Goal: Task Accomplishment & Management: Manage account settings

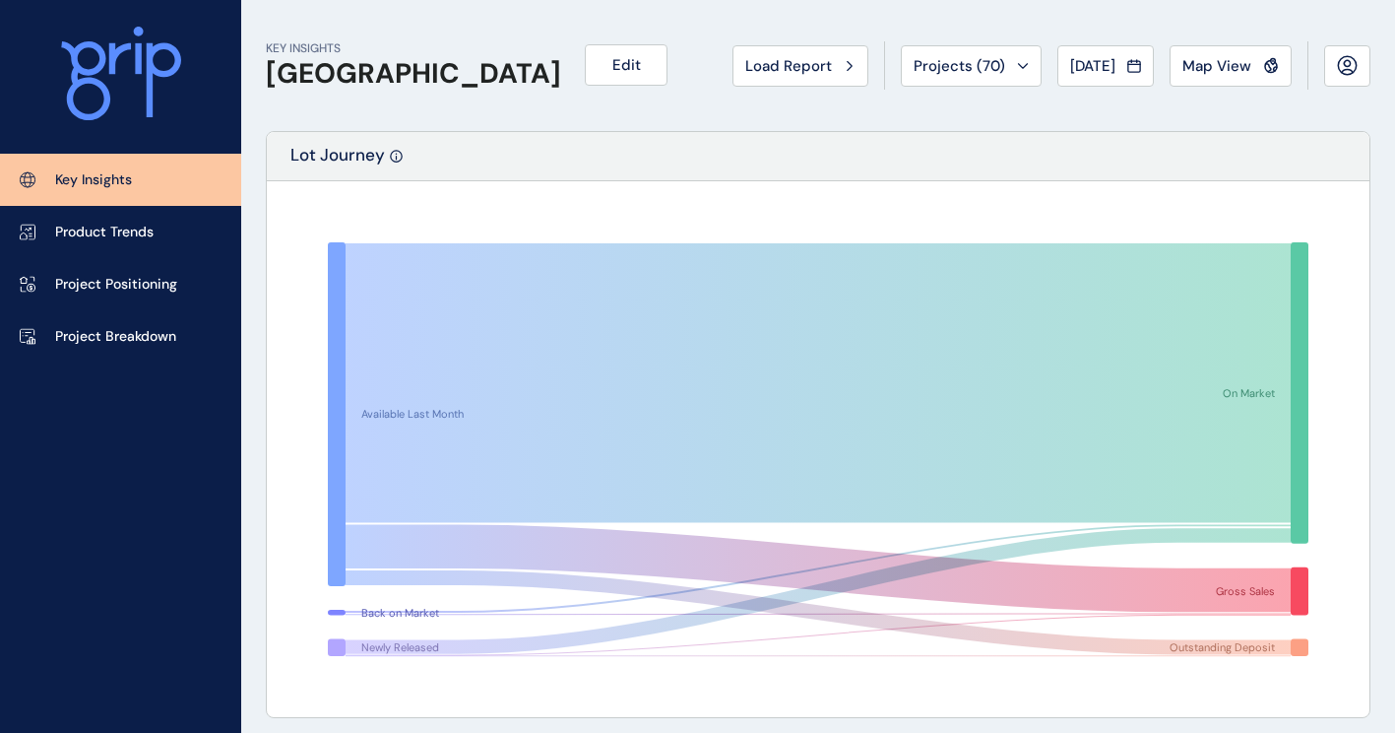
scroll to position [689, 0]
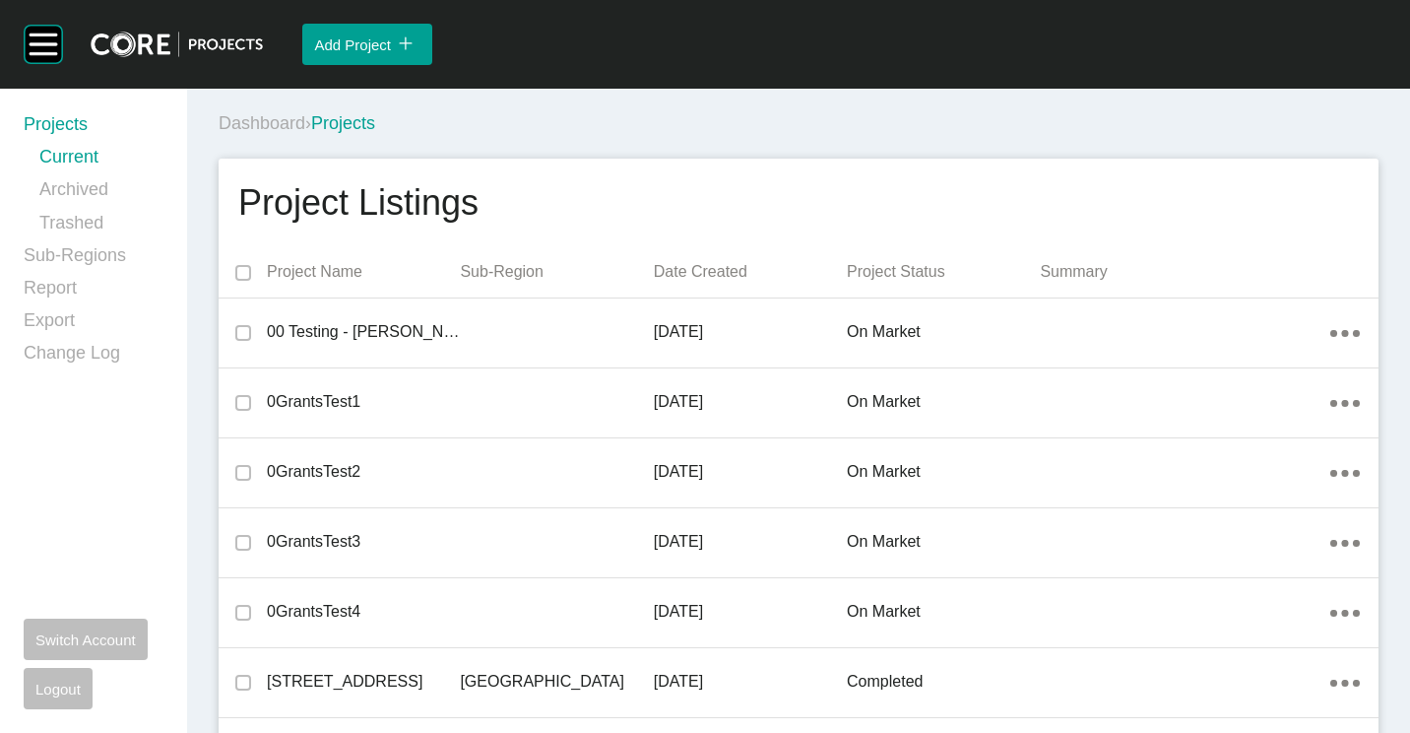
click at [663, 119] on div "Dashboard › Projects" at bounding box center [803, 123] width 1168 height 25
click at [630, 109] on div "Dashboard › Projects" at bounding box center [803, 123] width 1168 height 54
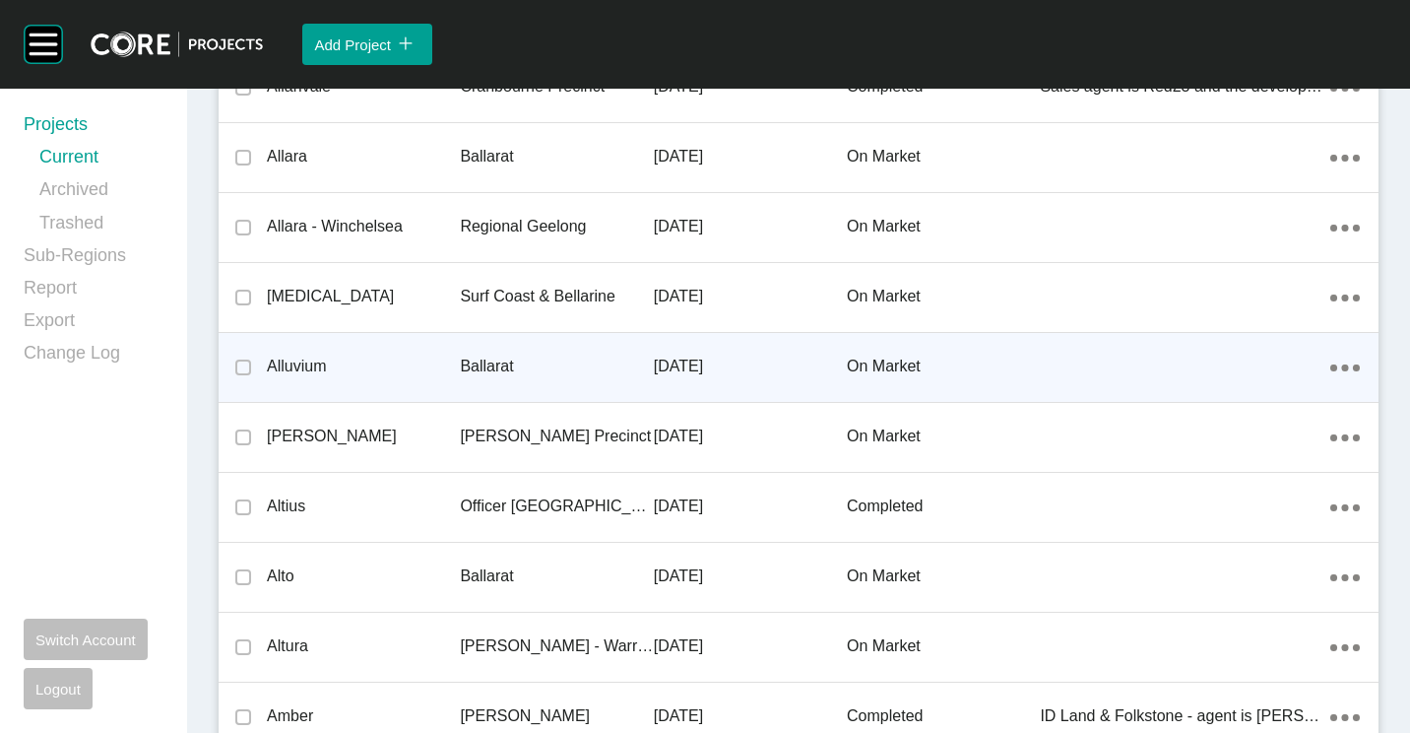
click at [577, 346] on div "Ballarat" at bounding box center [556, 366] width 193 height 61
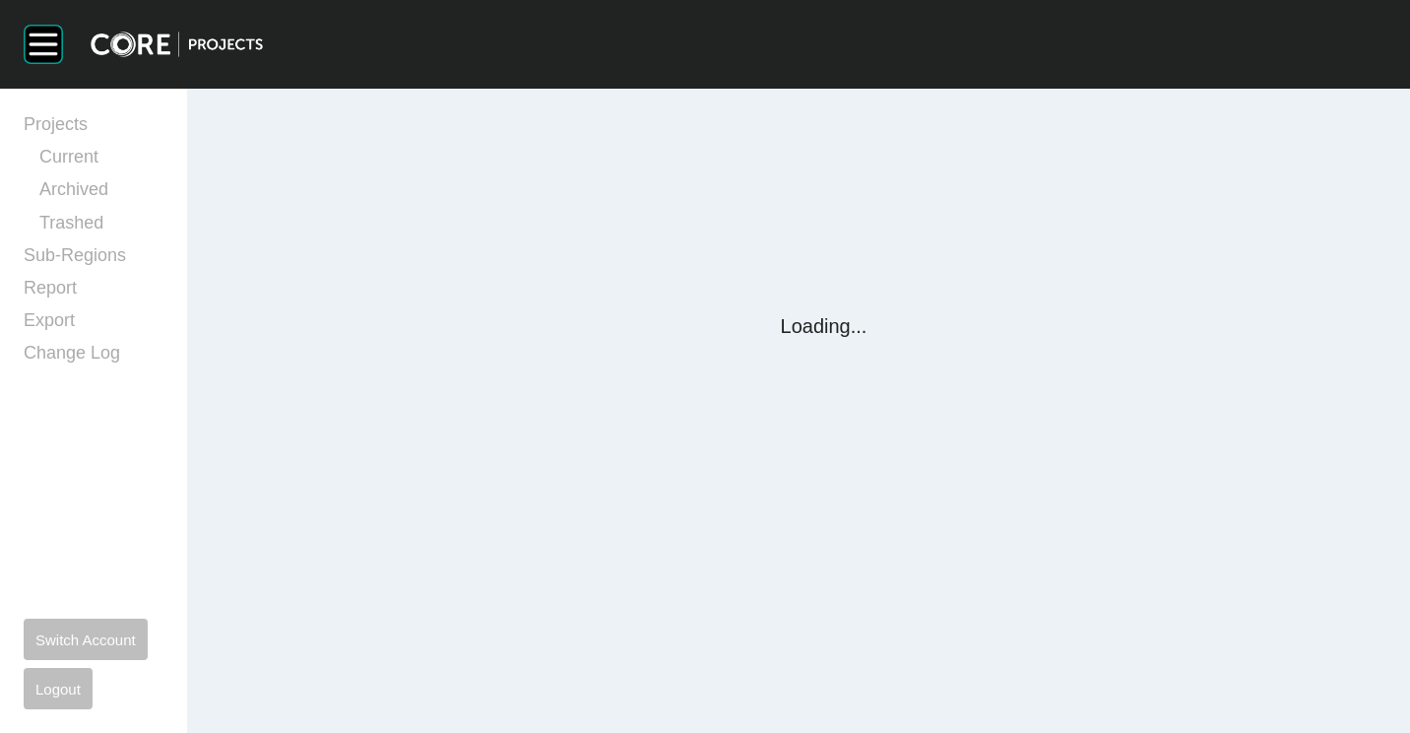
click at [529, 365] on div "Group 2 Created with Sketch. . Projects Current Archived Trashed Sub-Regions Re…" at bounding box center [705, 366] width 1410 height 733
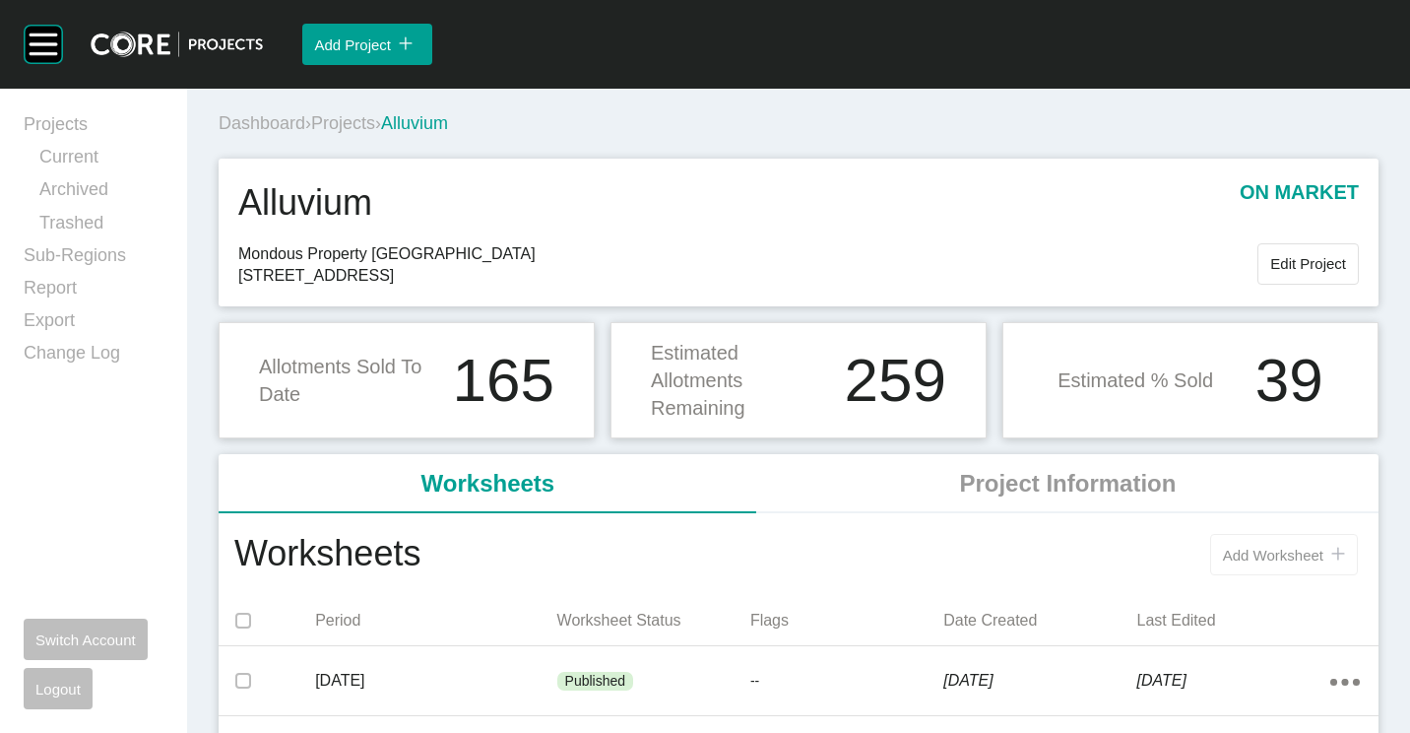
click at [1267, 544] on button "Add Worksheet icon/tick copy 11 Created with Sketch." at bounding box center [1284, 554] width 148 height 41
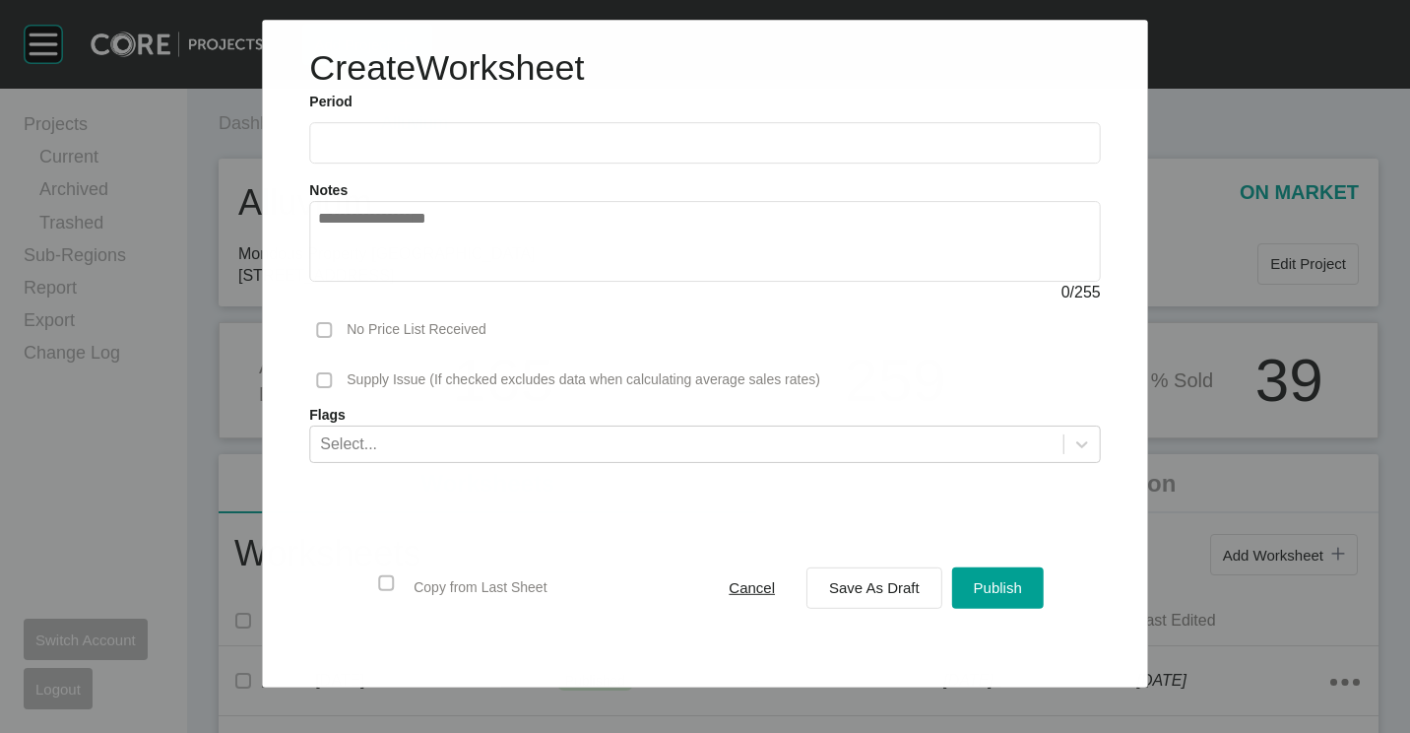
click at [408, 139] on input "text" at bounding box center [704, 143] width 773 height 17
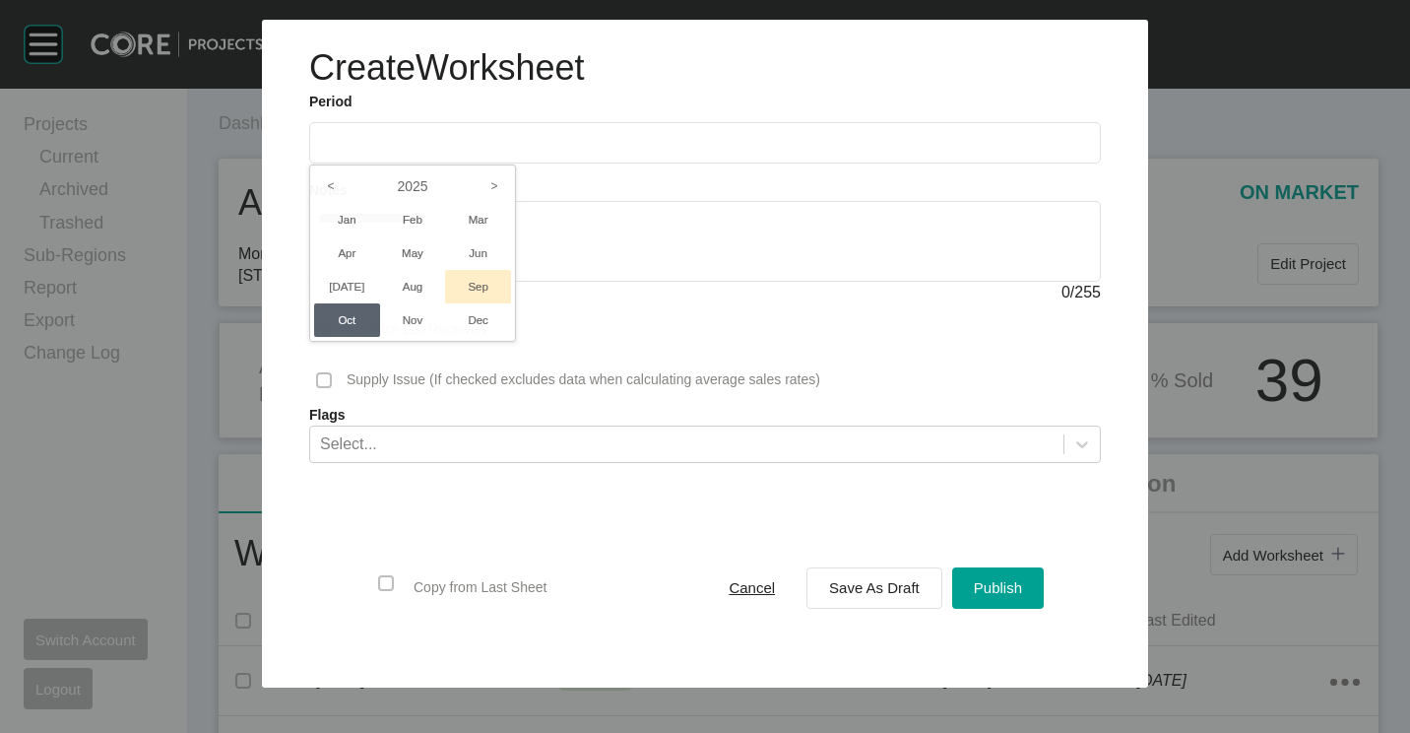
click at [481, 278] on li "Sep" at bounding box center [478, 286] width 66 height 33
type input "**********"
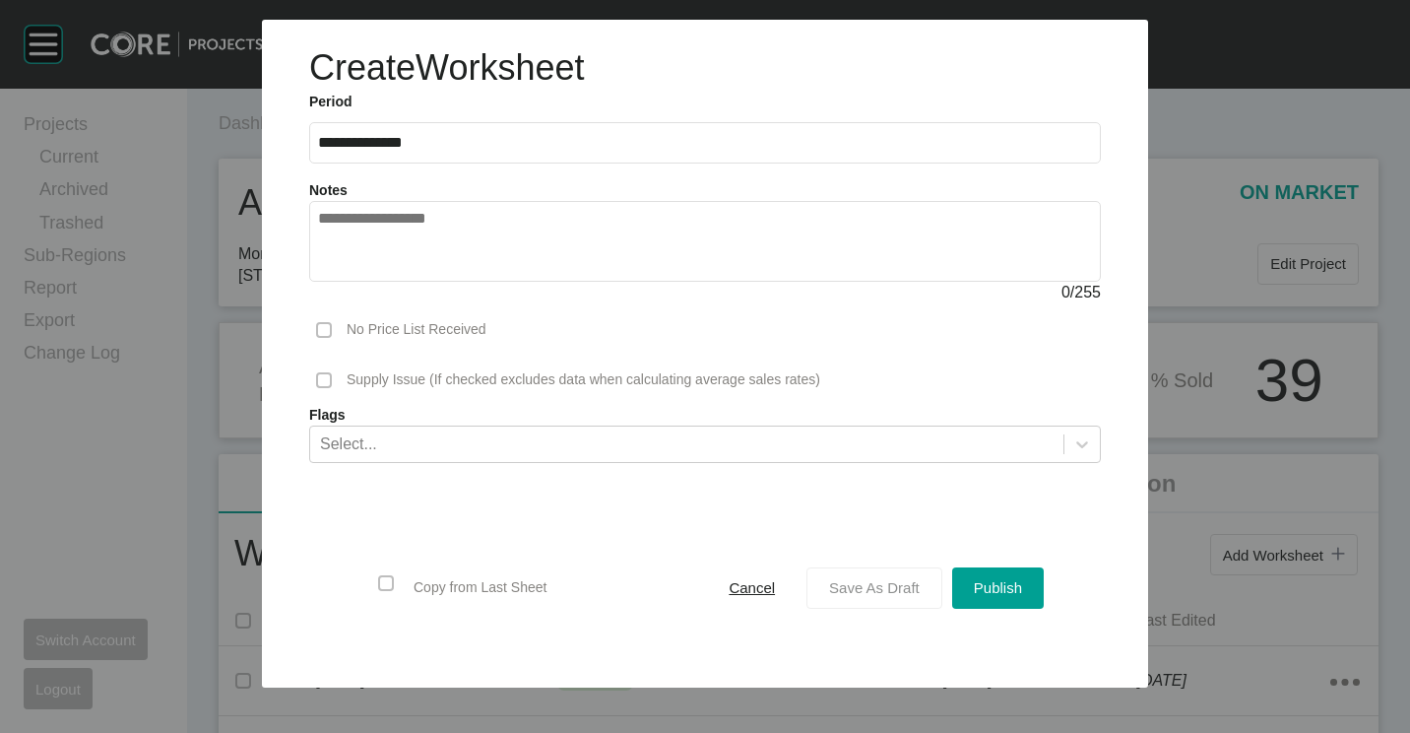
click at [852, 593] on span "Save As Draft" at bounding box center [874, 587] width 91 height 17
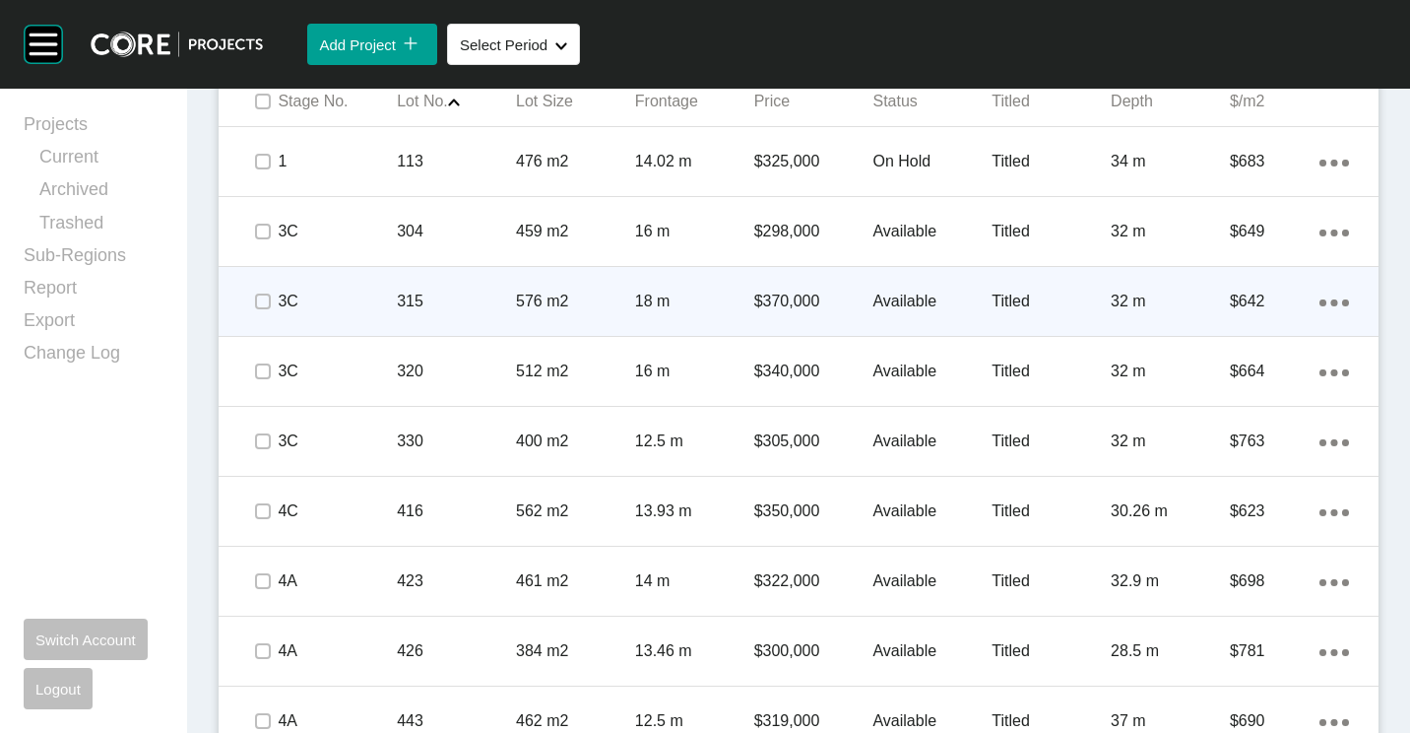
scroll to position [1280, 0]
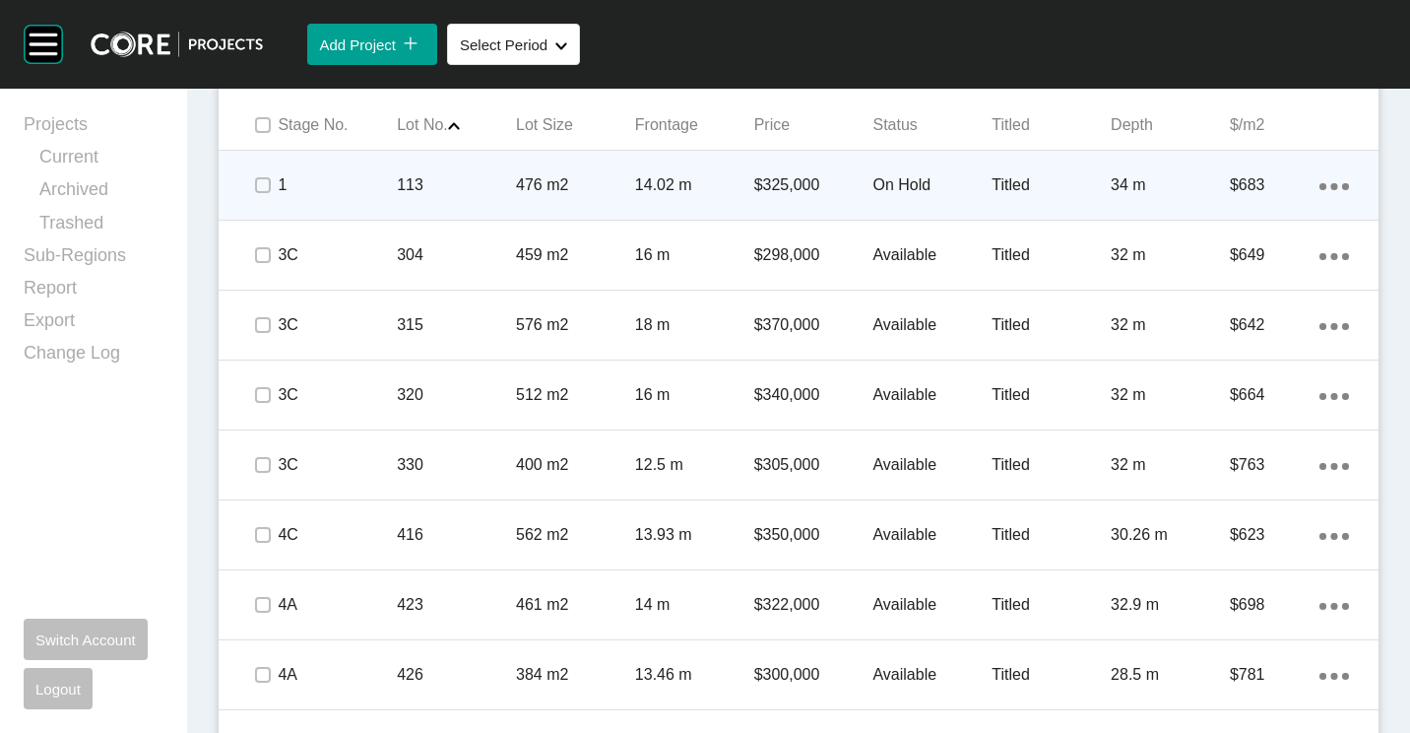
click at [675, 197] on div "14.02 m" at bounding box center [694, 185] width 119 height 61
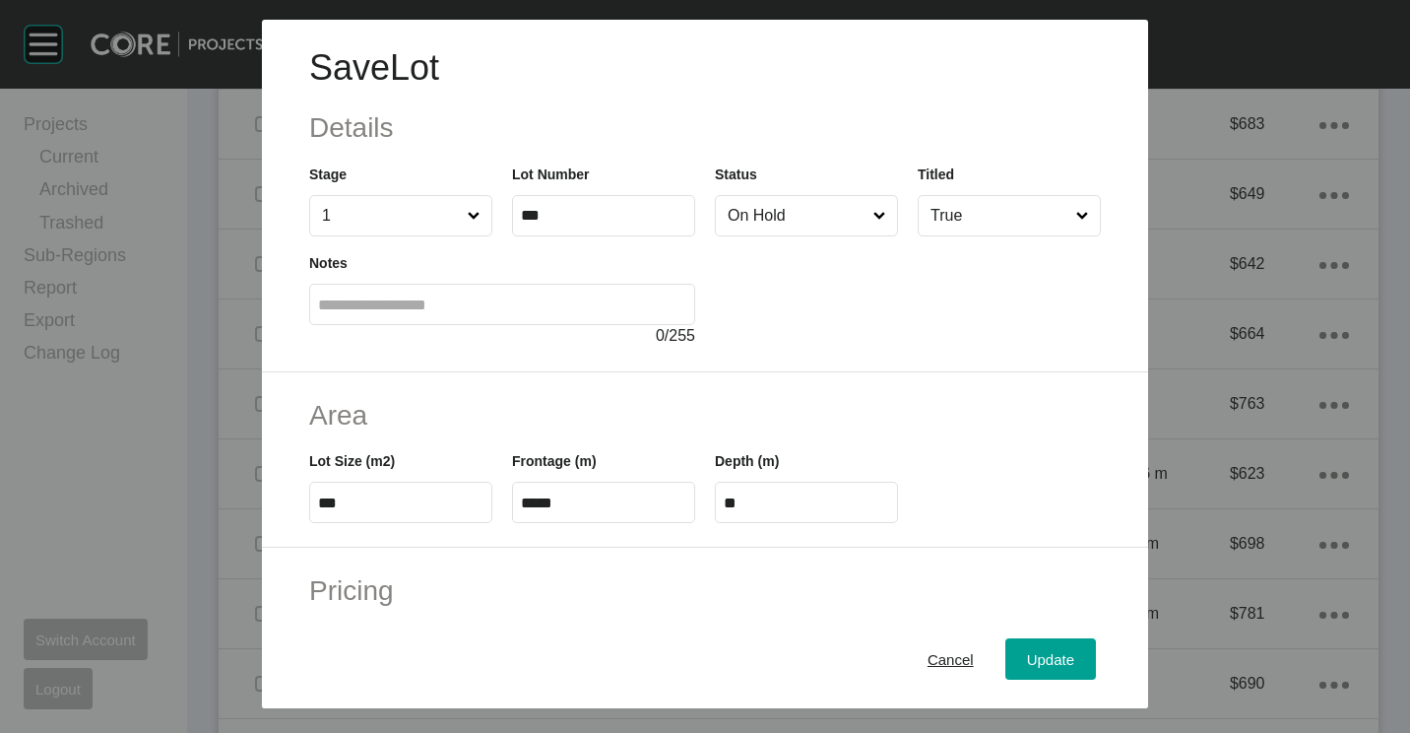
click at [797, 212] on input "On Hold" at bounding box center [797, 215] width 146 height 39
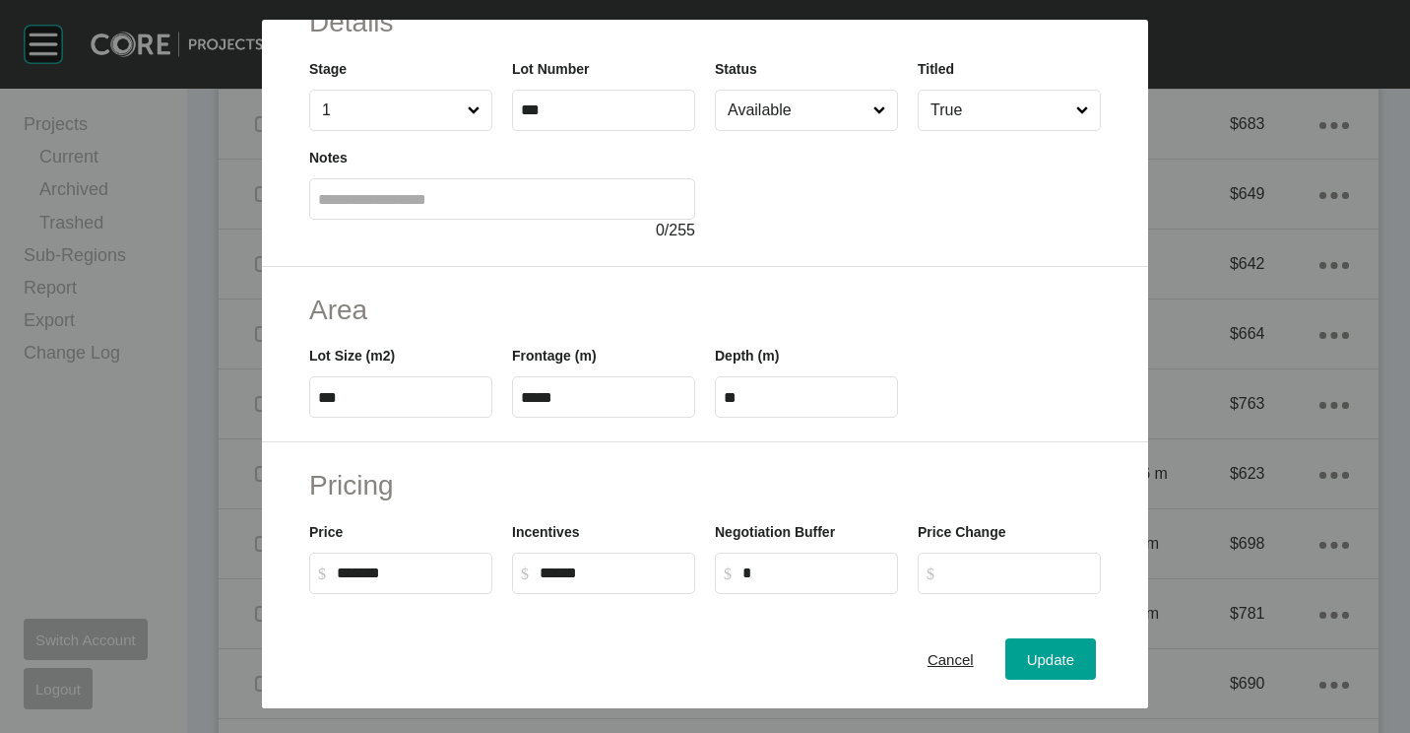
scroll to position [197, 0]
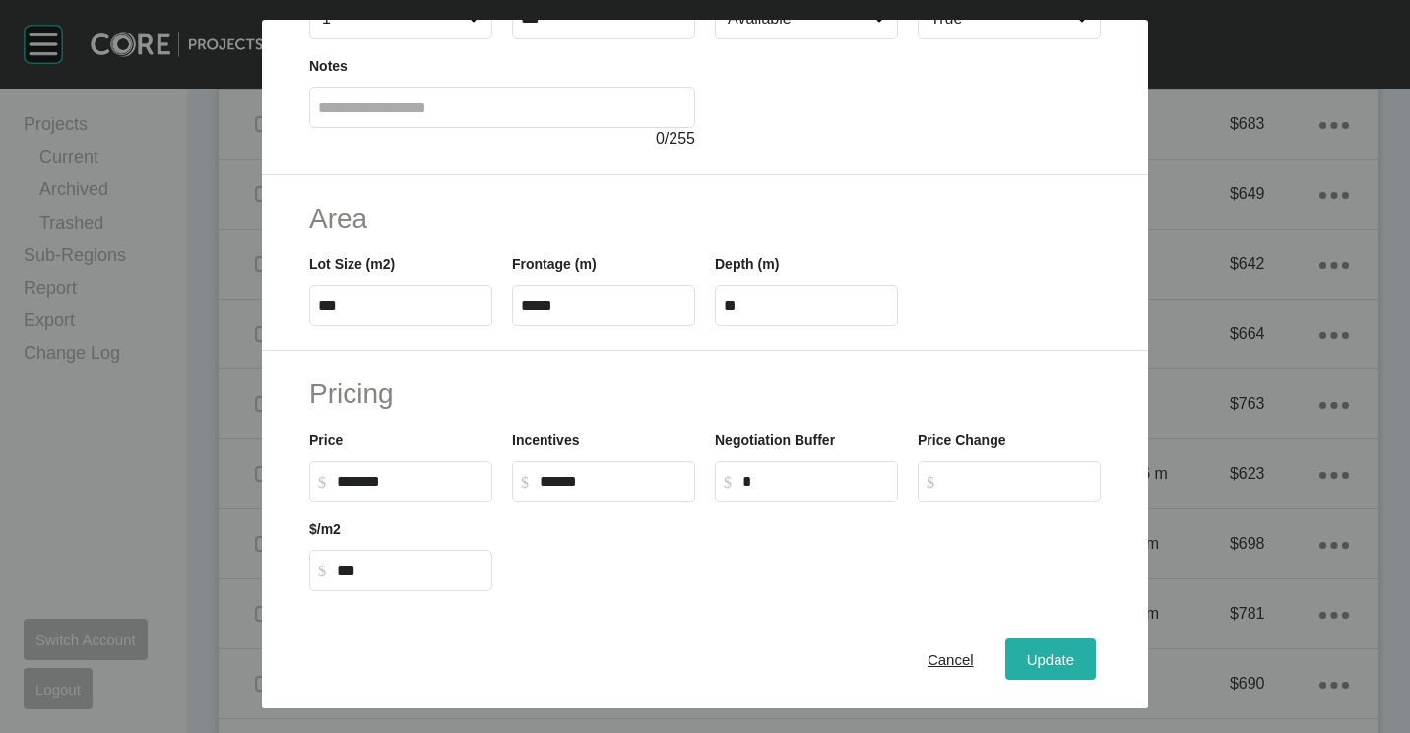
click at [1019, 678] on button "Update" at bounding box center [1050, 658] width 91 height 41
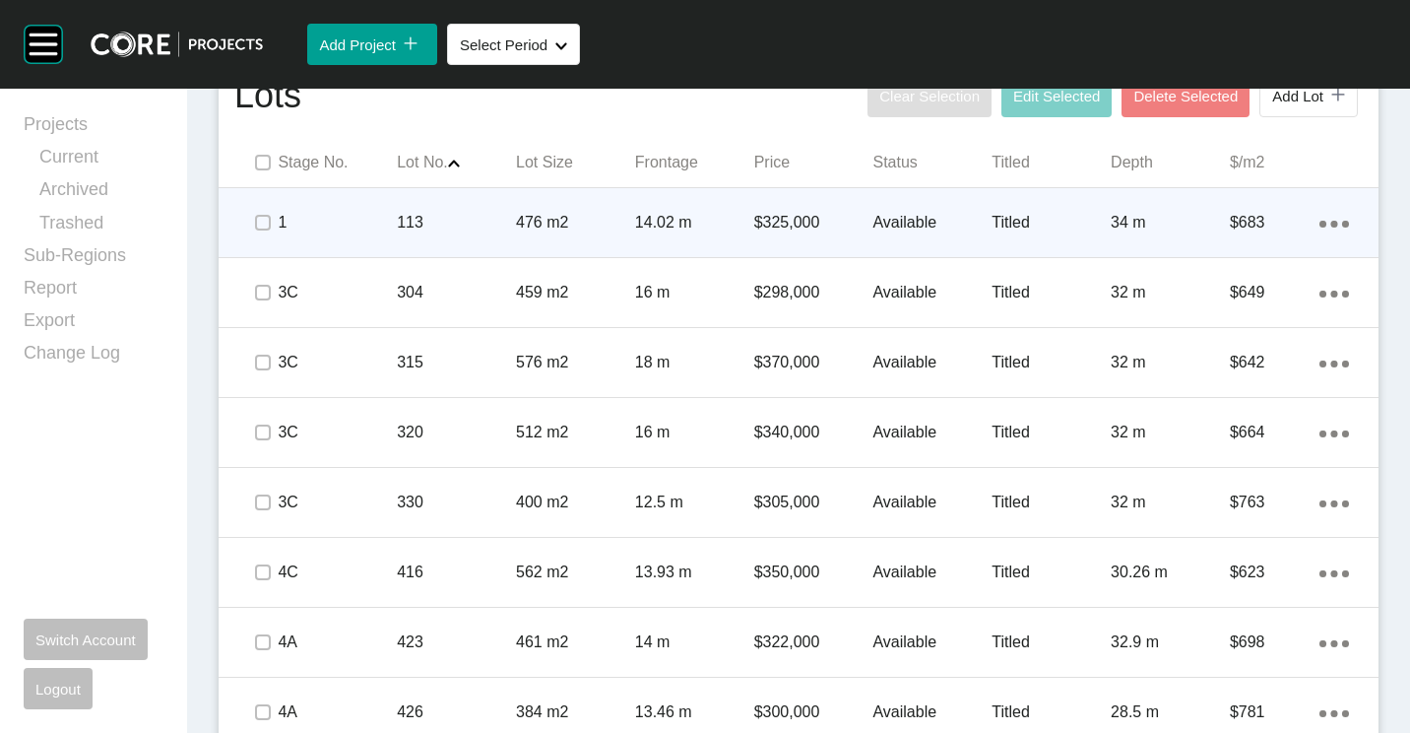
scroll to position [1341, 0]
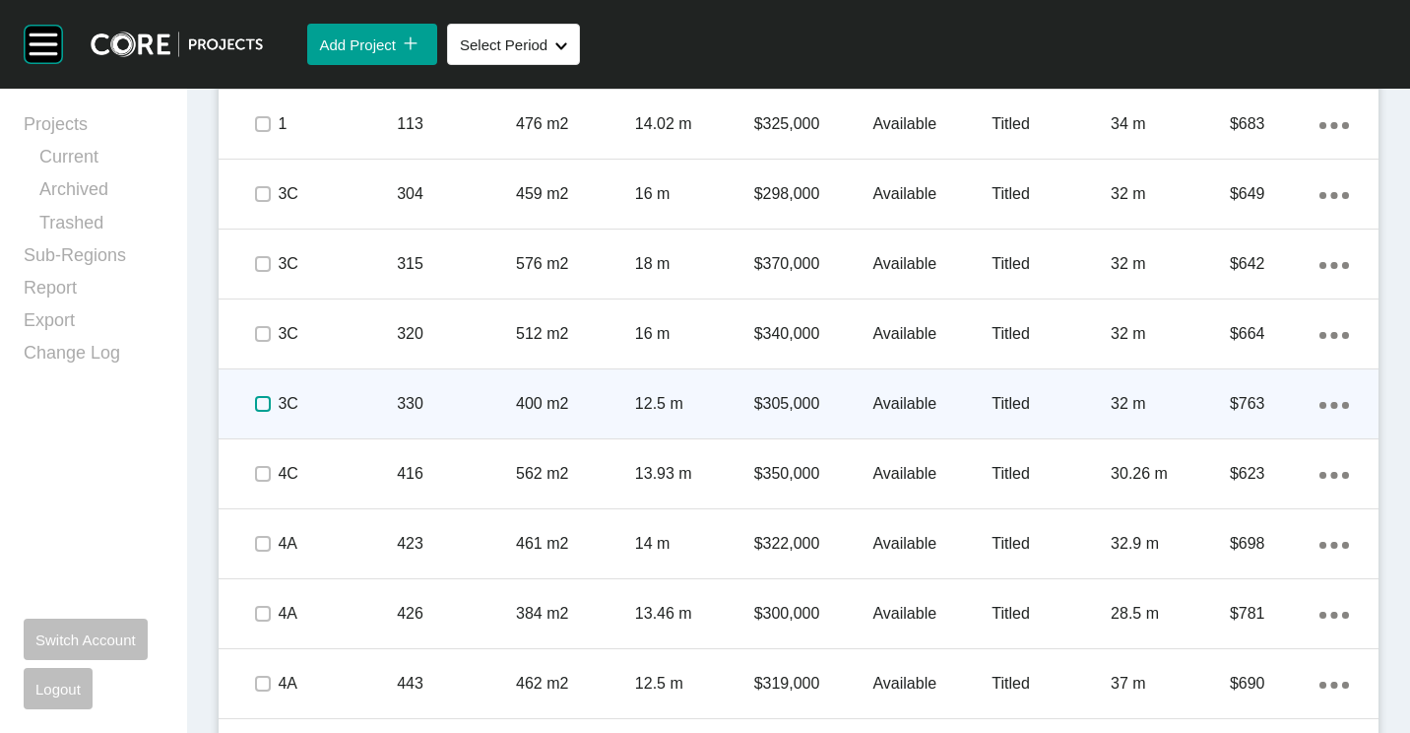
click at [271, 403] on label at bounding box center [263, 404] width 16 height 16
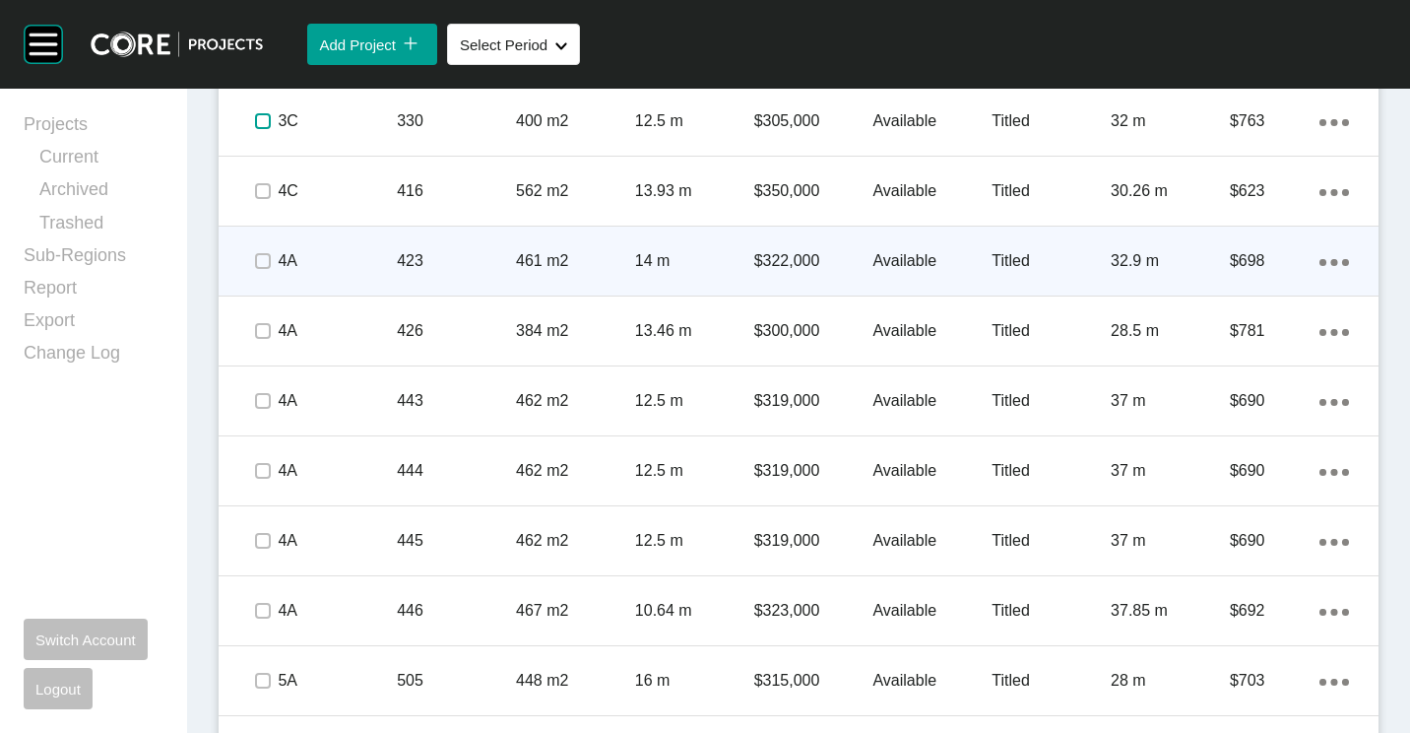
scroll to position [1637, 0]
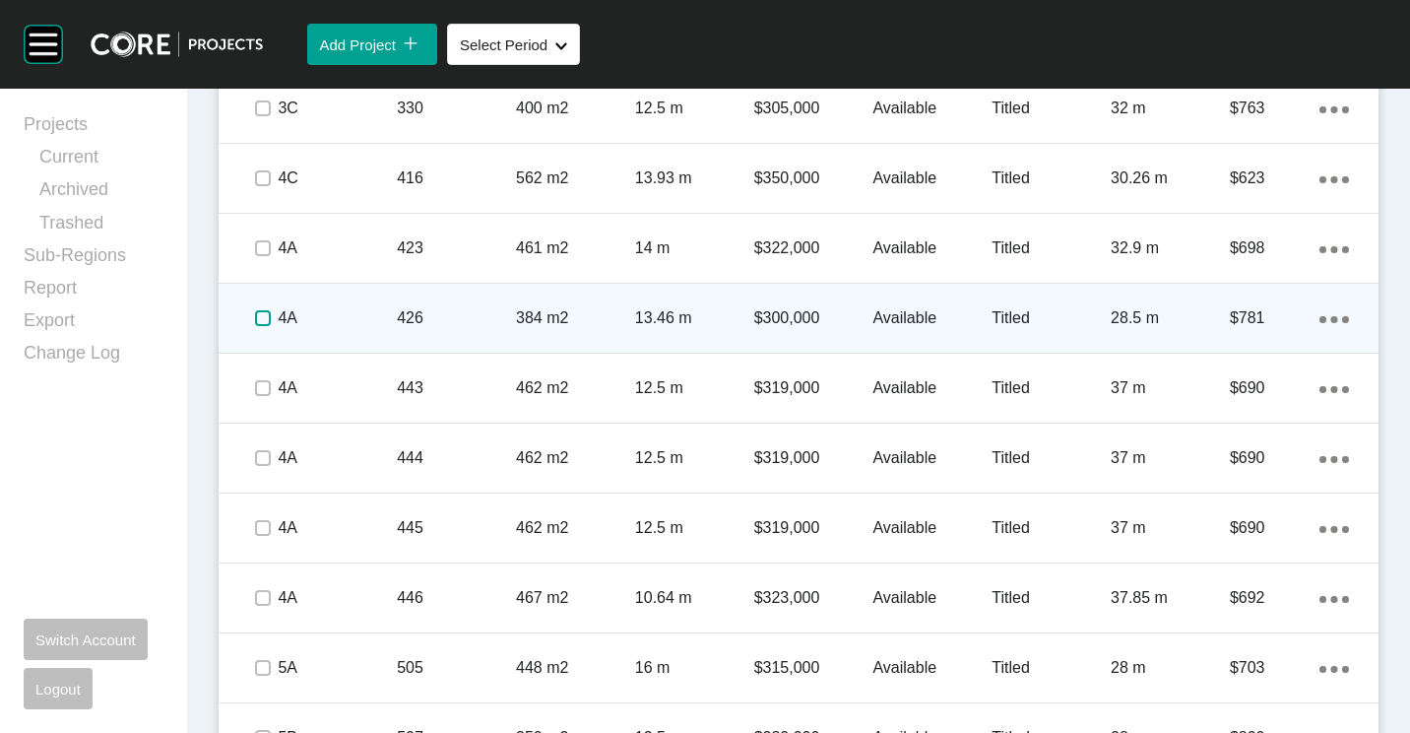
click at [263, 318] on label at bounding box center [263, 318] width 16 height 16
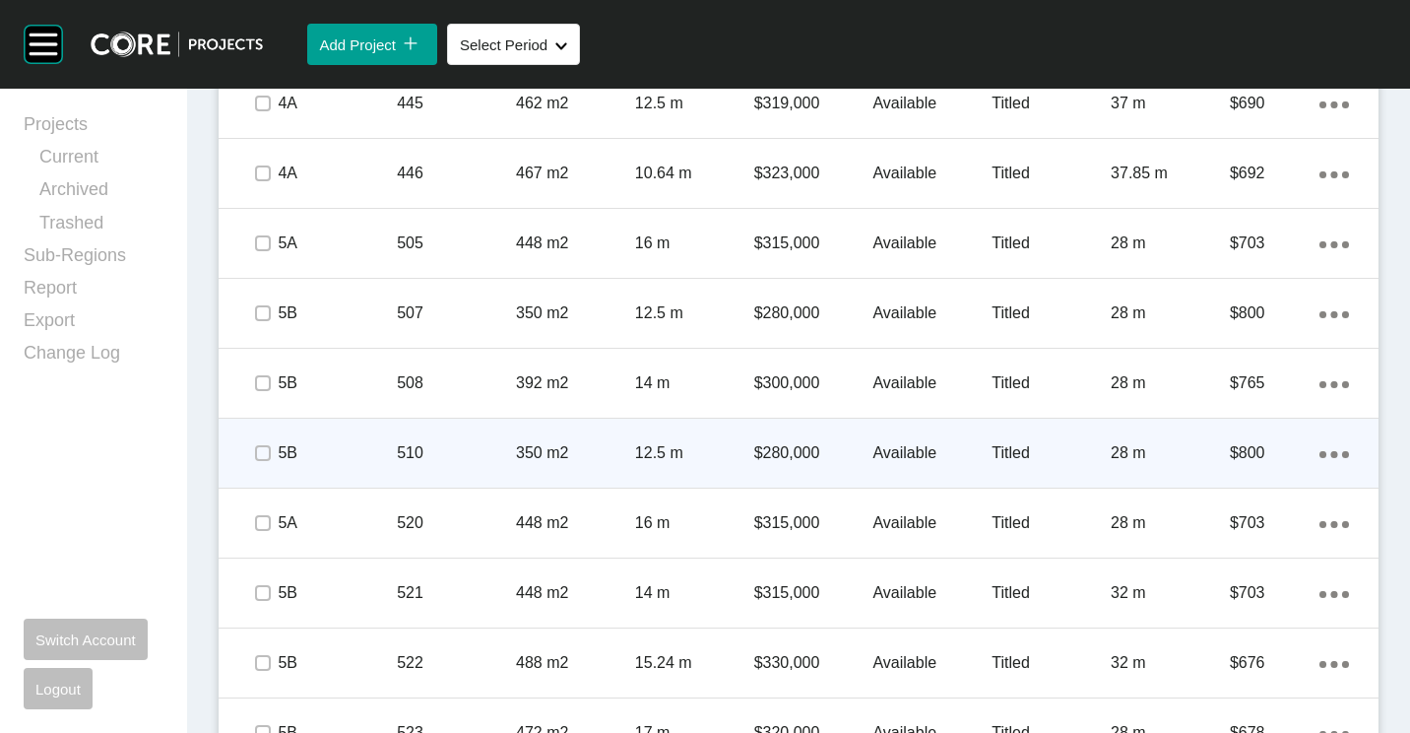
scroll to position [2129, 0]
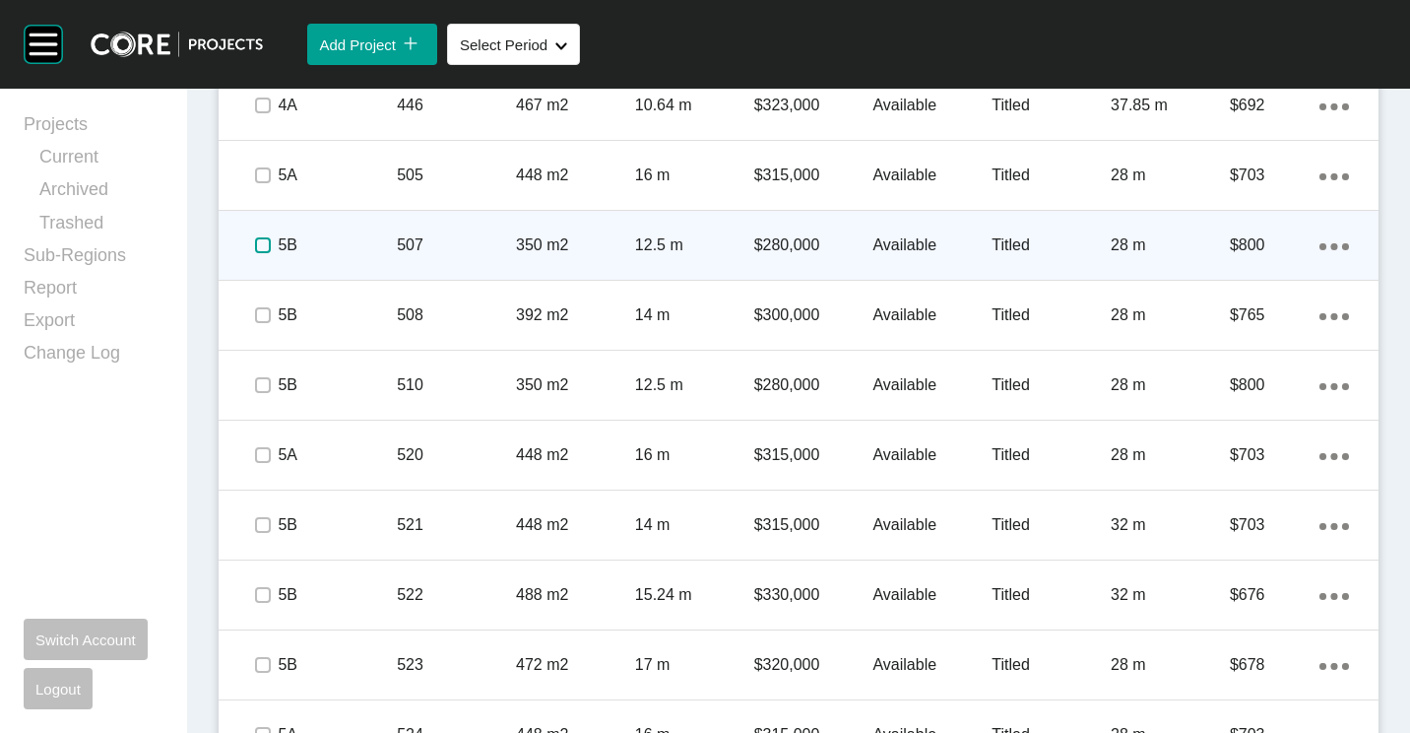
click at [262, 247] on label at bounding box center [263, 245] width 16 height 16
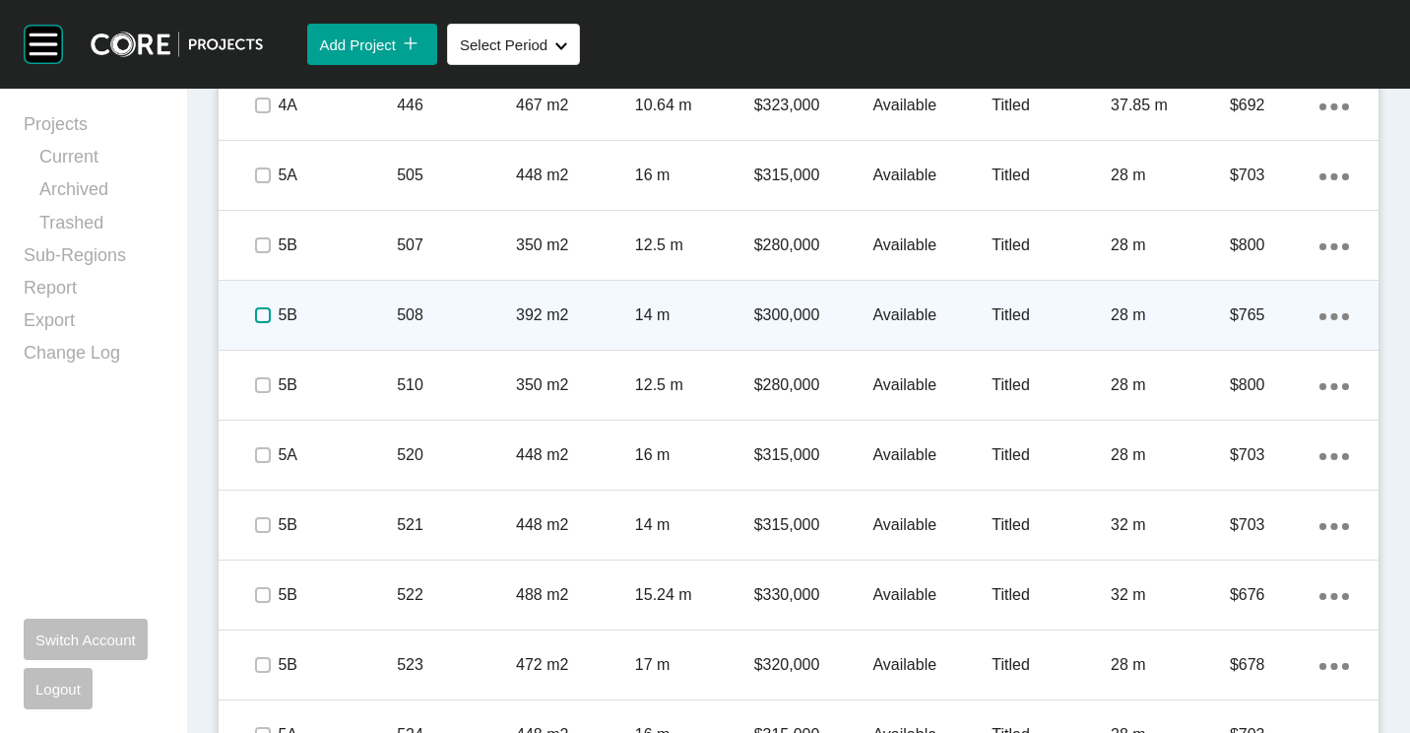
click at [267, 320] on label at bounding box center [263, 315] width 16 height 16
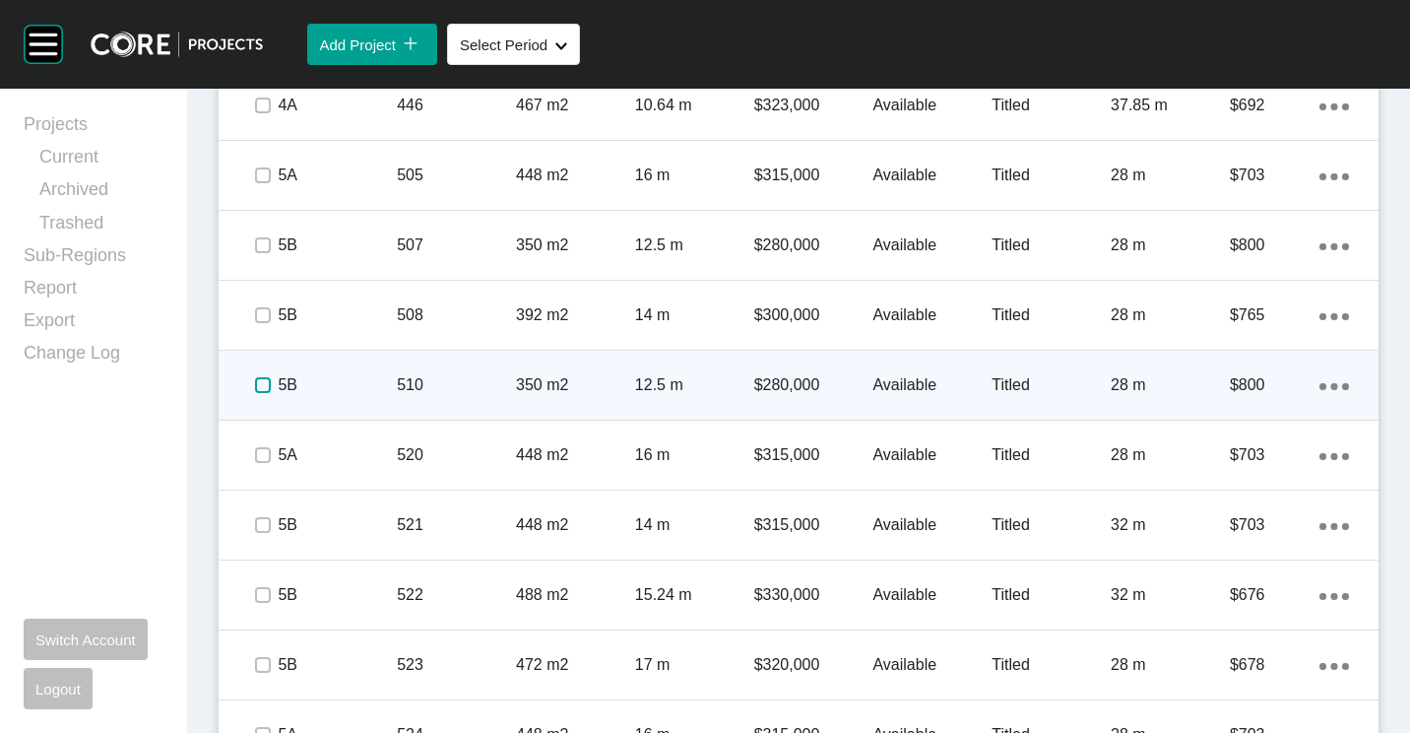
click at [267, 391] on label at bounding box center [263, 385] width 16 height 16
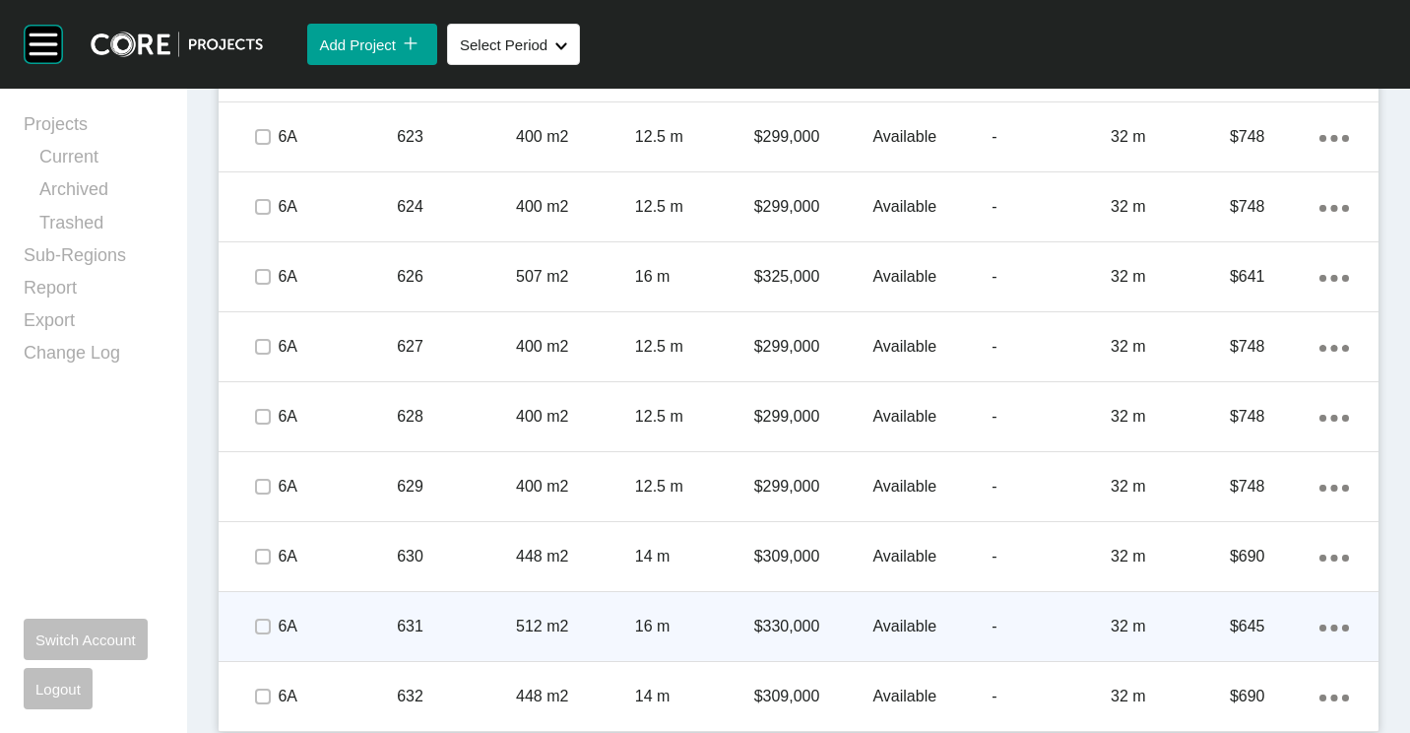
scroll to position [3293, 0]
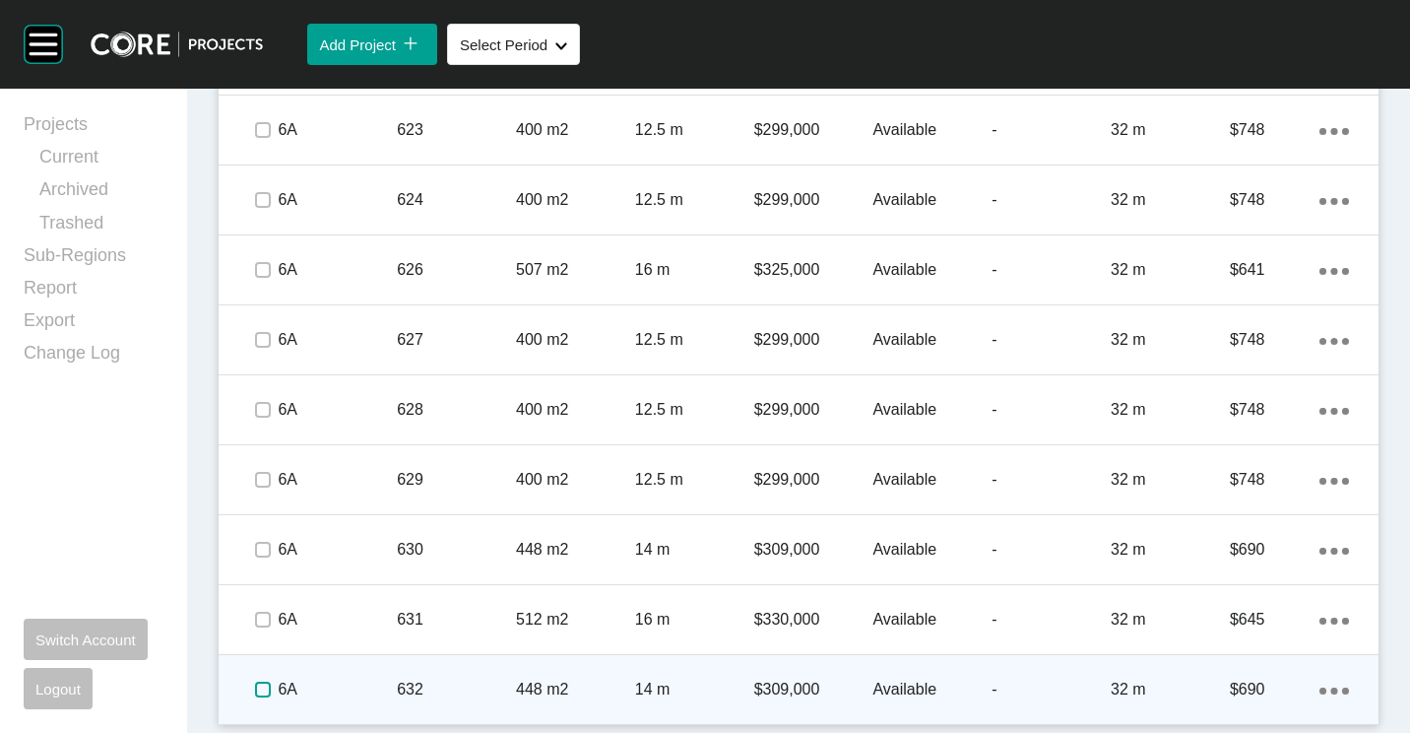
click at [258, 681] on label at bounding box center [263, 689] width 16 height 16
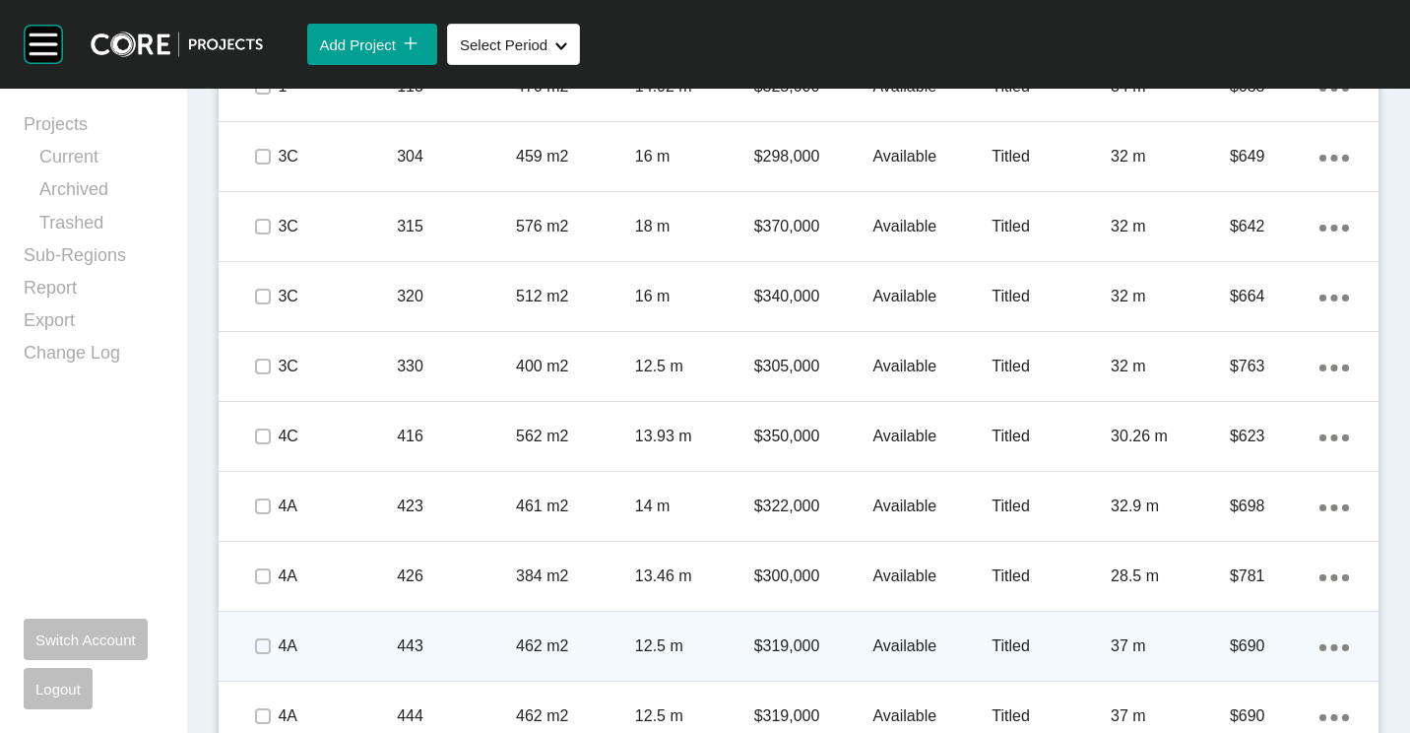
scroll to position [1575, 0]
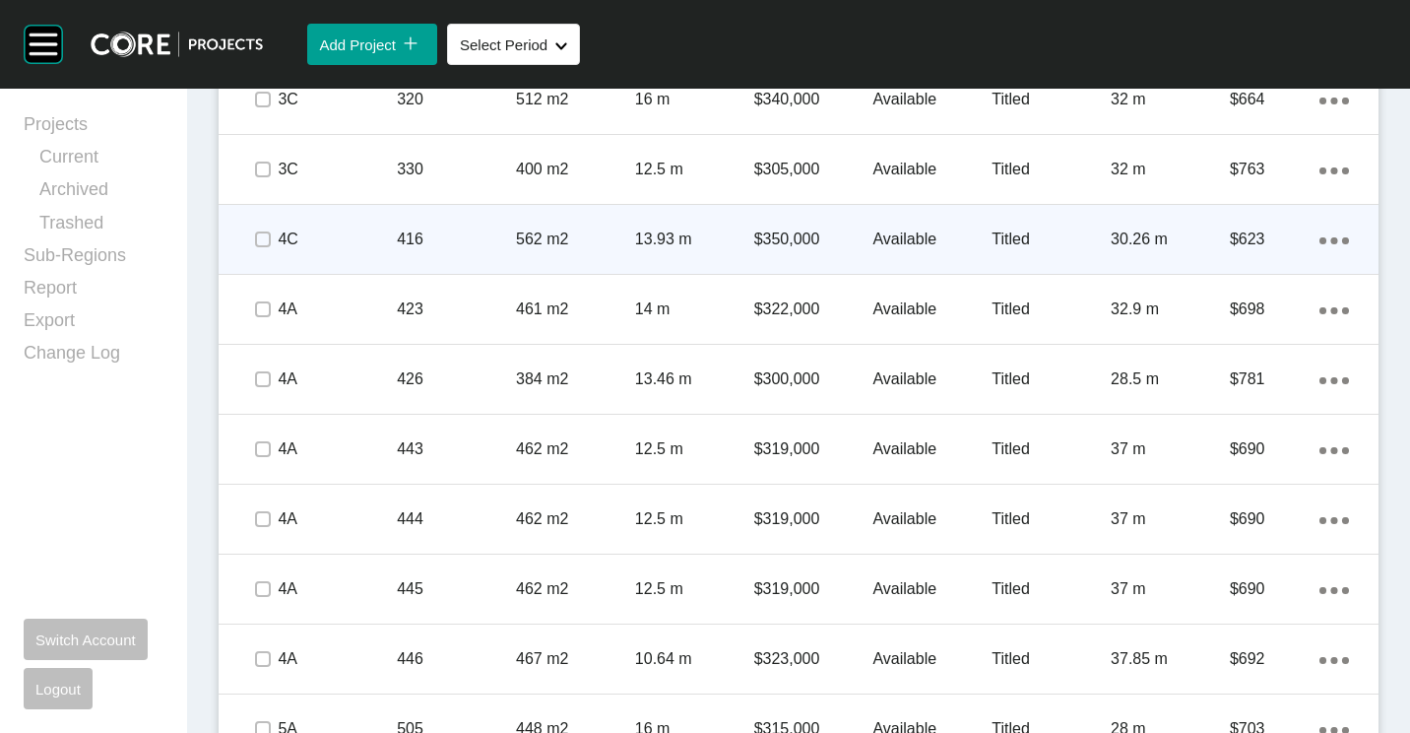
click at [389, 219] on div "4C" at bounding box center [337, 239] width 119 height 61
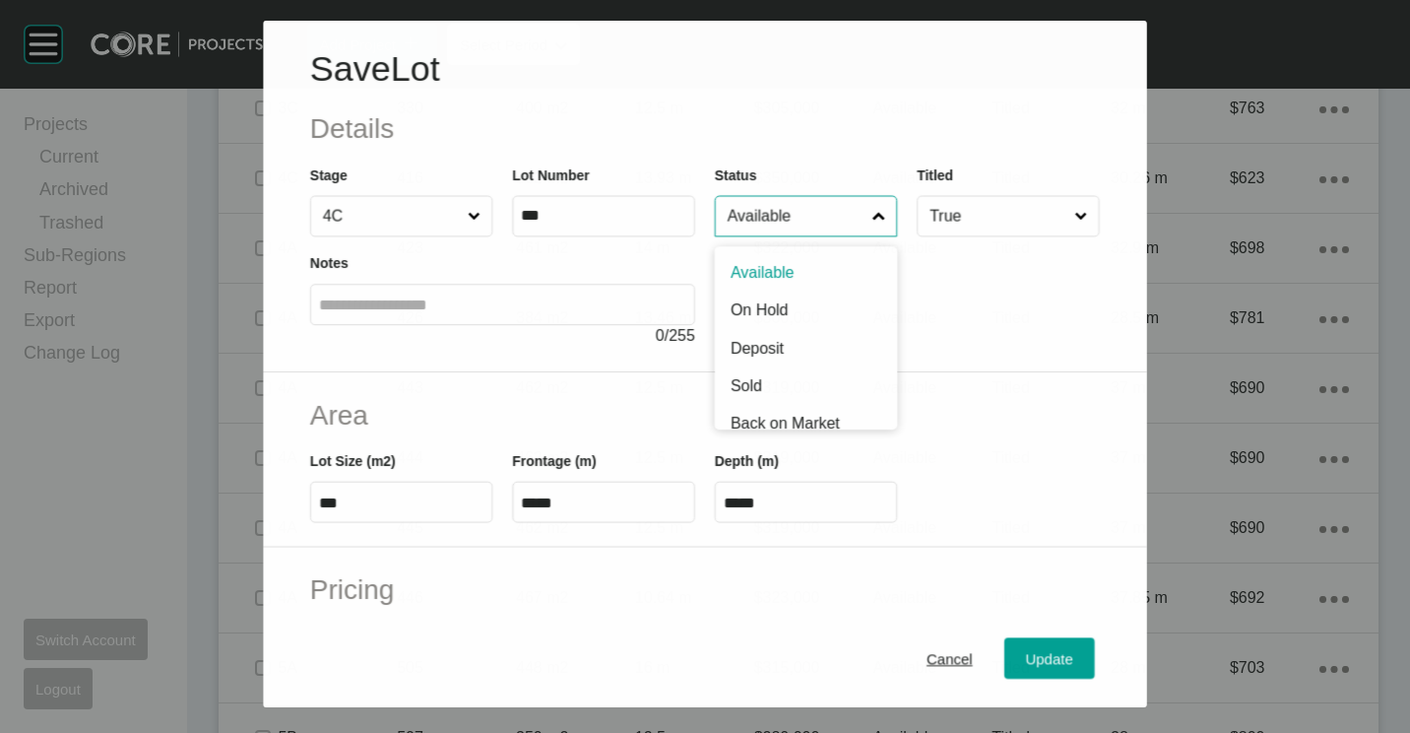
click at [824, 204] on input "Available" at bounding box center [796, 215] width 145 height 39
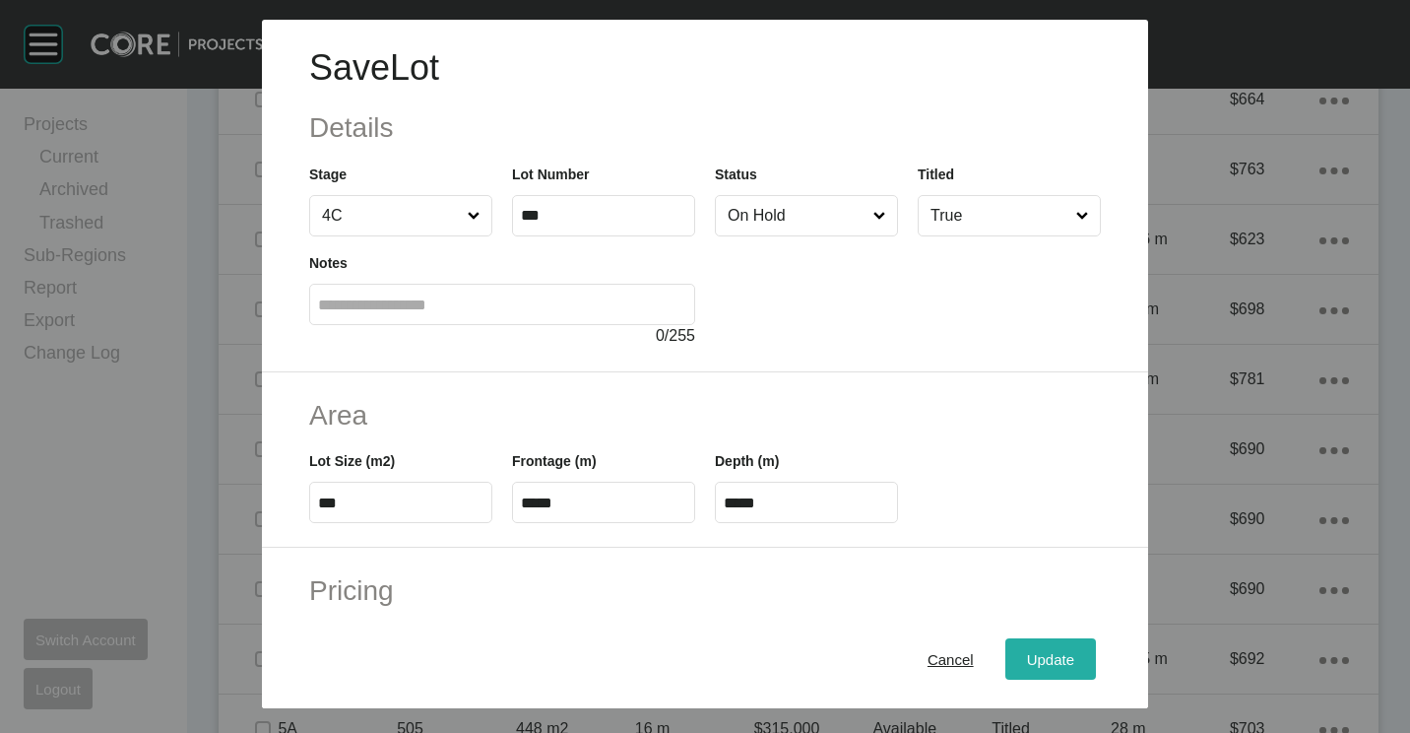
click at [1038, 664] on span "Update" at bounding box center [1050, 659] width 47 height 17
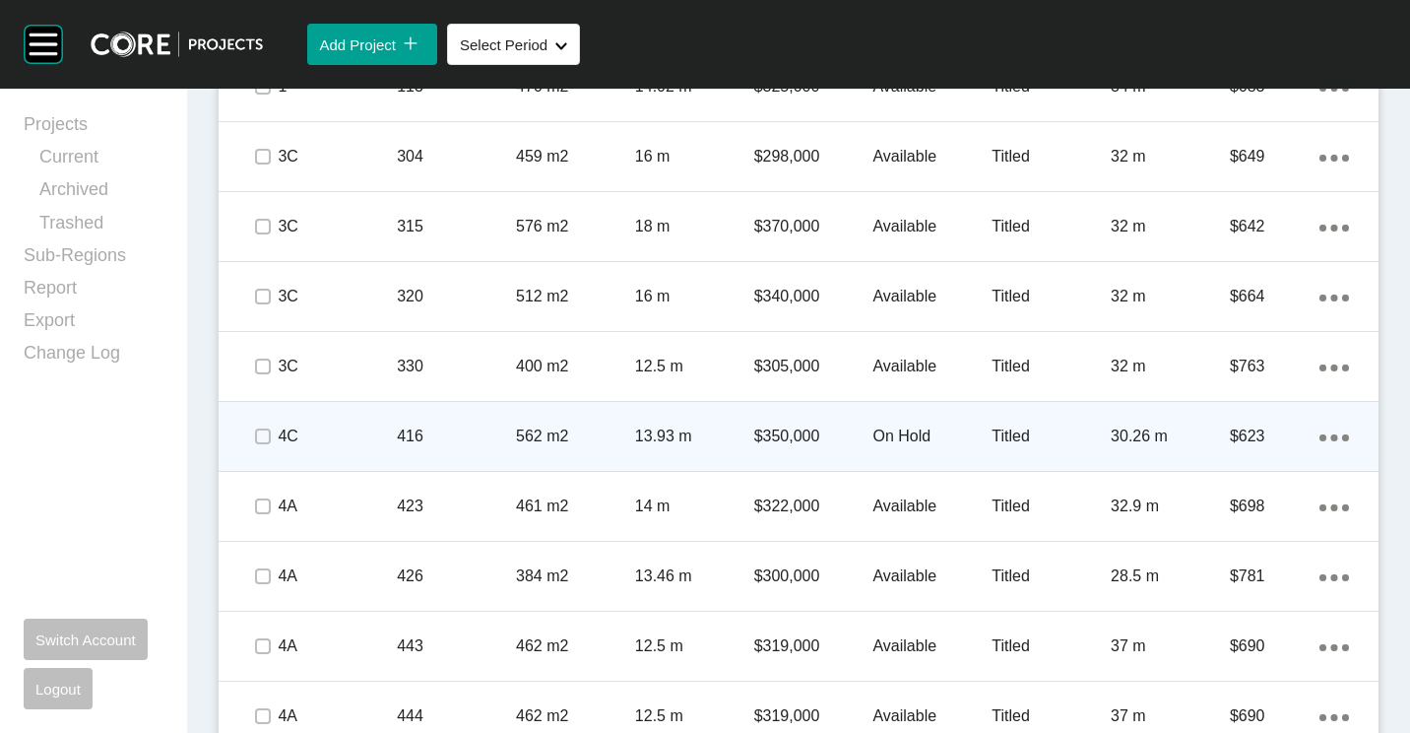
scroll to position [2068, 0]
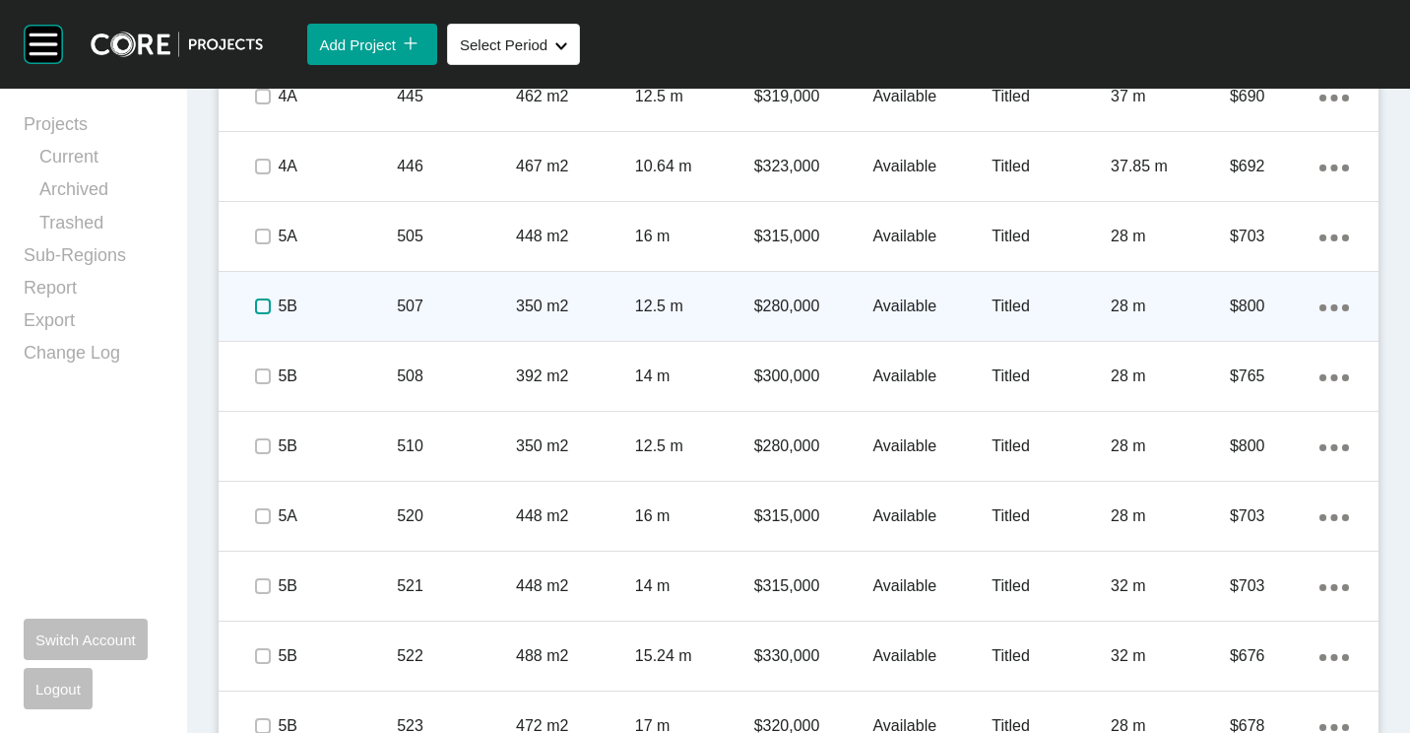
click at [267, 300] on label at bounding box center [263, 306] width 16 height 16
click at [486, 300] on p "507" at bounding box center [456, 306] width 119 height 22
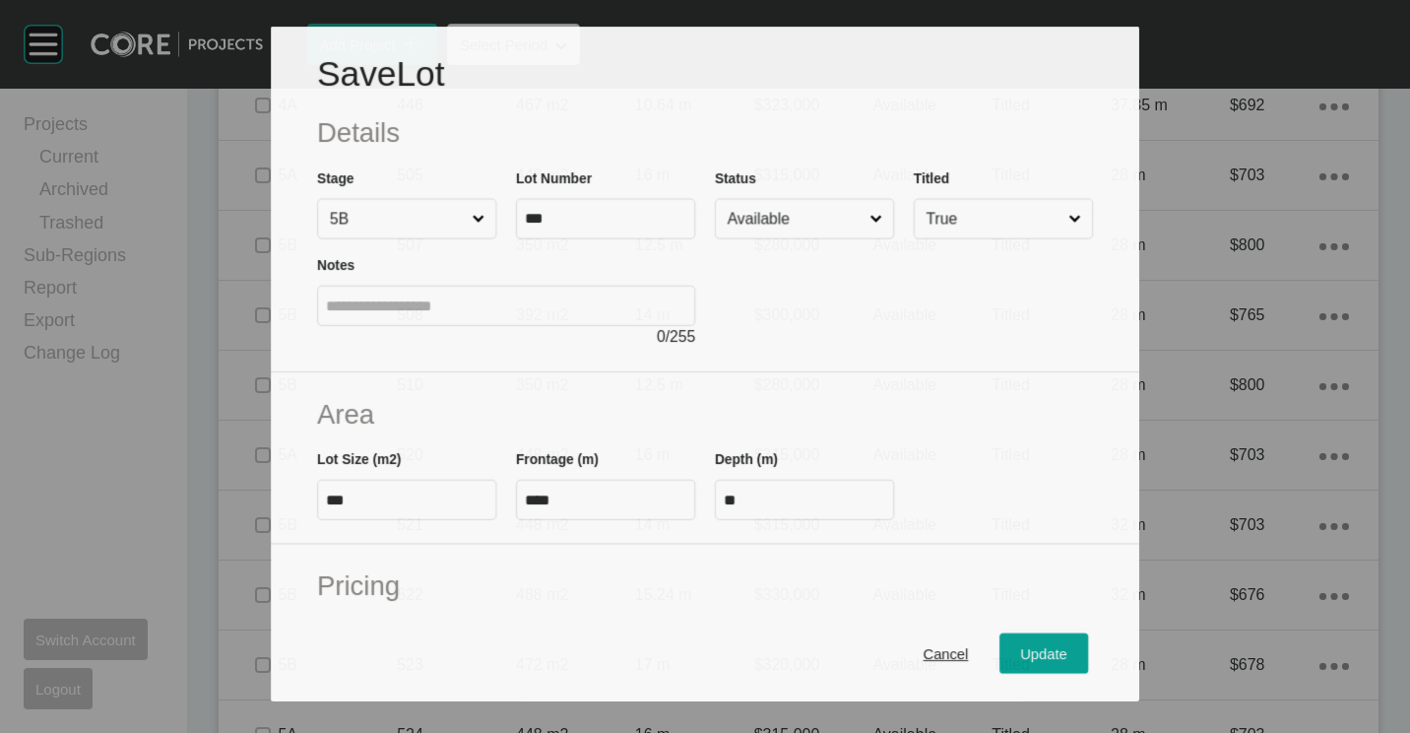
scroll to position [2007, 0]
click at [791, 199] on input "Available" at bounding box center [795, 218] width 143 height 38
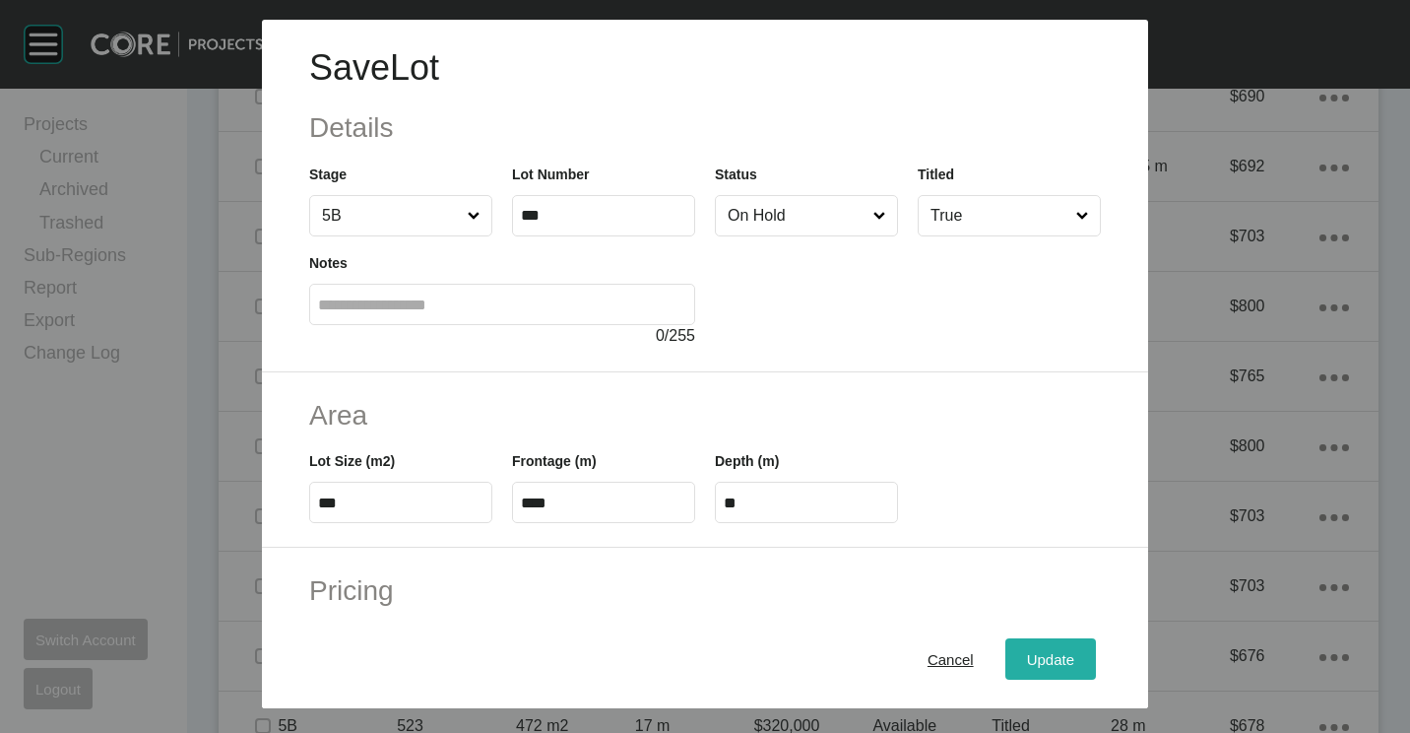
click at [1022, 649] on div "Update" at bounding box center [1050, 659] width 57 height 27
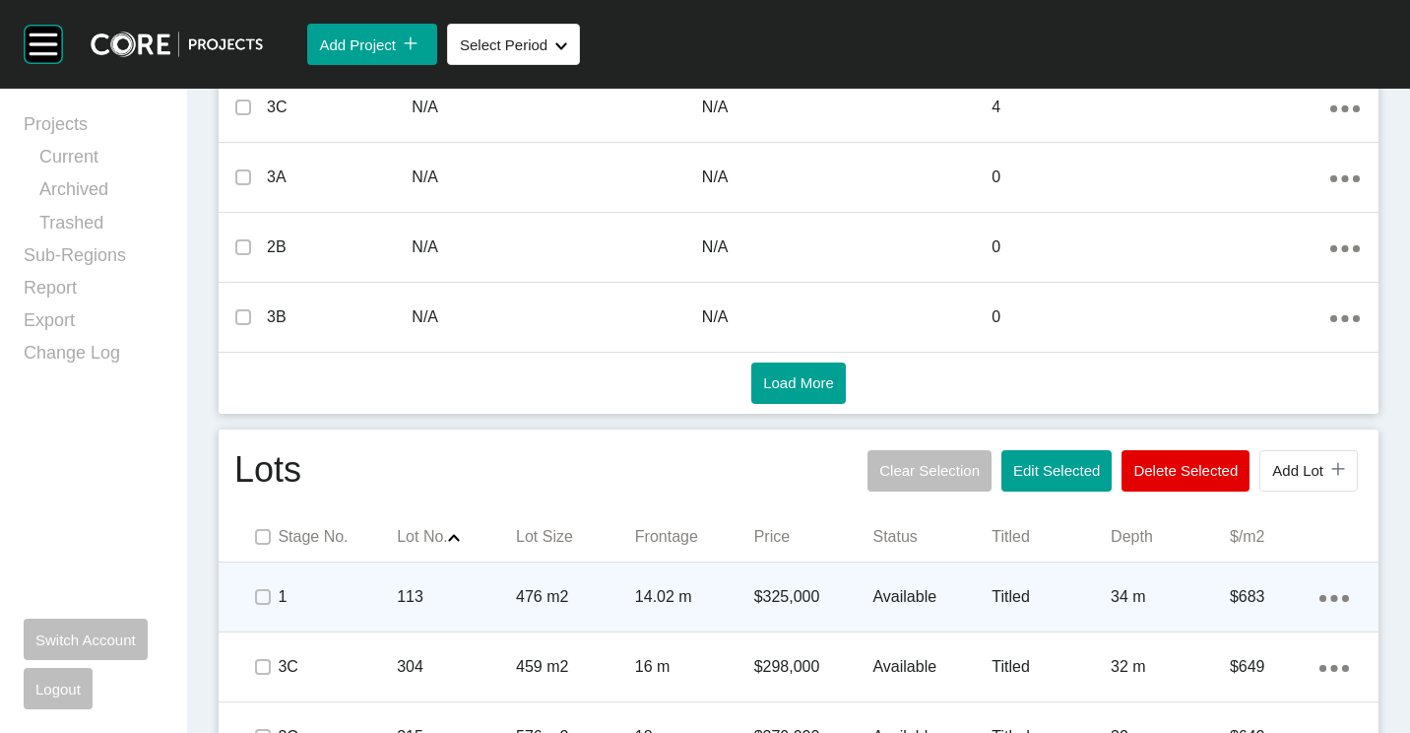
scroll to position [1225, 0]
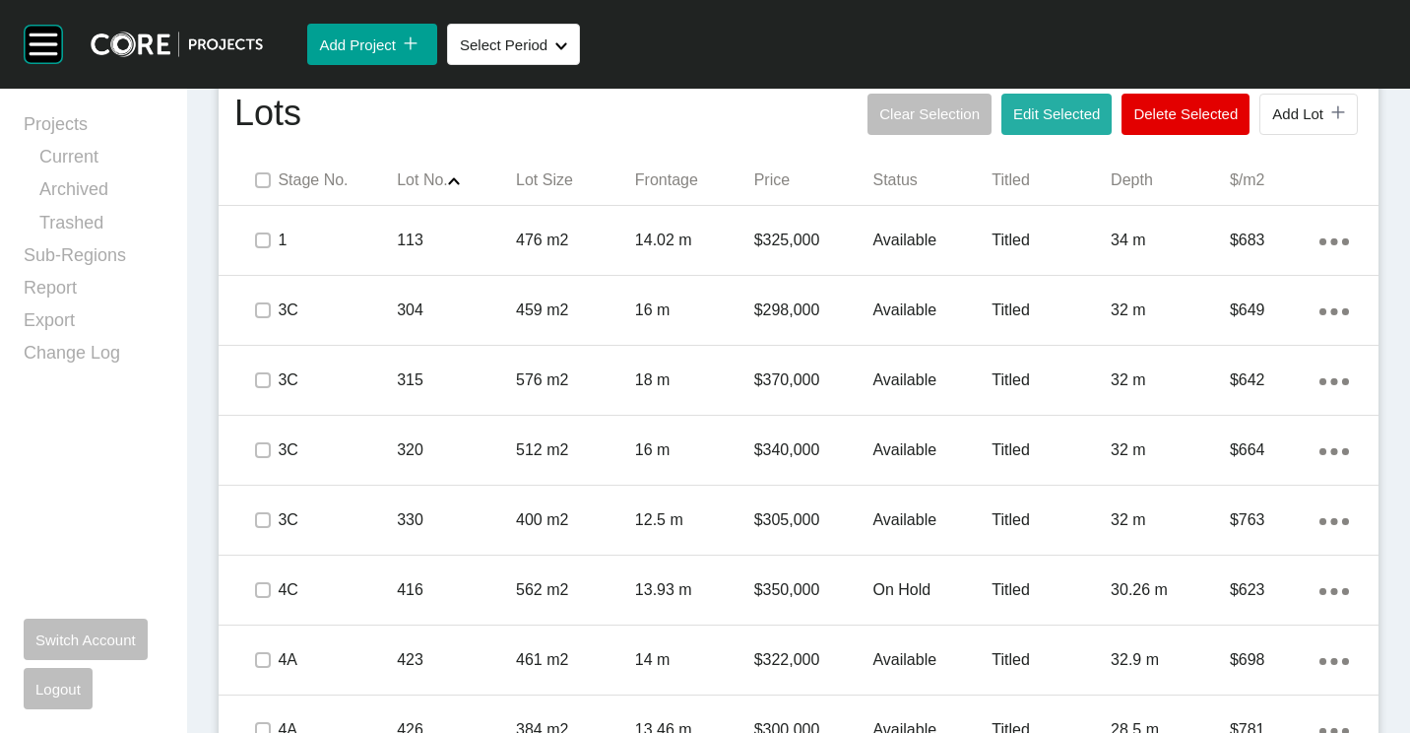
click at [1052, 106] on span "Edit Selected" at bounding box center [1056, 113] width 87 height 17
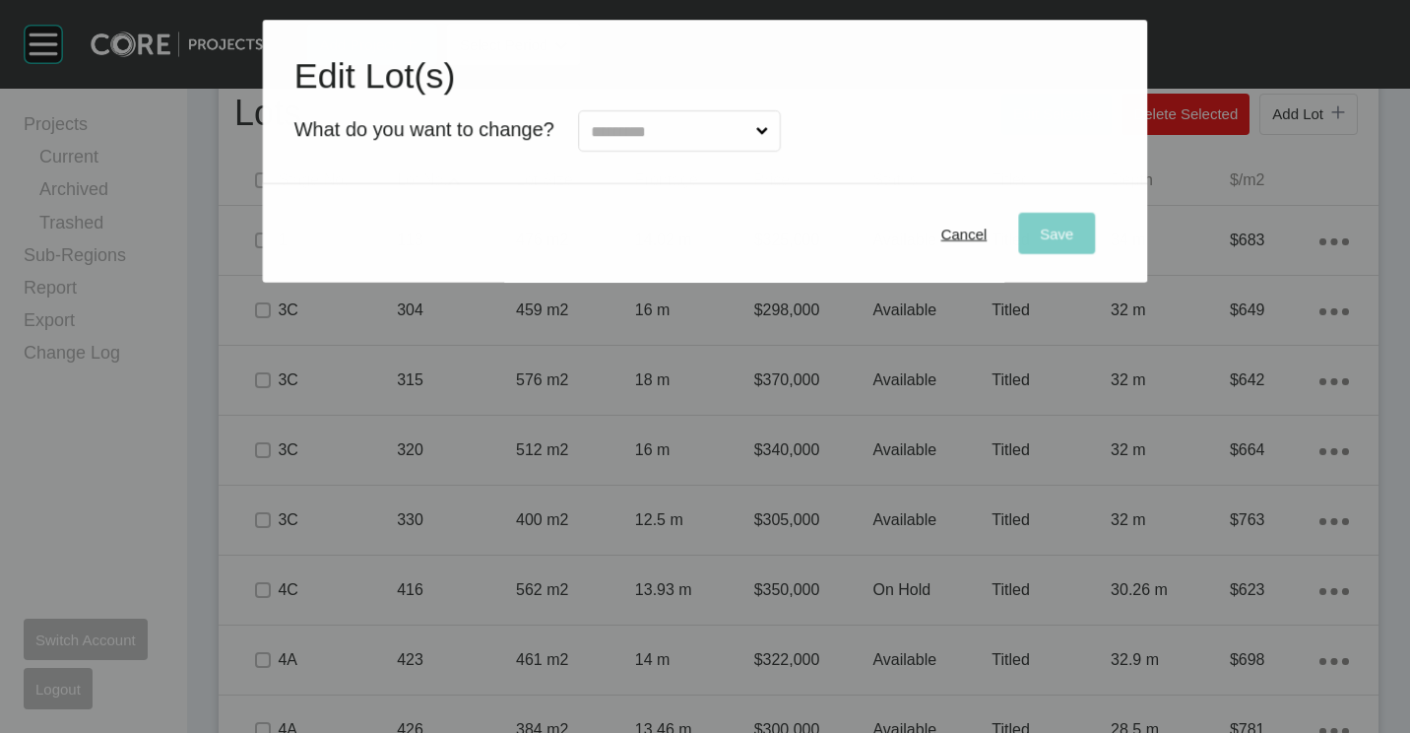
drag, startPoint x: 727, startPoint y: 104, endPoint x: 696, endPoint y: 181, distance: 82.6
click at [724, 107] on div at bounding box center [667, 125] width 226 height 51
click at [668, 153] on div "Edit Lot(s) What do you want to change?" at bounding box center [705, 102] width 886 height 164
click at [667, 133] on input "text" at bounding box center [669, 130] width 165 height 39
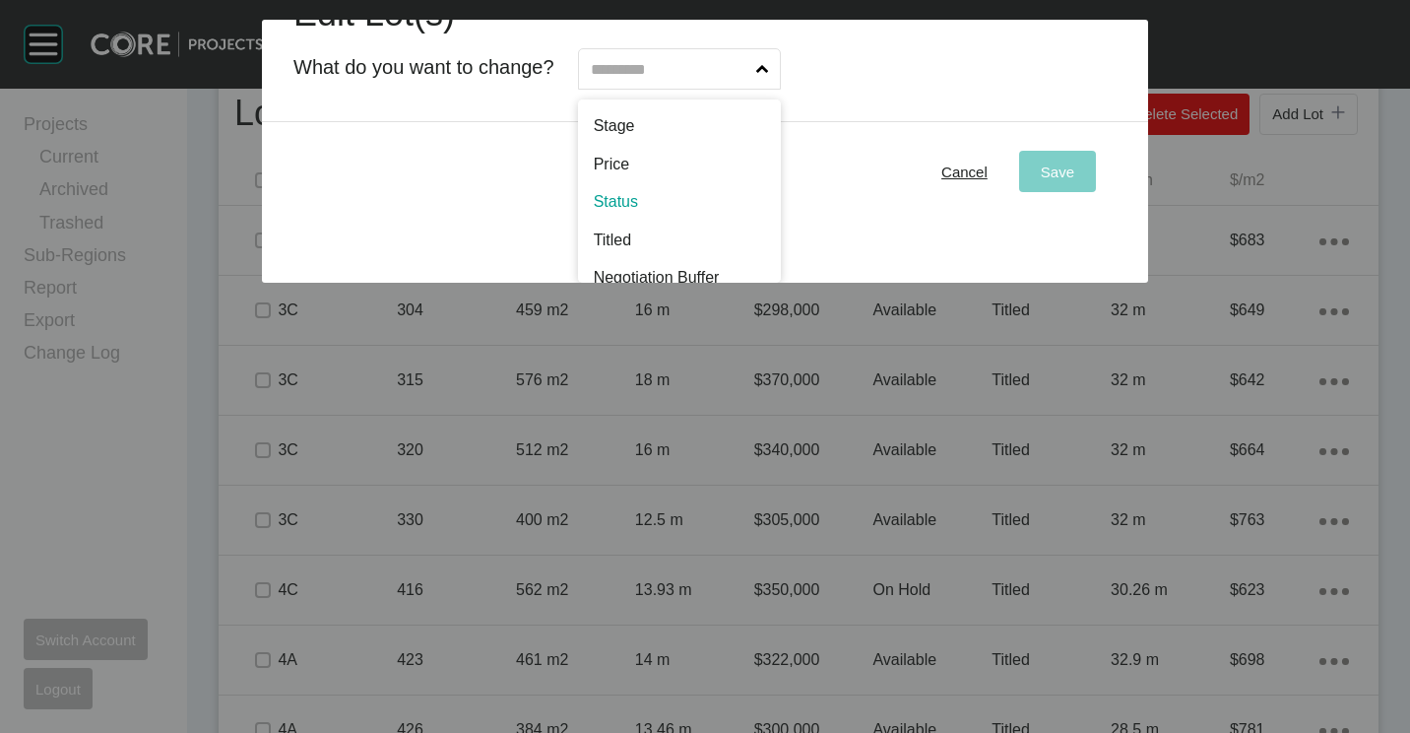
scroll to position [0, 0]
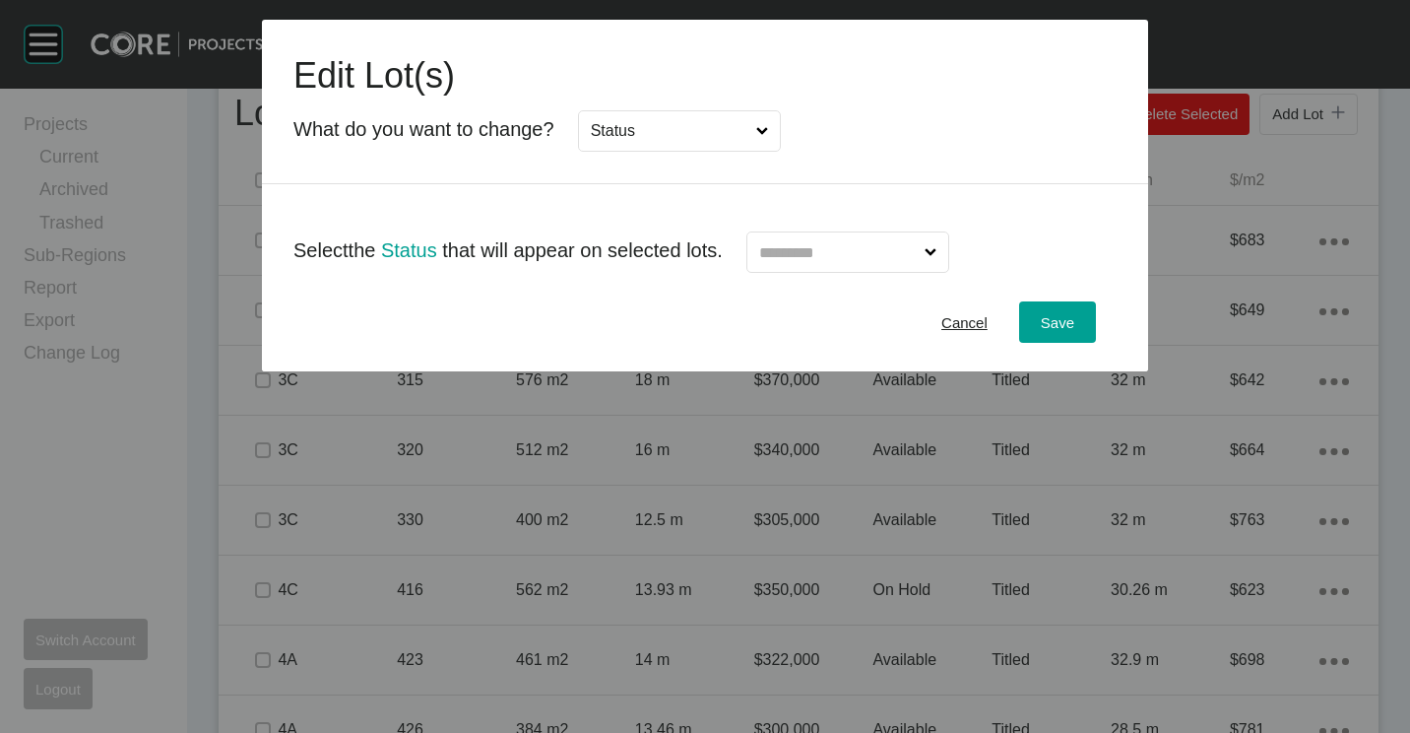
click at [894, 264] on input "text" at bounding box center [837, 251] width 165 height 39
click at [1081, 329] on button "Save" at bounding box center [1057, 321] width 77 height 41
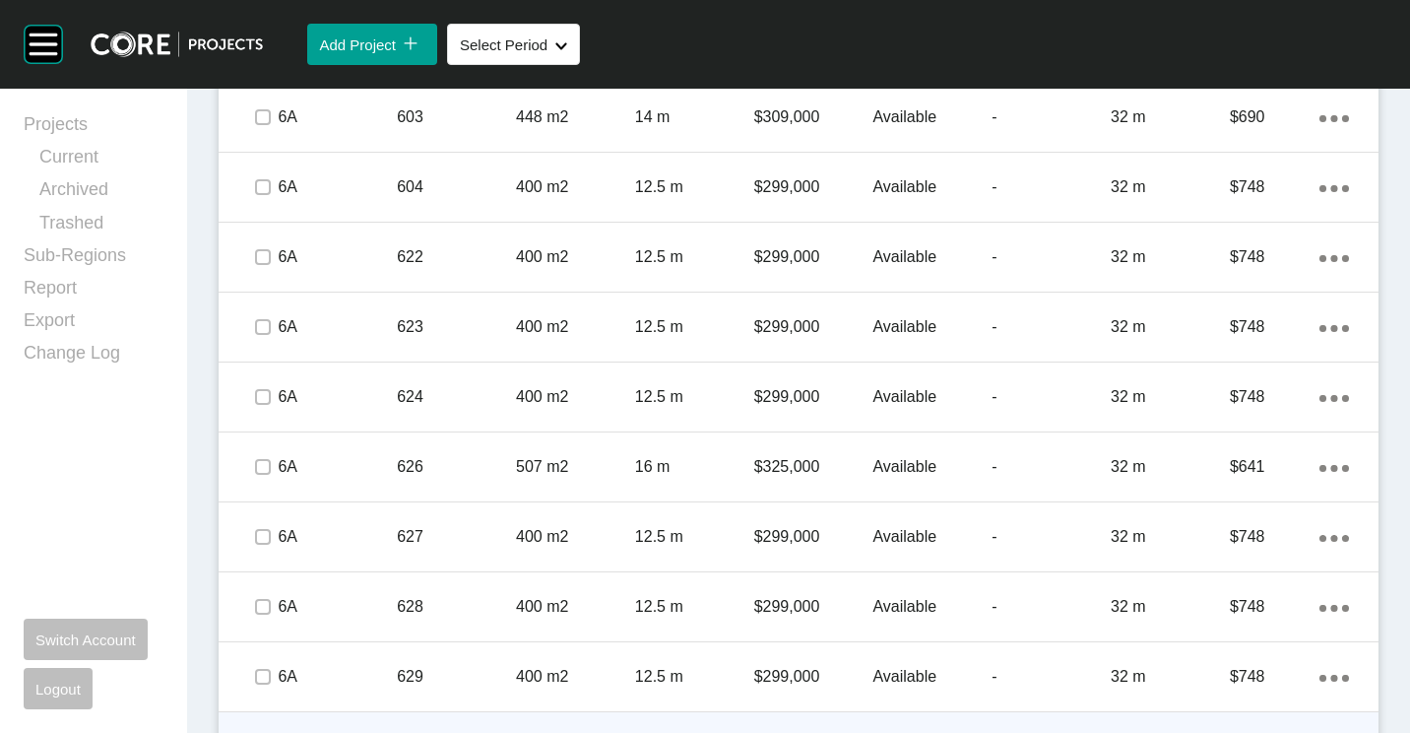
scroll to position [3293, 0]
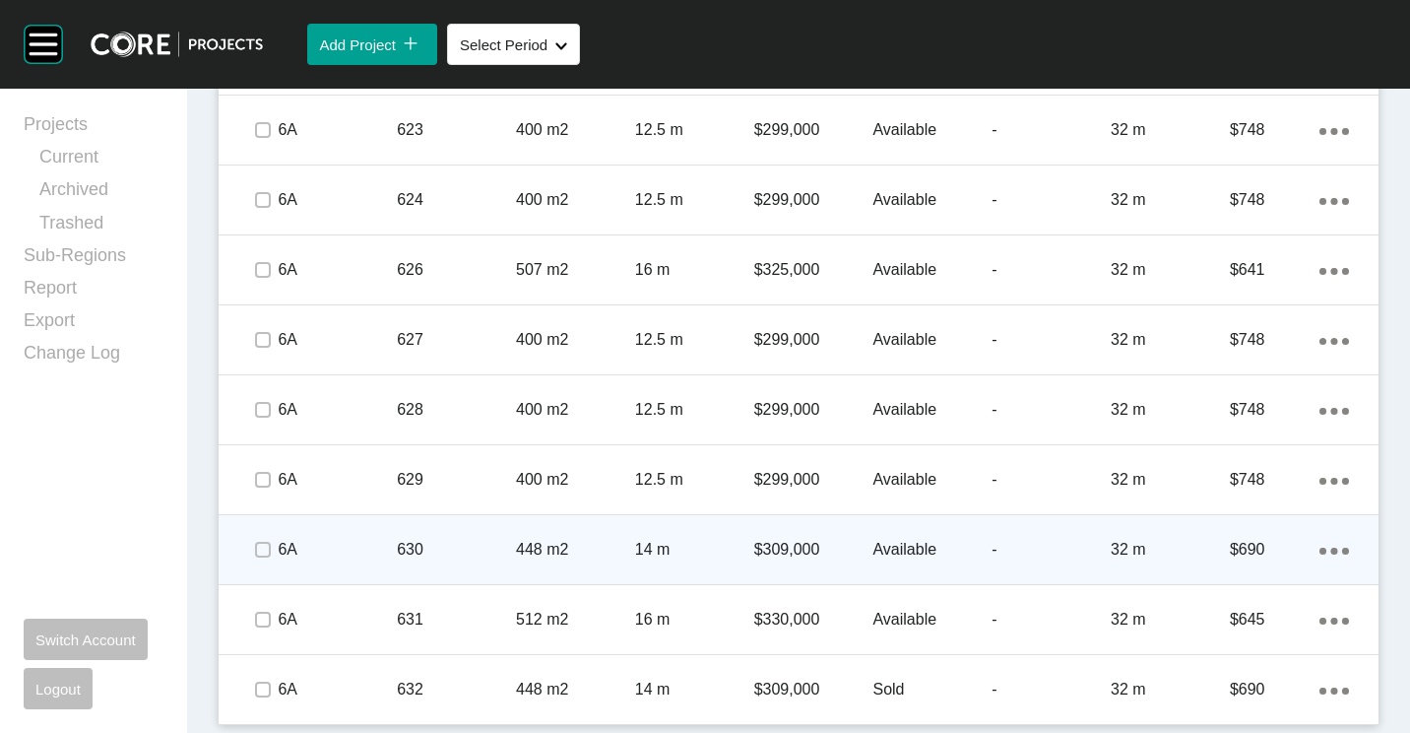
click at [504, 569] on div "630" at bounding box center [456, 549] width 119 height 61
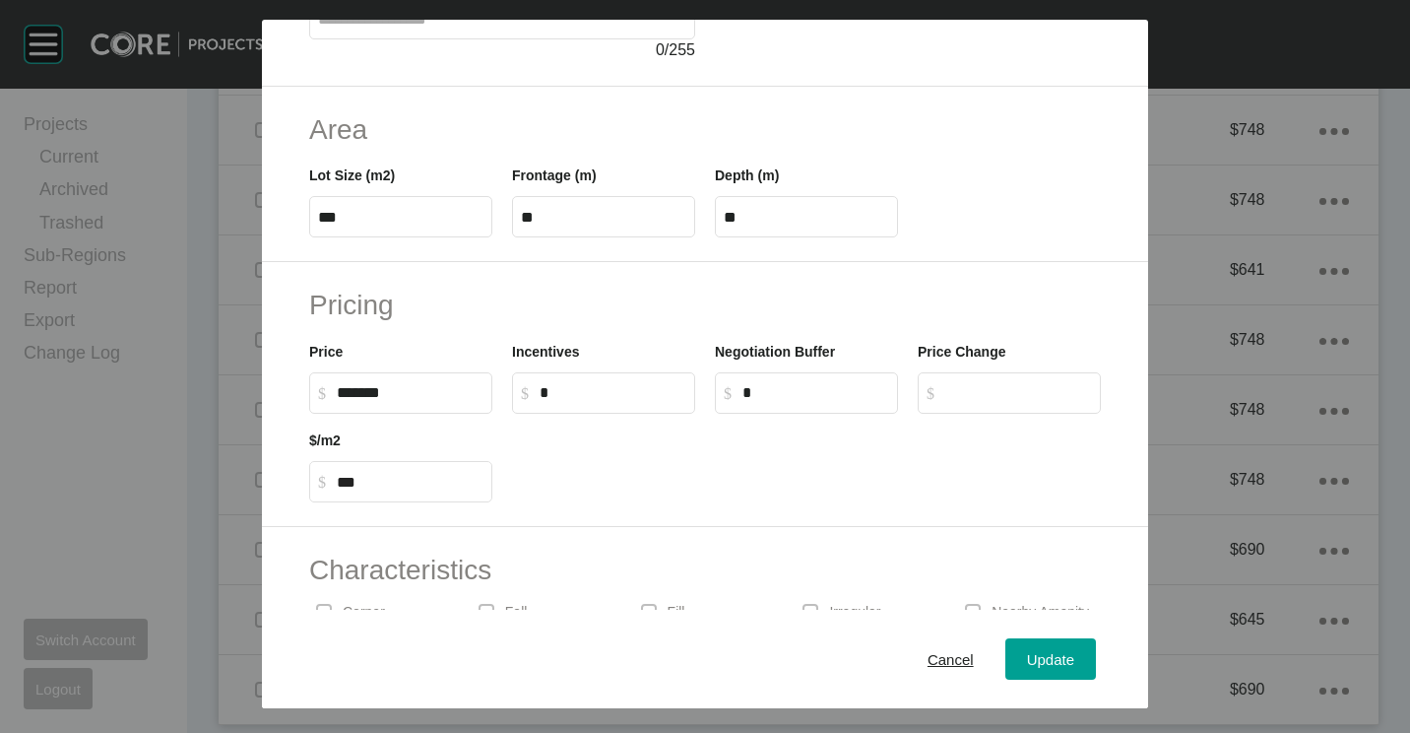
scroll to position [295, 0]
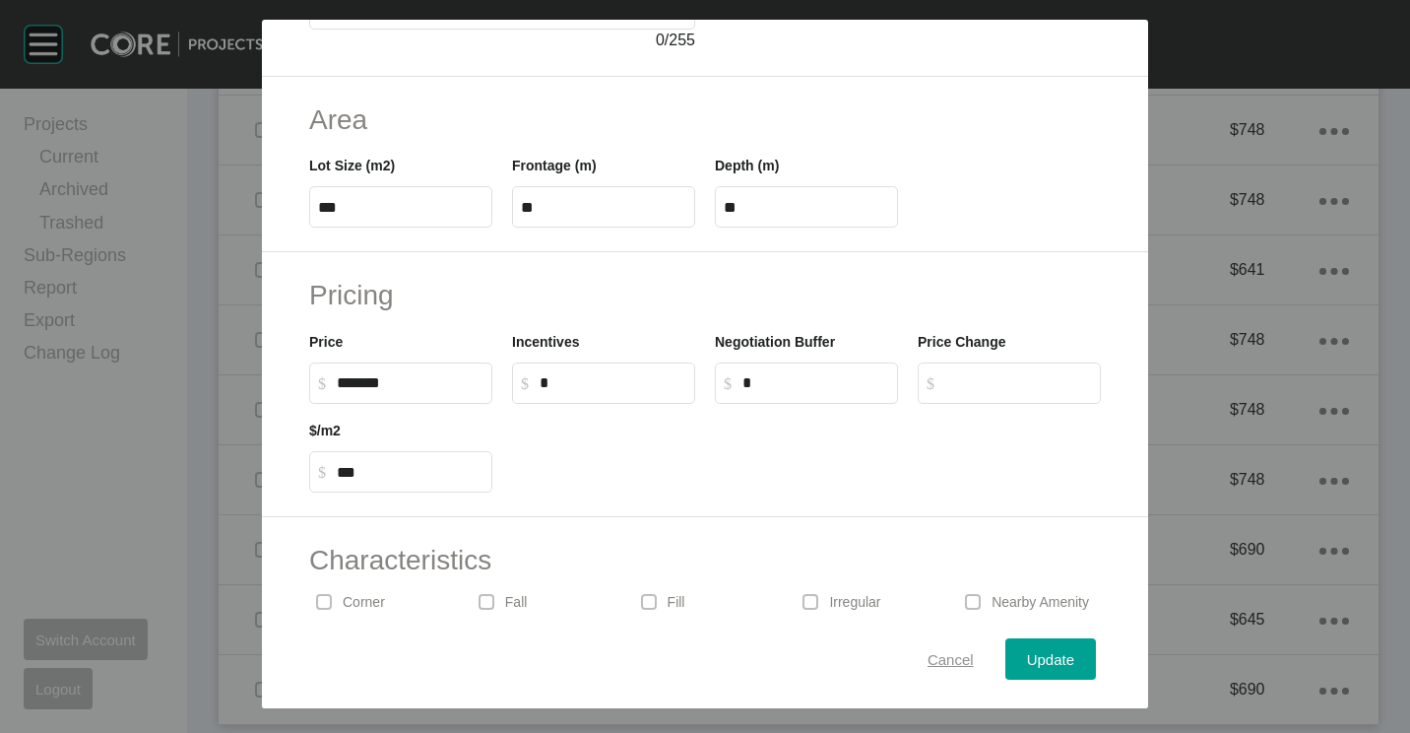
click at [939, 662] on span "Cancel" at bounding box center [951, 659] width 46 height 17
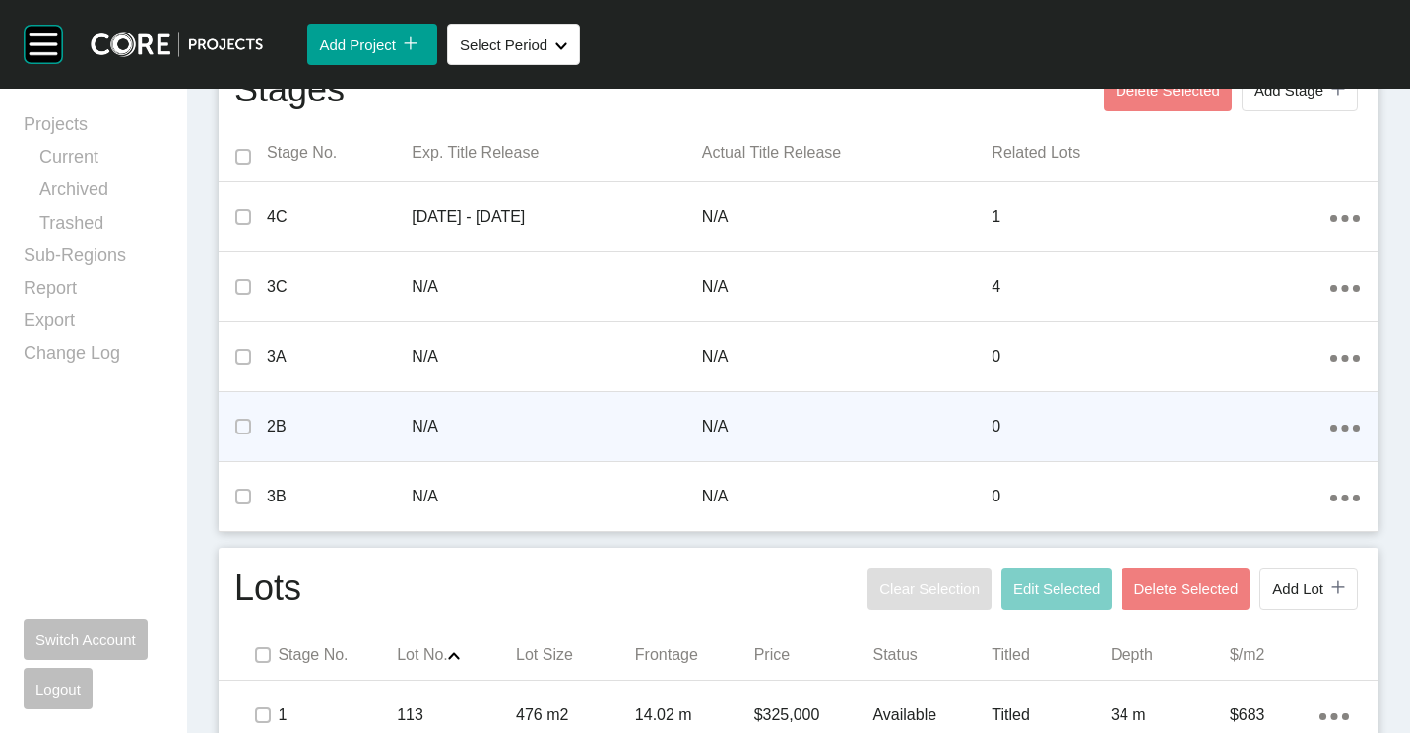
scroll to position [1083, 0]
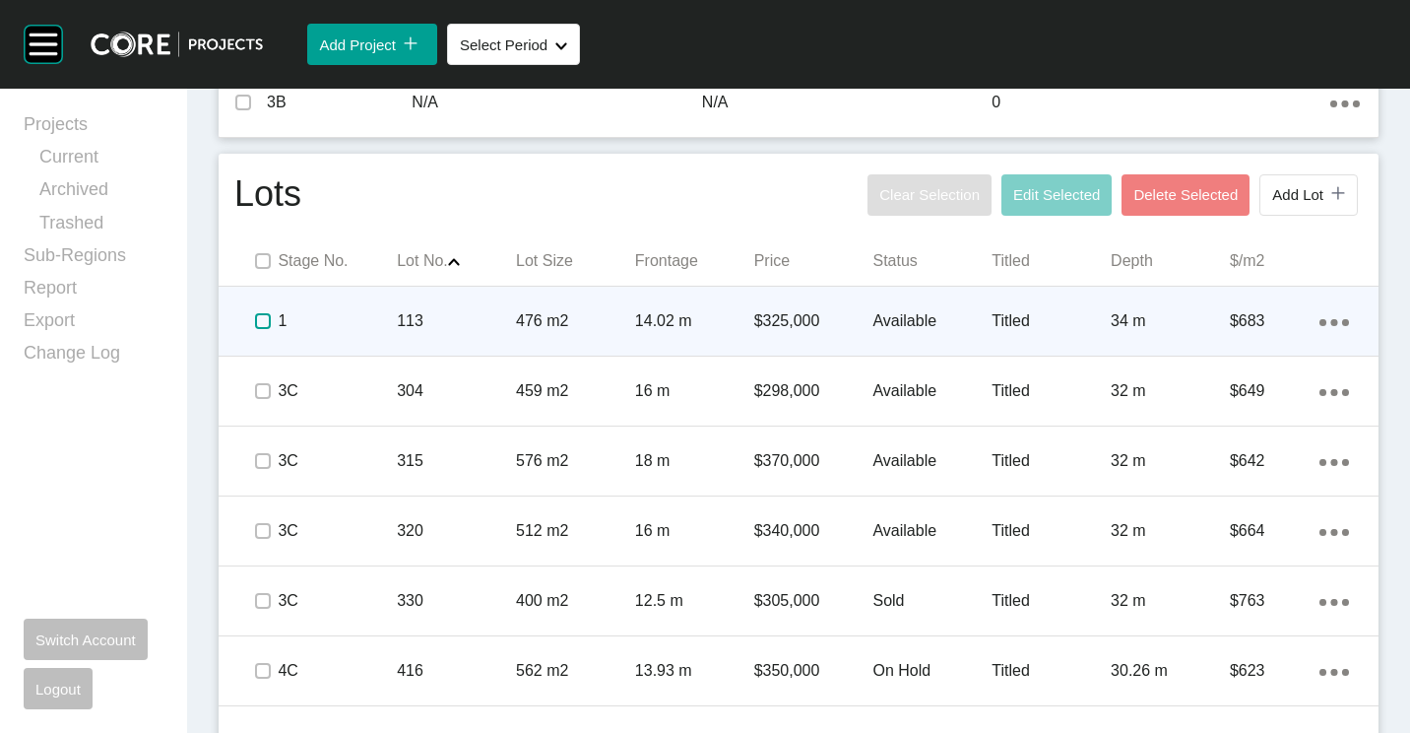
click at [260, 322] on label at bounding box center [263, 321] width 16 height 16
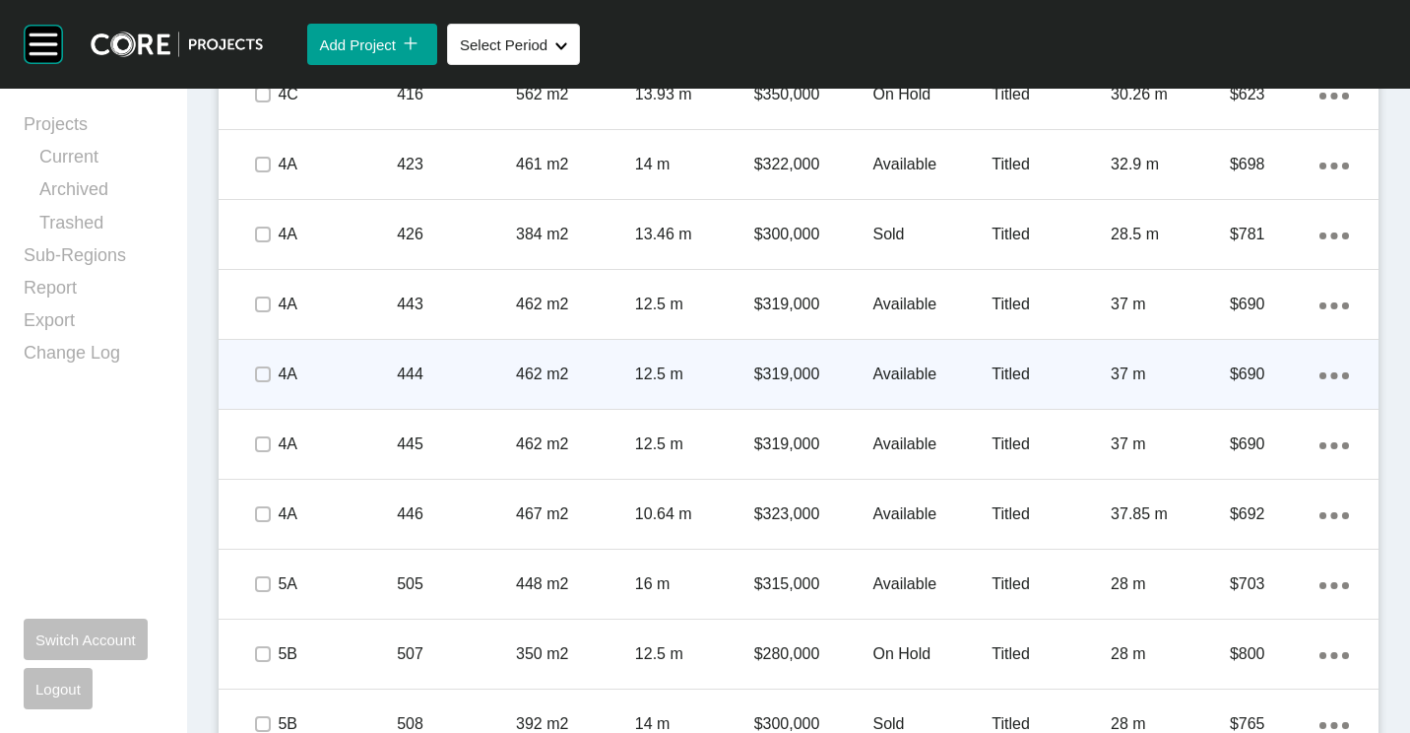
scroll to position [1477, 0]
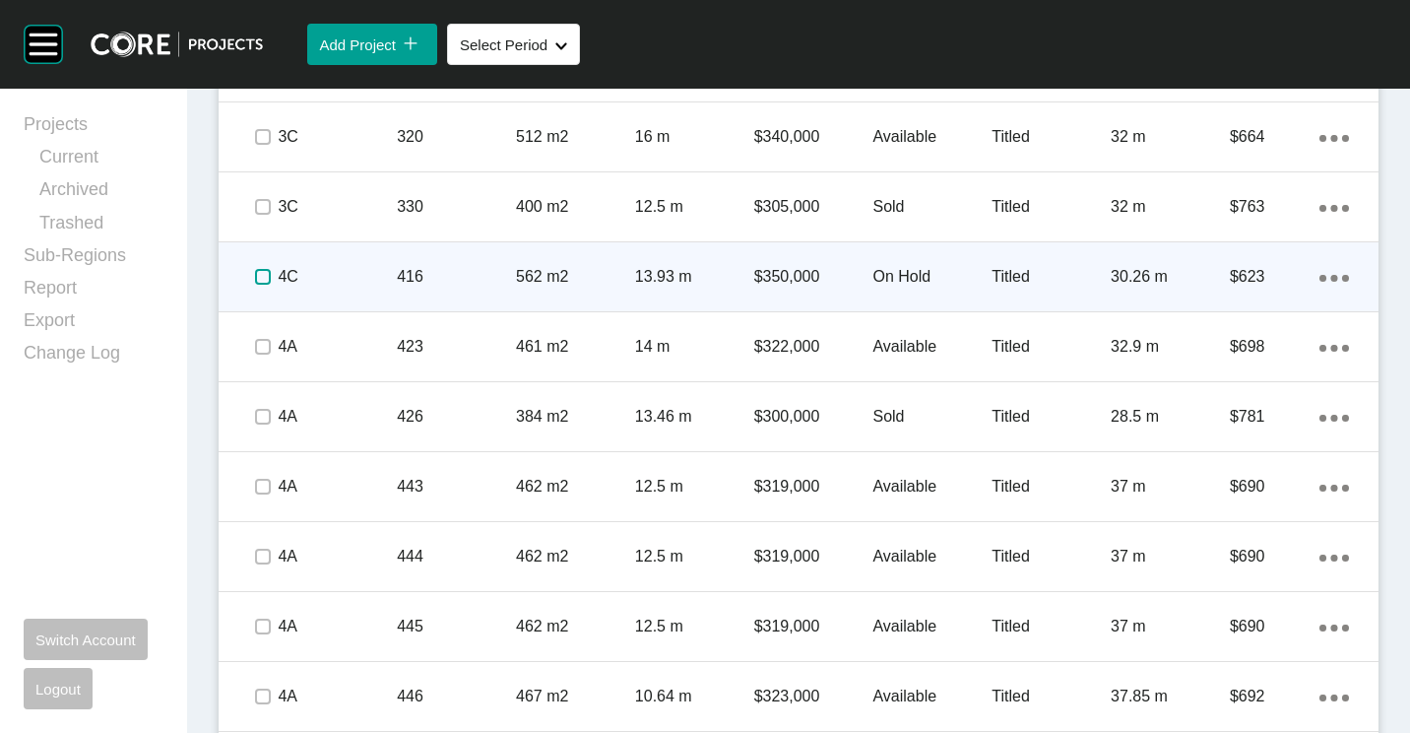
click at [261, 277] on label at bounding box center [263, 277] width 16 height 16
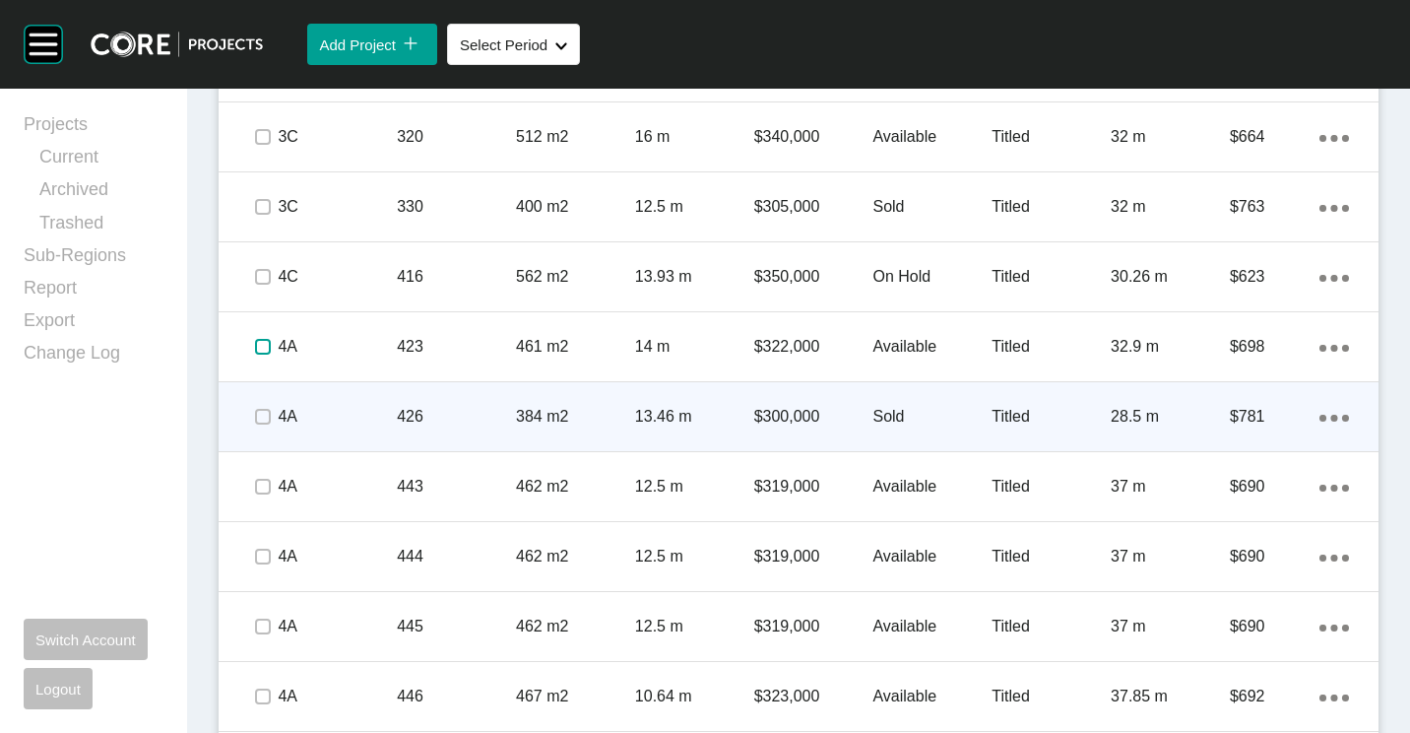
drag, startPoint x: 263, startPoint y: 354, endPoint x: 262, endPoint y: 396, distance: 41.4
click at [263, 355] on span at bounding box center [263, 347] width 30 height 30
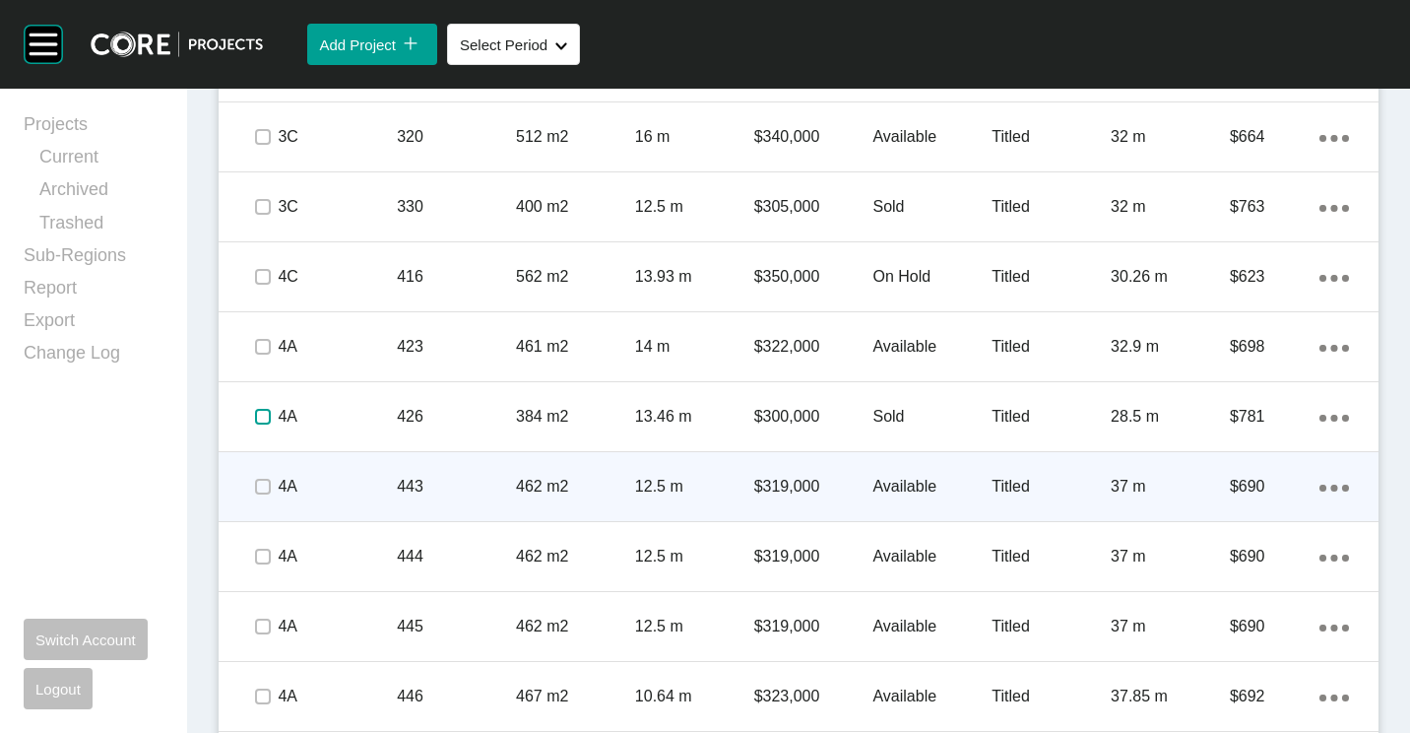
drag, startPoint x: 261, startPoint y: 417, endPoint x: 260, endPoint y: 474, distance: 57.1
click at [260, 432] on div at bounding box center [263, 416] width 30 height 69
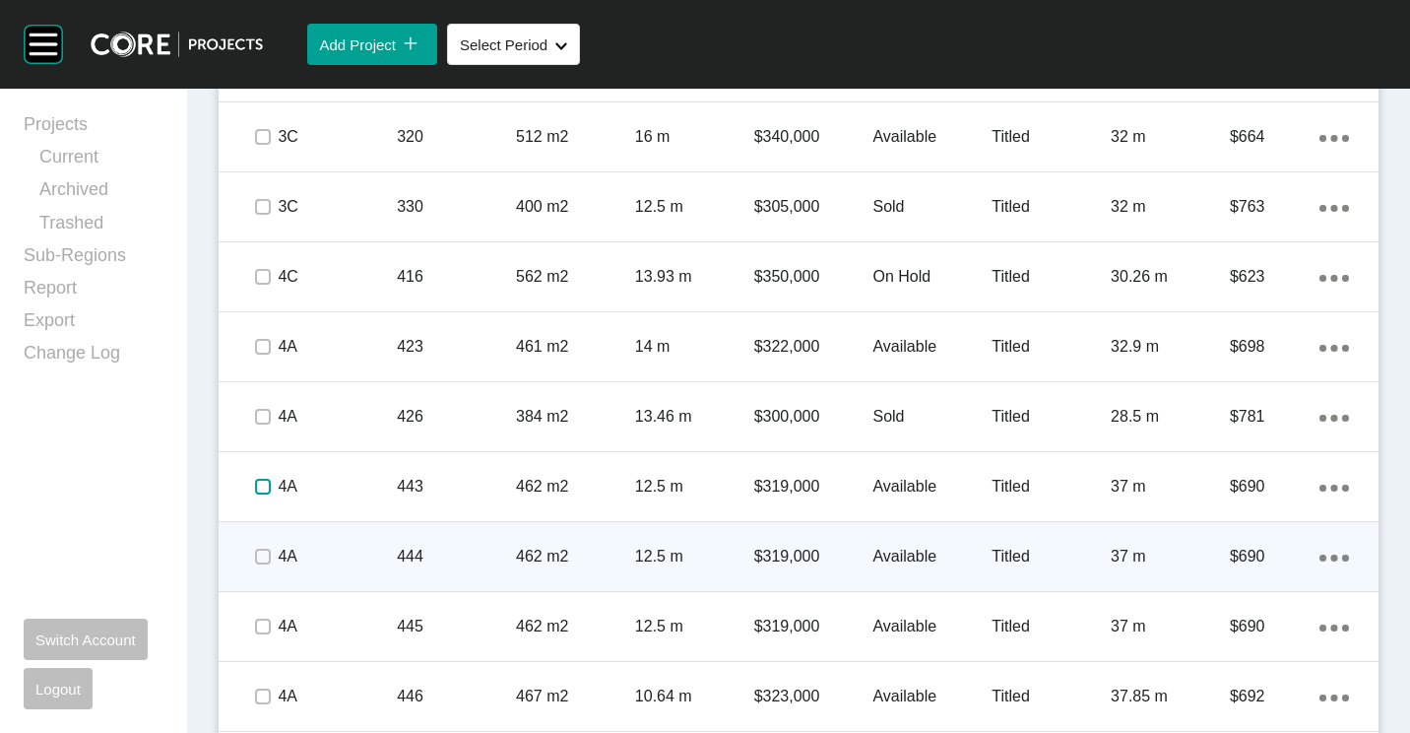
drag, startPoint x: 261, startPoint y: 487, endPoint x: 260, endPoint y: 525, distance: 37.4
click at [261, 490] on label at bounding box center [263, 487] width 16 height 16
click at [259, 548] on label at bounding box center [263, 556] width 16 height 16
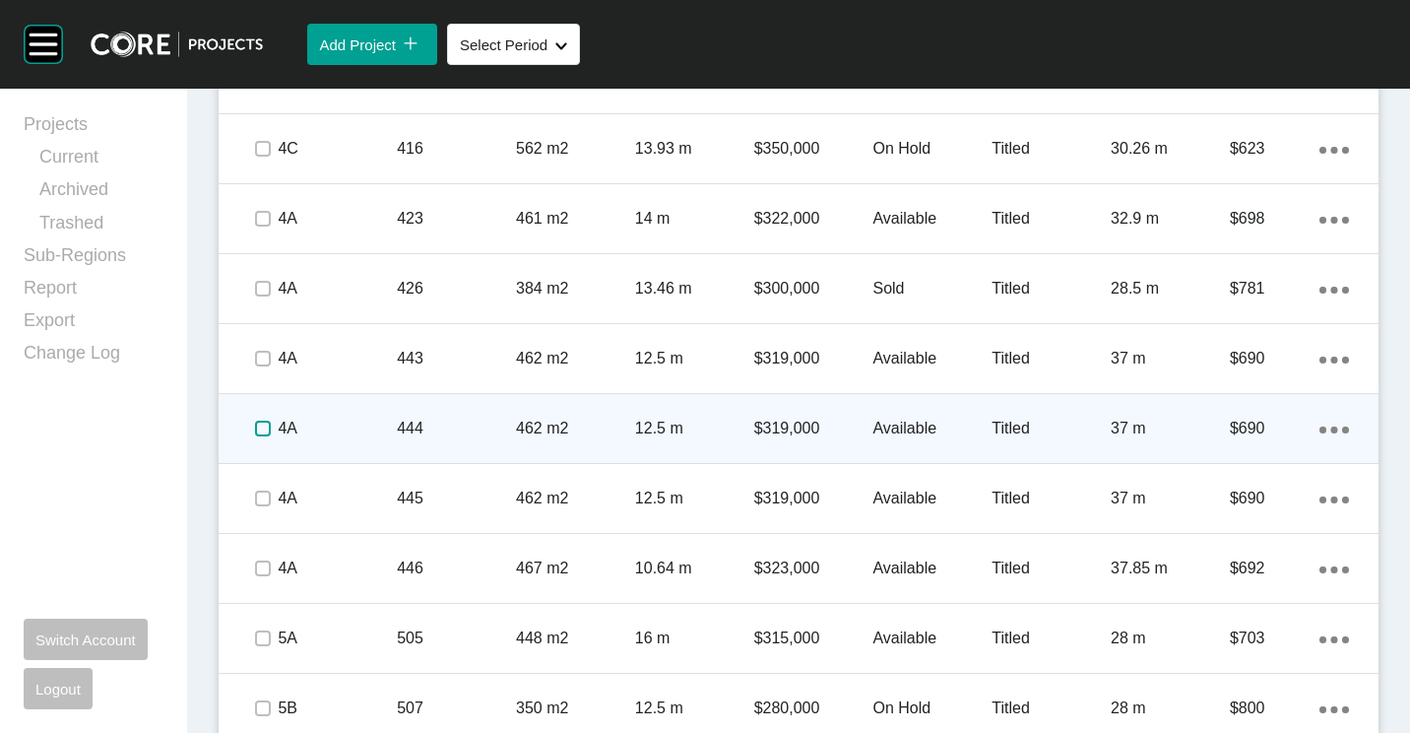
scroll to position [1674, 0]
drag, startPoint x: 259, startPoint y: 433, endPoint x: 258, endPoint y: 450, distance: 16.8
click at [258, 443] on span at bounding box center [263, 430] width 30 height 30
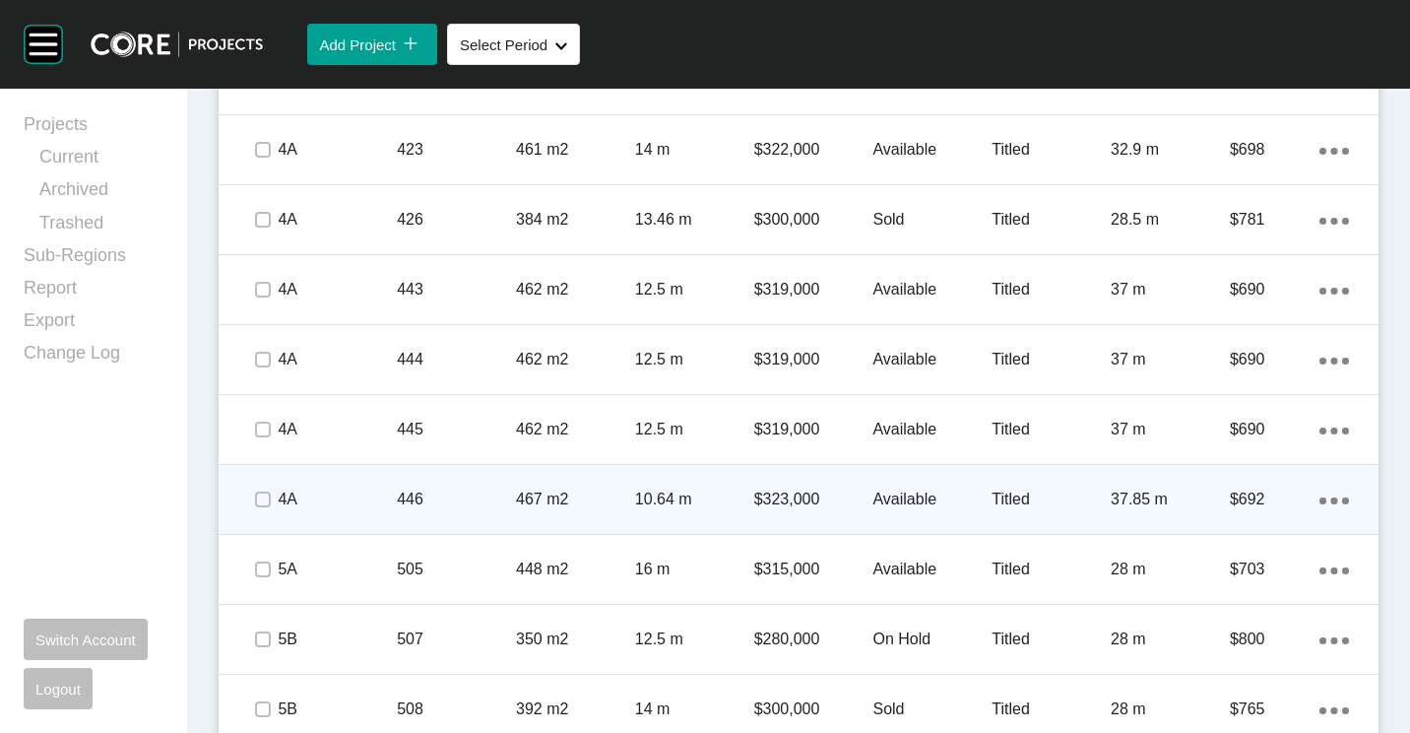
click at [258, 516] on div at bounding box center [263, 499] width 30 height 69
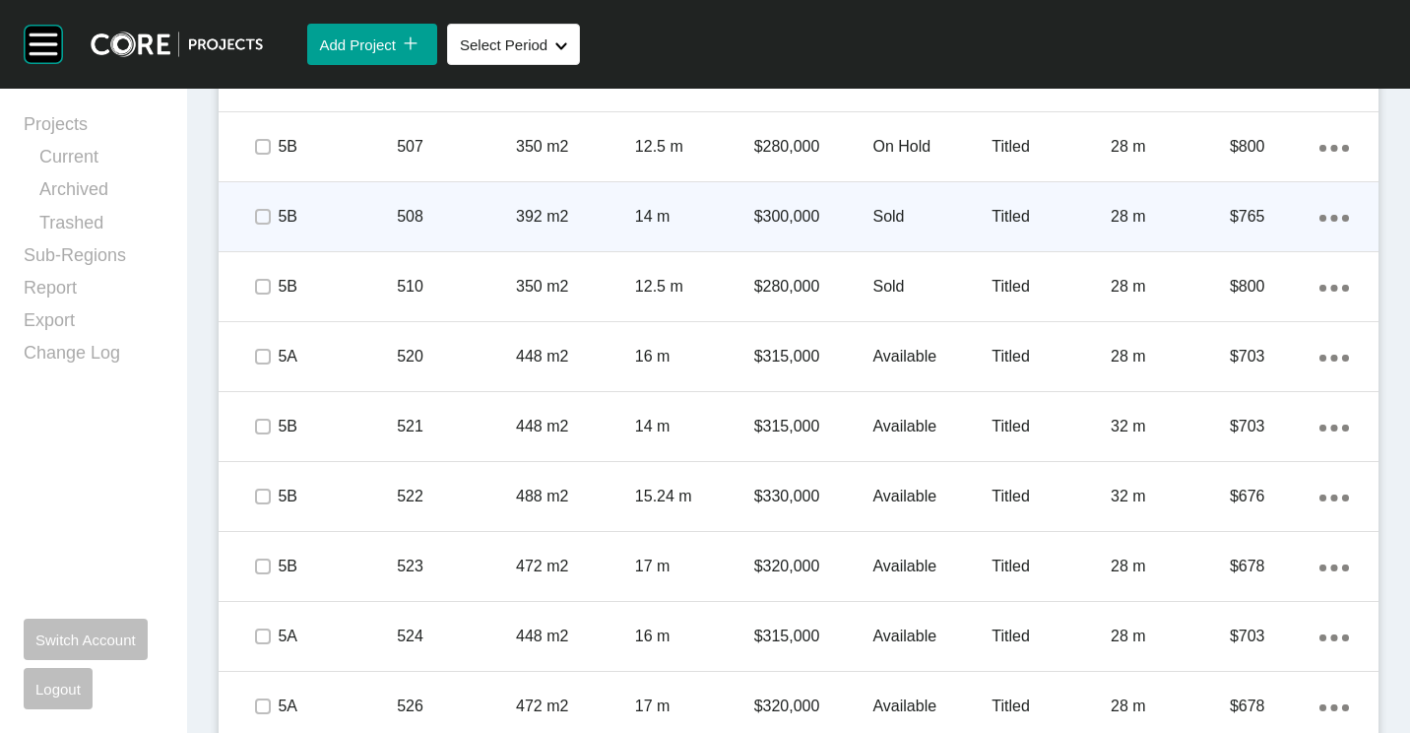
scroll to position [2068, 0]
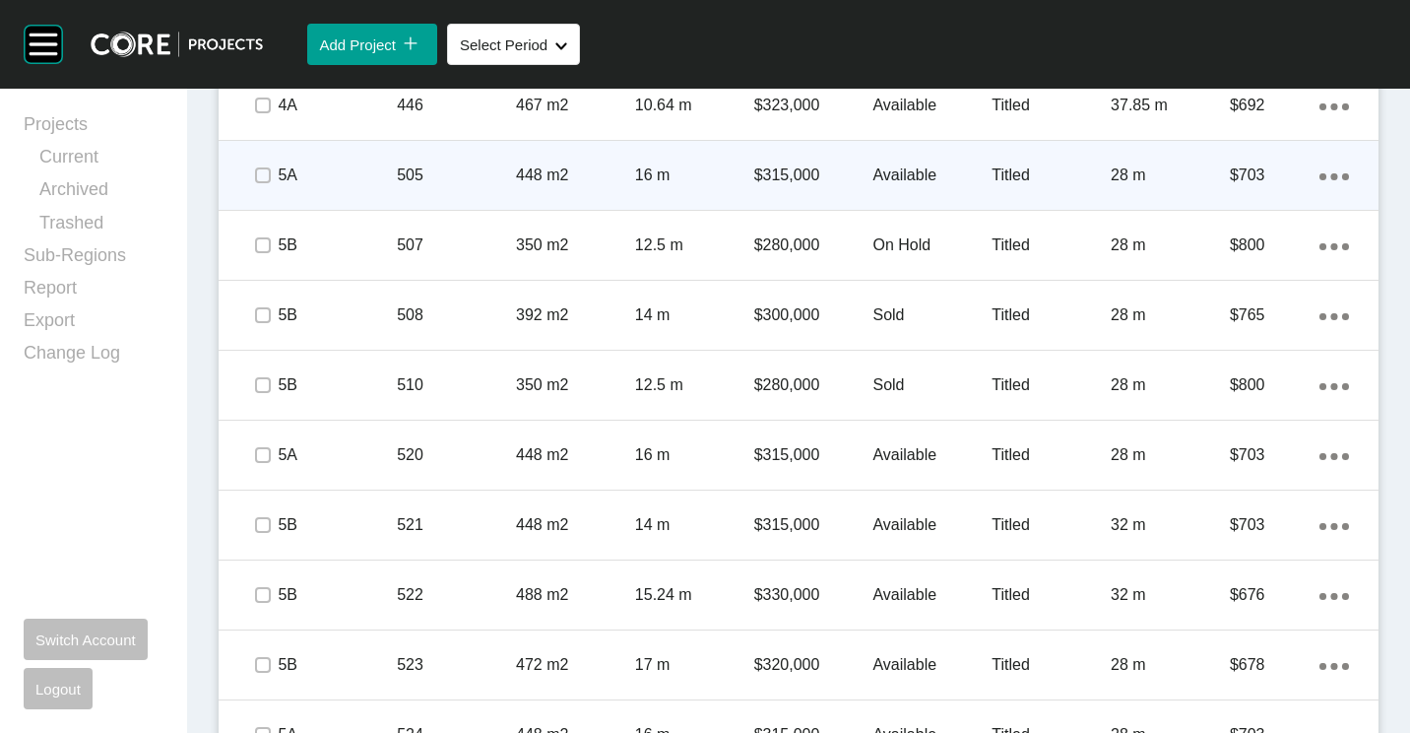
click at [261, 188] on span at bounding box center [263, 176] width 30 height 30
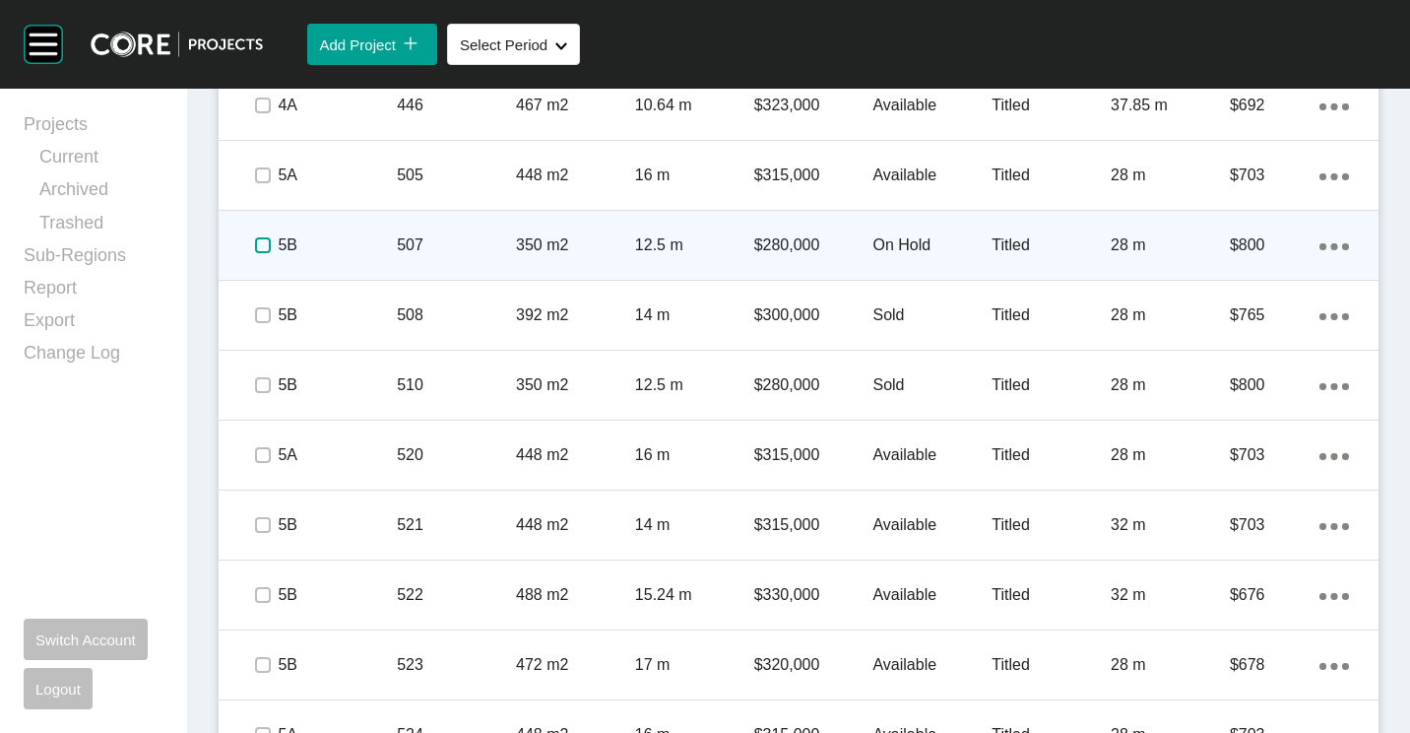
click at [267, 247] on label at bounding box center [263, 245] width 16 height 16
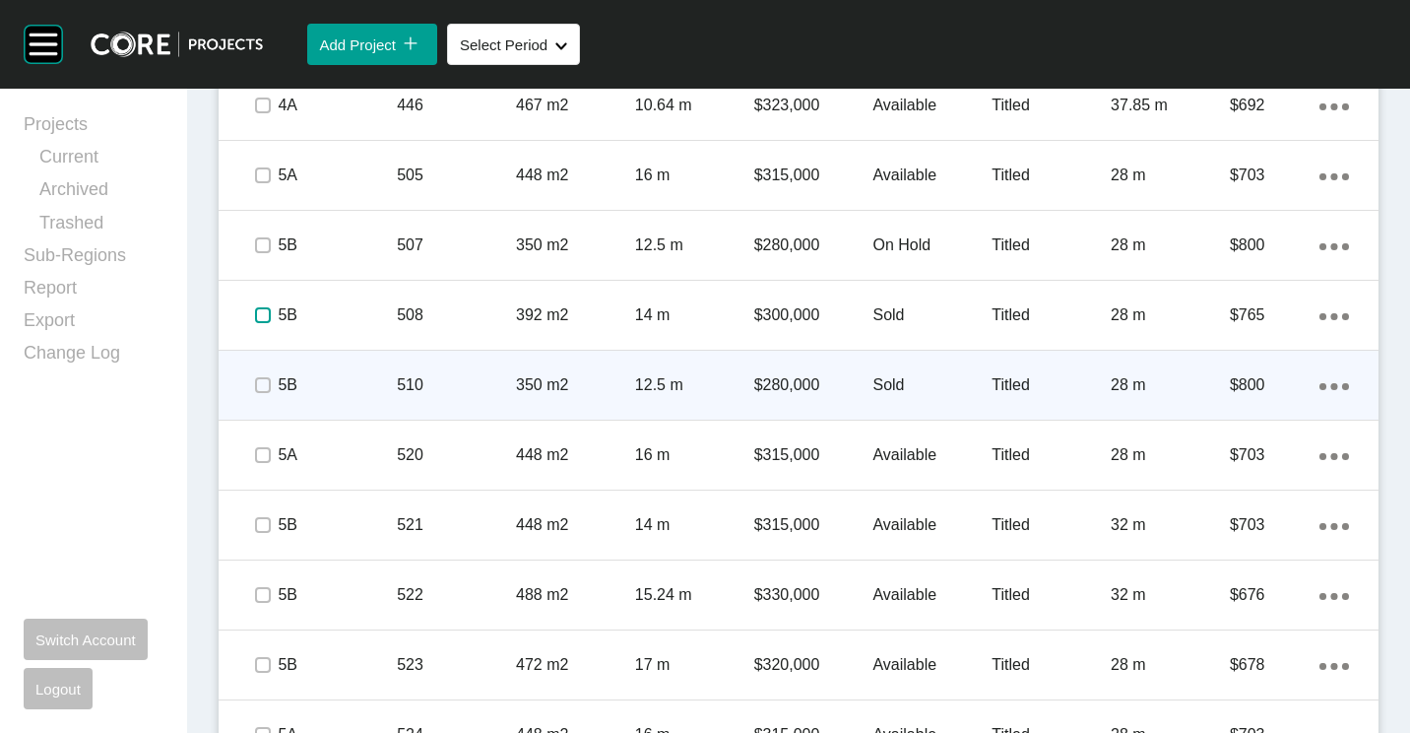
drag, startPoint x: 267, startPoint y: 317, endPoint x: 252, endPoint y: 390, distance: 74.3
click at [267, 319] on label at bounding box center [263, 315] width 16 height 16
click at [267, 384] on label at bounding box center [263, 385] width 16 height 16
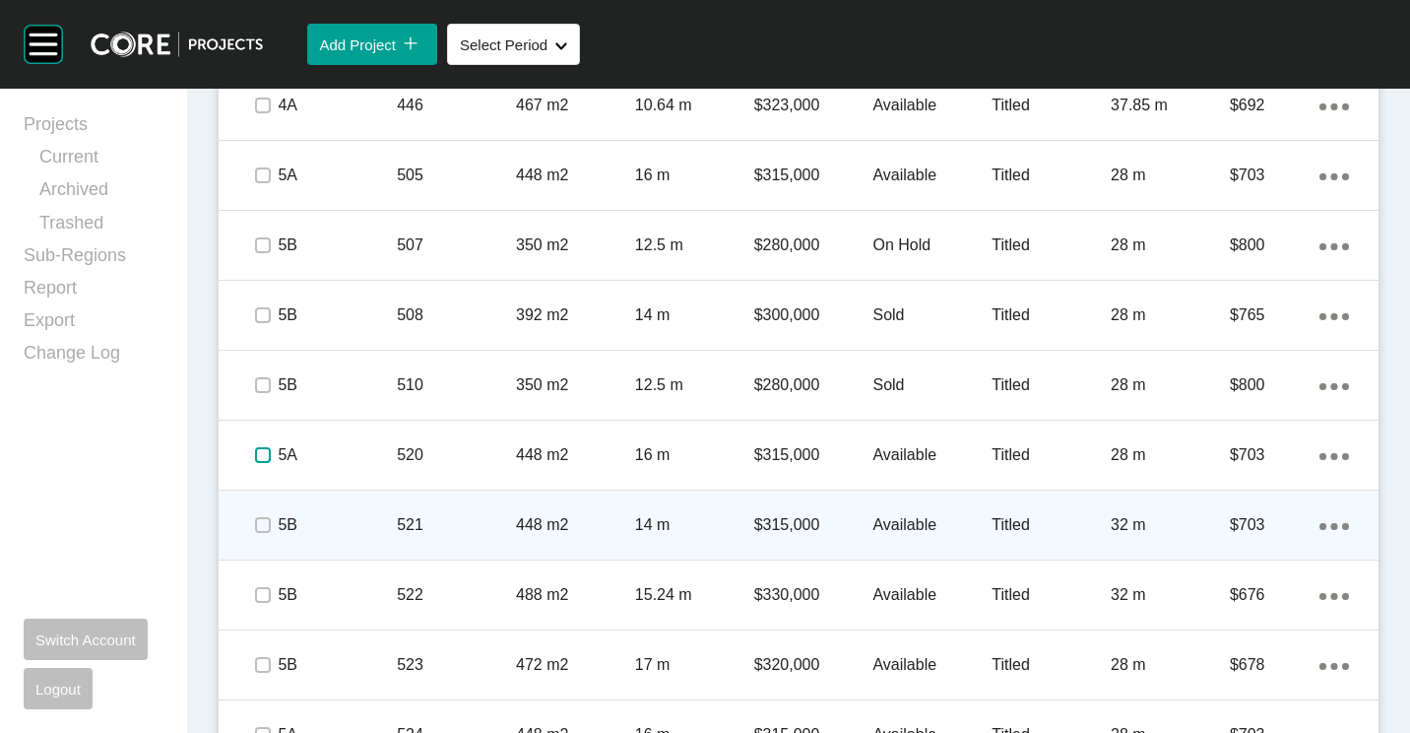
drag, startPoint x: 270, startPoint y: 445, endPoint x: 263, endPoint y: 509, distance: 64.4
click at [267, 450] on label at bounding box center [263, 455] width 16 height 16
drag, startPoint x: 264, startPoint y: 520, endPoint x: 281, endPoint y: 496, distance: 29.0
click at [264, 519] on label at bounding box center [263, 525] width 16 height 16
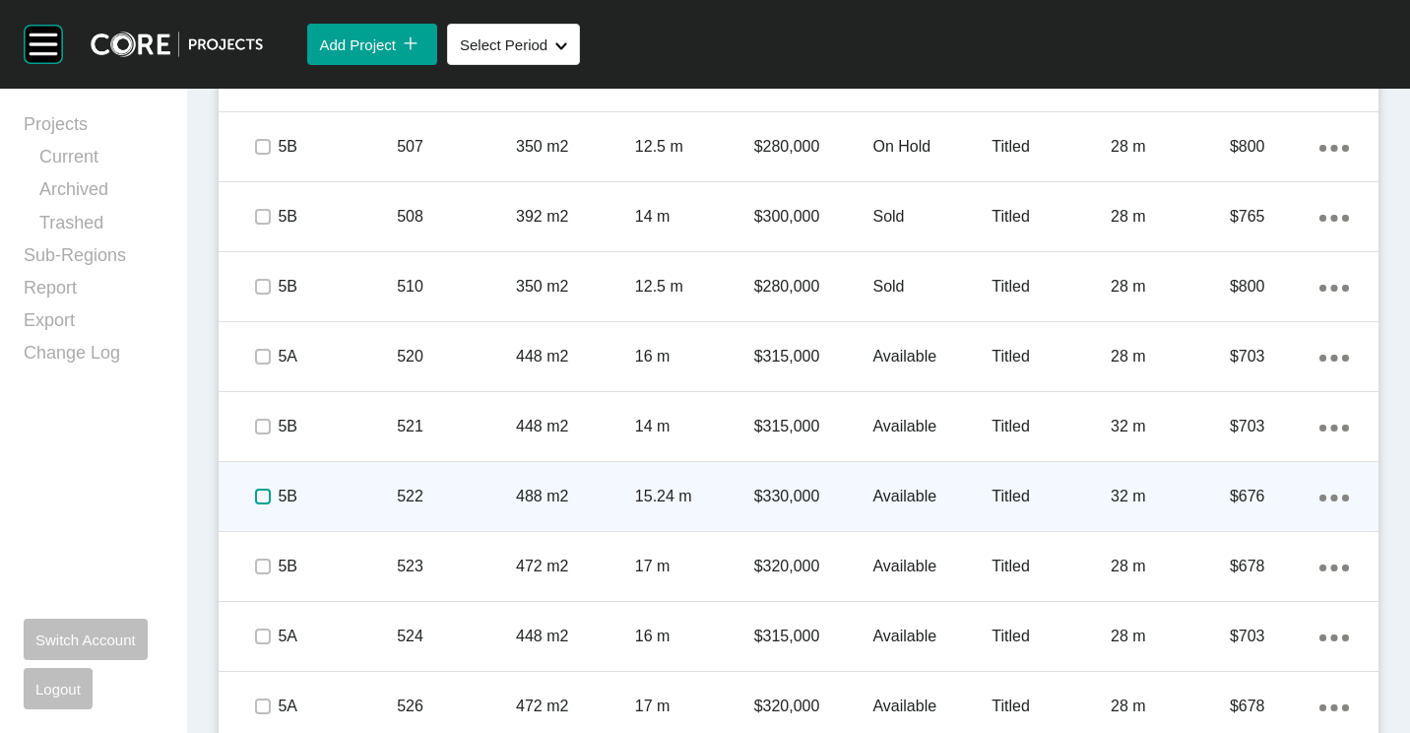
click at [257, 501] on label at bounding box center [263, 496] width 16 height 16
drag, startPoint x: 258, startPoint y: 561, endPoint x: 274, endPoint y: 526, distance: 38.8
click at [258, 562] on label at bounding box center [263, 566] width 16 height 16
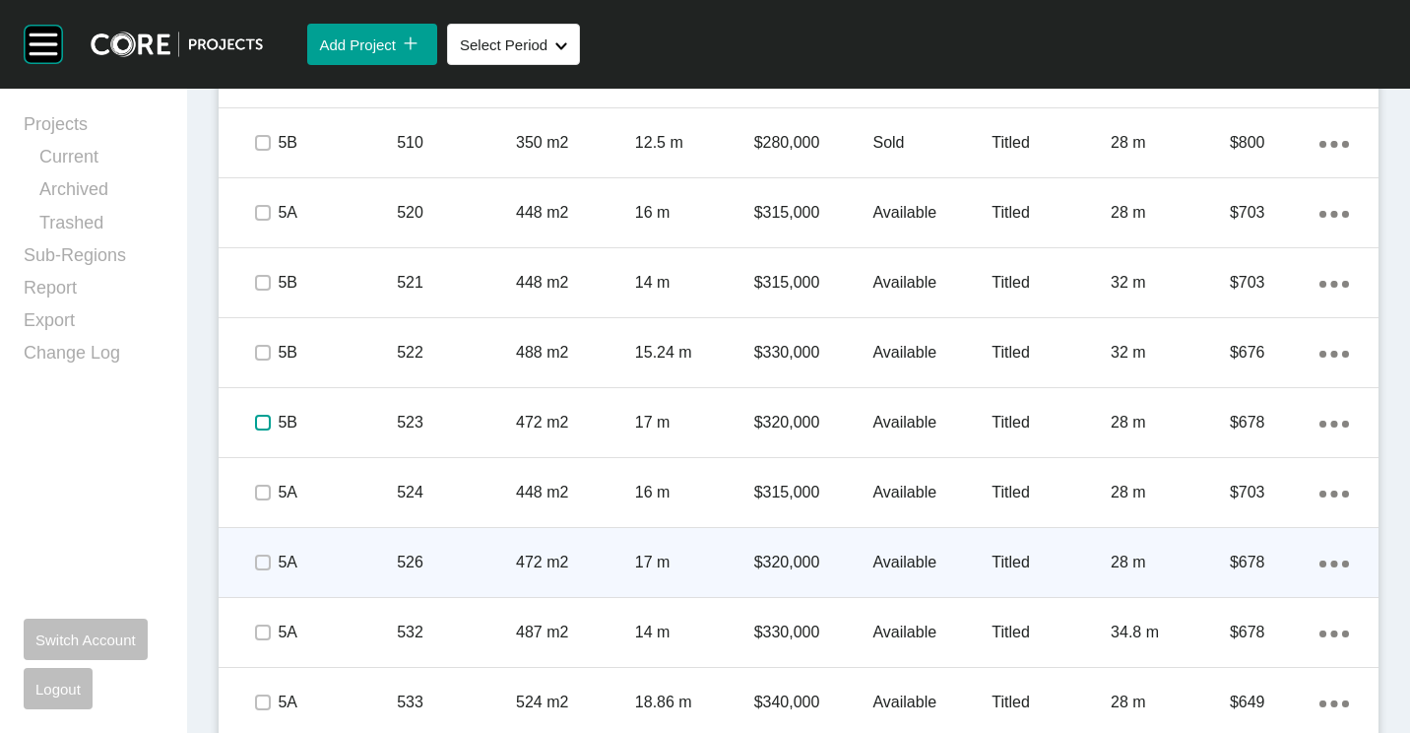
scroll to position [2363, 0]
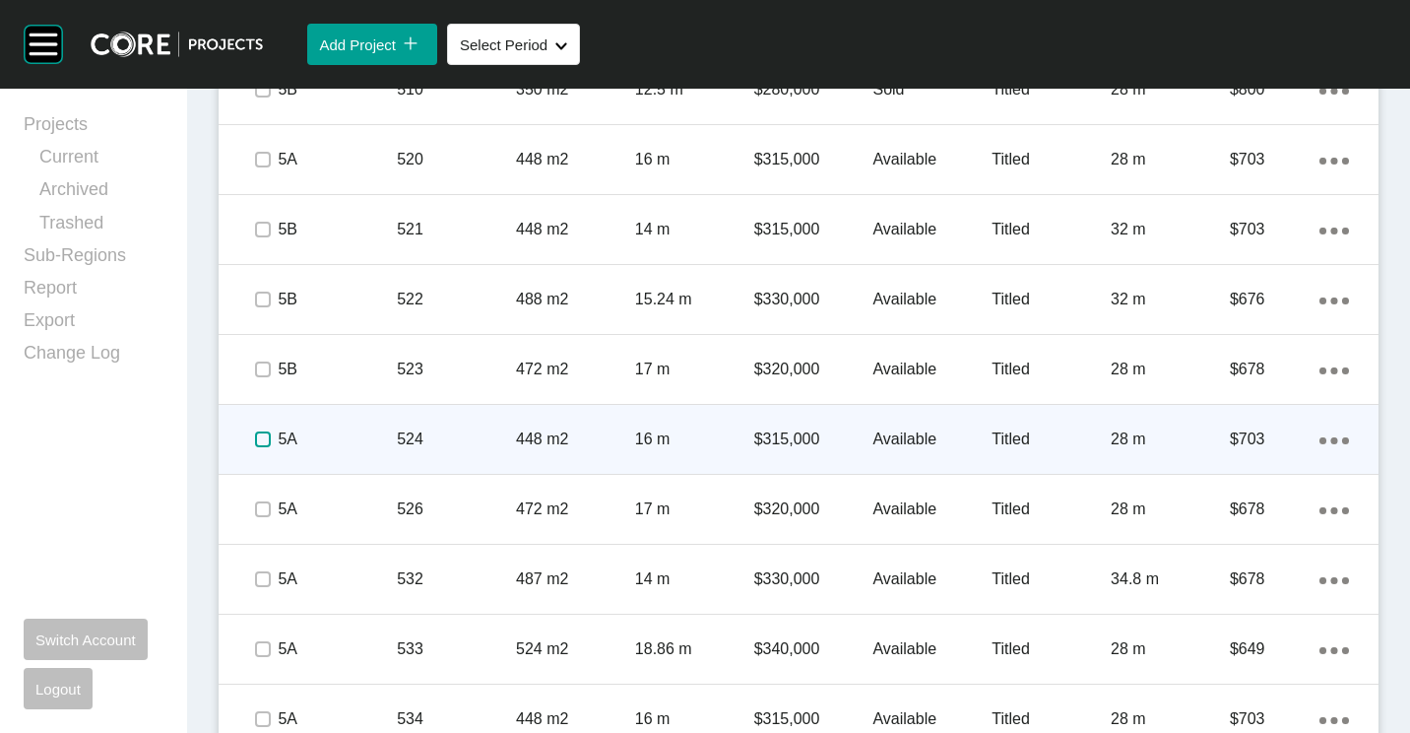
click at [260, 437] on label at bounding box center [263, 439] width 16 height 16
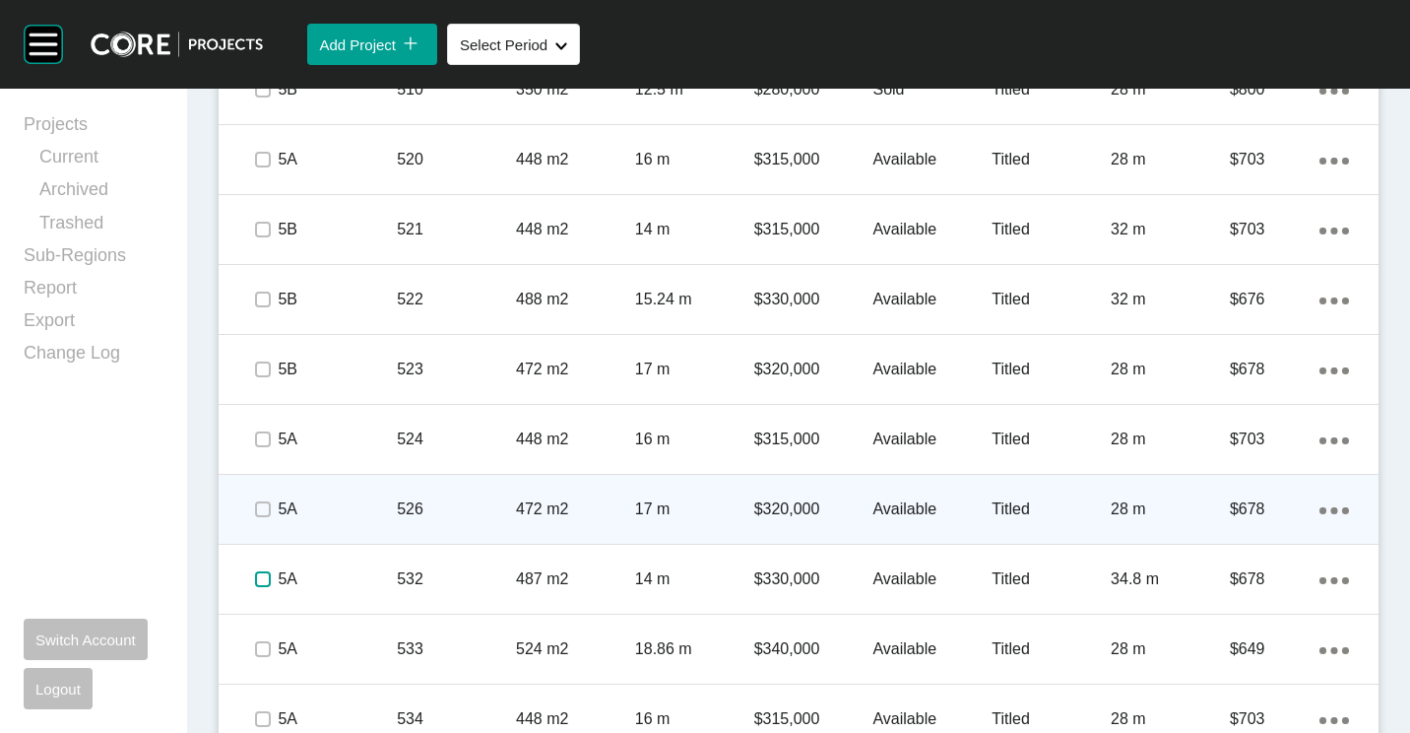
drag, startPoint x: 266, startPoint y: 580, endPoint x: 301, endPoint y: 498, distance: 89.1
click at [266, 575] on label at bounding box center [263, 579] width 16 height 16
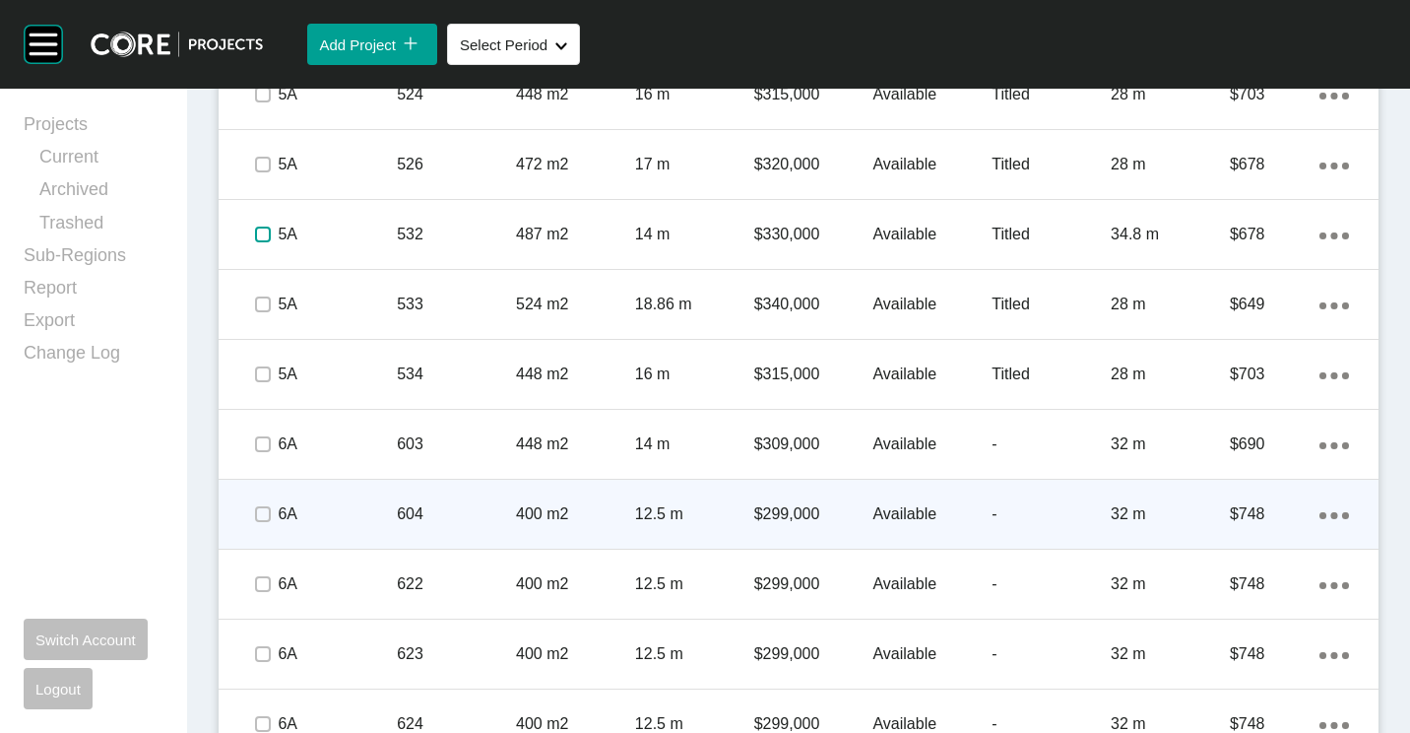
scroll to position [2757, 0]
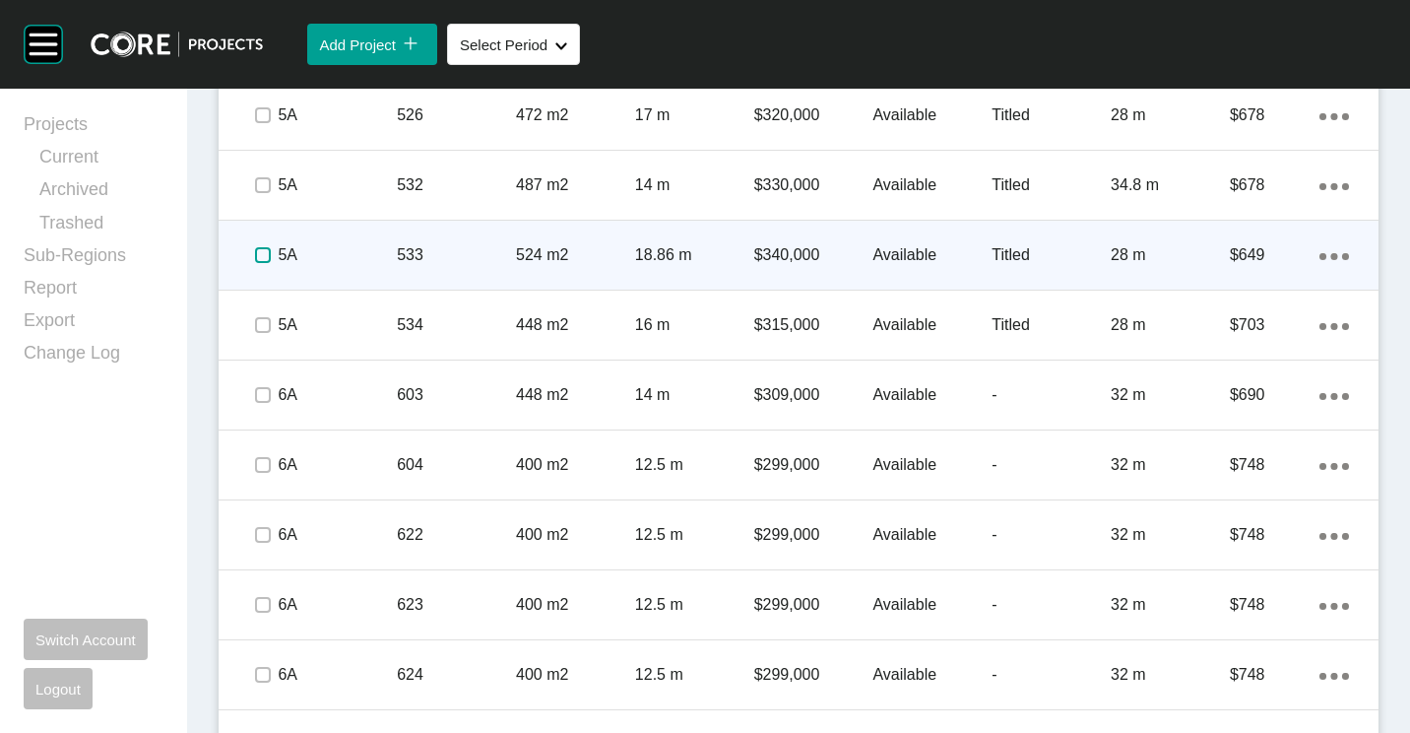
drag, startPoint x: 258, startPoint y: 253, endPoint x: 257, endPoint y: 271, distance: 17.8
click at [258, 254] on label at bounding box center [263, 255] width 16 height 16
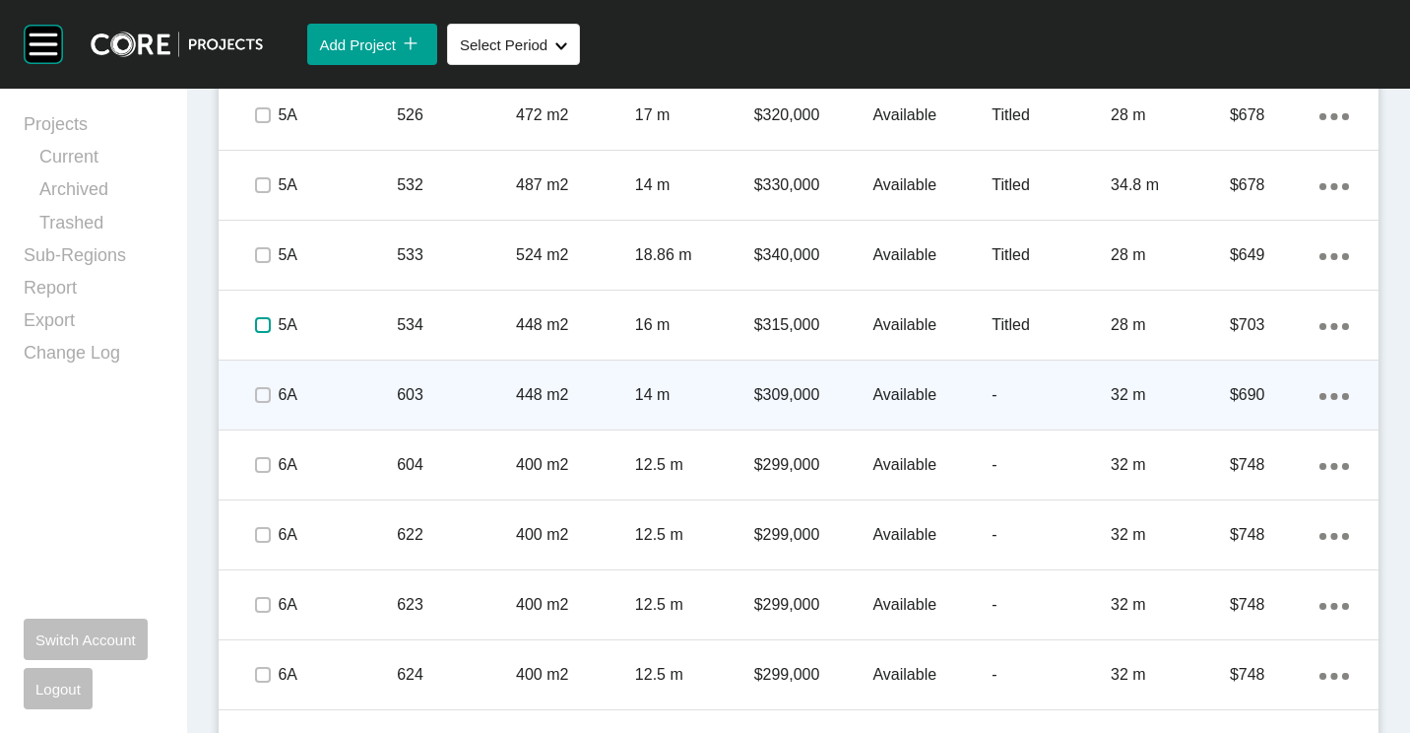
drag, startPoint x: 258, startPoint y: 327, endPoint x: 258, endPoint y: 387, distance: 60.1
click at [258, 337] on span at bounding box center [263, 325] width 30 height 30
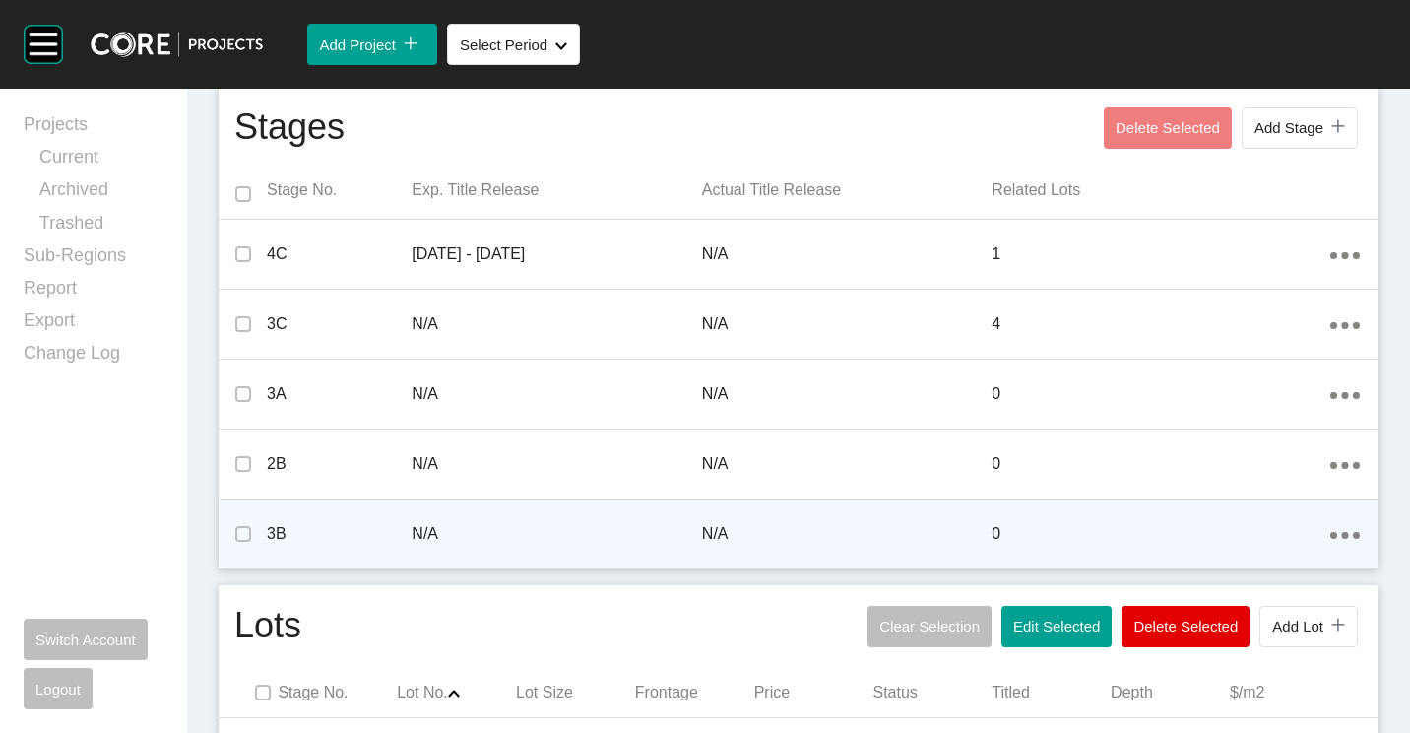
scroll to position [886, 0]
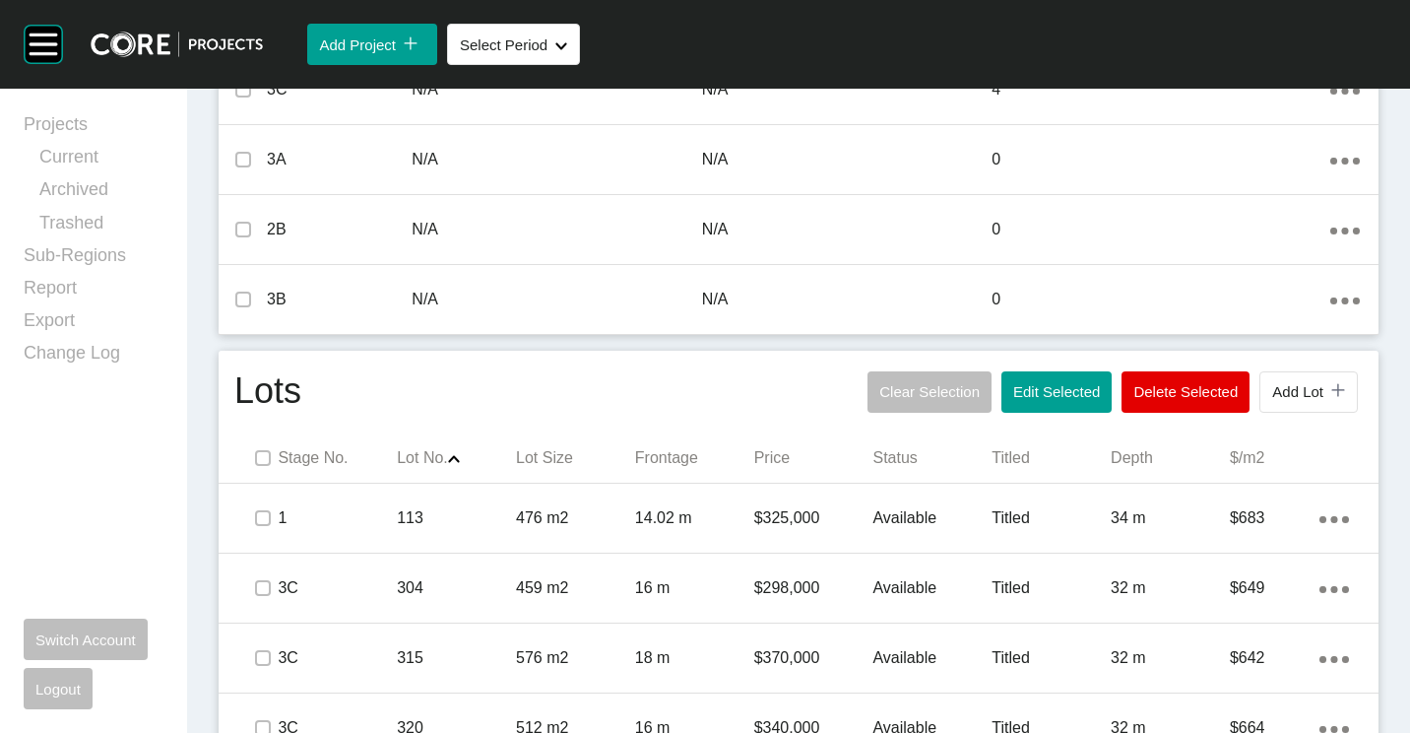
drag, startPoint x: 1040, startPoint y: 401, endPoint x: 978, endPoint y: 321, distance: 101.0
click at [1034, 396] on button "Edit Selected" at bounding box center [1056, 391] width 110 height 41
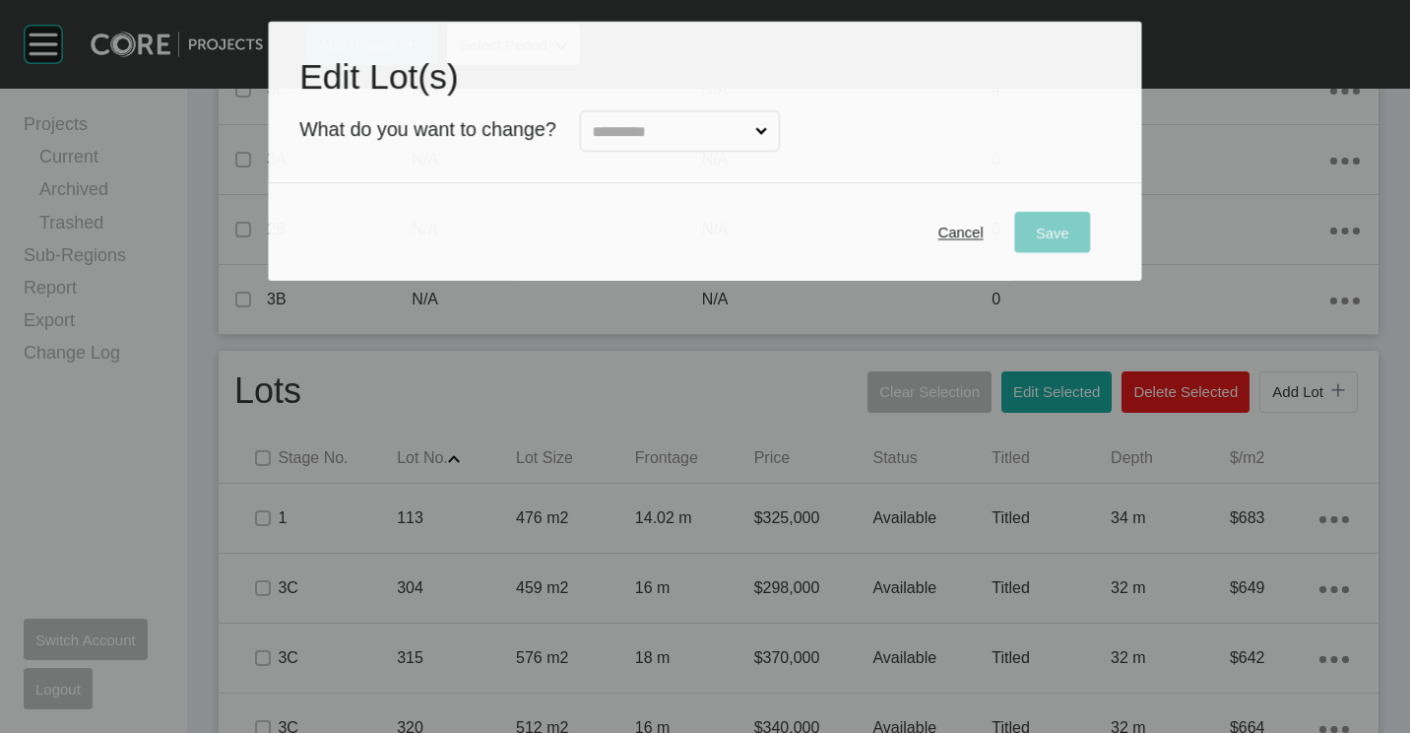
click at [708, 147] on input "text" at bounding box center [669, 131] width 163 height 38
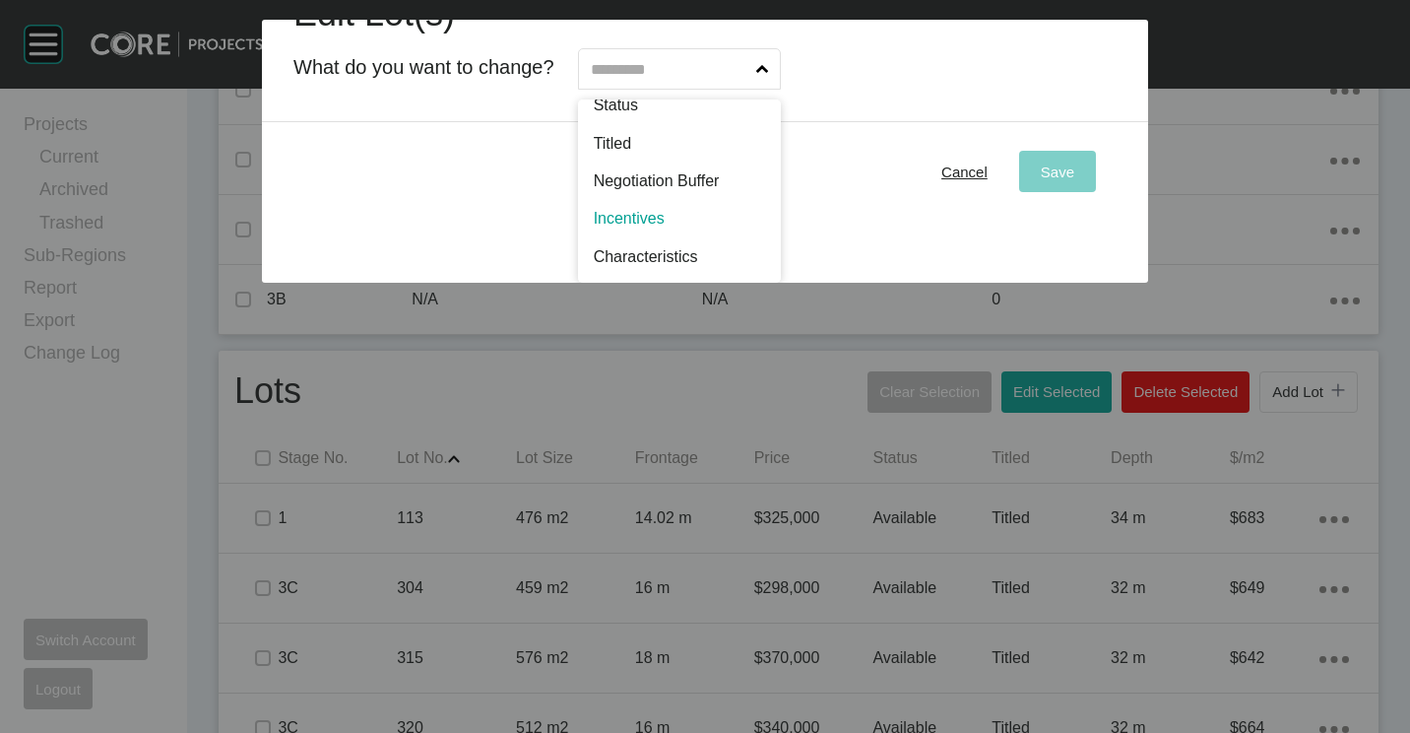
scroll to position [0, 0]
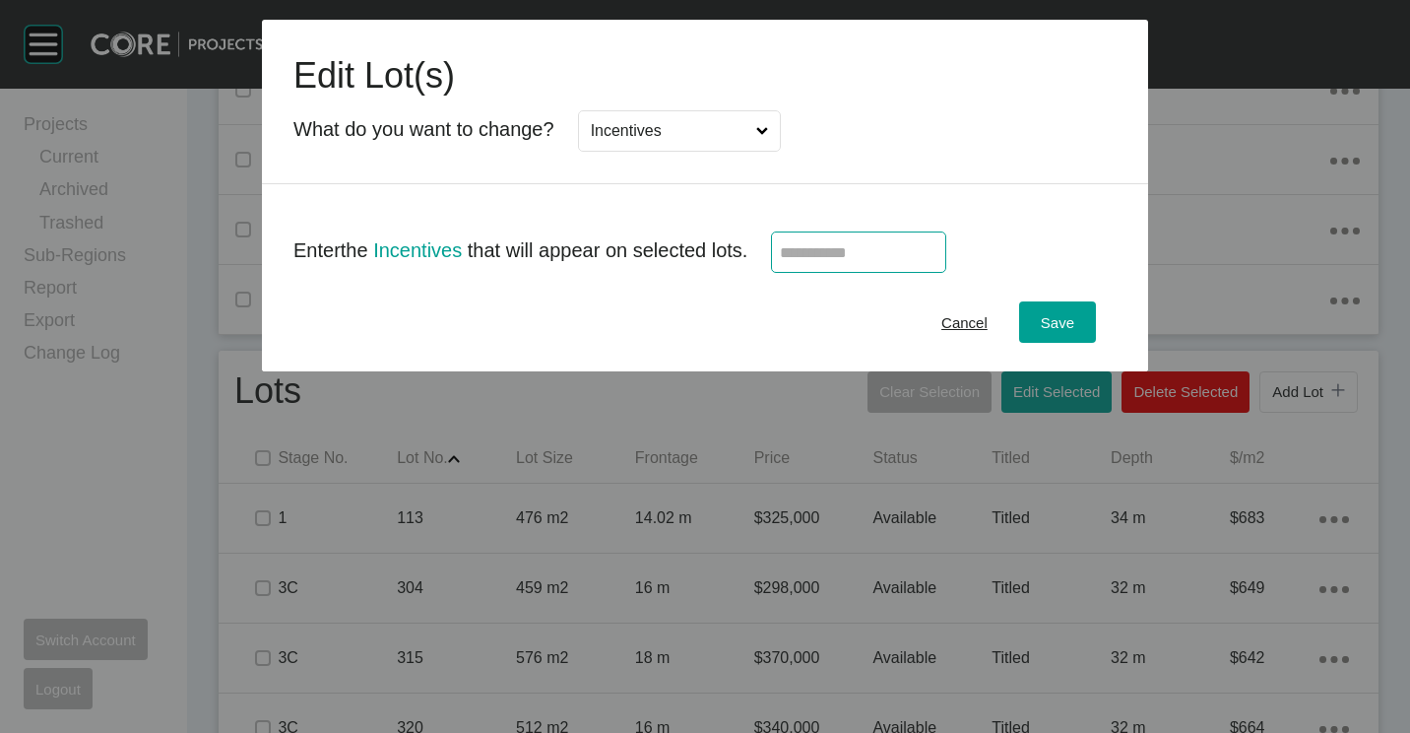
click at [865, 249] on input "text" at bounding box center [859, 252] width 158 height 17
type input "******"
click at [1082, 320] on button "Save" at bounding box center [1057, 321] width 77 height 41
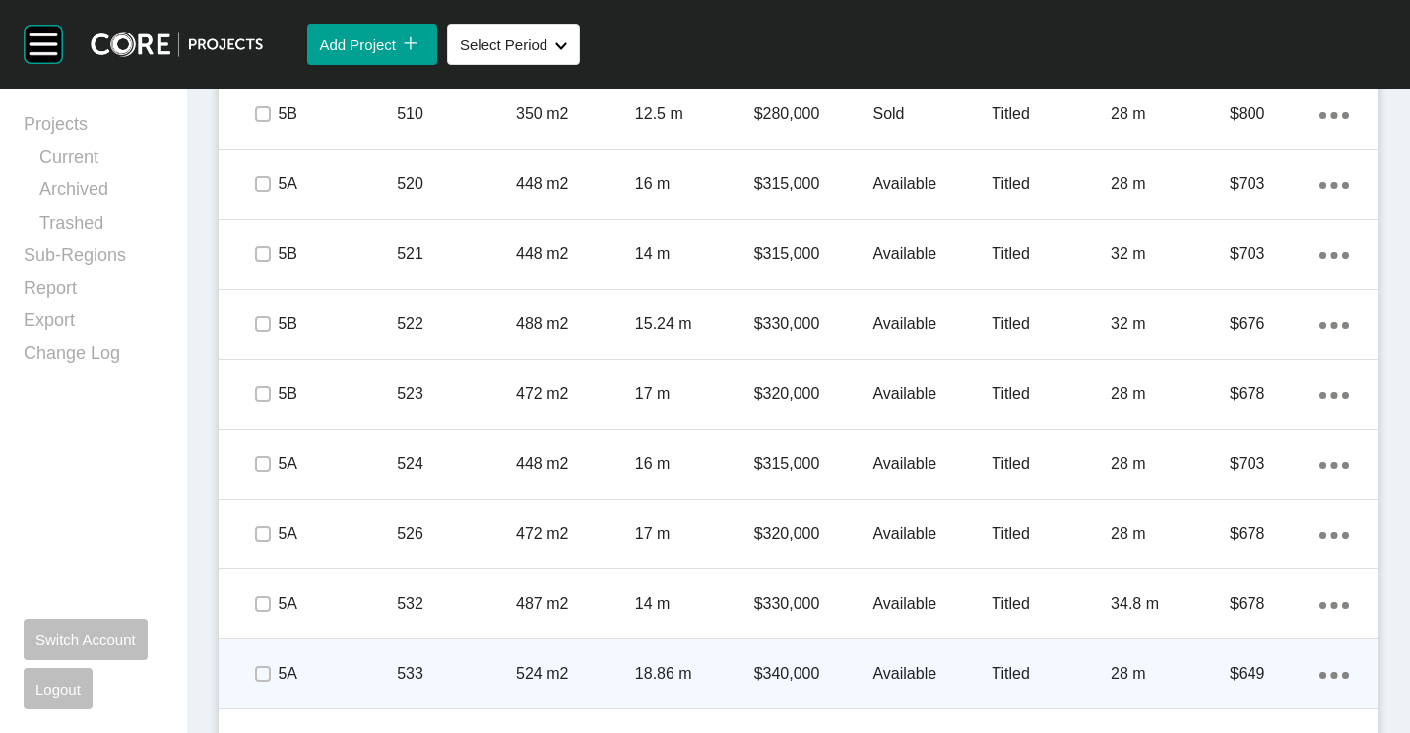
scroll to position [2166, 0]
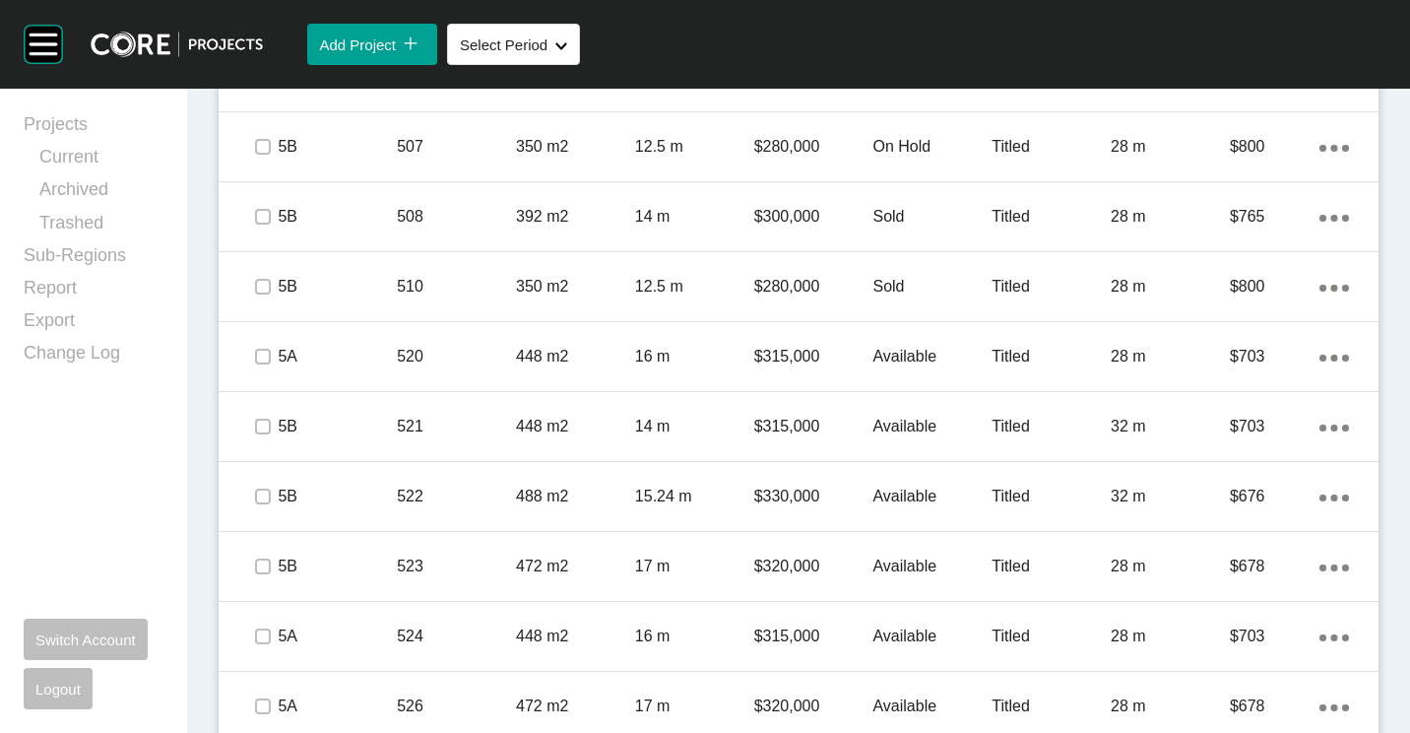
click at [456, 323] on div "5A 520 448 m2 16 m $315,000 Available Titled 28 m $703 Action Menu Dots Copy 6 …" at bounding box center [799, 356] width 1160 height 69
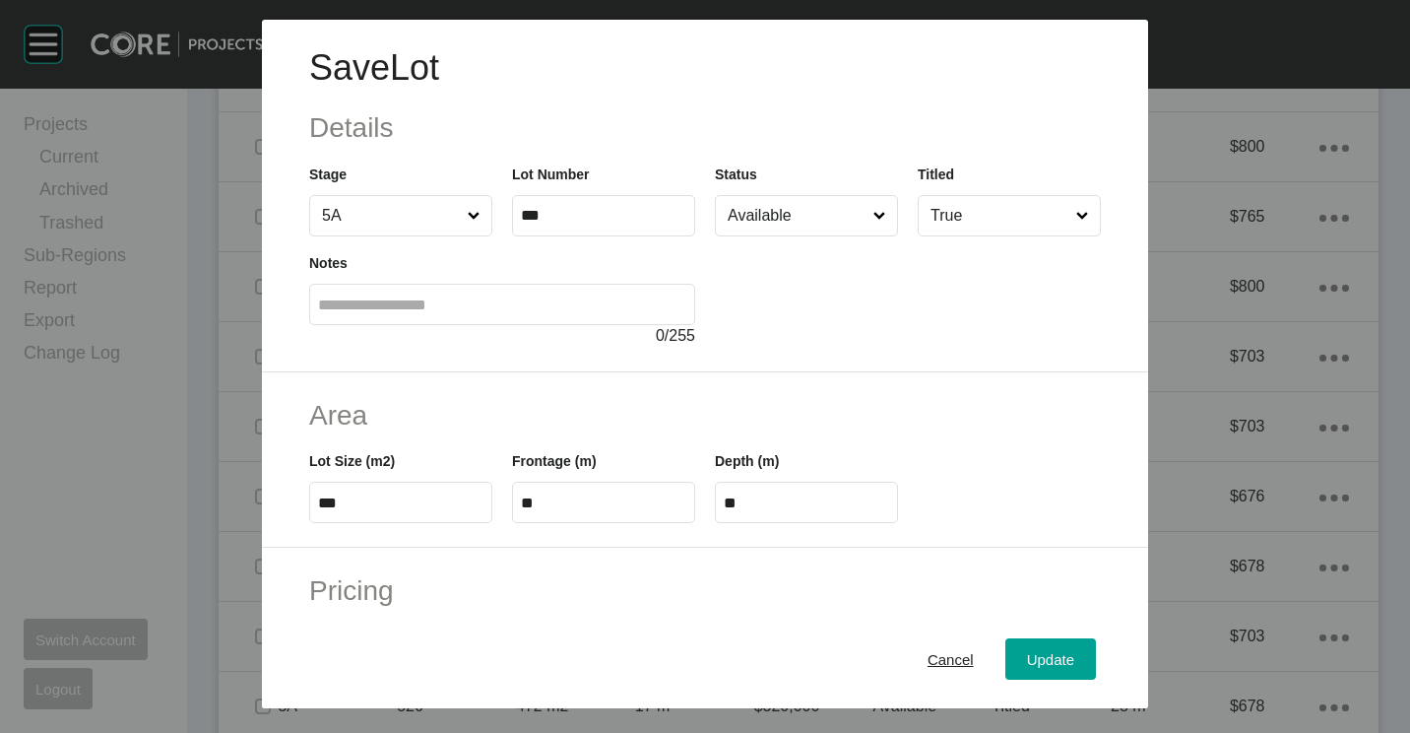
click at [910, 632] on div "Cancel Update" at bounding box center [705, 659] width 886 height 98
click at [923, 670] on div "Cancel" at bounding box center [951, 659] width 56 height 27
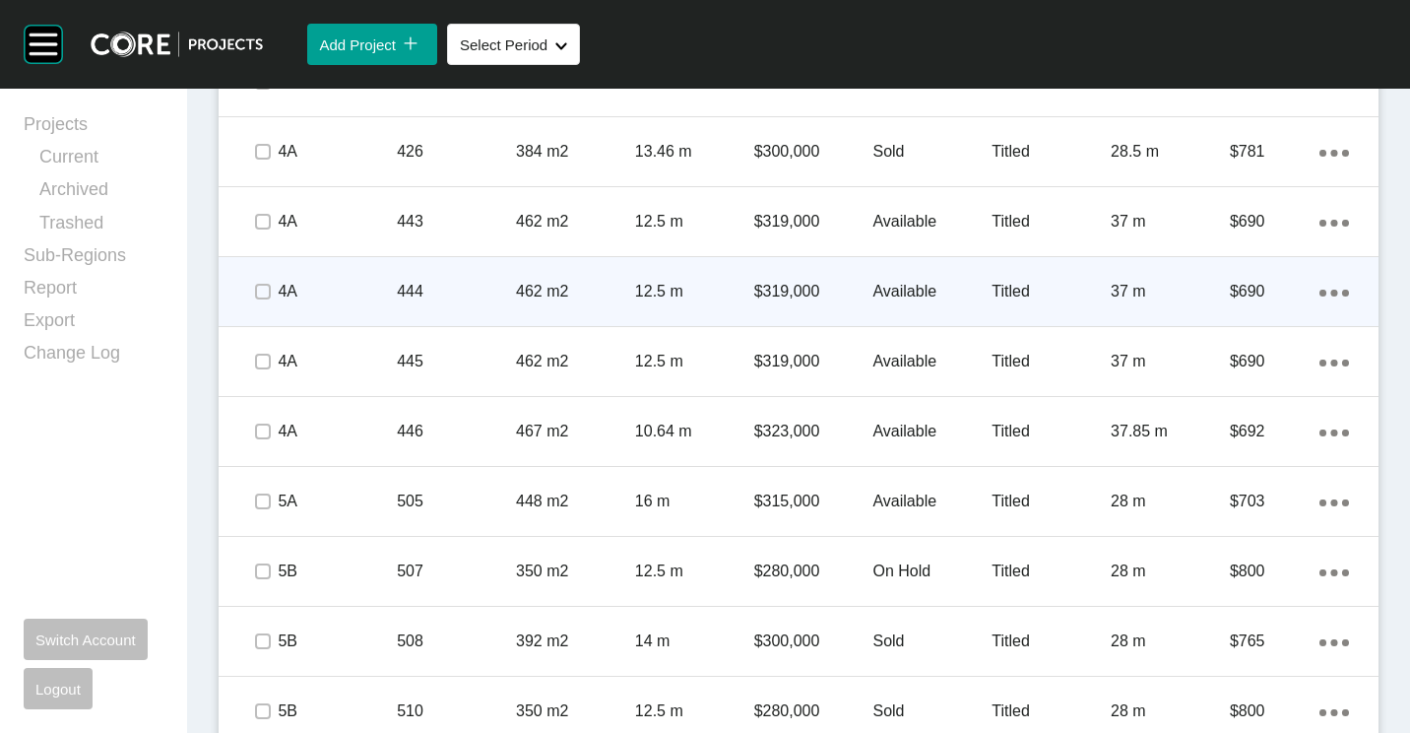
scroll to position [1674, 0]
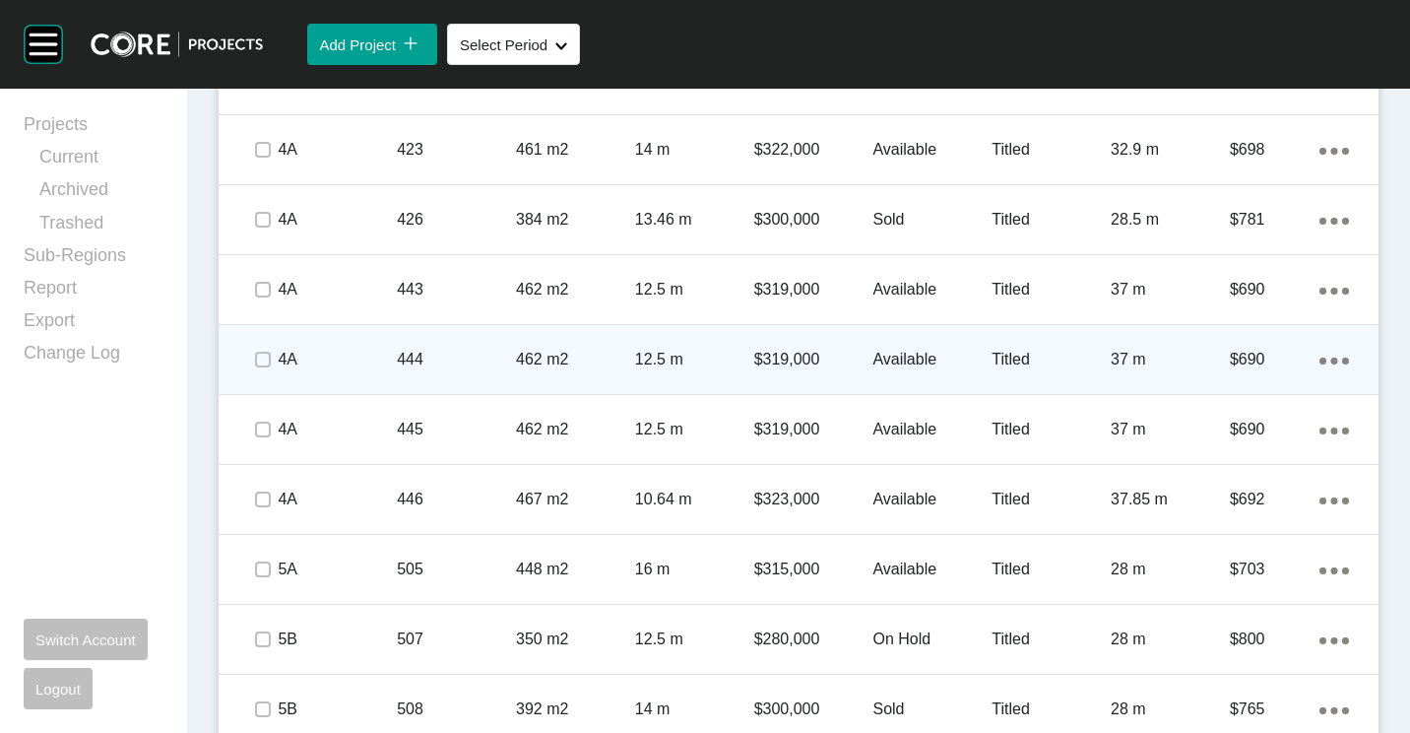
click at [474, 366] on p "444" at bounding box center [456, 360] width 119 height 22
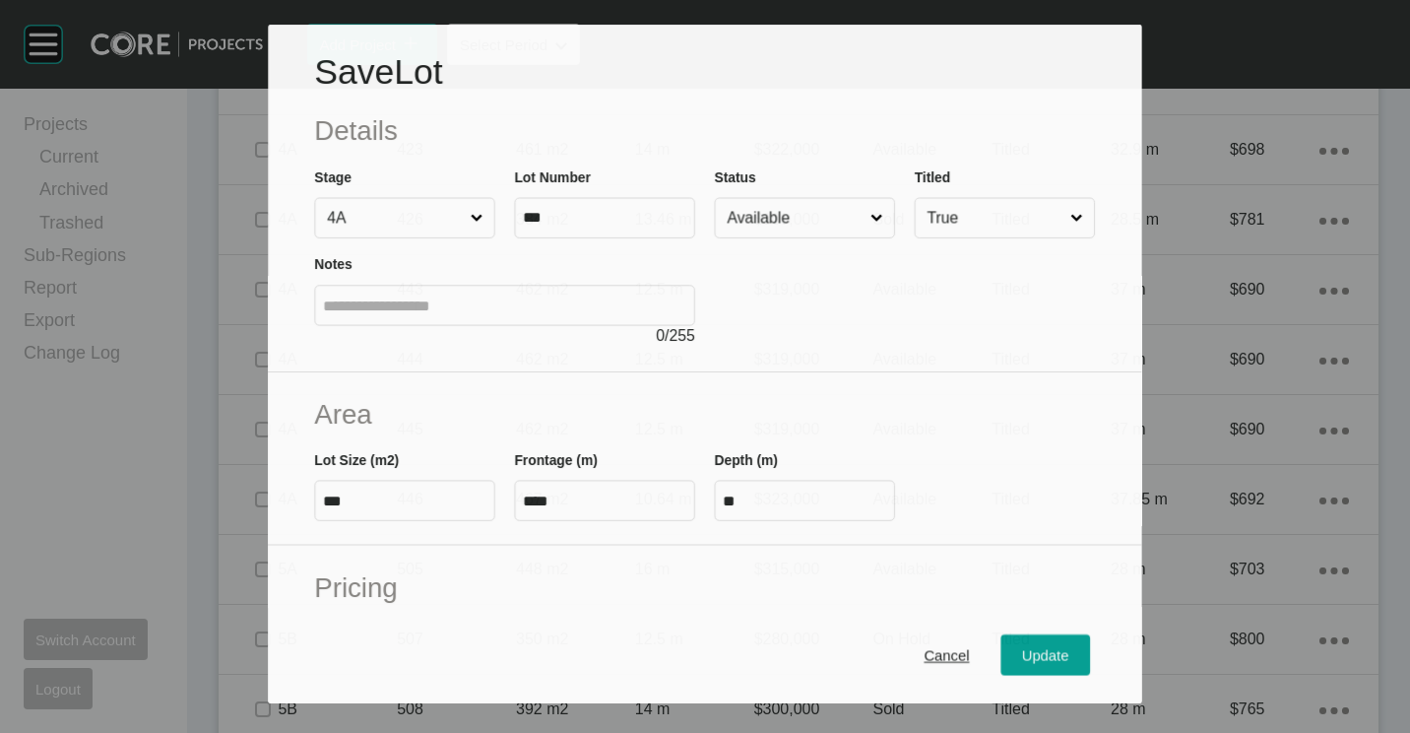
scroll to position [394, 0]
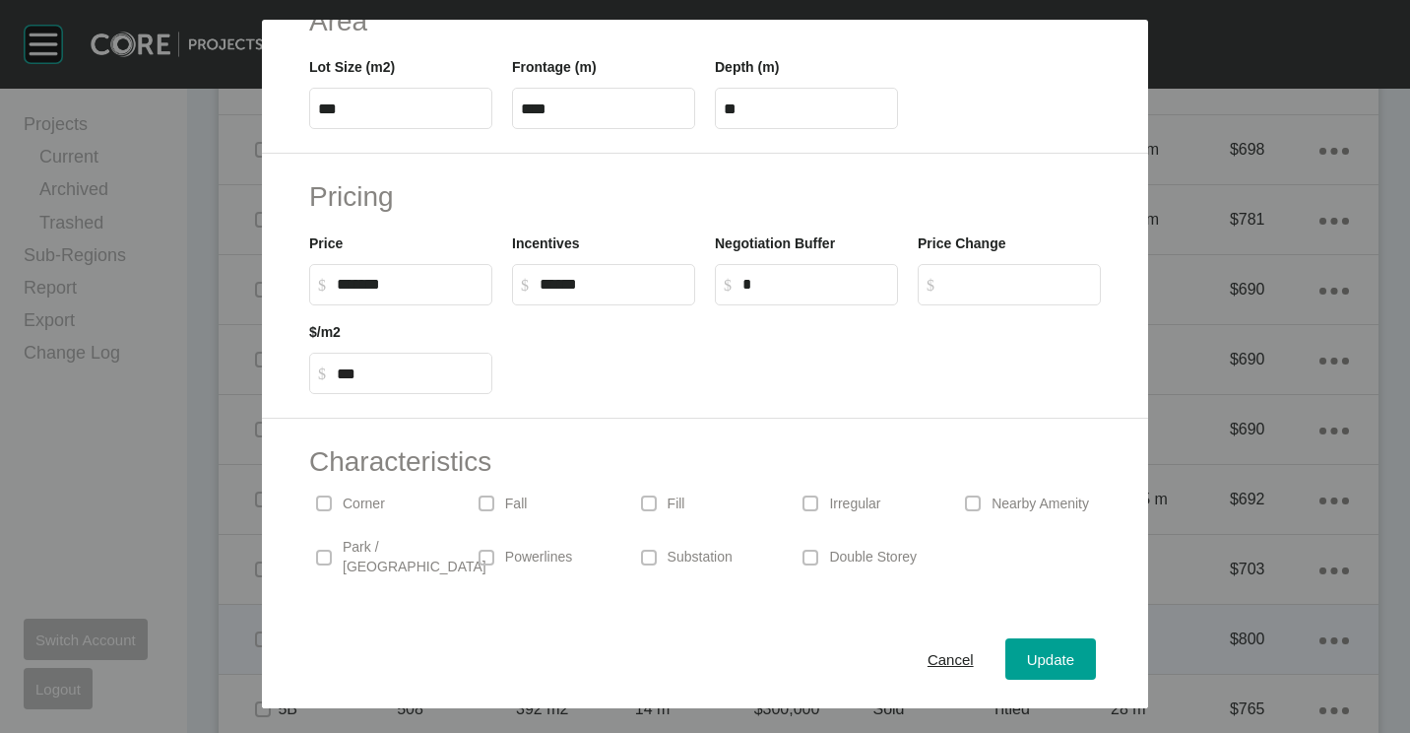
click at [936, 662] on span "Cancel" at bounding box center [951, 659] width 46 height 17
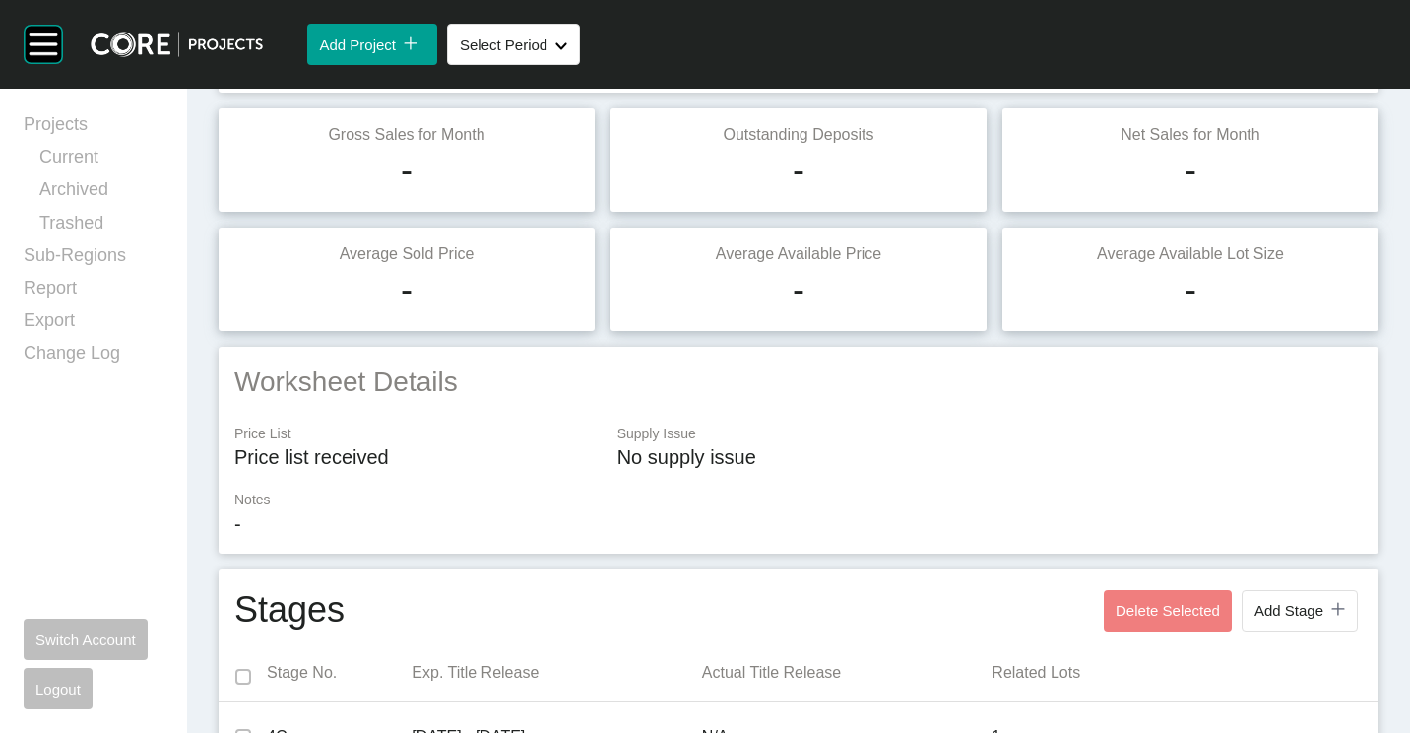
scroll to position [0, 0]
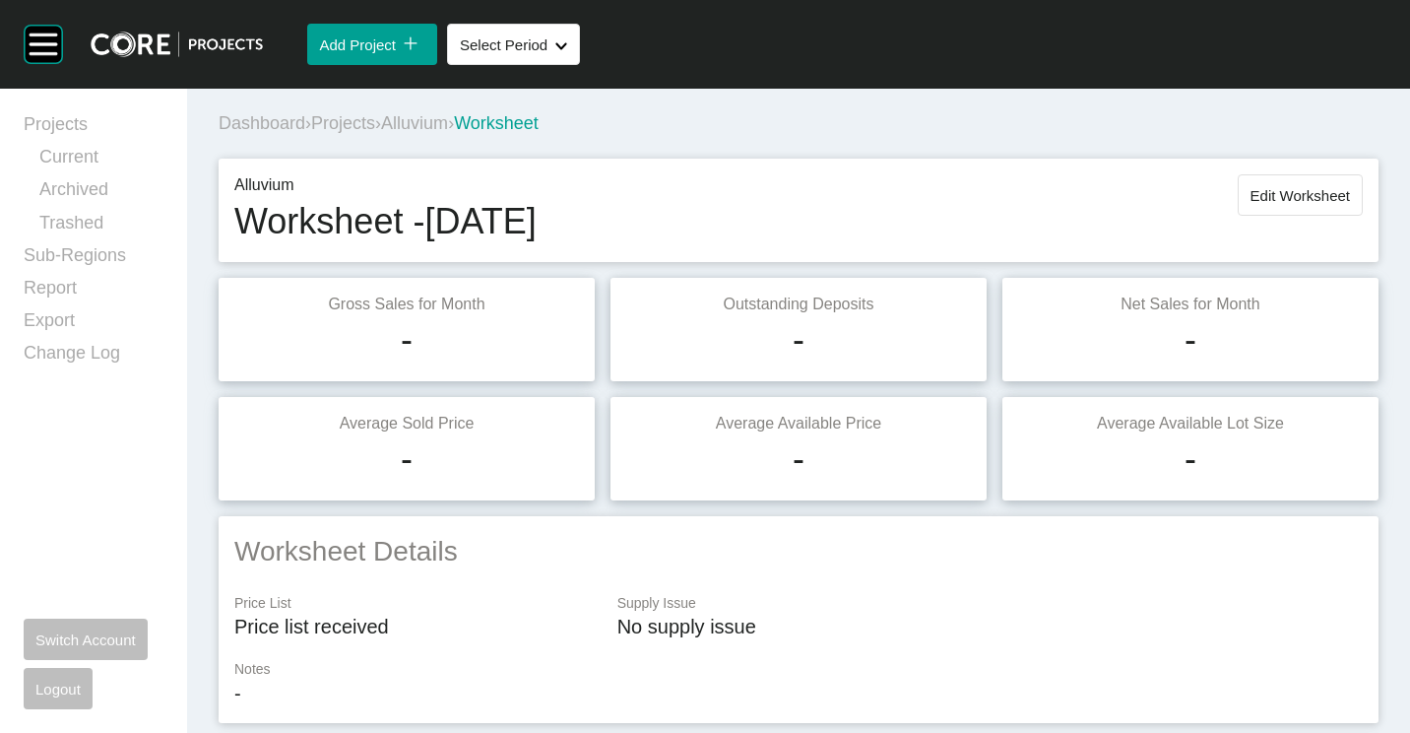
click at [1280, 202] on span "Edit Worksheet" at bounding box center [1300, 195] width 99 height 17
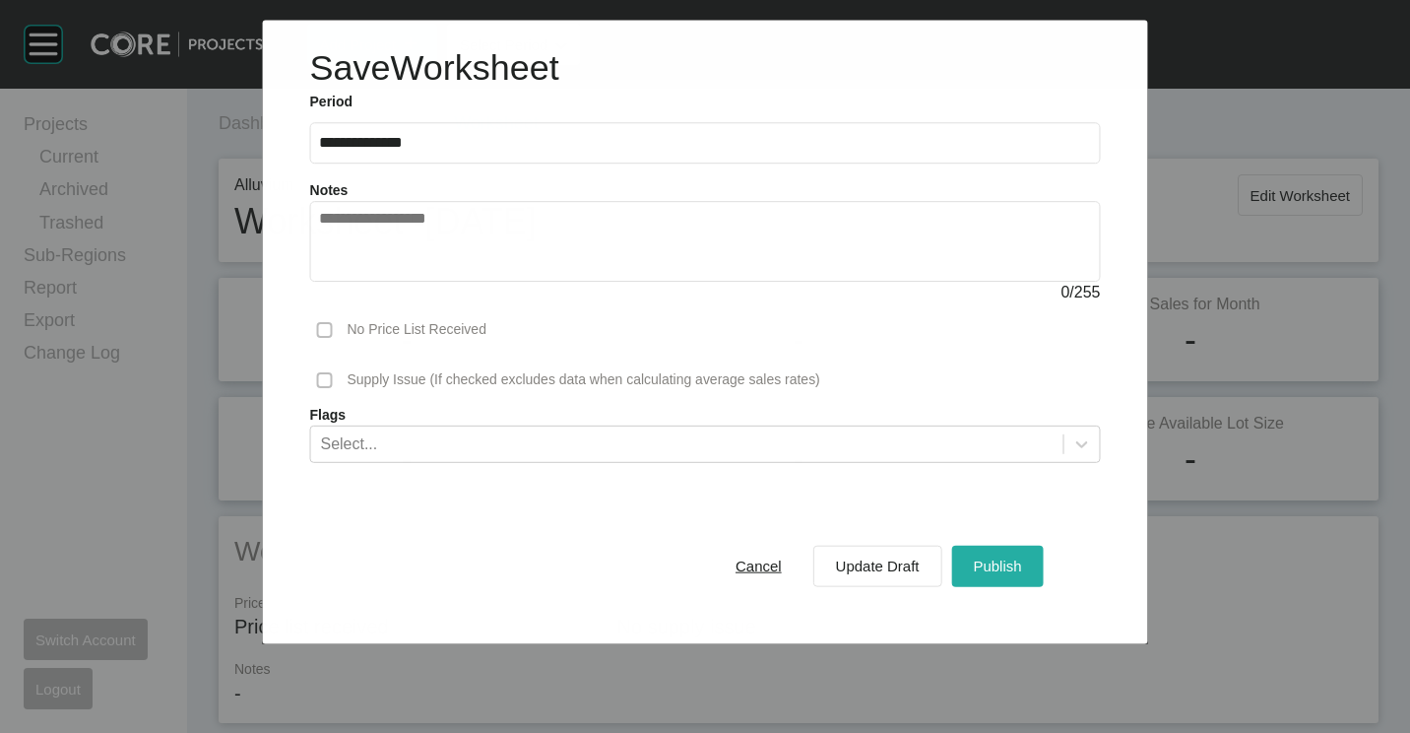
drag, startPoint x: 993, startPoint y: 567, endPoint x: 975, endPoint y: 555, distance: 21.3
click at [991, 567] on span "Publish" at bounding box center [997, 565] width 48 height 17
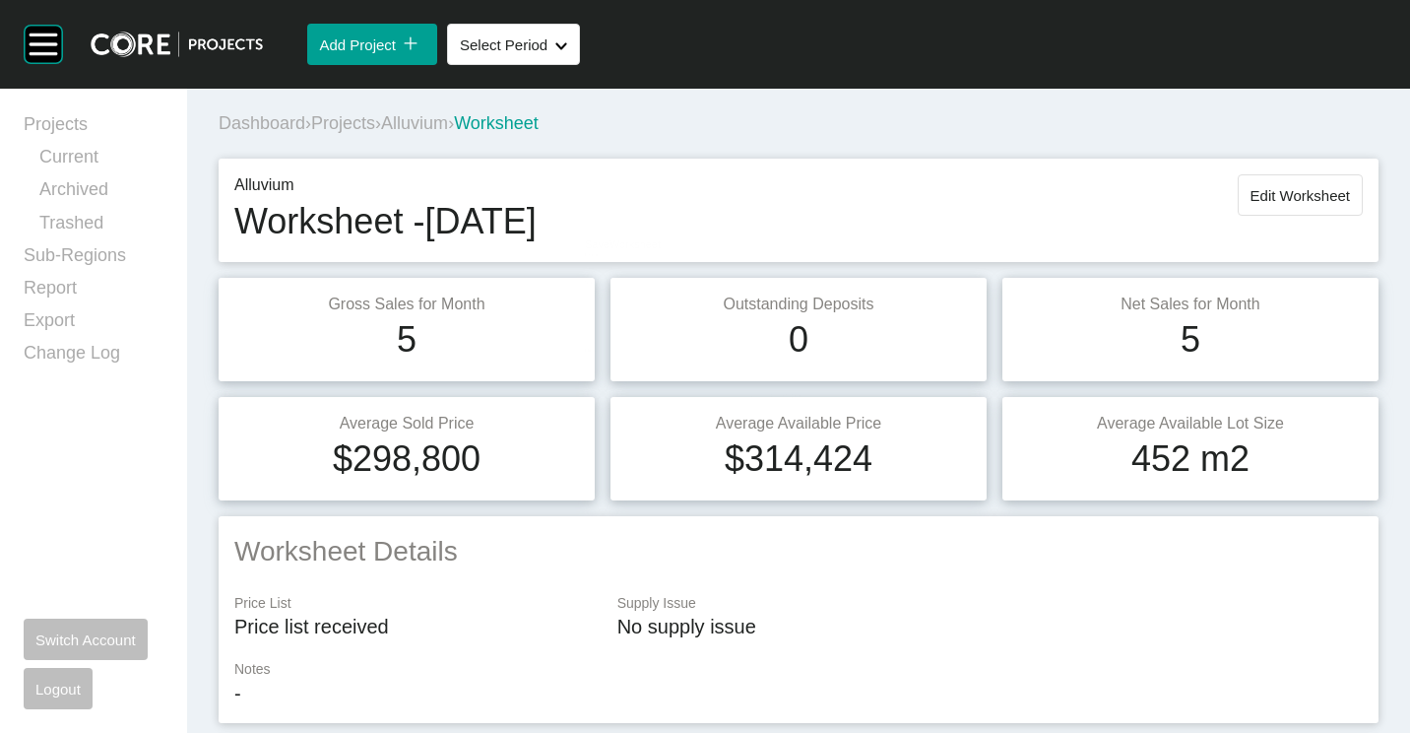
click at [371, 124] on span "Projects" at bounding box center [343, 123] width 64 height 20
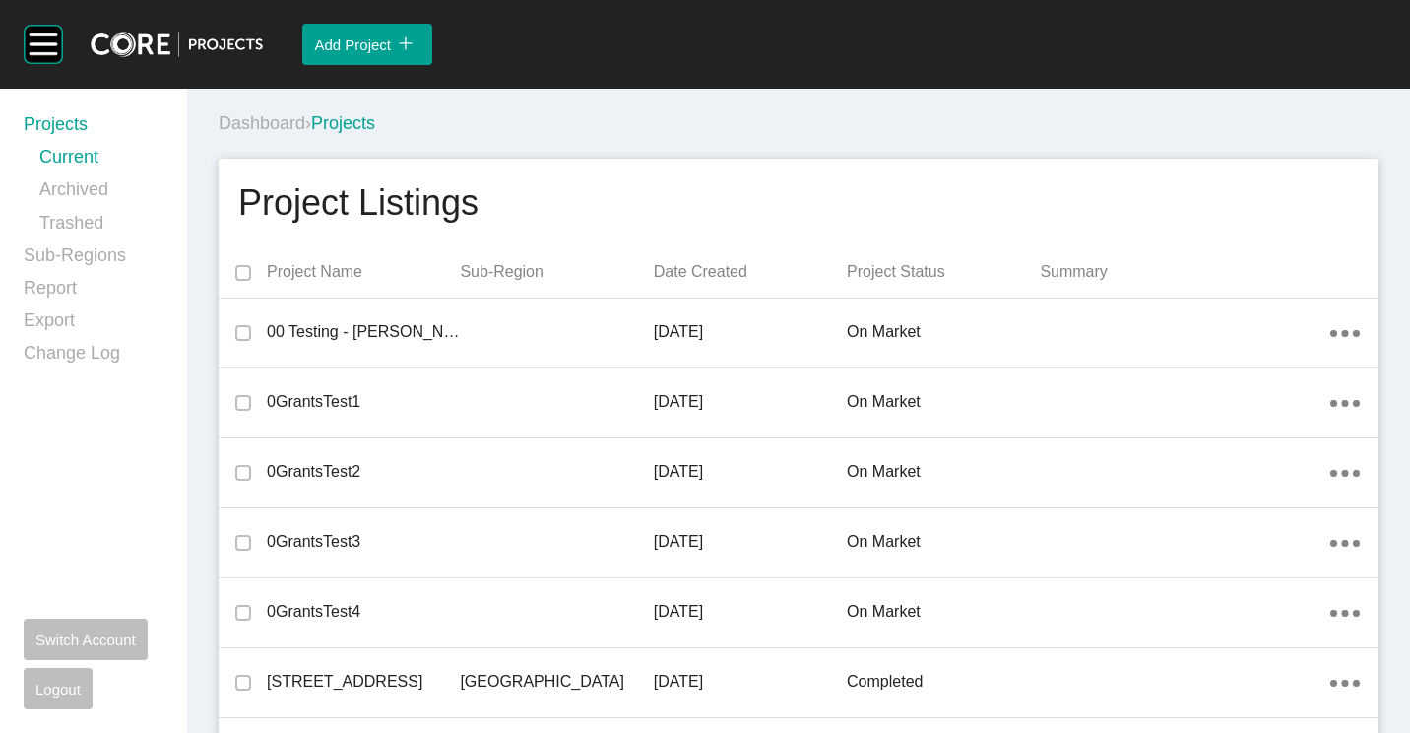
scroll to position [2902, 0]
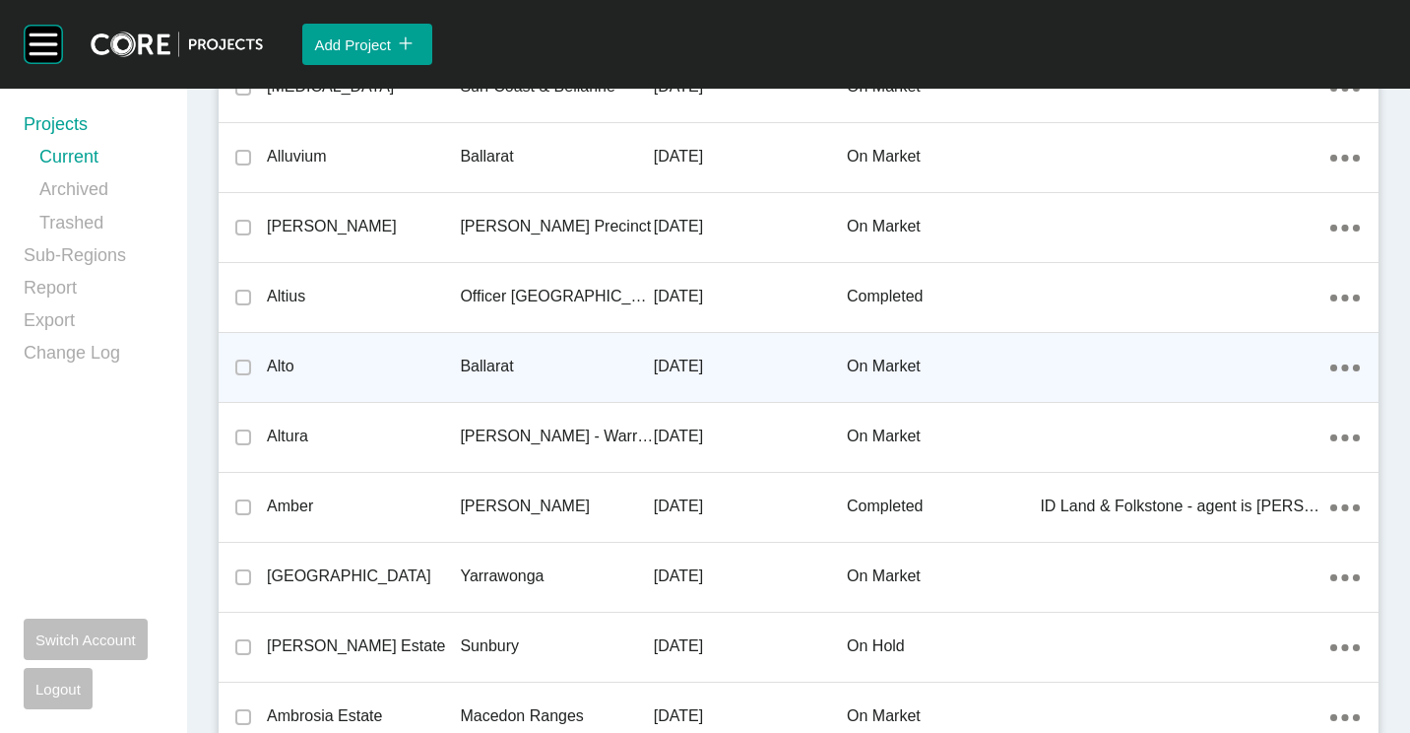
click at [414, 351] on div "Alto" at bounding box center [363, 366] width 193 height 61
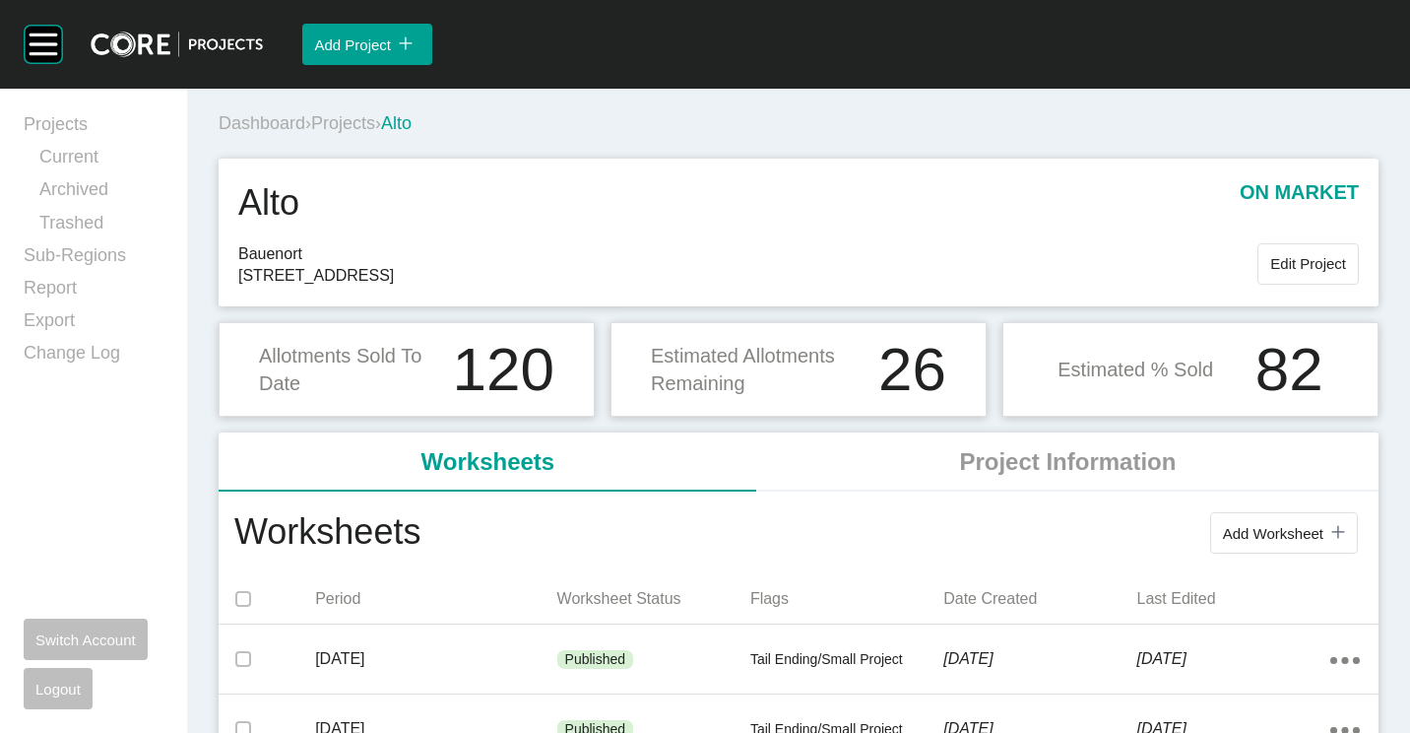
click at [1296, 526] on span "Add Worksheet" at bounding box center [1273, 533] width 100 height 17
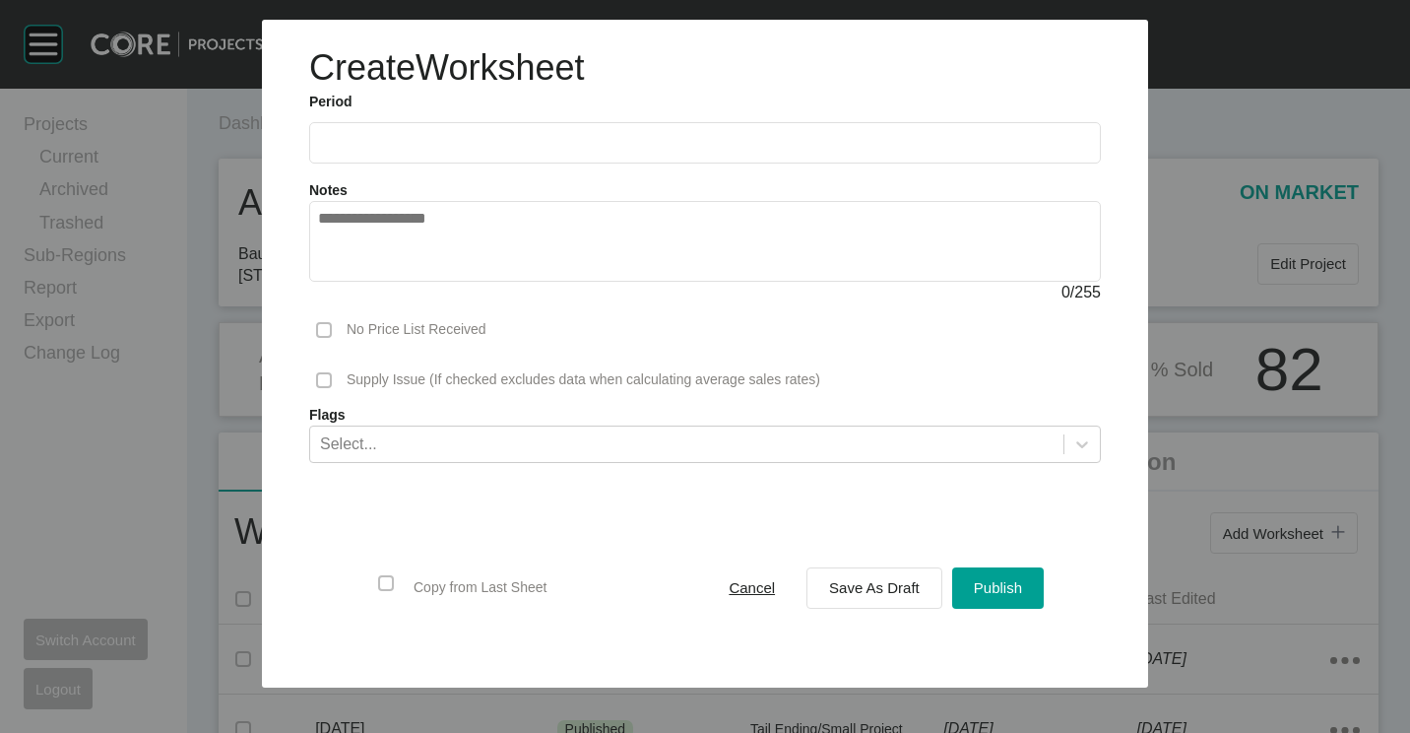
click at [427, 142] on input "text" at bounding box center [705, 142] width 774 height 17
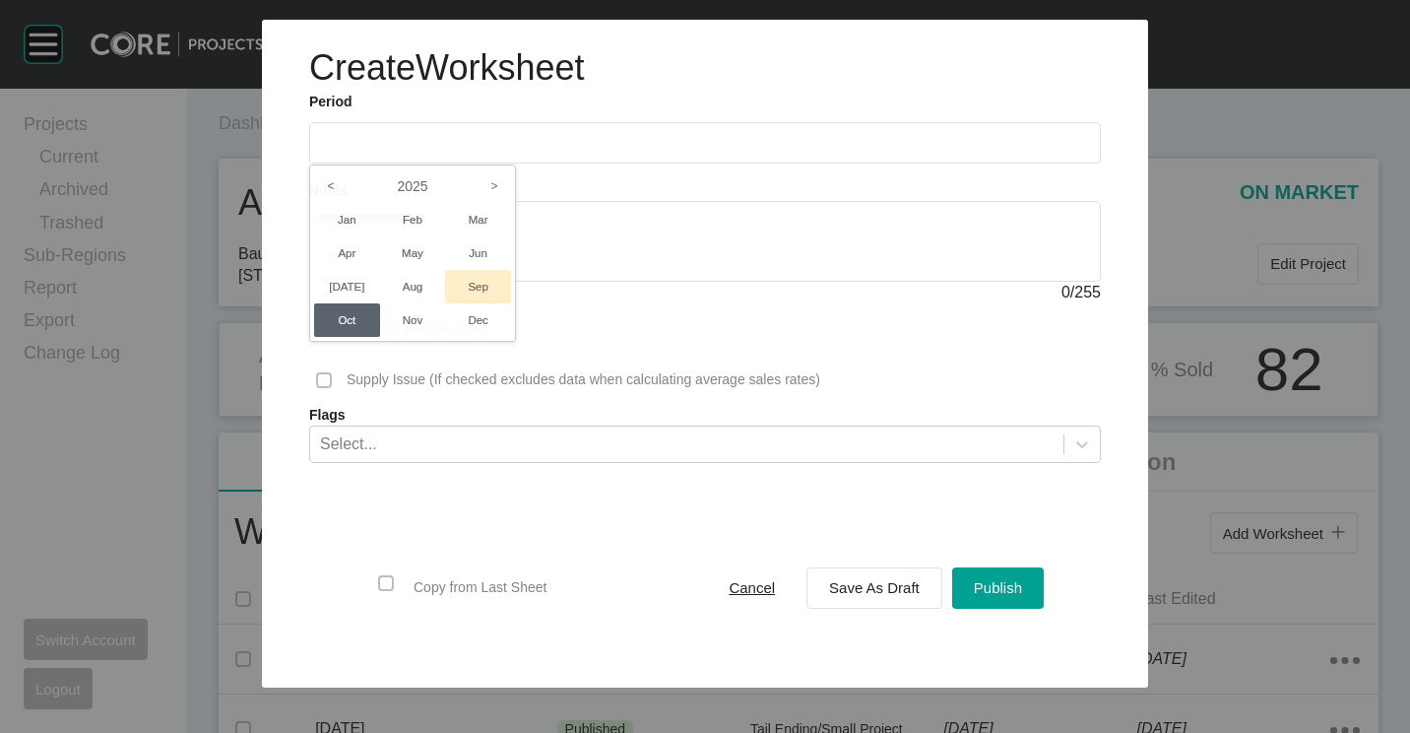
click at [479, 289] on li "Sep" at bounding box center [478, 286] width 66 height 33
type input "**********"
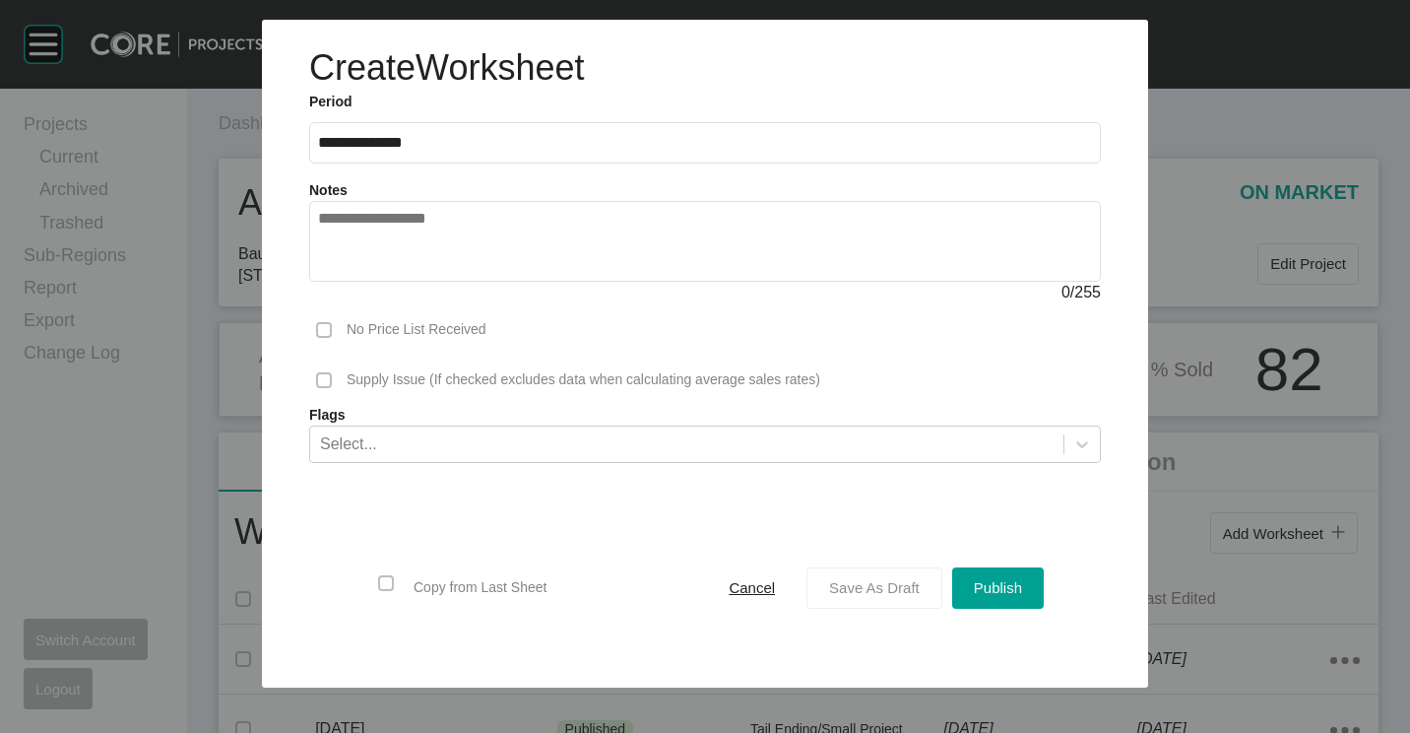
click at [856, 587] on span "Save As Draft" at bounding box center [874, 587] width 91 height 17
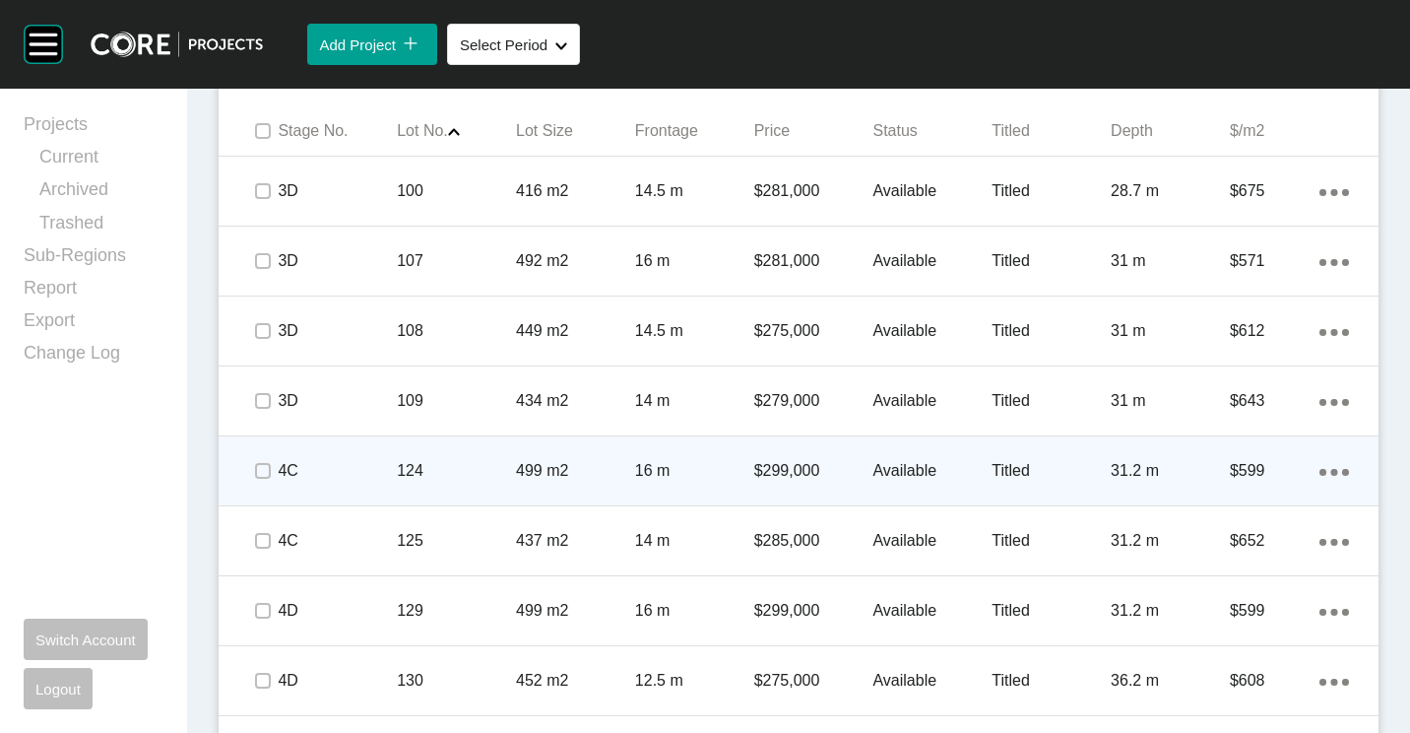
scroll to position [1379, 0]
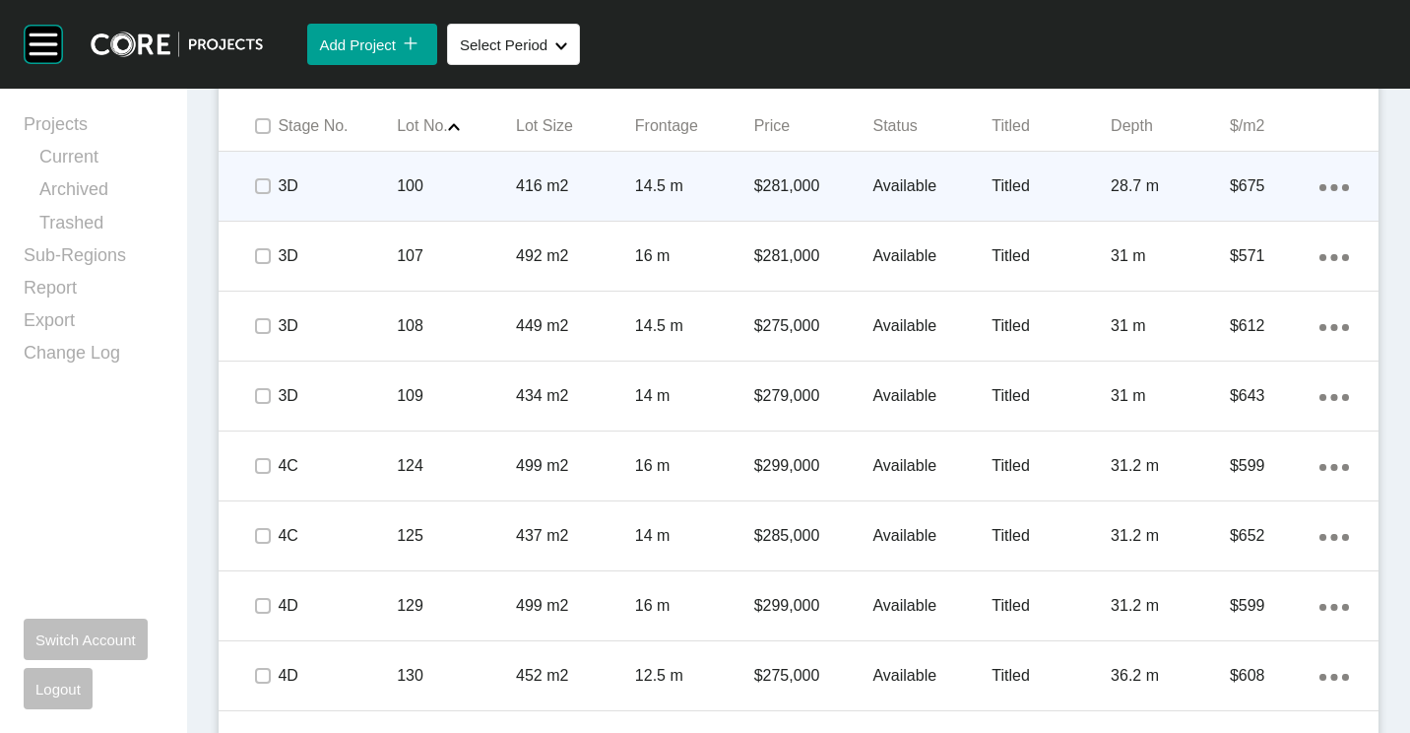
click at [457, 165] on div "100" at bounding box center [456, 186] width 119 height 61
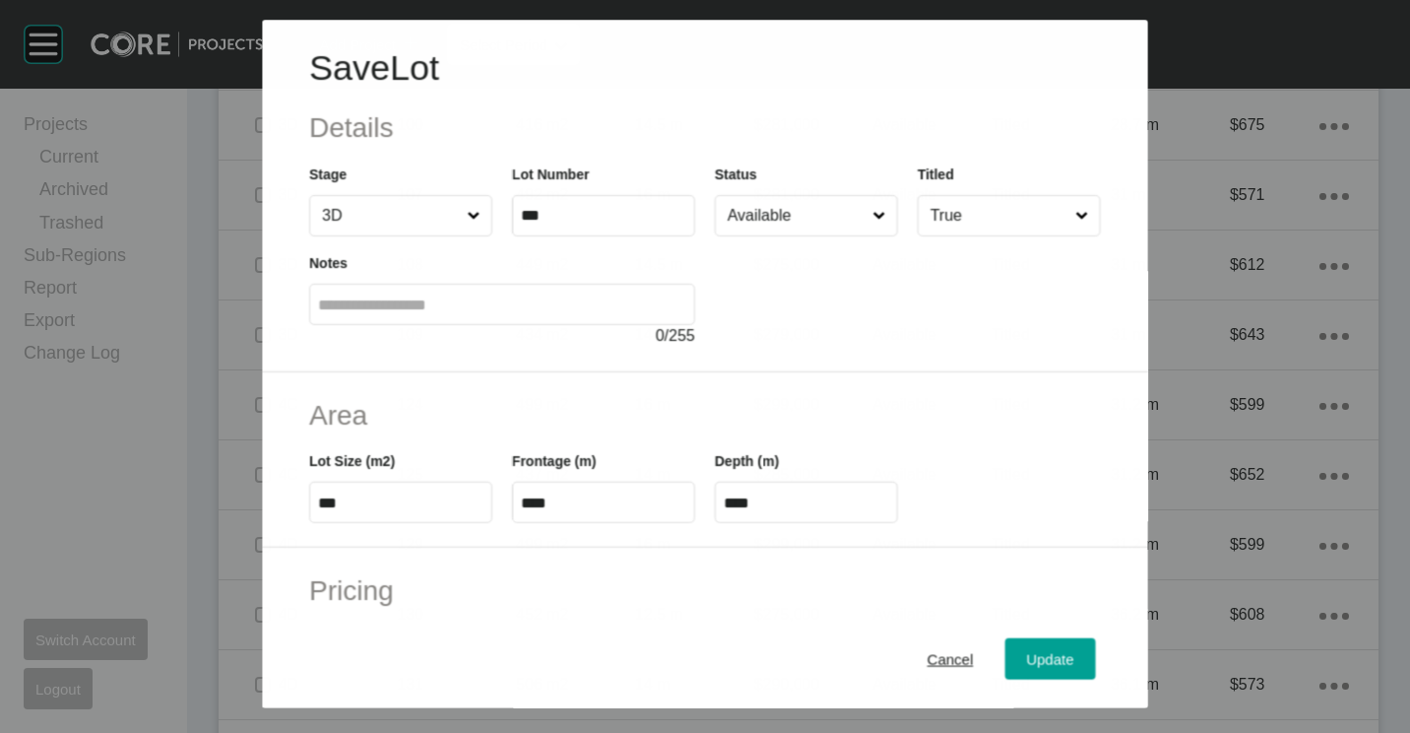
drag, startPoint x: 769, startPoint y: 175, endPoint x: 775, endPoint y: 189, distance: 15.0
click at [775, 179] on div "Status Available" at bounding box center [806, 199] width 183 height 73
click at [776, 189] on div "Status Available" at bounding box center [806, 199] width 183 height 73
click at [775, 224] on input "Available" at bounding box center [797, 215] width 146 height 39
drag, startPoint x: 1036, startPoint y: 662, endPoint x: 950, endPoint y: 459, distance: 220.2
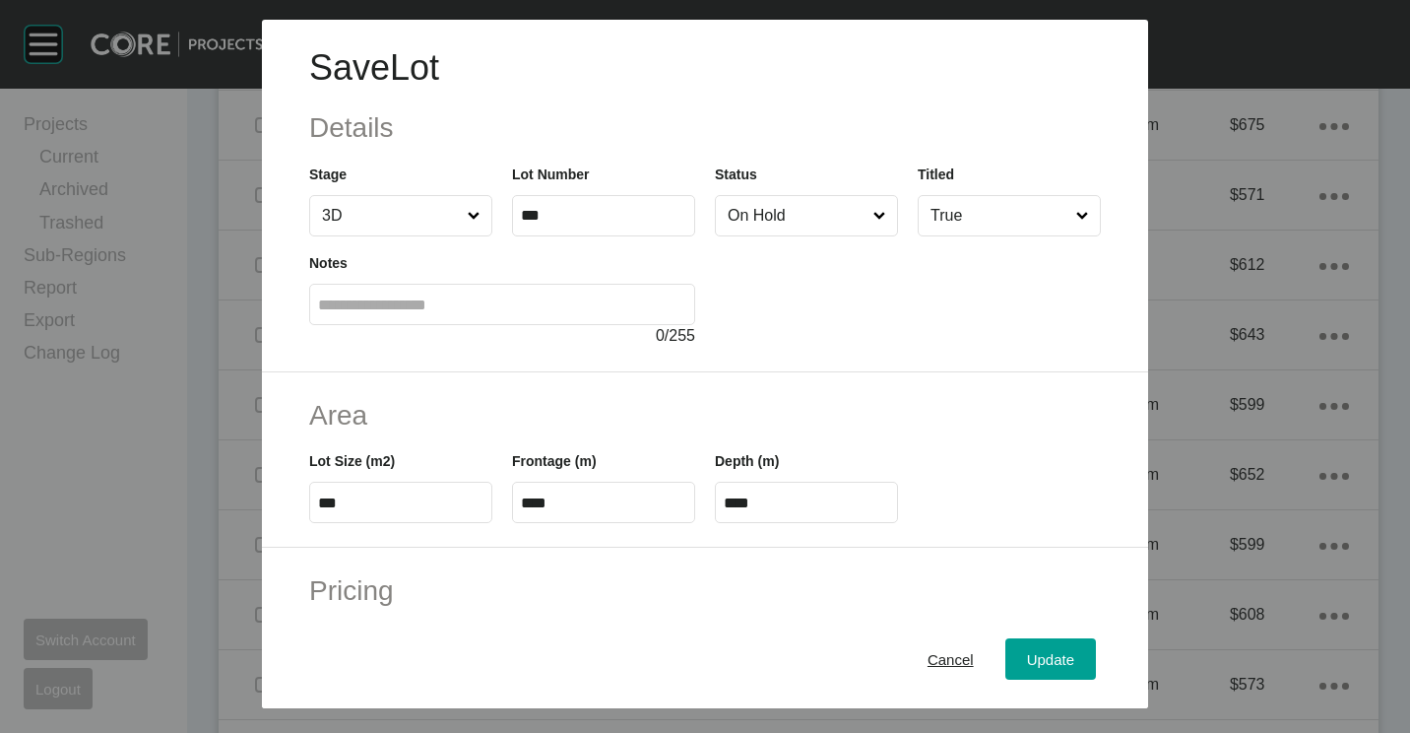
click at [1036, 662] on span "Update" at bounding box center [1050, 659] width 47 height 17
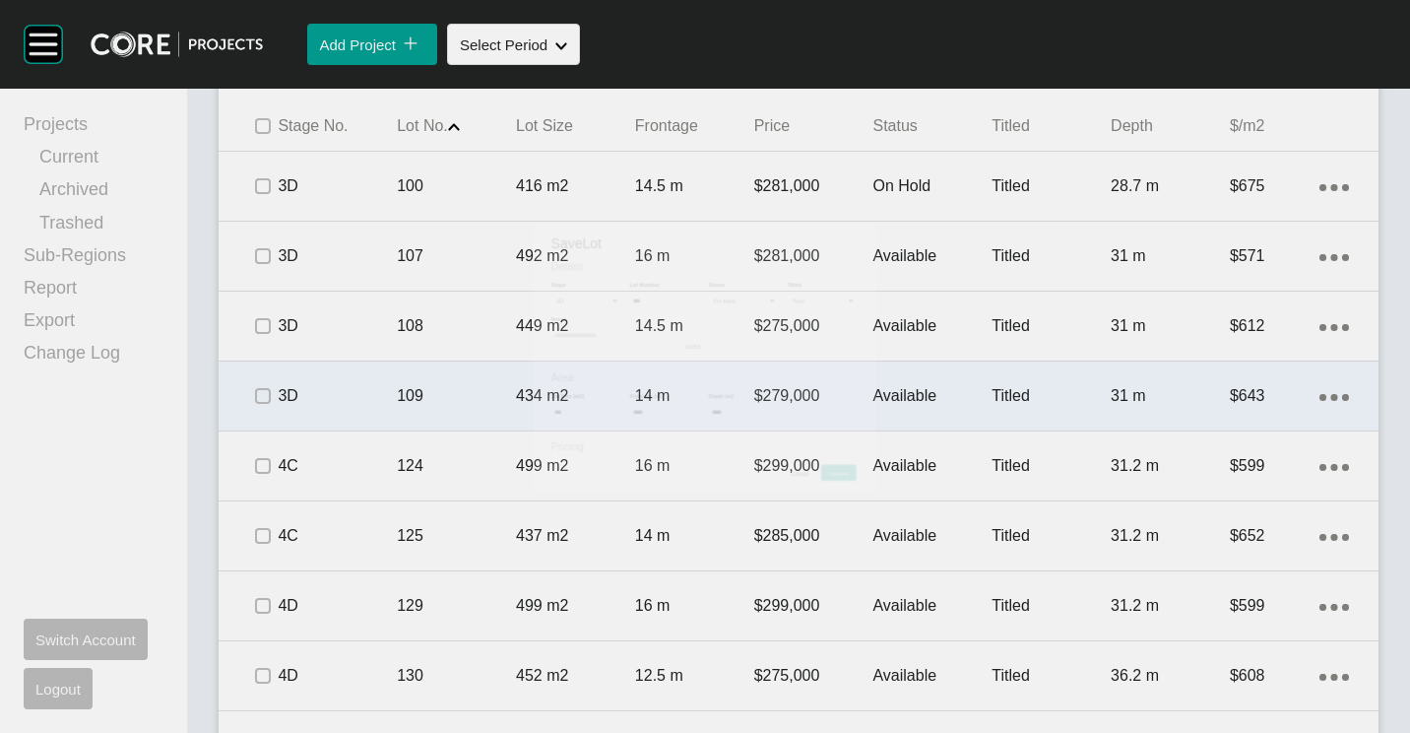
scroll to position [1440, 0]
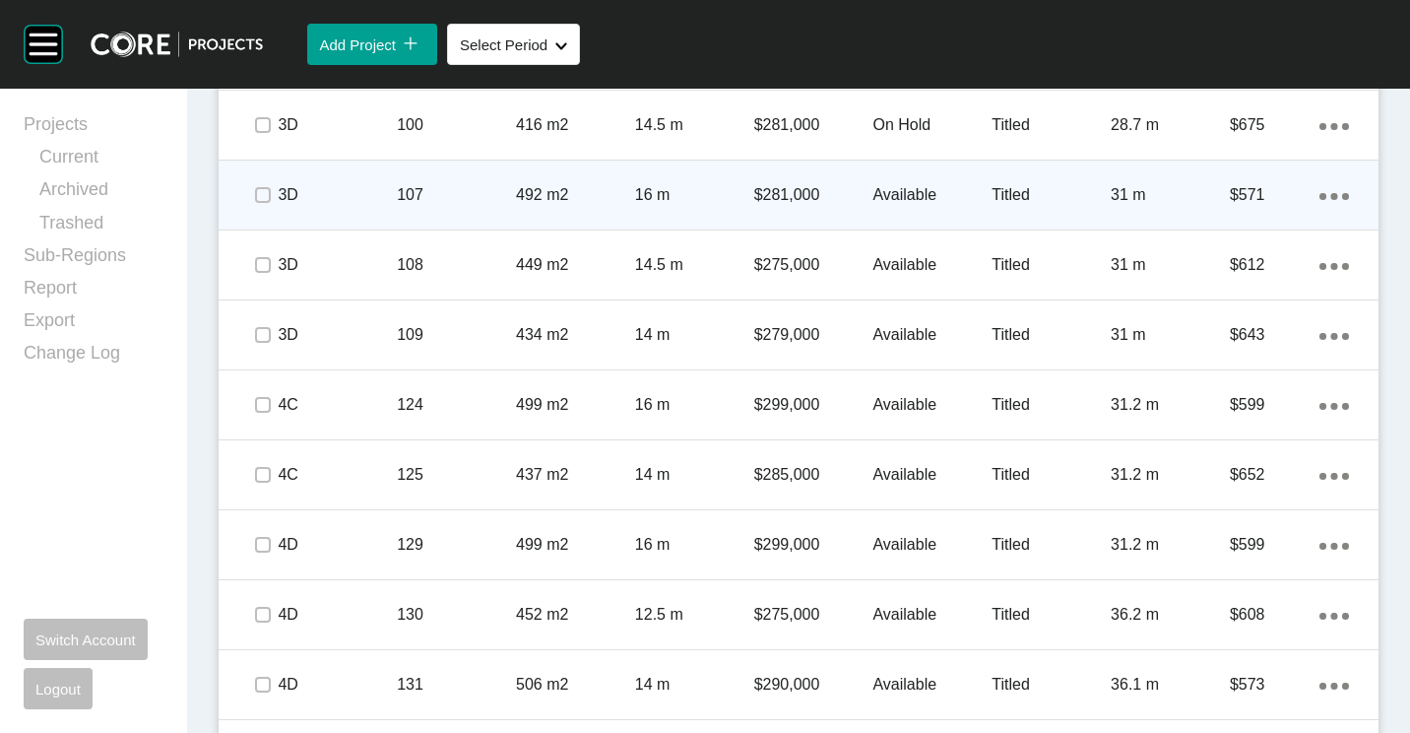
click at [552, 195] on p "492 m2" at bounding box center [575, 195] width 119 height 22
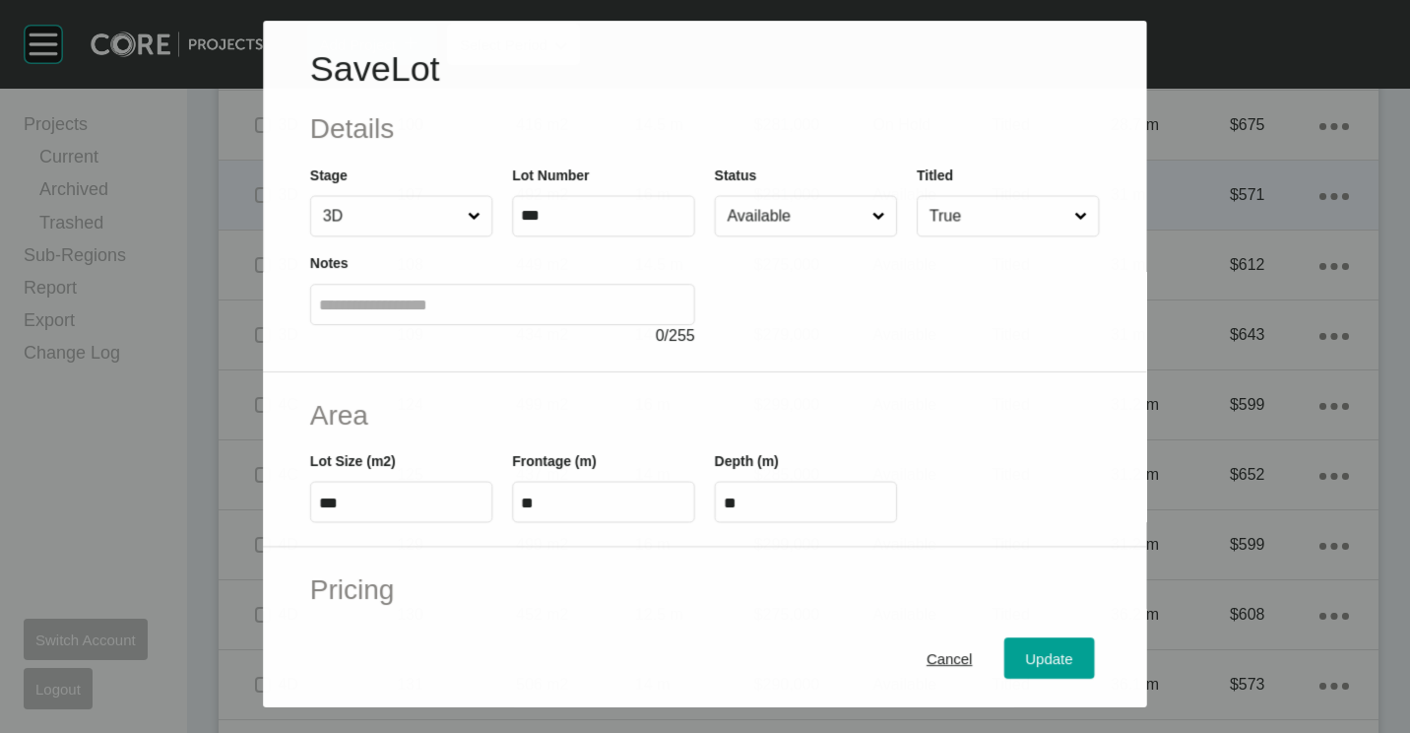
scroll to position [197, 0]
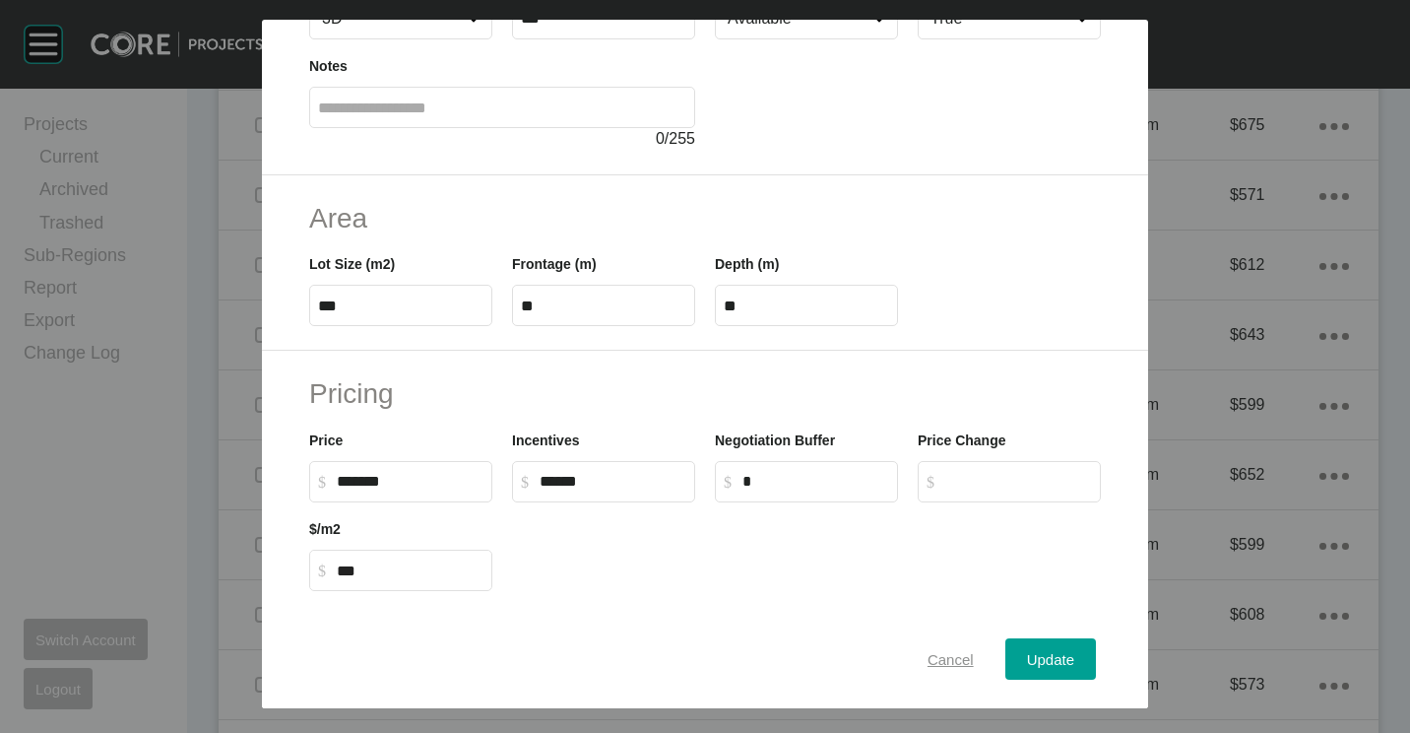
click at [923, 648] on div "Cancel" at bounding box center [951, 659] width 56 height 27
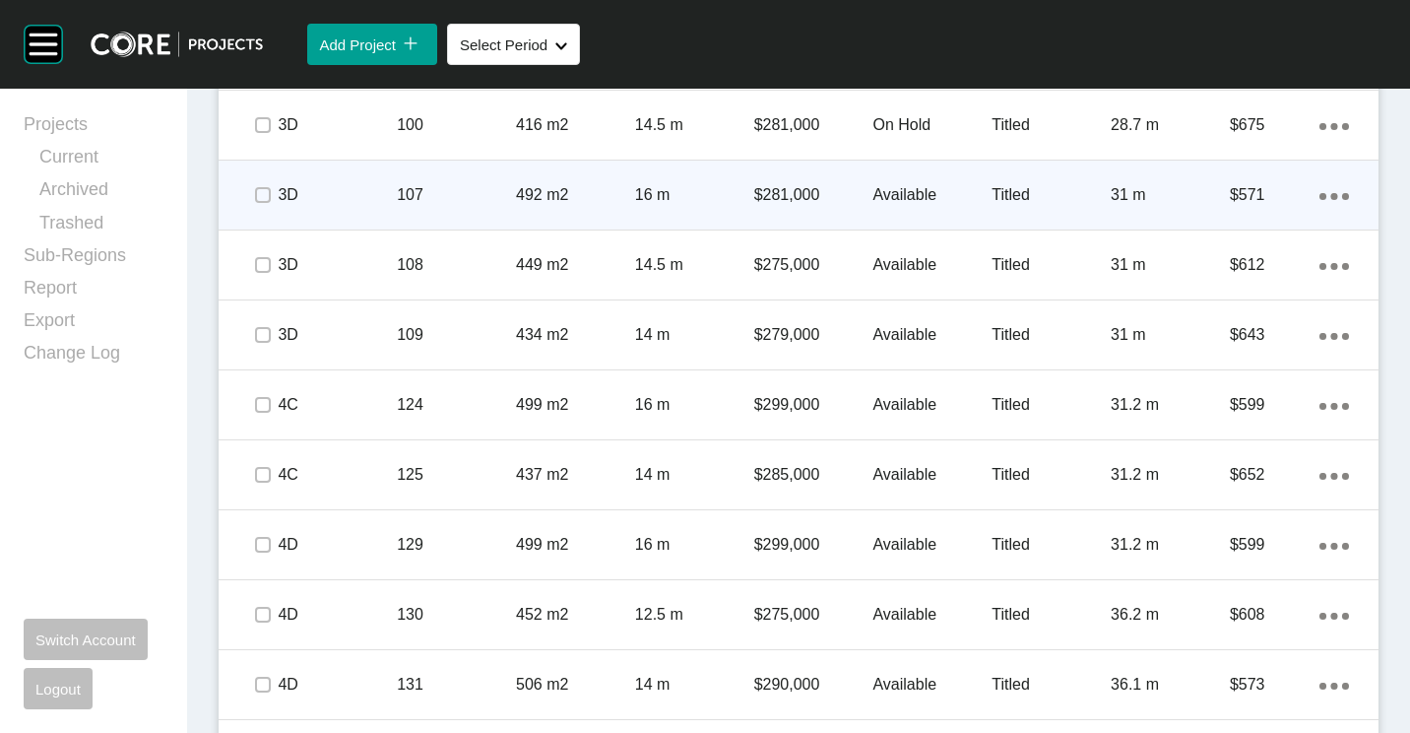
click at [520, 216] on div "492 m2" at bounding box center [575, 194] width 119 height 61
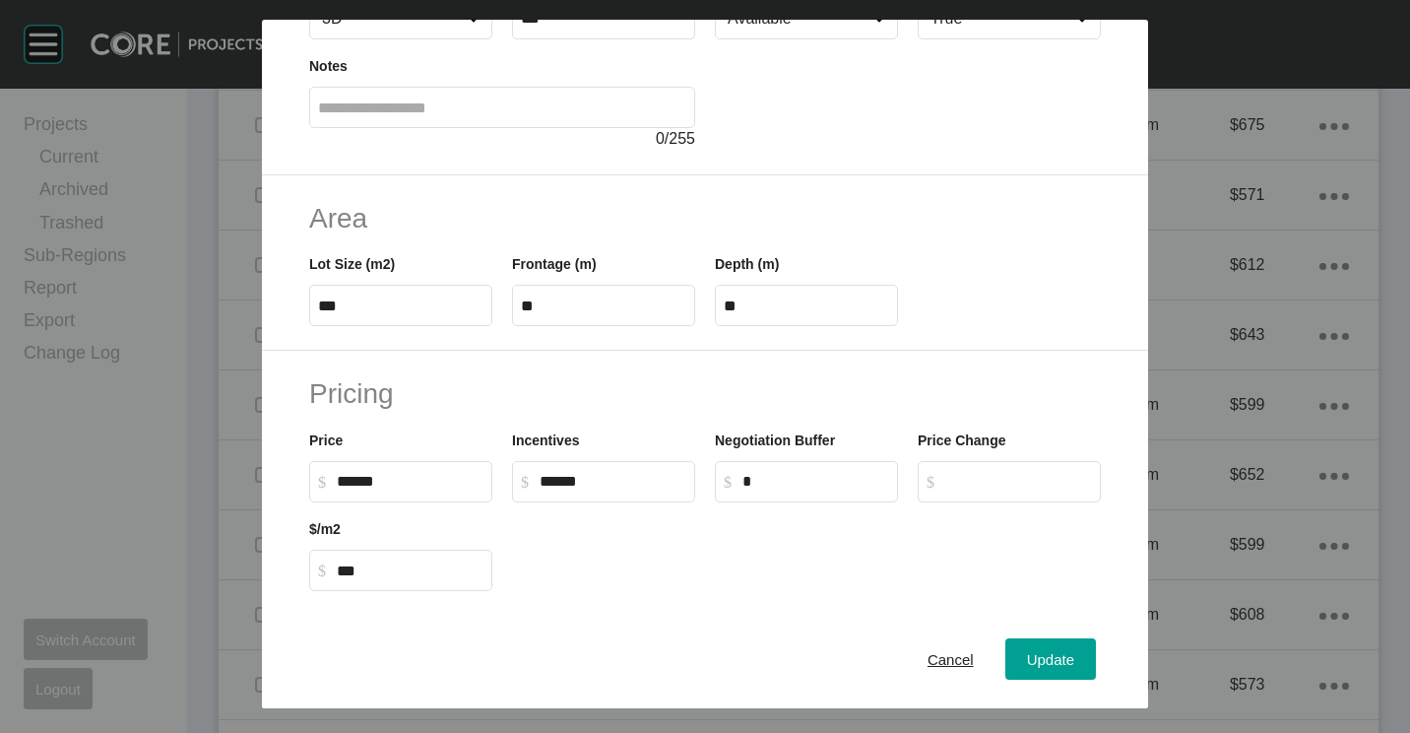
click at [364, 482] on input "******" at bounding box center [410, 481] width 147 height 17
type input "*******"
type input "******"
type input "***"
click at [1035, 658] on span "Update" at bounding box center [1050, 659] width 47 height 17
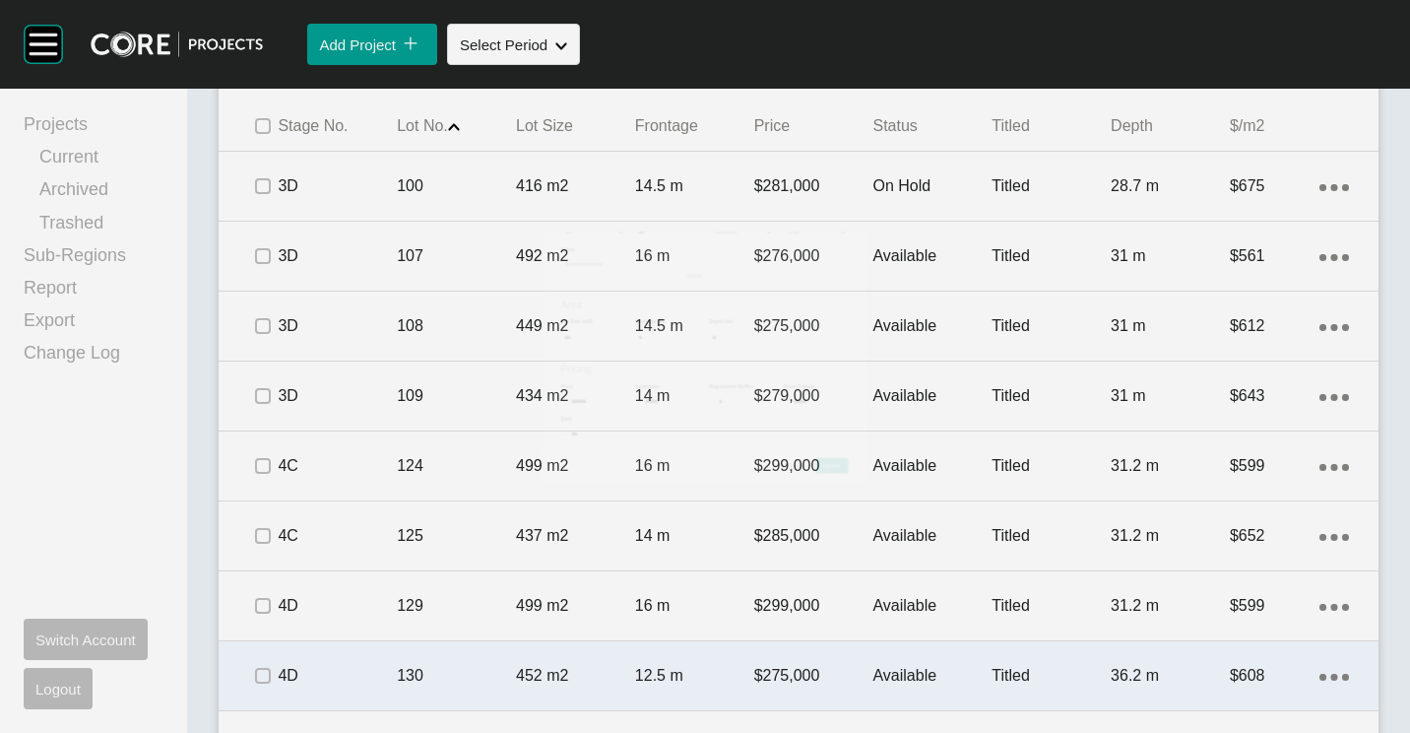
scroll to position [1440, 0]
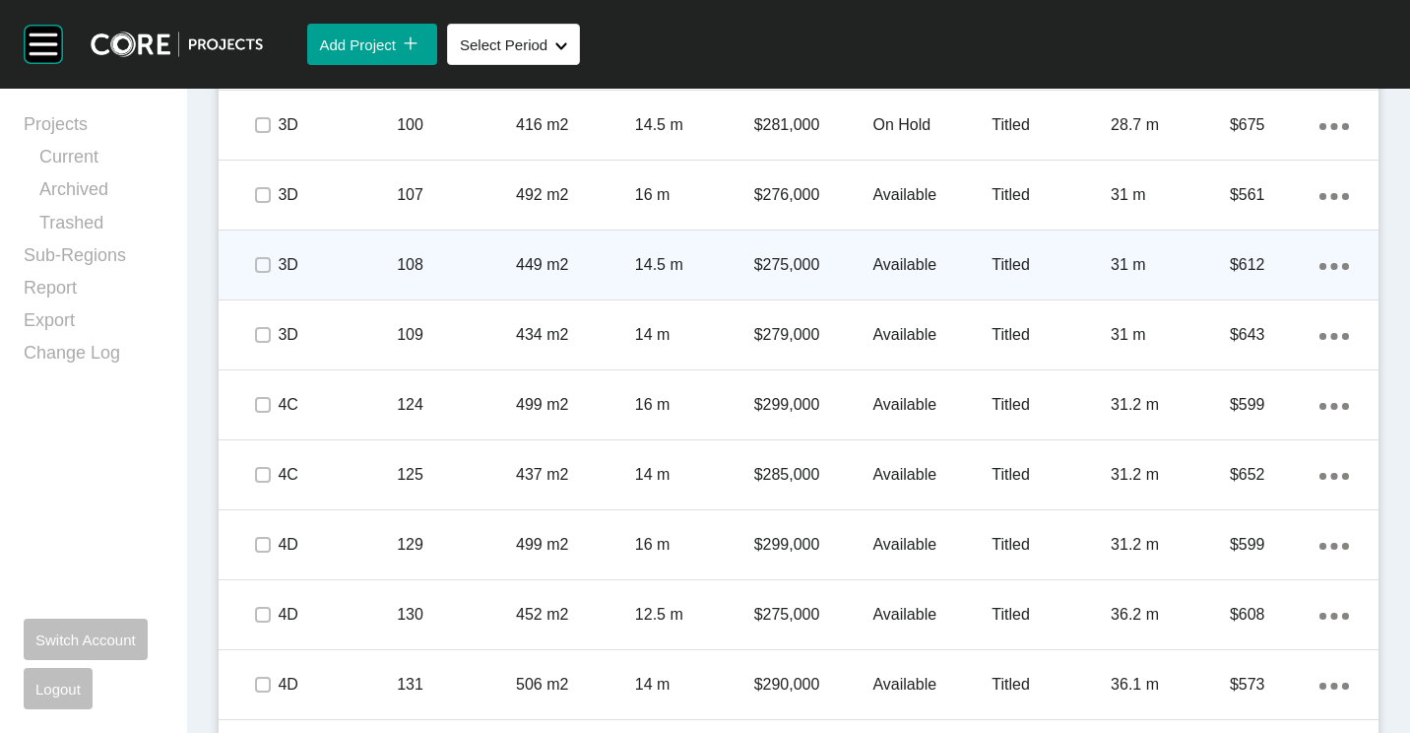
click at [532, 250] on div "449 m2" at bounding box center [575, 264] width 119 height 61
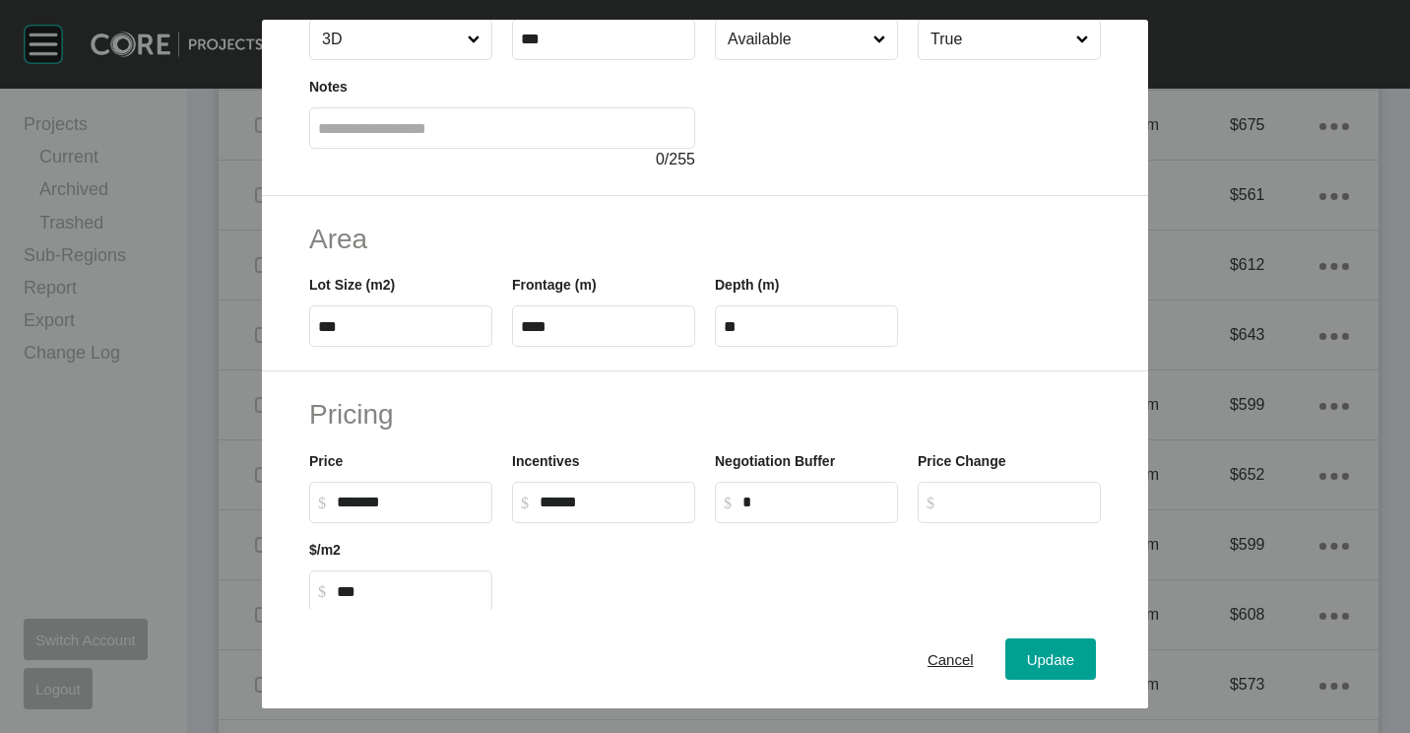
scroll to position [197, 0]
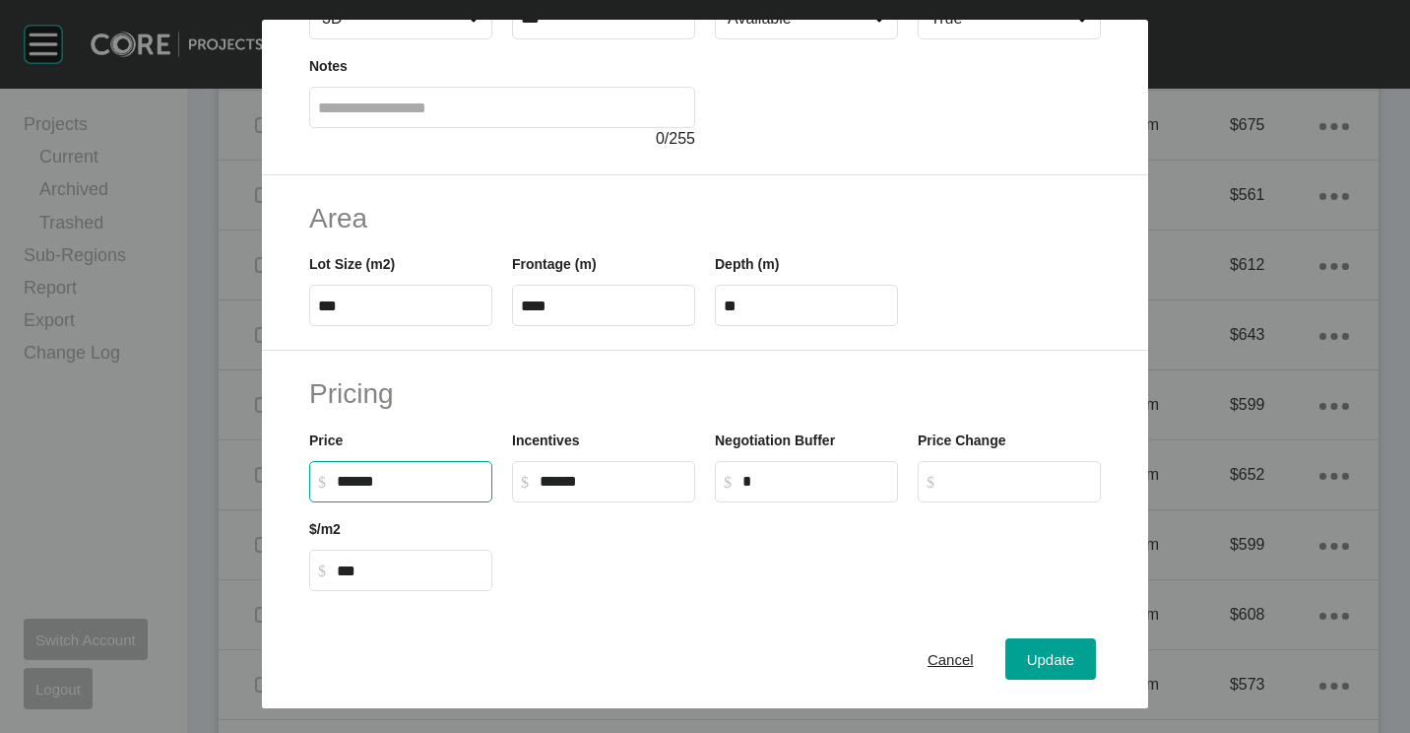
click at [354, 480] on input "******" at bounding box center [410, 481] width 147 height 17
type input "*******"
type input "***"
click at [658, 444] on div "Incentives $ Created with Sketch. $ ******" at bounding box center [603, 465] width 183 height 73
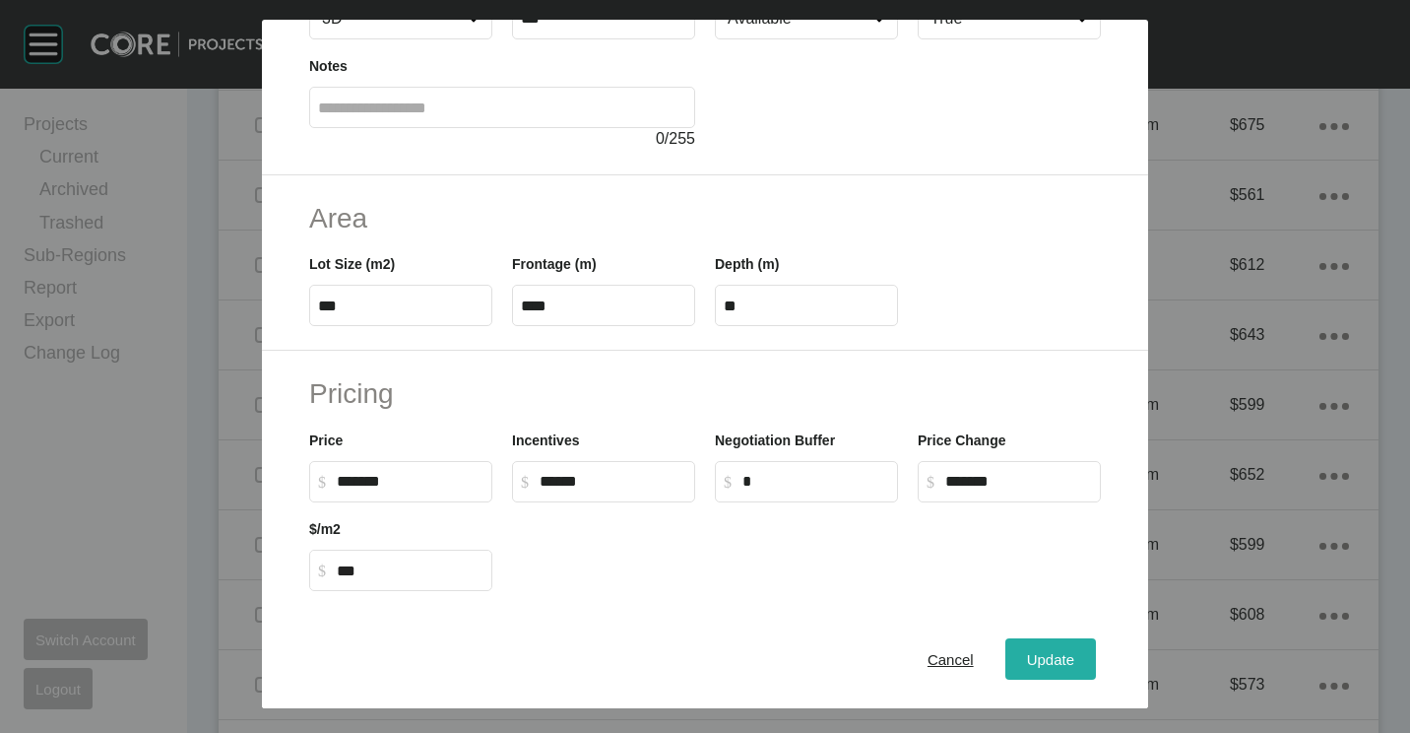
drag, startPoint x: 1001, startPoint y: 671, endPoint x: 1027, endPoint y: 650, distance: 32.9
click at [1005, 666] on button "Update" at bounding box center [1050, 658] width 91 height 41
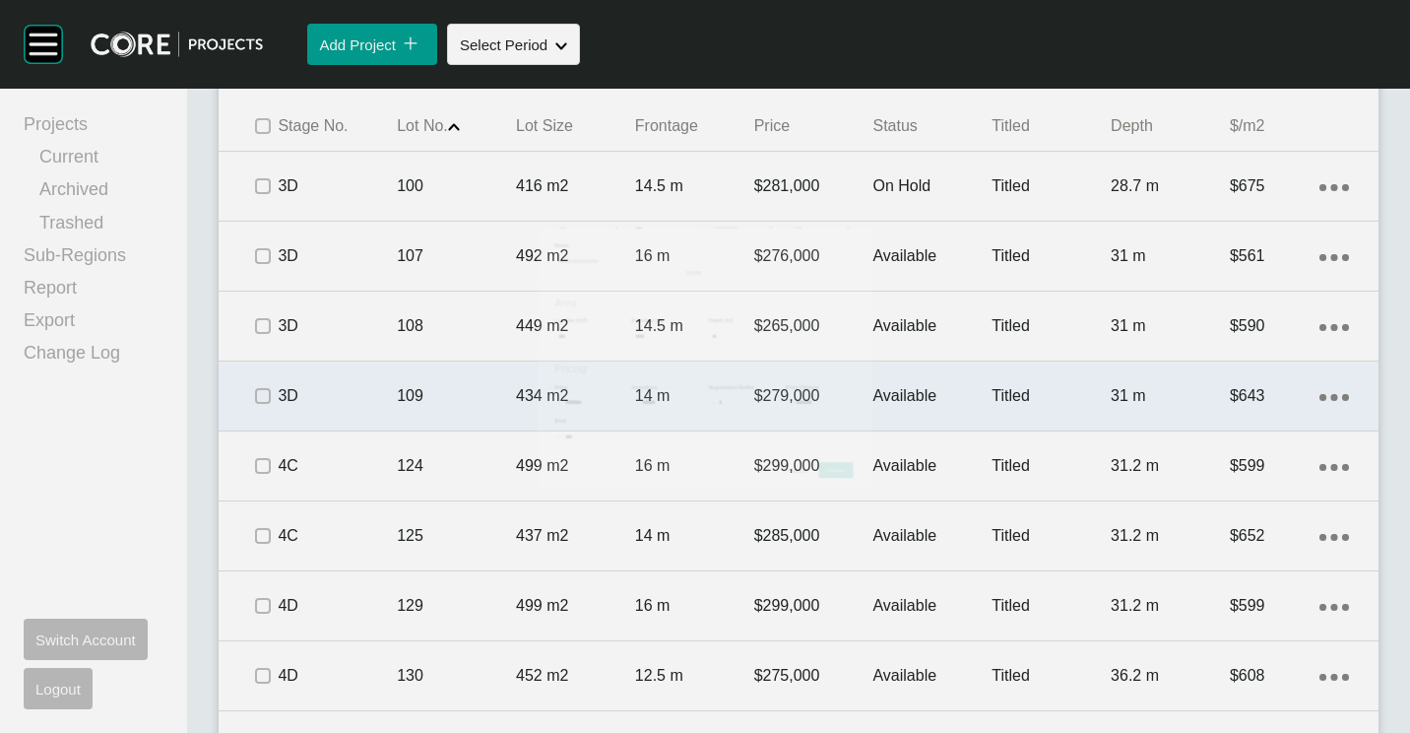
scroll to position [1440, 0]
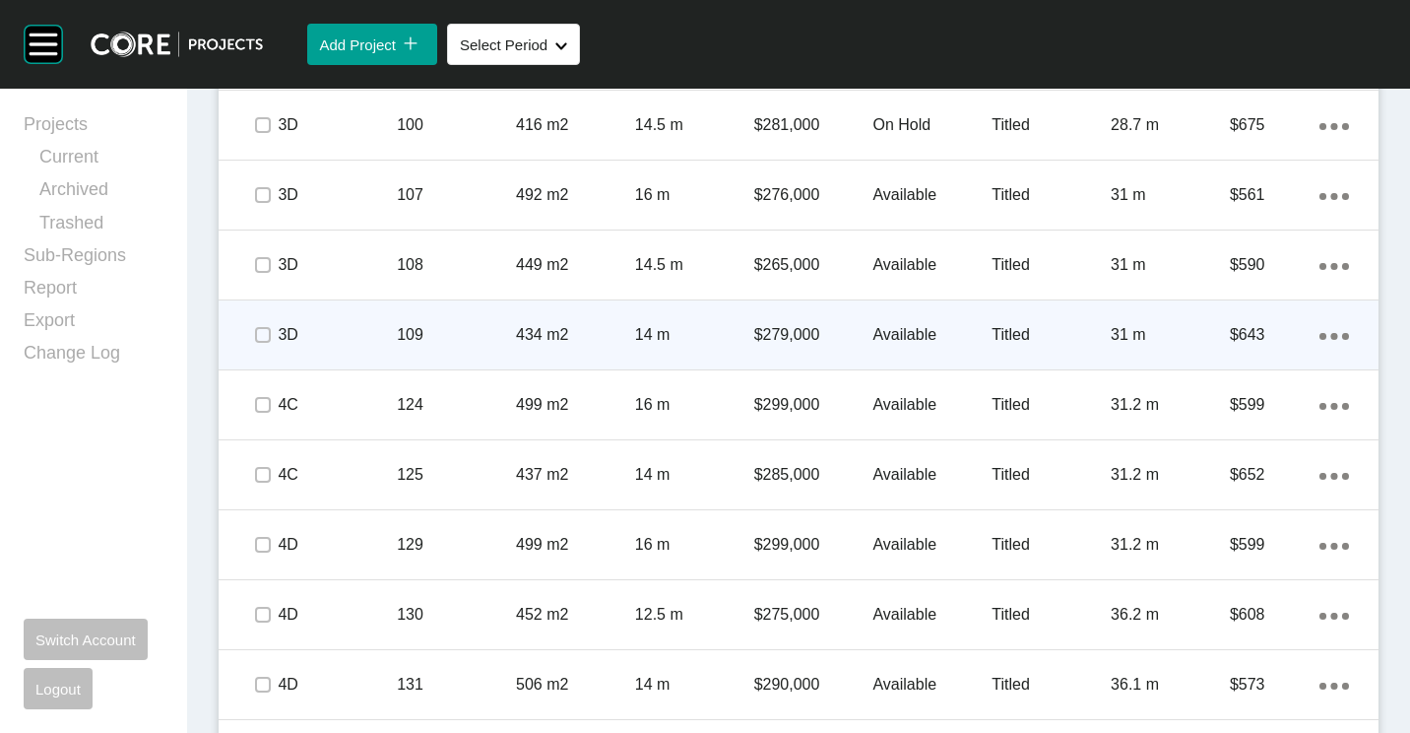
click at [527, 314] on div "434 m2" at bounding box center [575, 334] width 119 height 61
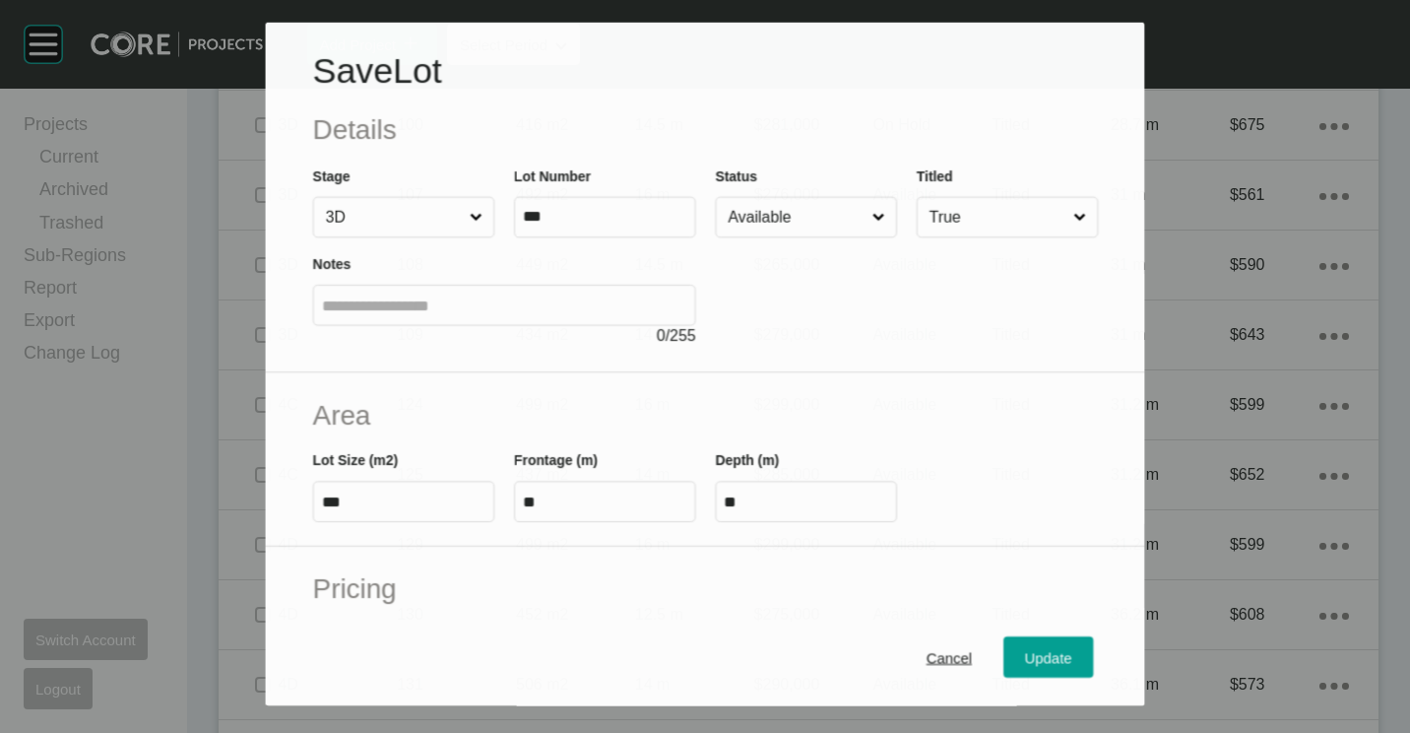
scroll to position [197, 0]
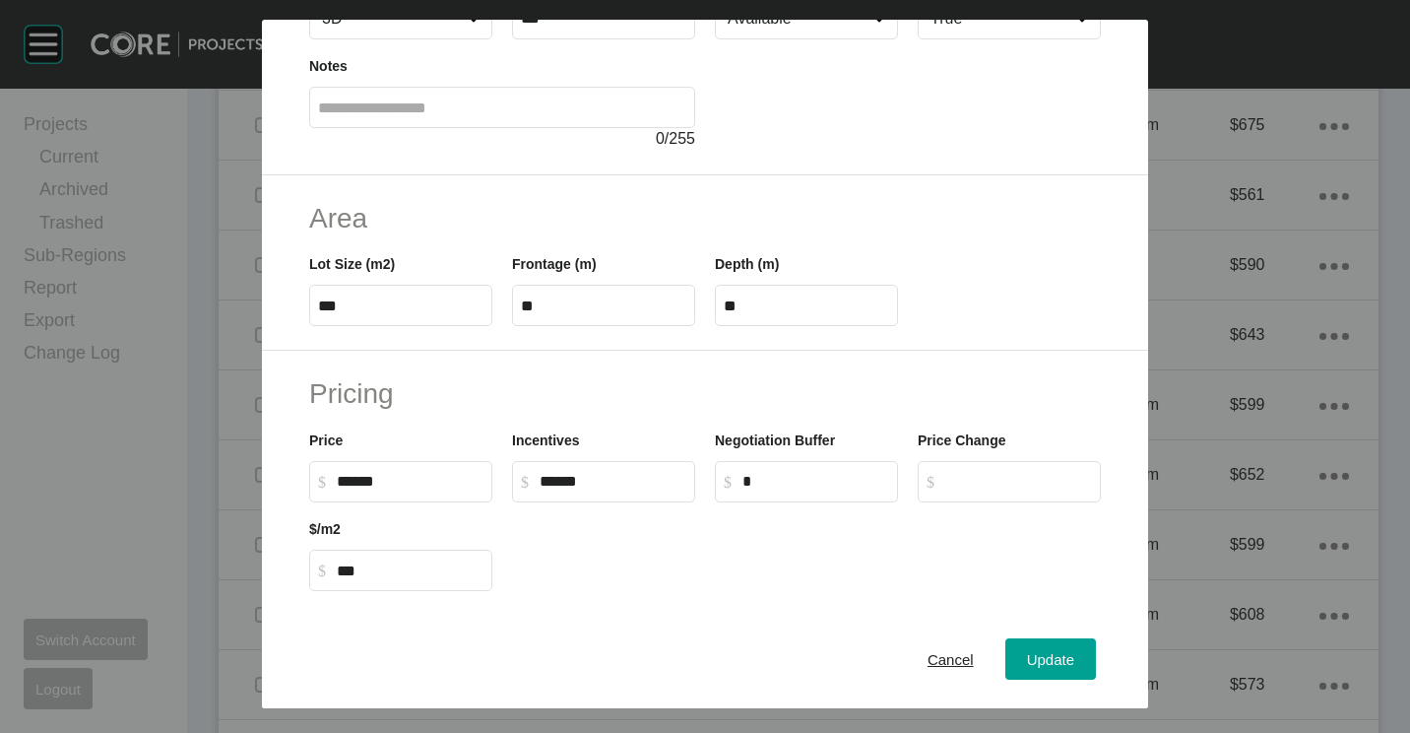
click at [354, 482] on input "******" at bounding box center [410, 481] width 147 height 17
type input "*******"
type input "***"
click at [1035, 653] on span "Update" at bounding box center [1050, 659] width 47 height 17
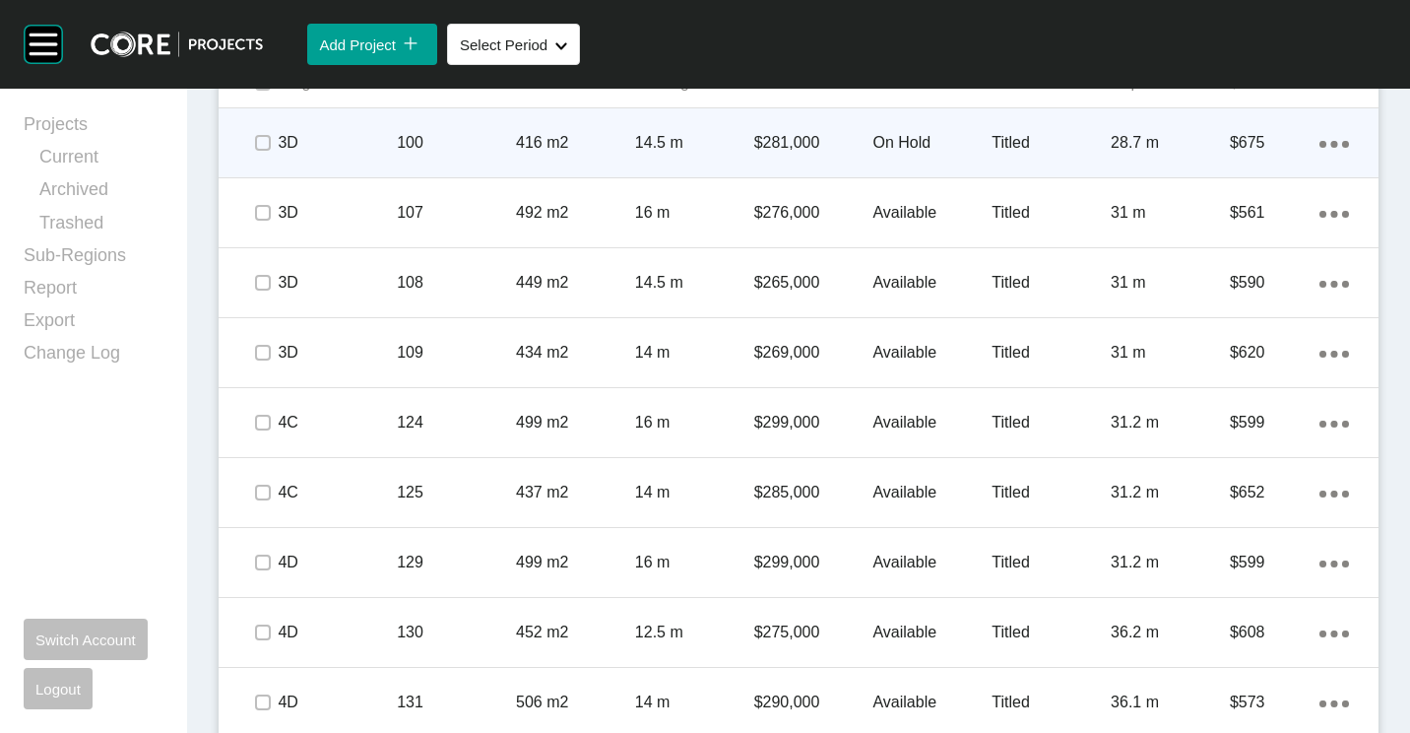
scroll to position [1440, 0]
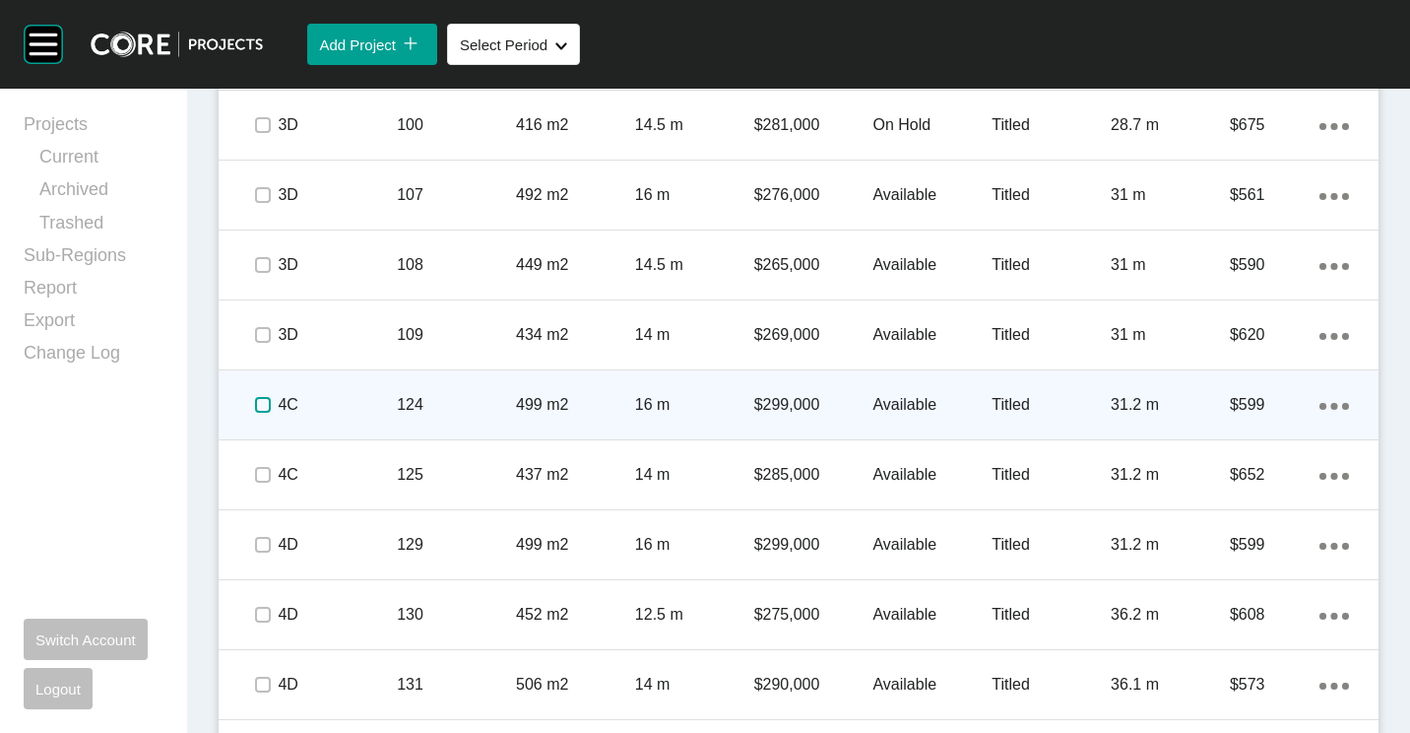
click at [265, 405] on label at bounding box center [263, 405] width 16 height 16
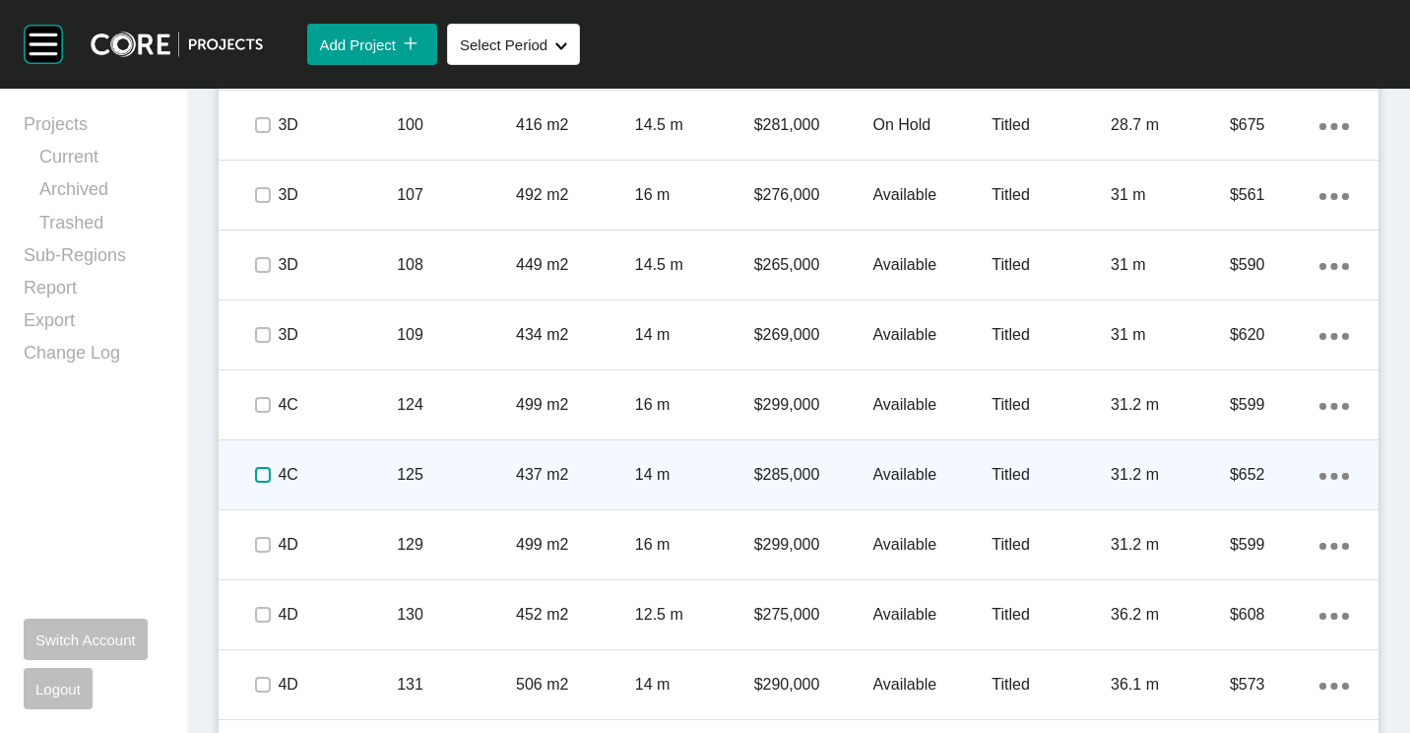
click at [260, 477] on label at bounding box center [263, 475] width 16 height 16
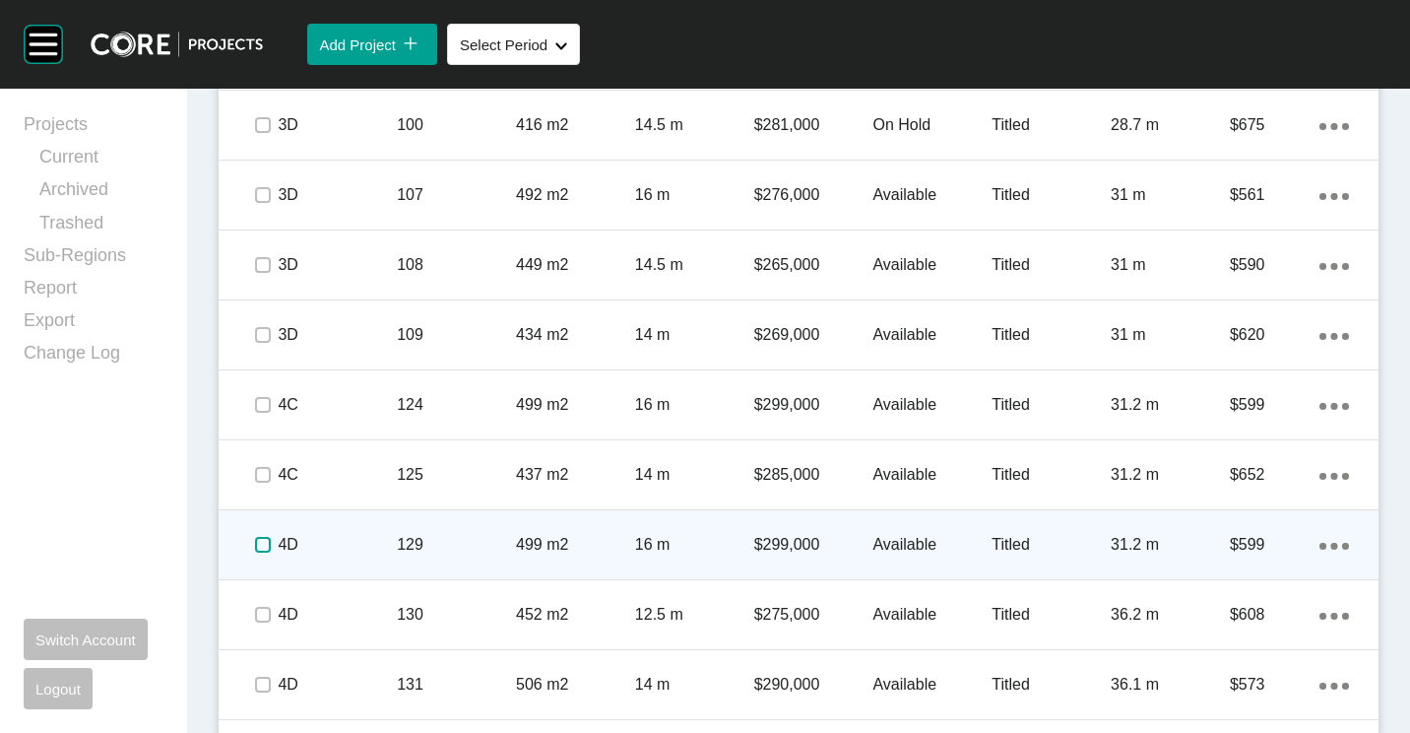
click at [265, 546] on label at bounding box center [263, 545] width 16 height 16
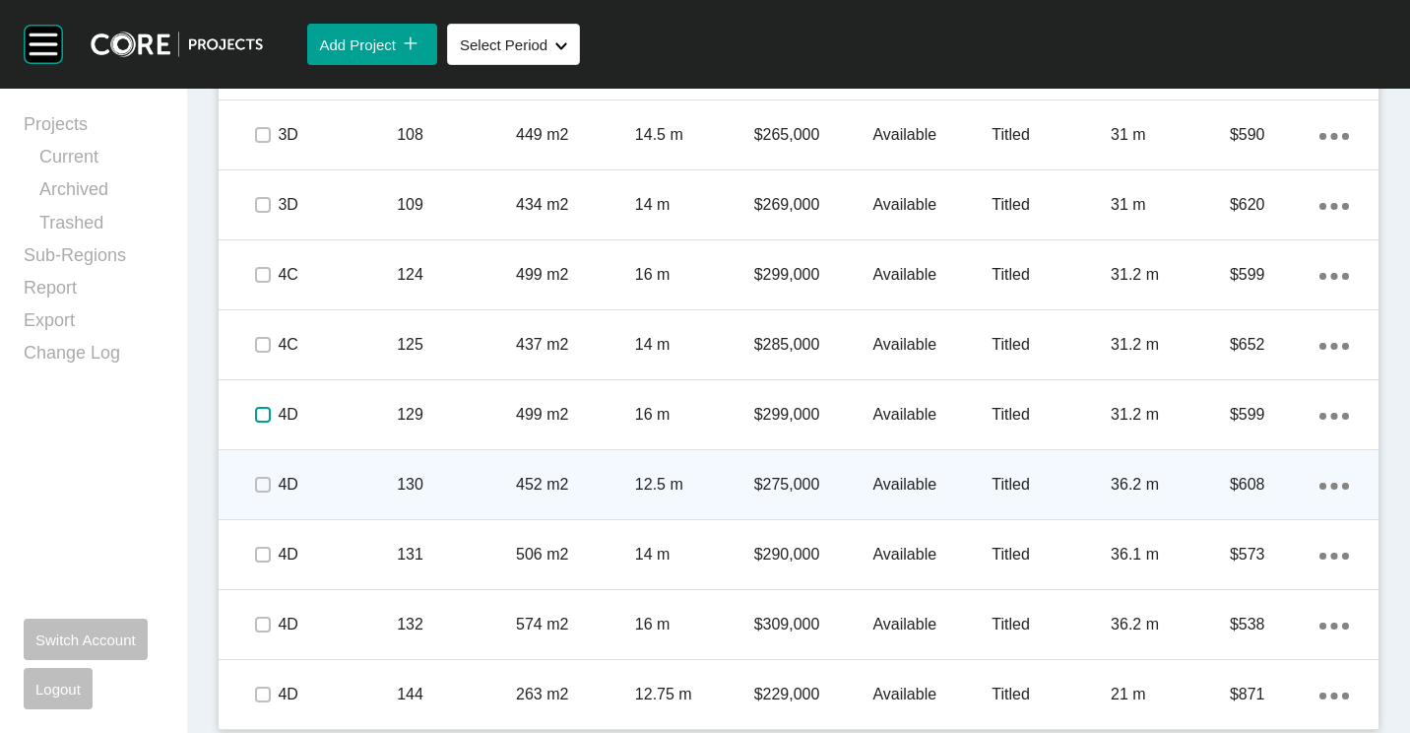
scroll to position [1575, 0]
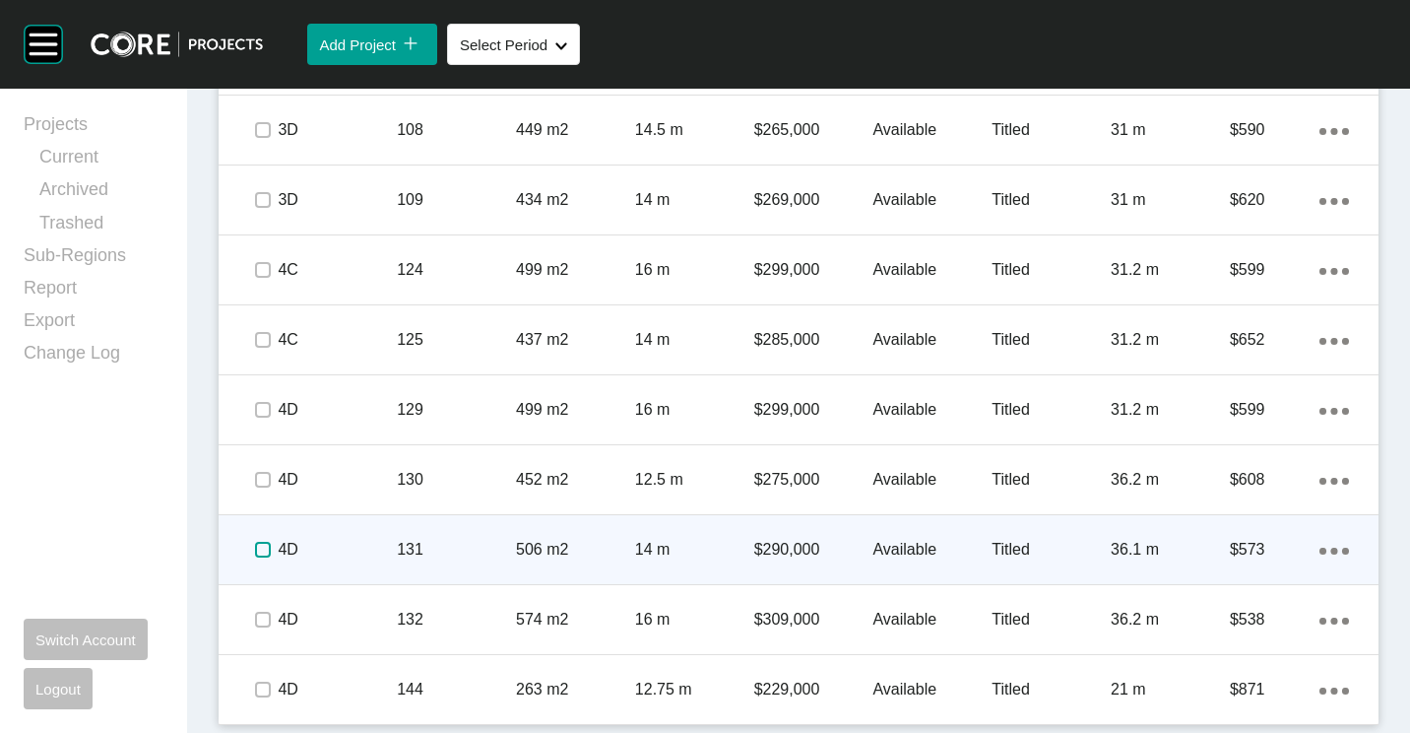
click at [266, 546] on label at bounding box center [263, 550] width 16 height 16
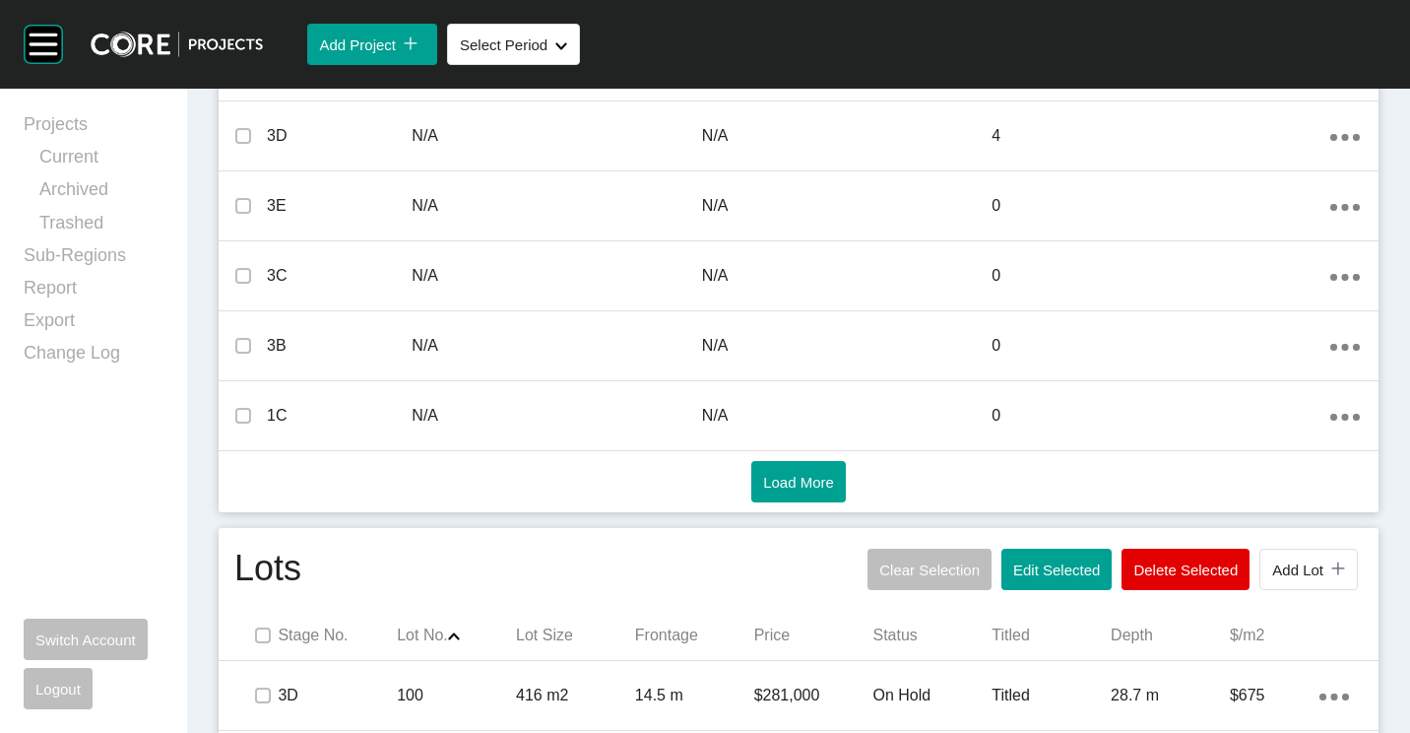
scroll to position [984, 0]
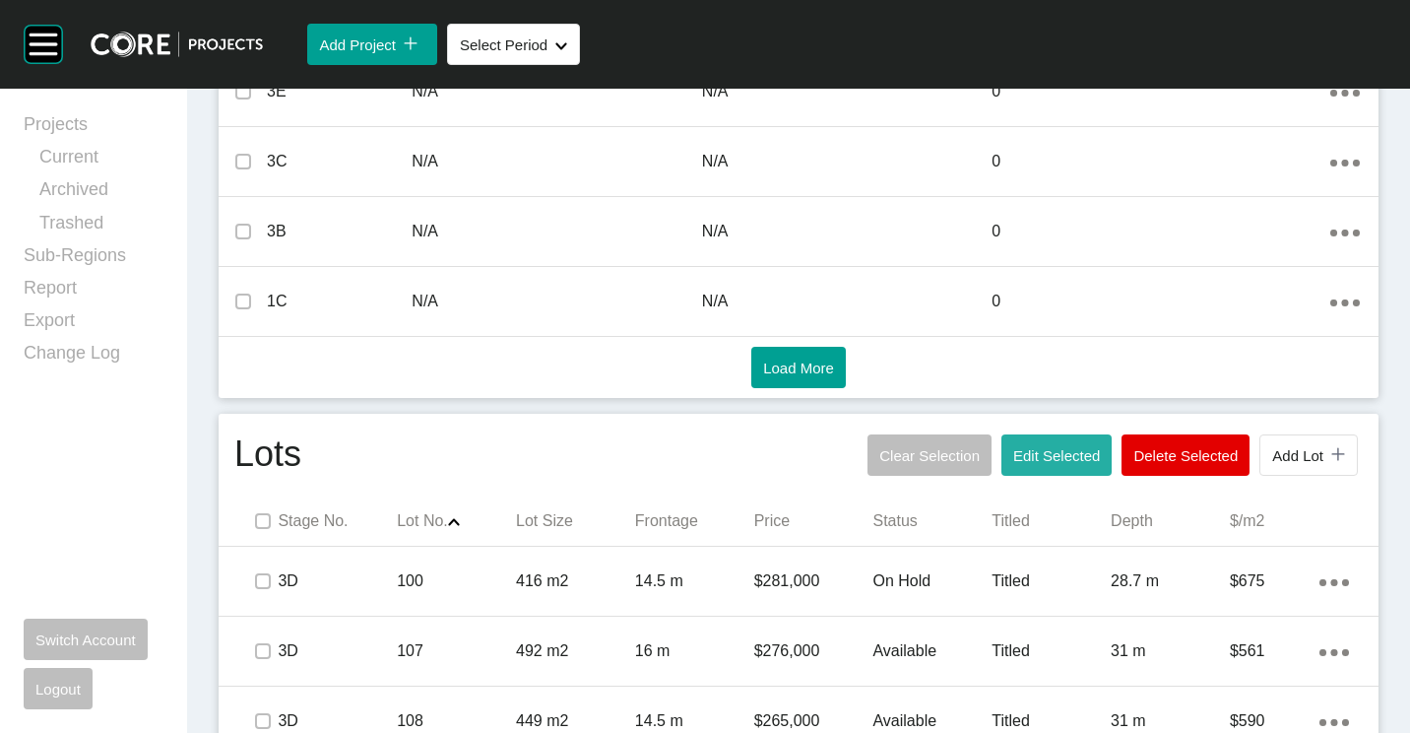
drag, startPoint x: 1059, startPoint y: 458, endPoint x: 1049, endPoint y: 437, distance: 22.9
click at [1057, 457] on span "Edit Selected" at bounding box center [1056, 455] width 87 height 17
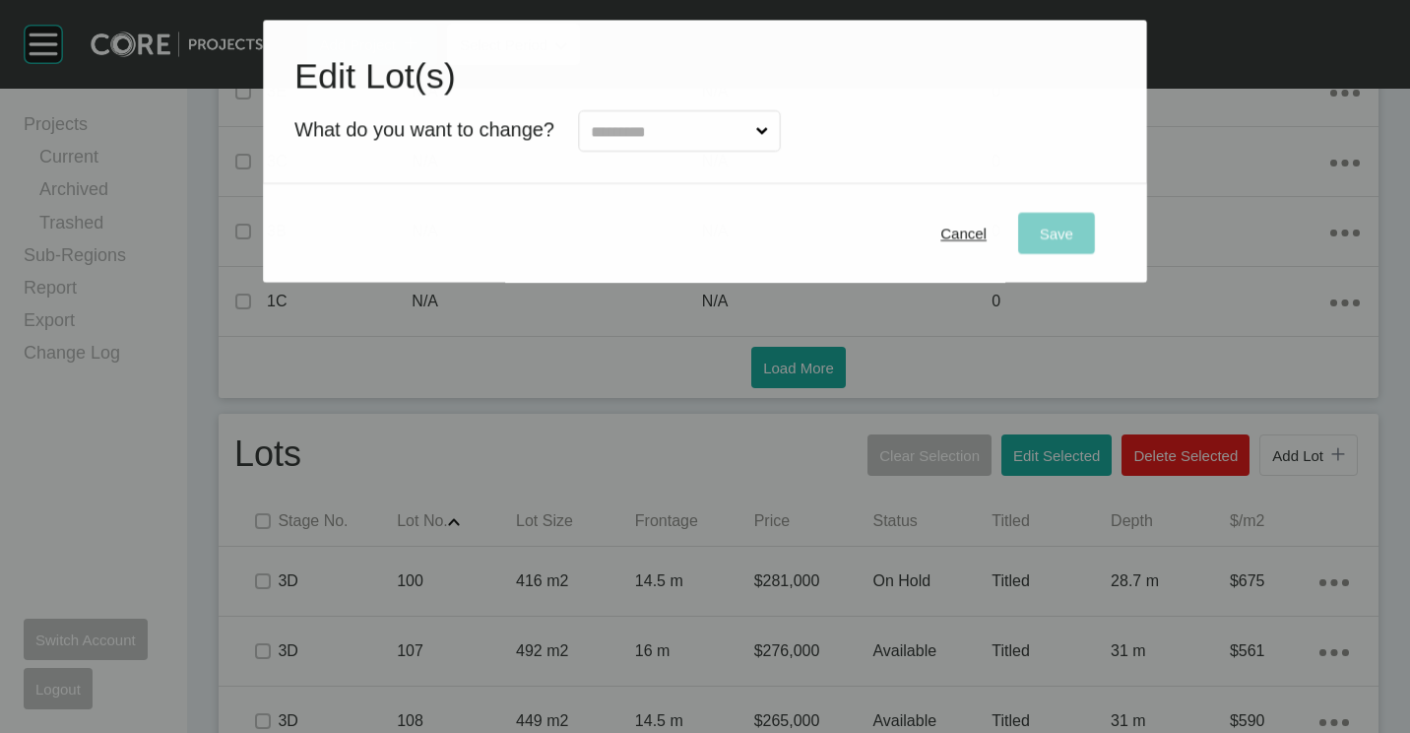
click at [665, 117] on input "text" at bounding box center [669, 130] width 165 height 39
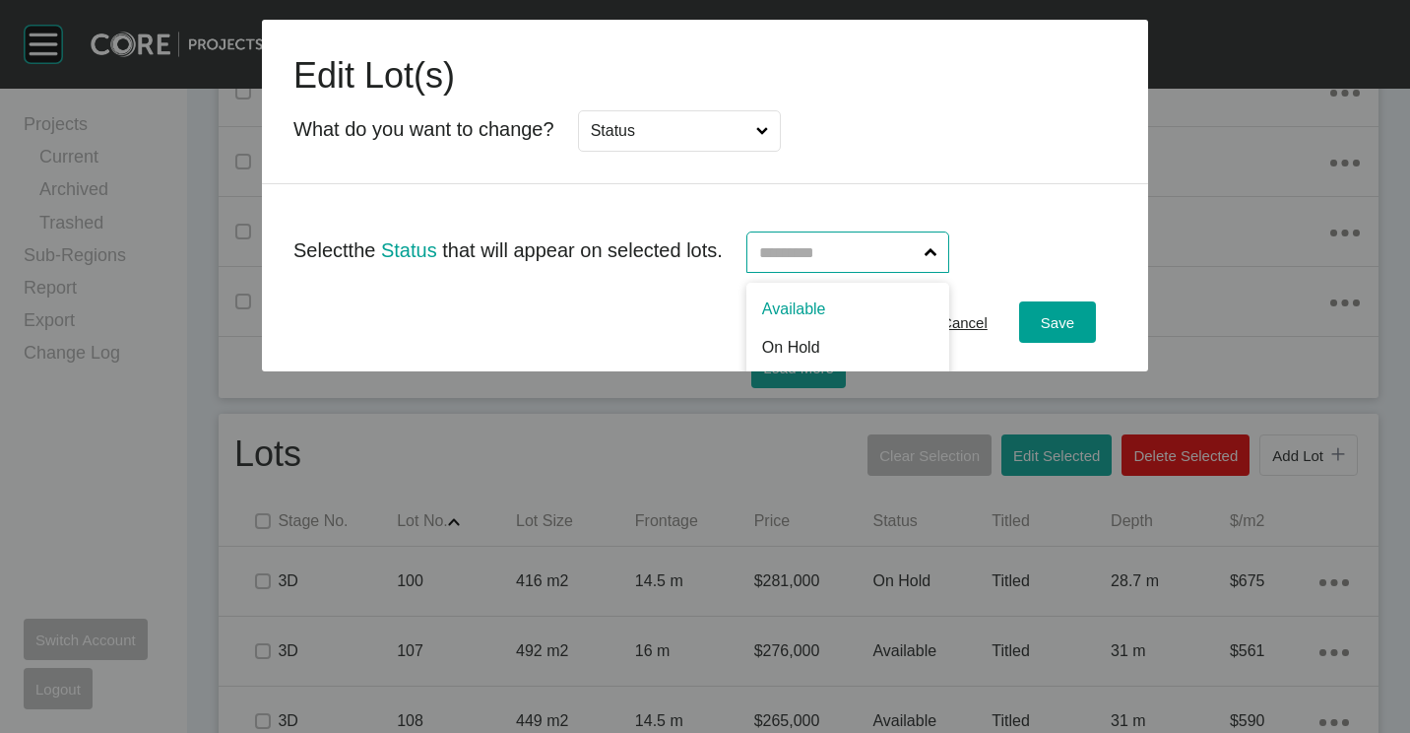
click at [835, 251] on input "text" at bounding box center [837, 251] width 165 height 39
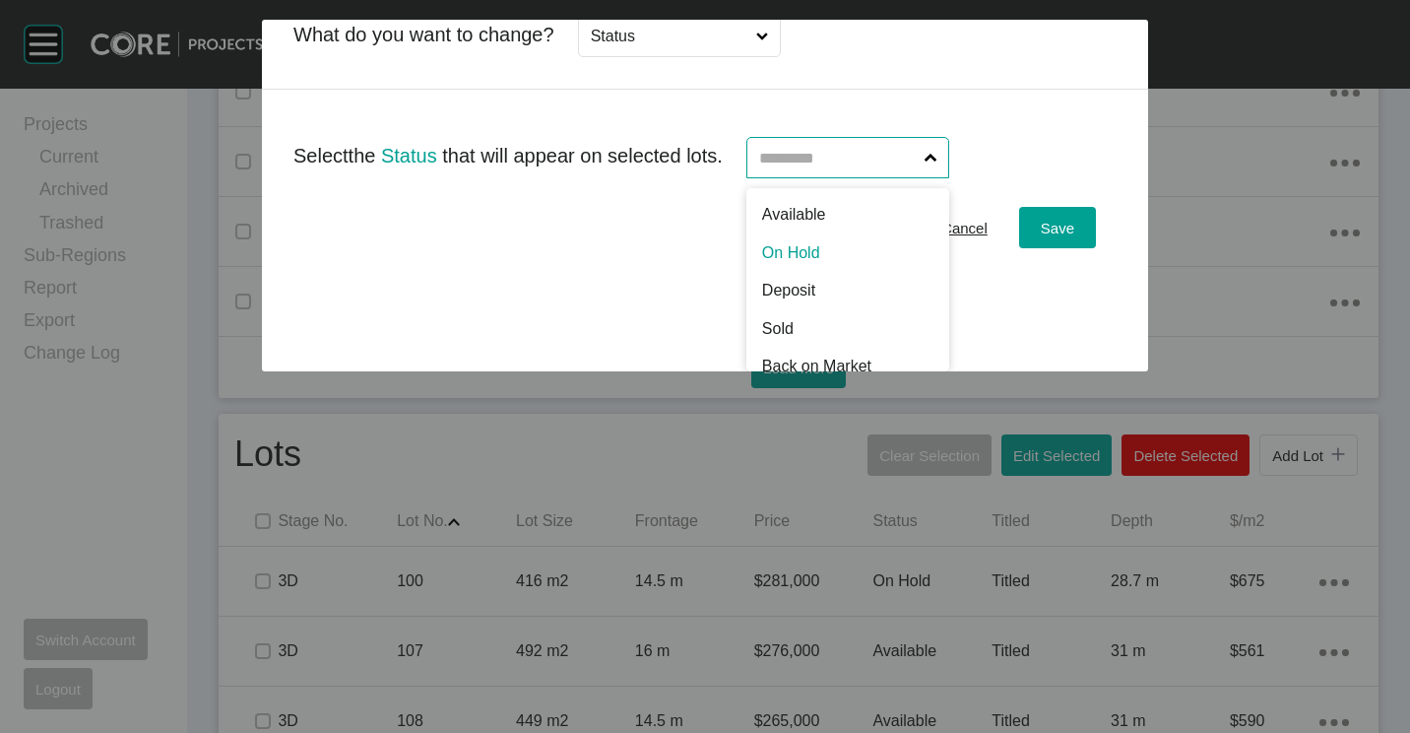
scroll to position [0, 0]
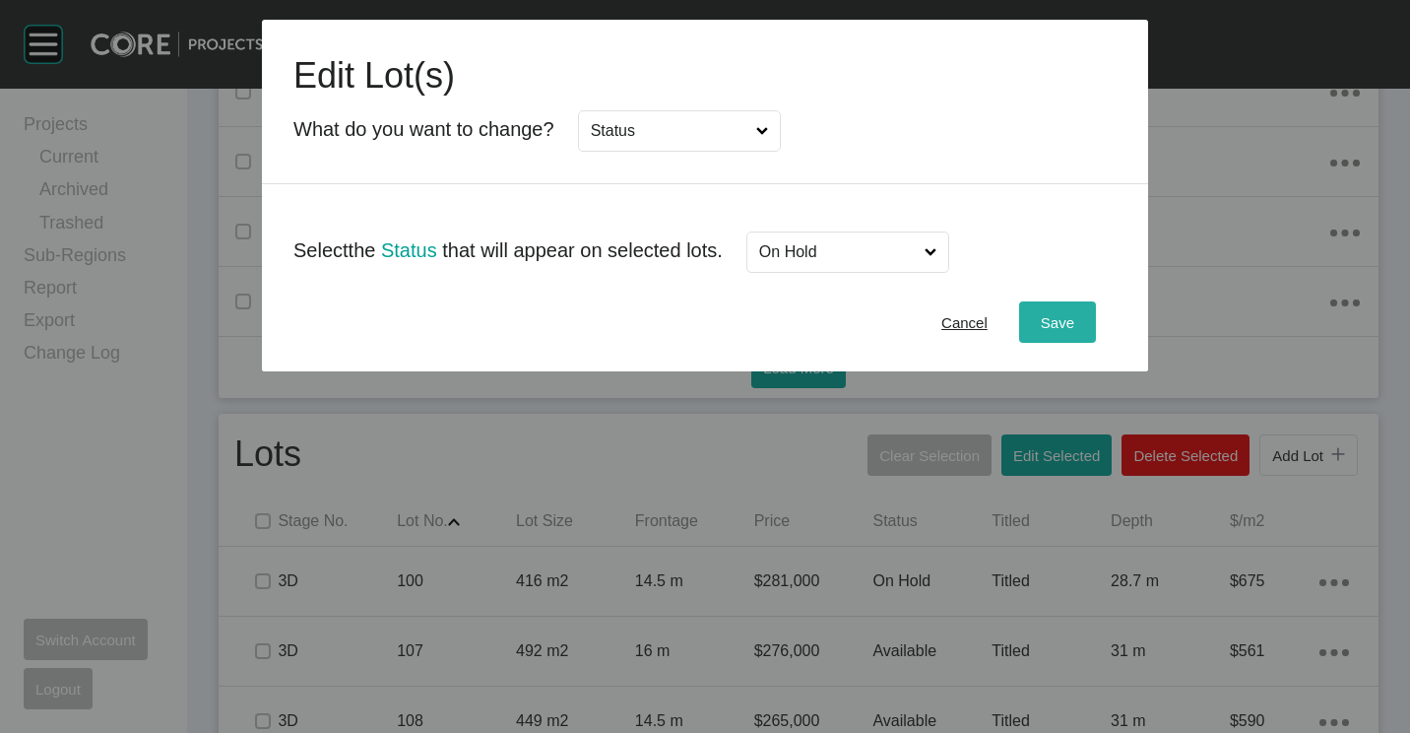
click at [1050, 332] on div "Save" at bounding box center [1057, 322] width 43 height 27
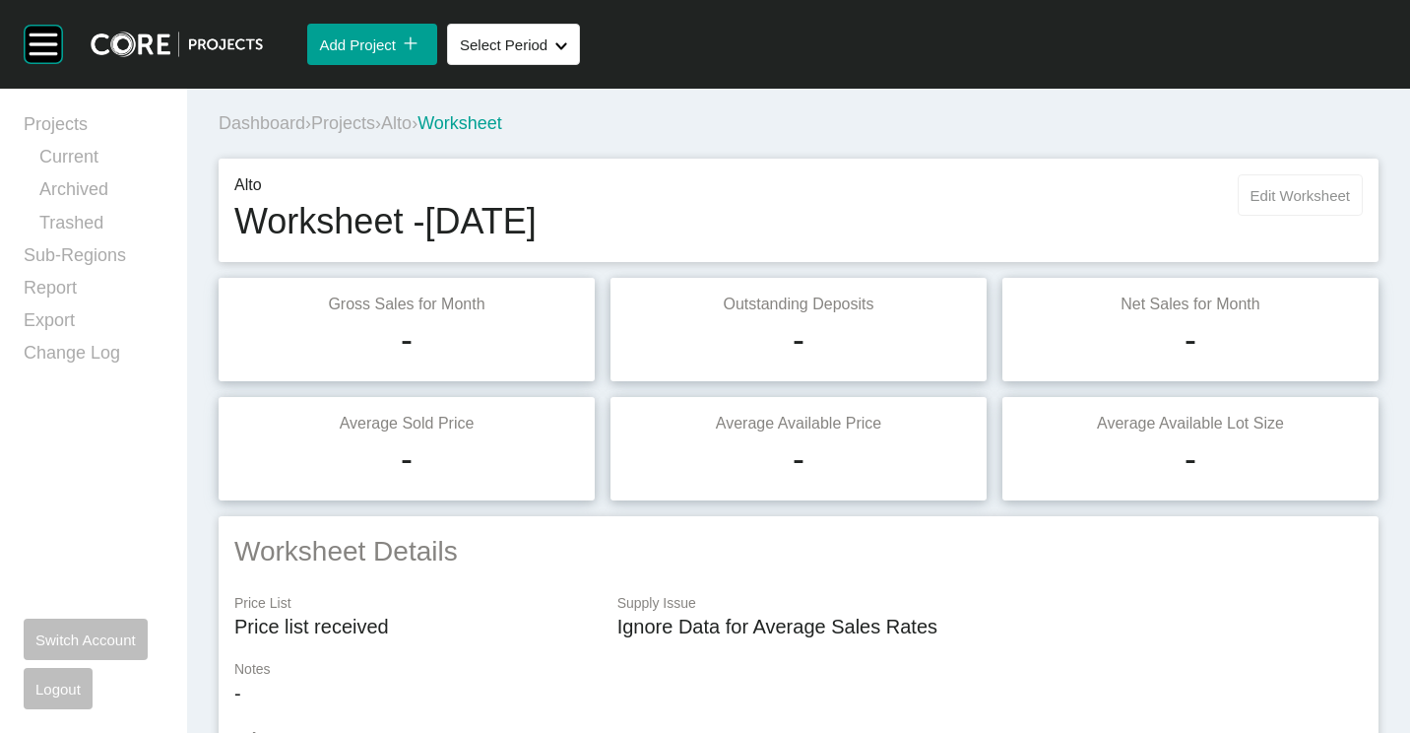
click at [1319, 196] on span "Edit Worksheet" at bounding box center [1300, 195] width 99 height 17
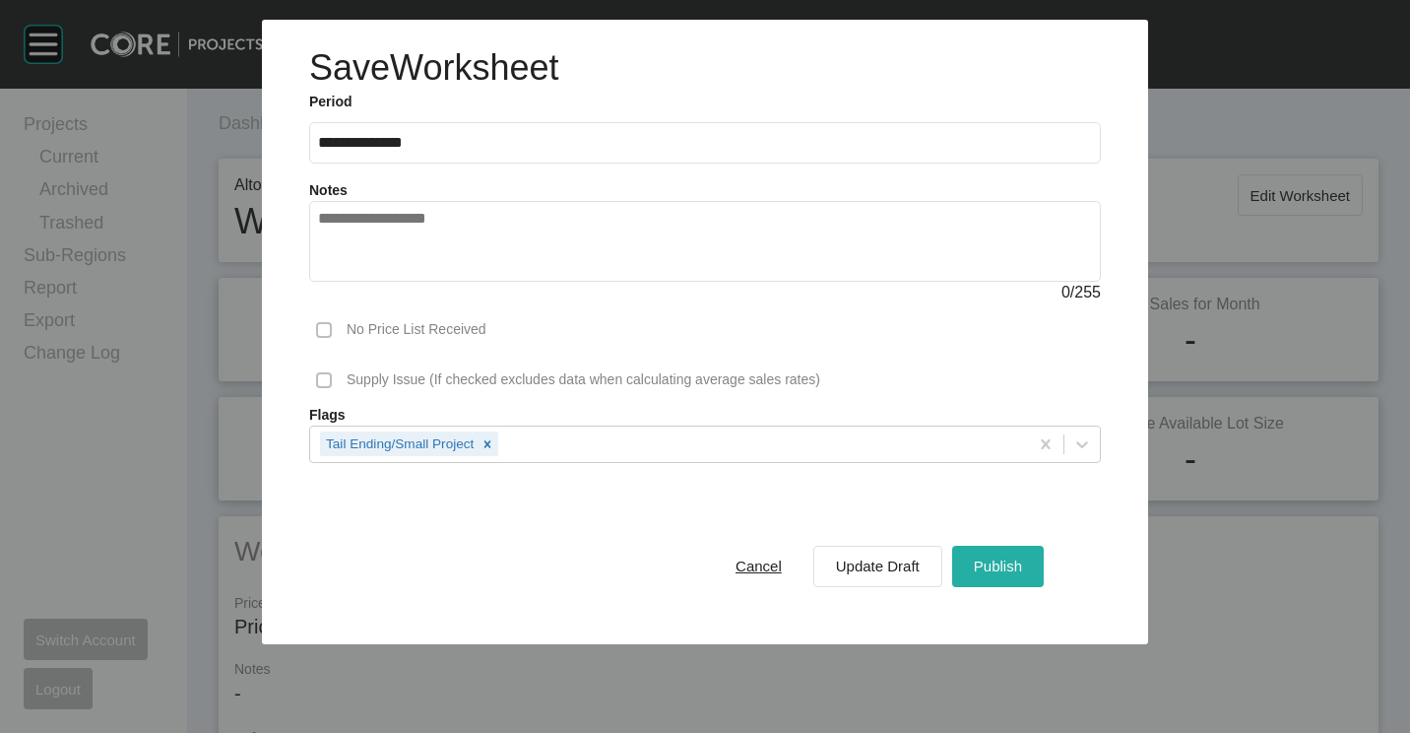
click at [999, 565] on span "Publish" at bounding box center [998, 565] width 48 height 17
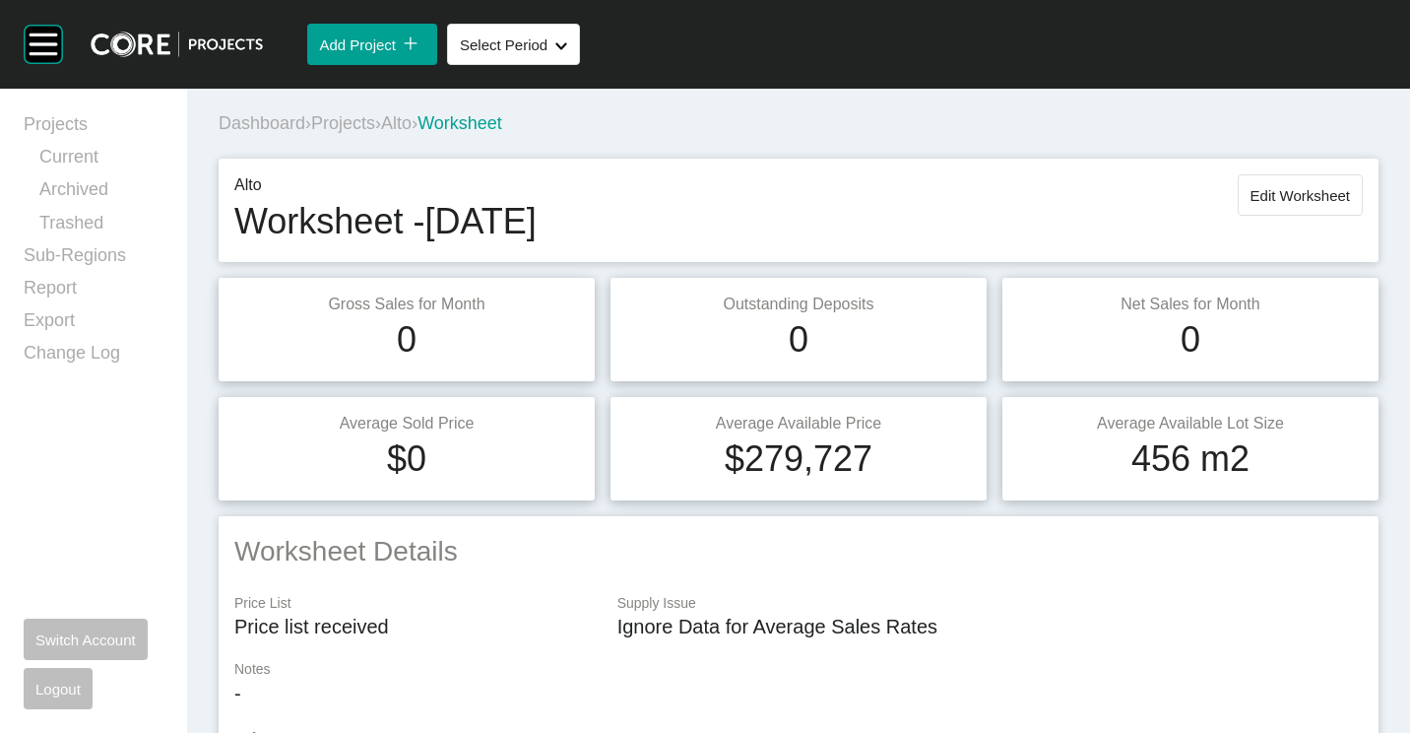
click at [345, 125] on span "Projects" at bounding box center [343, 123] width 64 height 20
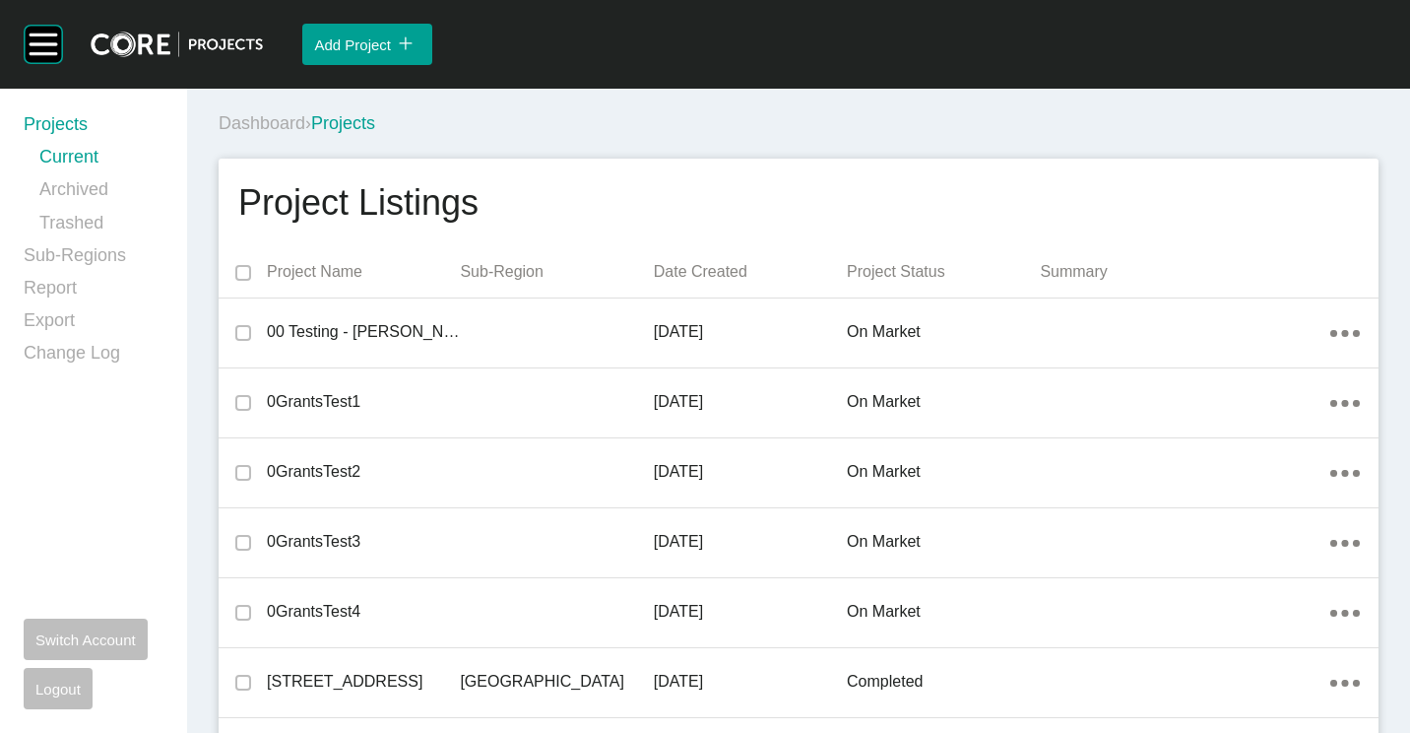
scroll to position [8635, 0]
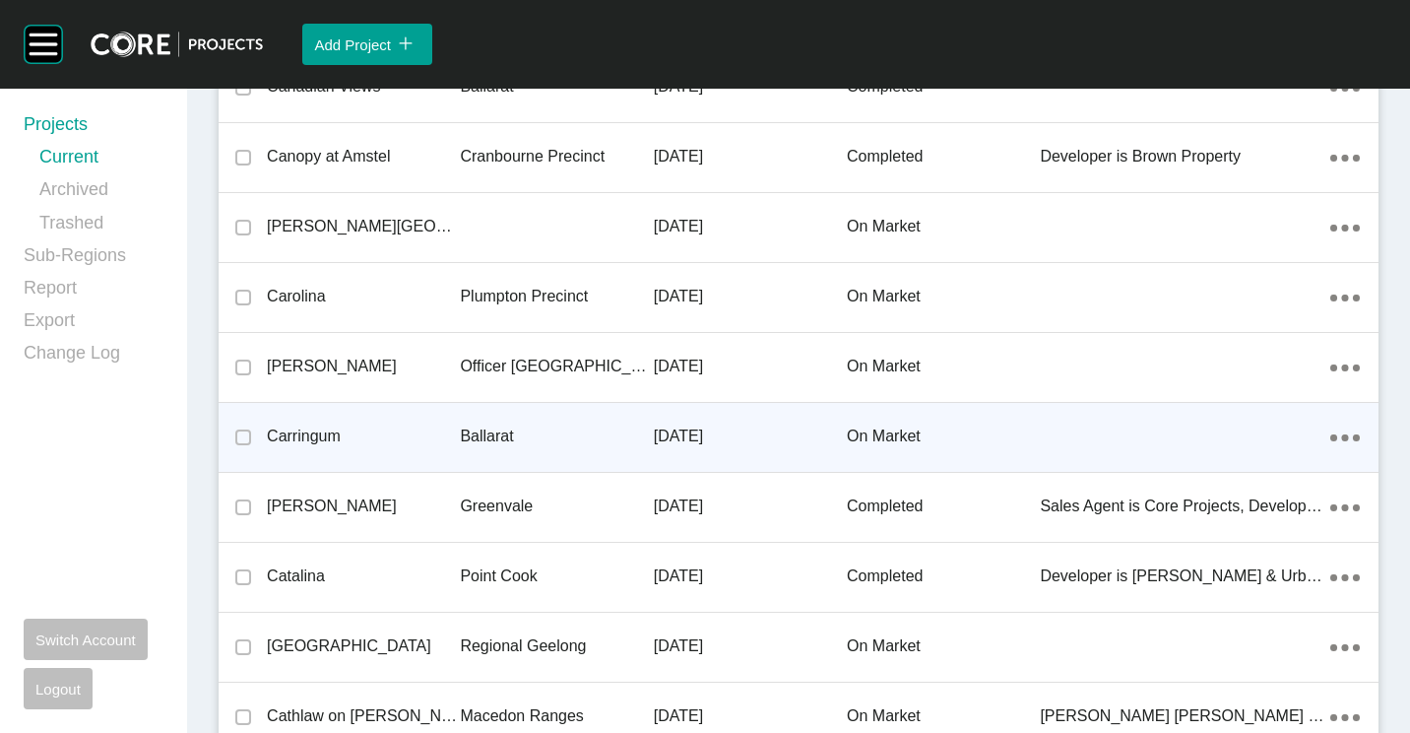
click at [500, 442] on p "Ballarat" at bounding box center [556, 436] width 193 height 22
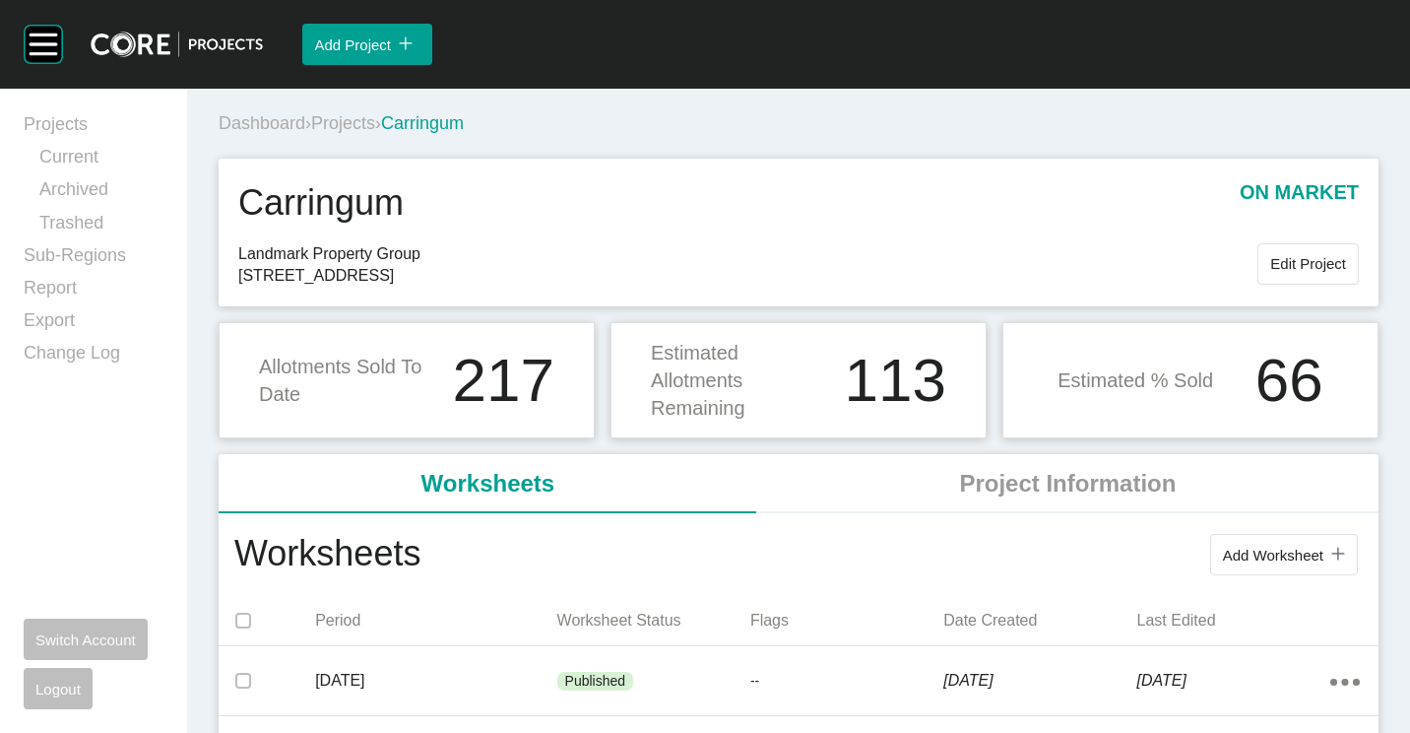
drag, startPoint x: 1273, startPoint y: 562, endPoint x: 1243, endPoint y: 537, distance: 39.8
click at [1273, 561] on span "Add Worksheet" at bounding box center [1273, 554] width 100 height 17
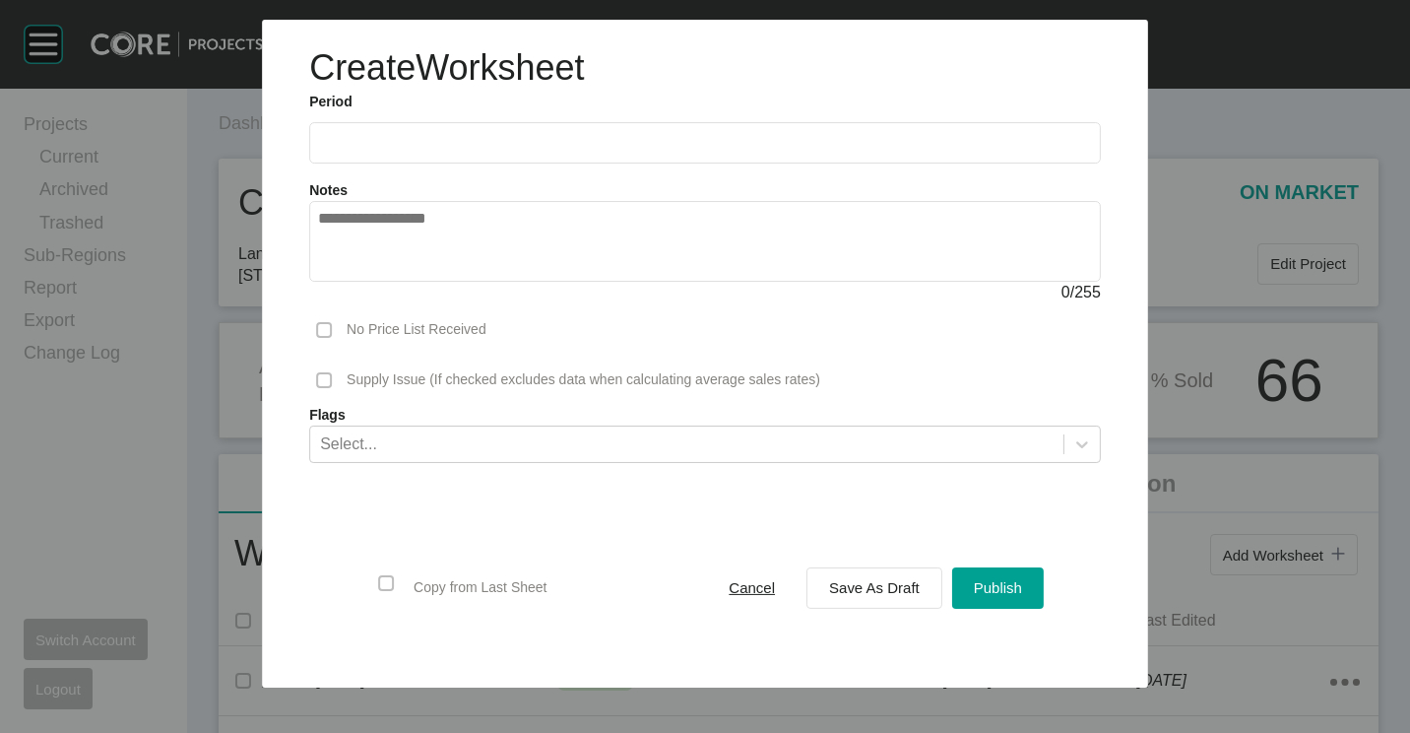
click at [420, 159] on label at bounding box center [705, 142] width 792 height 41
click at [420, 152] on input "text" at bounding box center [705, 143] width 774 height 17
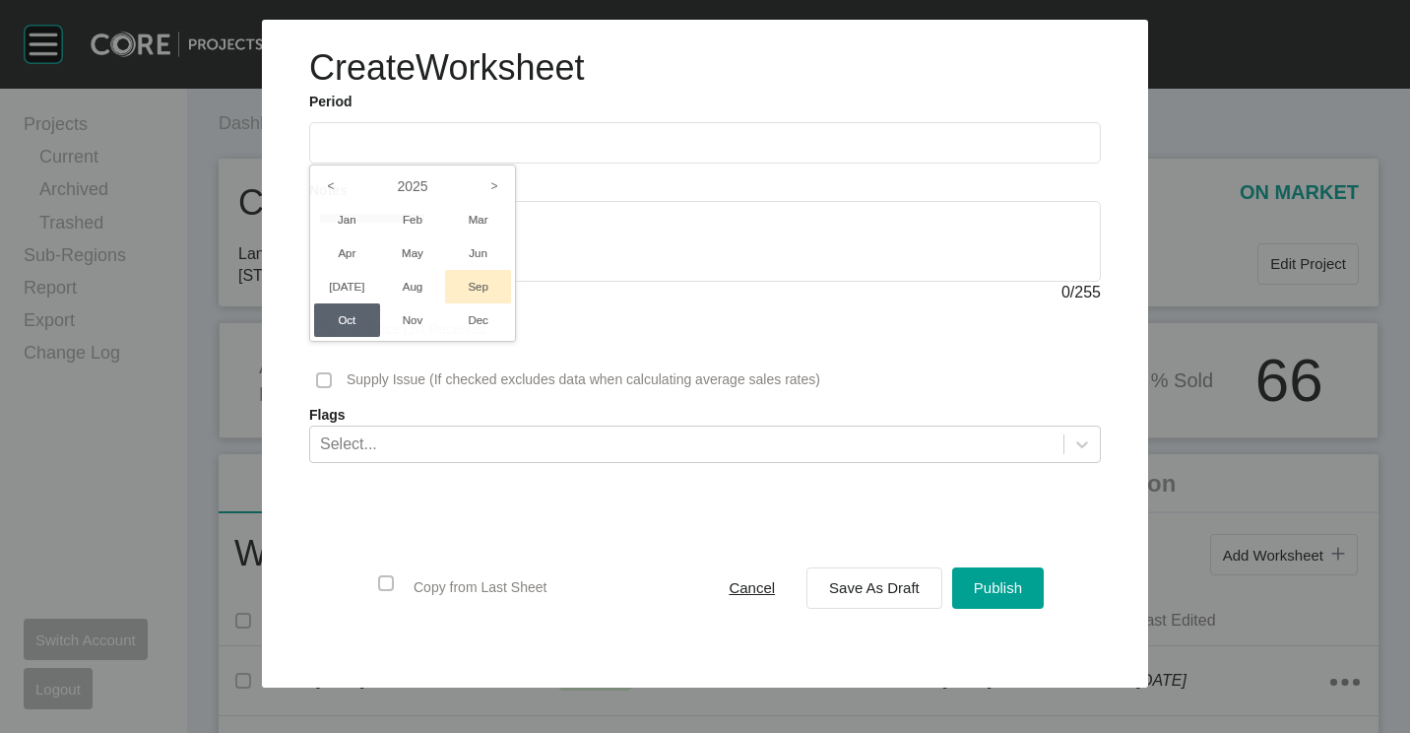
click at [472, 289] on li "Sep" at bounding box center [478, 286] width 66 height 33
type input "**********"
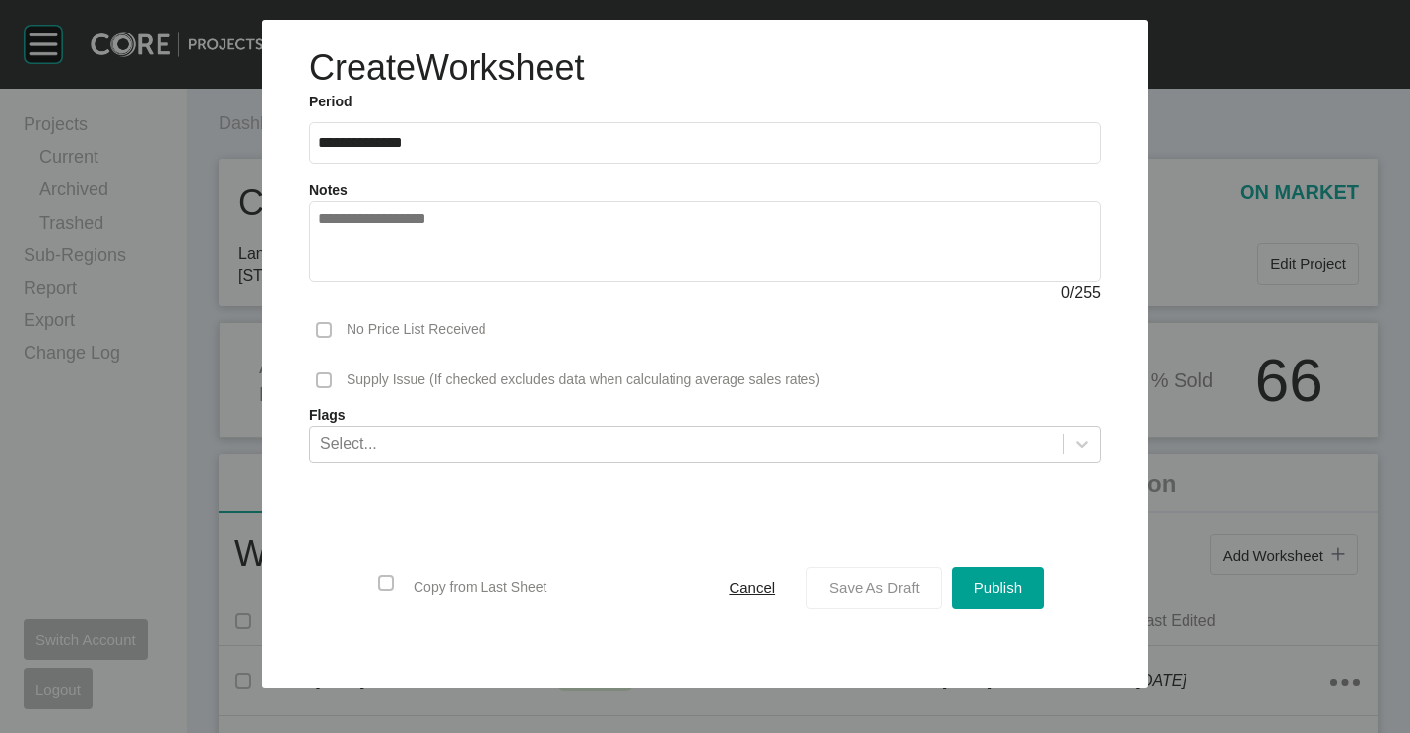
click at [882, 592] on span "Save As Draft" at bounding box center [874, 587] width 91 height 17
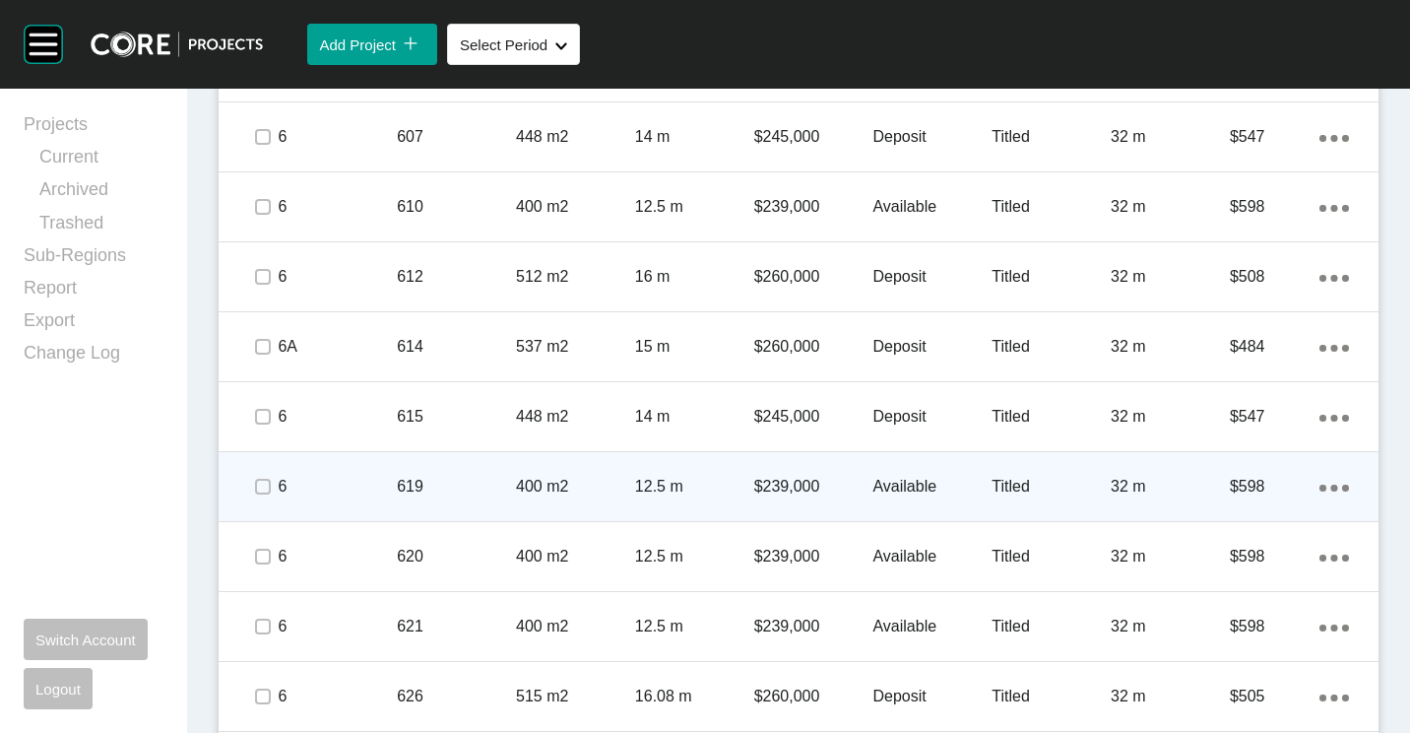
scroll to position [1477, 0]
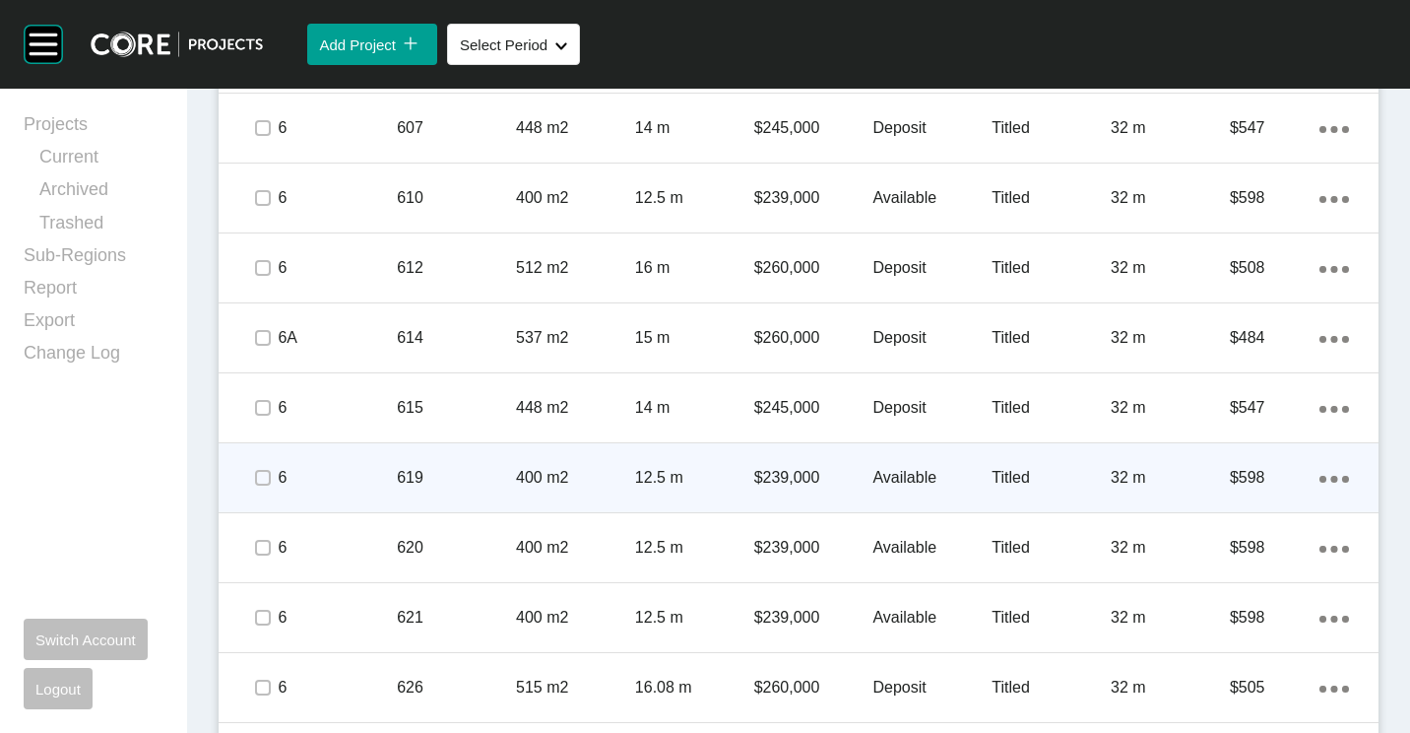
click at [566, 468] on p "400 m2" at bounding box center [575, 478] width 119 height 22
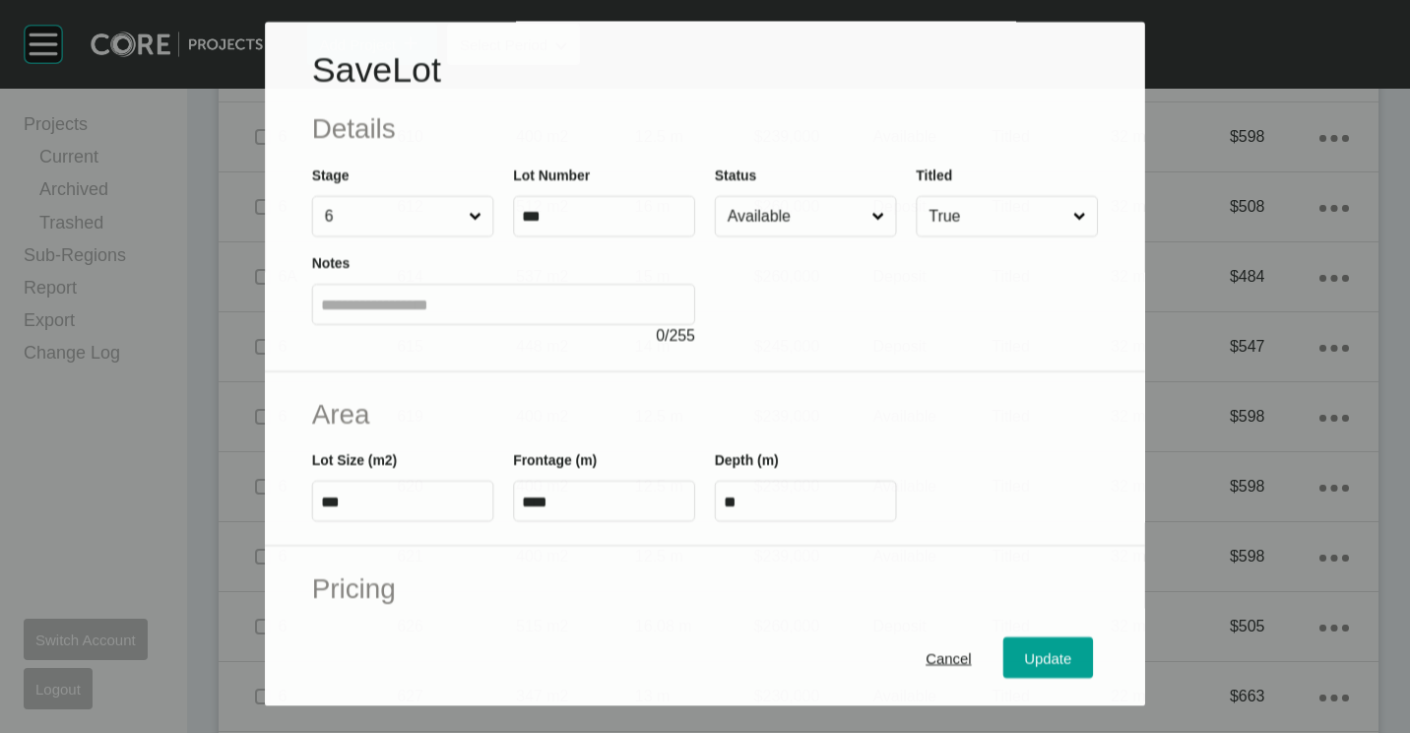
scroll to position [1416, 0]
click at [840, 207] on input "Available" at bounding box center [796, 216] width 144 height 39
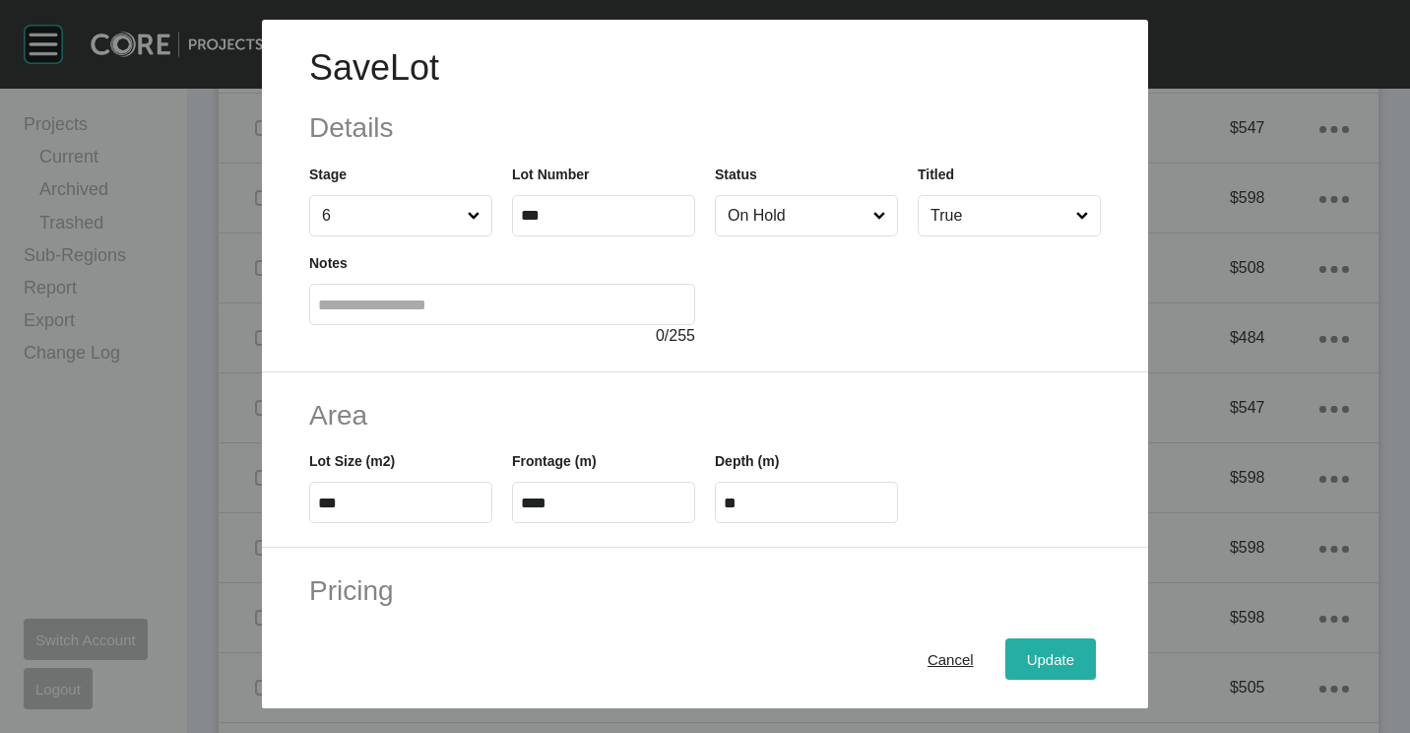
click at [1027, 655] on span "Update" at bounding box center [1050, 659] width 47 height 17
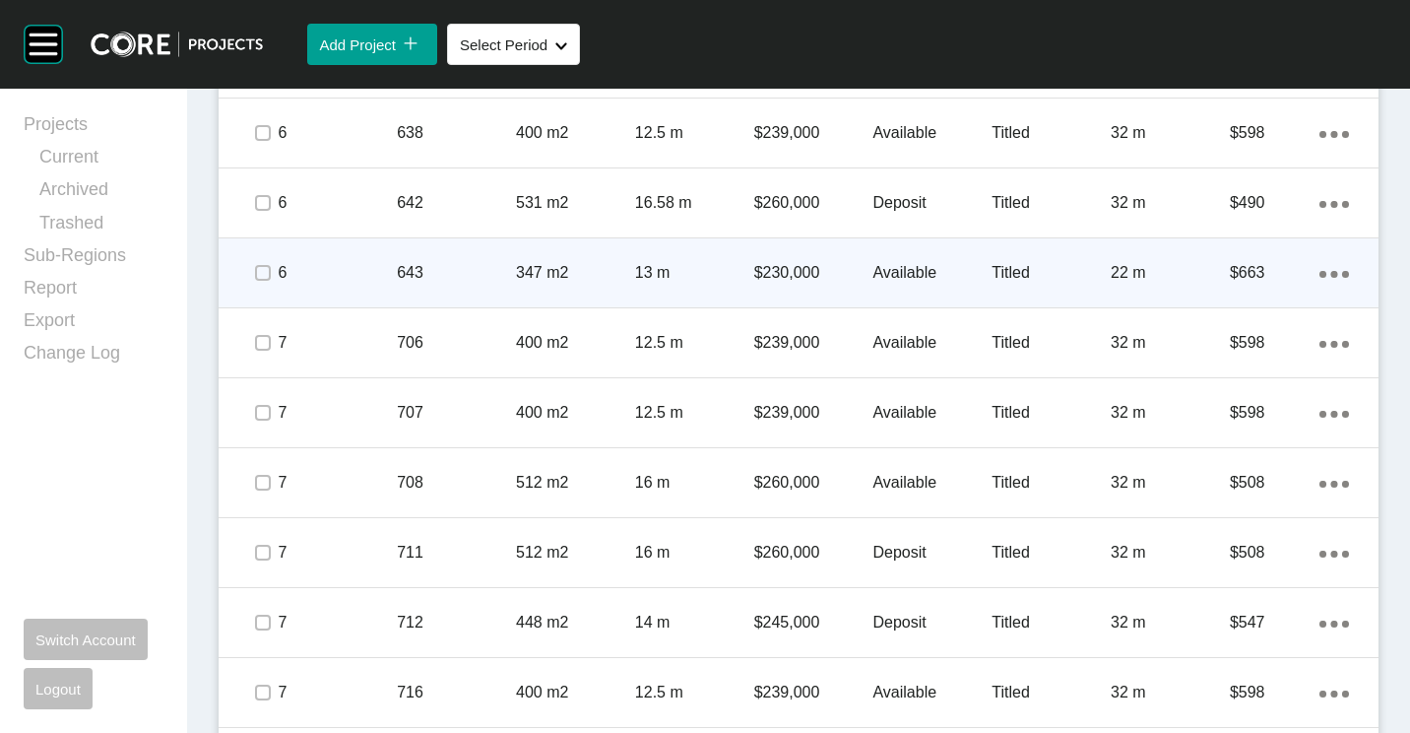
scroll to position [2462, 0]
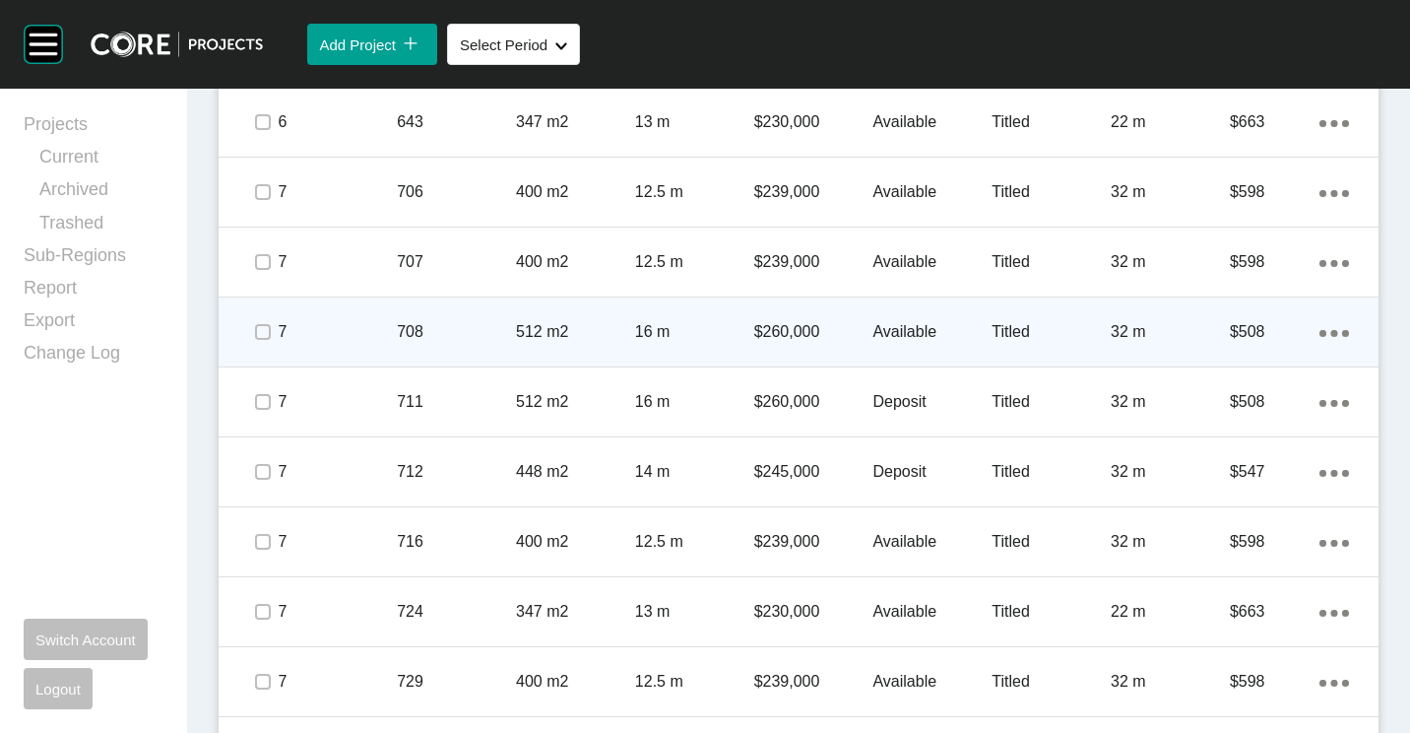
click at [516, 347] on div "512 m2" at bounding box center [575, 331] width 119 height 61
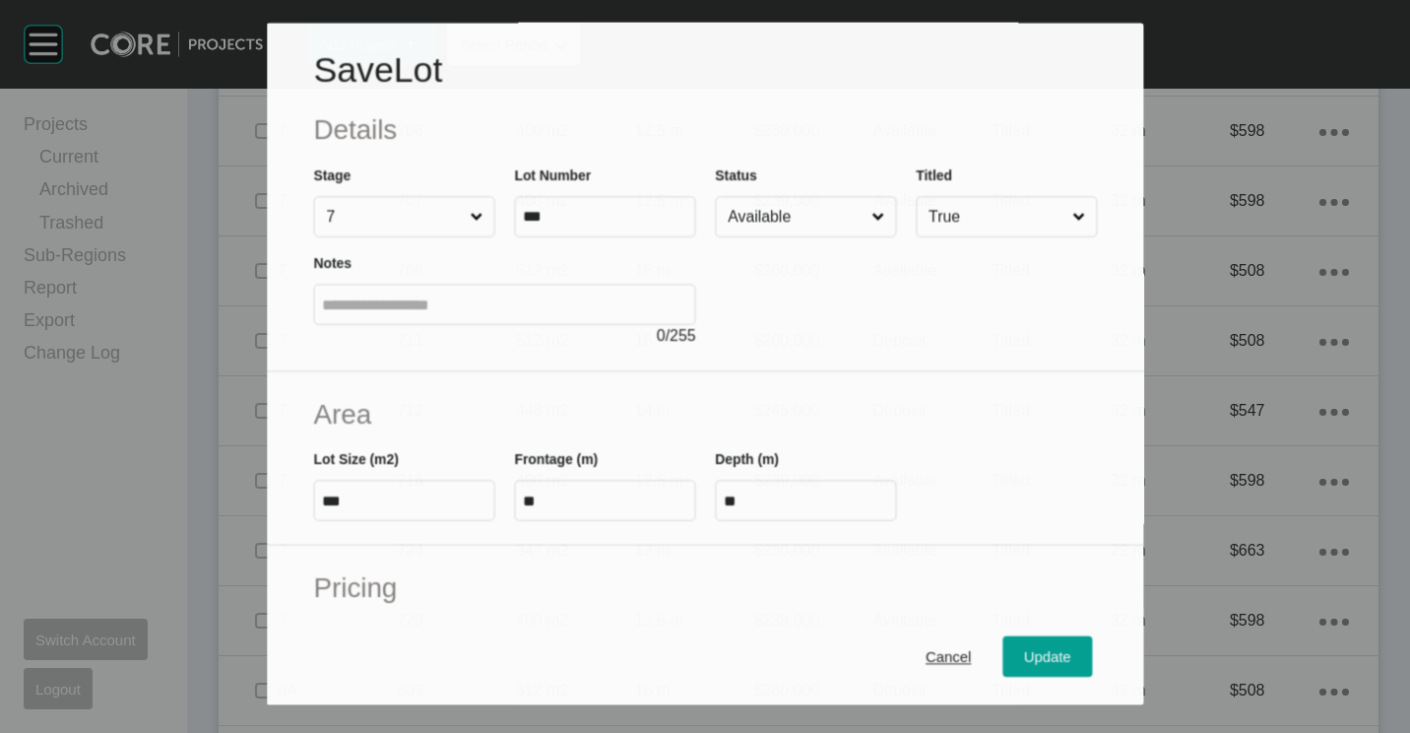
scroll to position [2401, 0]
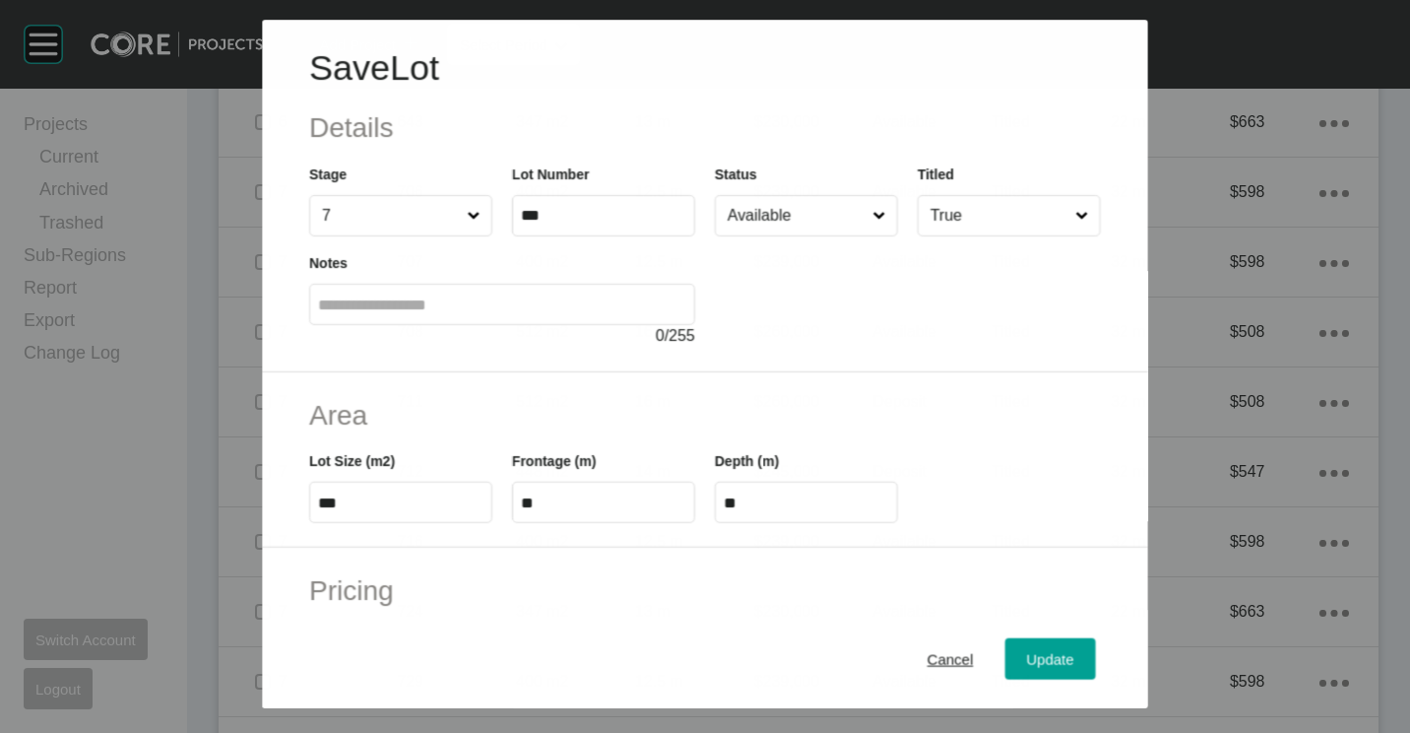
click at [846, 217] on input "Available" at bounding box center [796, 215] width 145 height 39
click at [1036, 675] on button "Update" at bounding box center [1050, 658] width 91 height 41
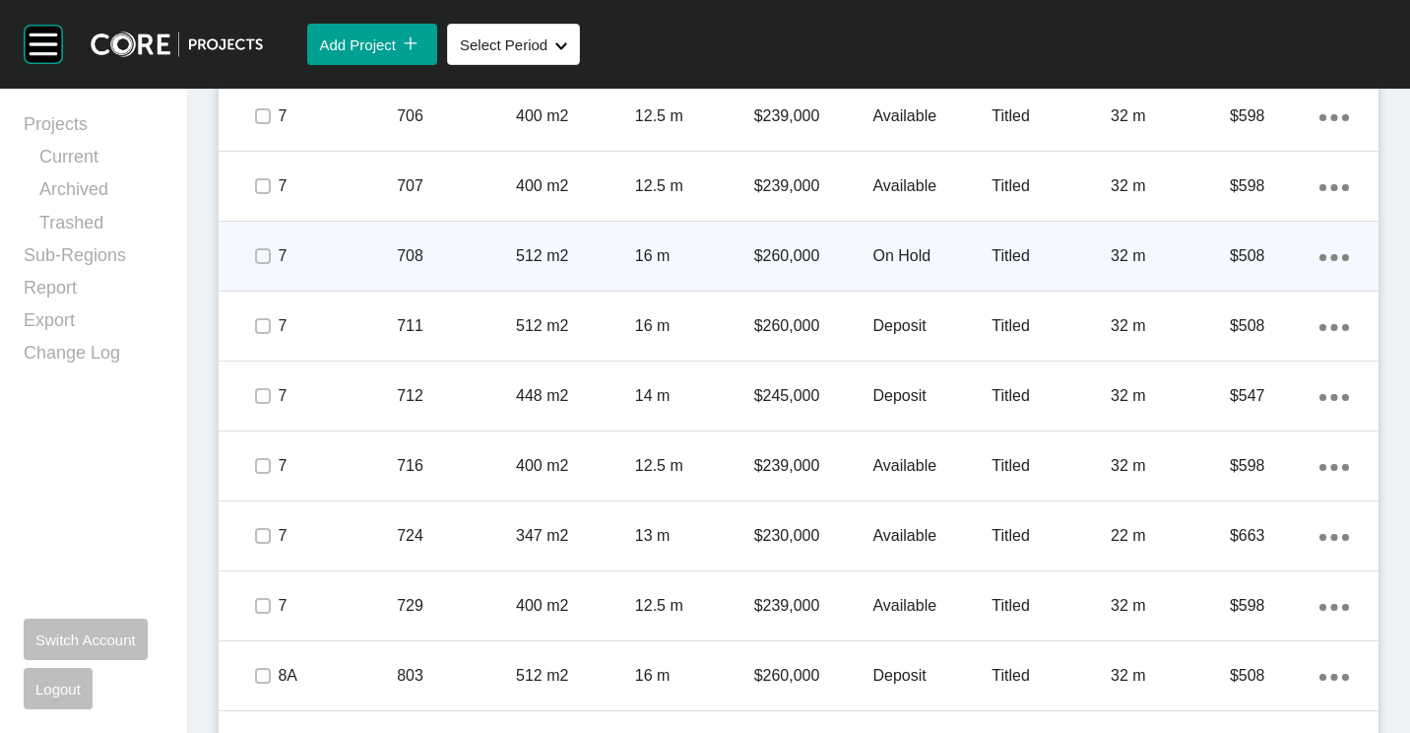
scroll to position [2560, 0]
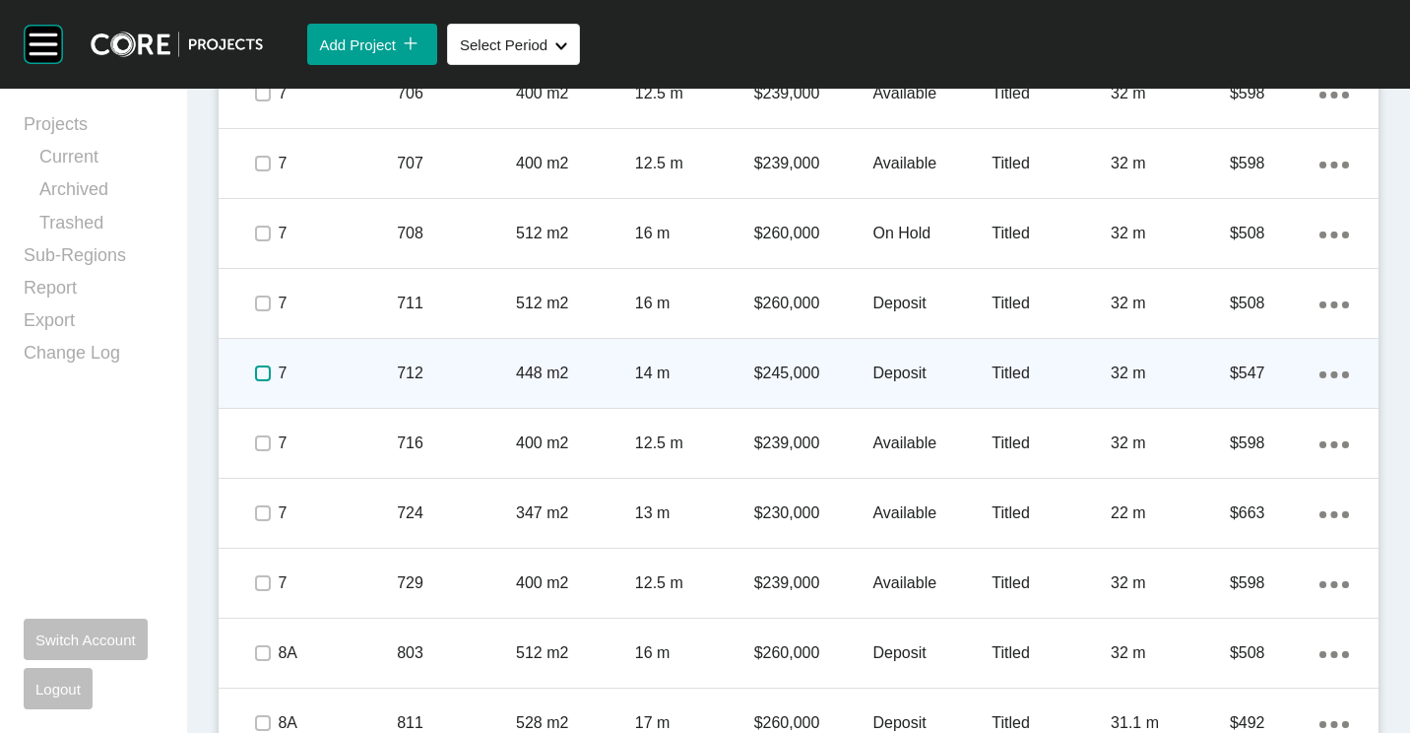
click at [255, 372] on label at bounding box center [263, 373] width 16 height 16
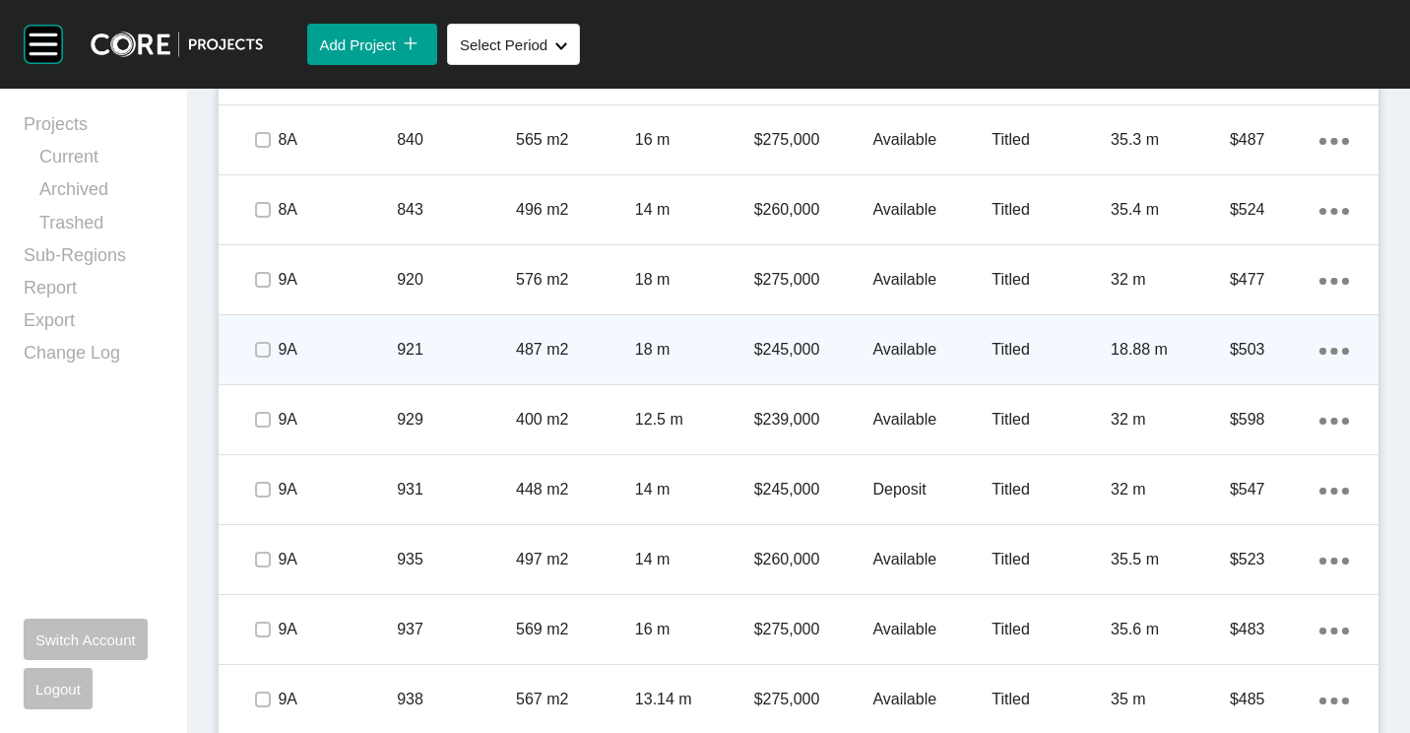
scroll to position [3446, 0]
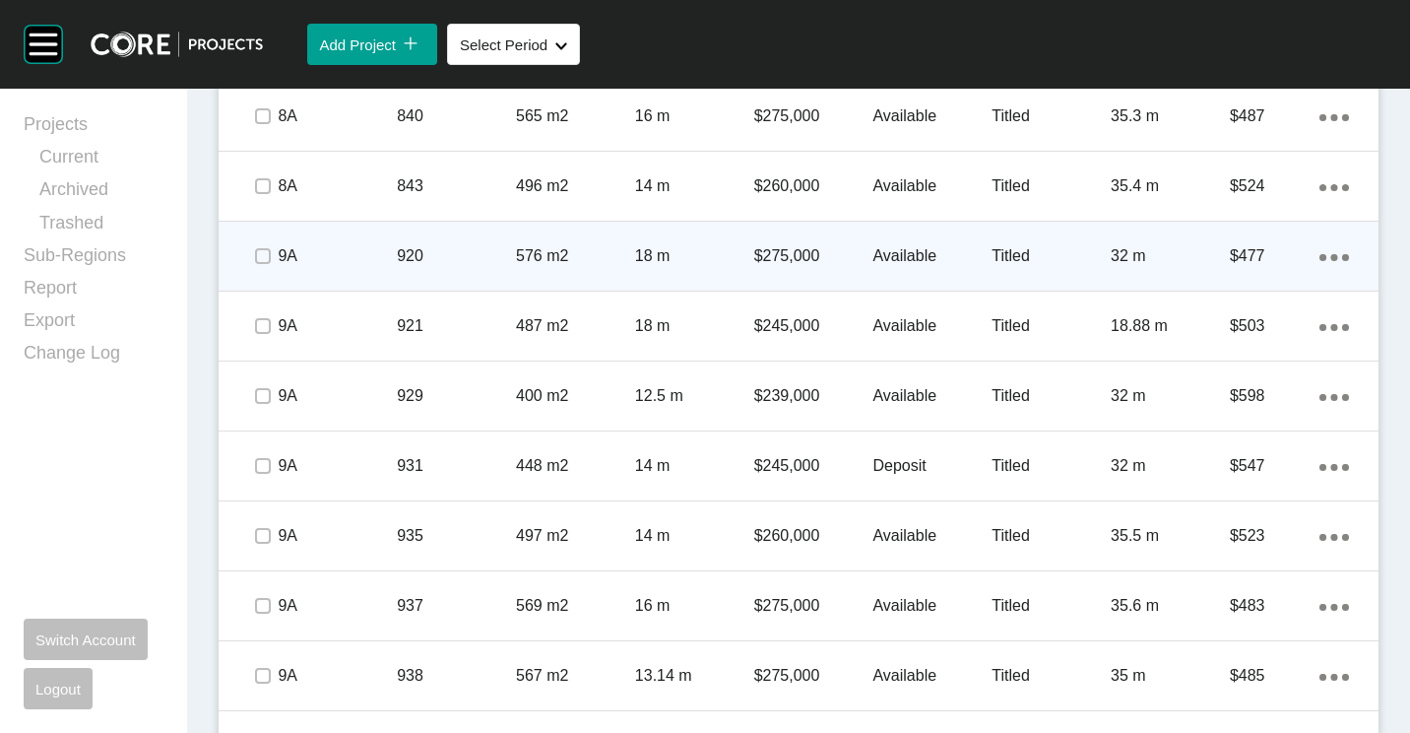
click at [528, 251] on p "576 m2" at bounding box center [575, 256] width 119 height 22
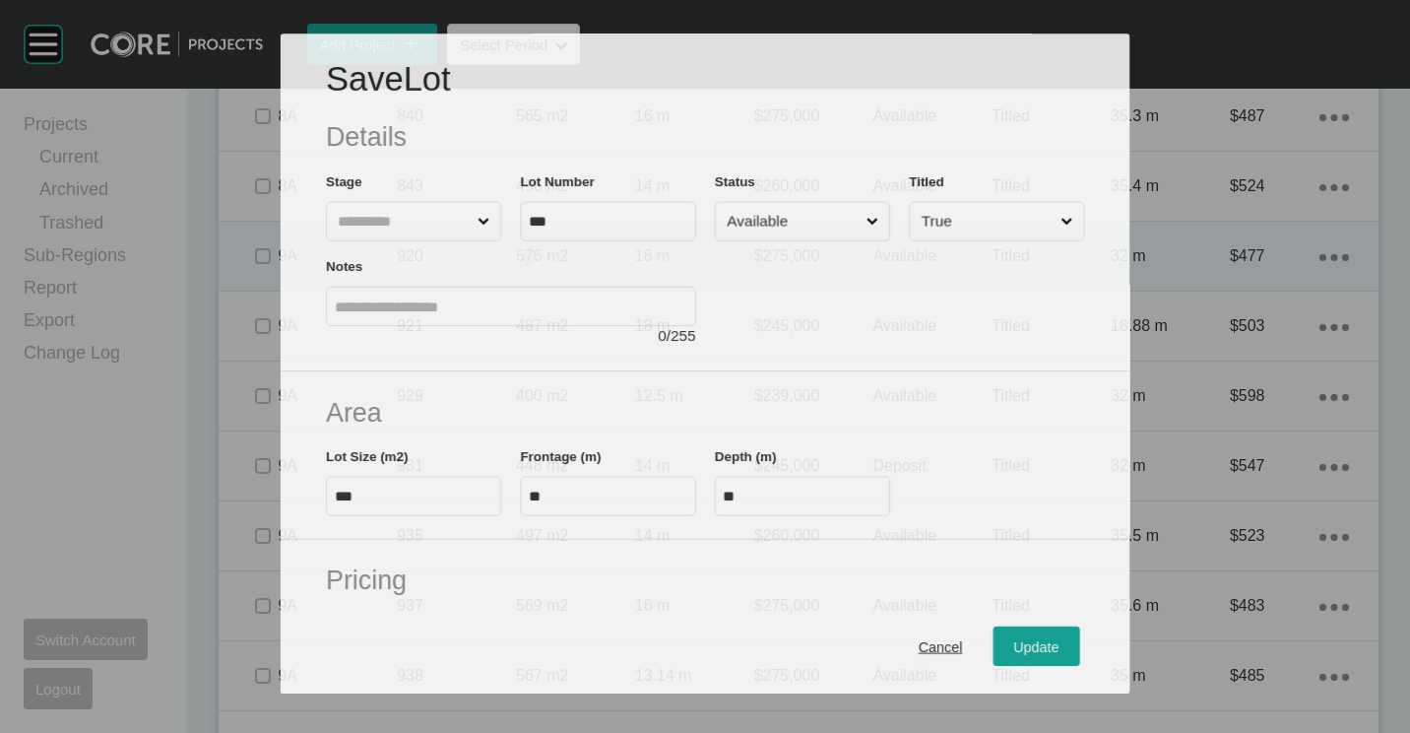
scroll to position [3385, 0]
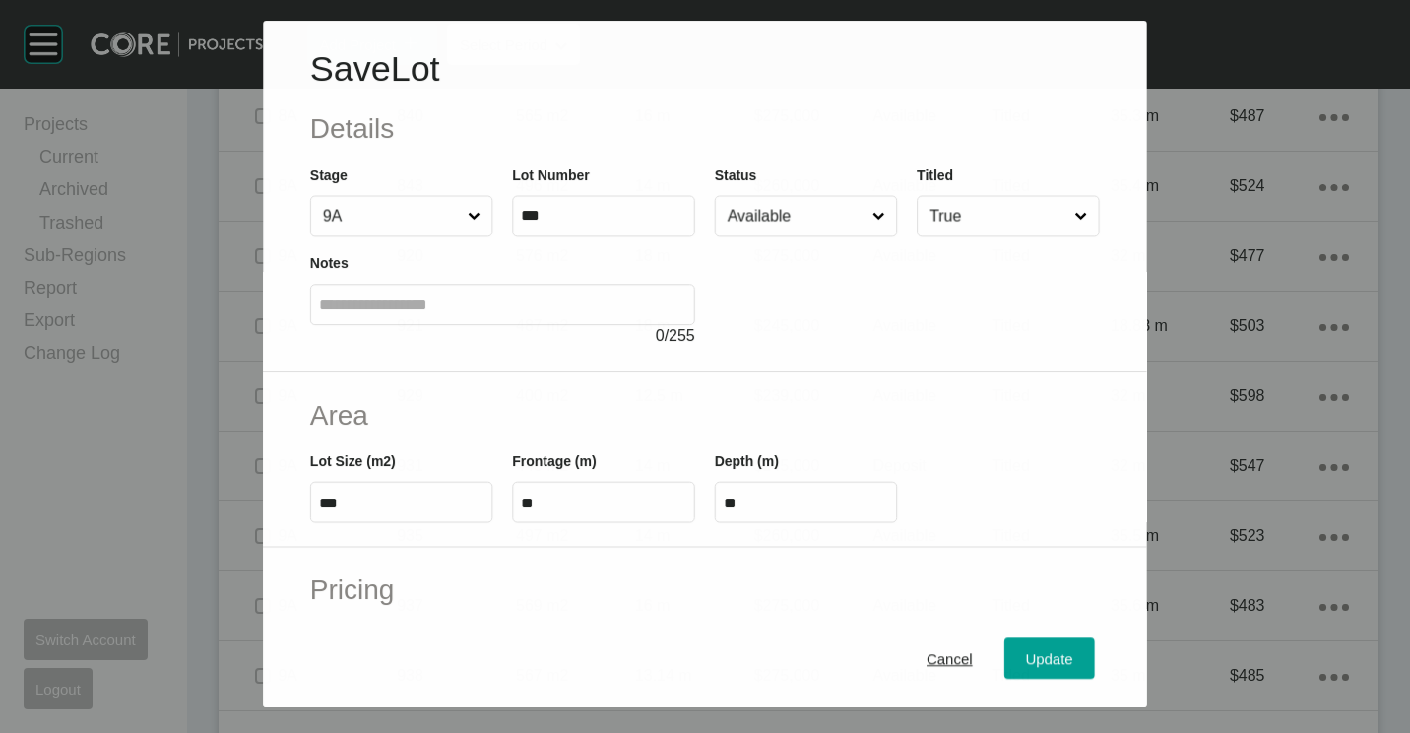
drag, startPoint x: 528, startPoint y: 251, endPoint x: 807, endPoint y: 240, distance: 279.9
click at [809, 210] on input "Available" at bounding box center [796, 215] width 145 height 39
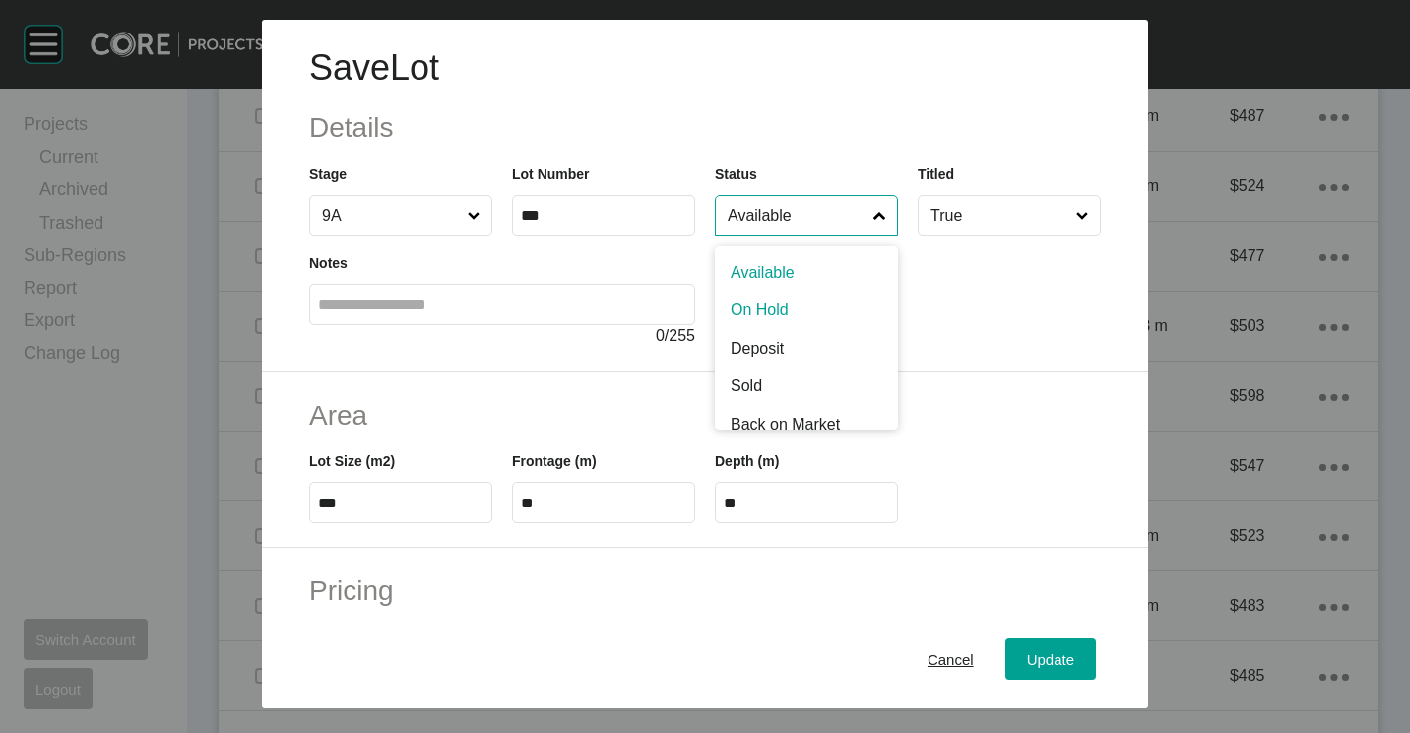
drag, startPoint x: 799, startPoint y: 341, endPoint x: 804, endPoint y: 360, distance: 20.3
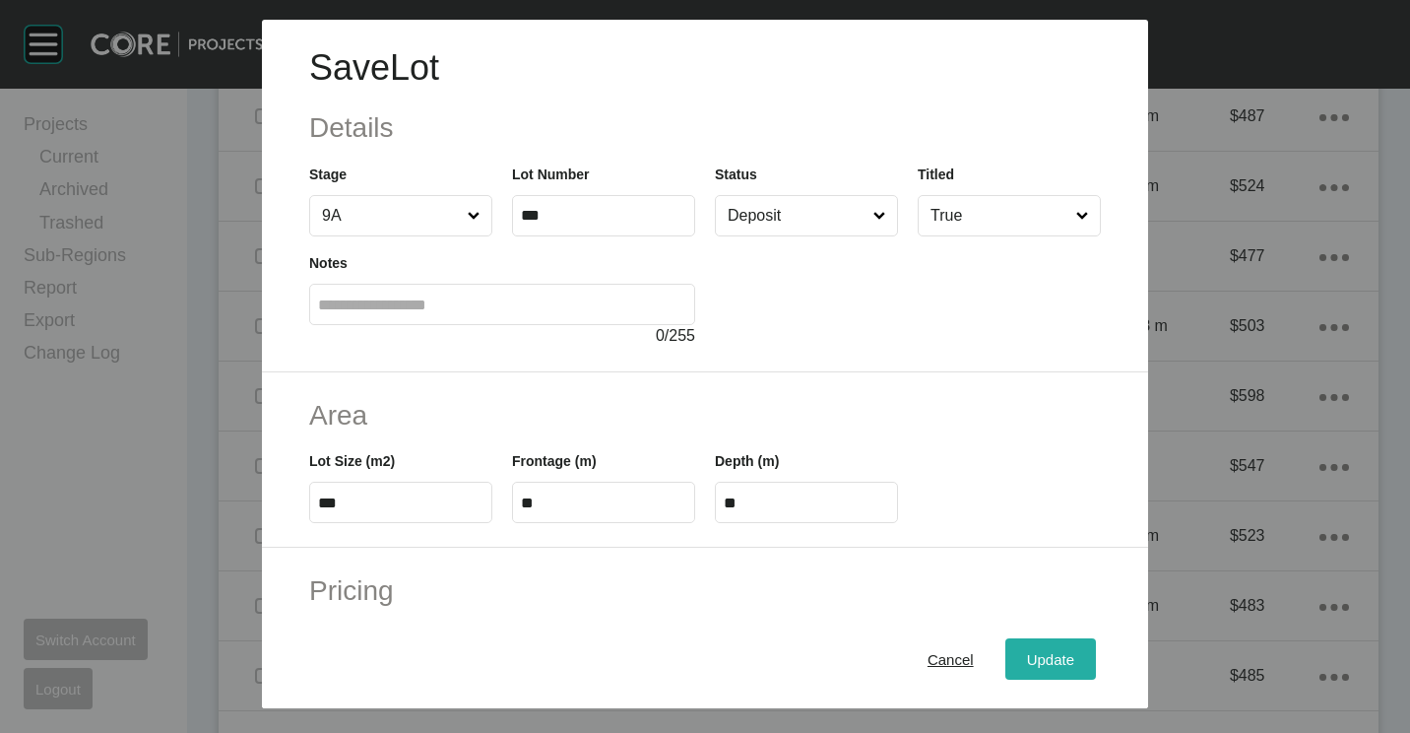
click at [1052, 668] on div "Update" at bounding box center [1050, 659] width 57 height 27
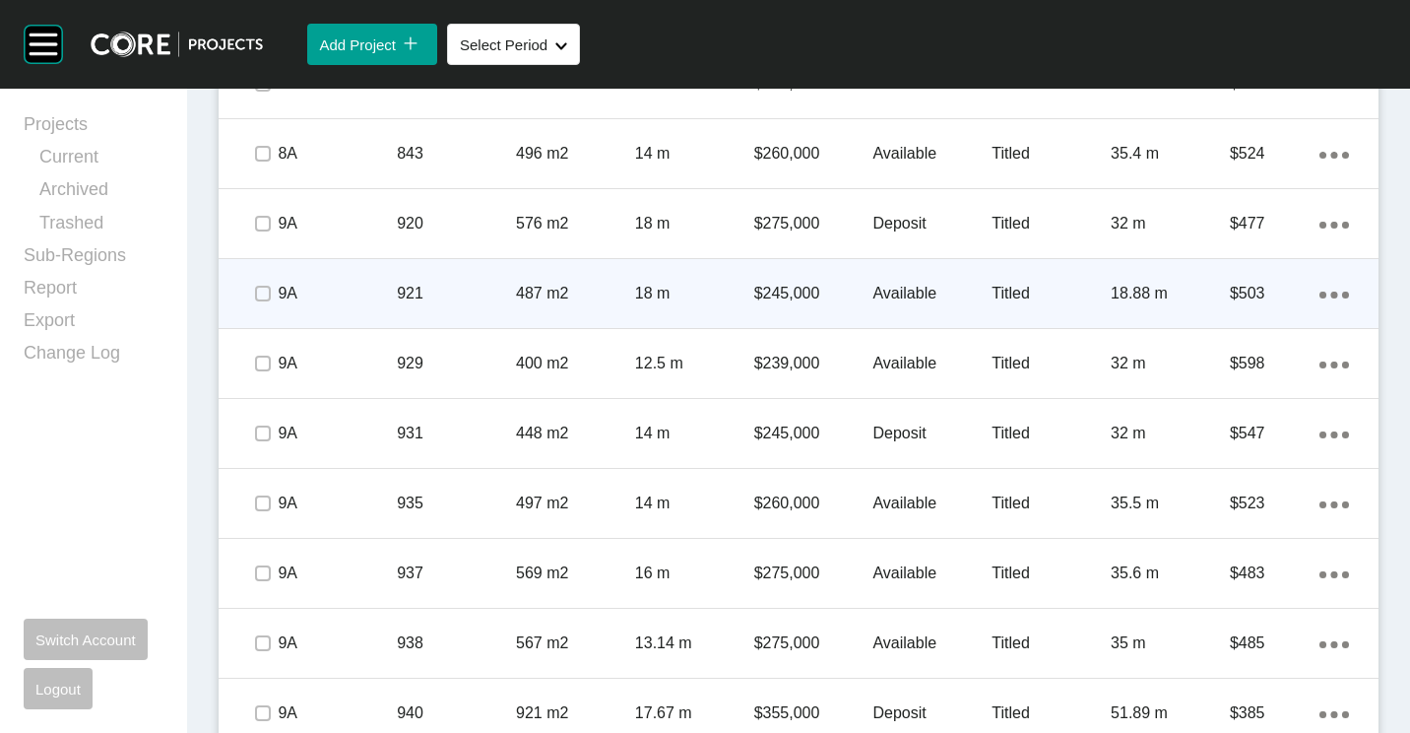
scroll to position [3503, 0]
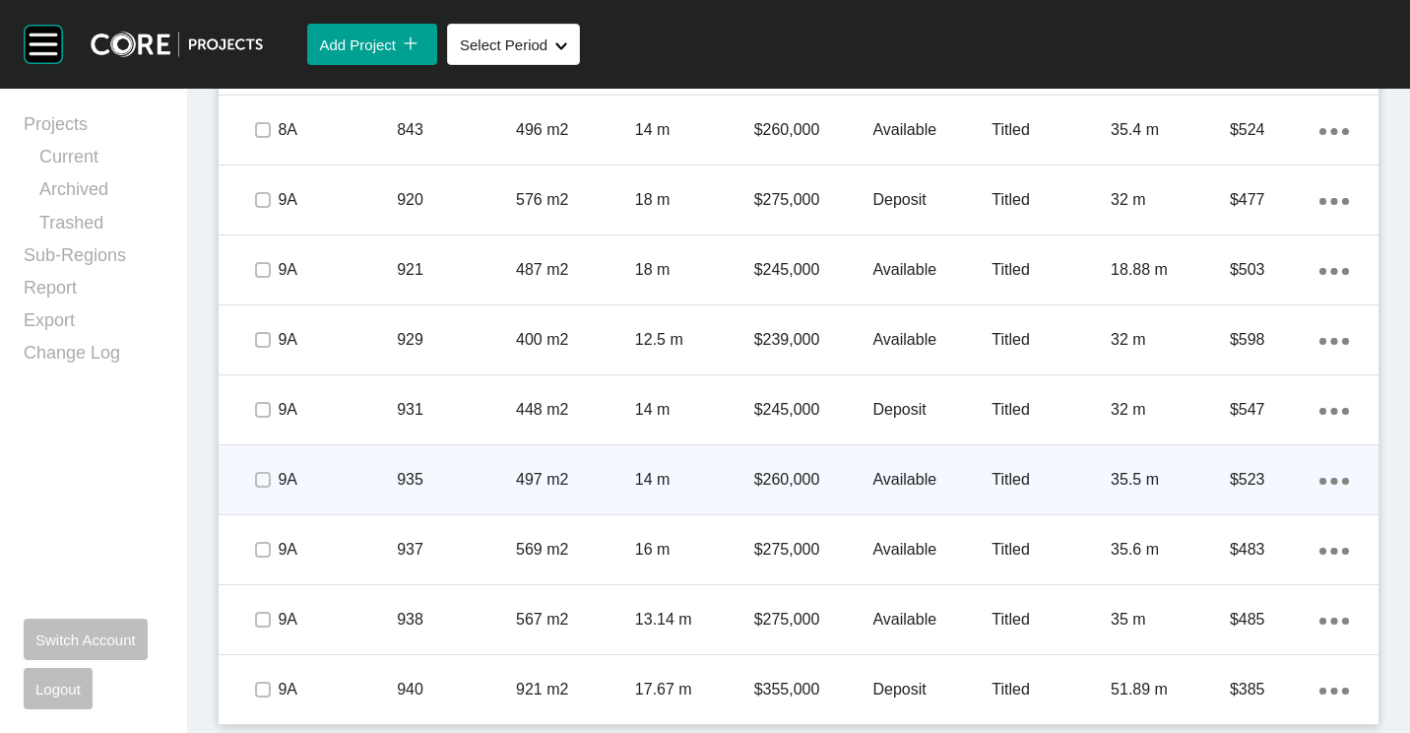
click at [446, 467] on div "935" at bounding box center [456, 479] width 119 height 61
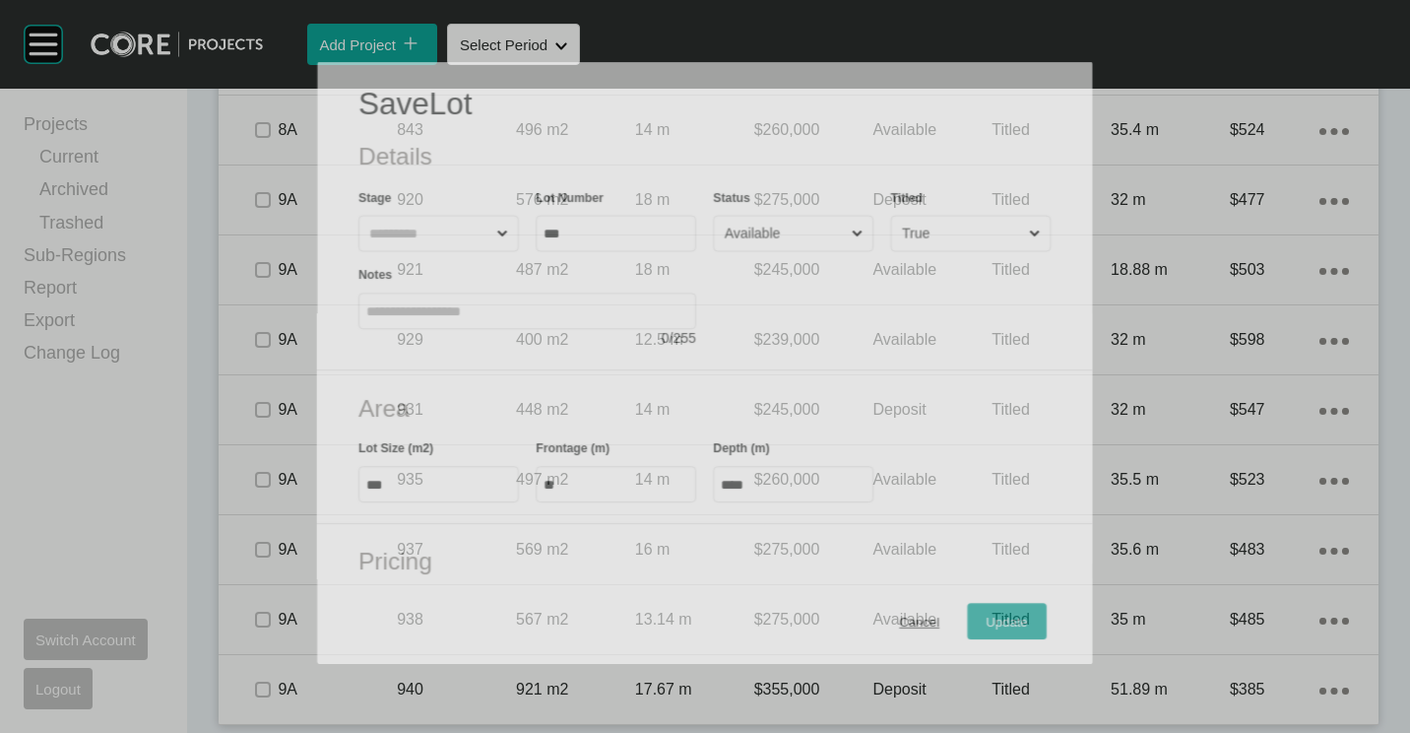
scroll to position [3441, 0]
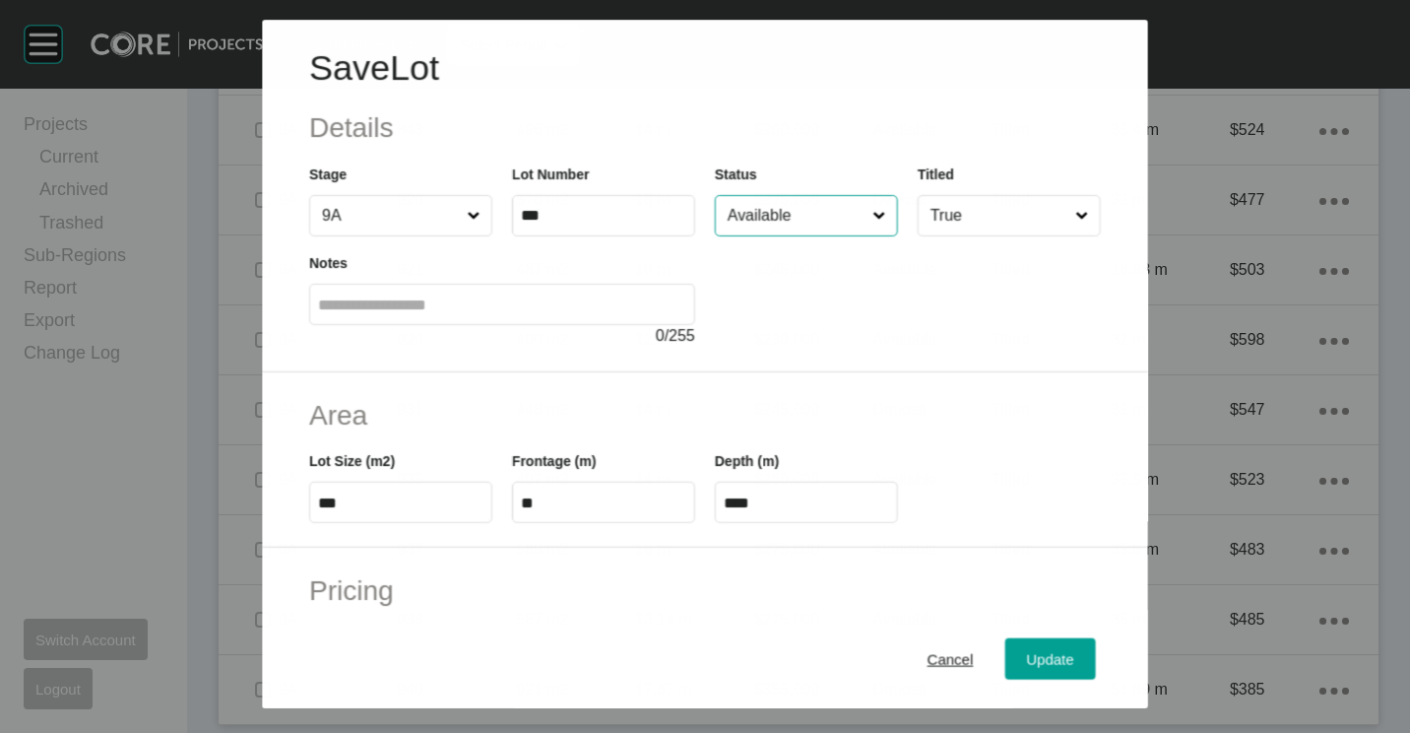
click at [763, 223] on input "Available" at bounding box center [796, 215] width 145 height 39
click at [1027, 654] on span "Update" at bounding box center [1050, 659] width 47 height 17
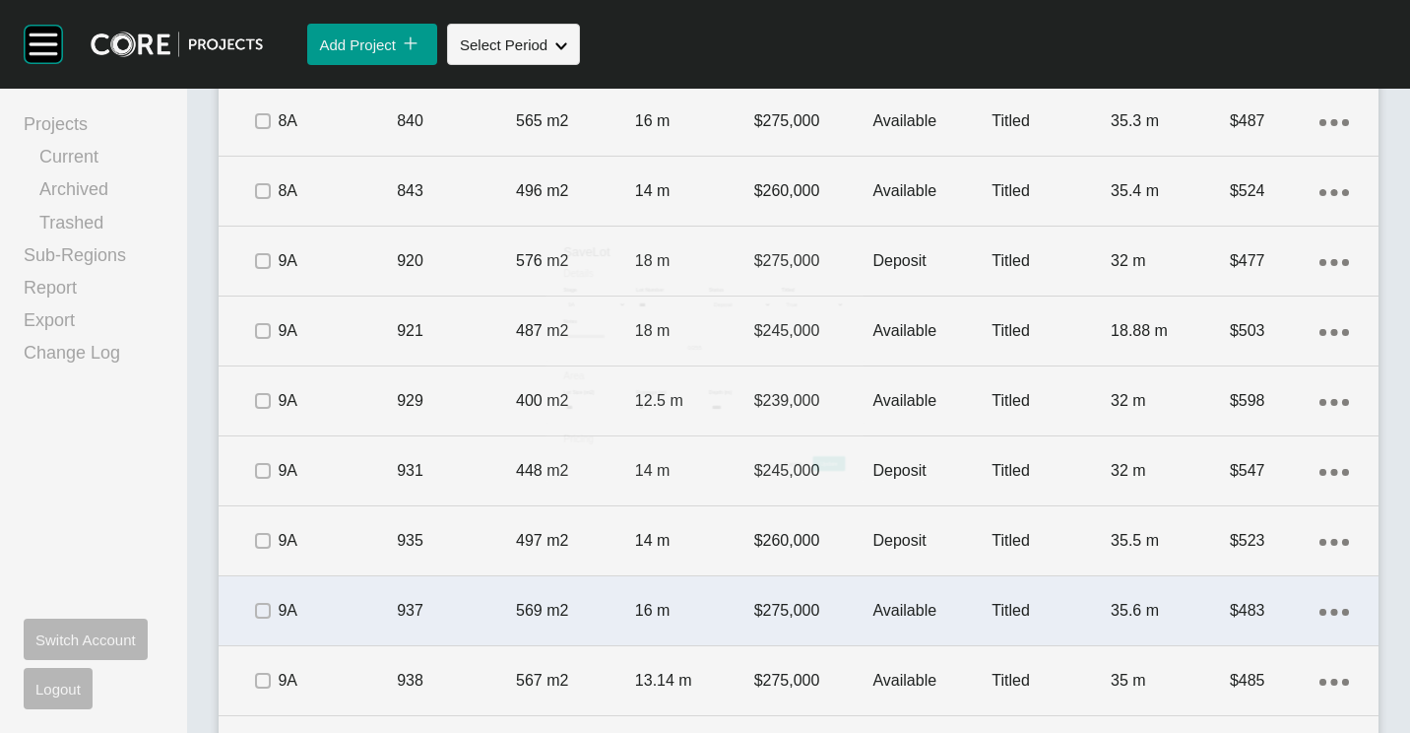
scroll to position [3503, 0]
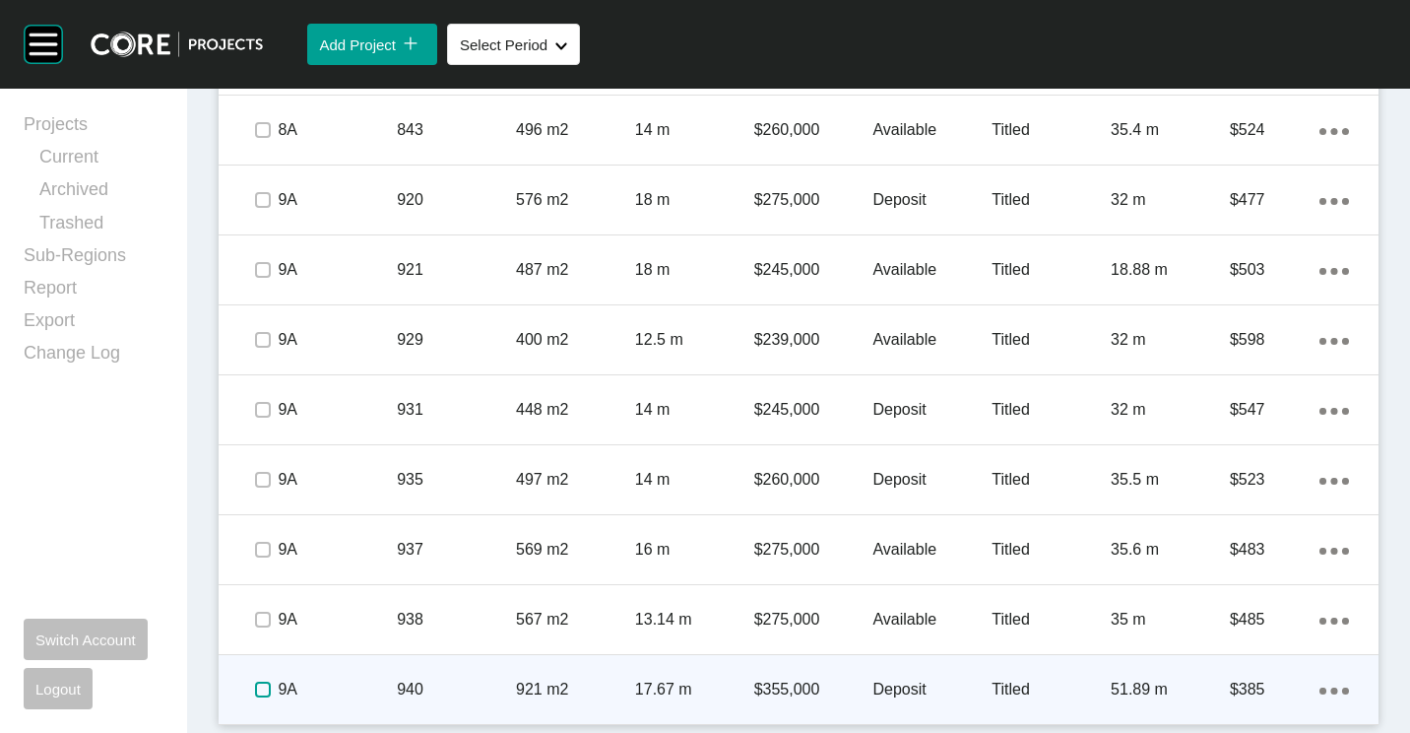
click at [263, 683] on label at bounding box center [263, 689] width 16 height 16
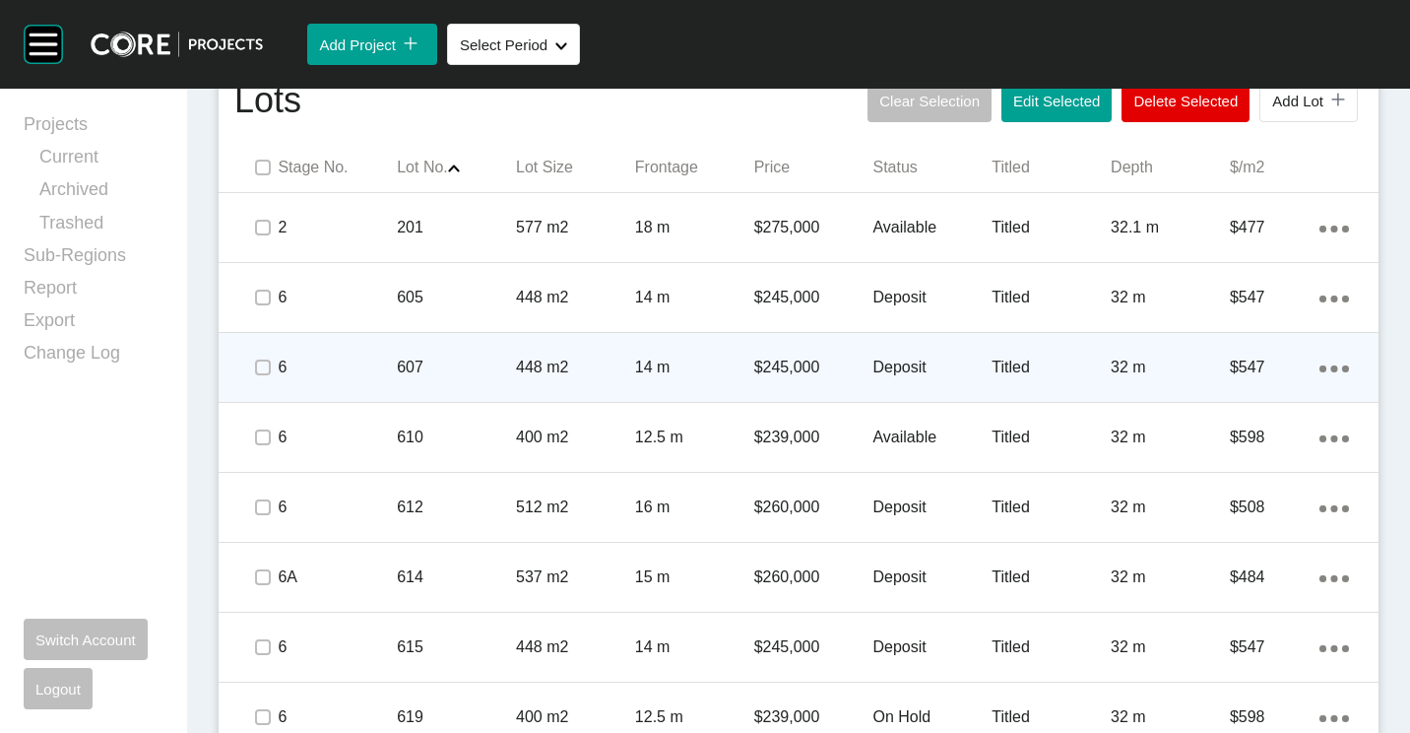
scroll to position [844, 0]
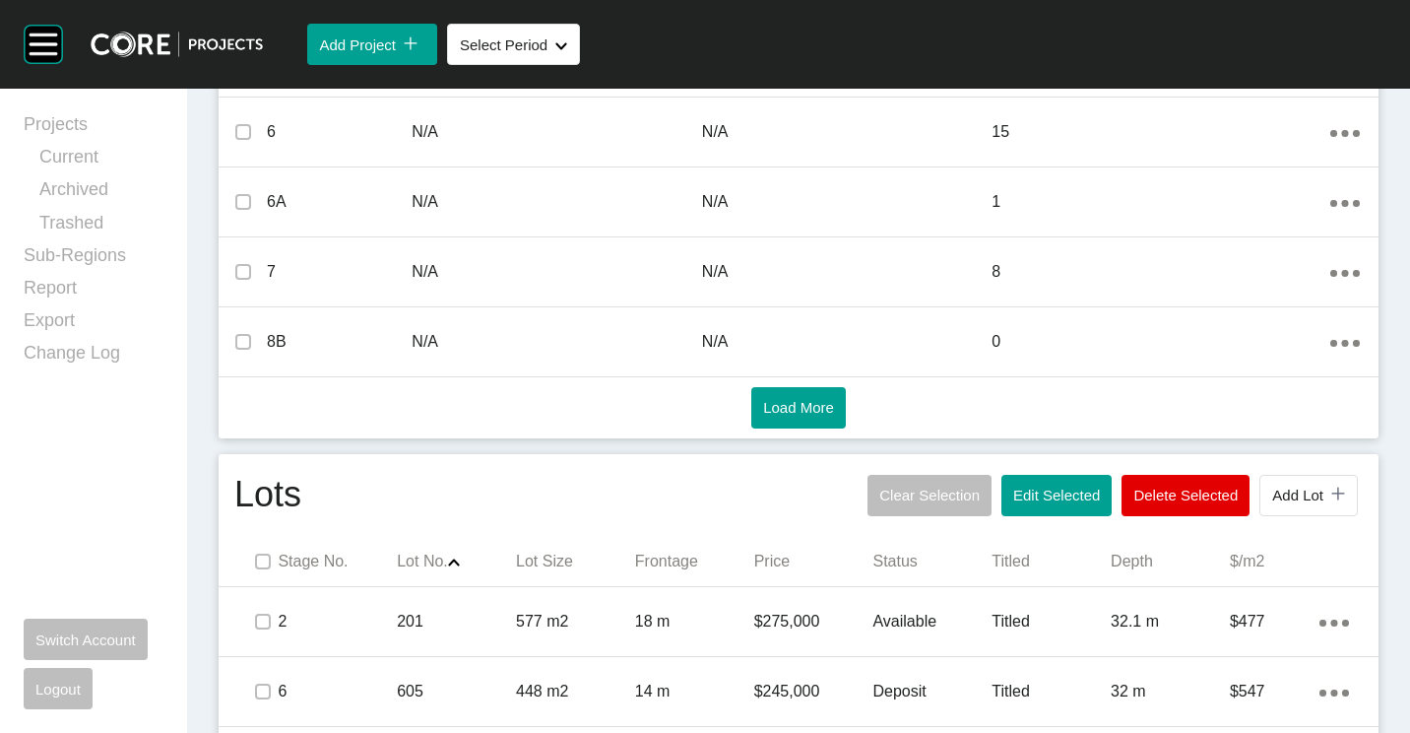
drag, startPoint x: 1029, startPoint y: 489, endPoint x: 1004, endPoint y: 451, distance: 45.6
click at [1024, 483] on button "Edit Selected" at bounding box center [1056, 495] width 110 height 41
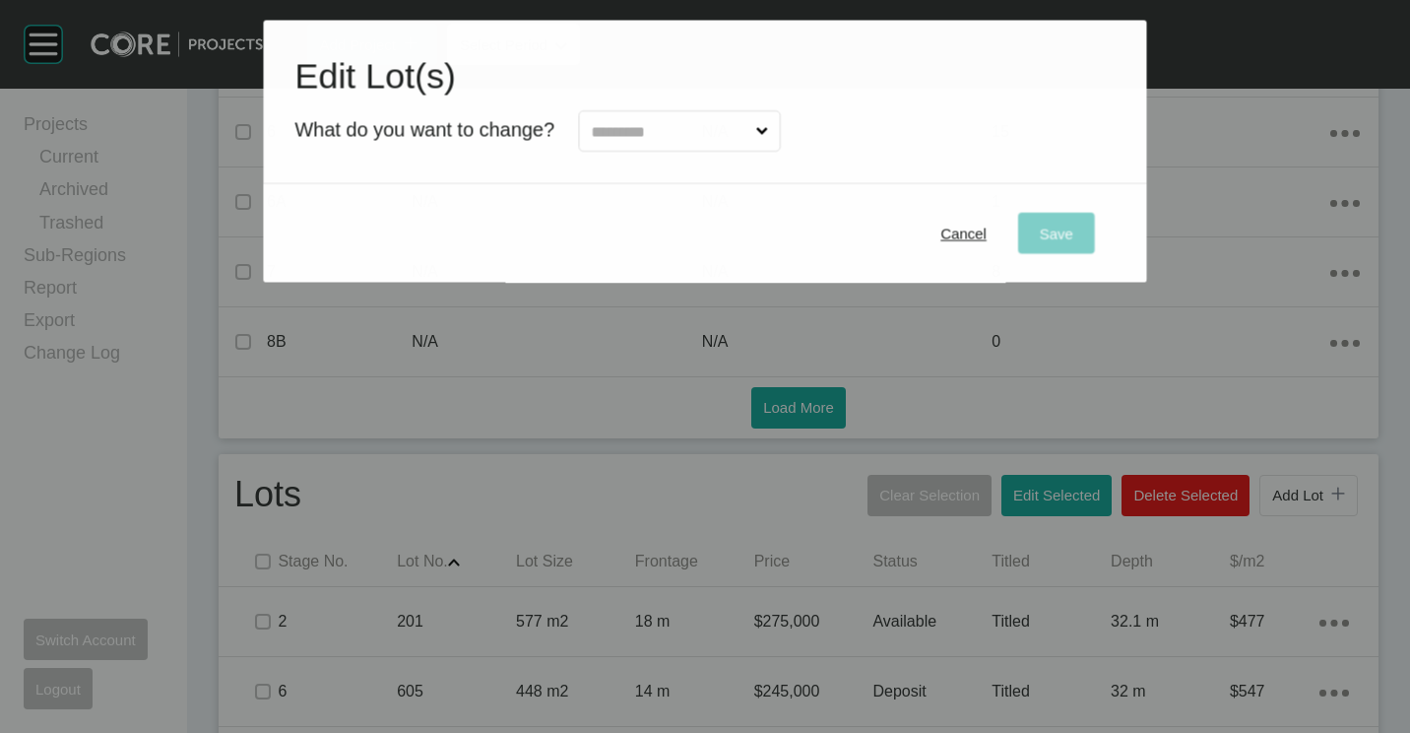
click at [721, 154] on div "Edit Lot(s) What do you want to change?" at bounding box center [704, 102] width 883 height 164
click at [693, 135] on input "text" at bounding box center [669, 130] width 165 height 39
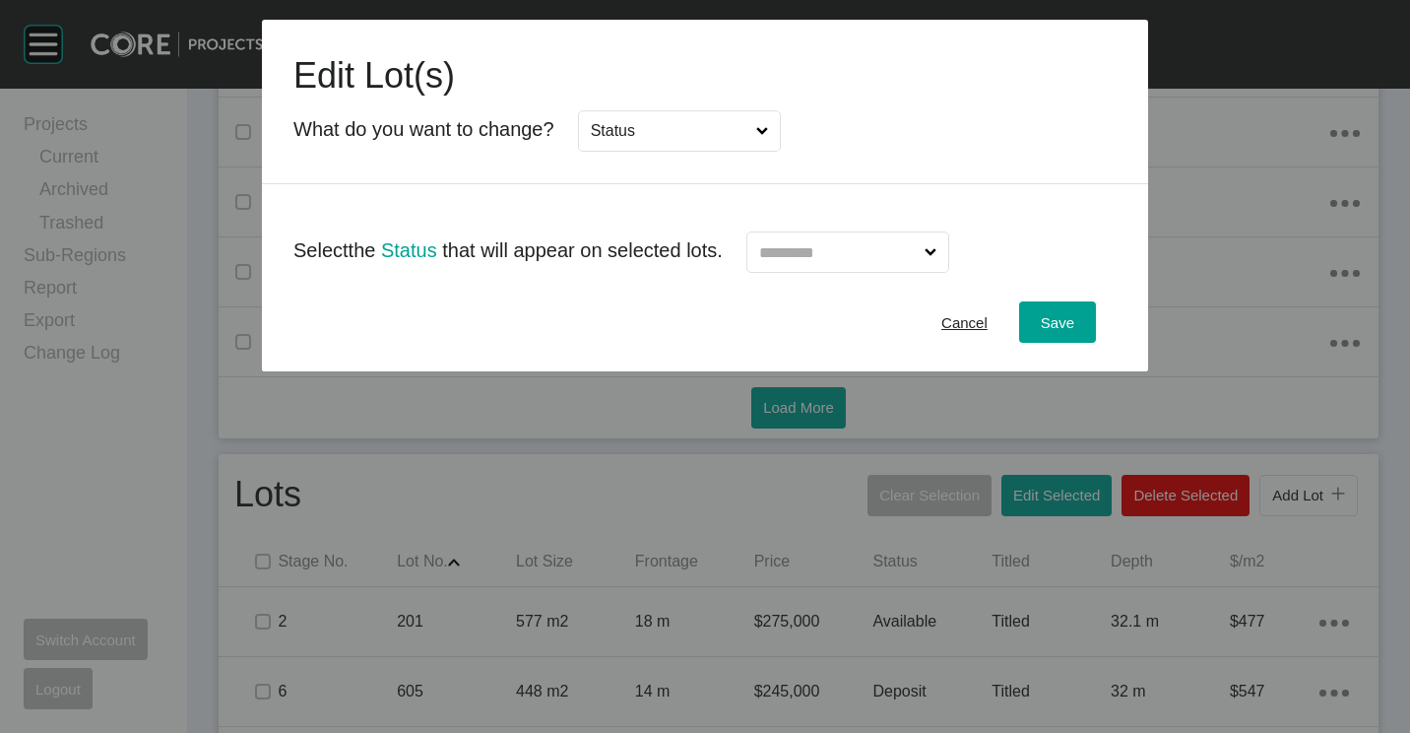
click at [855, 260] on input "text" at bounding box center [837, 251] width 165 height 39
click at [1044, 326] on span "Save" at bounding box center [1057, 322] width 33 height 17
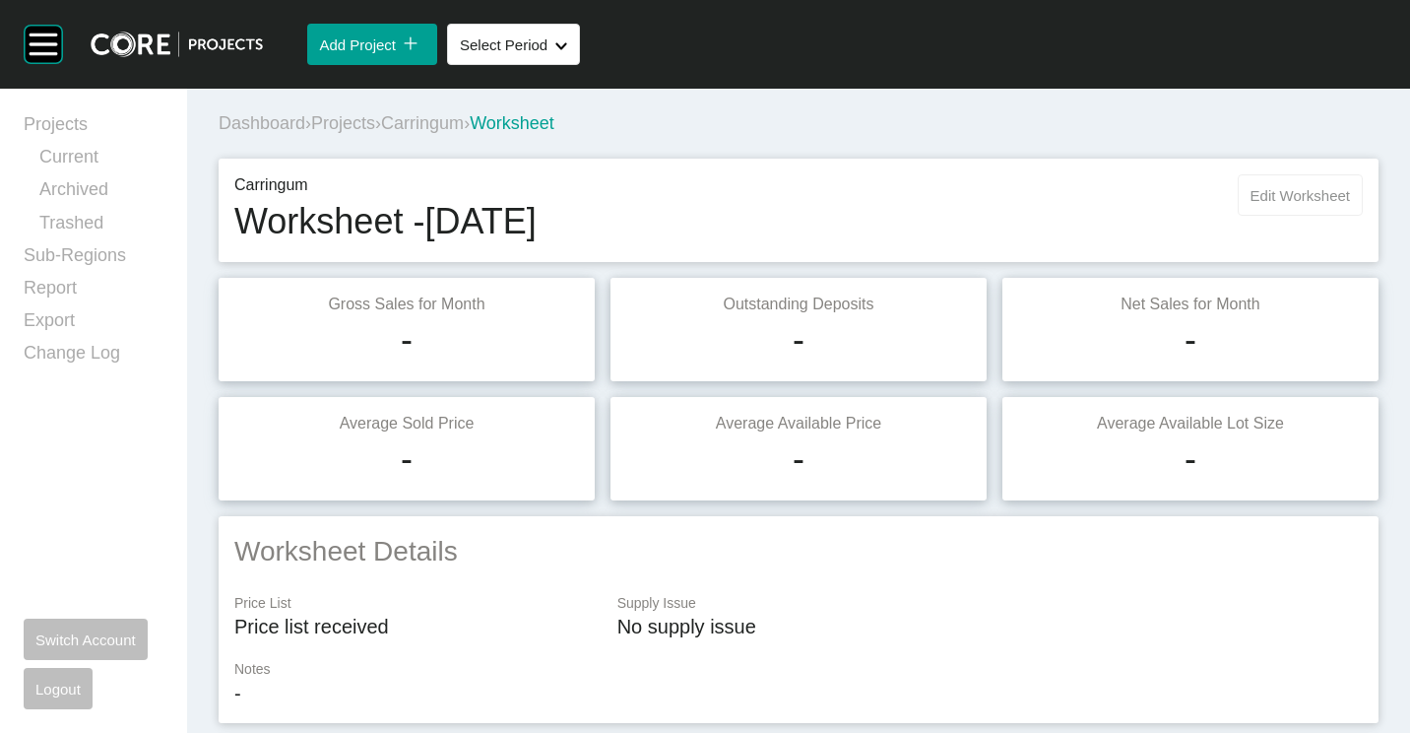
click at [1278, 197] on span "Edit Worksheet" at bounding box center [1300, 195] width 99 height 17
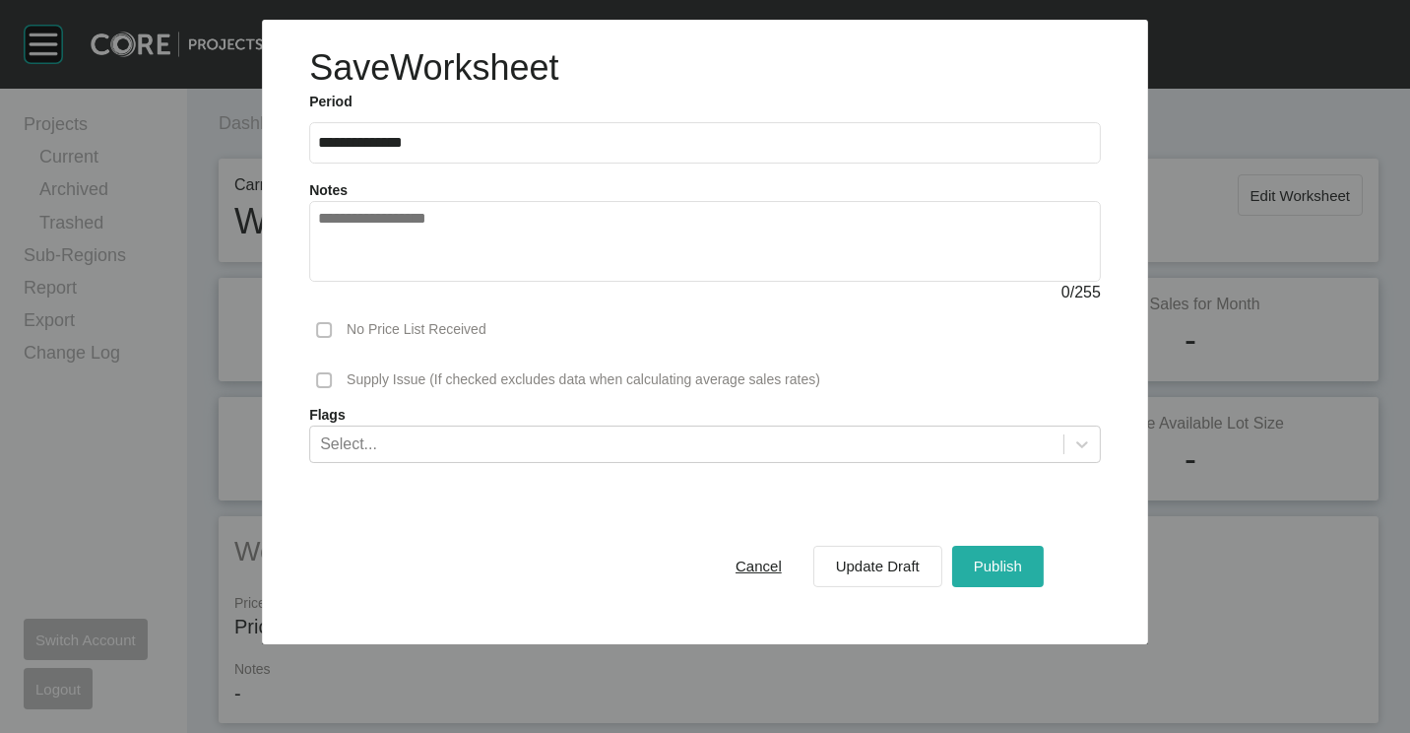
click at [996, 561] on span "Publish" at bounding box center [998, 565] width 48 height 17
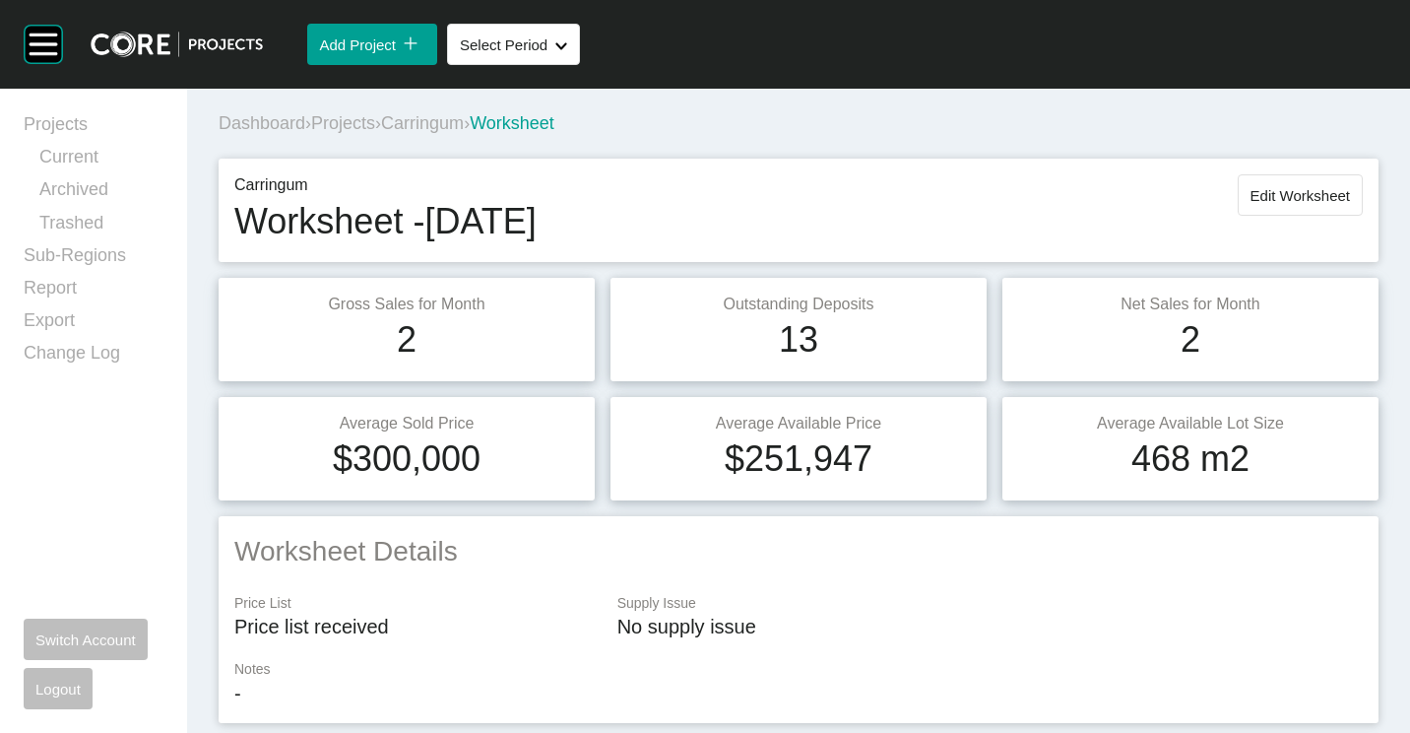
click at [356, 123] on span "Projects" at bounding box center [343, 123] width 64 height 20
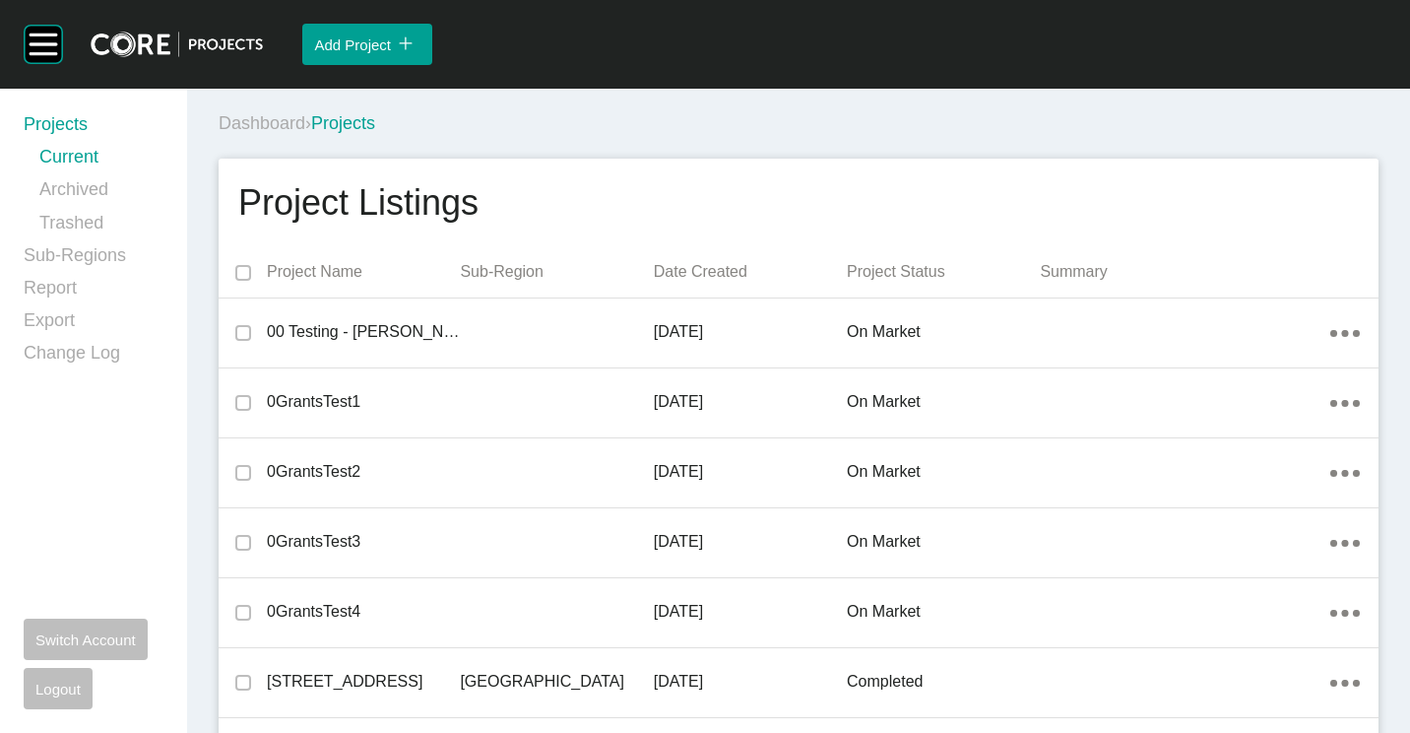
scroll to position [10452, 0]
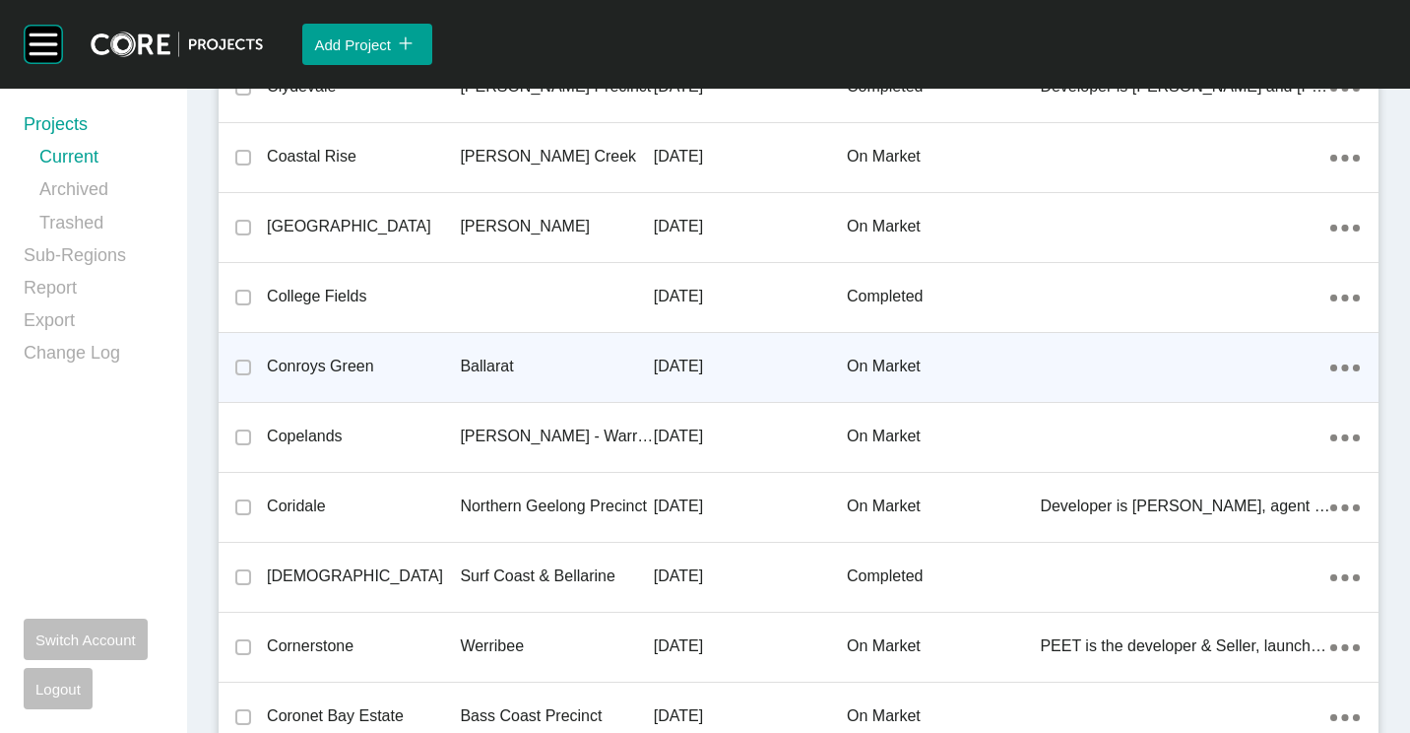
click at [460, 375] on p "Ballarat" at bounding box center [556, 366] width 193 height 22
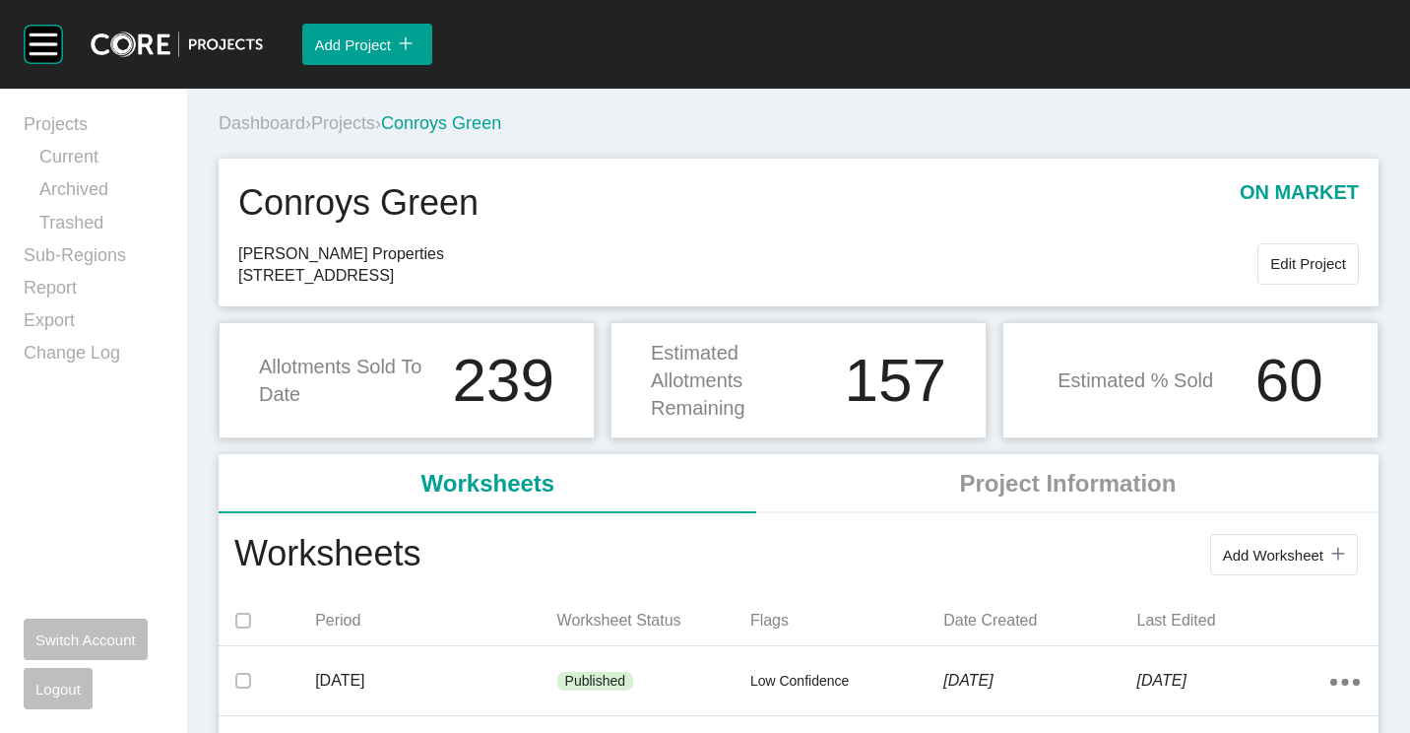
scroll to position [197, 0]
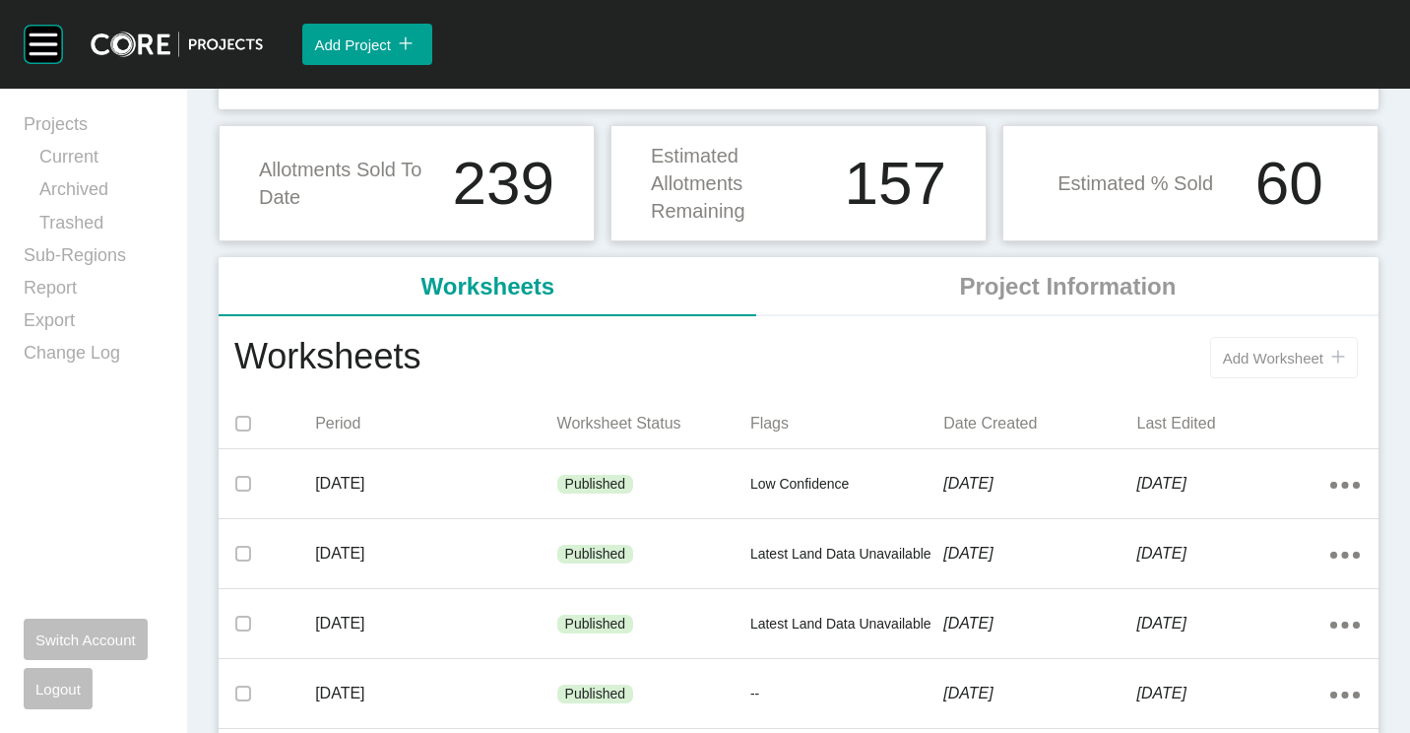
click at [1239, 353] on span "Add Worksheet" at bounding box center [1273, 358] width 100 height 17
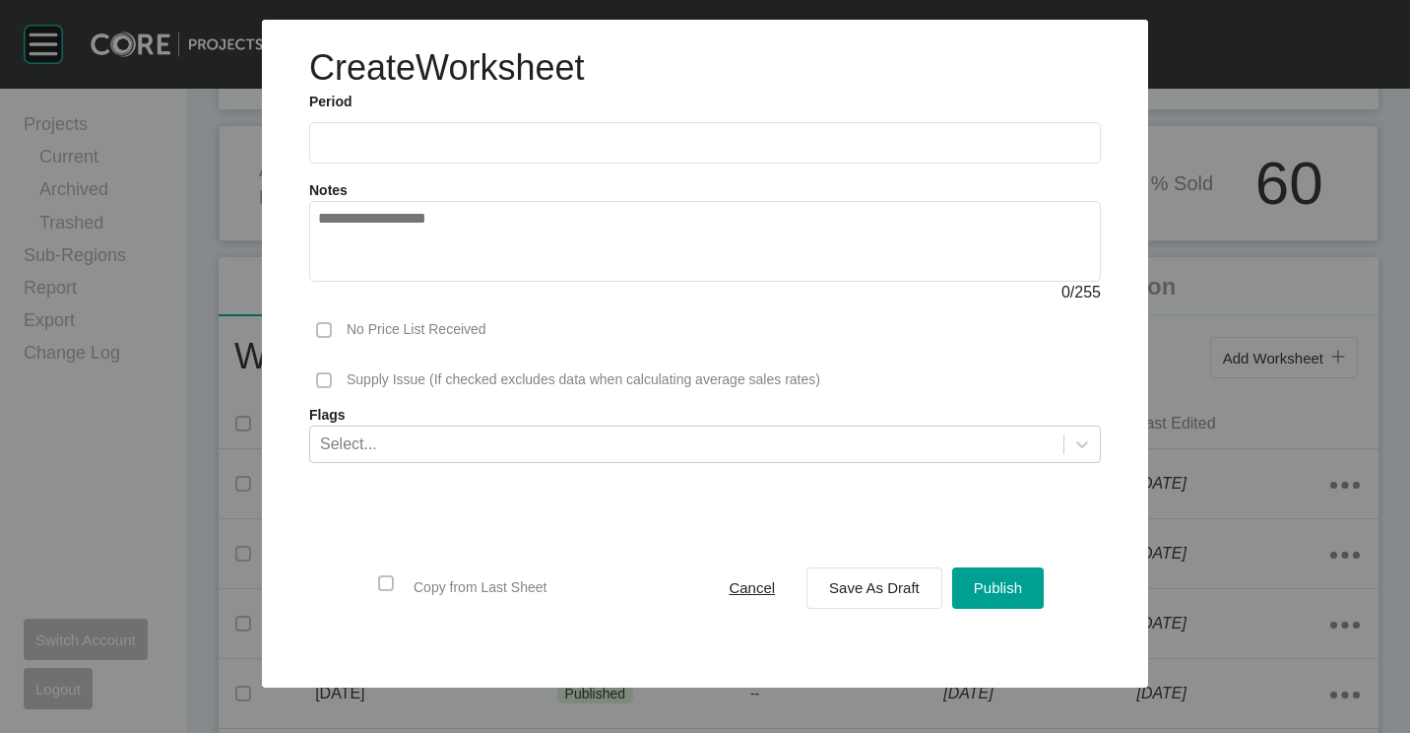
click at [420, 130] on label at bounding box center [705, 142] width 792 height 41
click at [420, 134] on input "text" at bounding box center [705, 142] width 774 height 17
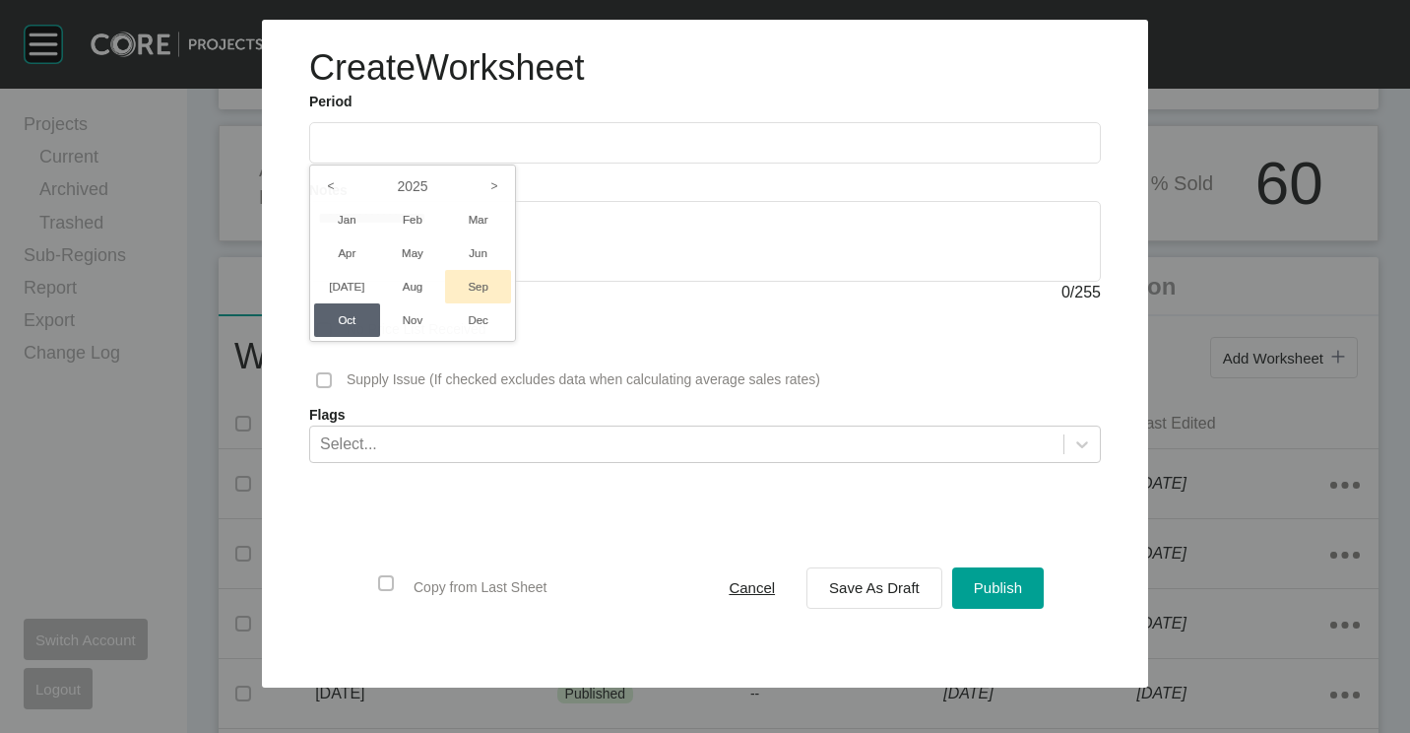
click at [477, 298] on li "Sep" at bounding box center [478, 286] width 66 height 33
type input "**********"
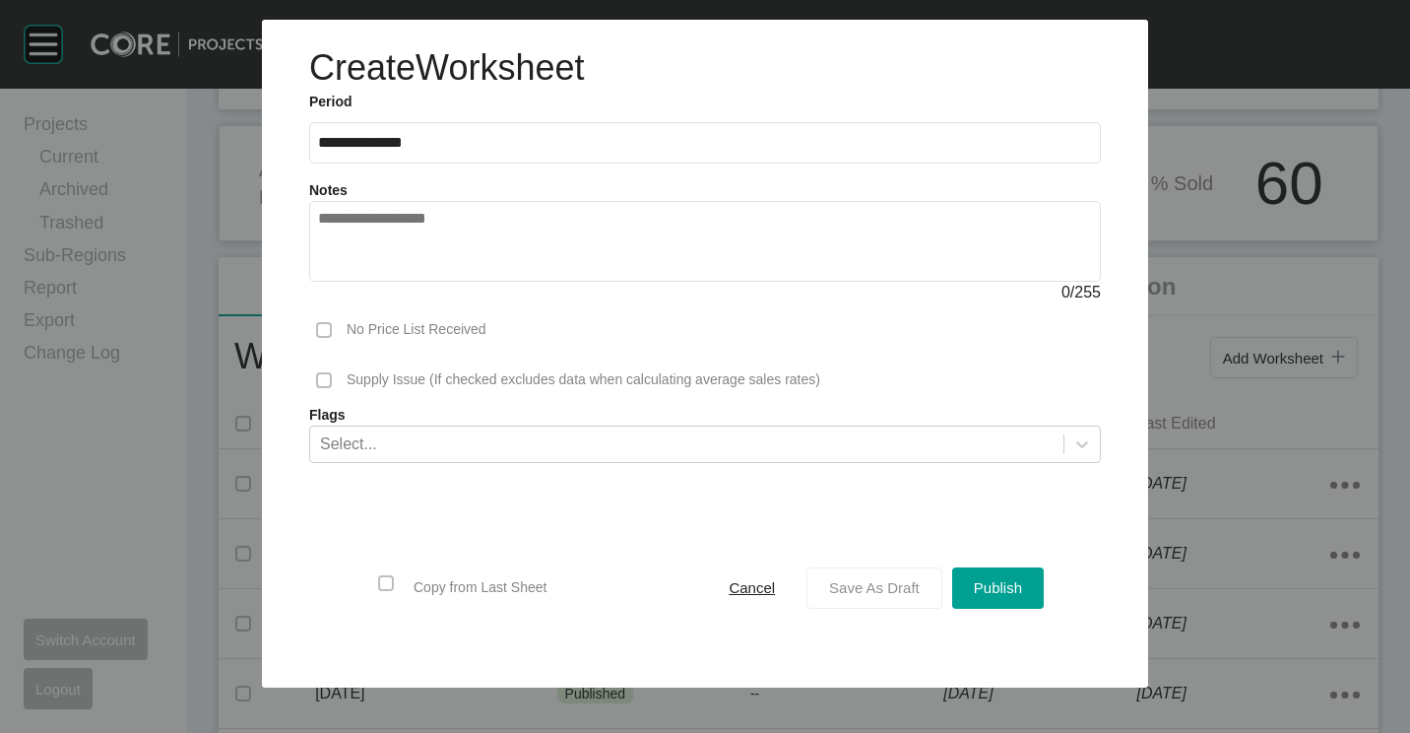
click at [908, 598] on div "Save As Draft" at bounding box center [874, 587] width 100 height 27
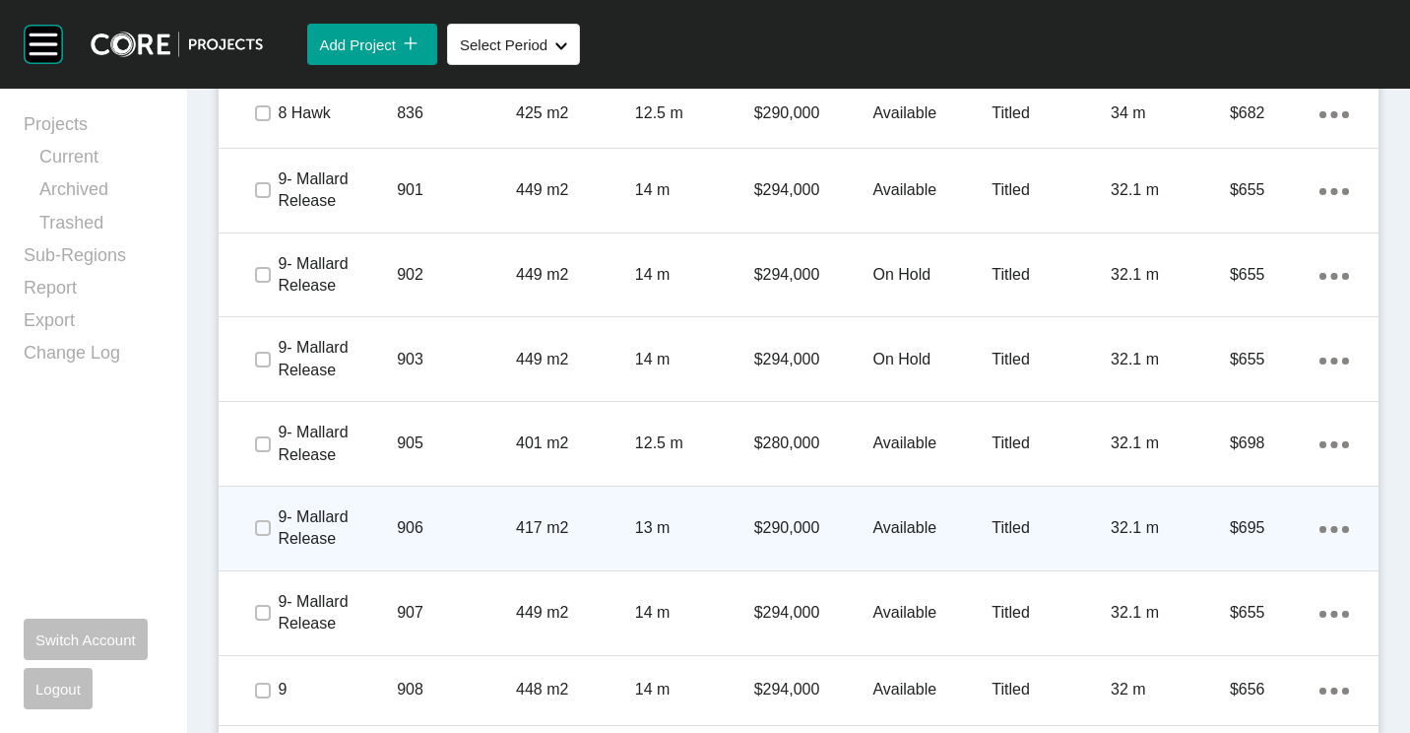
scroll to position [2954, 0]
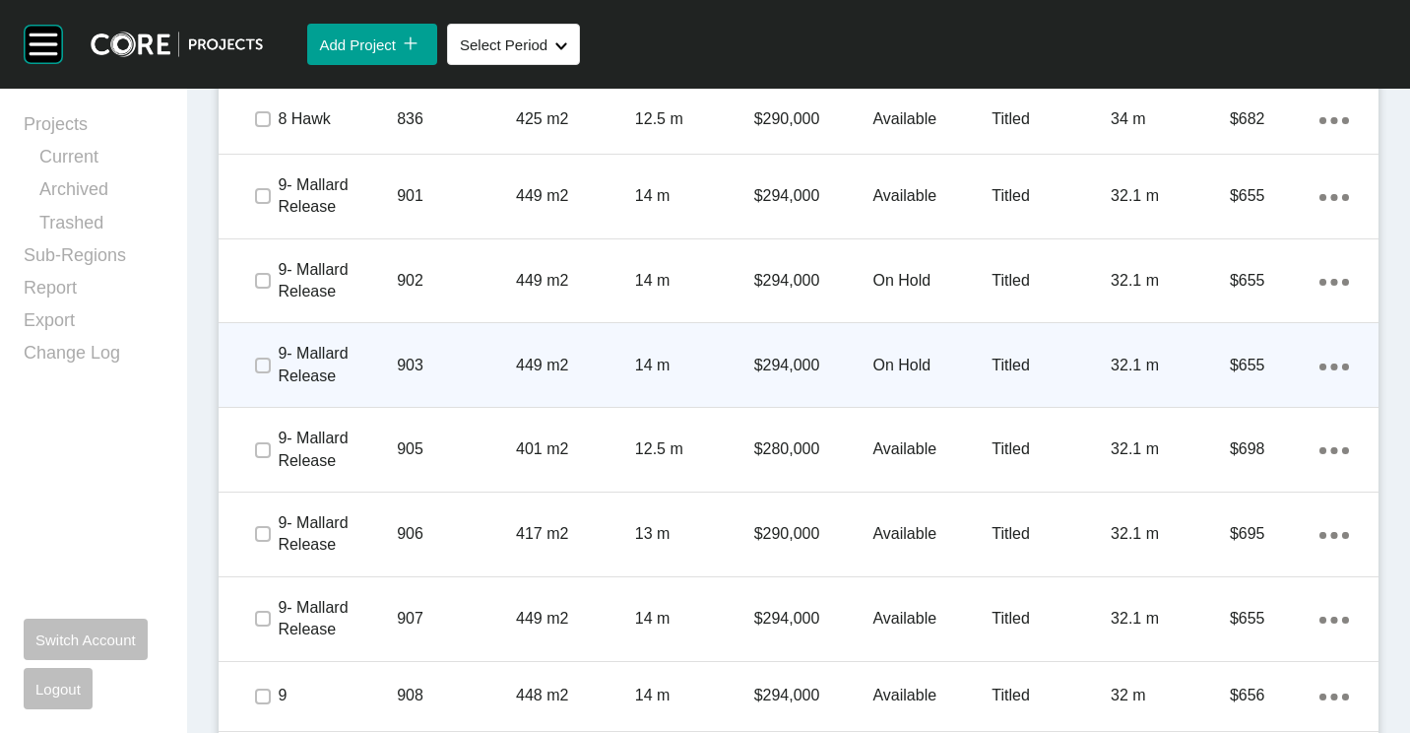
click at [497, 344] on div "903" at bounding box center [456, 365] width 119 height 61
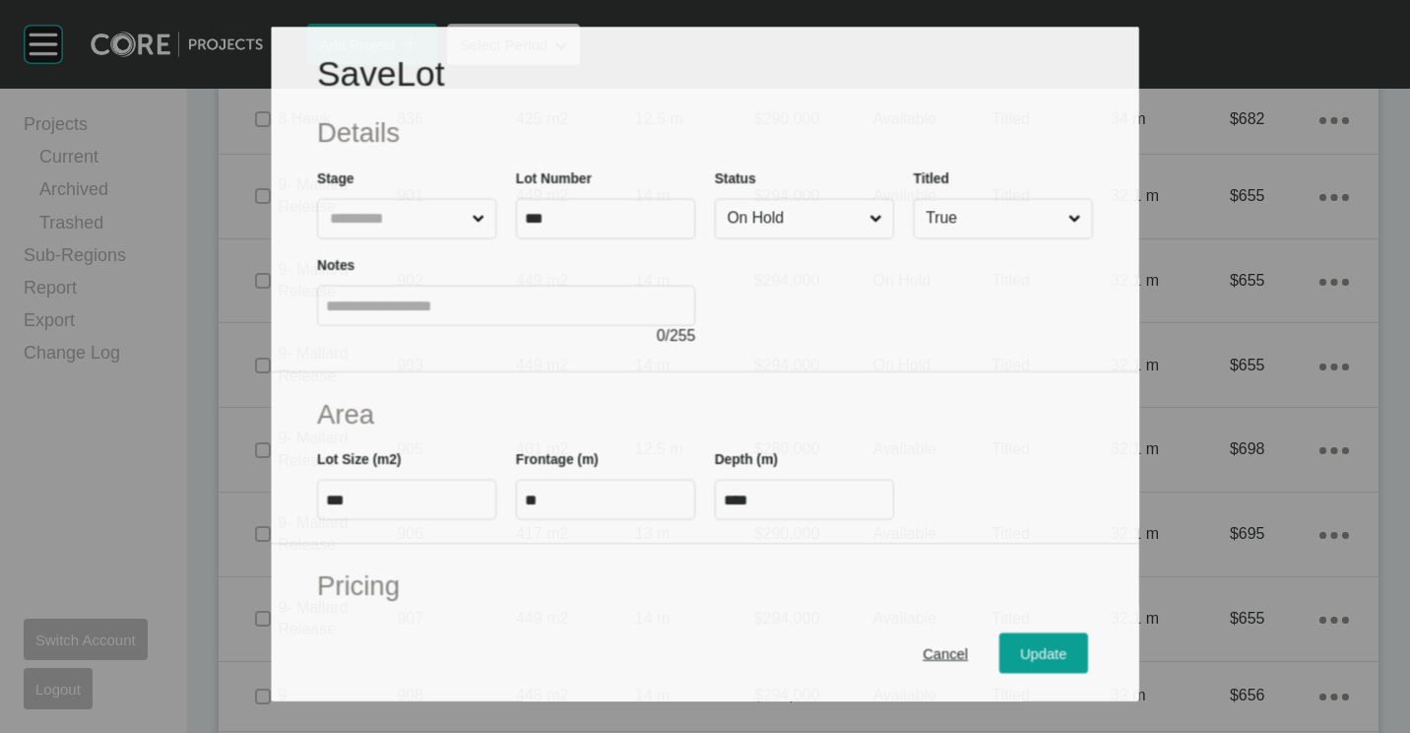
click at [800, 208] on input "On Hold" at bounding box center [795, 218] width 143 height 38
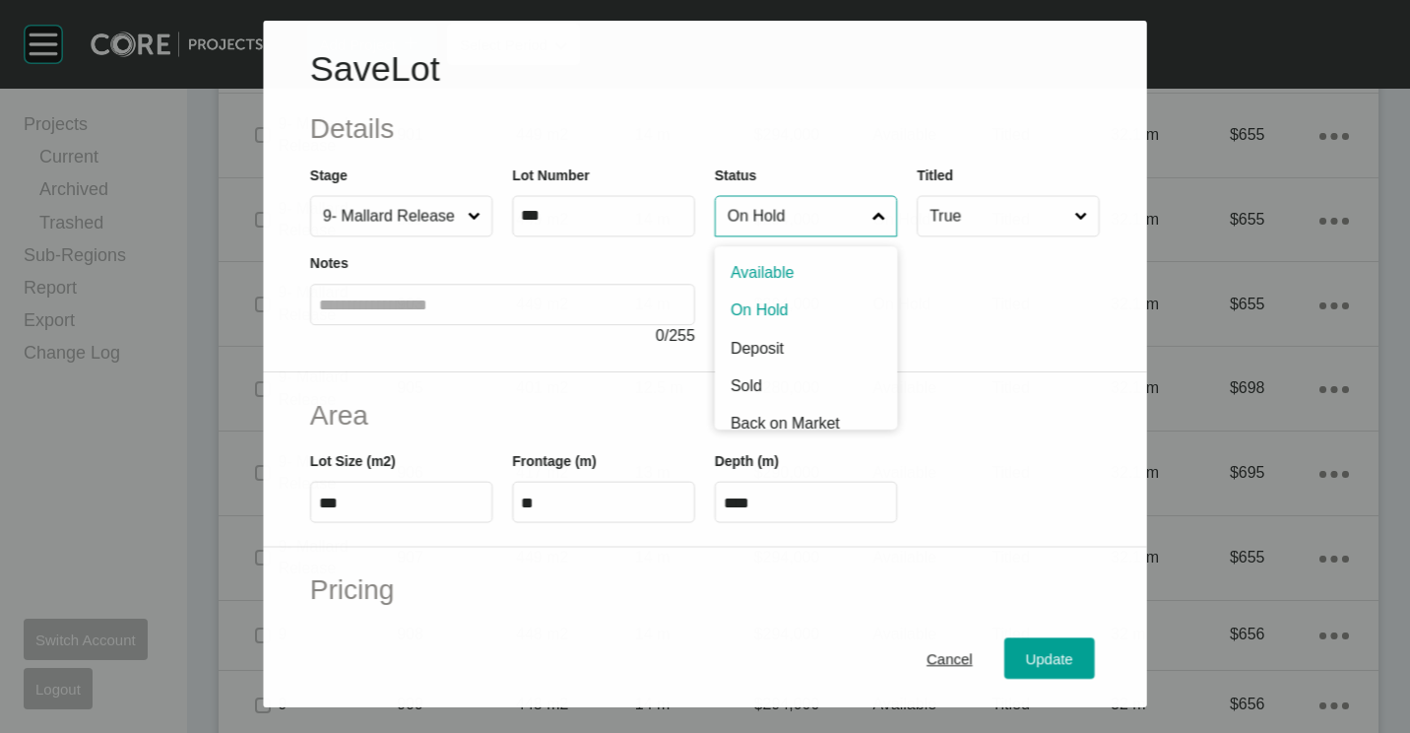
scroll to position [2893, 0]
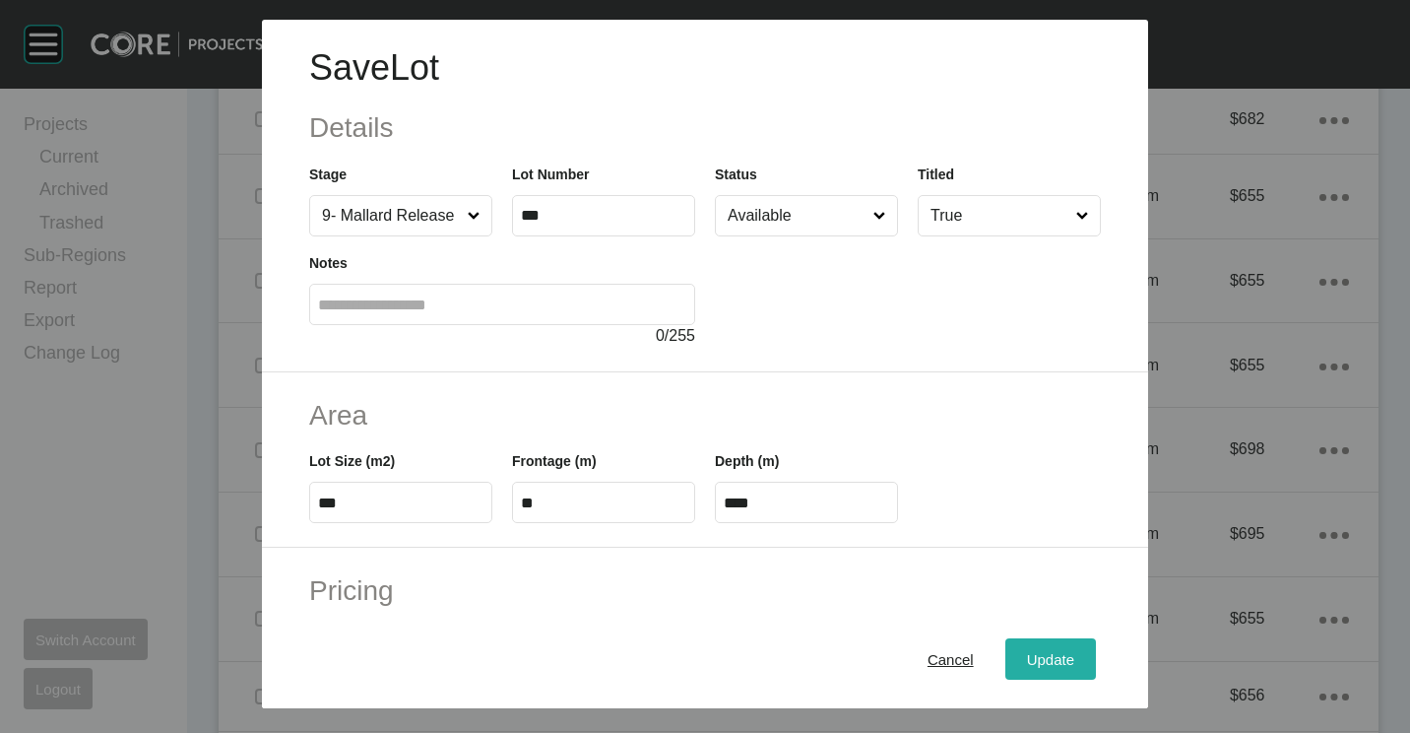
drag, startPoint x: 1046, startPoint y: 658, endPoint x: 1021, endPoint y: 609, distance: 55.0
click at [1046, 658] on span "Update" at bounding box center [1050, 659] width 47 height 17
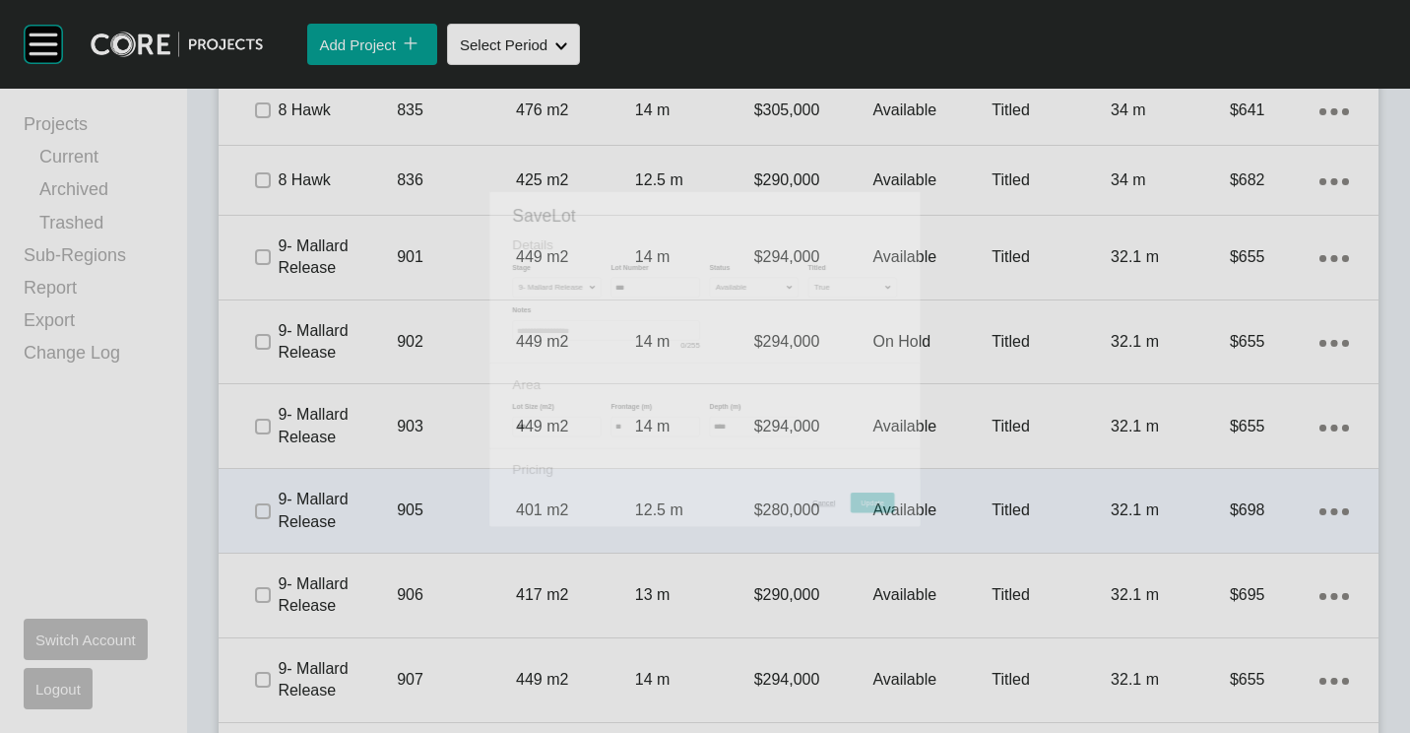
scroll to position [2954, 0]
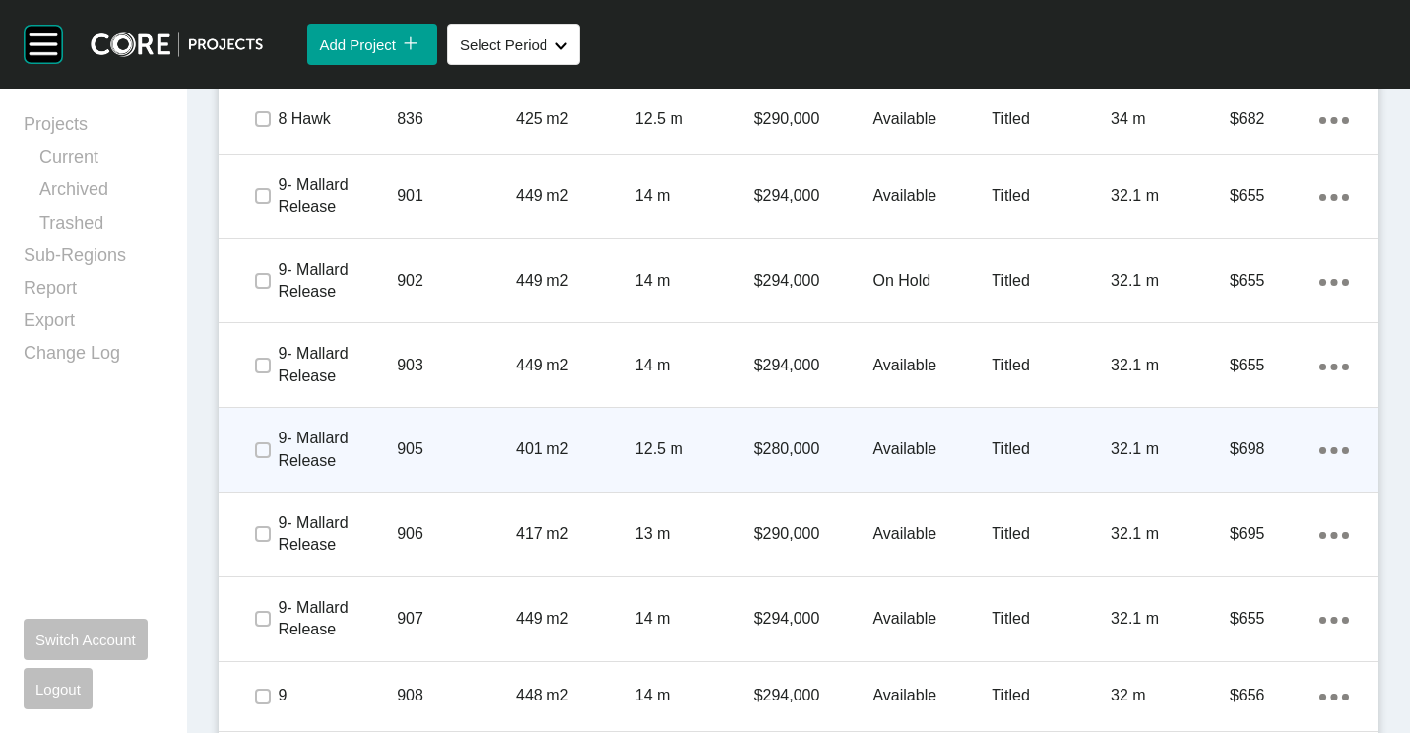
click at [476, 442] on p "905" at bounding box center [456, 449] width 119 height 22
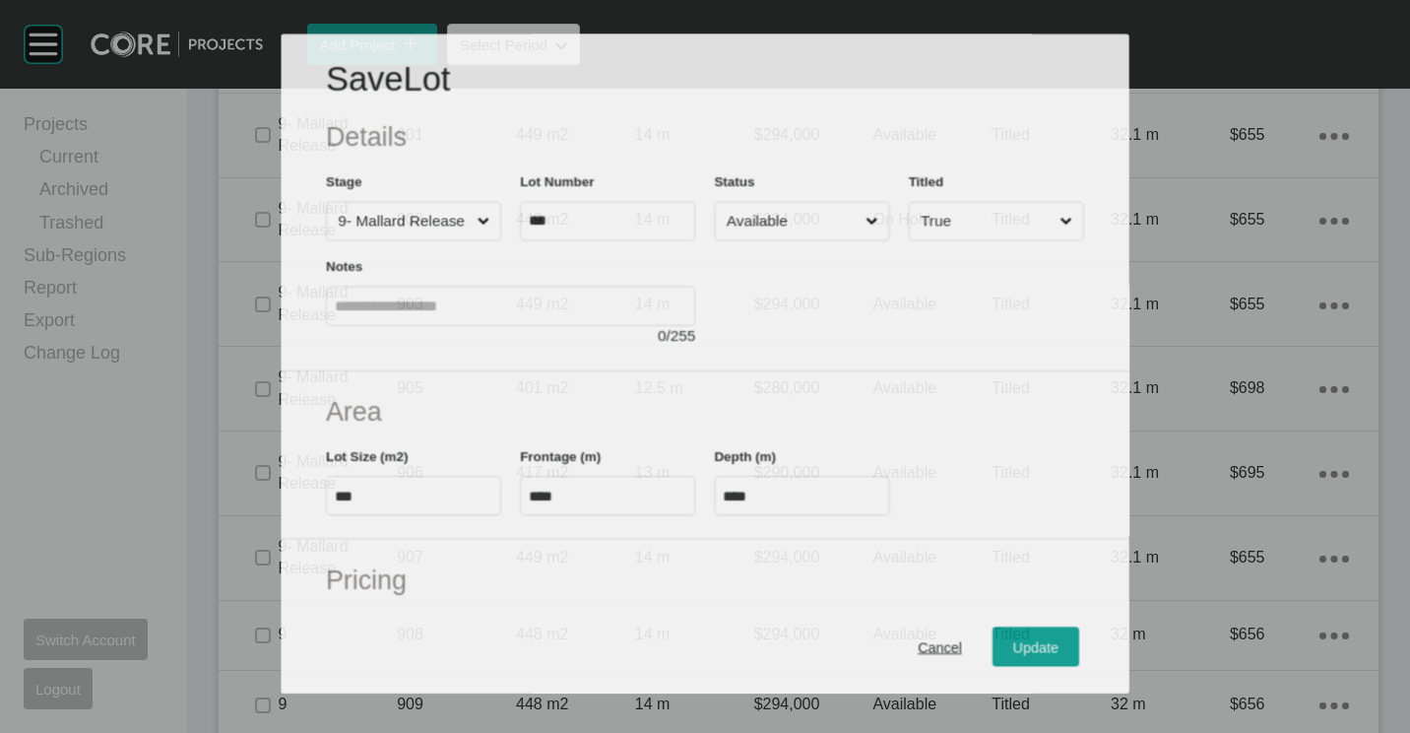
scroll to position [2893, 0]
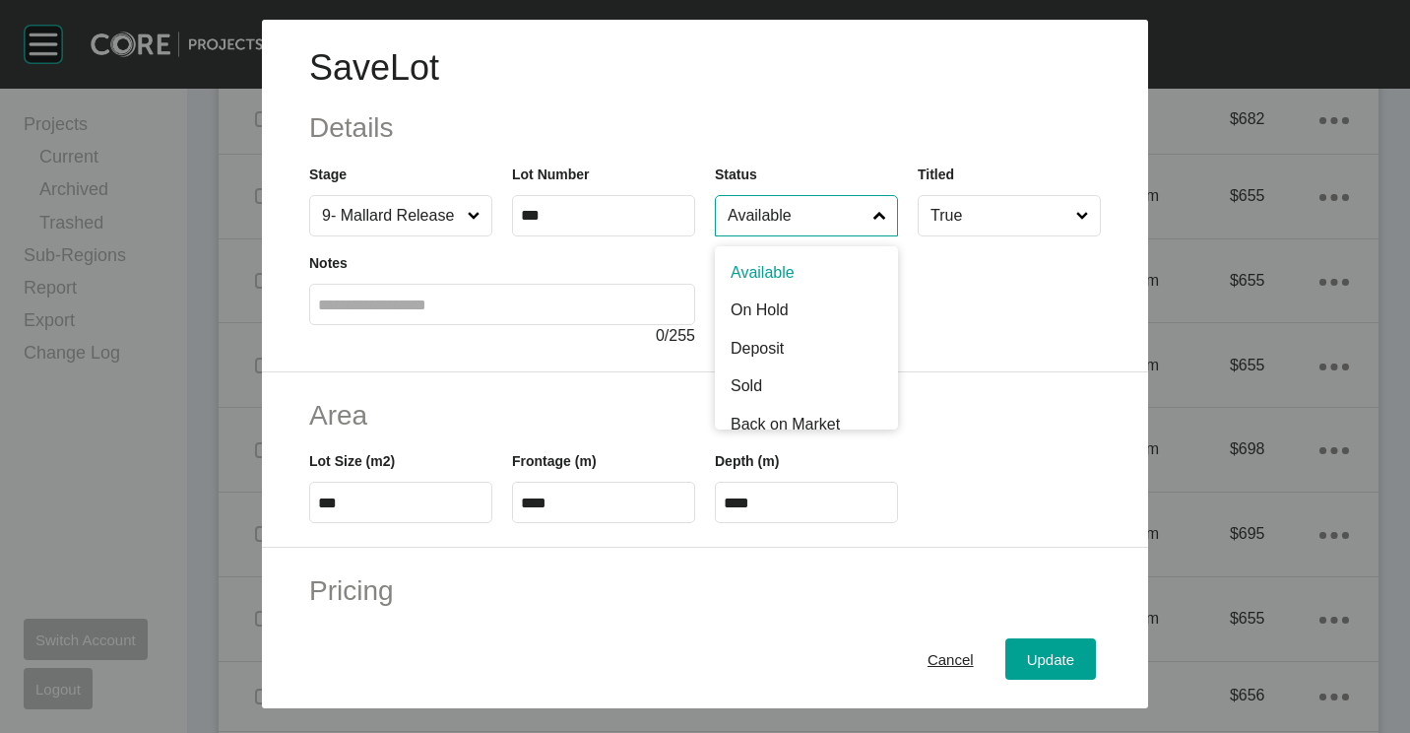
drag, startPoint x: 757, startPoint y: 222, endPoint x: 770, endPoint y: 309, distance: 88.6
click at [757, 223] on input "Available" at bounding box center [797, 215] width 146 height 39
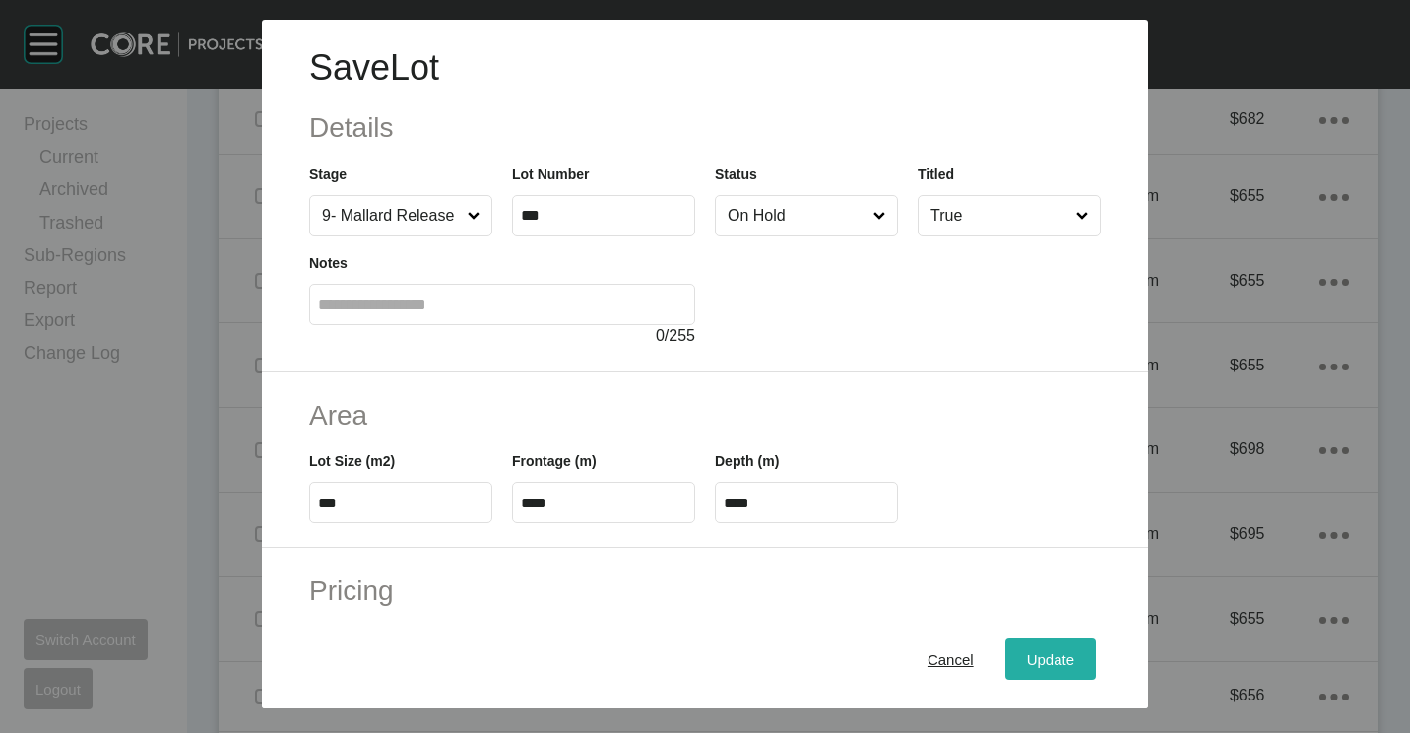
click at [1053, 651] on span "Update" at bounding box center [1050, 659] width 47 height 17
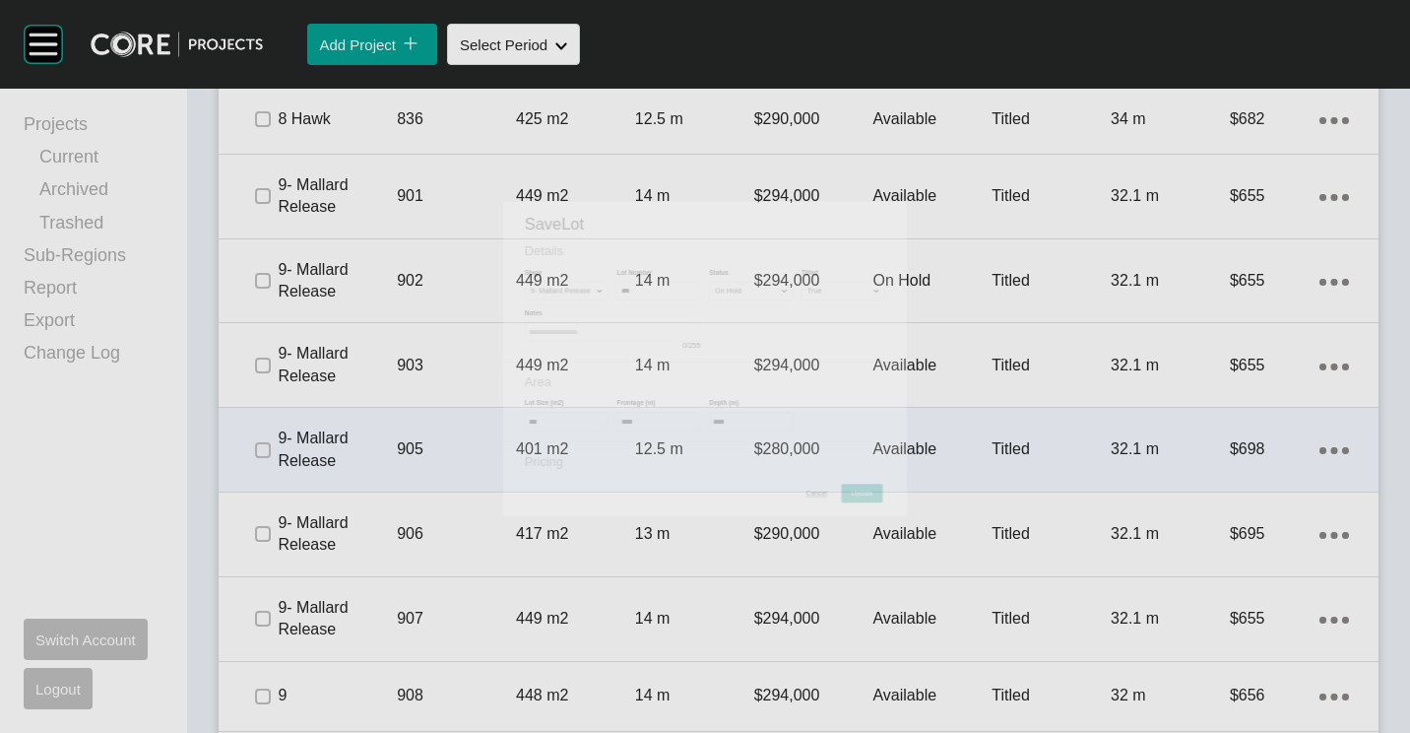
scroll to position [2954, 0]
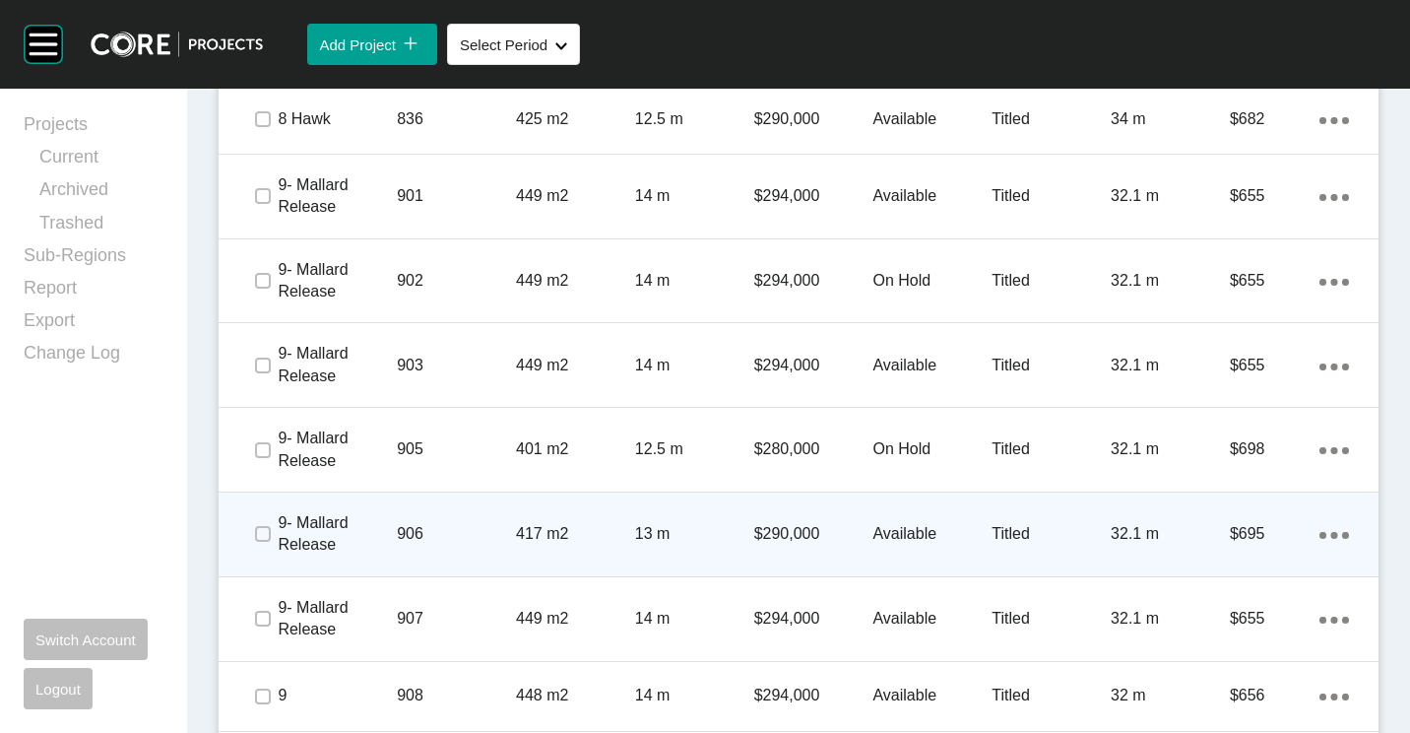
click at [467, 519] on div "906" at bounding box center [456, 533] width 119 height 61
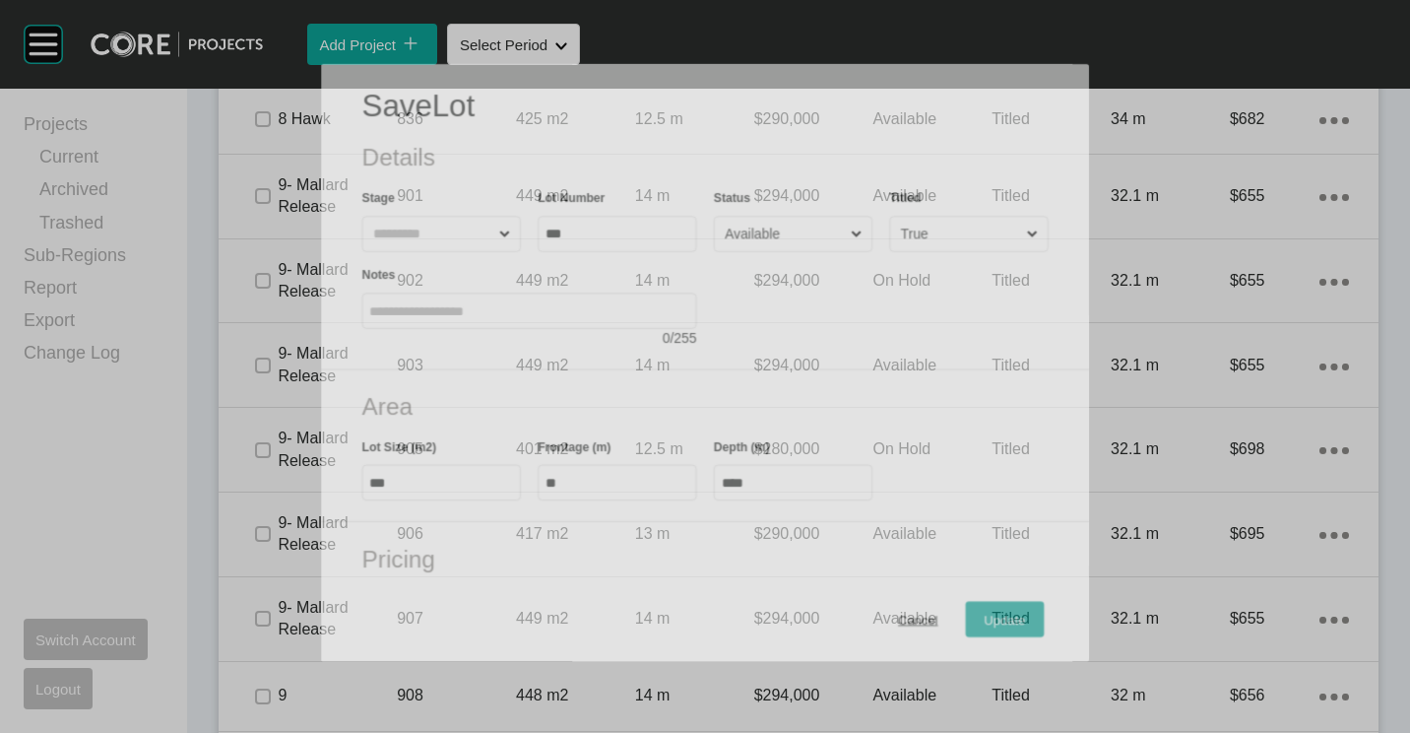
scroll to position [2893, 0]
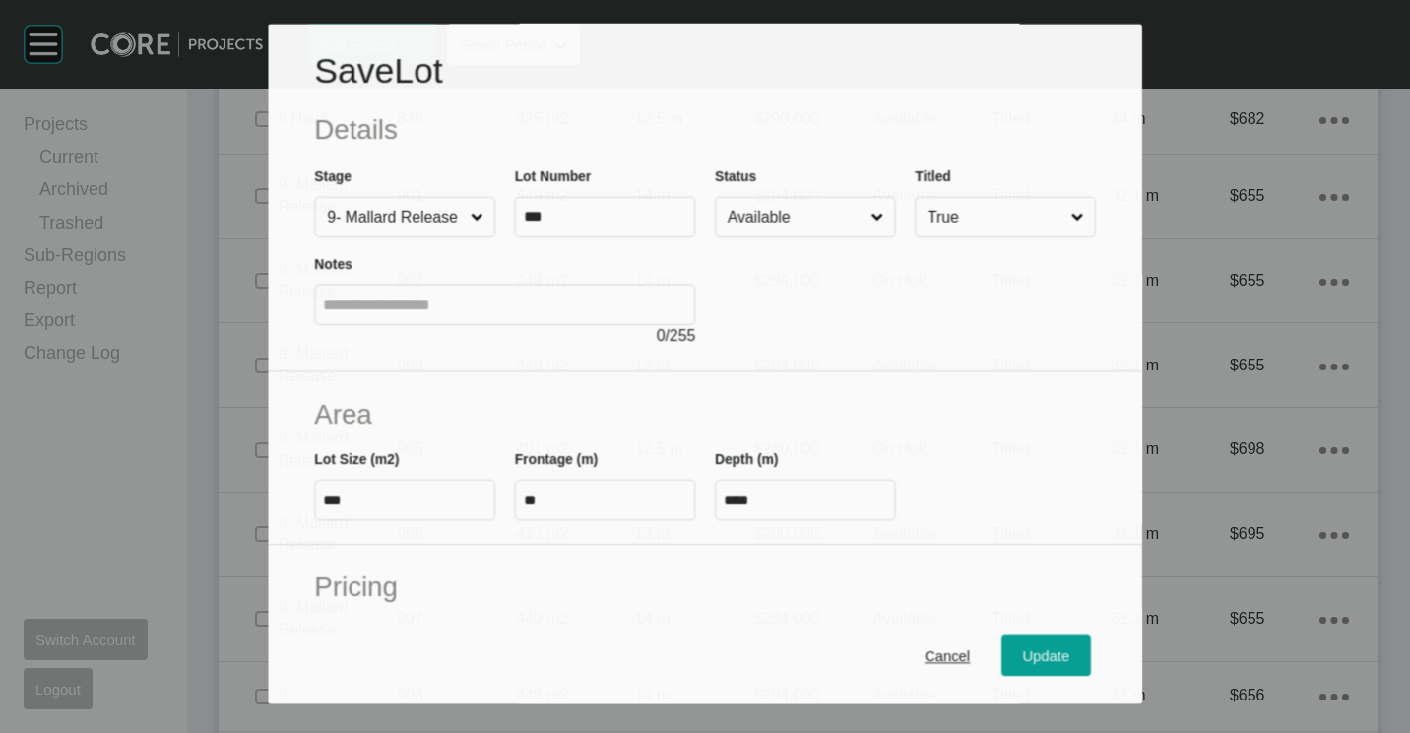
click at [792, 225] on input "Available" at bounding box center [796, 217] width 144 height 38
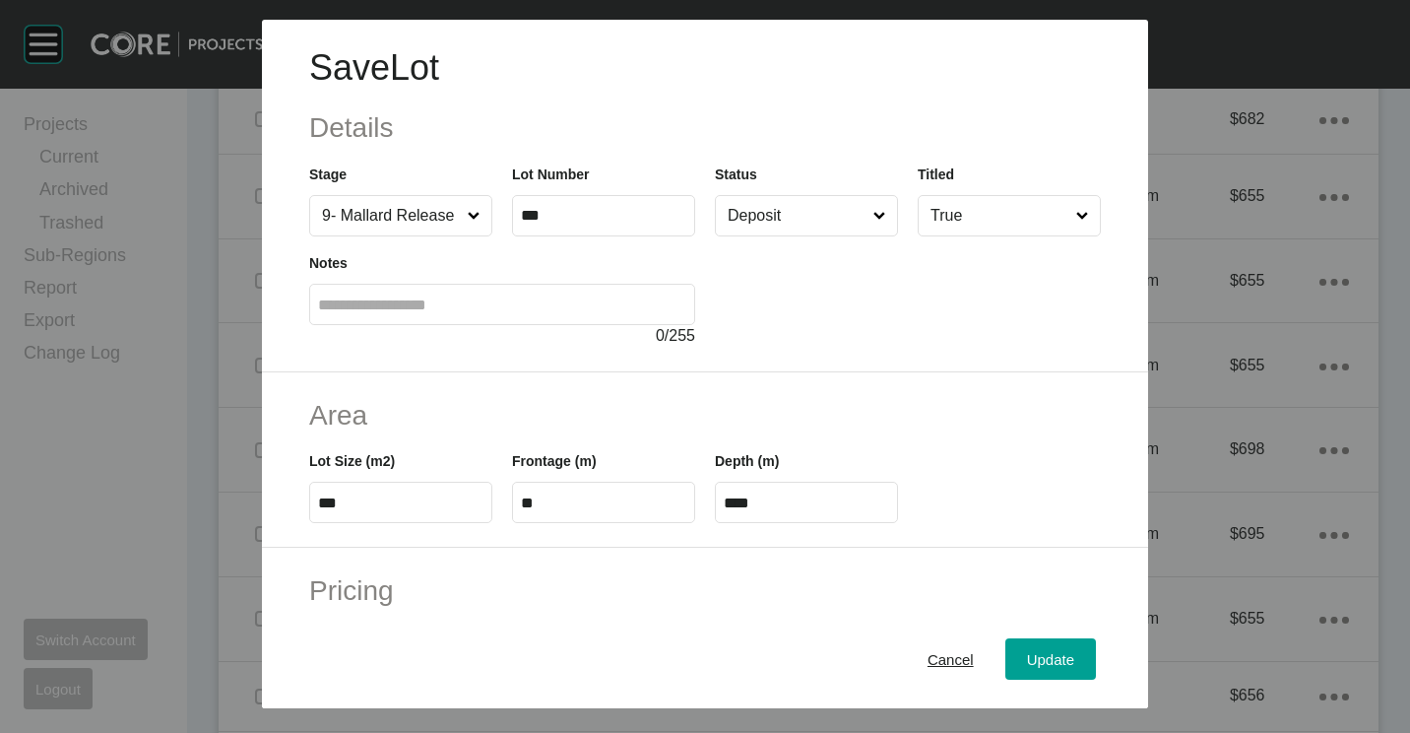
click at [779, 236] on div at bounding box center [908, 291] width 386 height 111
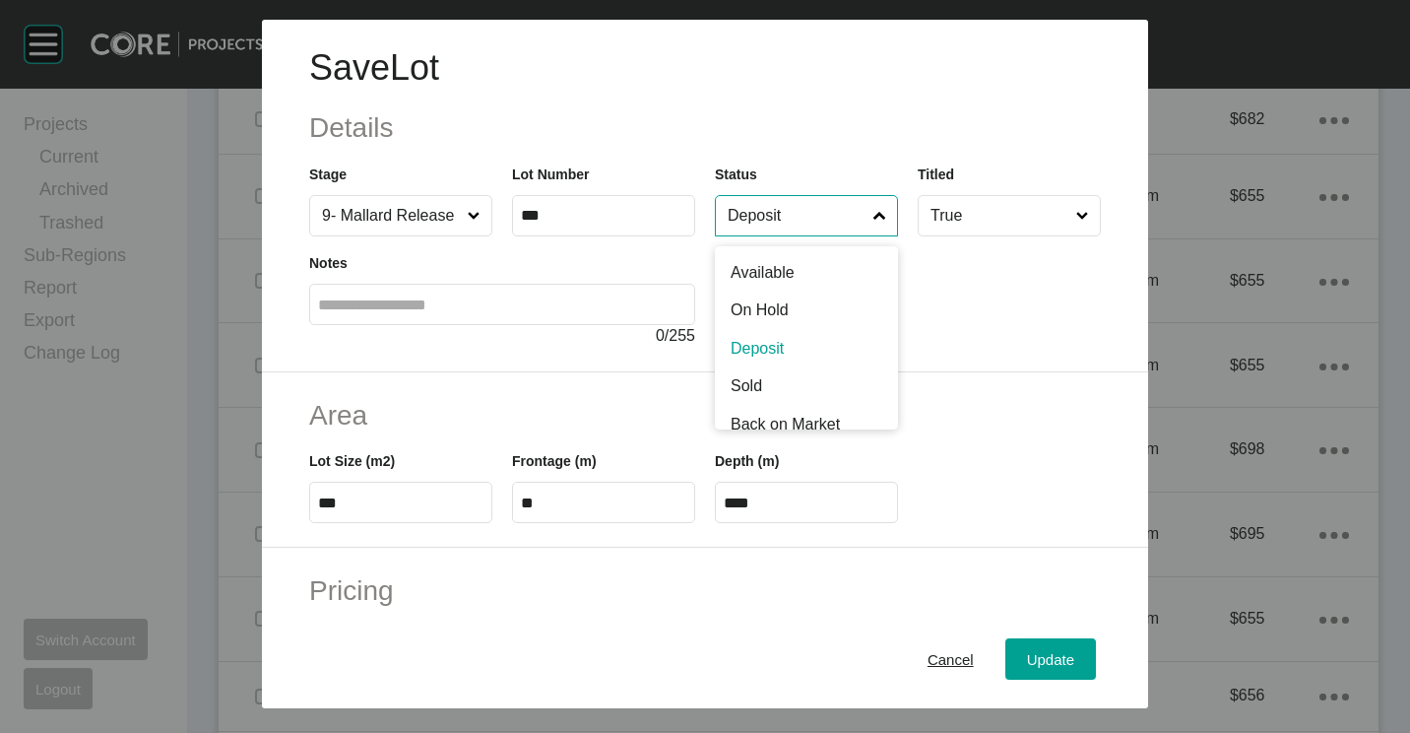
drag, startPoint x: 779, startPoint y: 220, endPoint x: 767, endPoint y: 322, distance: 103.1
click at [779, 225] on input "Deposit" at bounding box center [797, 215] width 146 height 39
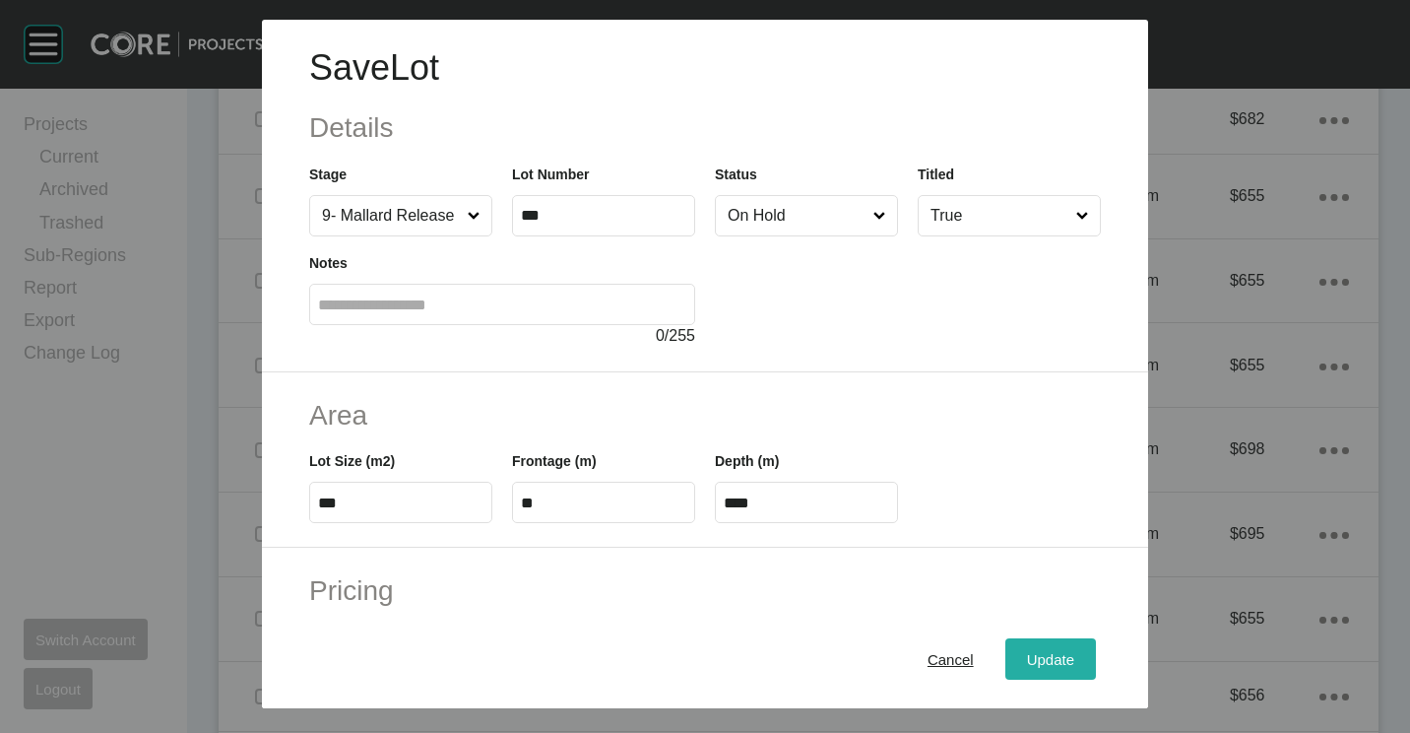
click at [1005, 644] on button "Update" at bounding box center [1050, 658] width 91 height 41
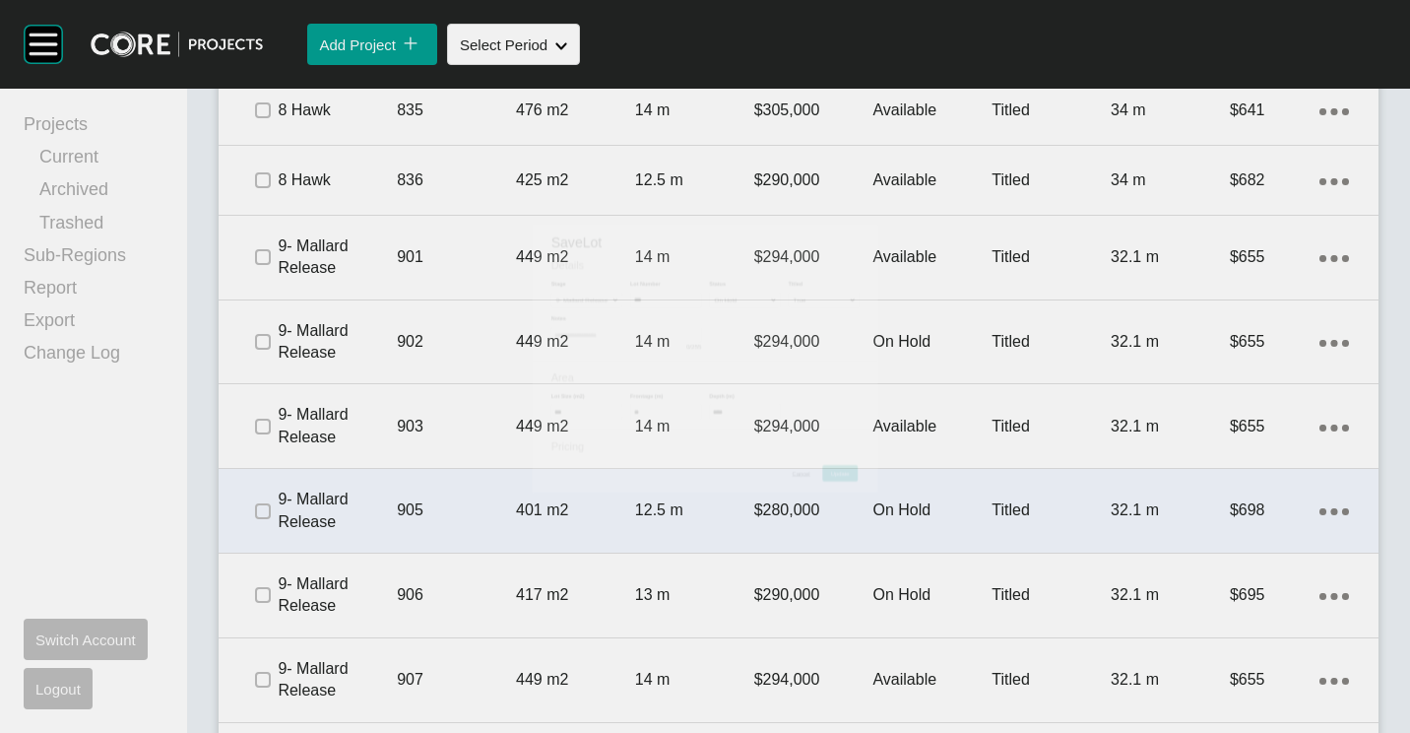
scroll to position [2954, 0]
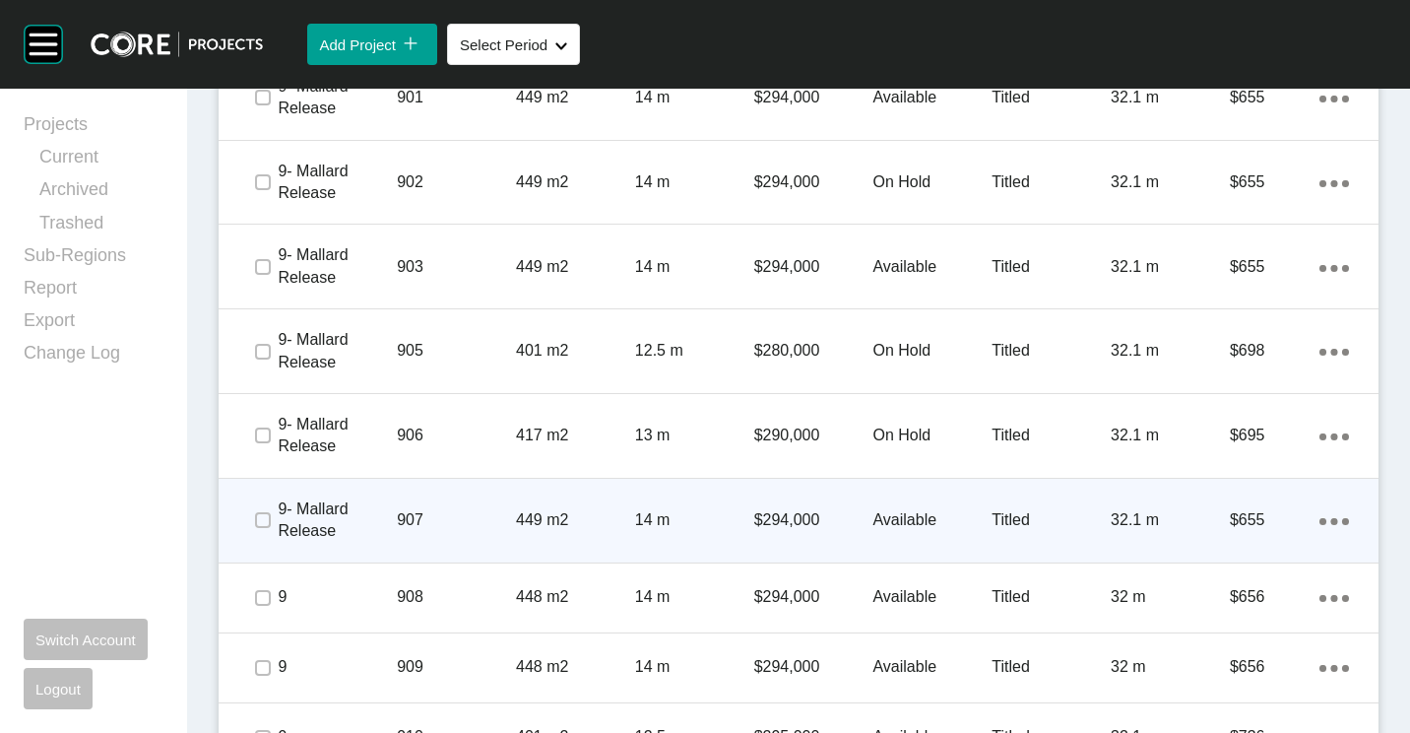
click at [801, 513] on p "$294,000" at bounding box center [813, 520] width 119 height 22
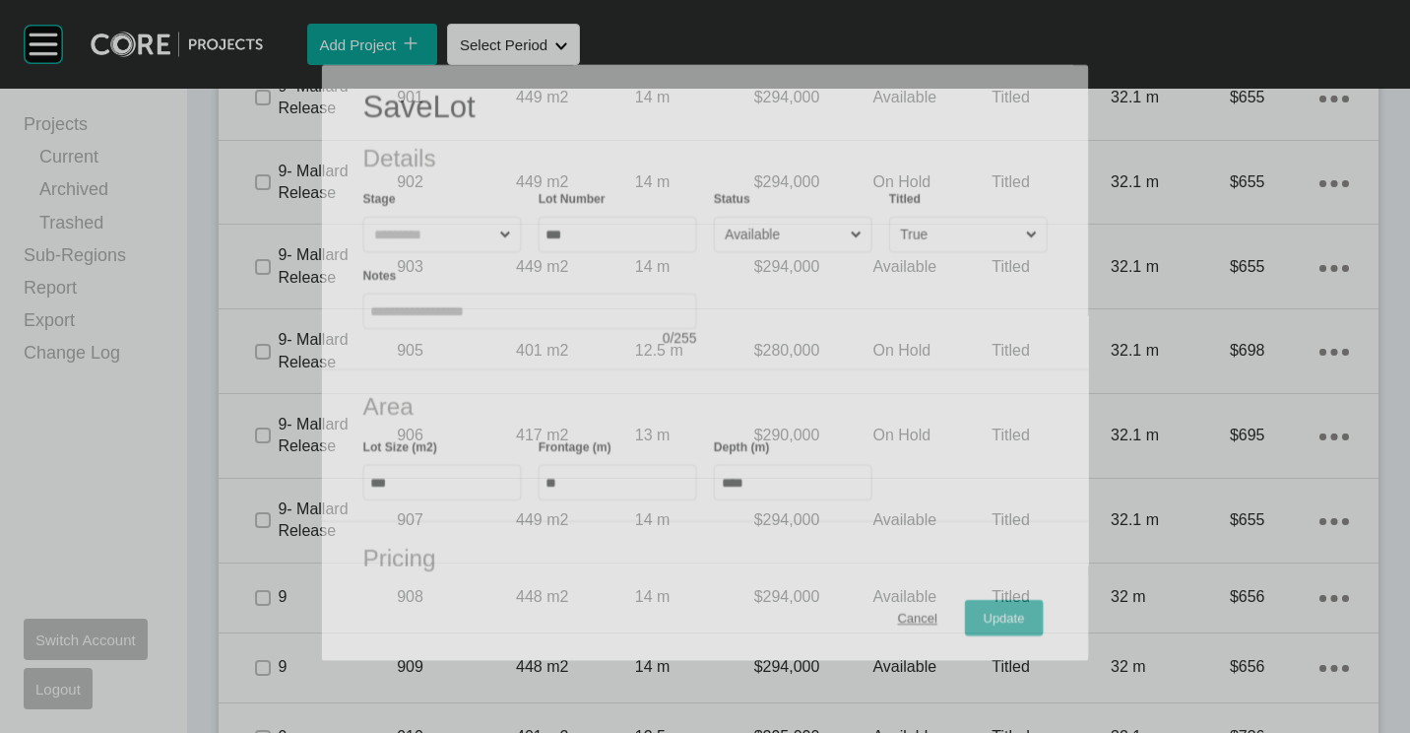
scroll to position [2991, 0]
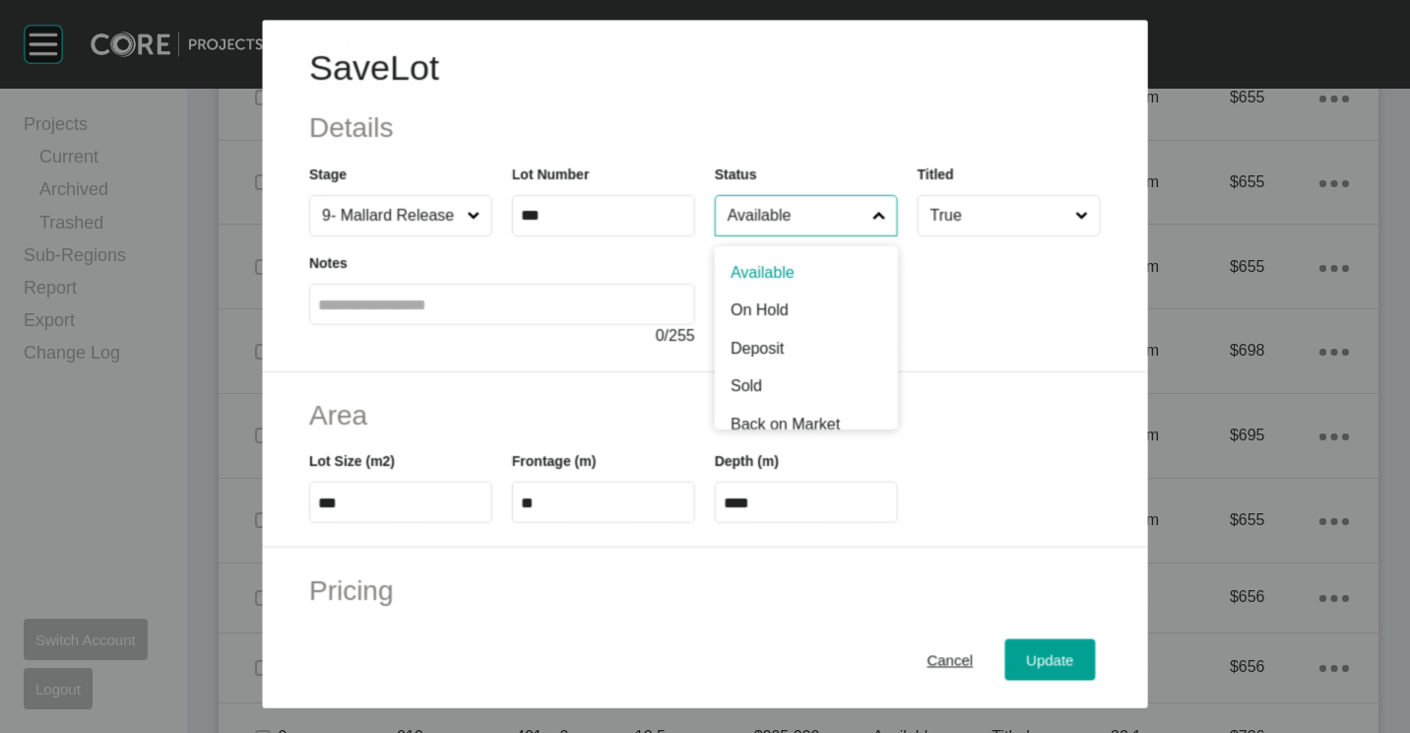
click at [809, 225] on input "Available" at bounding box center [796, 215] width 145 height 39
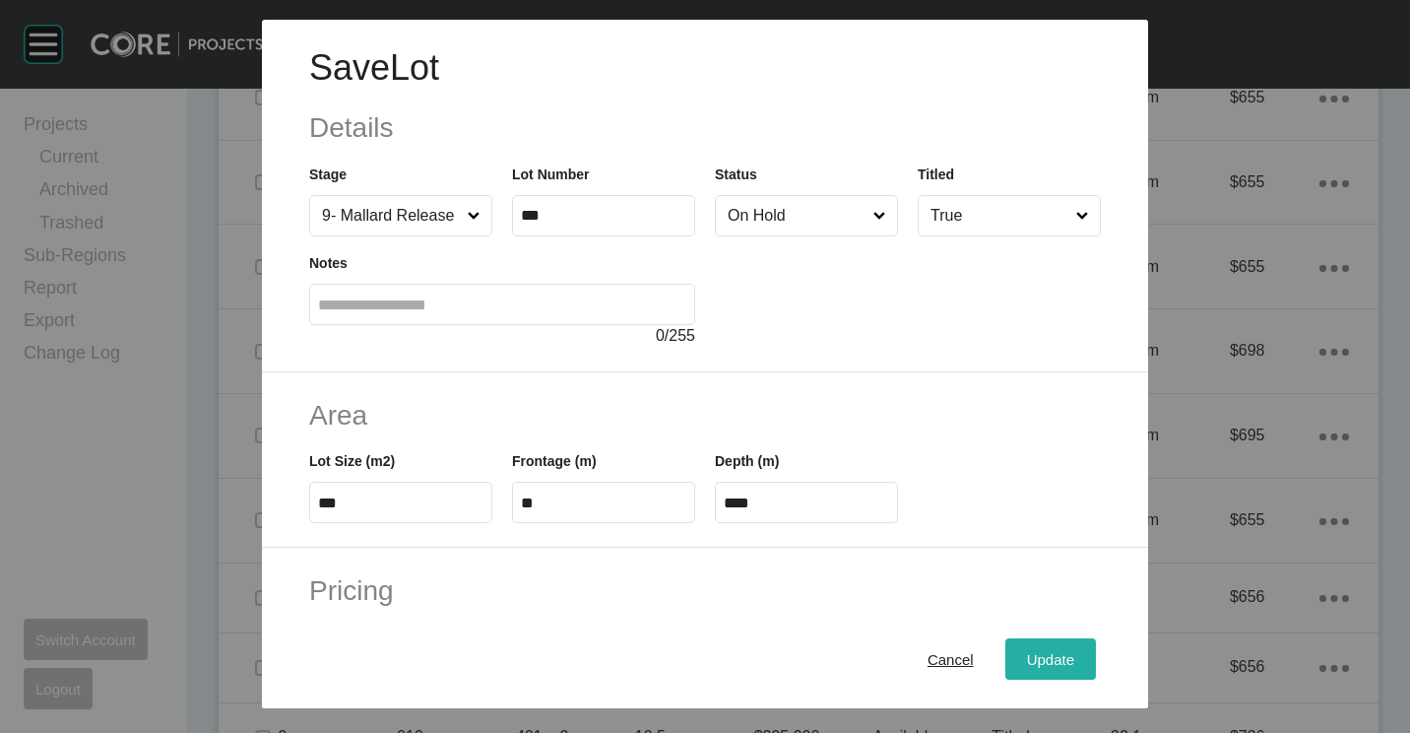
click at [1027, 666] on span "Update" at bounding box center [1050, 659] width 47 height 17
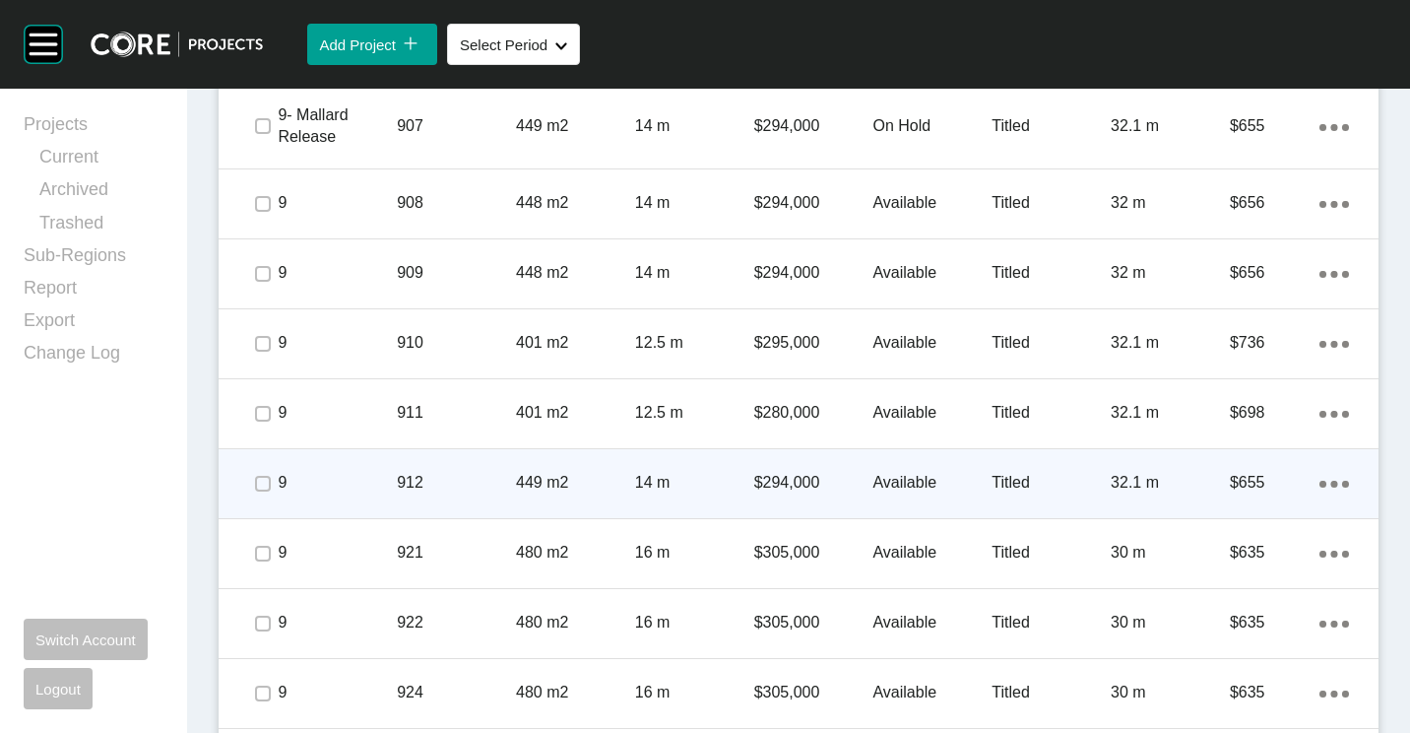
scroll to position [3545, 0]
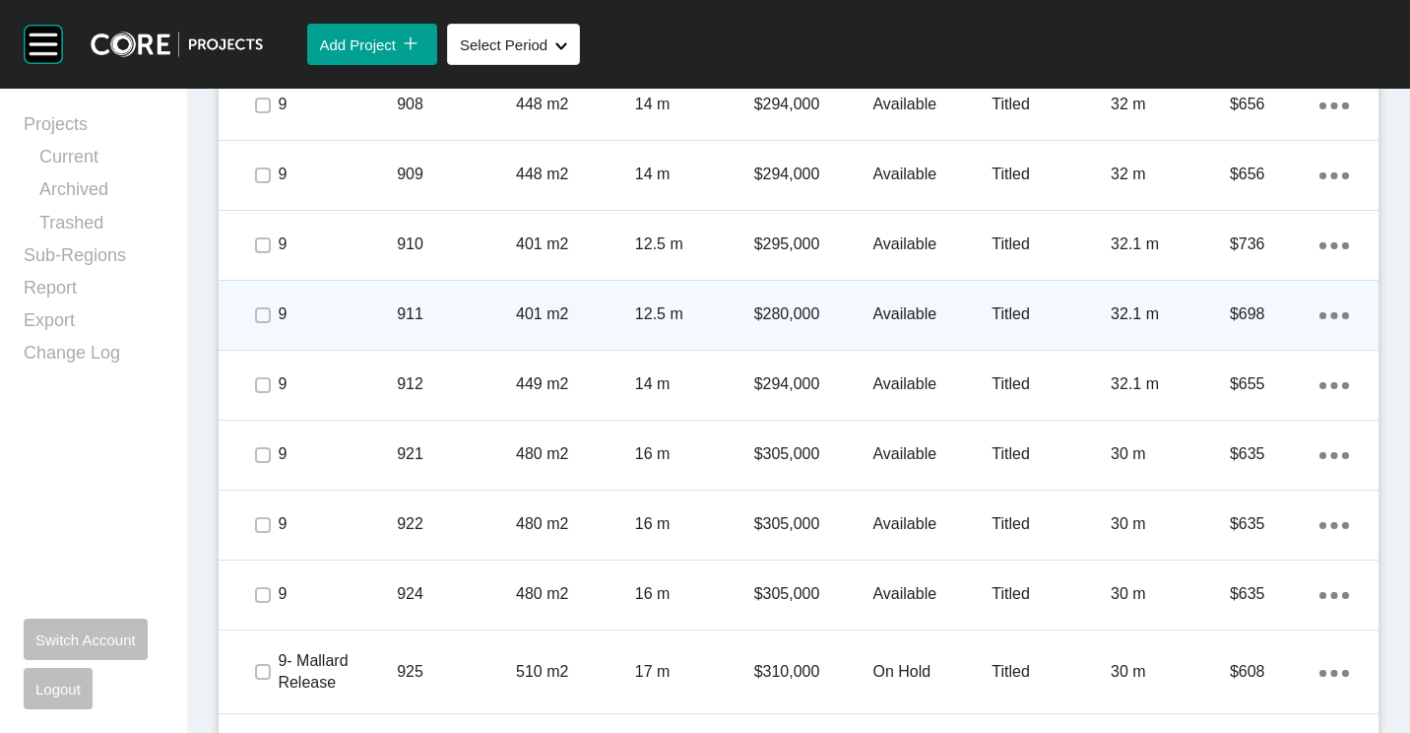
click at [503, 319] on p "911" at bounding box center [456, 314] width 119 height 22
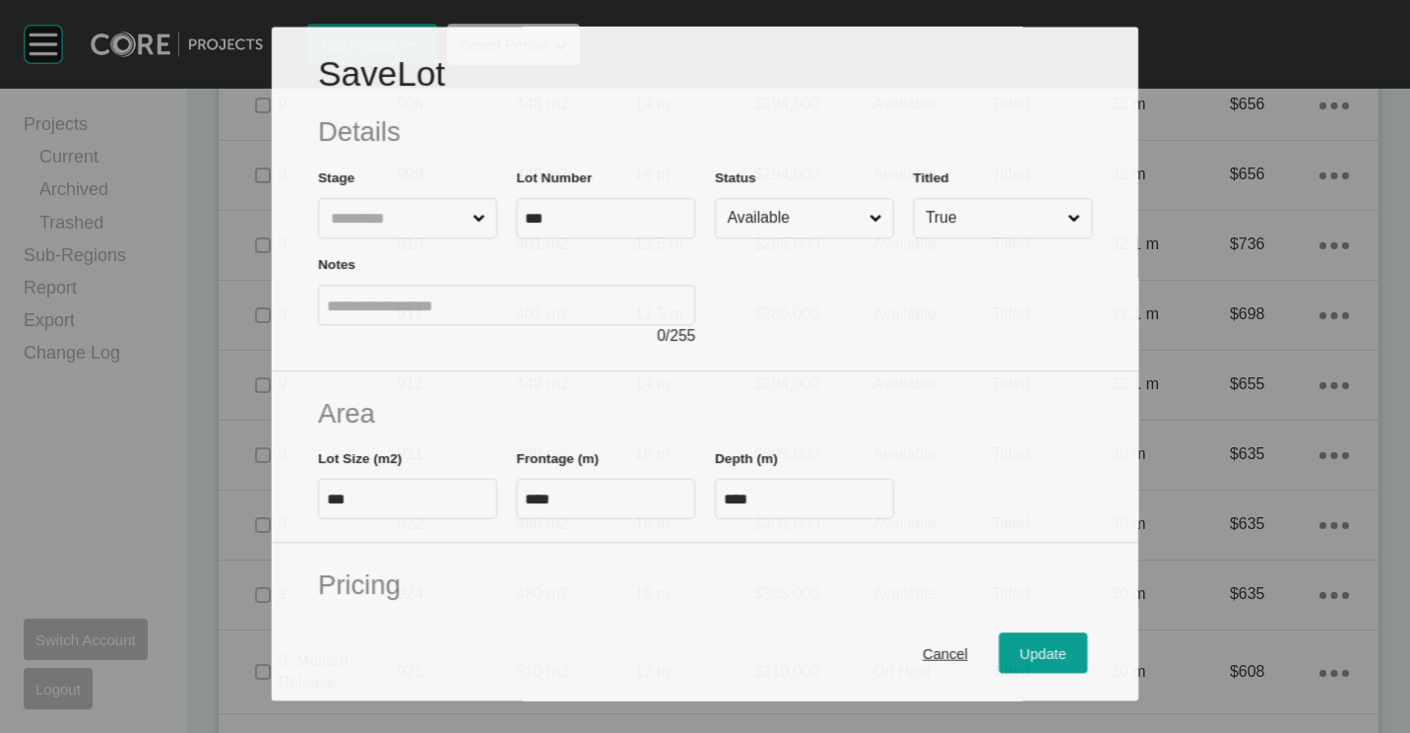
scroll to position [3484, 0]
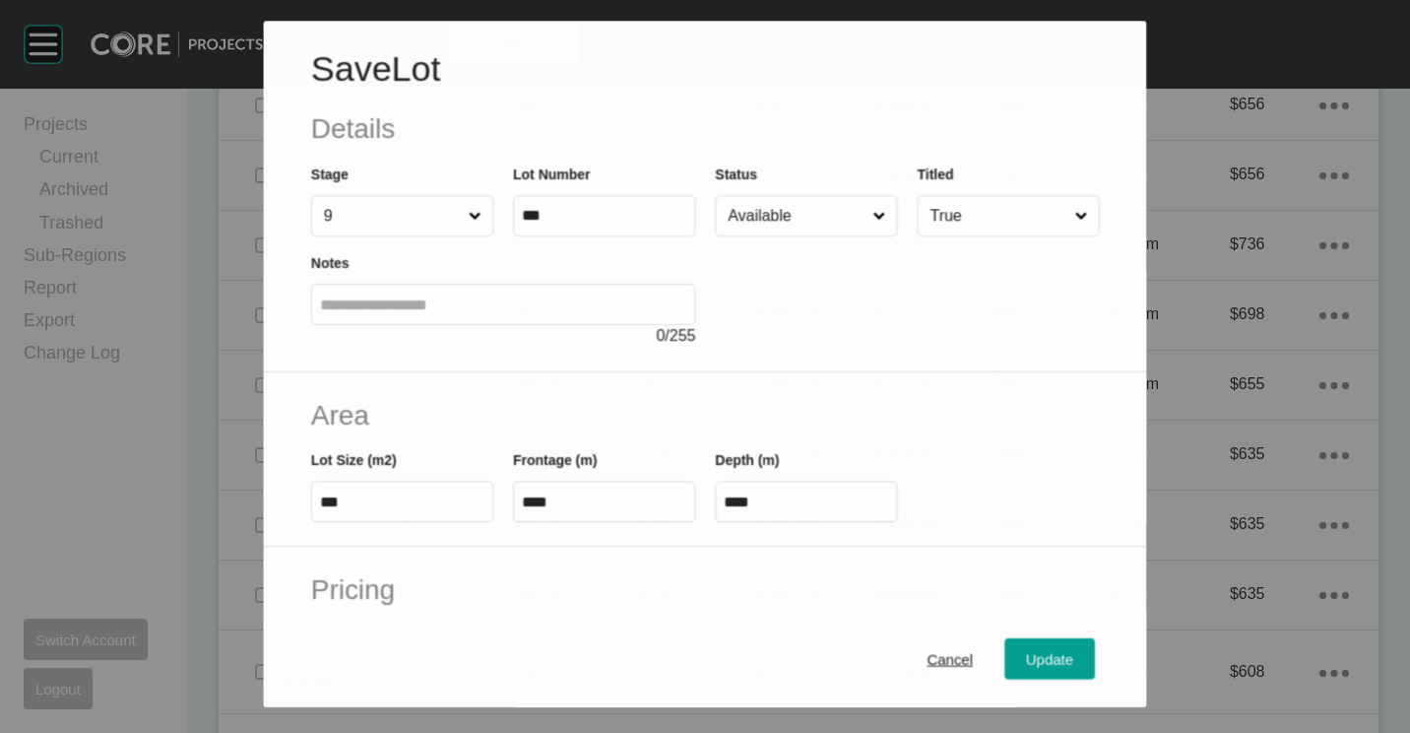
click at [788, 218] on input "Available" at bounding box center [796, 216] width 145 height 39
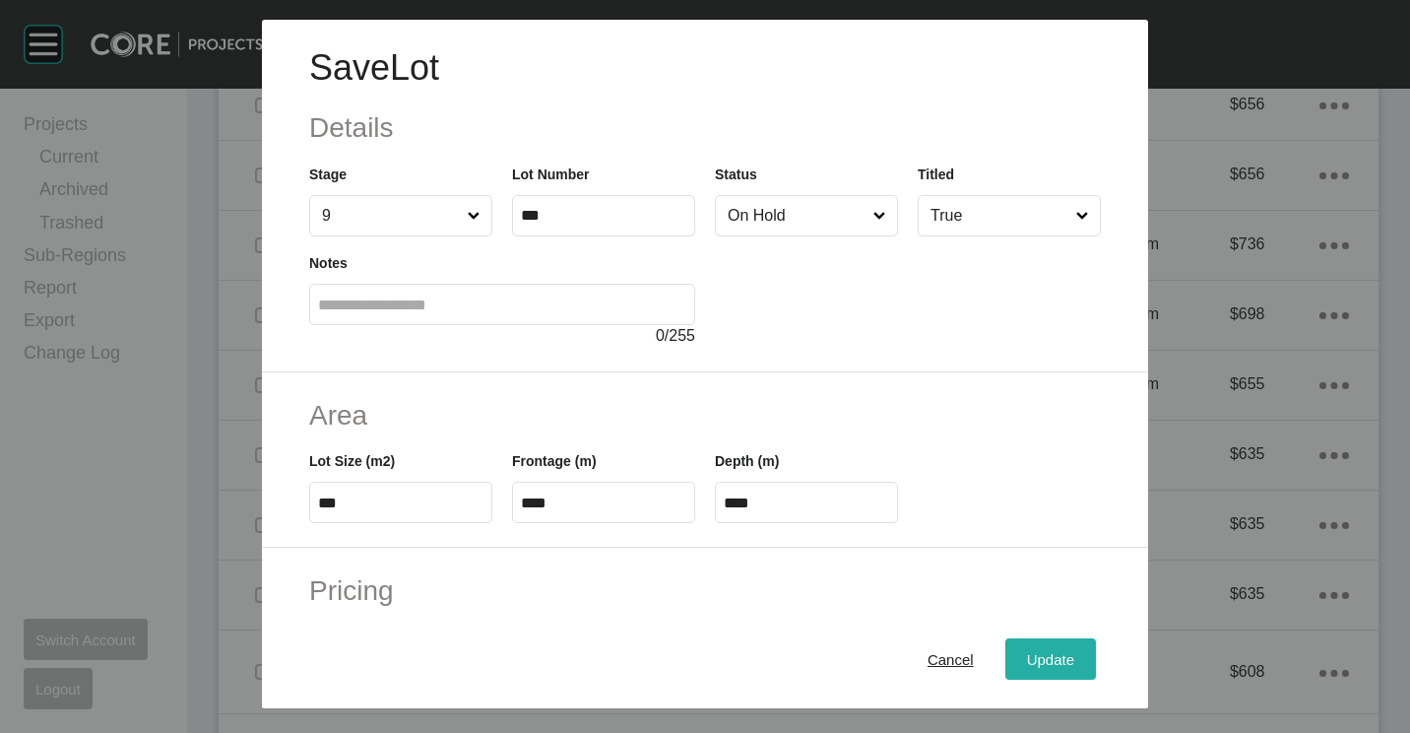
click at [1025, 648] on div "Update" at bounding box center [1050, 659] width 57 height 27
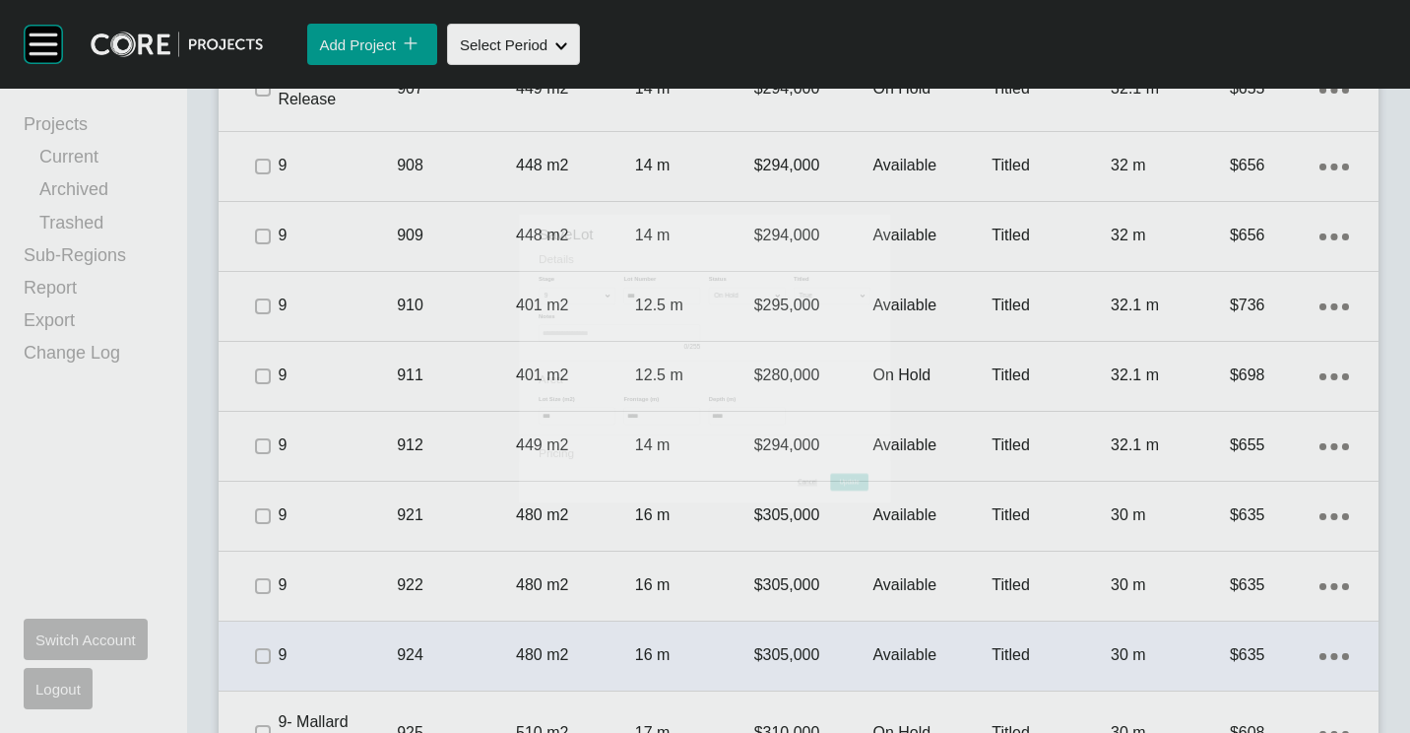
scroll to position [3545, 0]
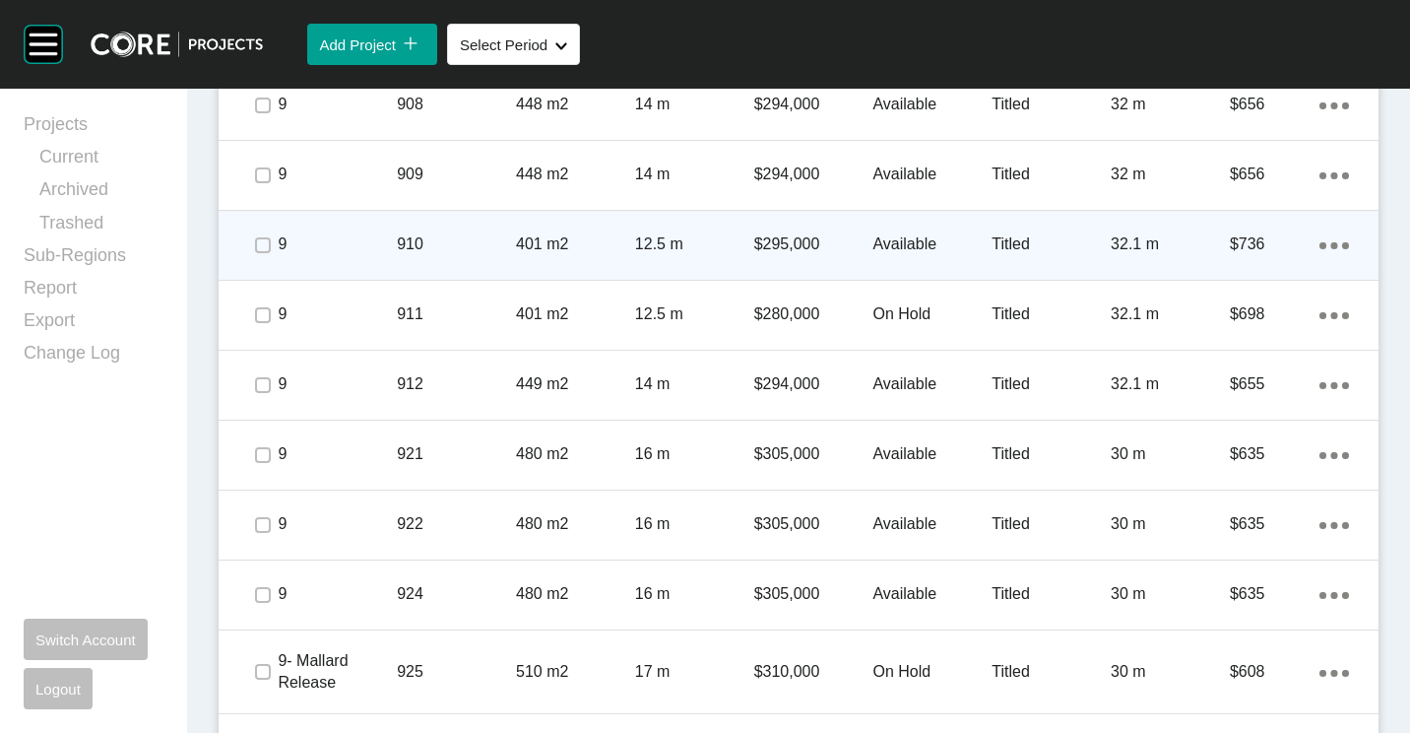
click at [481, 259] on div "910" at bounding box center [456, 244] width 119 height 61
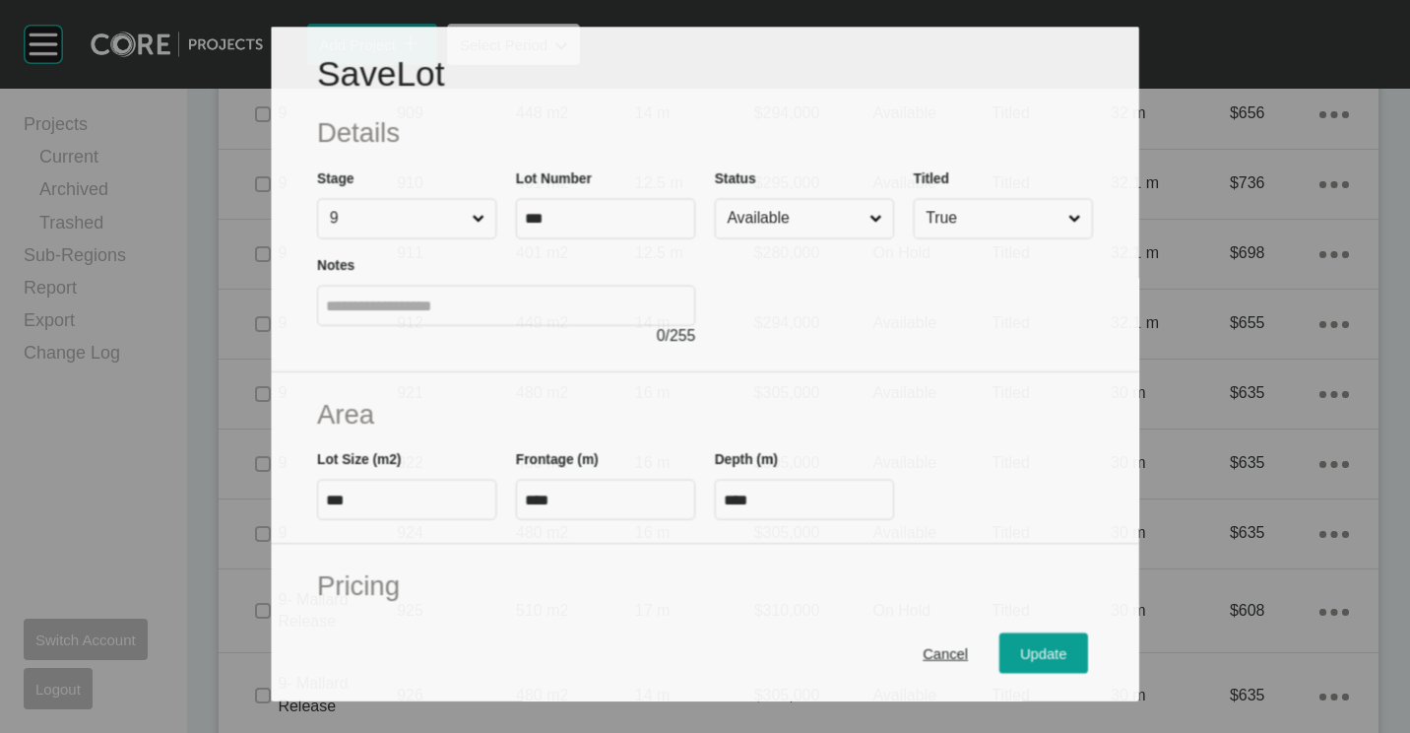
scroll to position [3484, 0]
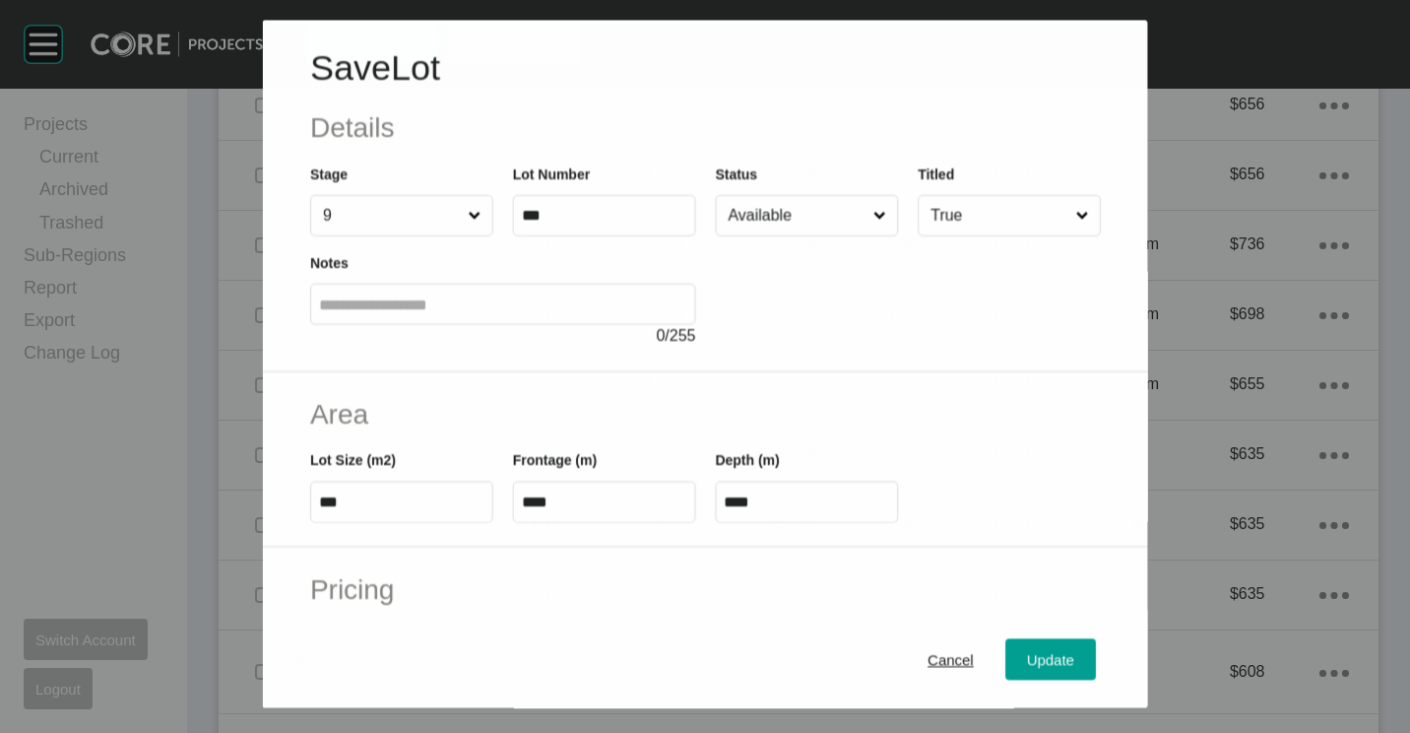
click at [785, 219] on input "Available" at bounding box center [796, 215] width 145 height 39
click at [1022, 649] on div "Update" at bounding box center [1050, 659] width 57 height 27
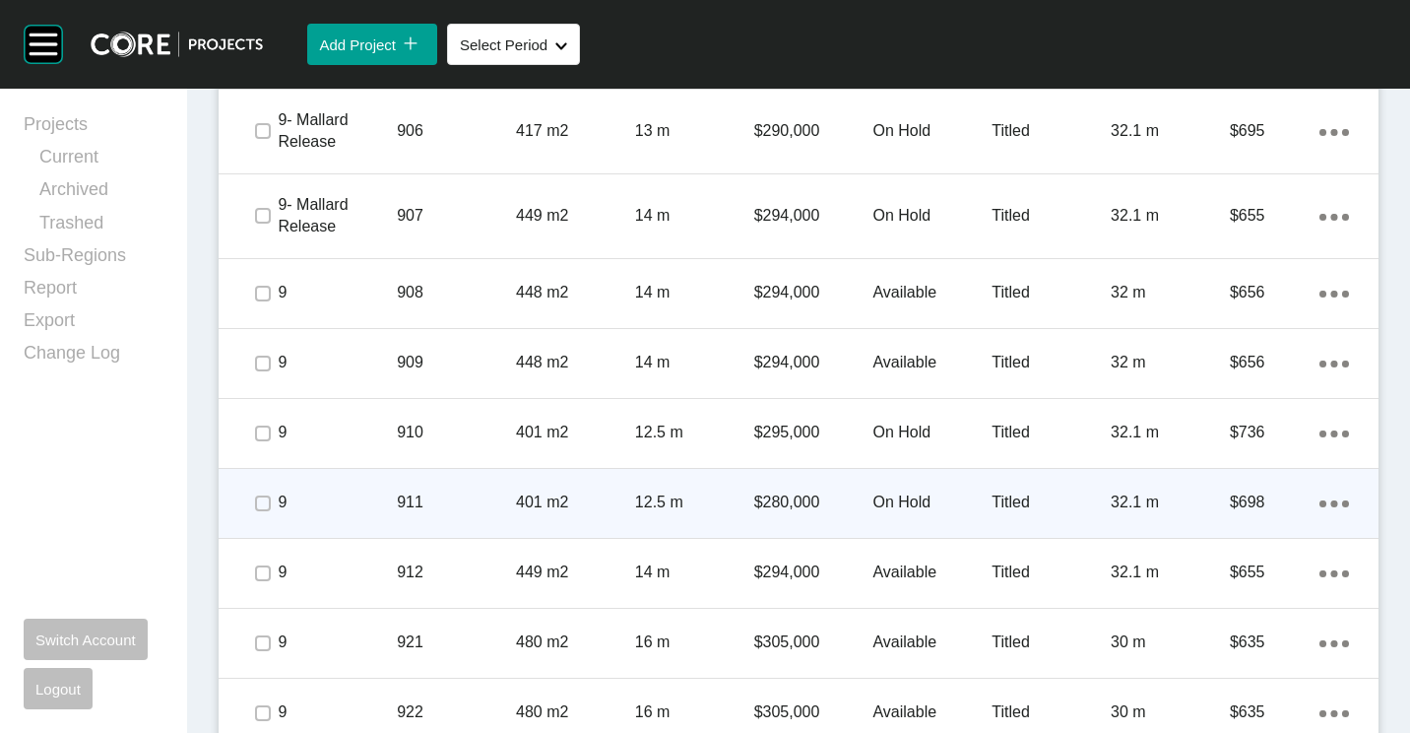
scroll to position [3348, 0]
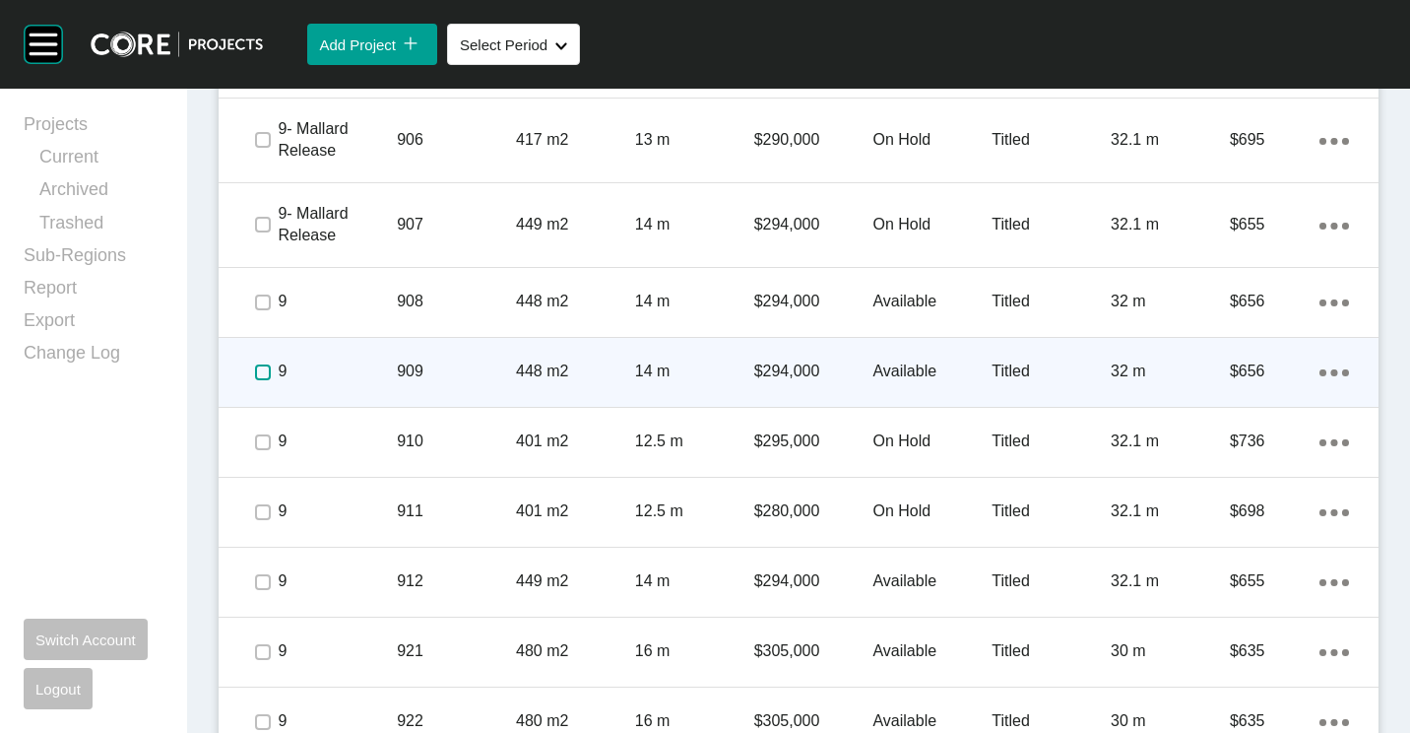
drag, startPoint x: 259, startPoint y: 367, endPoint x: 263, endPoint y: 335, distance: 32.7
click at [259, 364] on label at bounding box center [263, 372] width 16 height 16
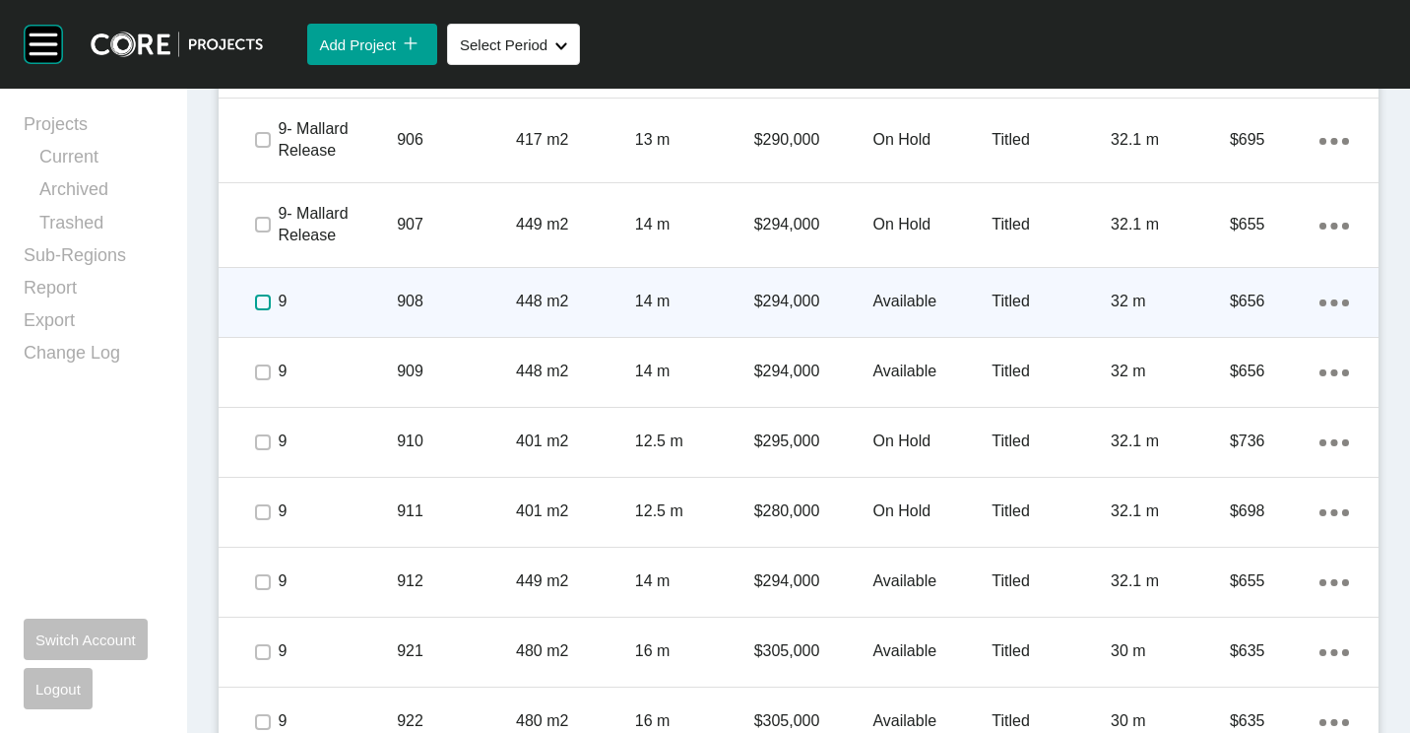
click at [259, 299] on label at bounding box center [263, 302] width 16 height 16
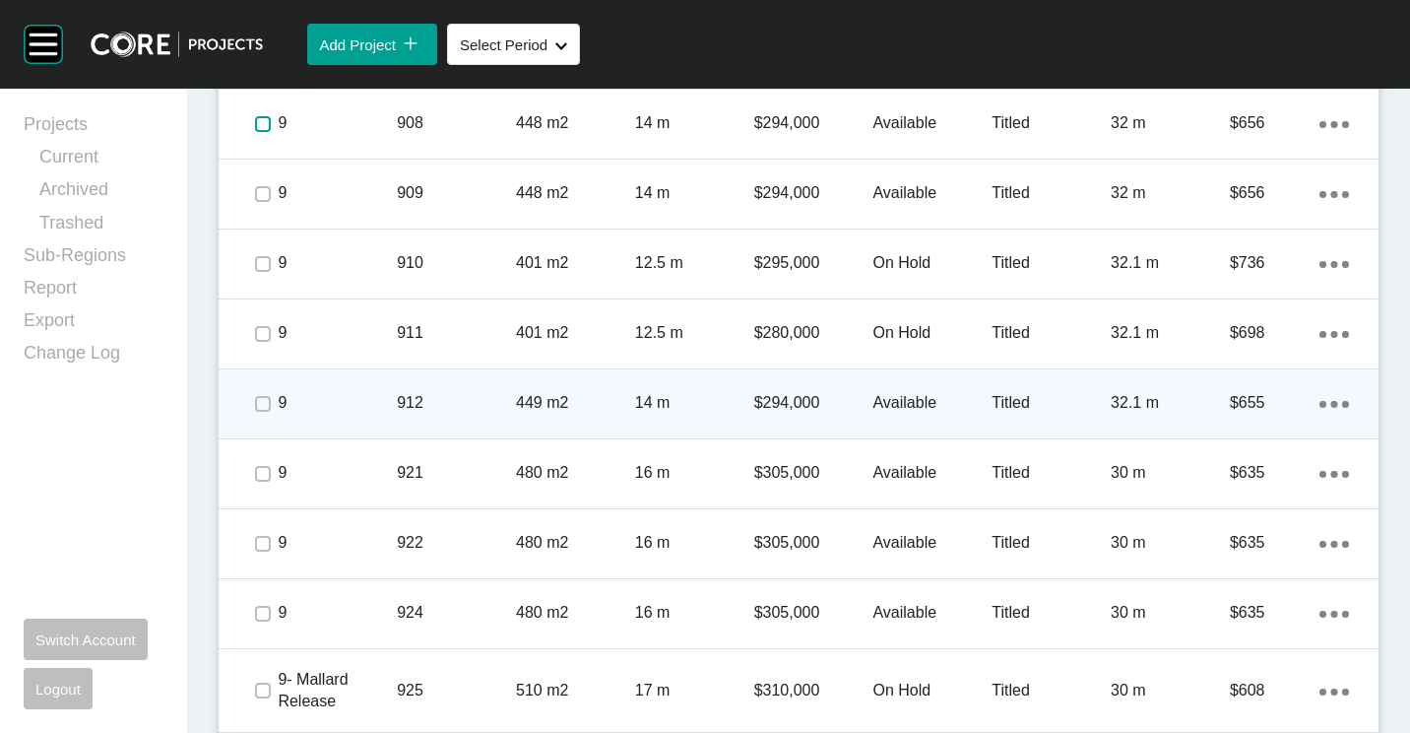
scroll to position [3545, 0]
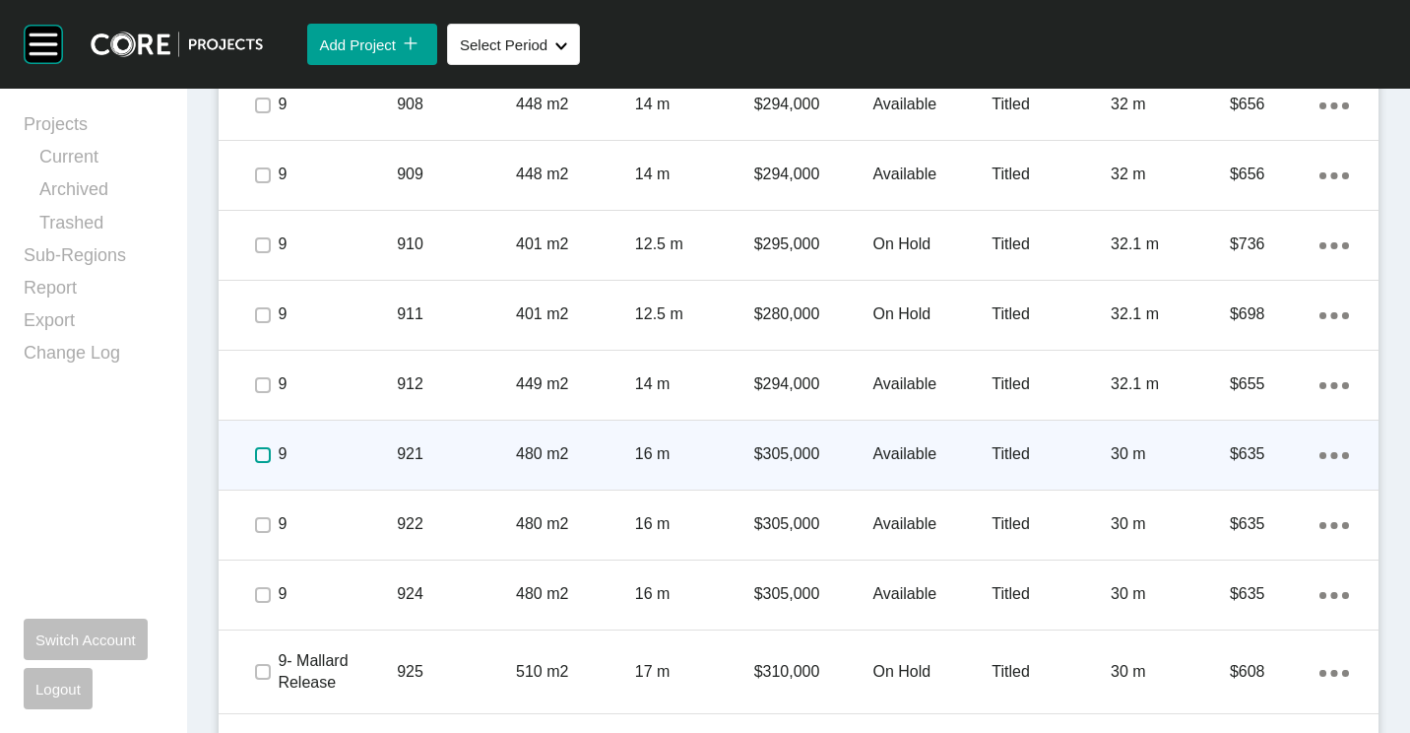
drag, startPoint x: 266, startPoint y: 455, endPoint x: 257, endPoint y: 470, distance: 17.2
click at [265, 455] on label at bounding box center [263, 455] width 16 height 16
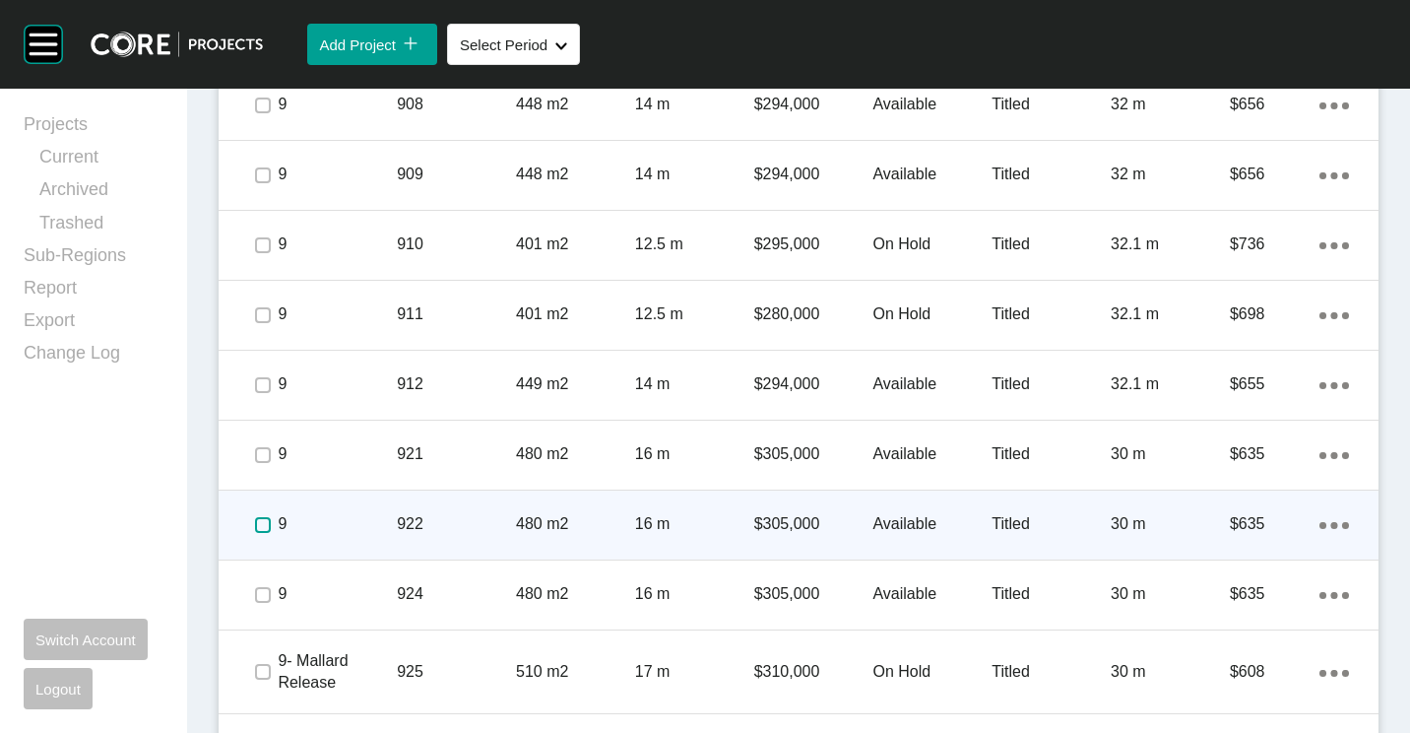
click at [262, 524] on label at bounding box center [263, 525] width 16 height 16
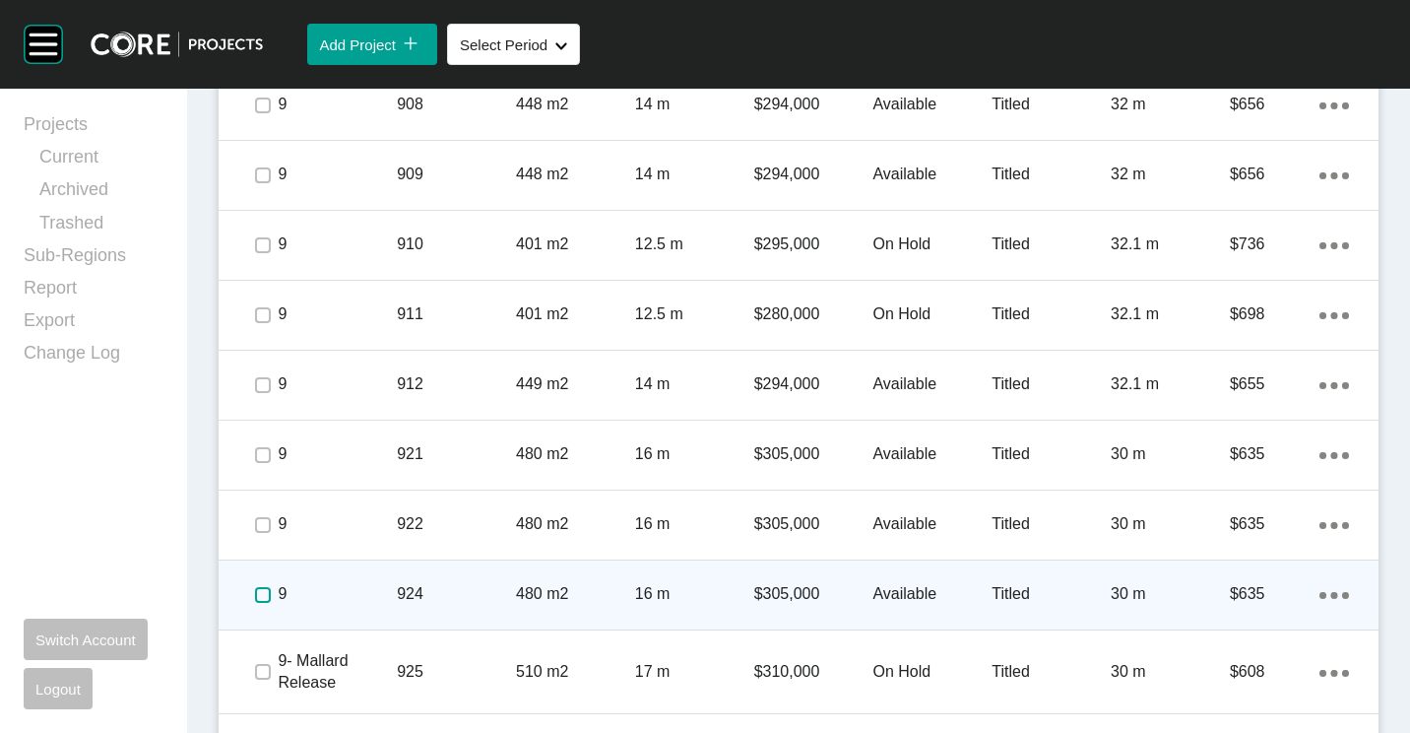
click at [260, 596] on label at bounding box center [263, 595] width 16 height 16
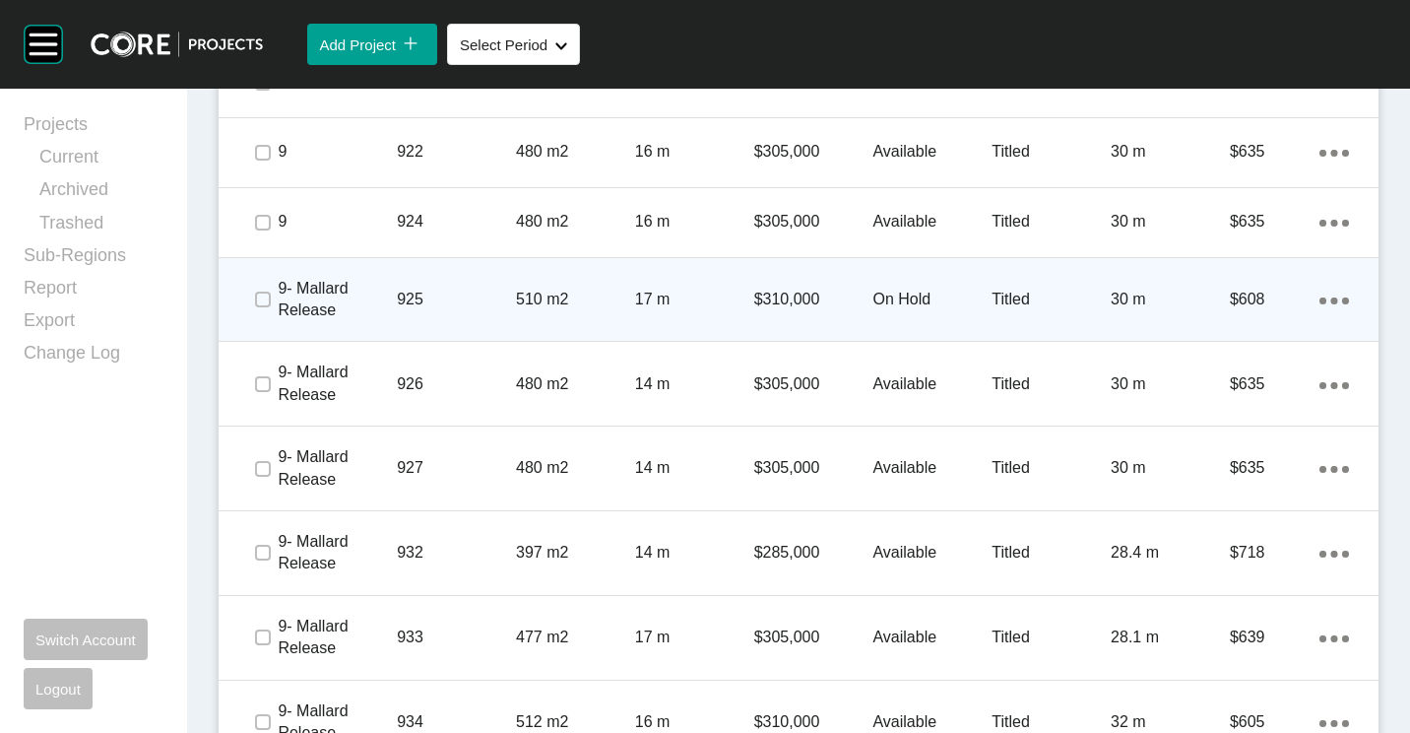
scroll to position [3939, 0]
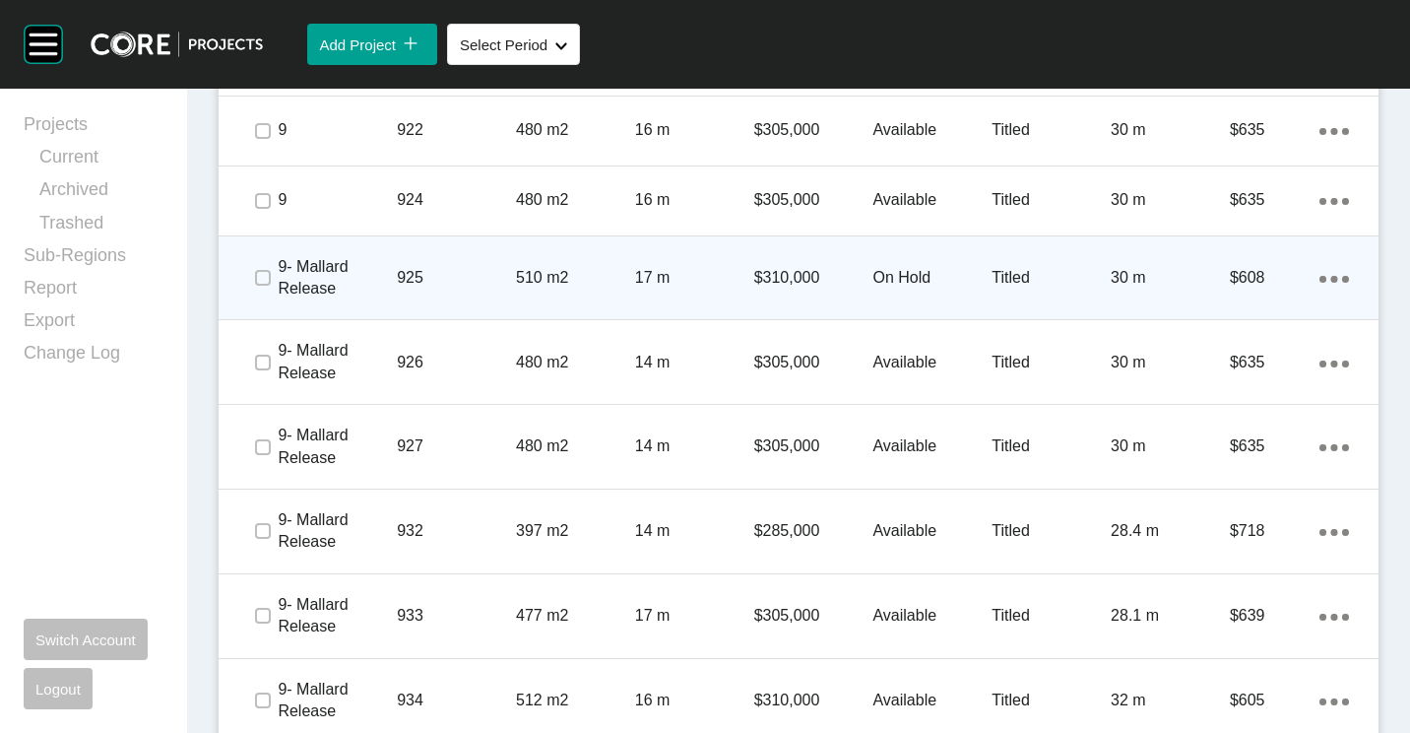
click at [418, 285] on p "925" at bounding box center [456, 278] width 119 height 22
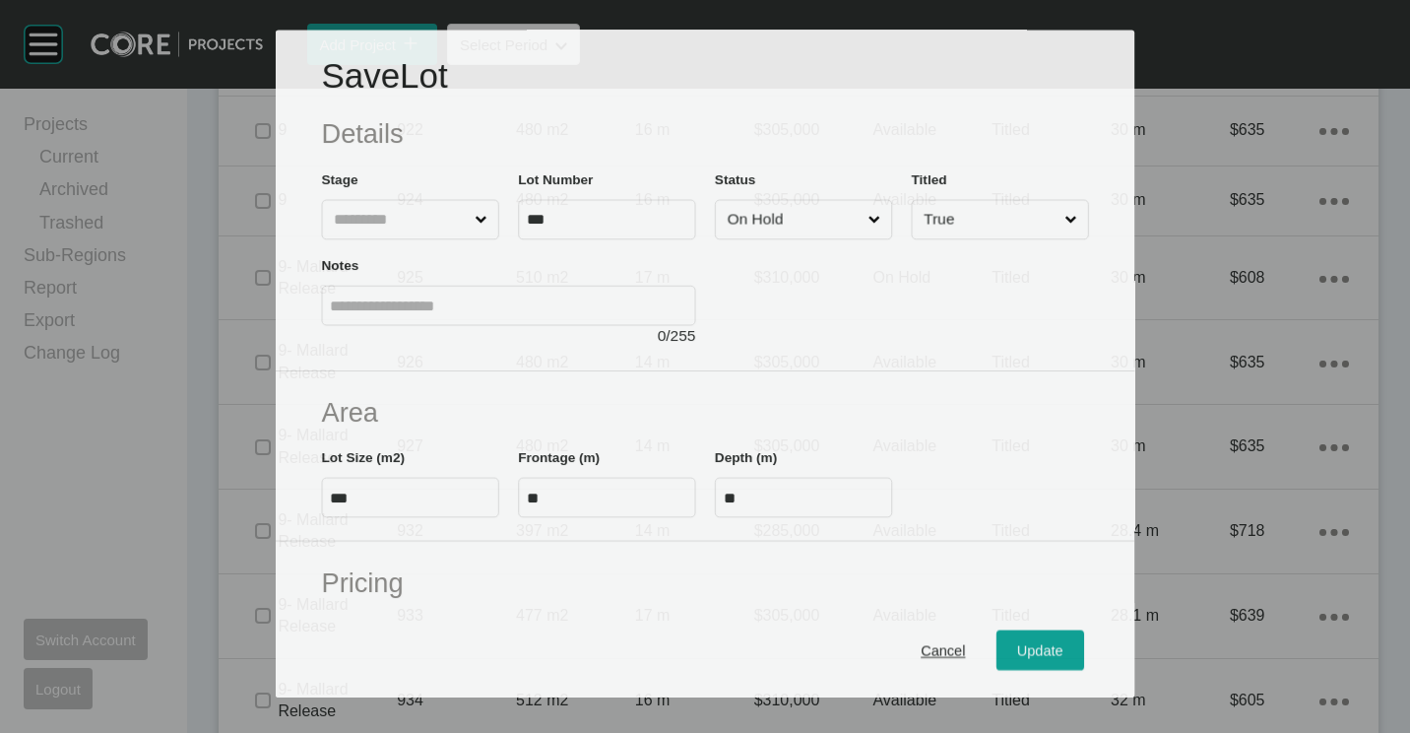
scroll to position [3878, 0]
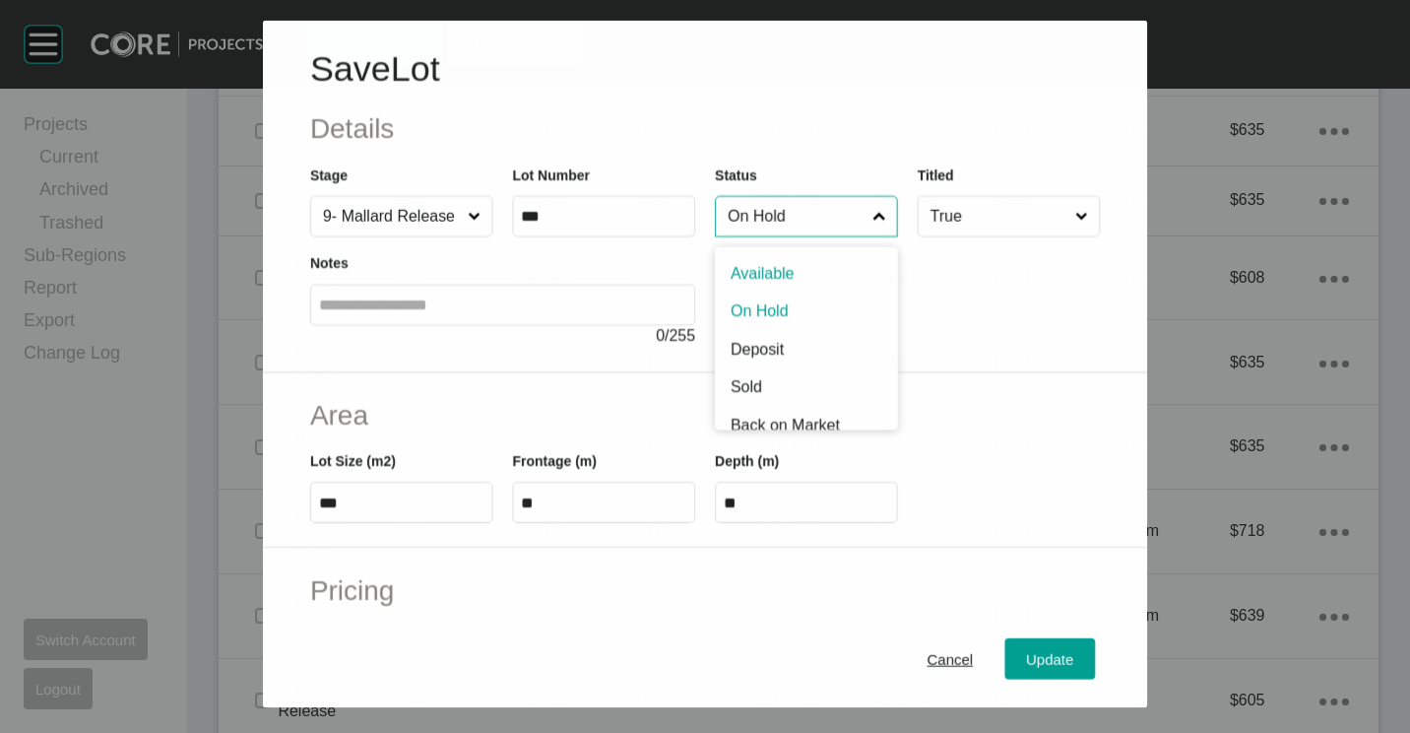
click at [771, 215] on input "On Hold" at bounding box center [796, 215] width 145 height 39
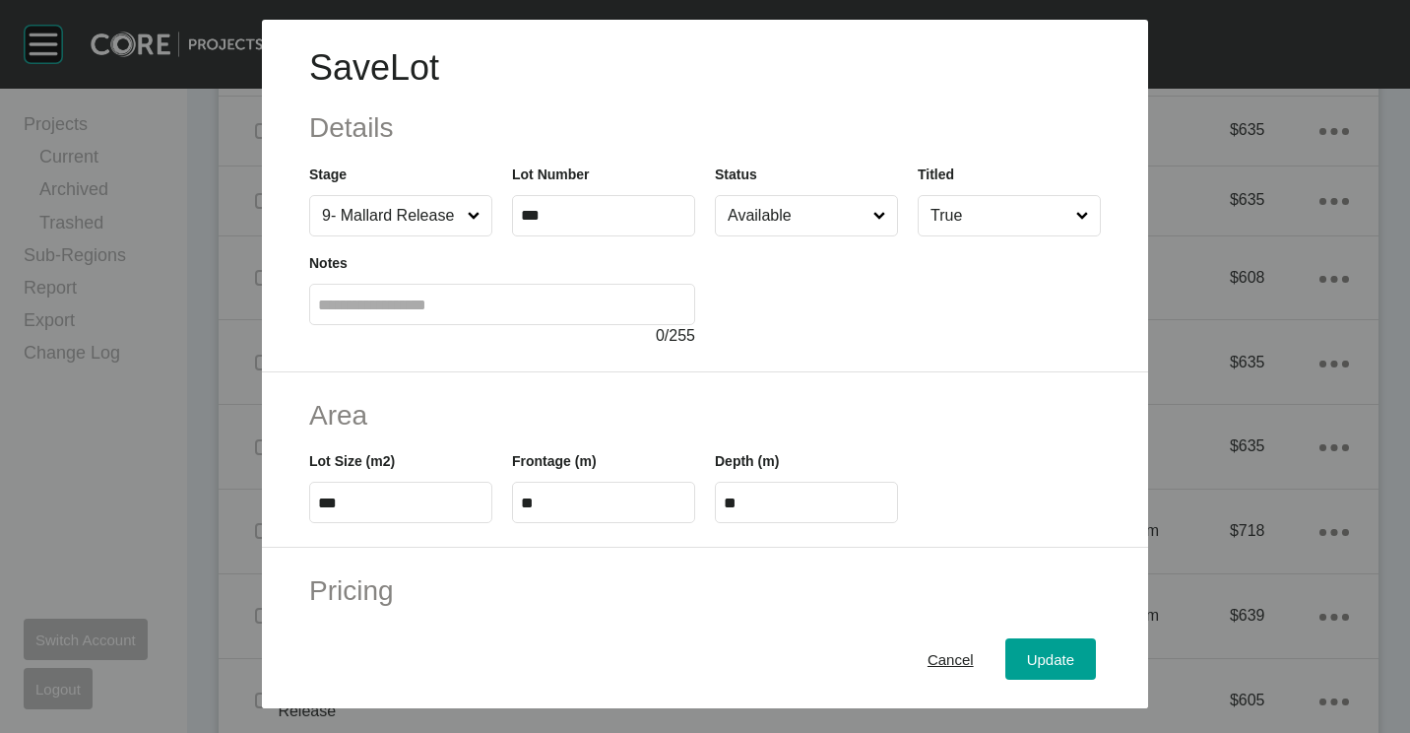
drag, startPoint x: 1063, startPoint y: 664, endPoint x: 971, endPoint y: 506, distance: 182.7
click at [1063, 664] on div "Update" at bounding box center [1050, 659] width 57 height 27
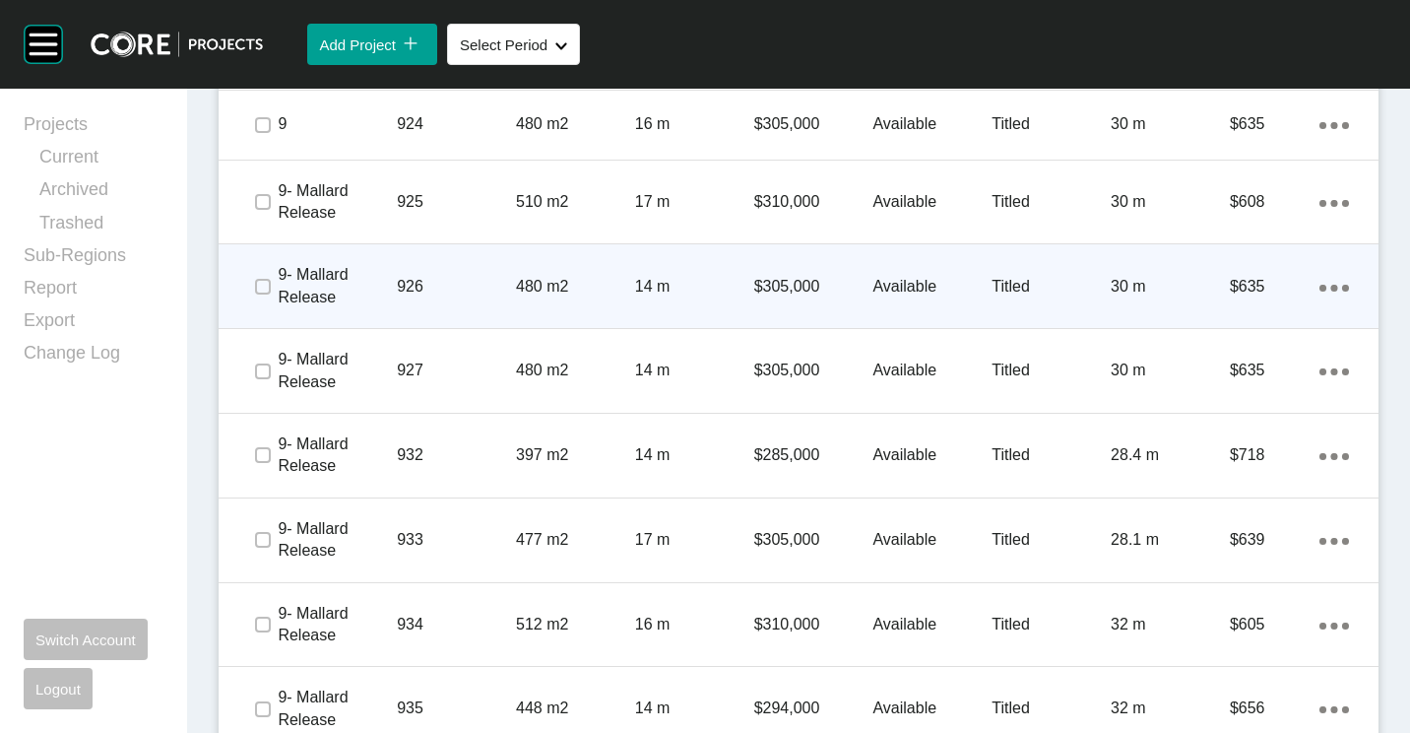
scroll to position [4037, 0]
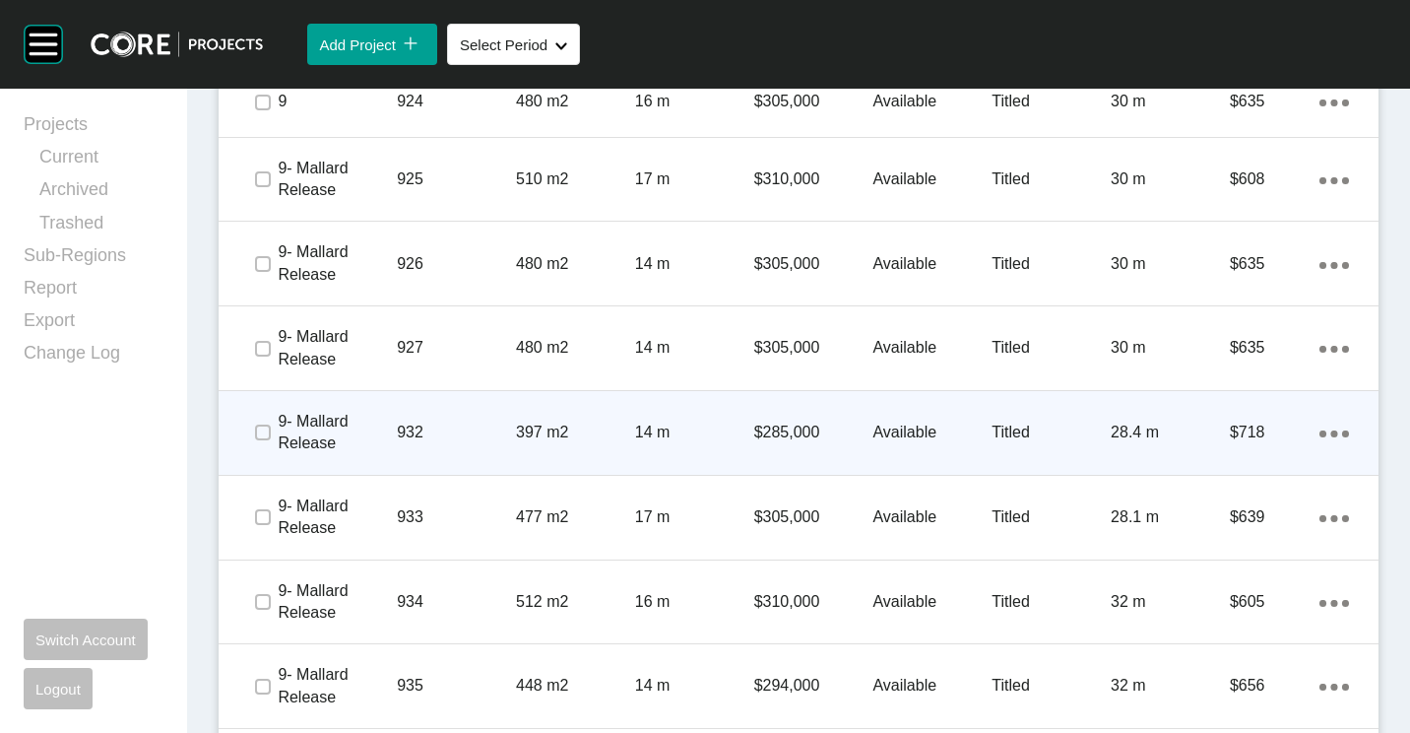
click at [433, 416] on div "932" at bounding box center [456, 432] width 119 height 61
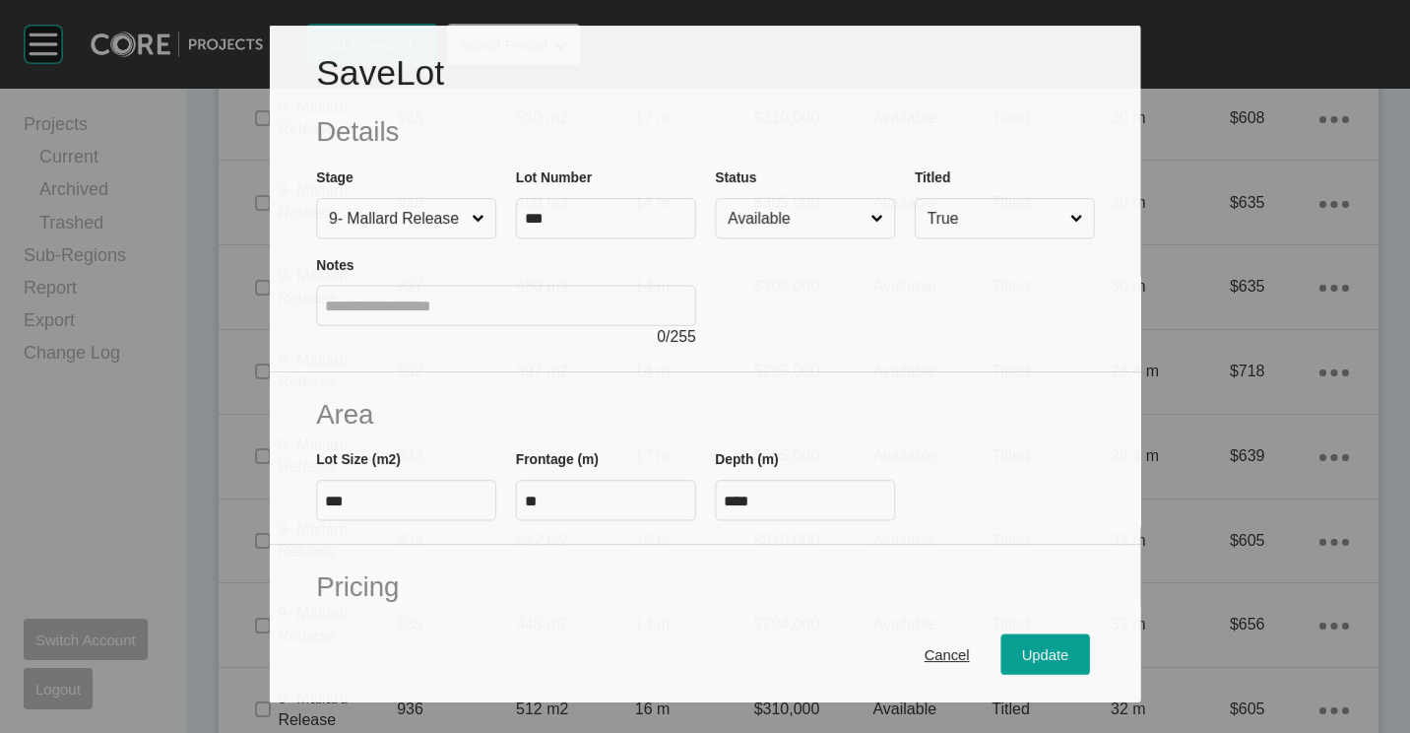
scroll to position [3976, 0]
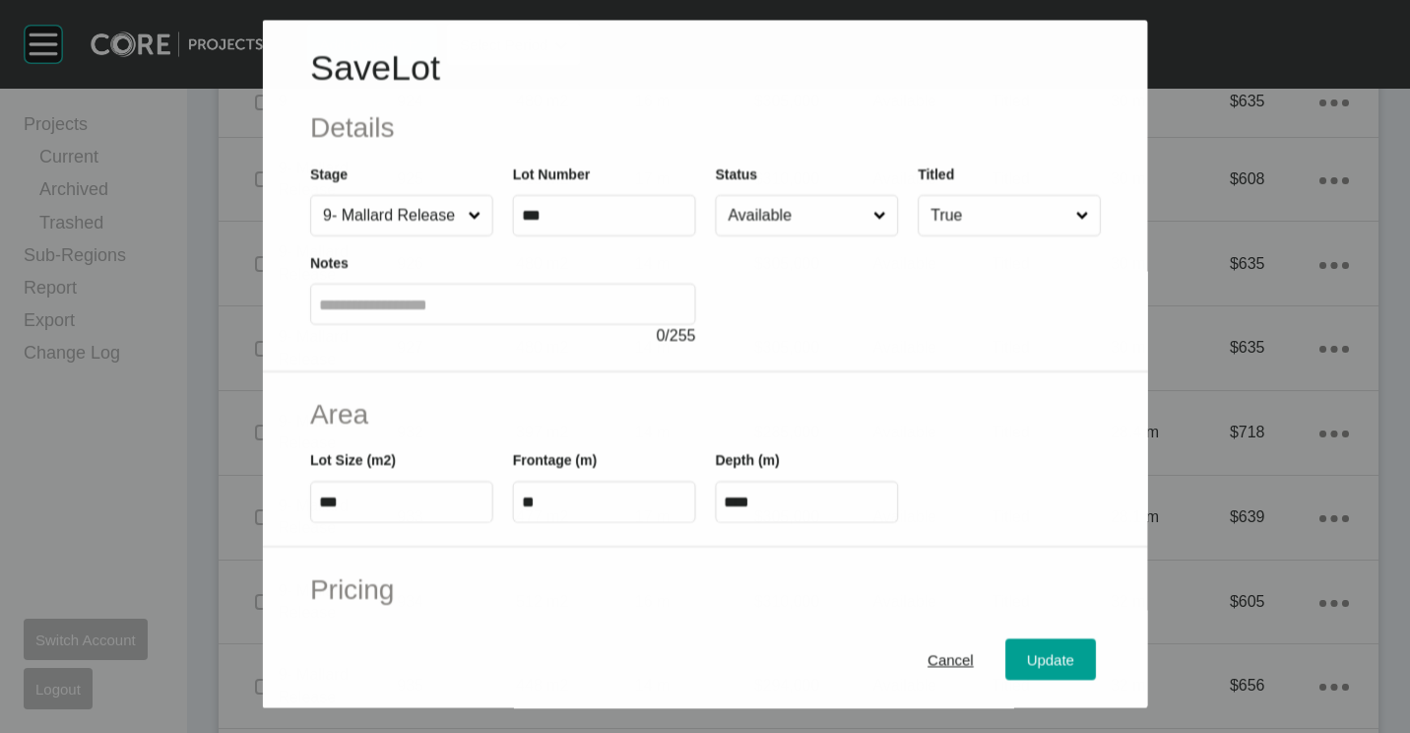
click at [760, 210] on input "Available" at bounding box center [796, 215] width 145 height 39
click at [1035, 651] on span "Update" at bounding box center [1050, 659] width 47 height 17
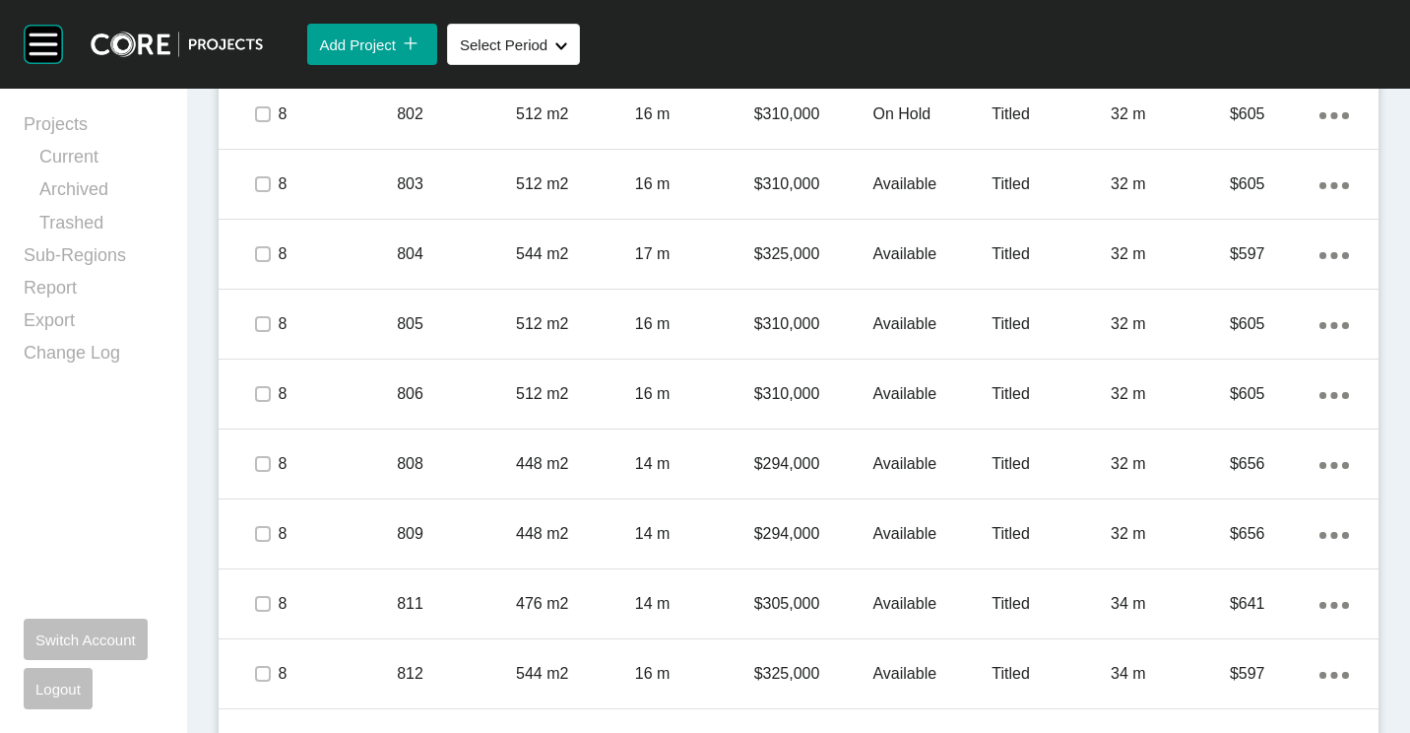
scroll to position [1086, 0]
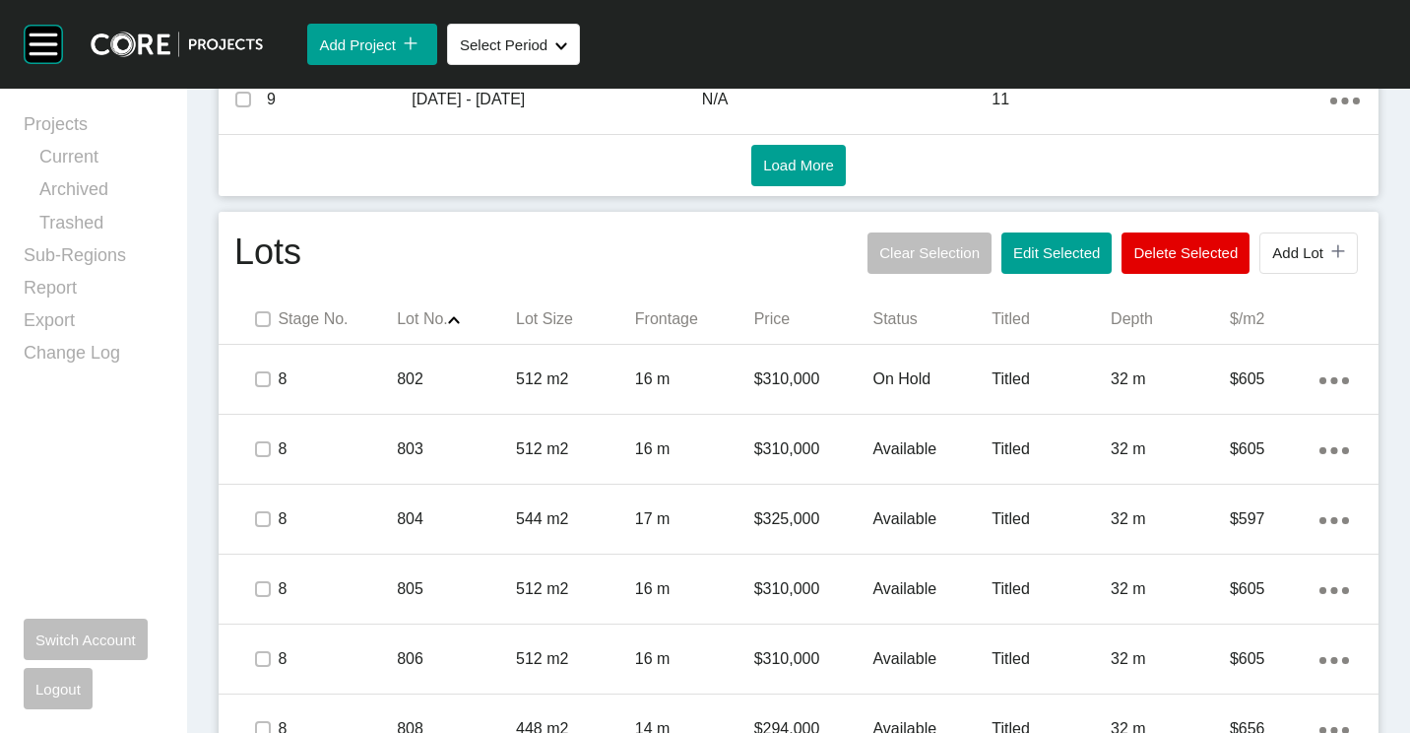
click at [1054, 255] on span "Edit Selected" at bounding box center [1056, 252] width 87 height 17
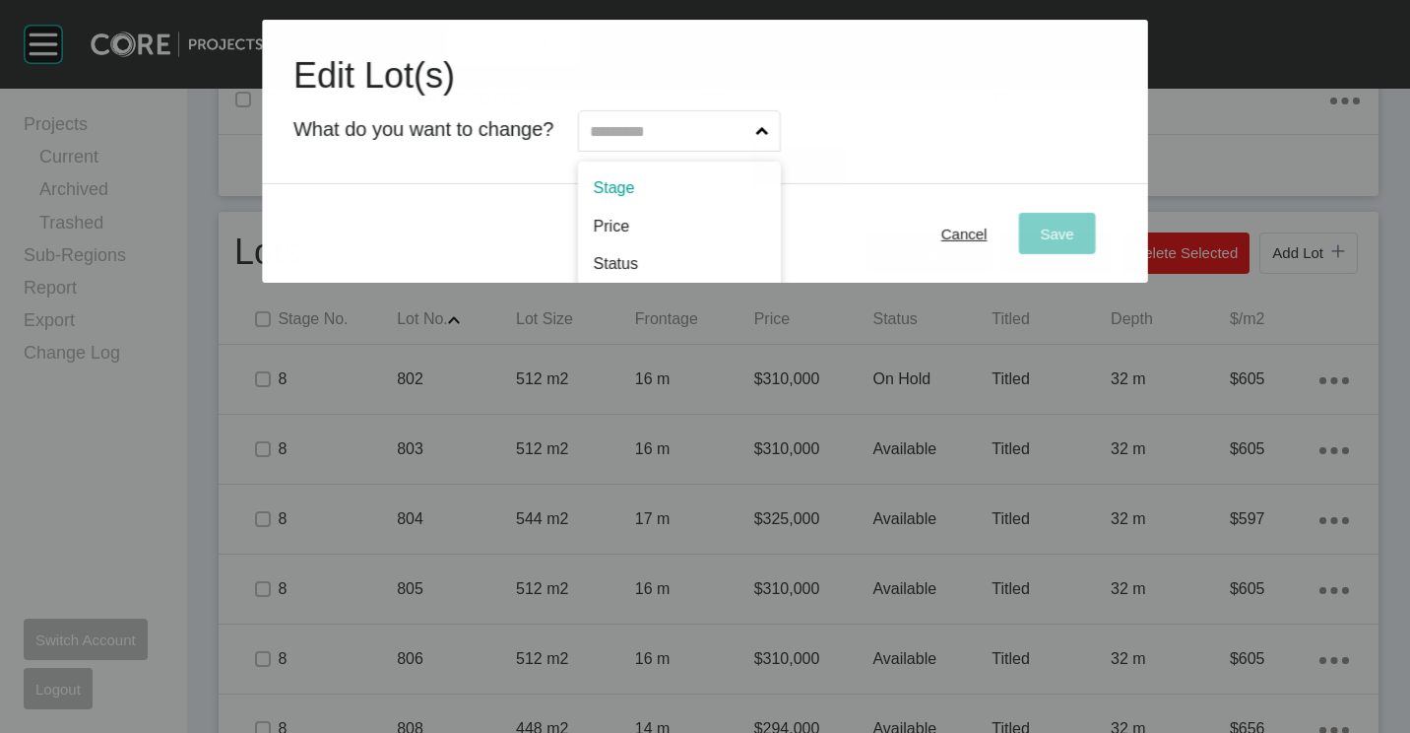
click at [733, 113] on input "text" at bounding box center [669, 130] width 165 height 39
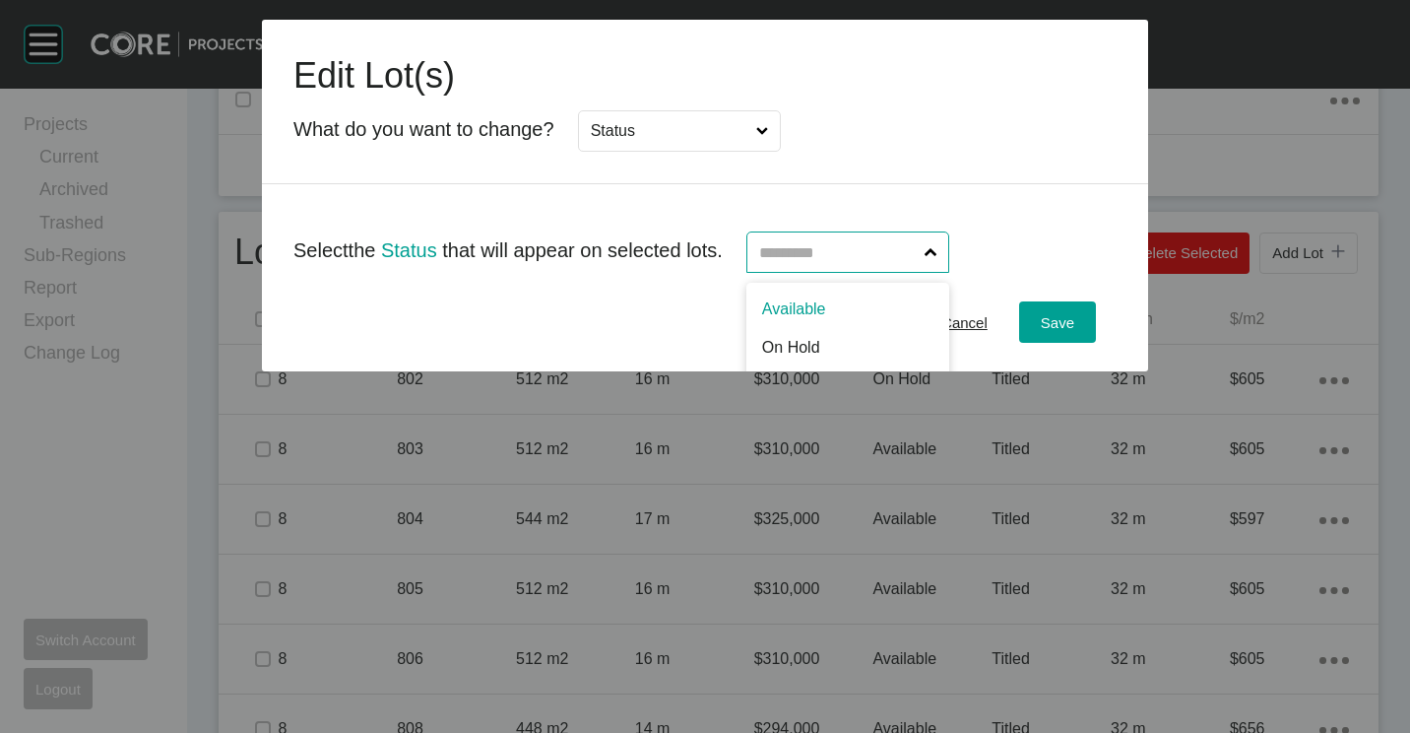
click at [866, 250] on input "text" at bounding box center [837, 251] width 165 height 39
drag, startPoint x: 835, startPoint y: 314, endPoint x: 949, endPoint y: 306, distance: 114.5
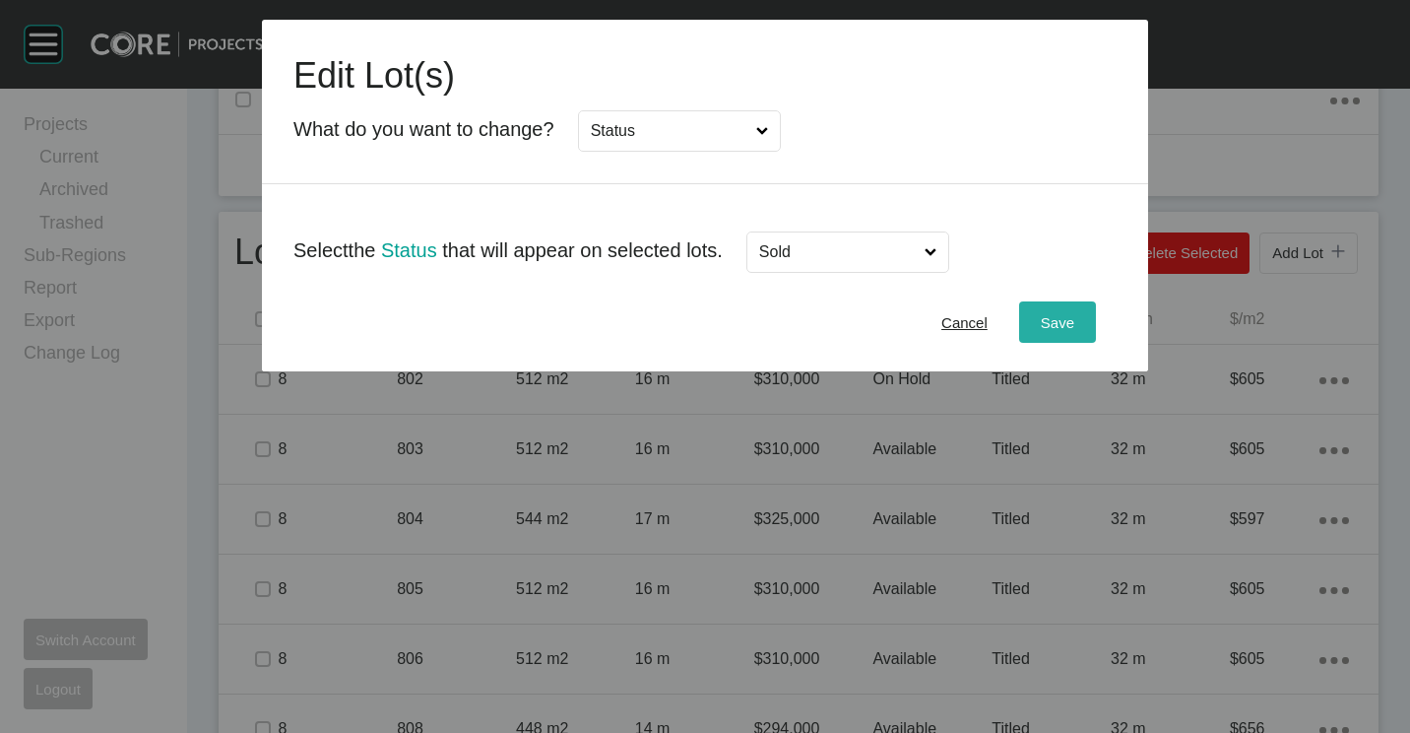
drag, startPoint x: 1018, startPoint y: 305, endPoint x: 1070, endPoint y: 328, distance: 56.9
click at [1032, 323] on div "Cancel Save" at bounding box center [705, 322] width 886 height 98
click at [1070, 328] on span "Save" at bounding box center [1057, 322] width 33 height 17
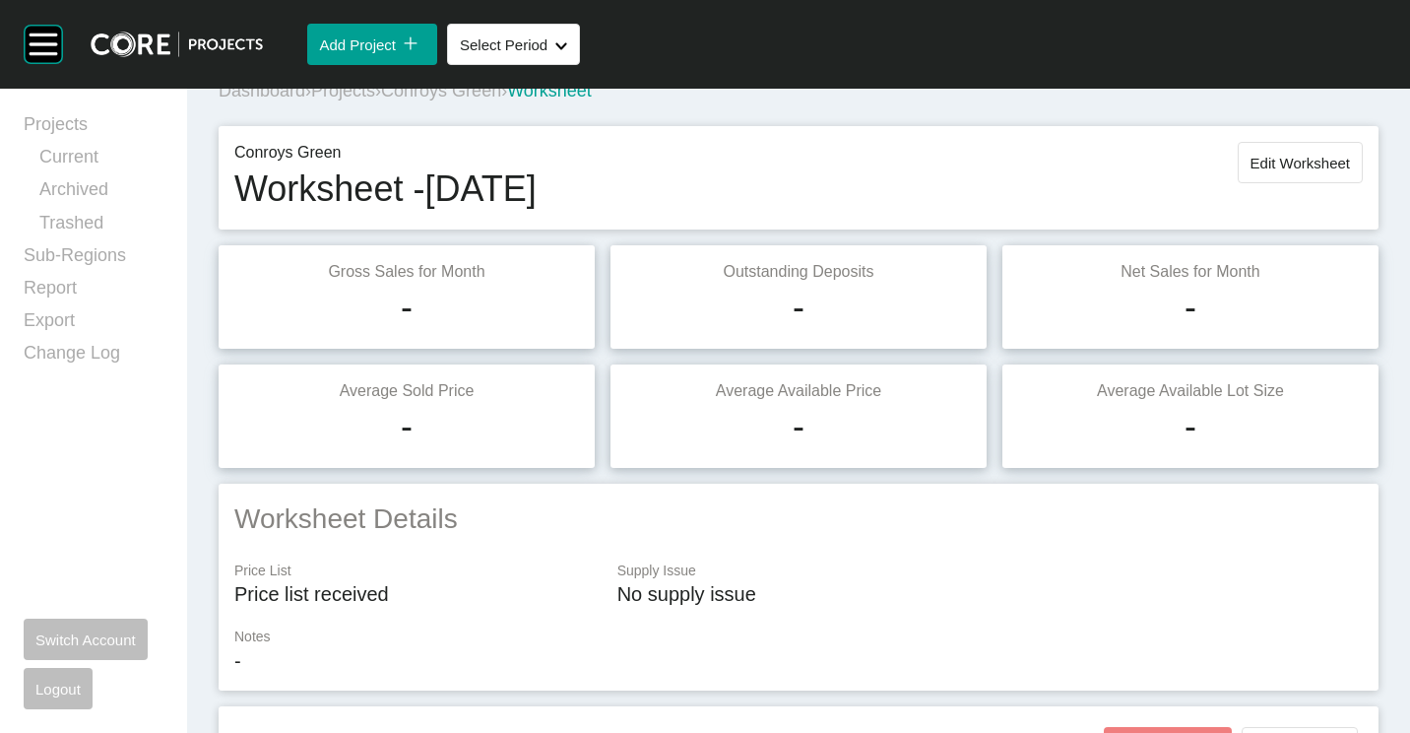
scroll to position [0, 0]
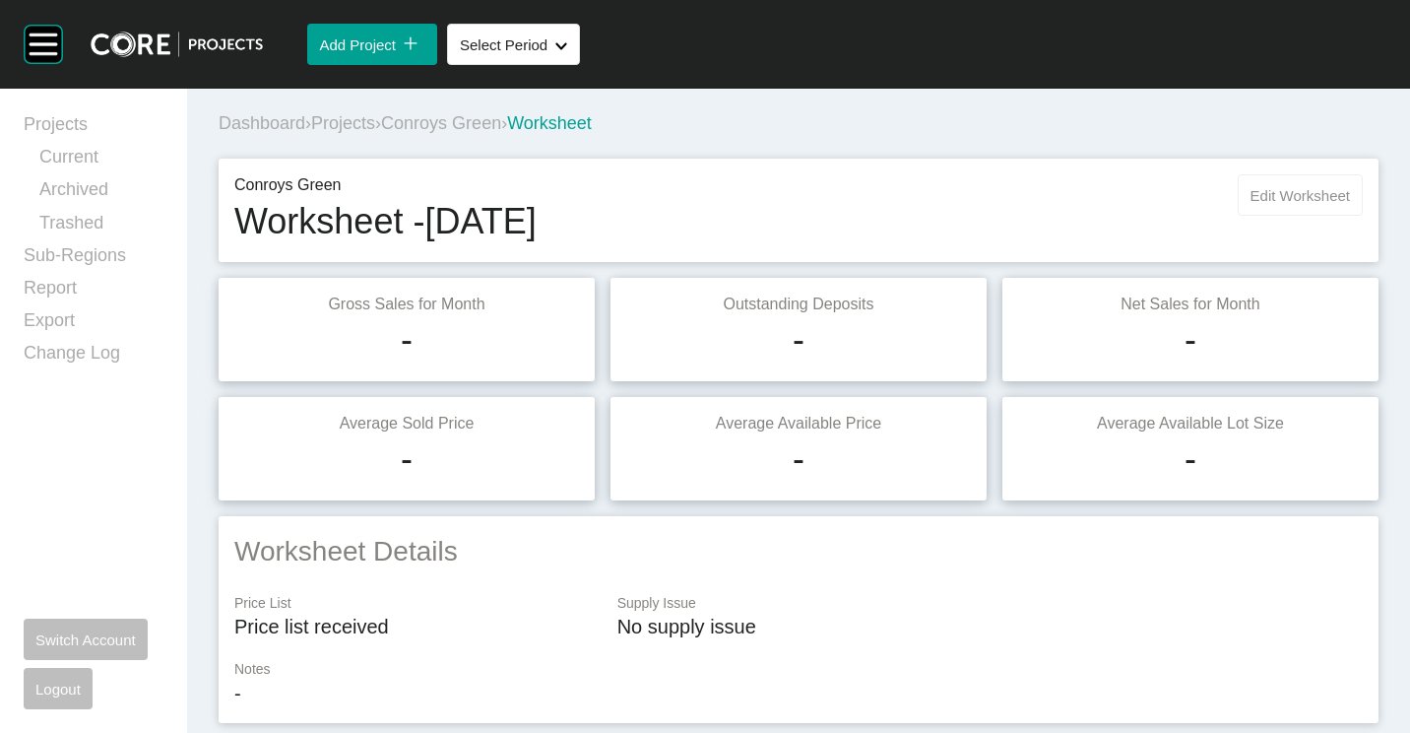
click at [1314, 200] on span "Edit Worksheet" at bounding box center [1300, 195] width 99 height 17
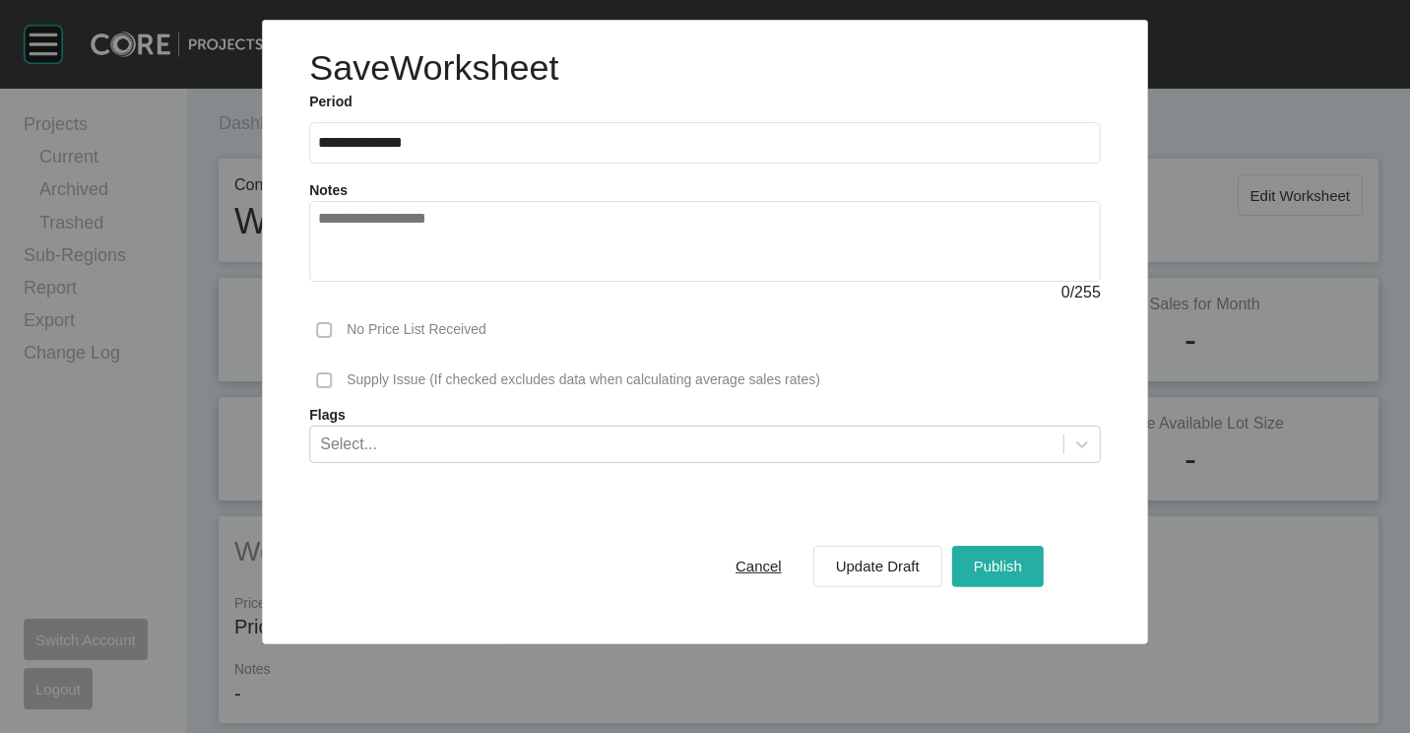
click at [976, 573] on span "Publish" at bounding box center [998, 565] width 48 height 17
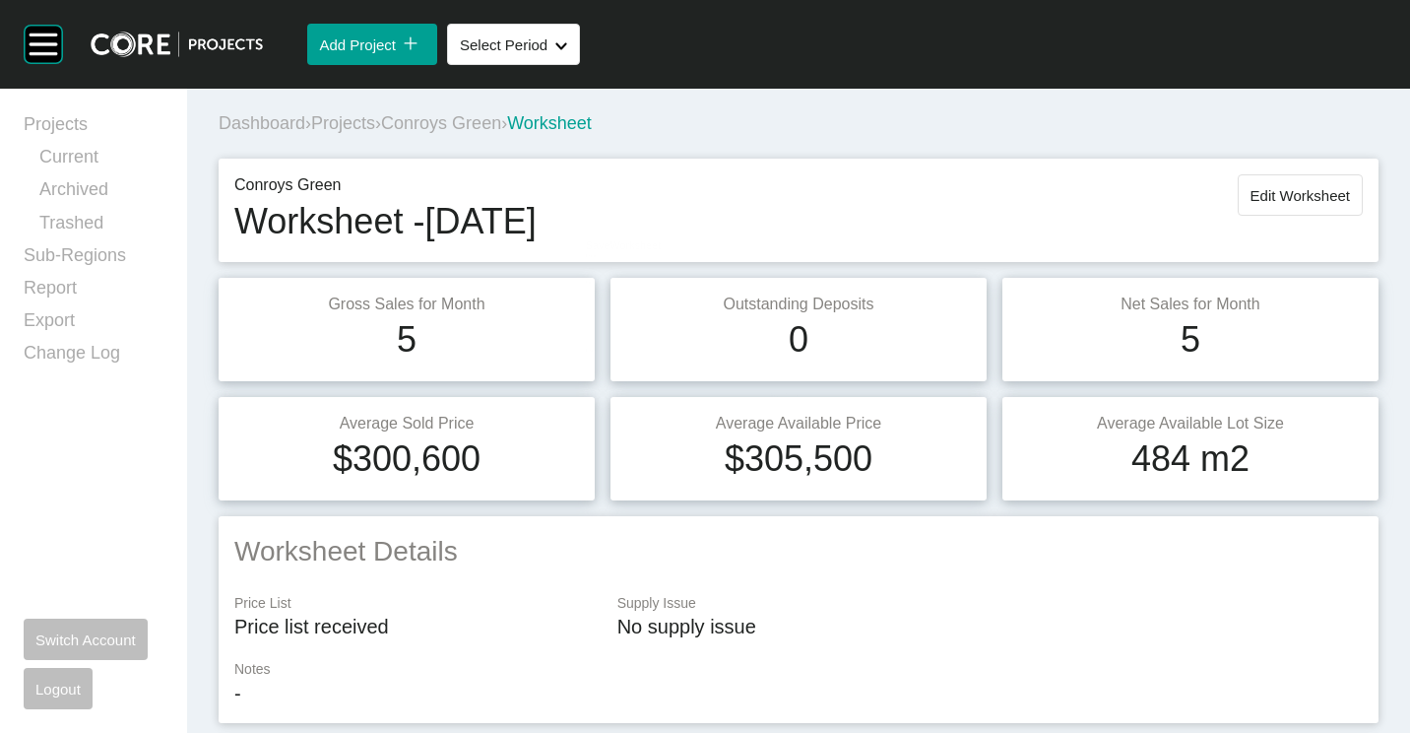
click at [356, 120] on span "Projects" at bounding box center [343, 123] width 64 height 20
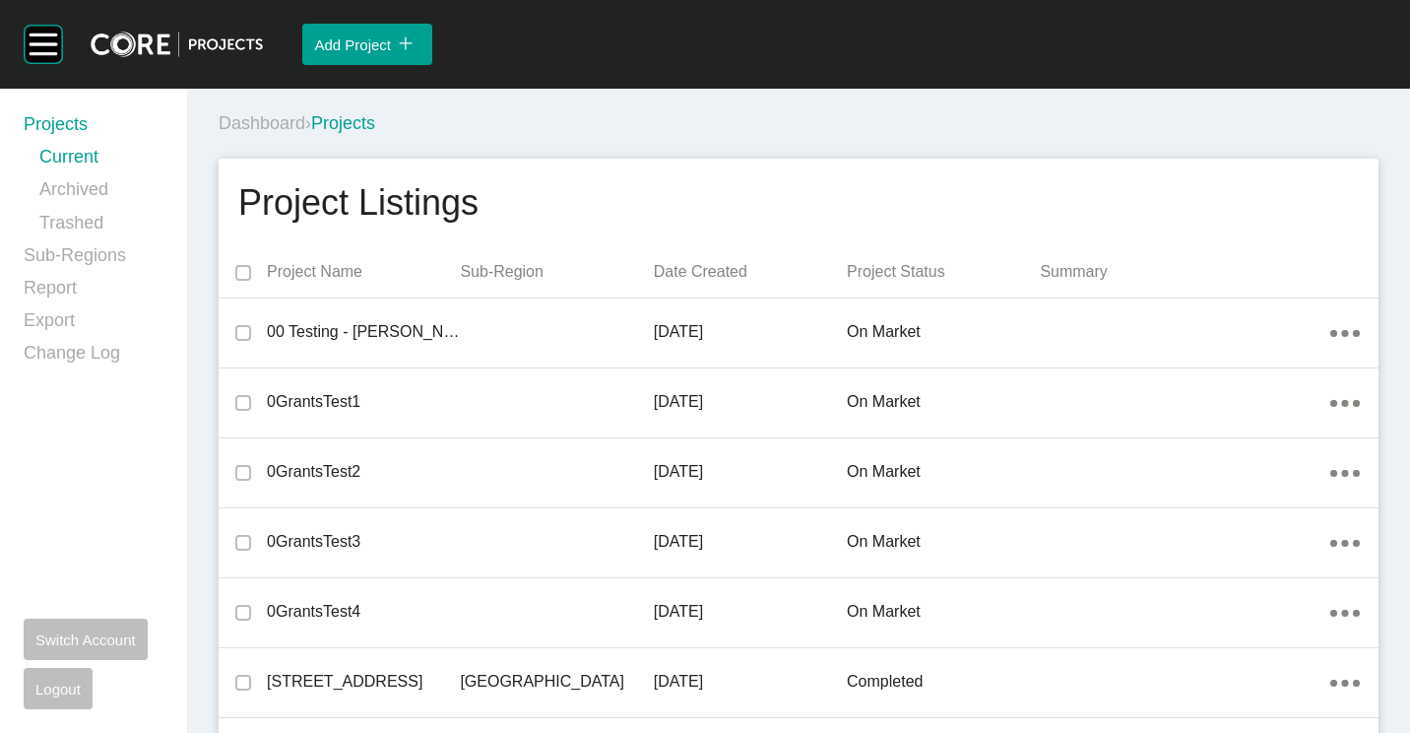
scroll to position [12130, 0]
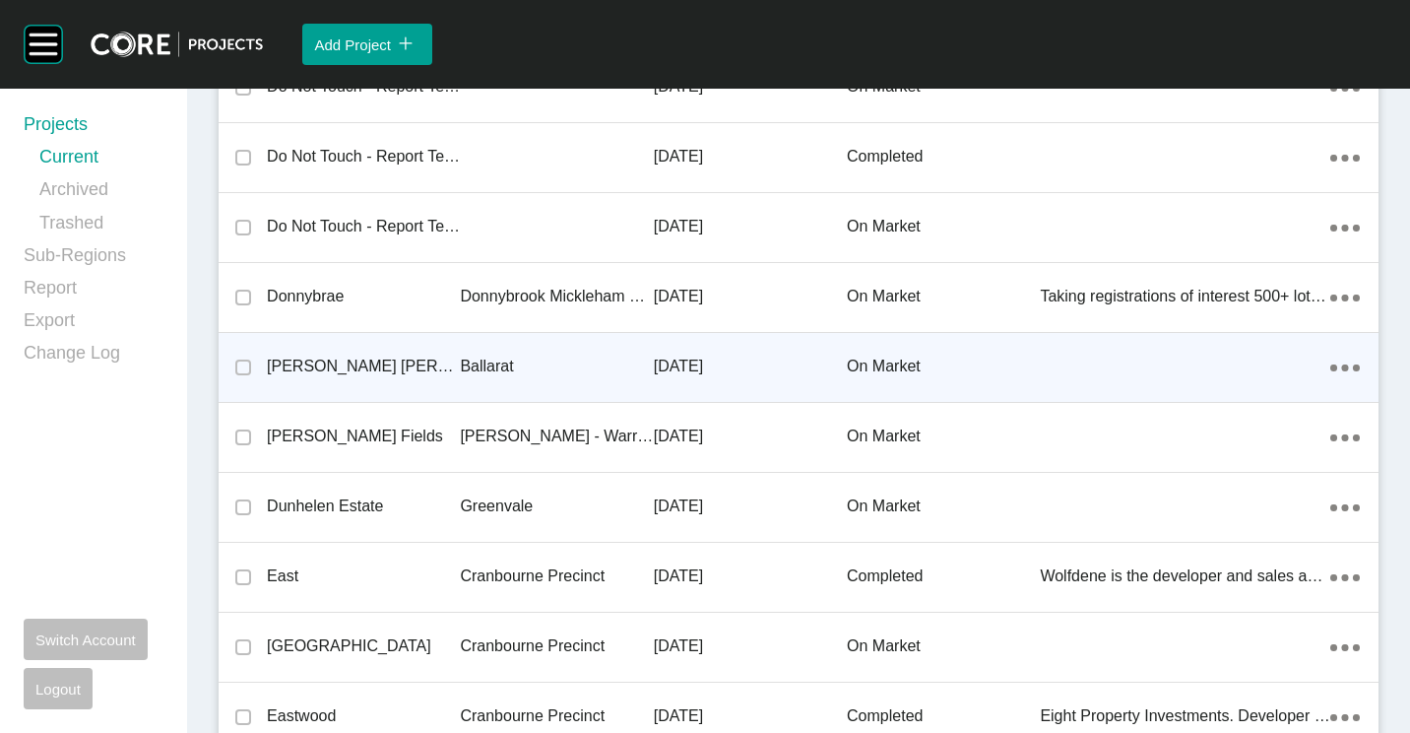
click at [524, 347] on div "Ballarat" at bounding box center [556, 366] width 193 height 61
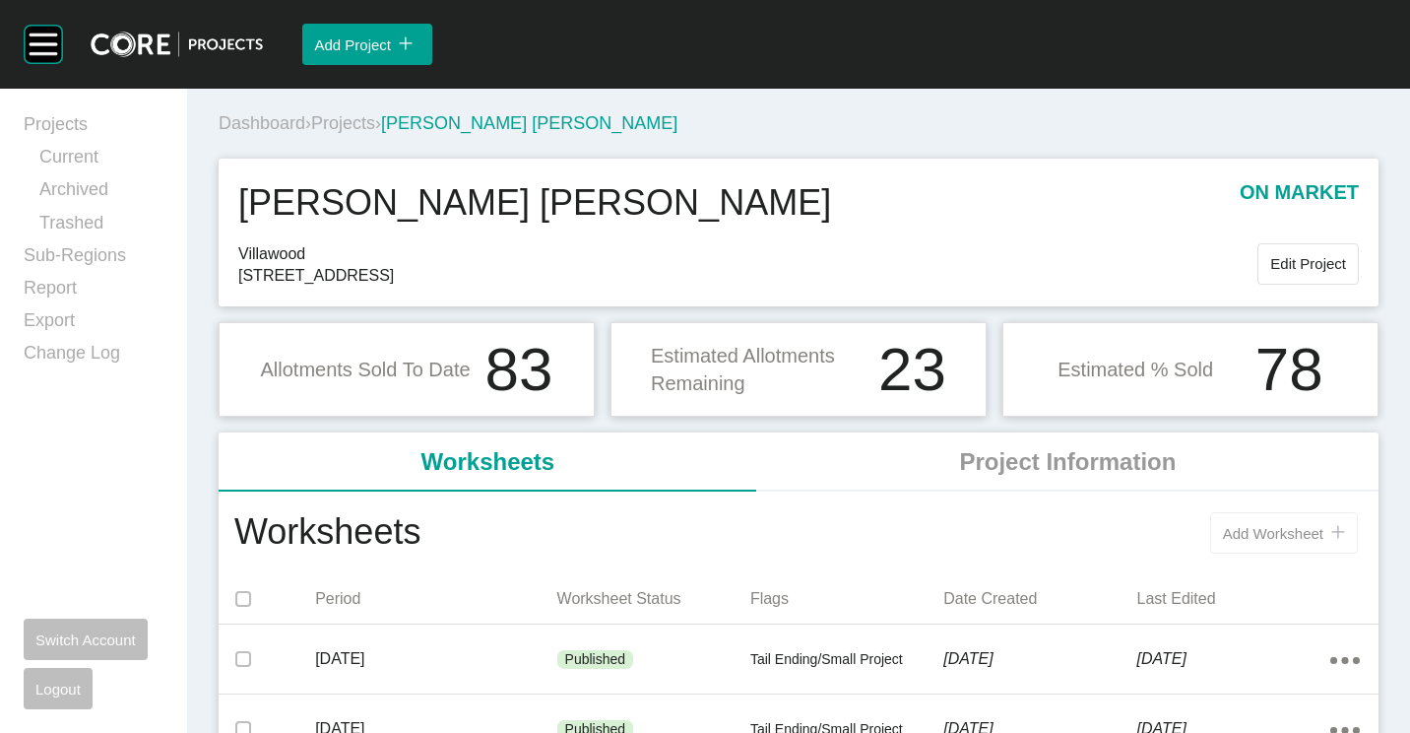
click at [1210, 519] on button "Add Worksheet icon/tick copy 11 Created with Sketch." at bounding box center [1284, 532] width 148 height 41
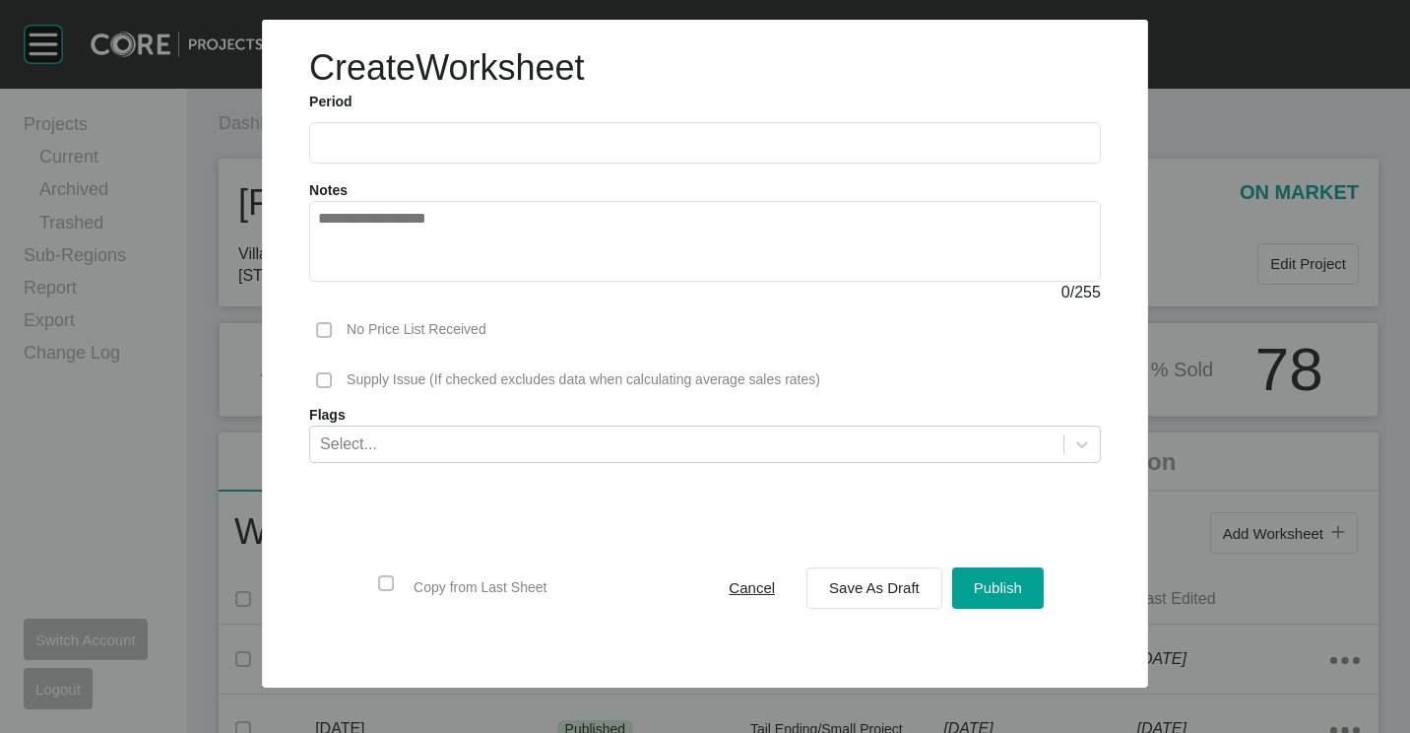
click at [651, 149] on input "text" at bounding box center [705, 143] width 774 height 17
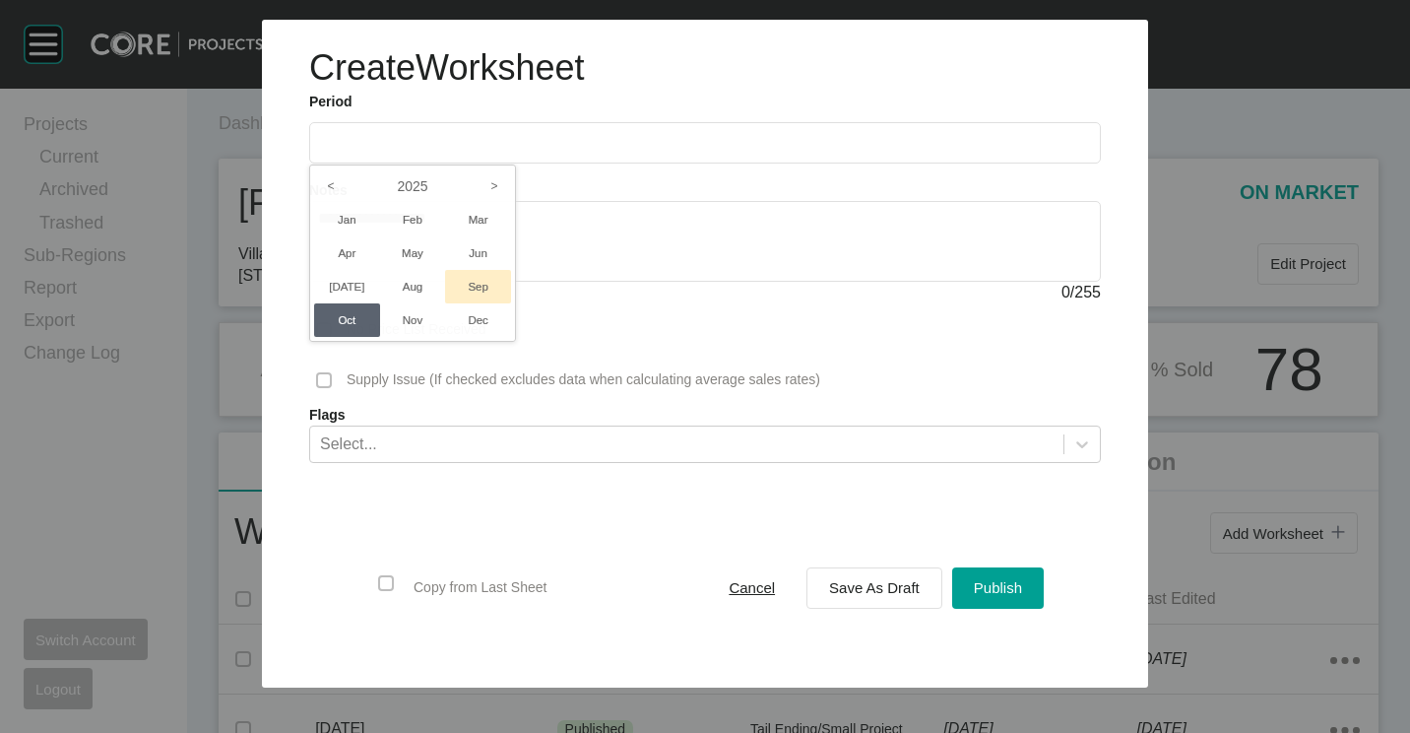
click at [489, 280] on li "Sep" at bounding box center [478, 286] width 66 height 33
type input "**********"
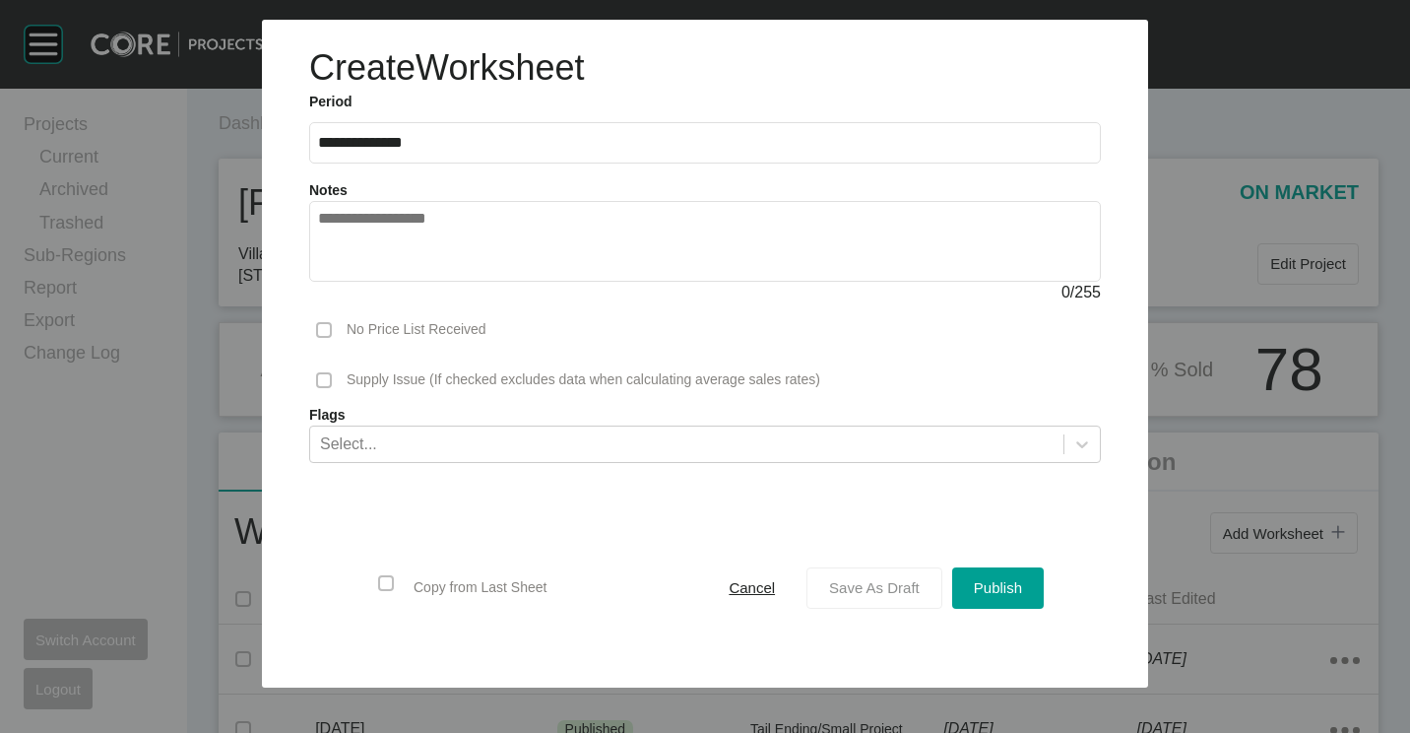
click at [868, 598] on div "Save As Draft" at bounding box center [874, 587] width 100 height 27
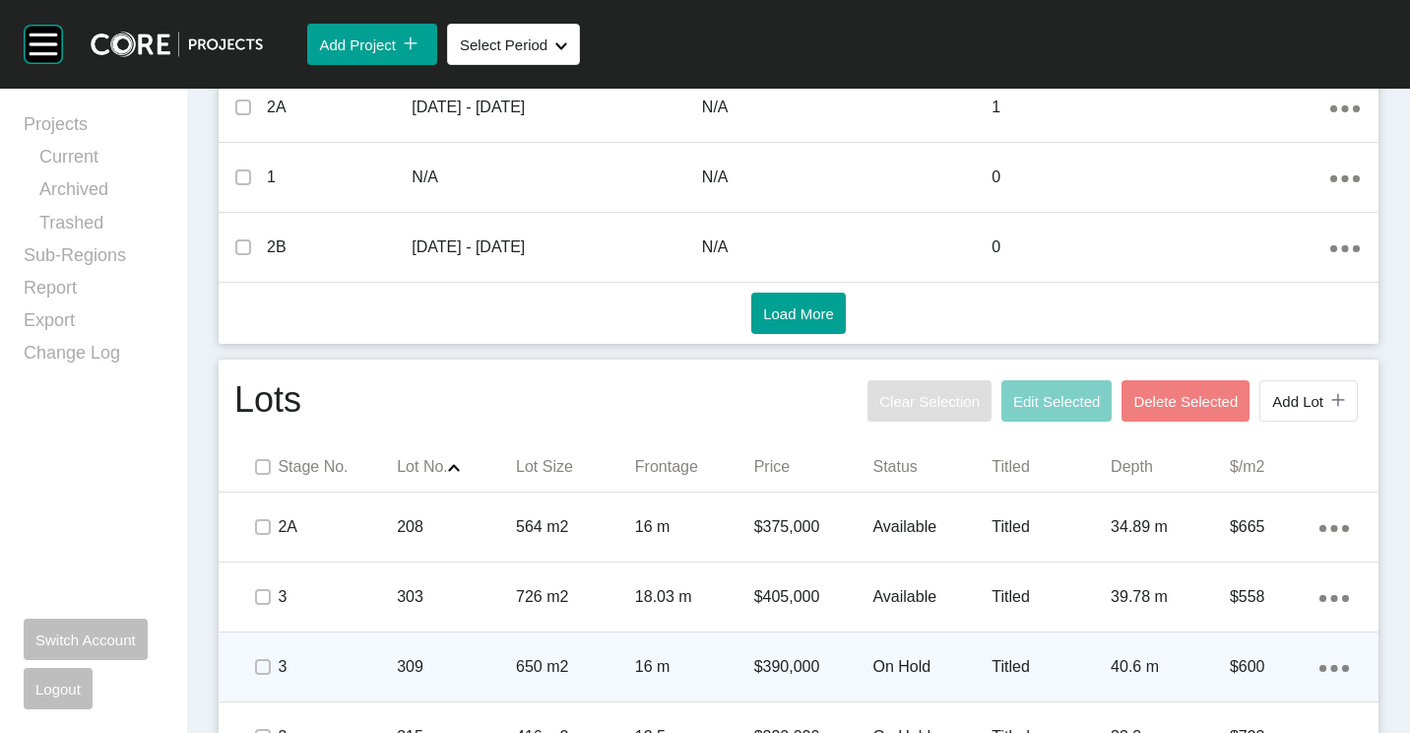
scroll to position [1379, 0]
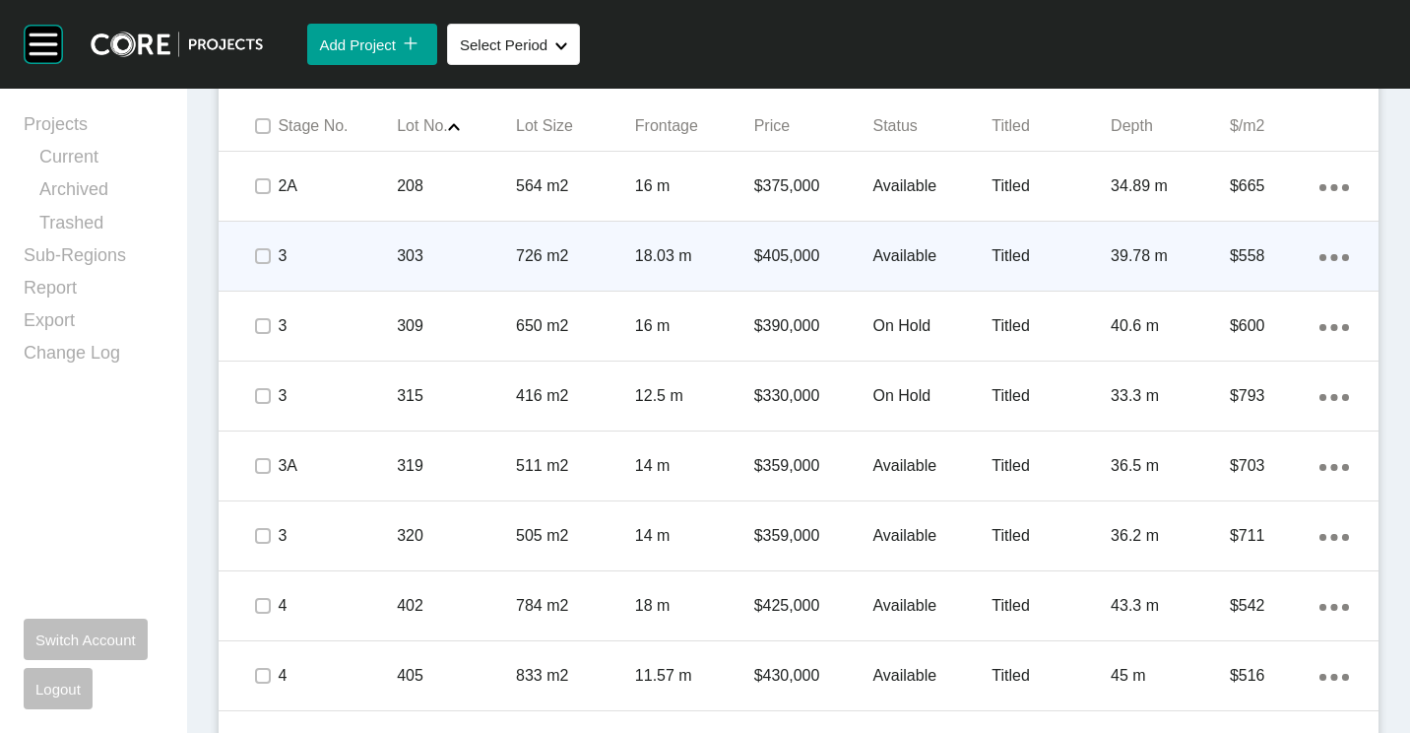
click at [829, 243] on div "$405,000" at bounding box center [813, 255] width 119 height 61
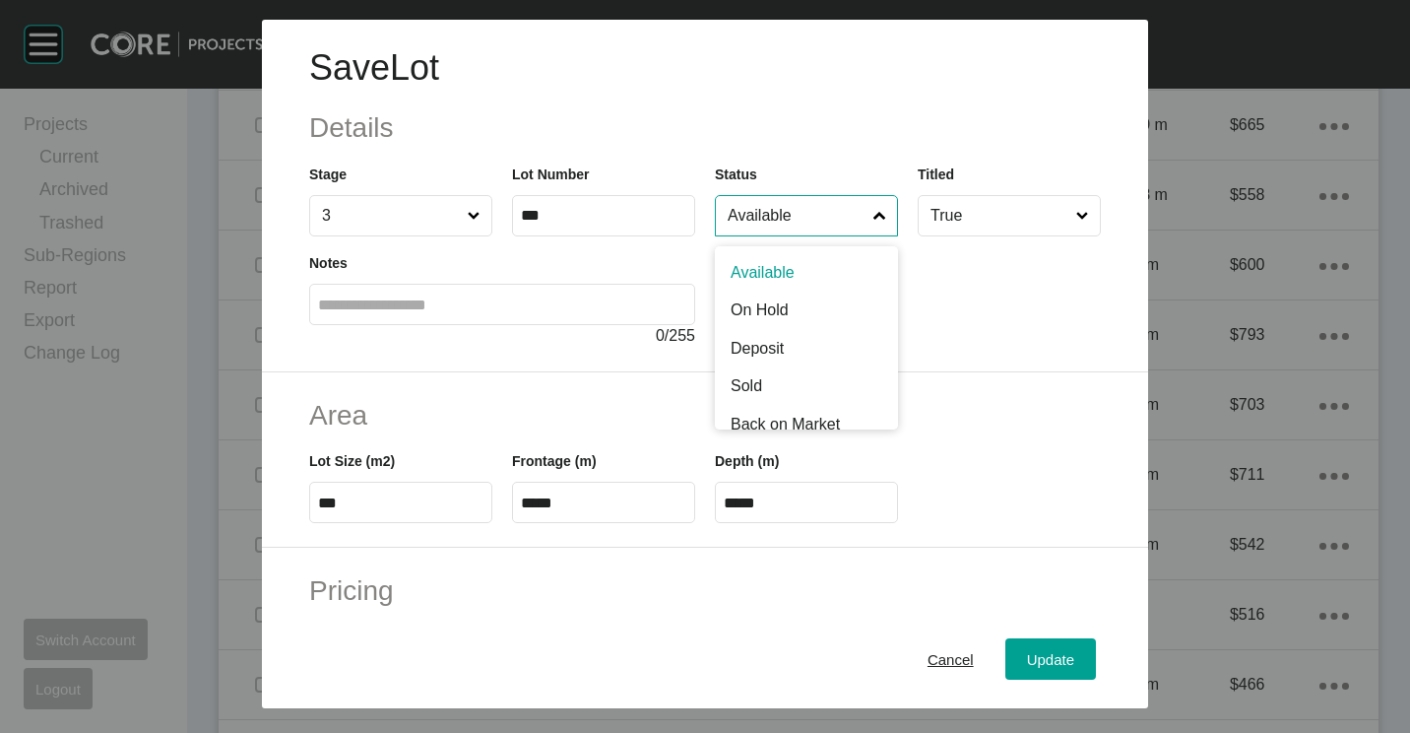
click at [844, 205] on input "Available" at bounding box center [797, 215] width 146 height 39
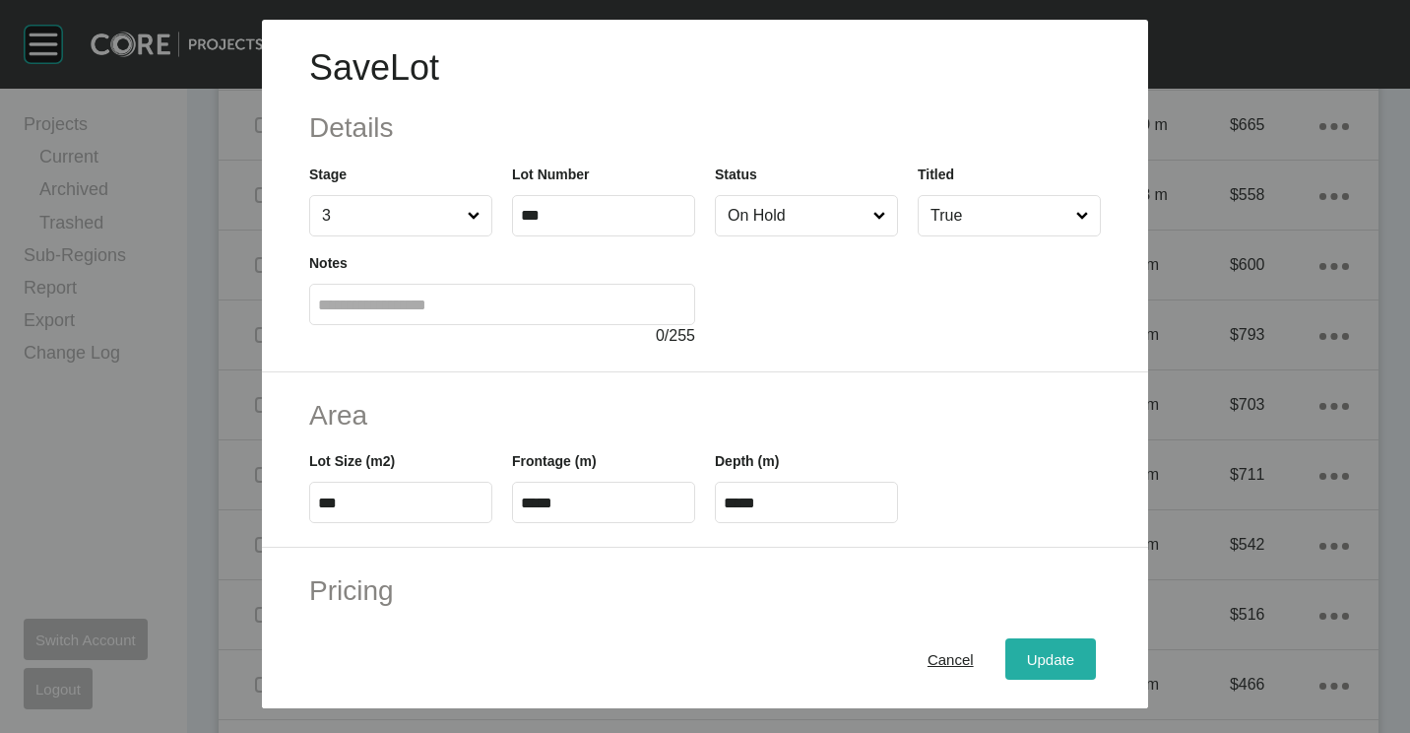
click at [1050, 663] on span "Update" at bounding box center [1050, 659] width 47 height 17
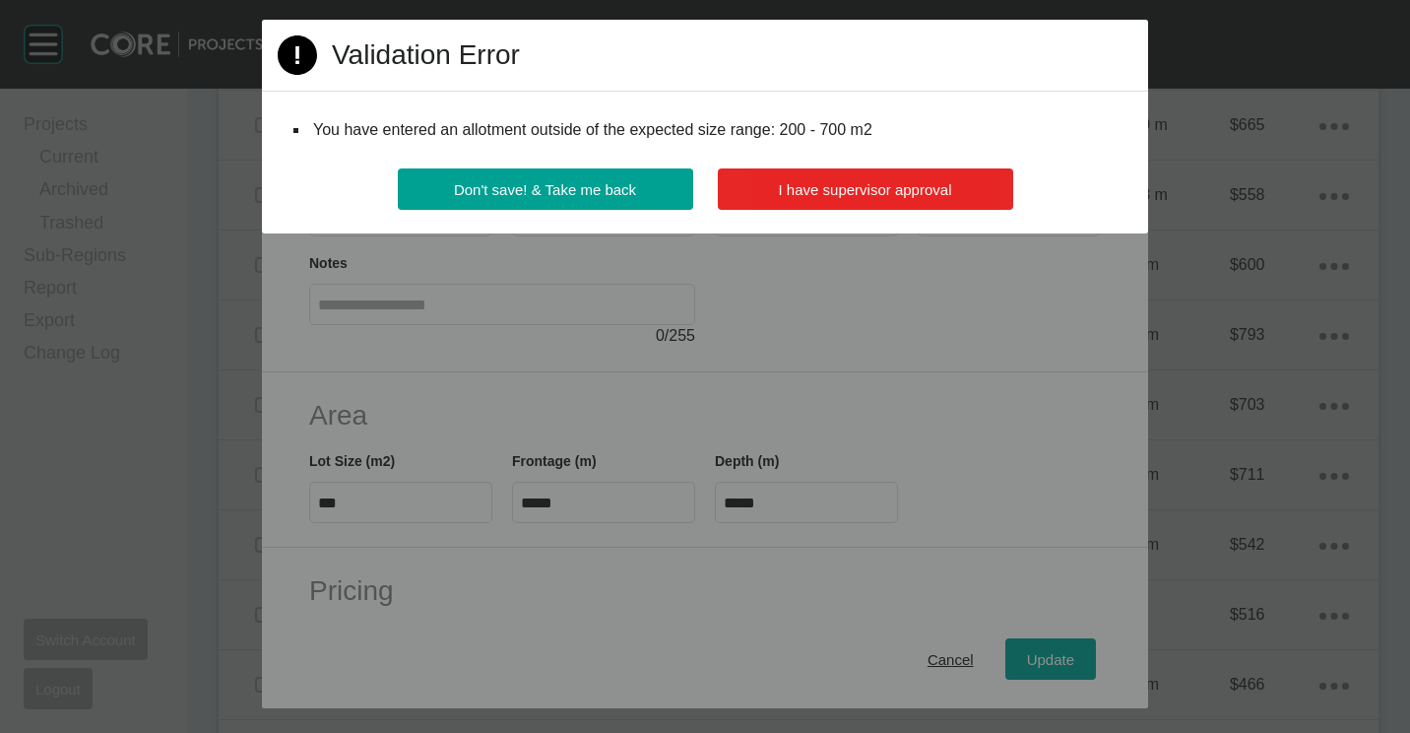
click at [976, 206] on button "I have supervisor approval" at bounding box center [865, 188] width 295 height 41
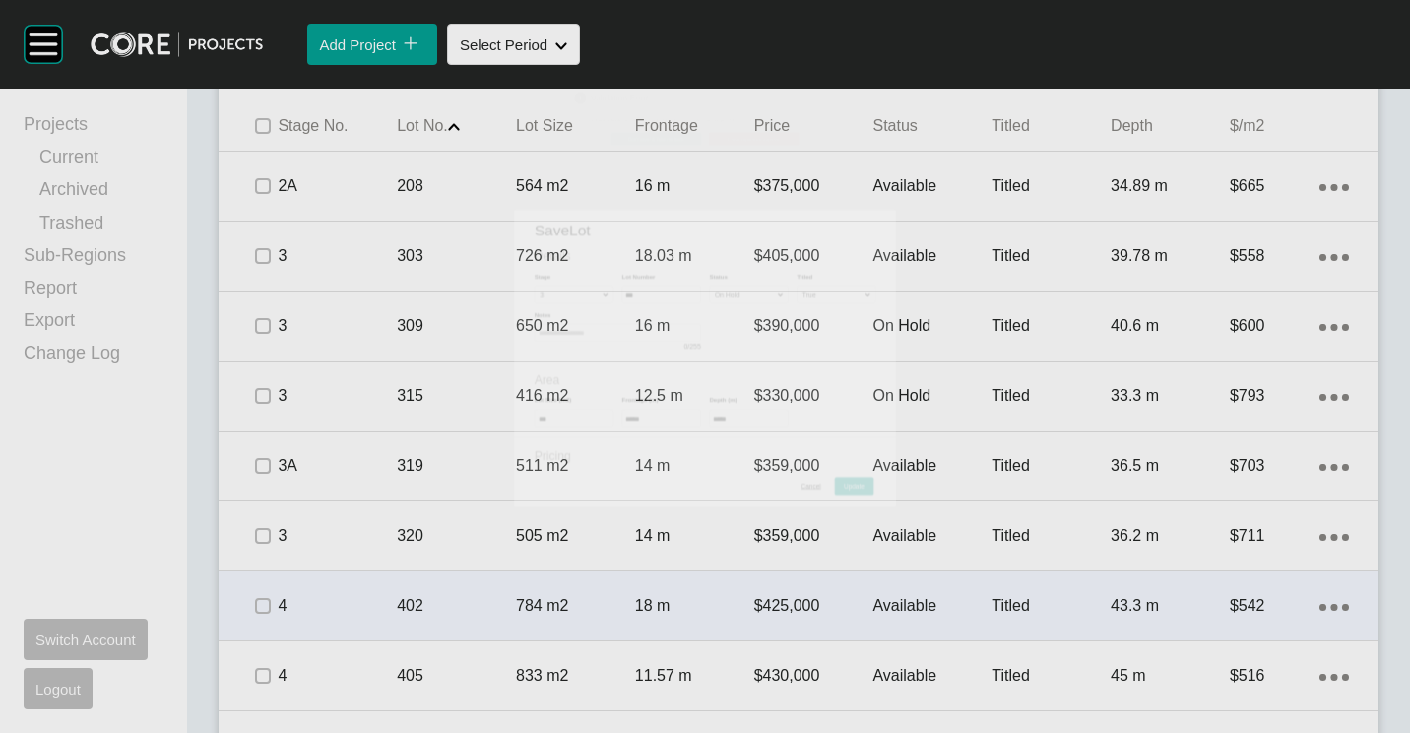
scroll to position [1440, 0]
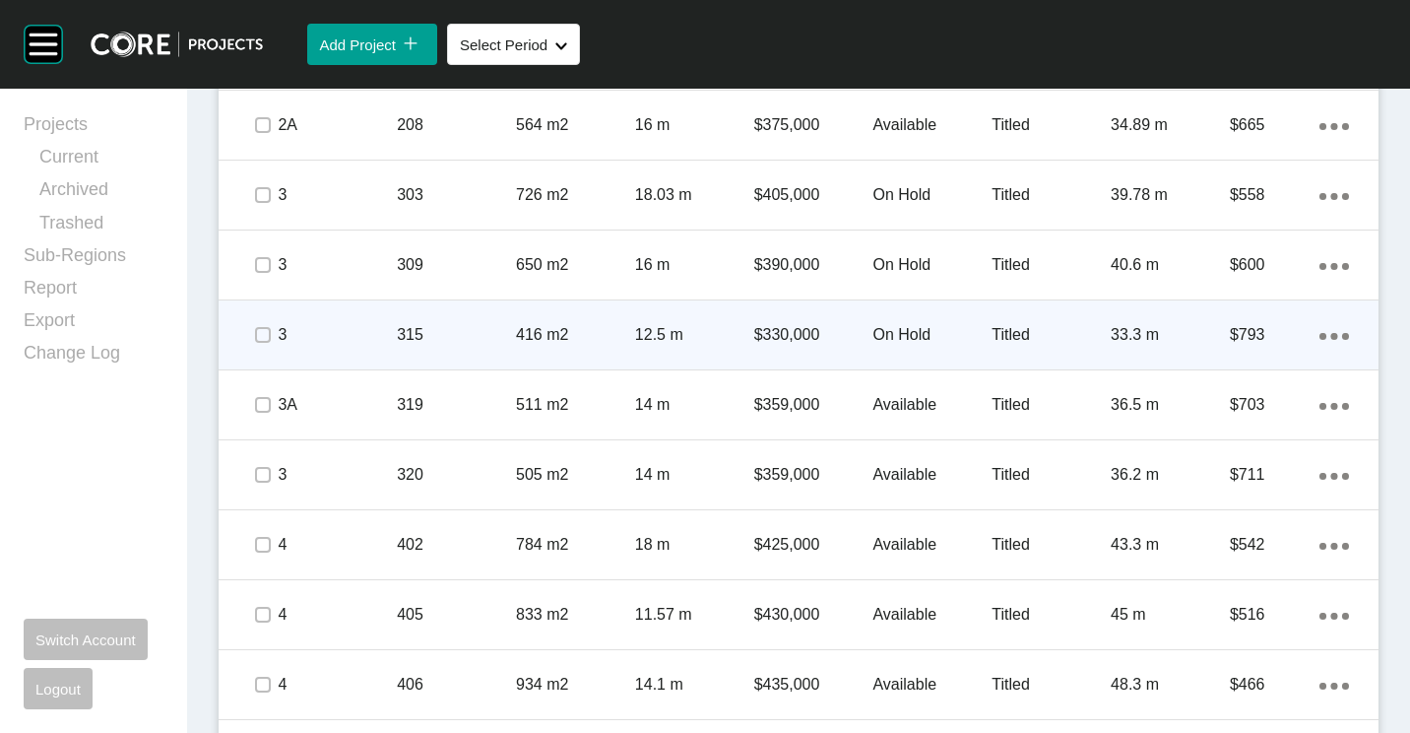
click at [550, 328] on p "416 m2" at bounding box center [575, 335] width 119 height 22
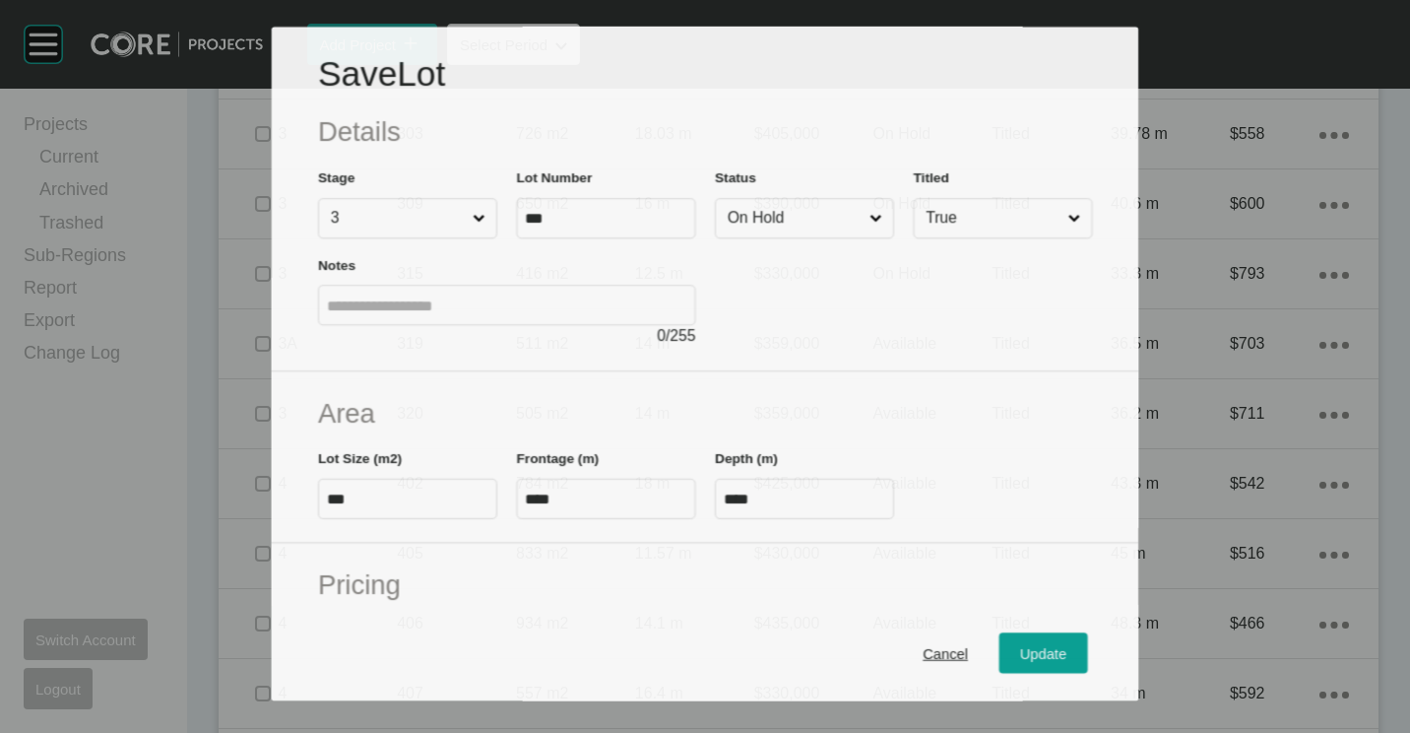
scroll to position [1379, 0]
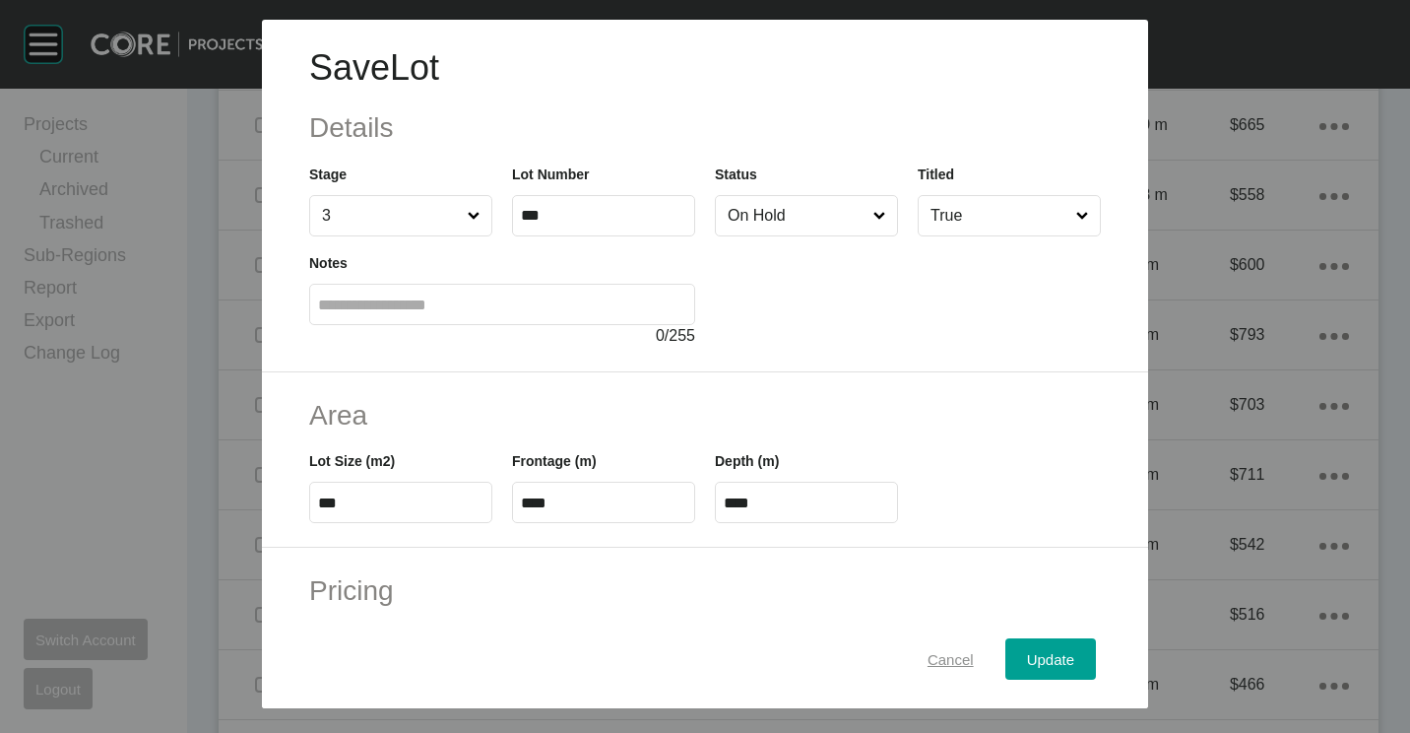
click at [923, 668] on div "Cancel" at bounding box center [951, 659] width 56 height 27
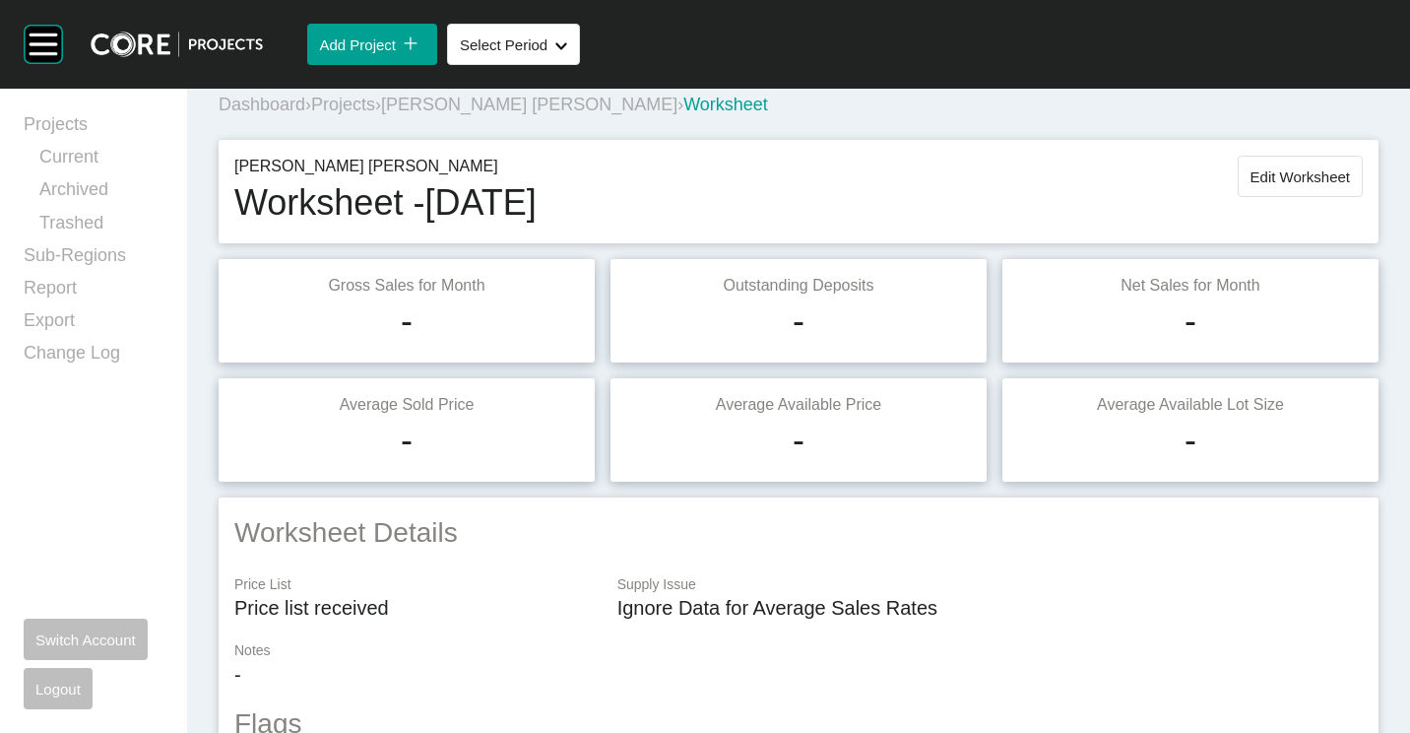
scroll to position [0, 0]
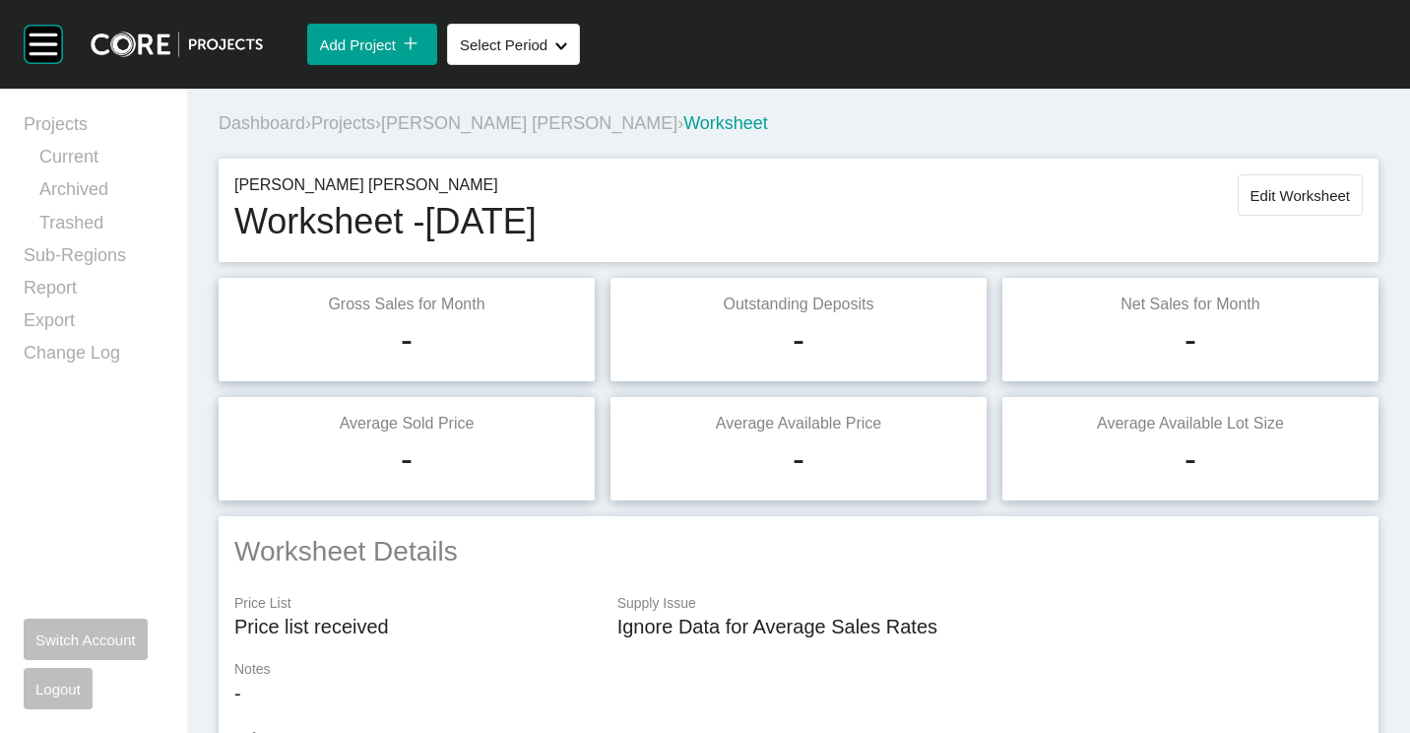
click at [1254, 196] on span "Edit Worksheet" at bounding box center [1300, 195] width 99 height 17
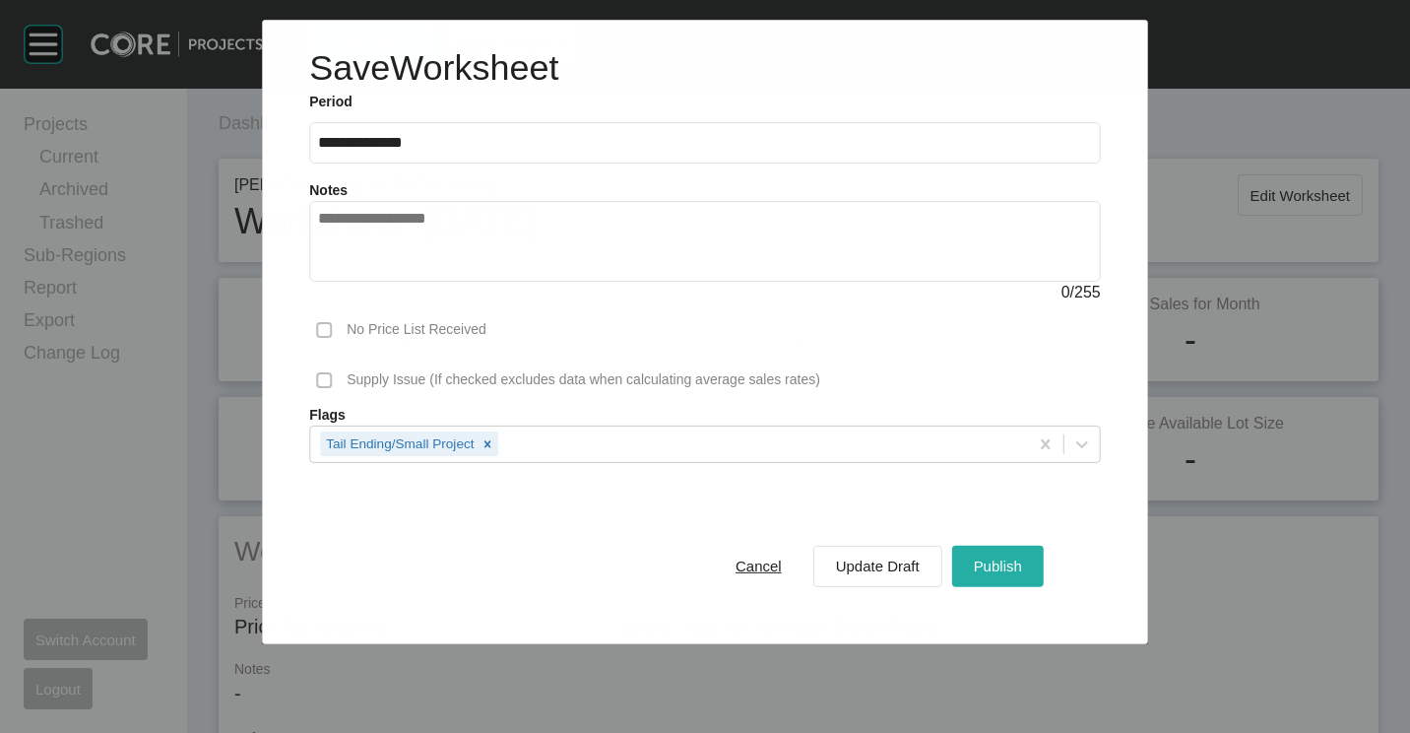
click at [1019, 568] on span "Publish" at bounding box center [998, 565] width 48 height 17
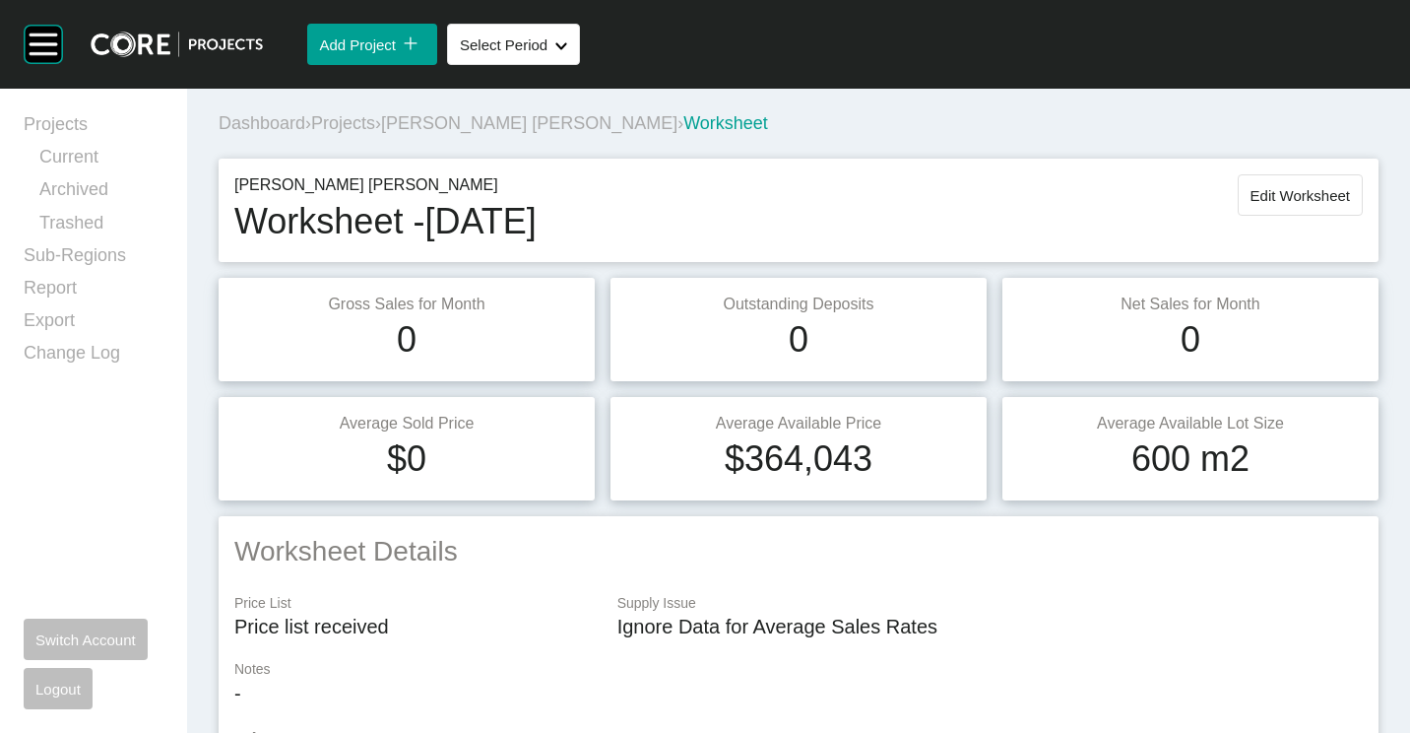
click at [350, 130] on span "Projects" at bounding box center [343, 123] width 64 height 20
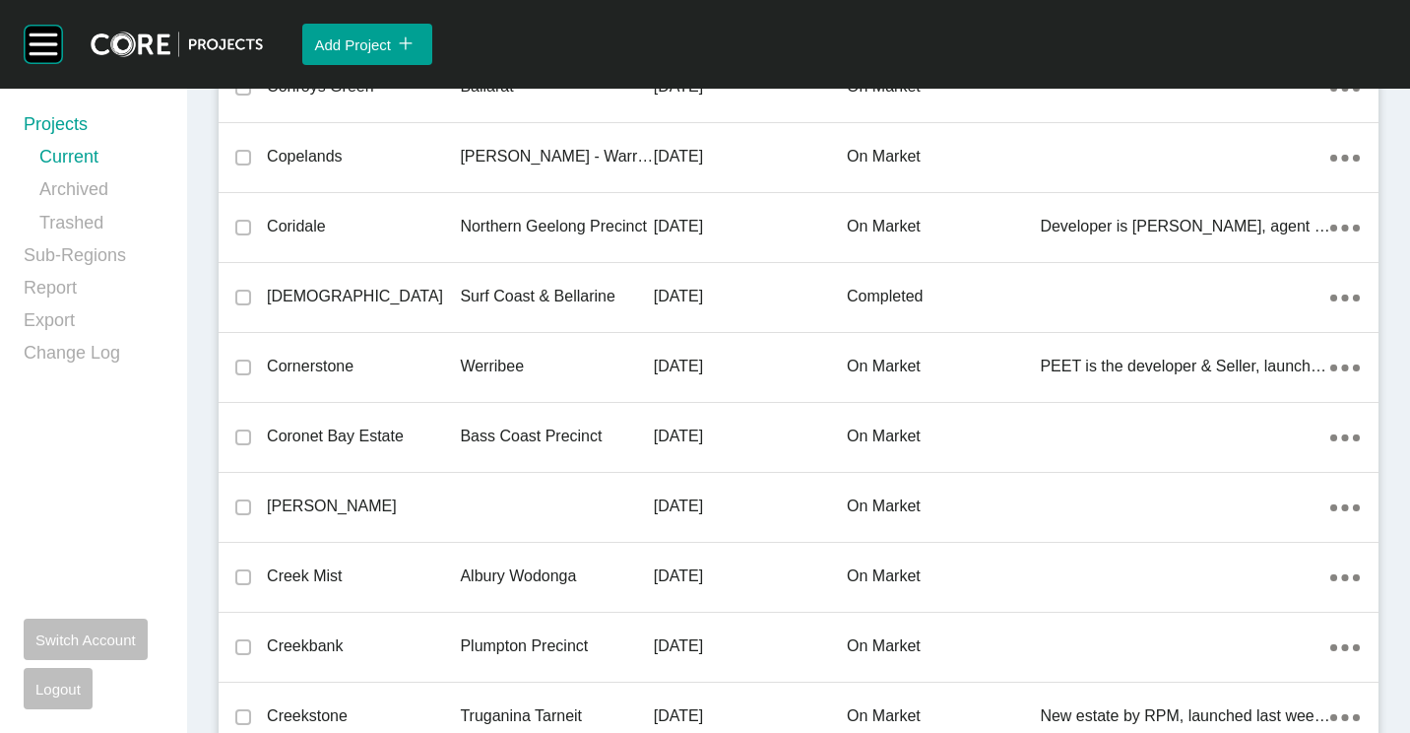
scroll to position [12130, 0]
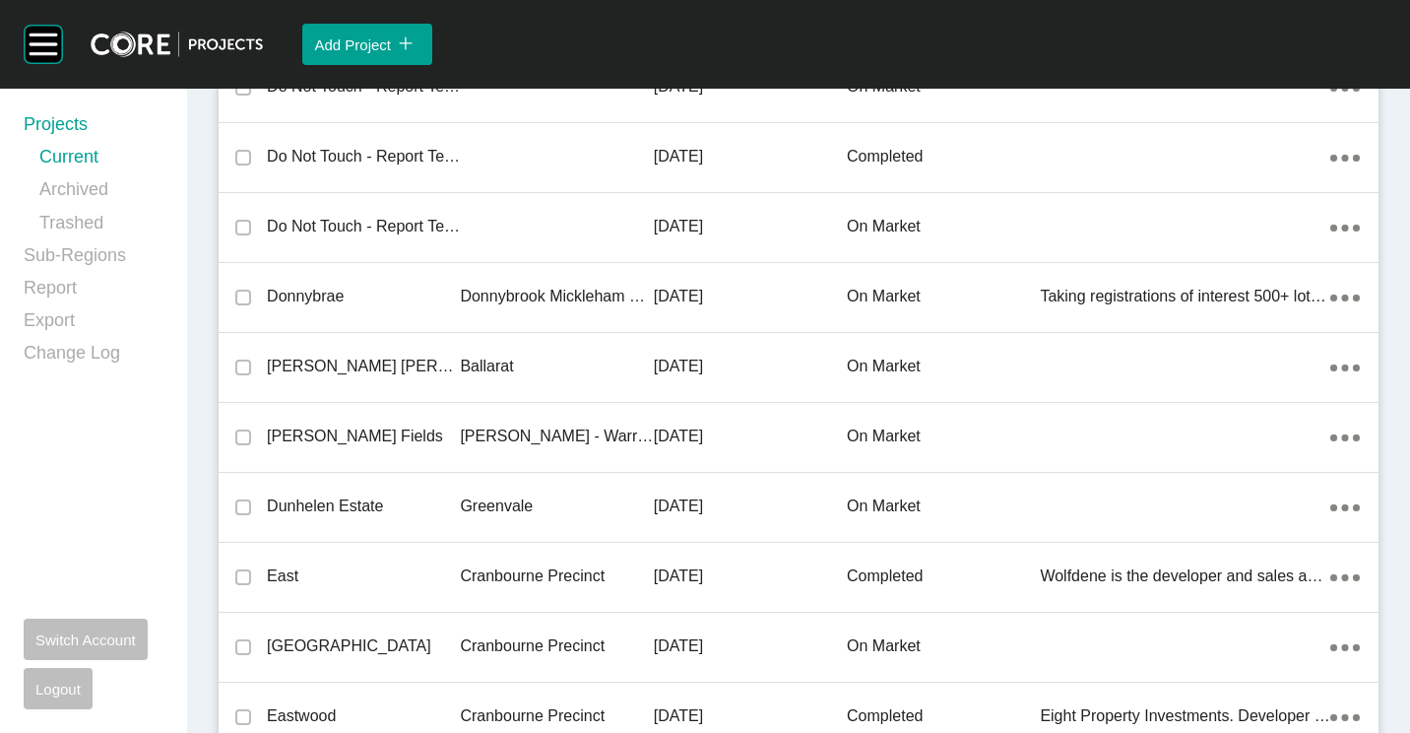
drag, startPoint x: 464, startPoint y: 353, endPoint x: 532, endPoint y: 356, distance: 68.1
click at [464, 353] on div "Ballarat" at bounding box center [556, 366] width 193 height 61
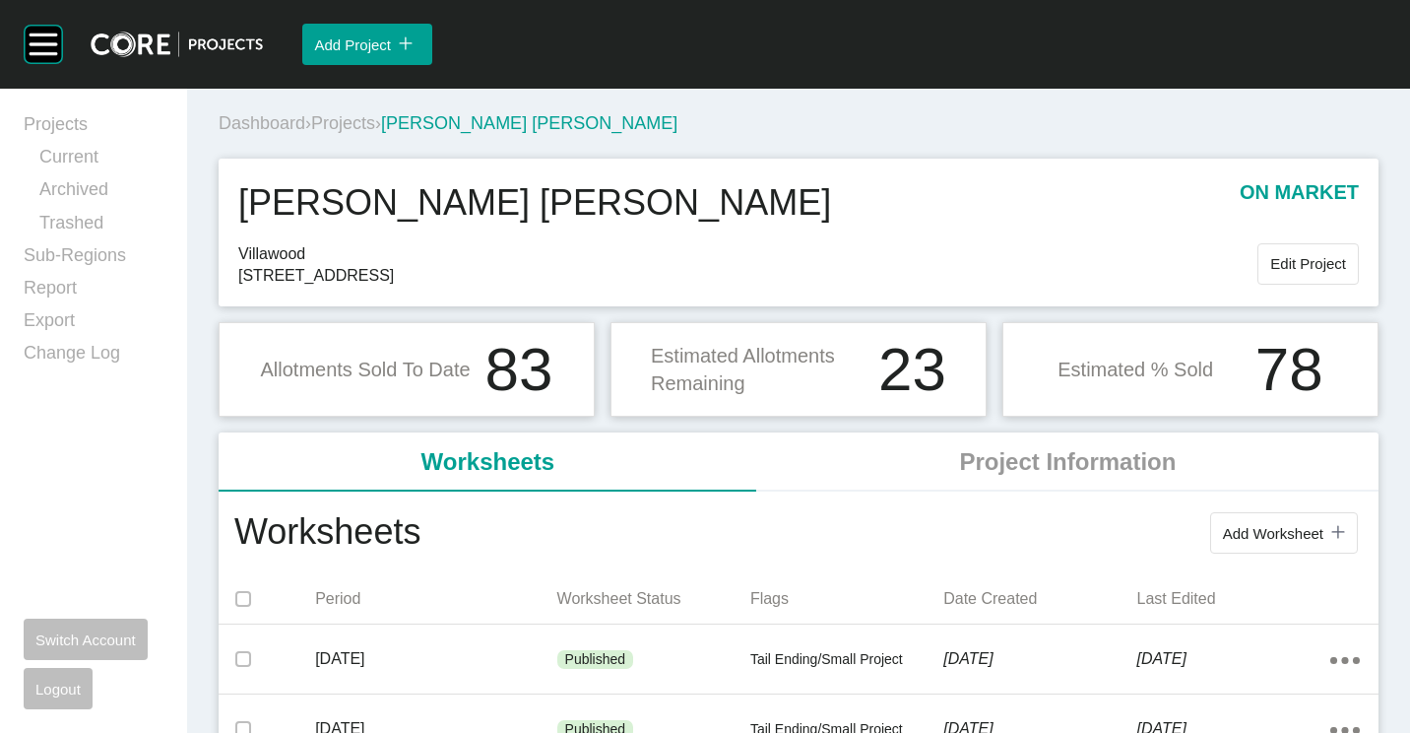
click at [375, 130] on span "Projects" at bounding box center [343, 123] width 64 height 20
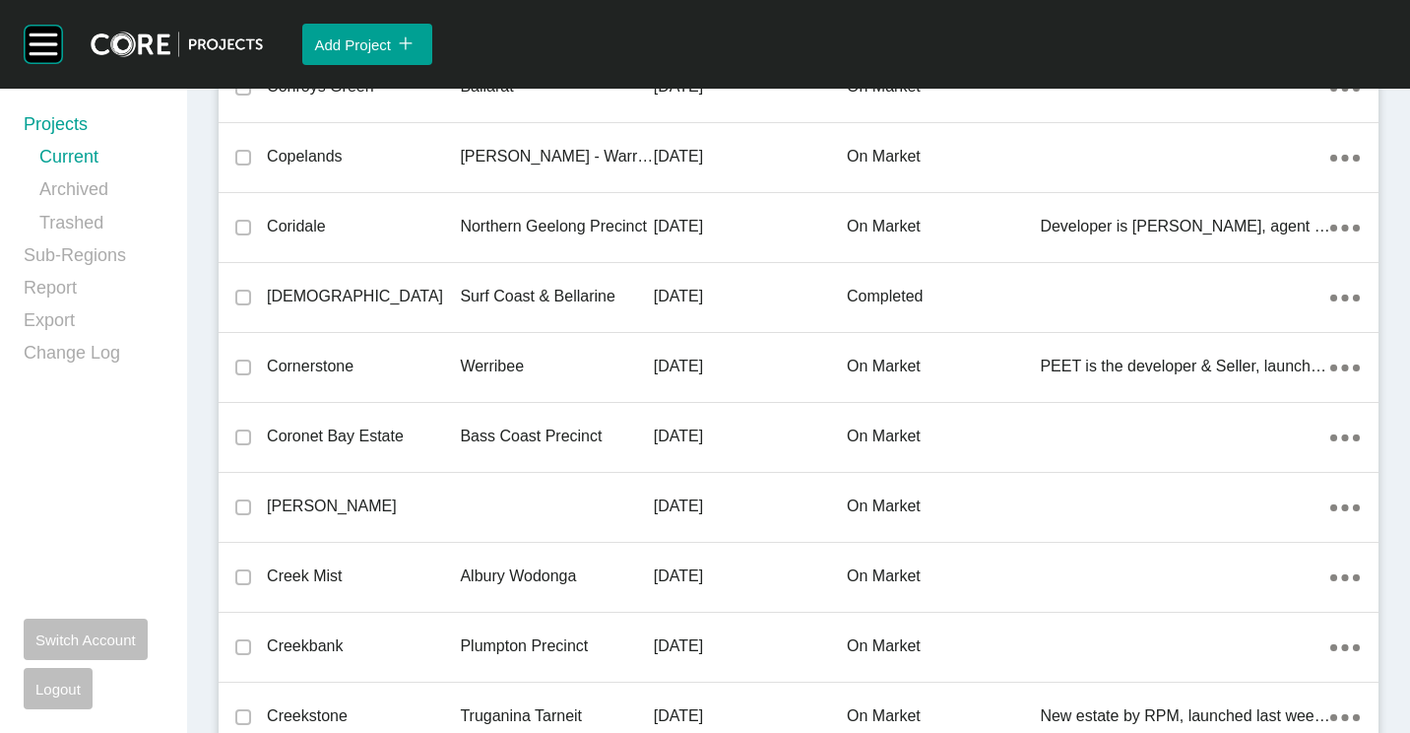
scroll to position [15626, 0]
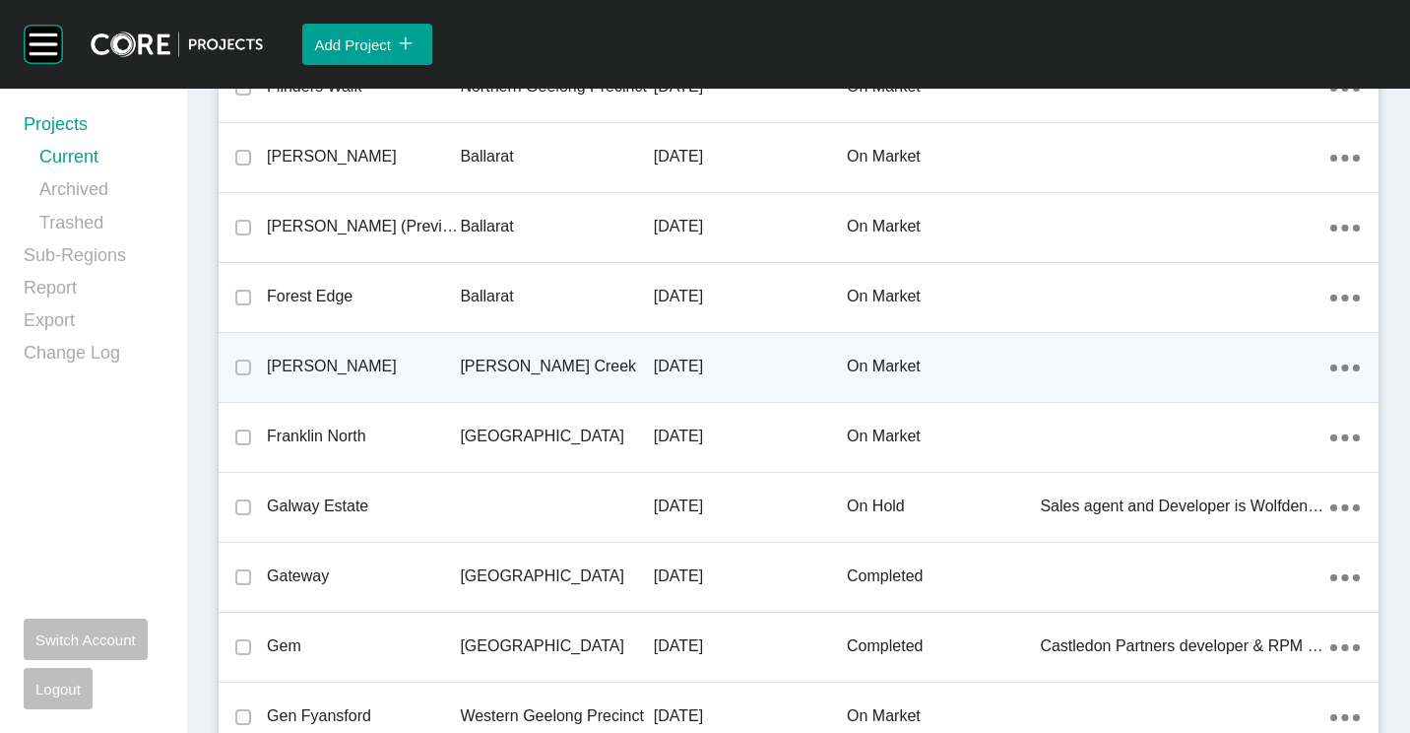
click at [344, 356] on p "[PERSON_NAME]" at bounding box center [363, 366] width 193 height 22
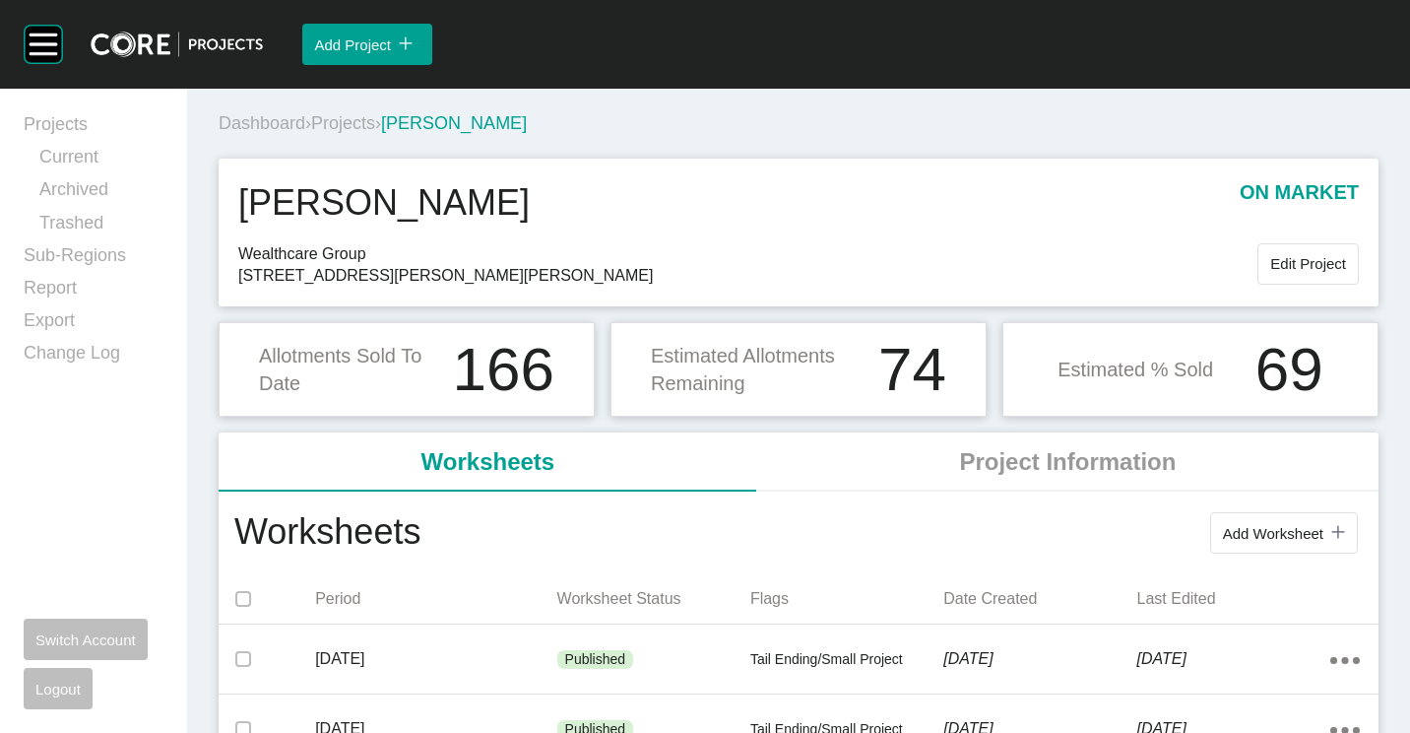
click at [364, 116] on span "Projects" at bounding box center [343, 123] width 64 height 20
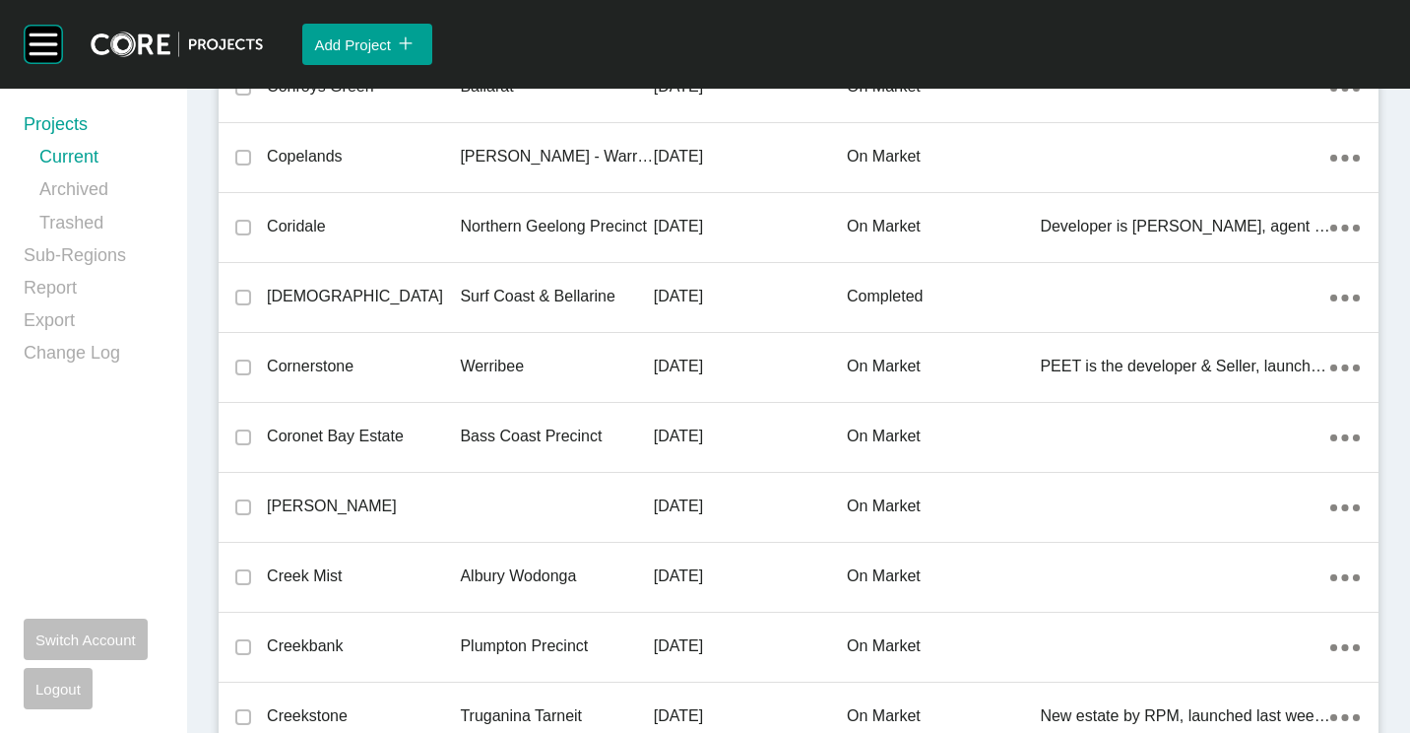
scroll to position [15556, 0]
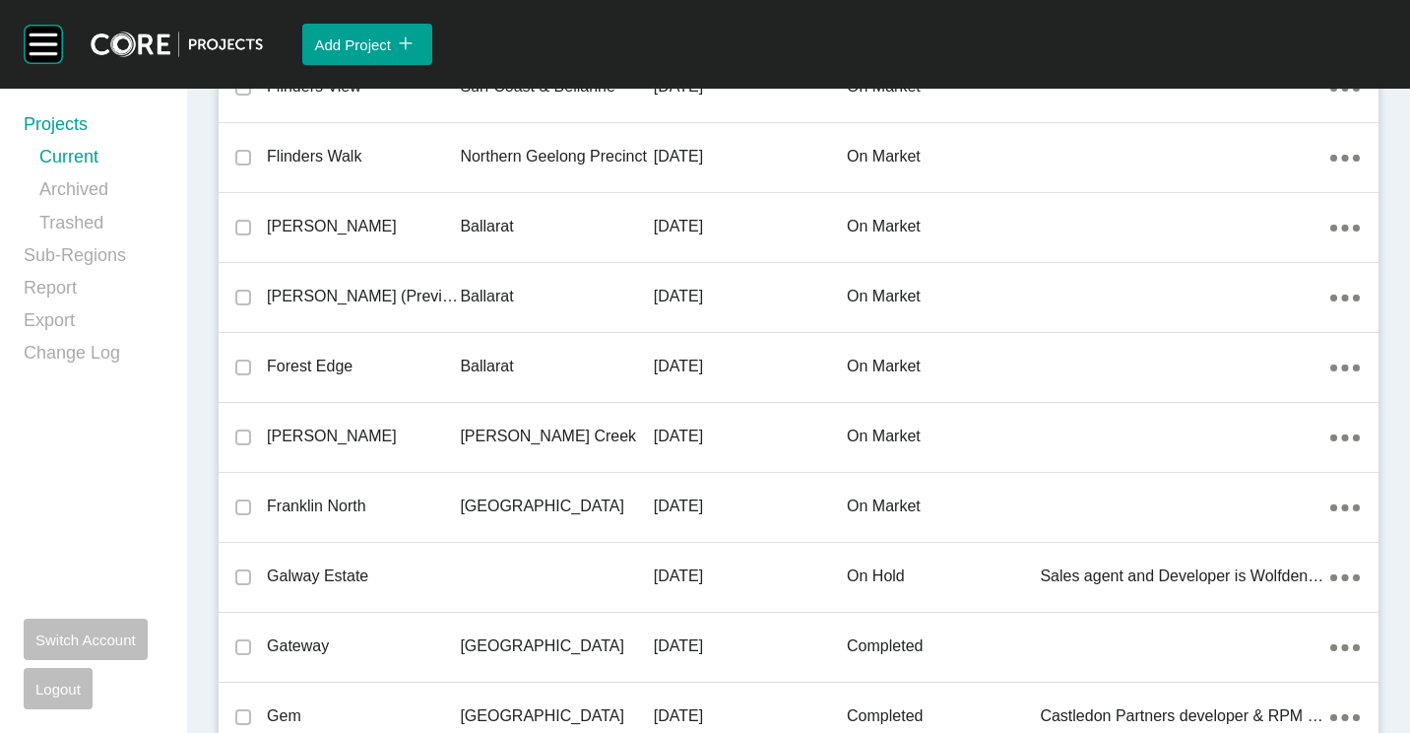
drag, startPoint x: 324, startPoint y: 367, endPoint x: 1256, endPoint y: 360, distance: 932.5
click at [324, 366] on p "Forest Edge" at bounding box center [363, 366] width 193 height 22
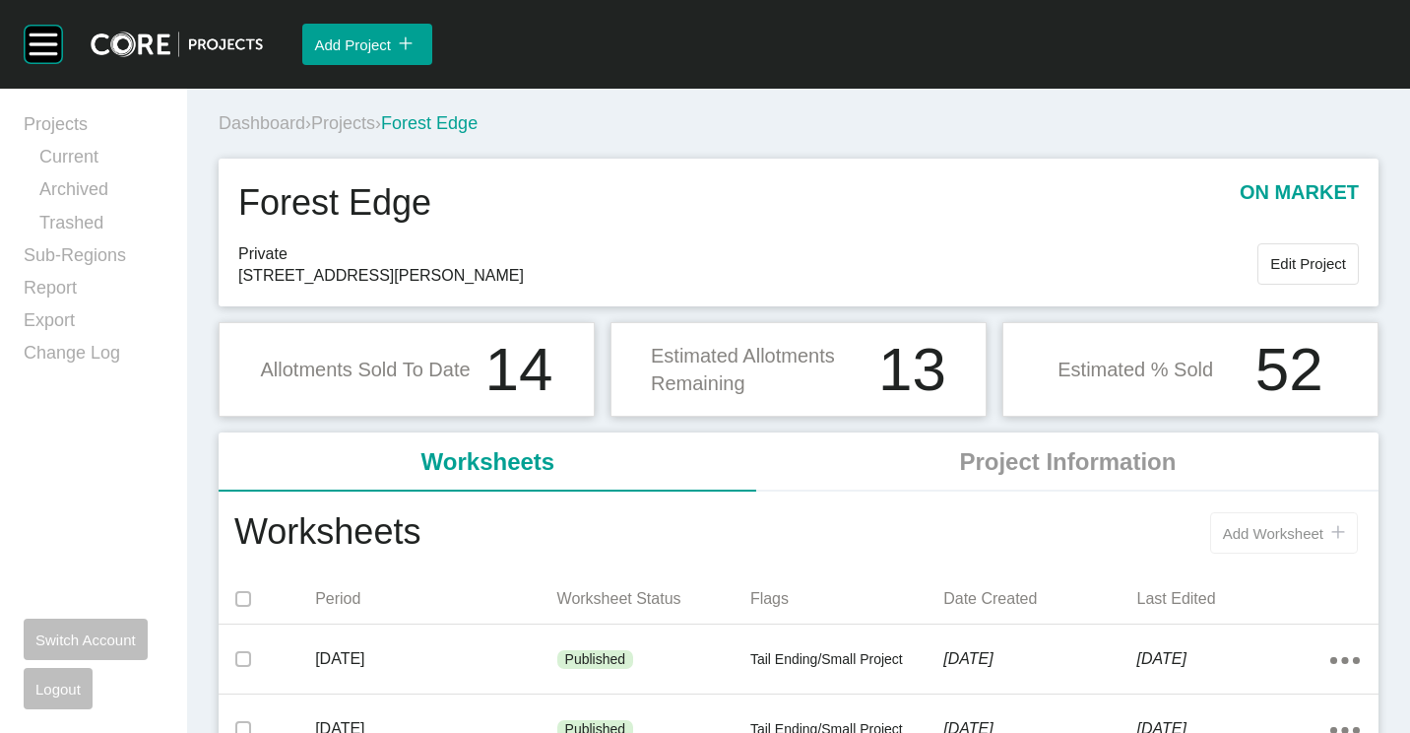
click at [1242, 536] on span "Add Worksheet" at bounding box center [1273, 533] width 100 height 17
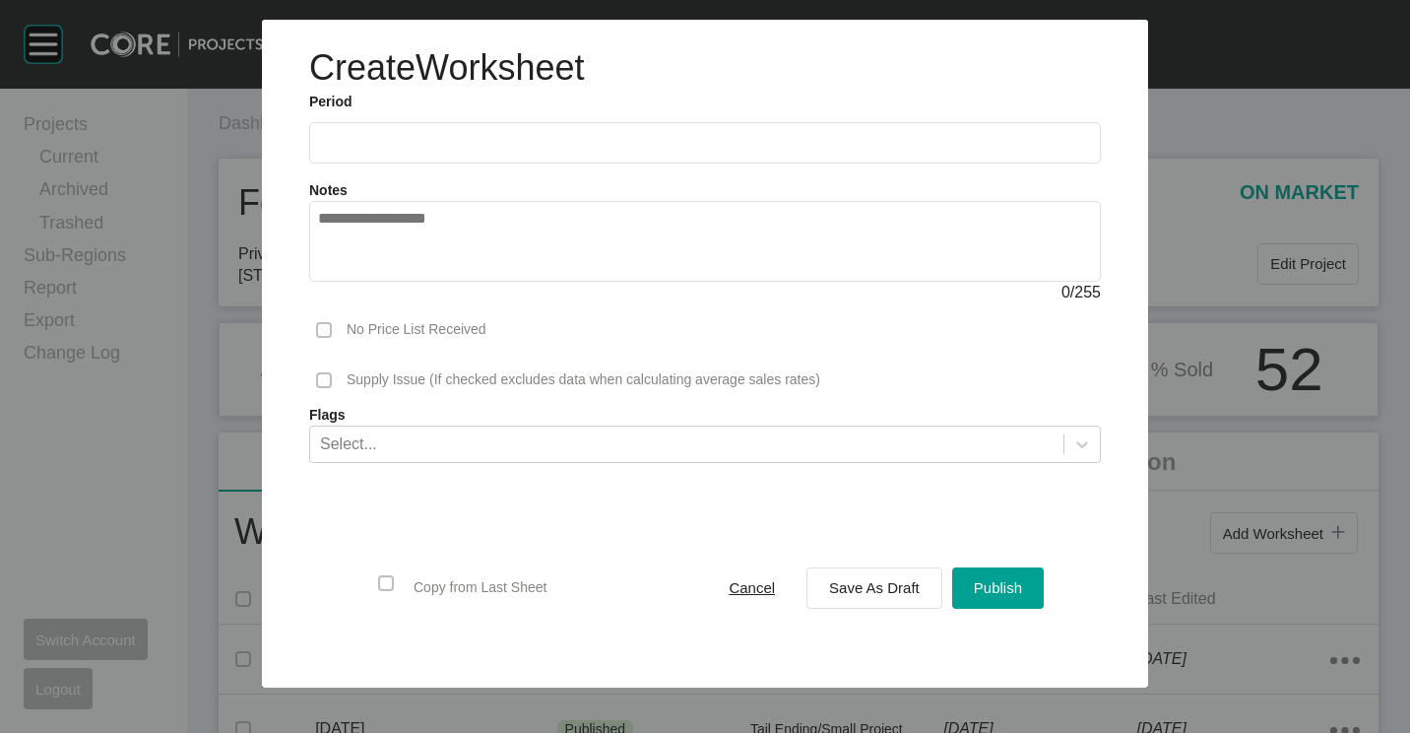
click at [435, 130] on label at bounding box center [705, 142] width 792 height 41
click at [435, 134] on input "text" at bounding box center [705, 142] width 774 height 17
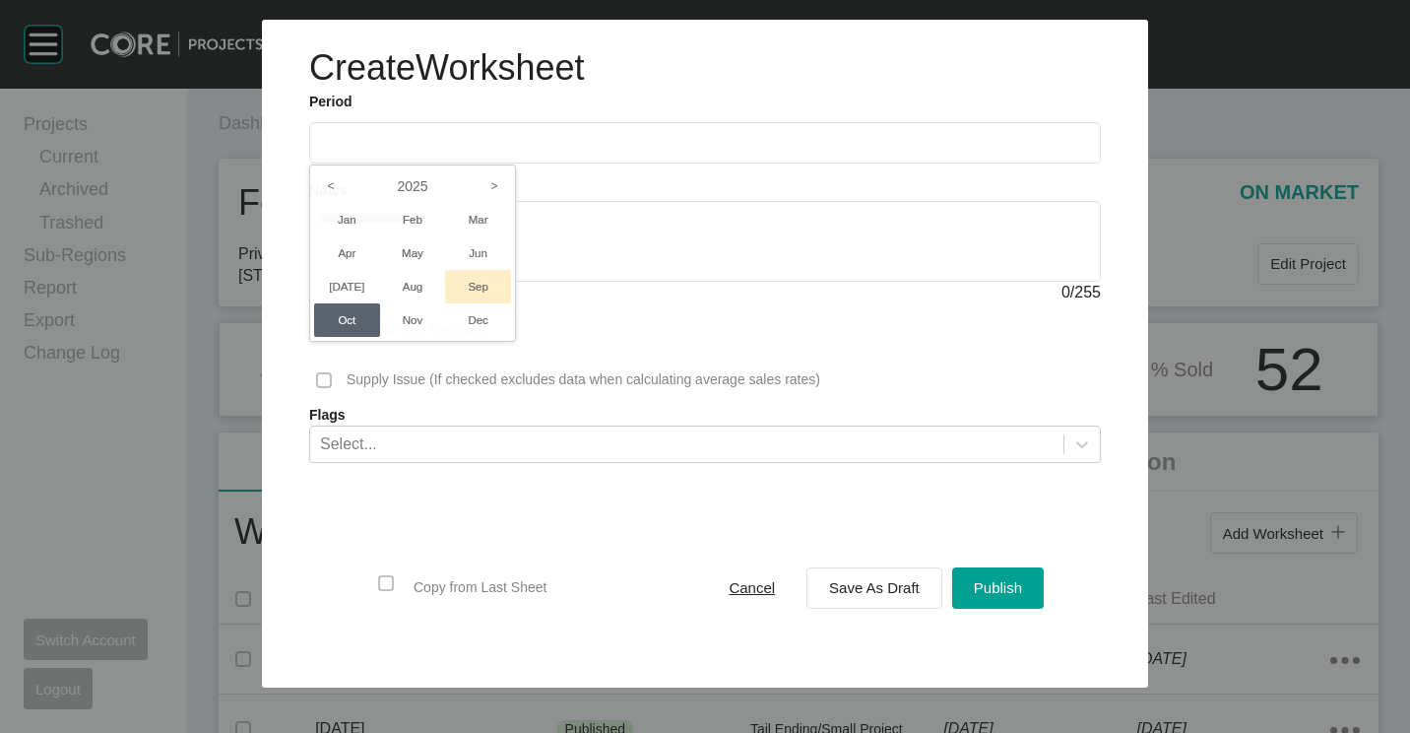
click at [467, 286] on li "Sep" at bounding box center [478, 286] width 66 height 33
type input "**********"
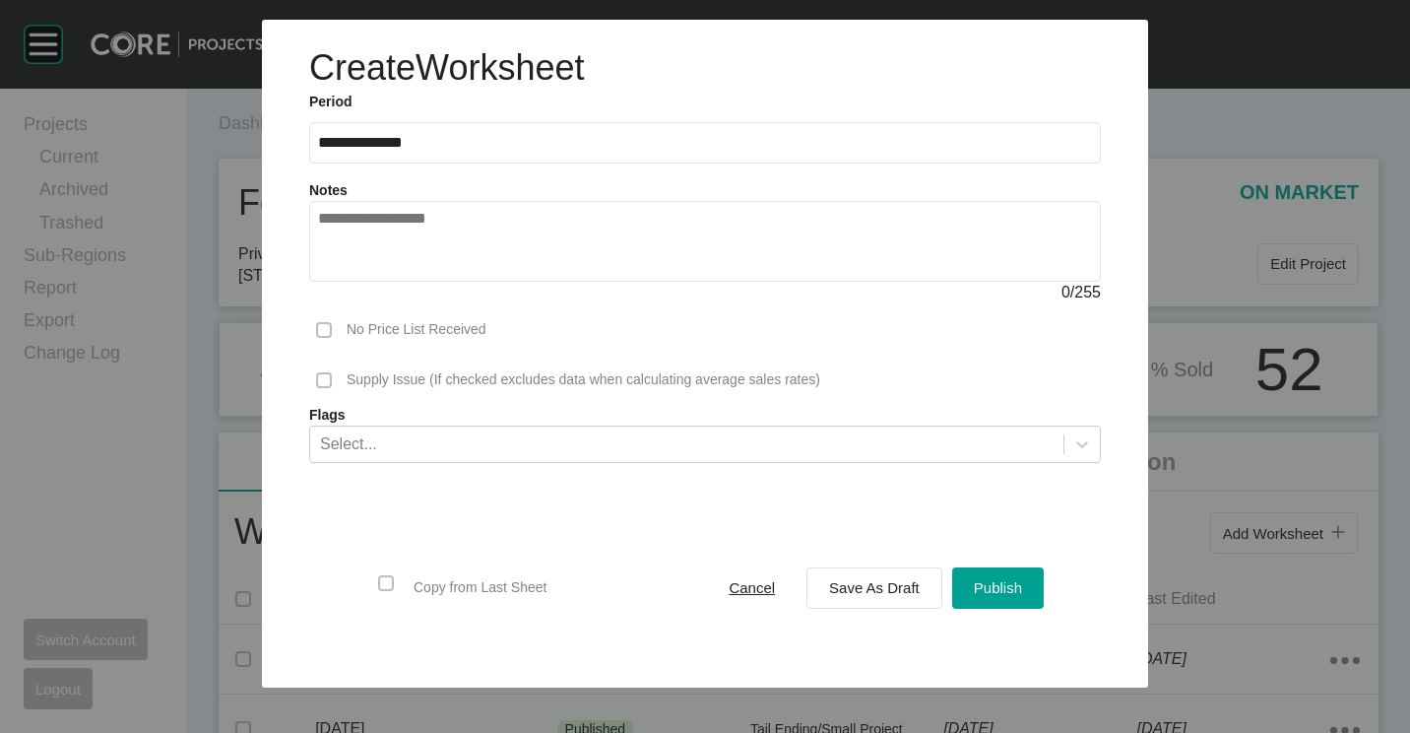
drag, startPoint x: 882, startPoint y: 597, endPoint x: 833, endPoint y: 623, distance: 56.0
click at [882, 597] on div "Save As Draft" at bounding box center [874, 587] width 100 height 27
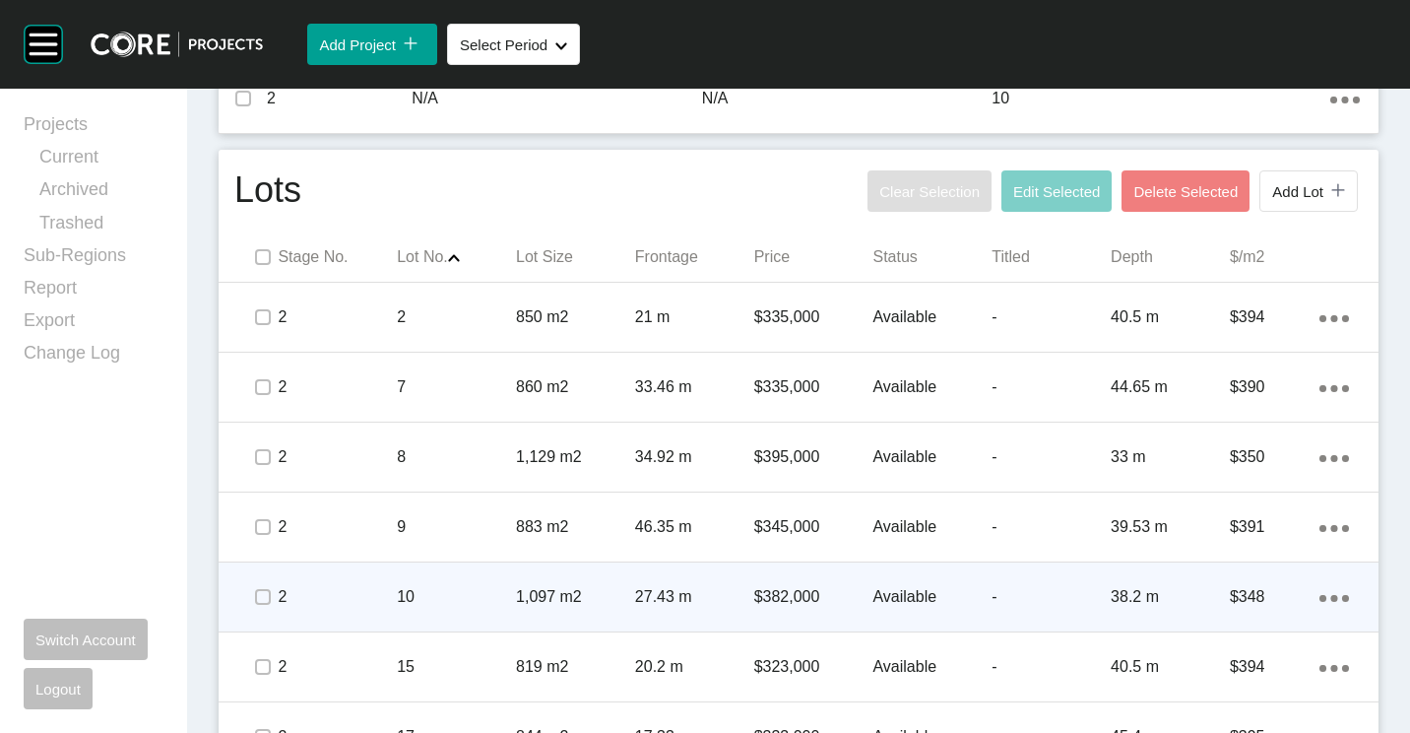
scroll to position [1083, 0]
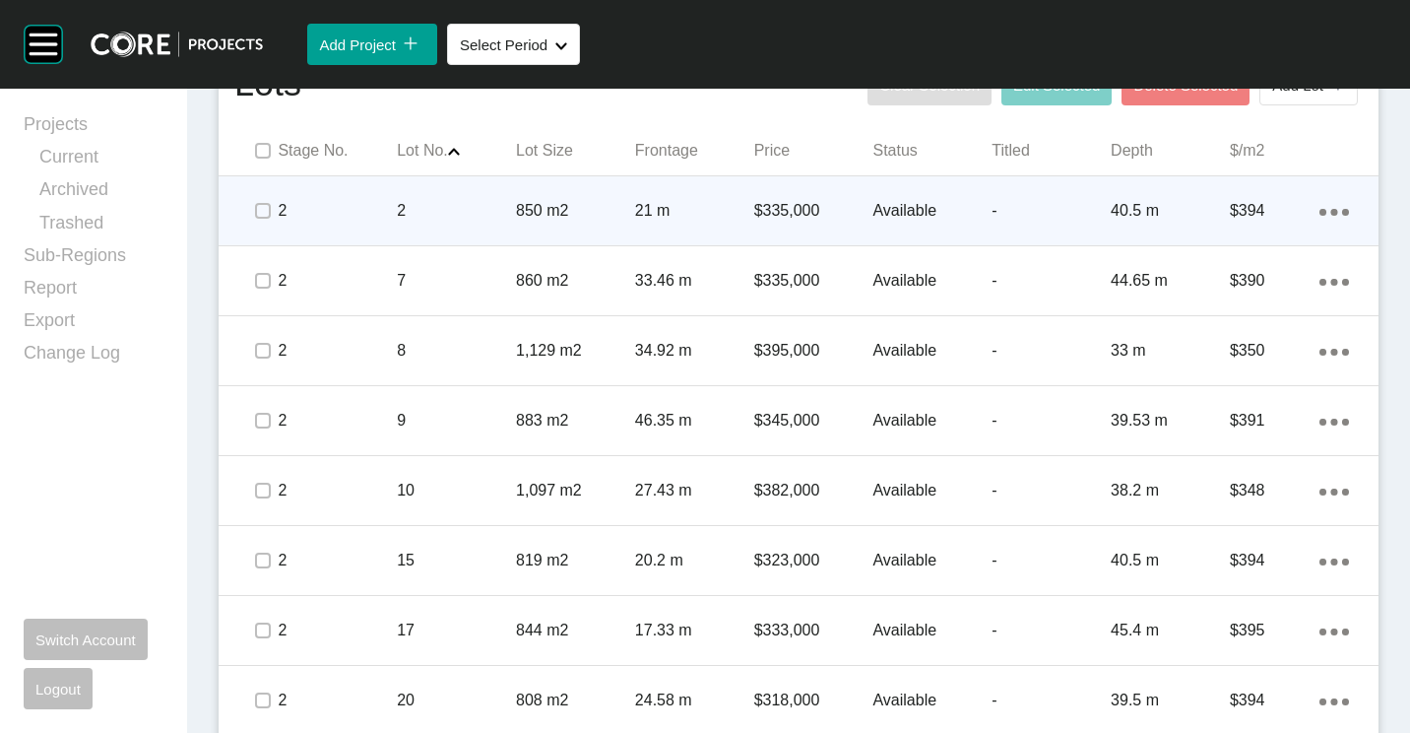
drag, startPoint x: 196, startPoint y: 240, endPoint x: 1311, endPoint y: 195, distance: 1115.6
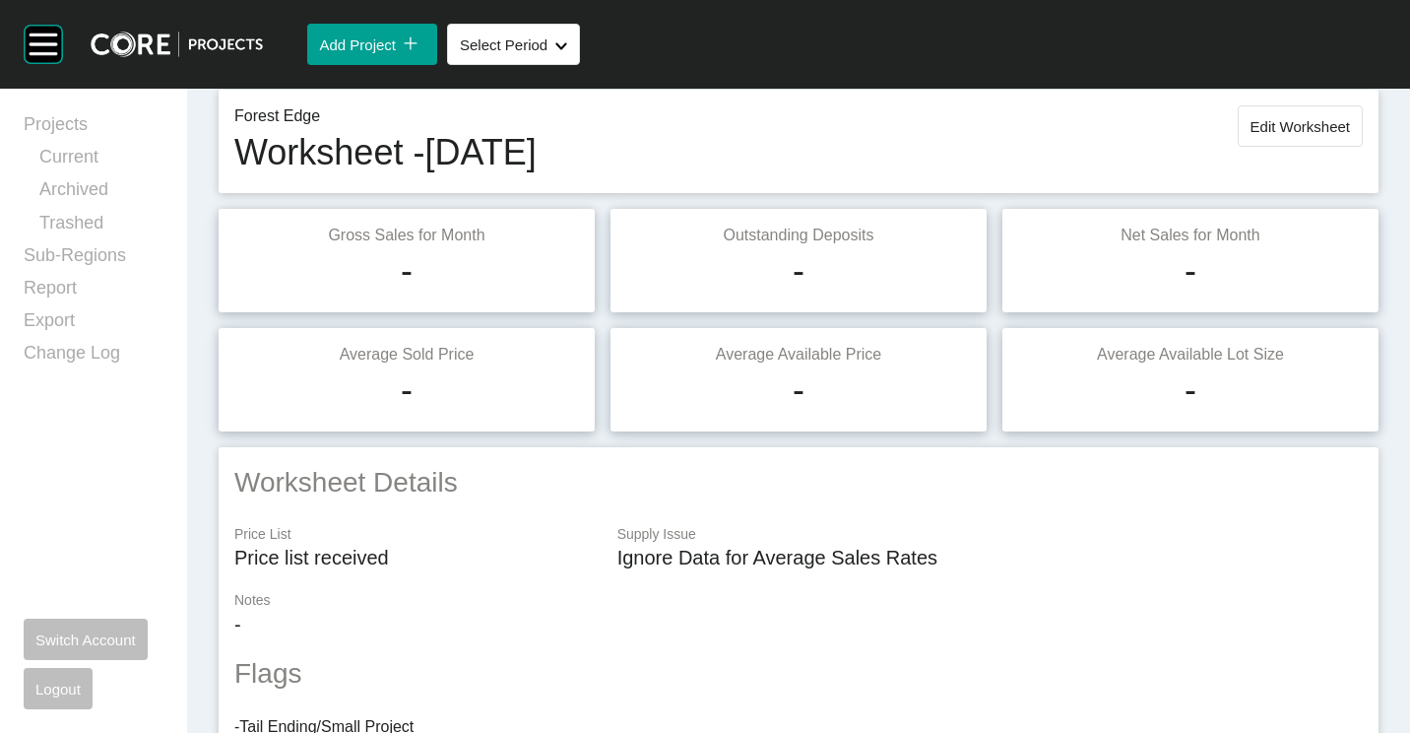
scroll to position [0, 0]
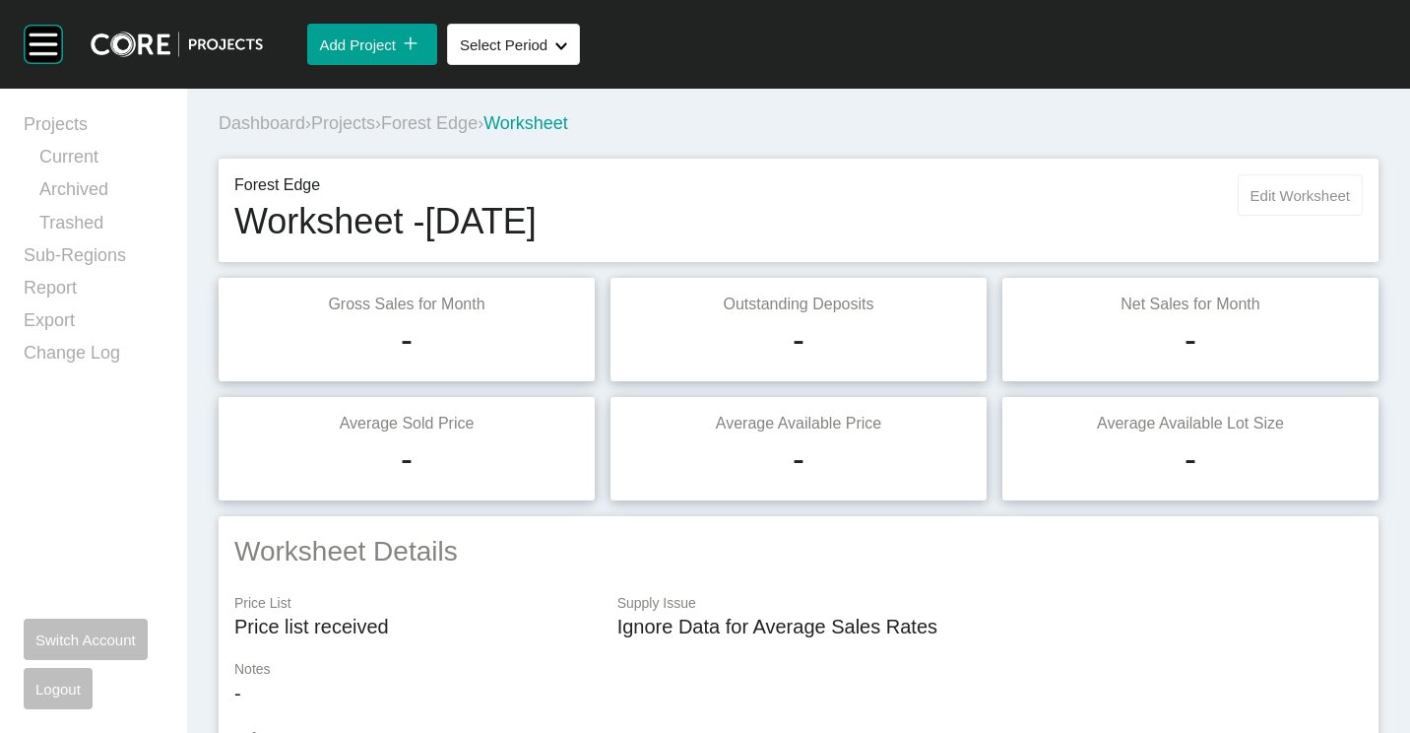
drag, startPoint x: 1286, startPoint y: 169, endPoint x: 1274, endPoint y: 182, distance: 17.4
click at [1286, 169] on div "Forest Edge Worksheet - [DATE] Edit Worksheet" at bounding box center [799, 210] width 1160 height 103
click at [1271, 187] on span "Edit Worksheet" at bounding box center [1300, 195] width 99 height 17
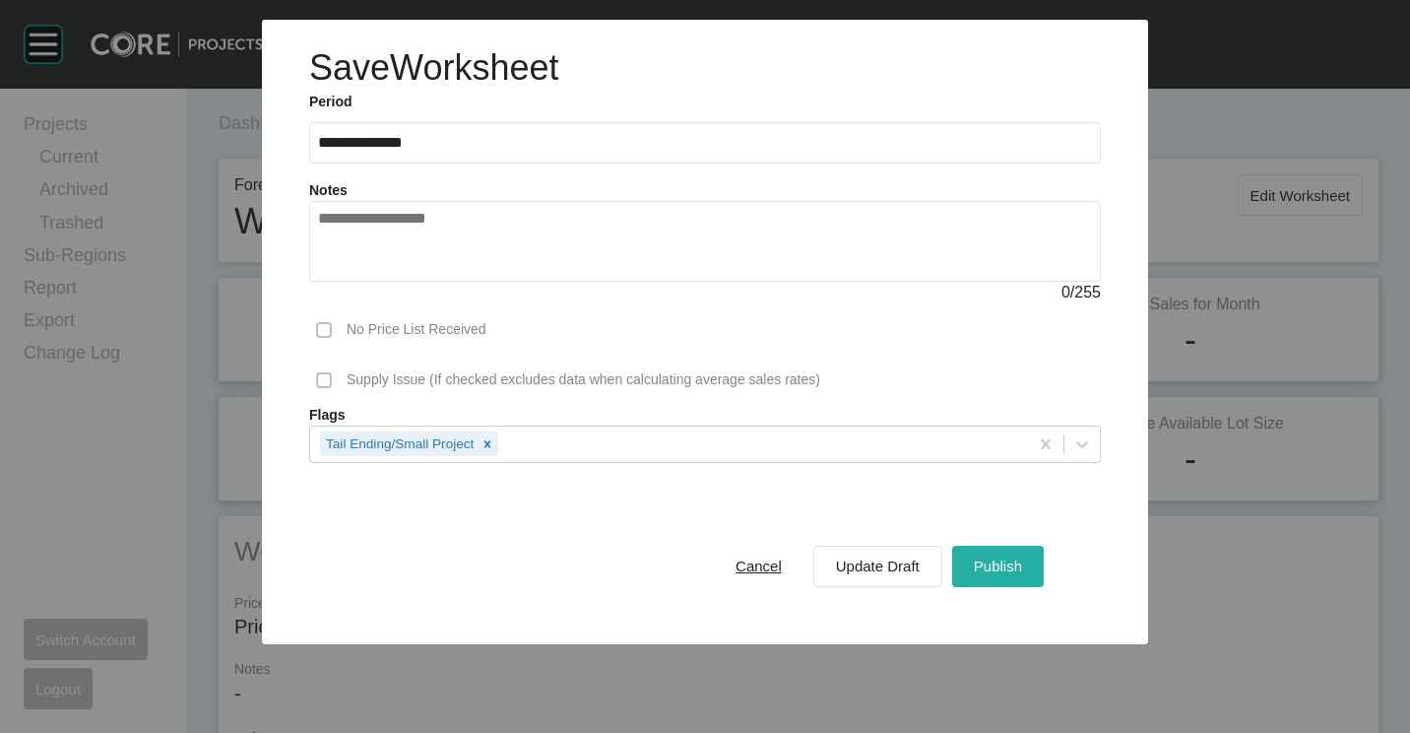
click at [1009, 574] on span "Publish" at bounding box center [998, 565] width 48 height 17
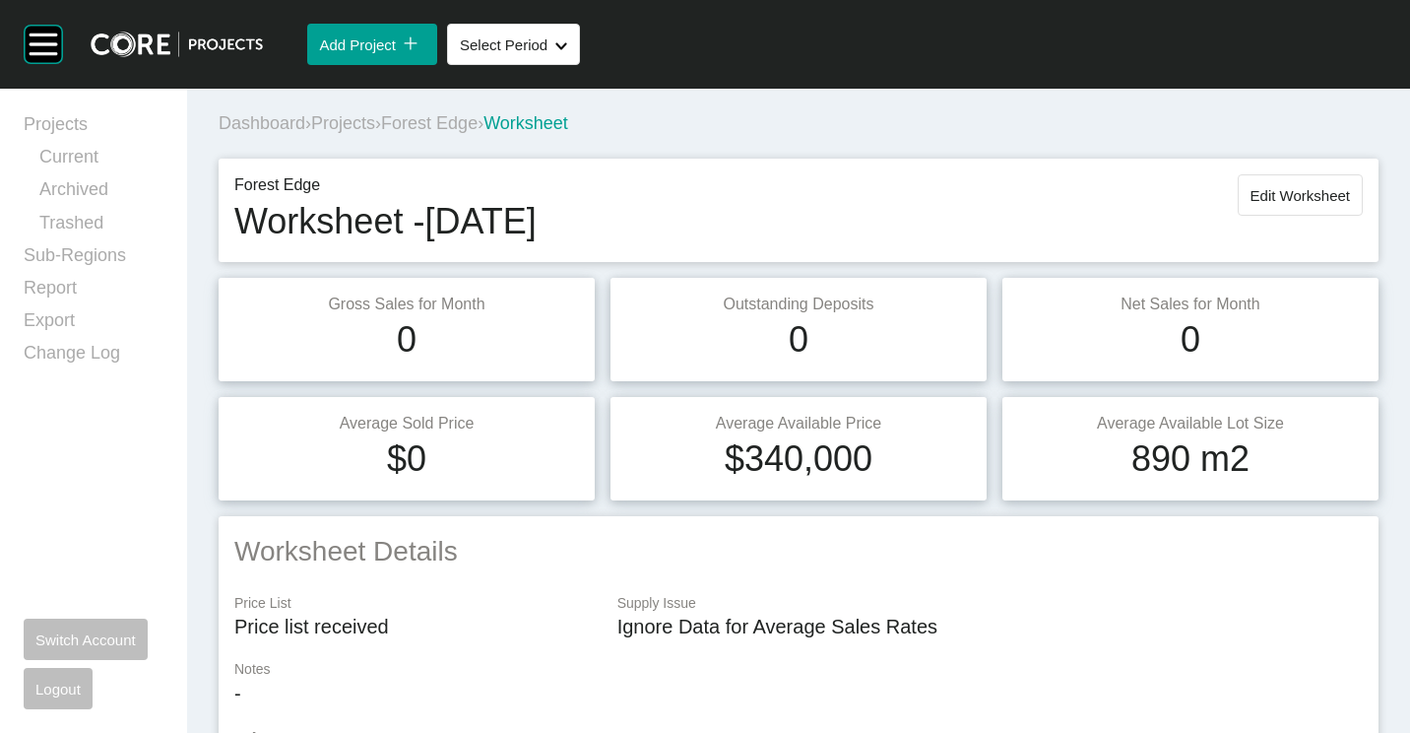
click at [337, 122] on span "Projects" at bounding box center [343, 123] width 64 height 20
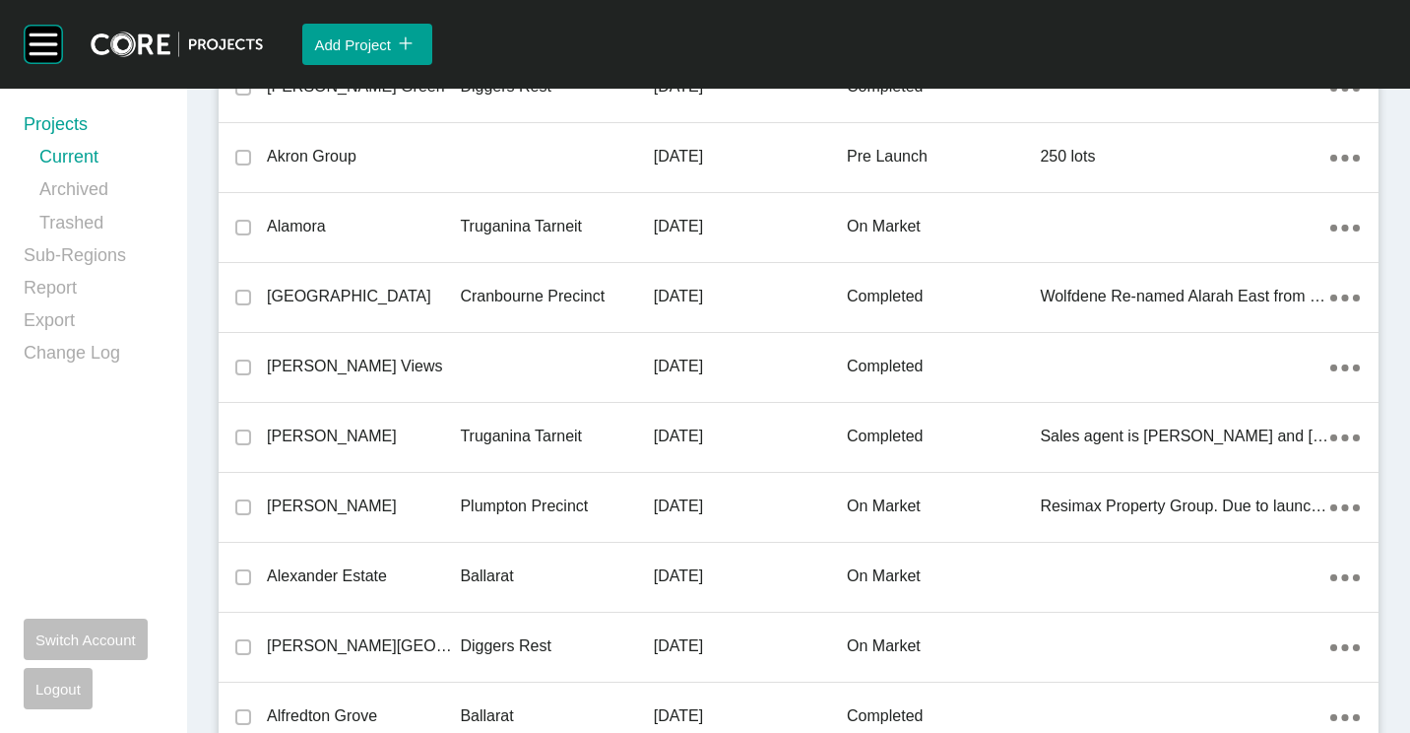
scroll to position [20869, 0]
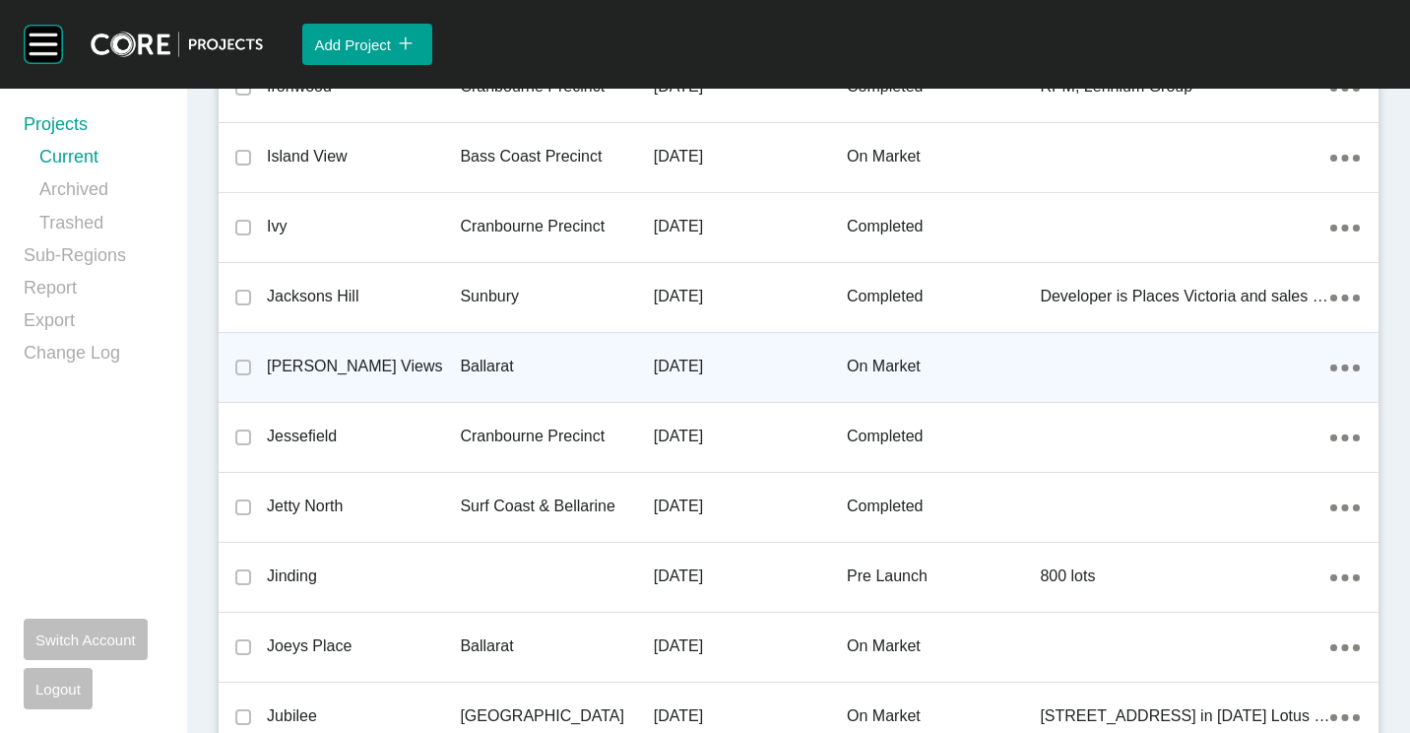
click at [399, 356] on p "[PERSON_NAME] Views" at bounding box center [363, 366] width 193 height 22
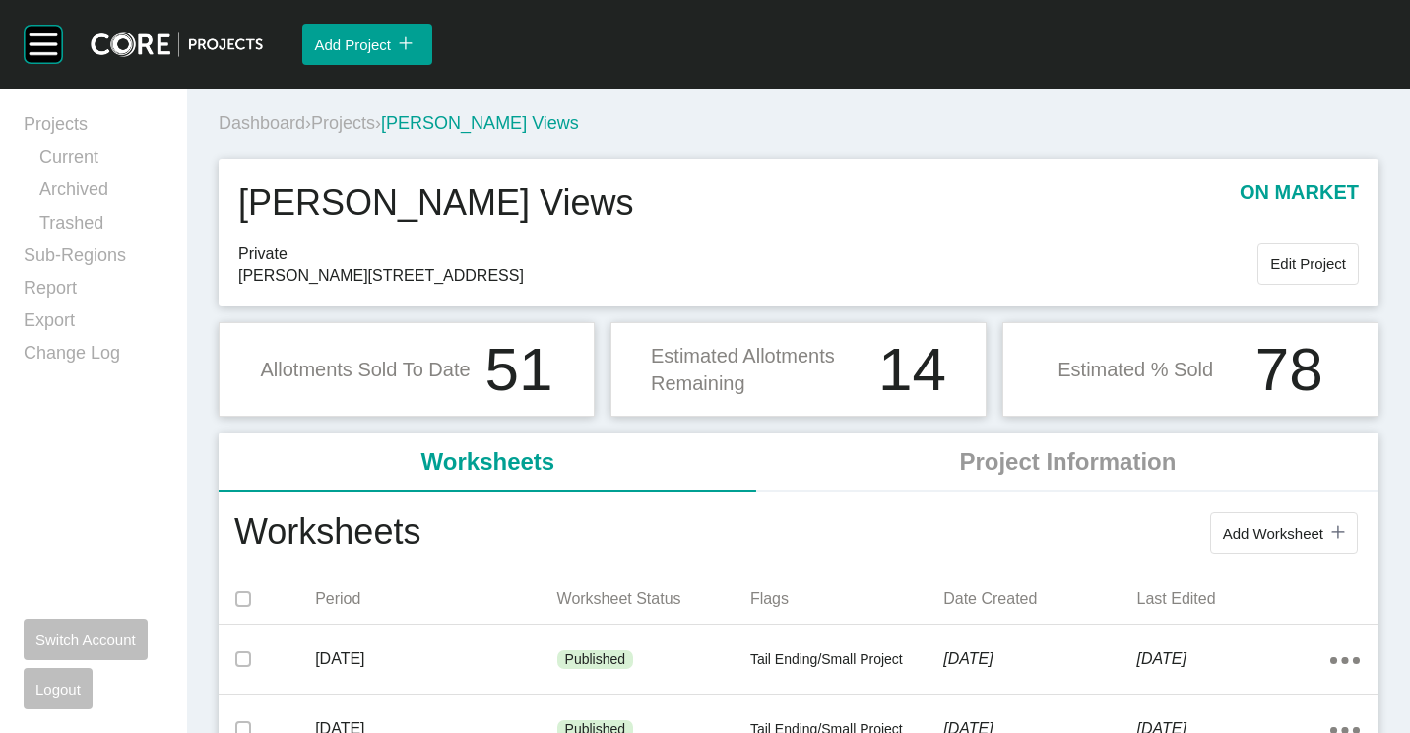
click at [1219, 511] on div "Add Worksheet icon/tick copy 11 Created with Sketch." at bounding box center [891, 532] width 942 height 51
click at [1241, 534] on span "Add Worksheet" at bounding box center [1273, 533] width 100 height 17
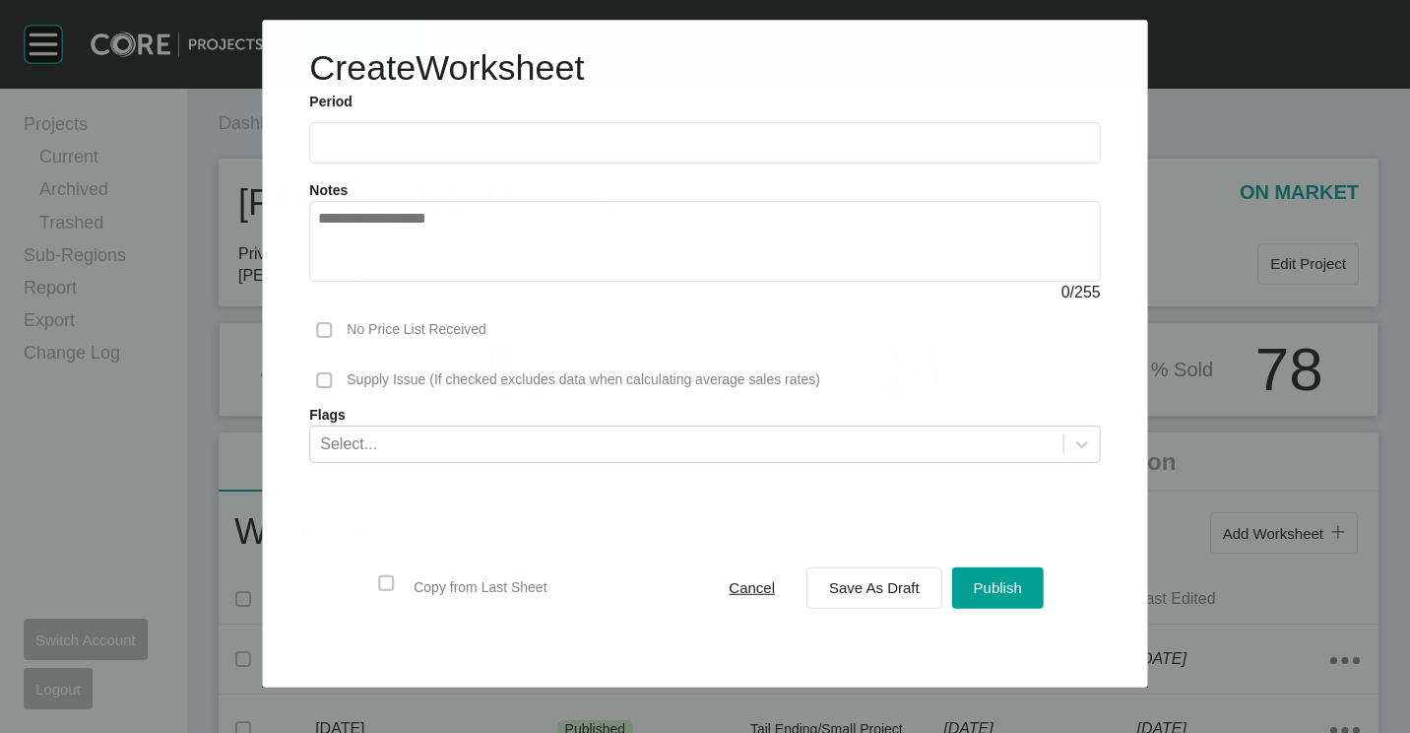
click at [538, 140] on input "text" at bounding box center [704, 143] width 773 height 17
click at [468, 289] on li "Sep" at bounding box center [478, 286] width 66 height 33
type input "**********"
click at [849, 592] on span "Save As Draft" at bounding box center [874, 587] width 91 height 17
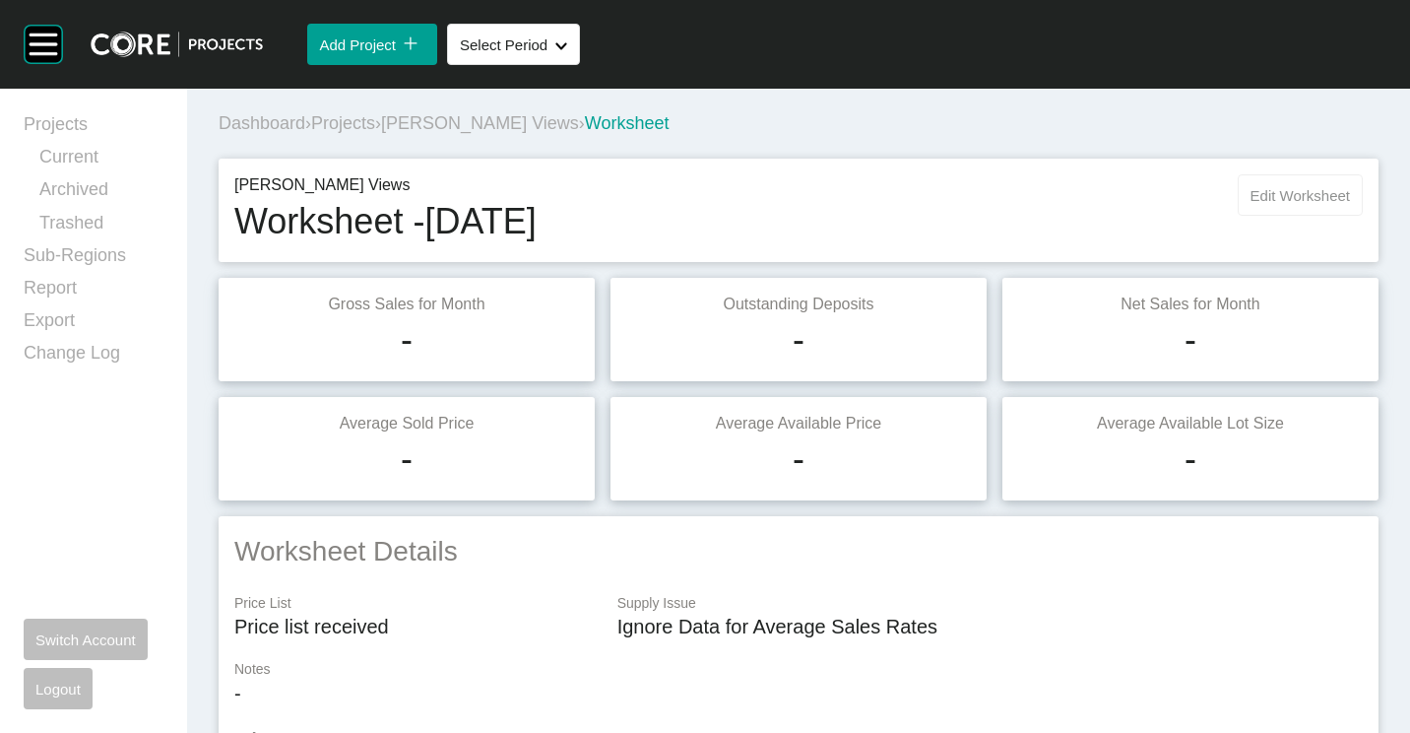
click at [1271, 187] on span "Edit Worksheet" at bounding box center [1300, 195] width 99 height 17
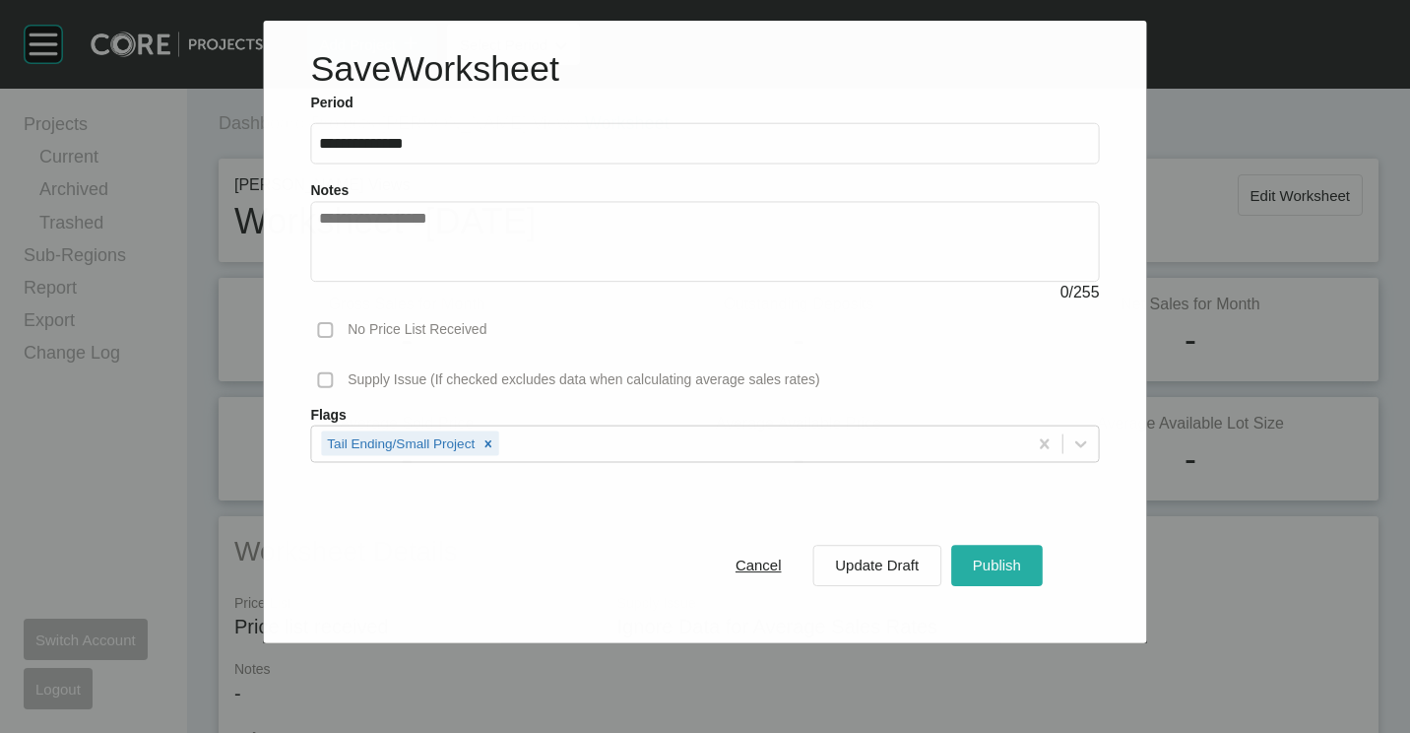
click at [998, 553] on div "Publish" at bounding box center [997, 564] width 58 height 27
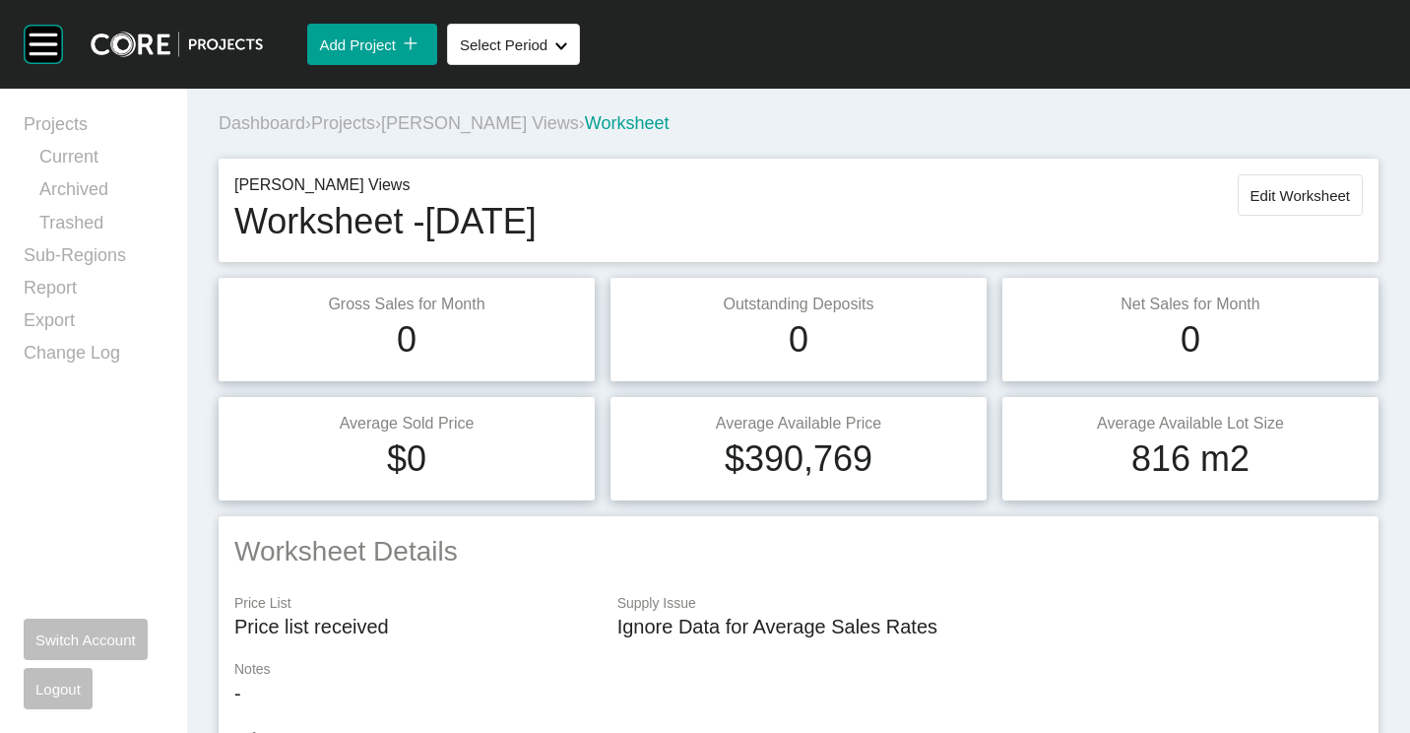
click at [373, 125] on span "Projects" at bounding box center [343, 123] width 64 height 20
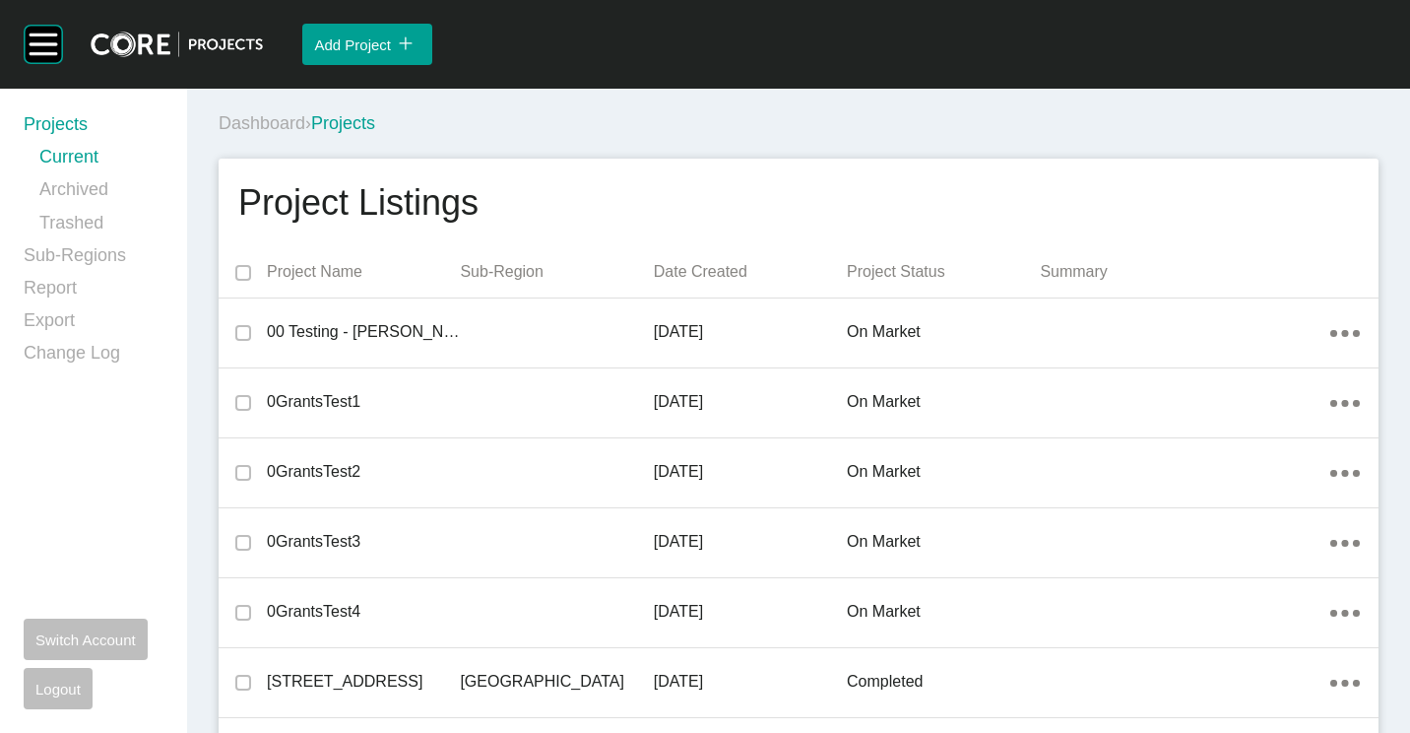
scroll to position [24365, 0]
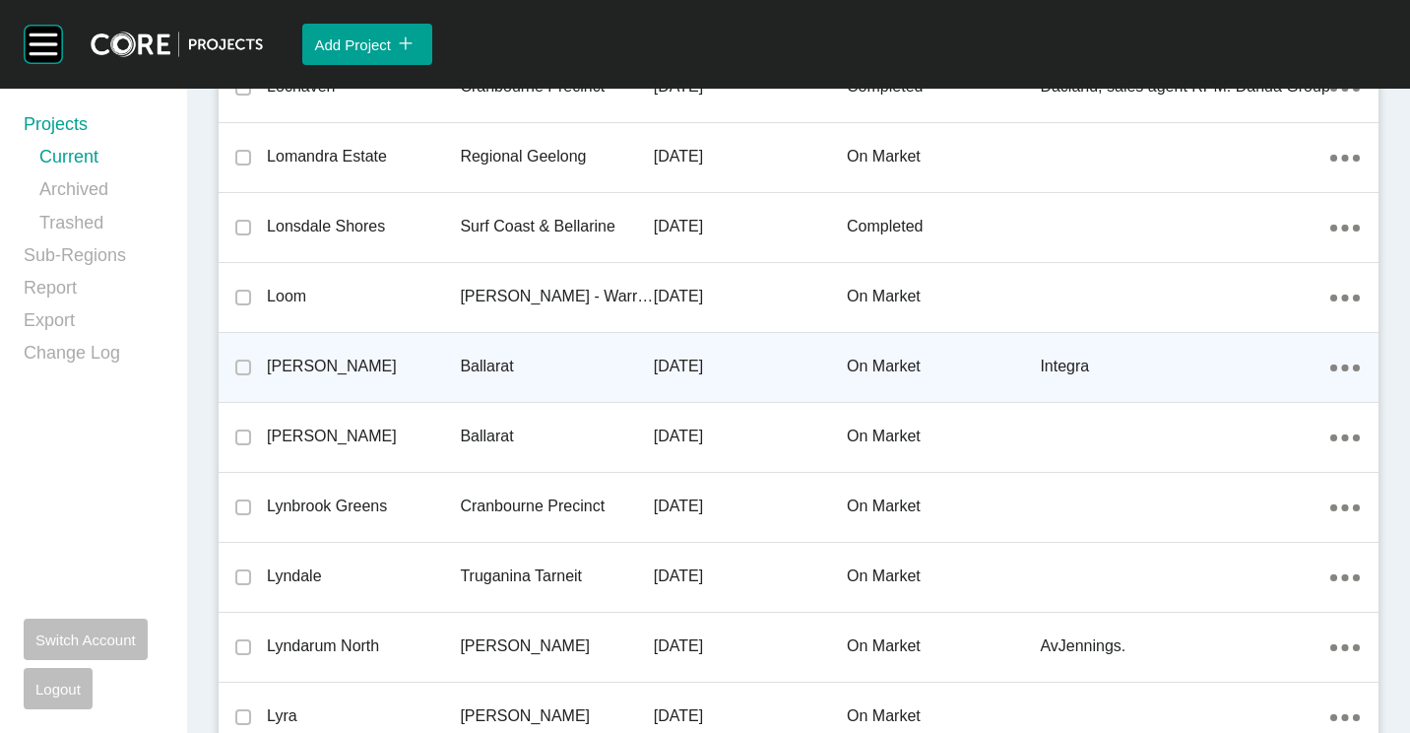
click at [537, 359] on p "Ballarat" at bounding box center [556, 366] width 193 height 22
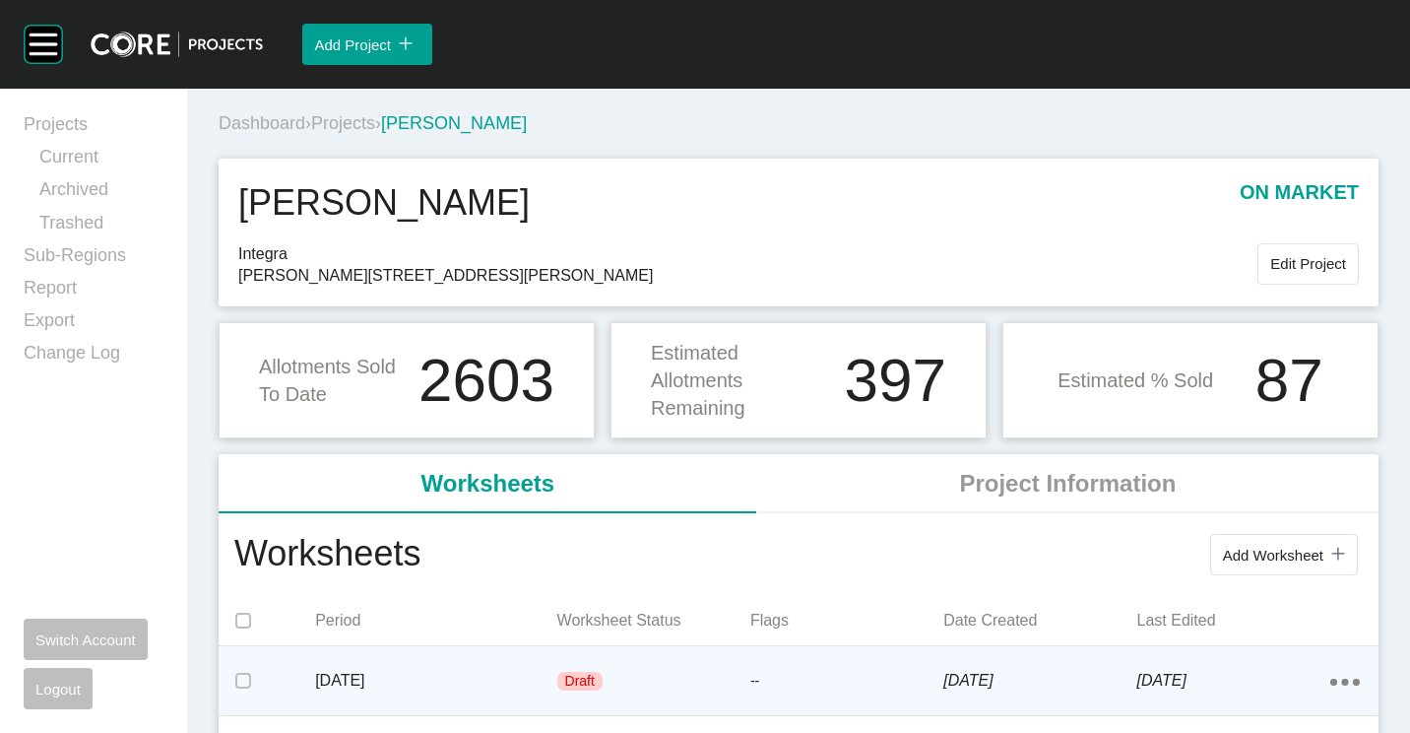
click at [585, 671] on div "Draft" at bounding box center [653, 681] width 193 height 59
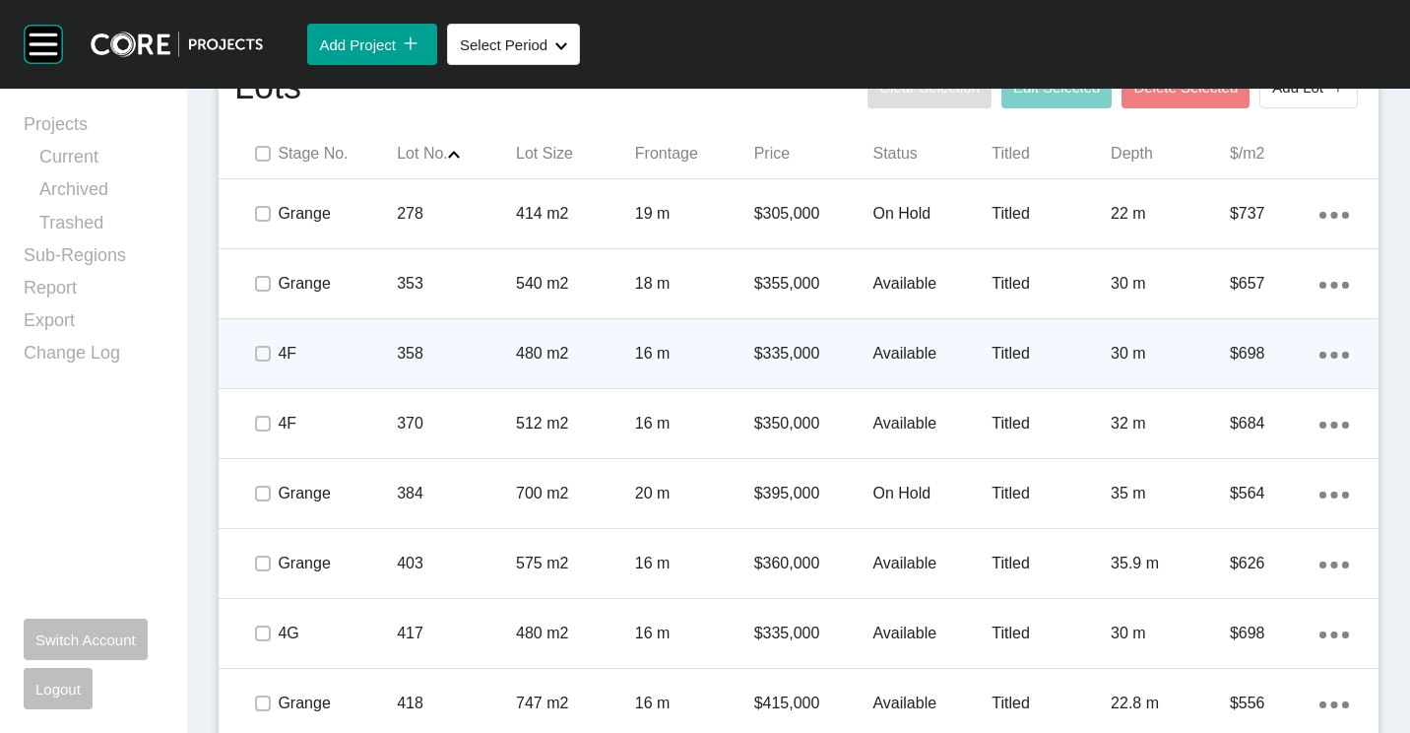
scroll to position [1280, 0]
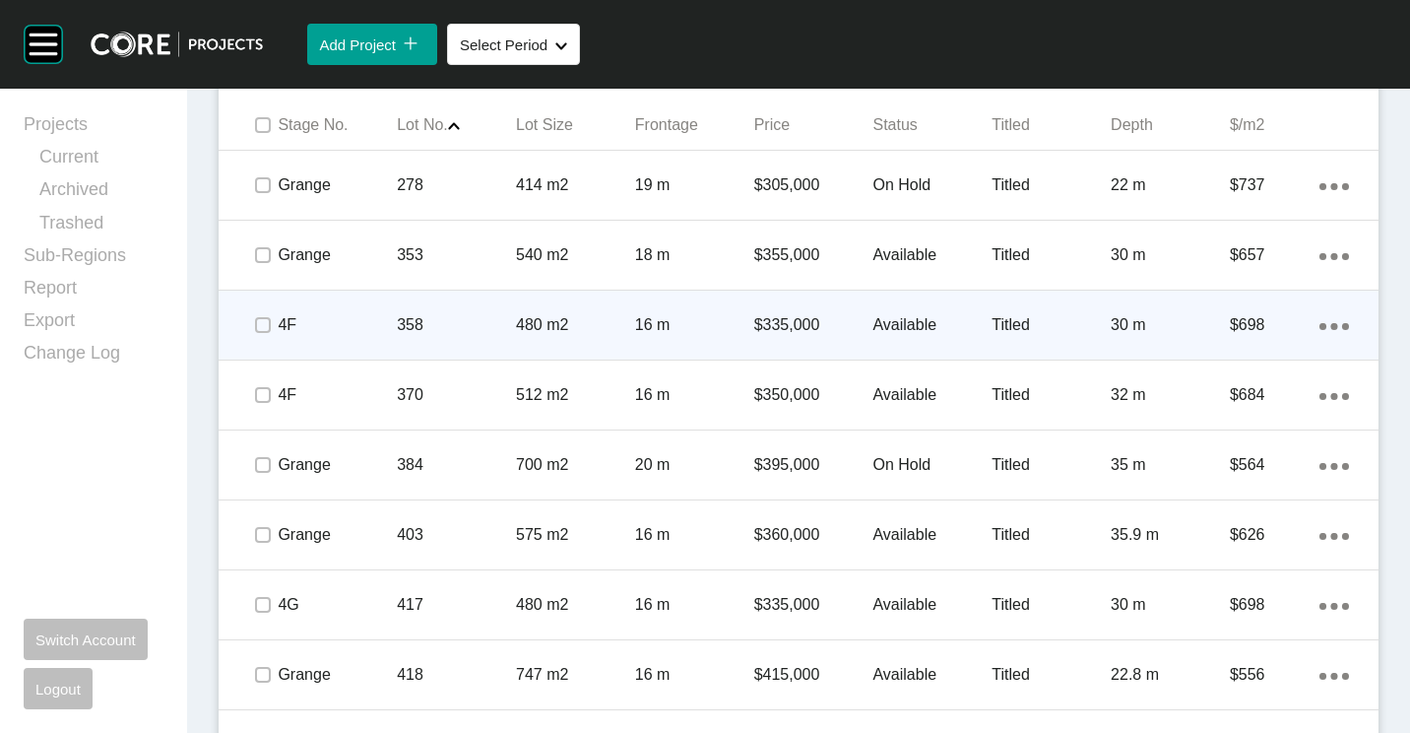
click at [441, 341] on div "358" at bounding box center [456, 324] width 119 height 61
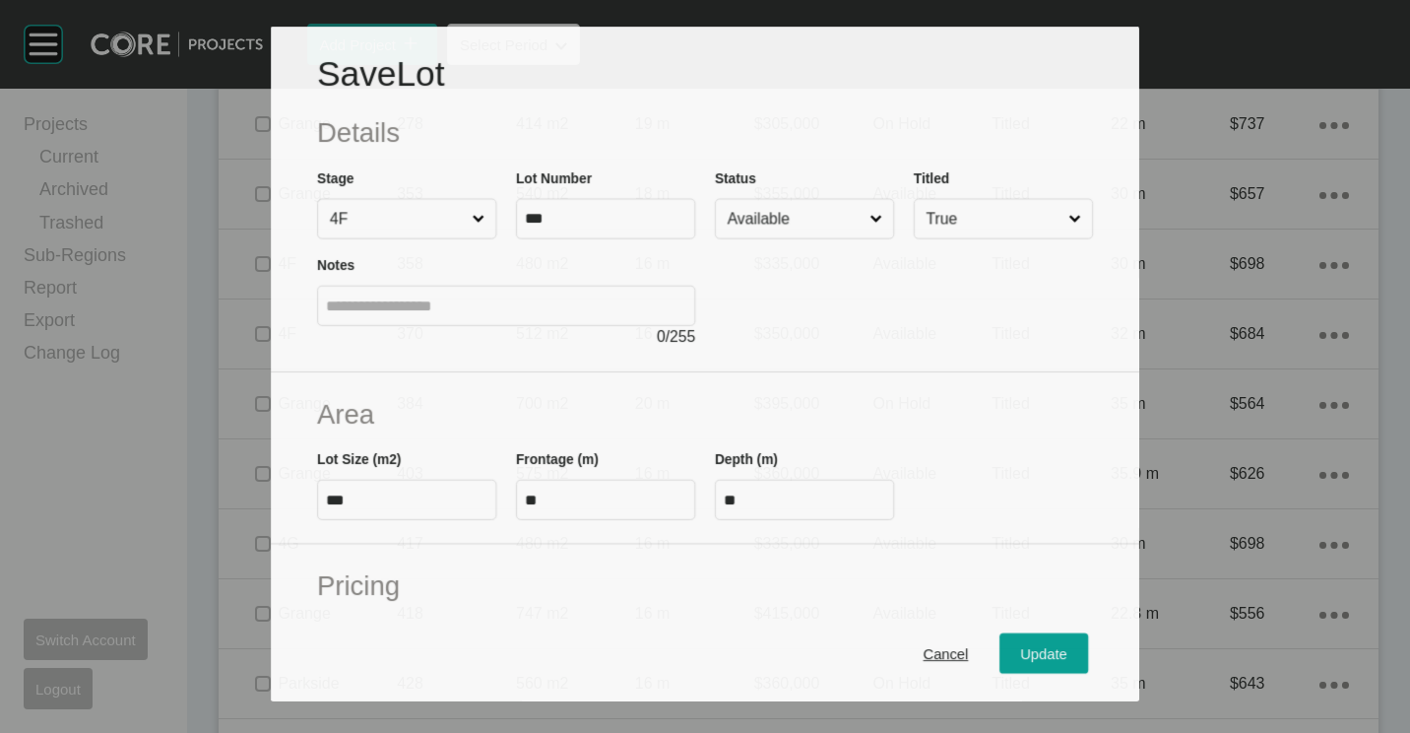
click at [805, 203] on input "Available" at bounding box center [795, 218] width 143 height 38
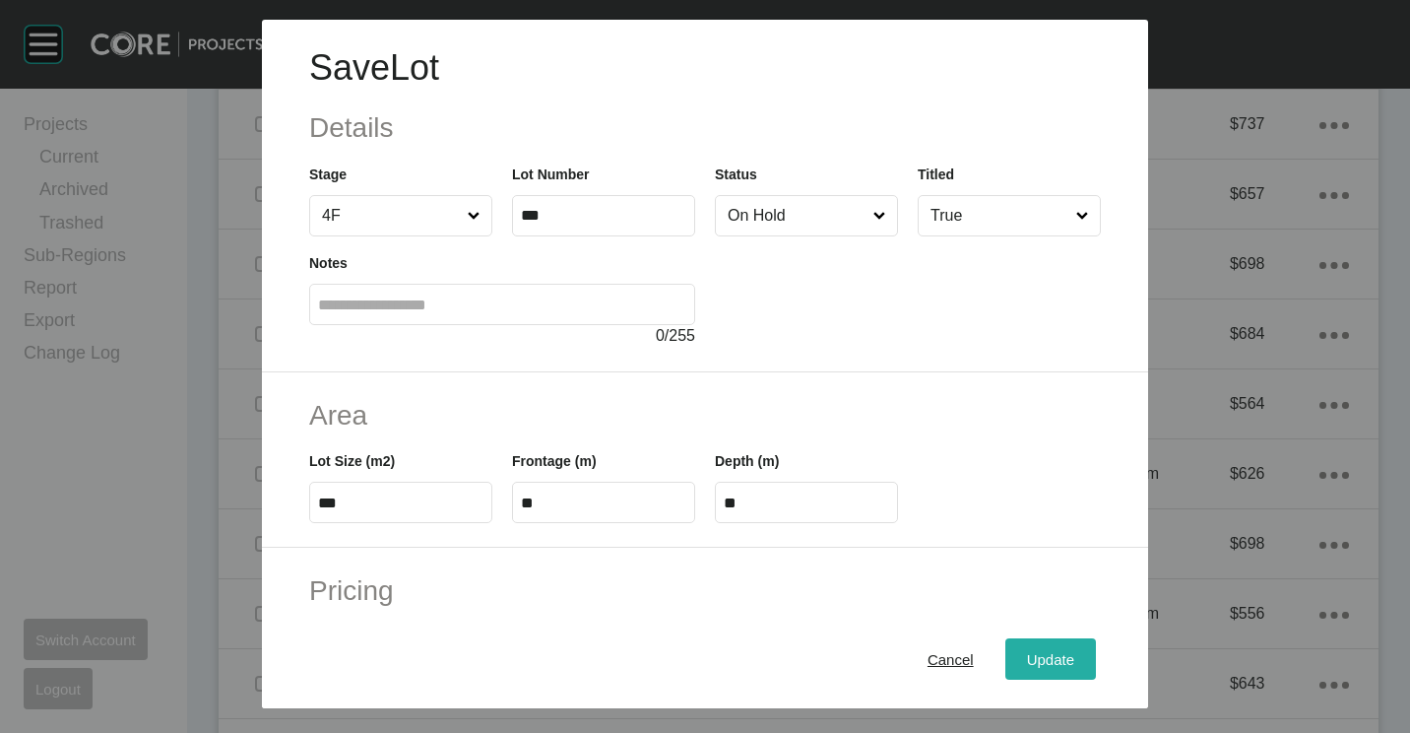
click at [1023, 647] on div "Update" at bounding box center [1050, 659] width 57 height 27
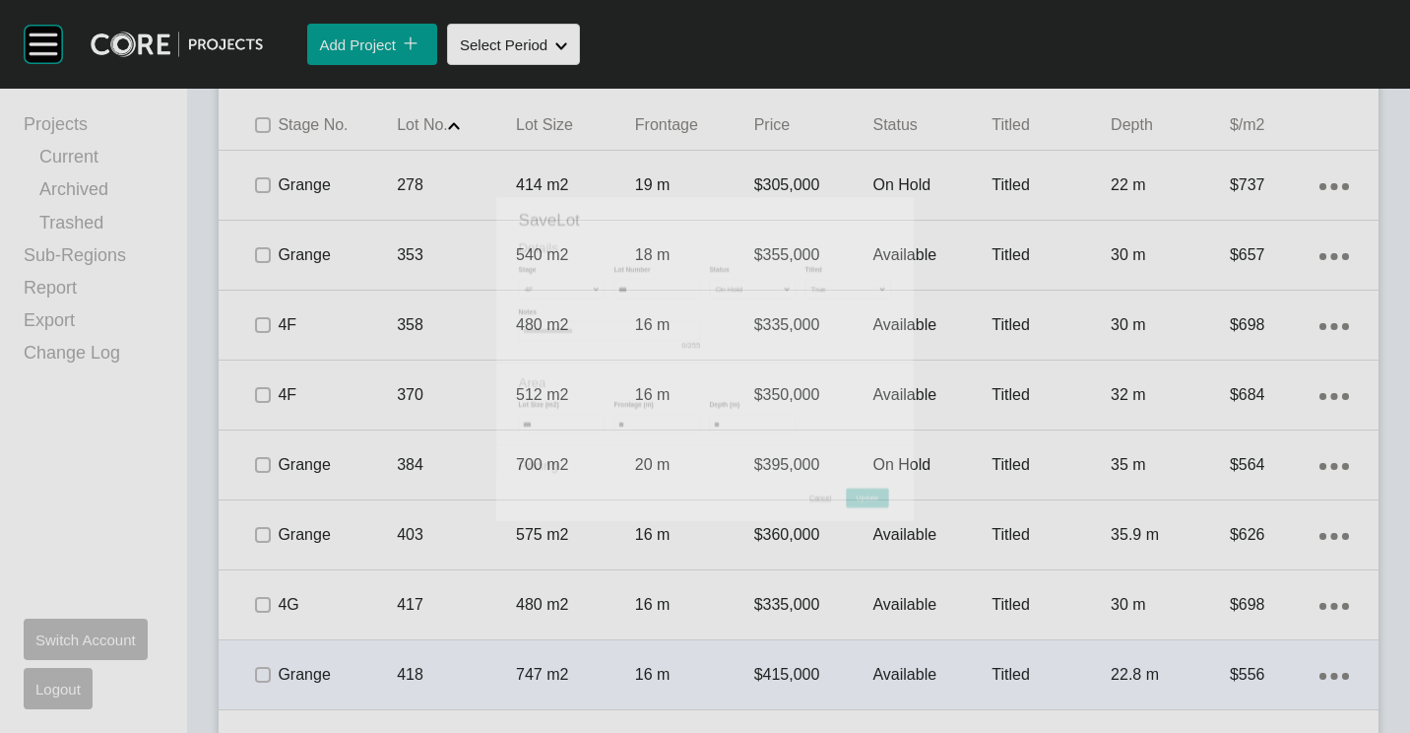
scroll to position [1341, 0]
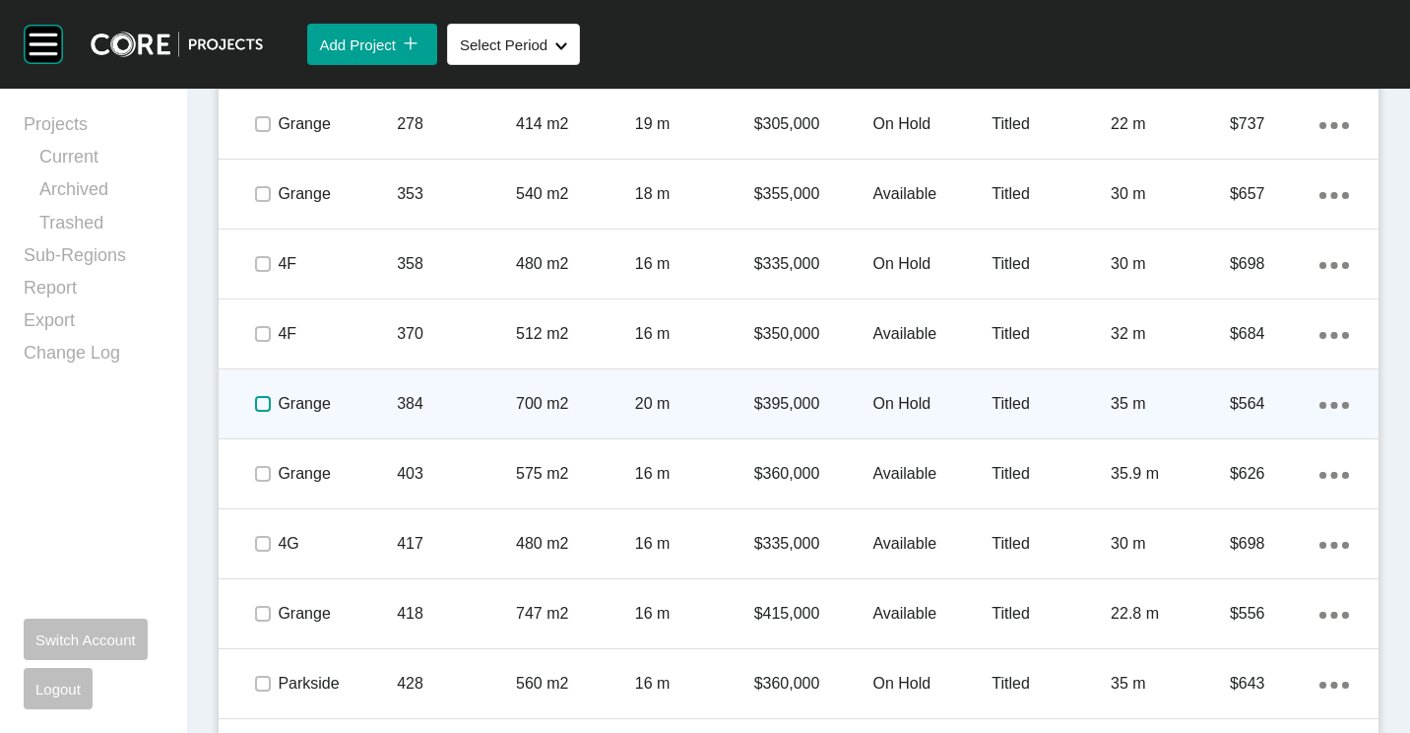
click at [257, 407] on label at bounding box center [263, 404] width 16 height 16
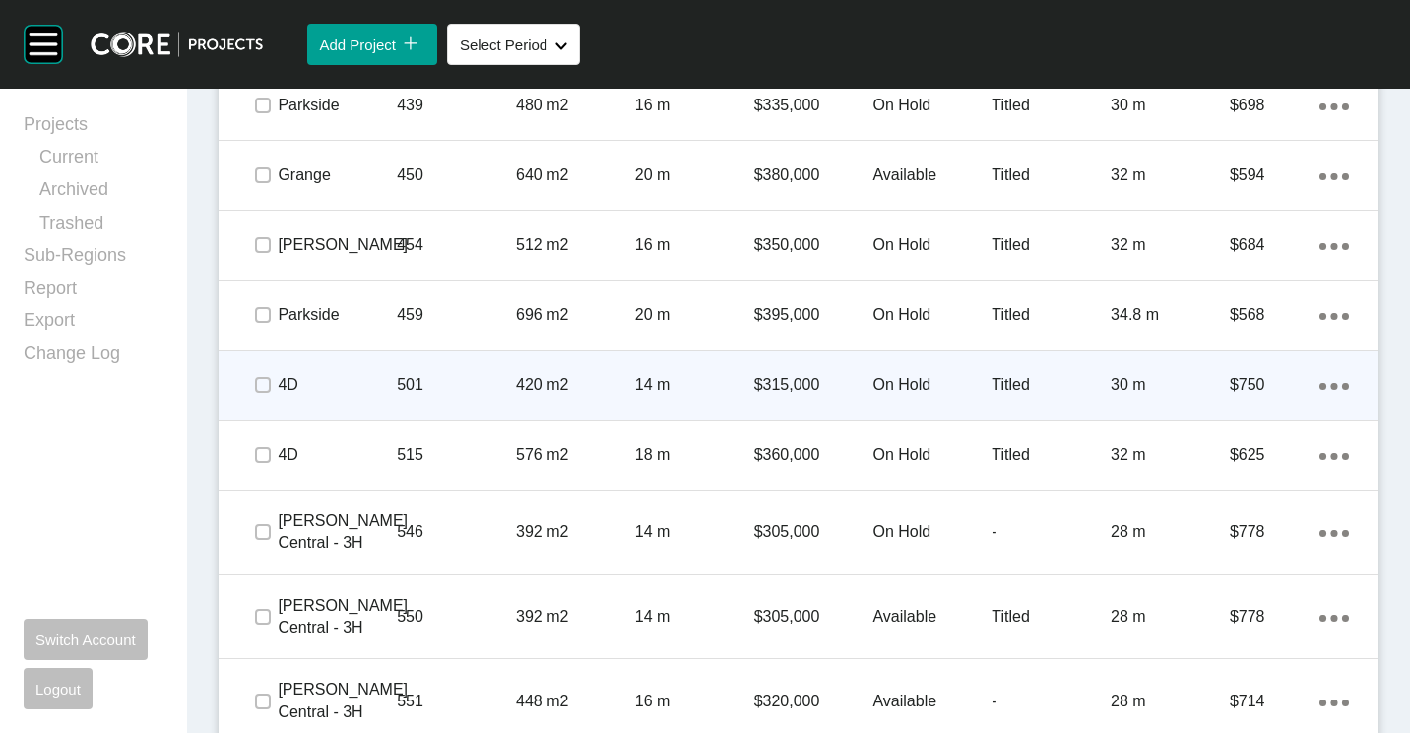
scroll to position [2227, 0]
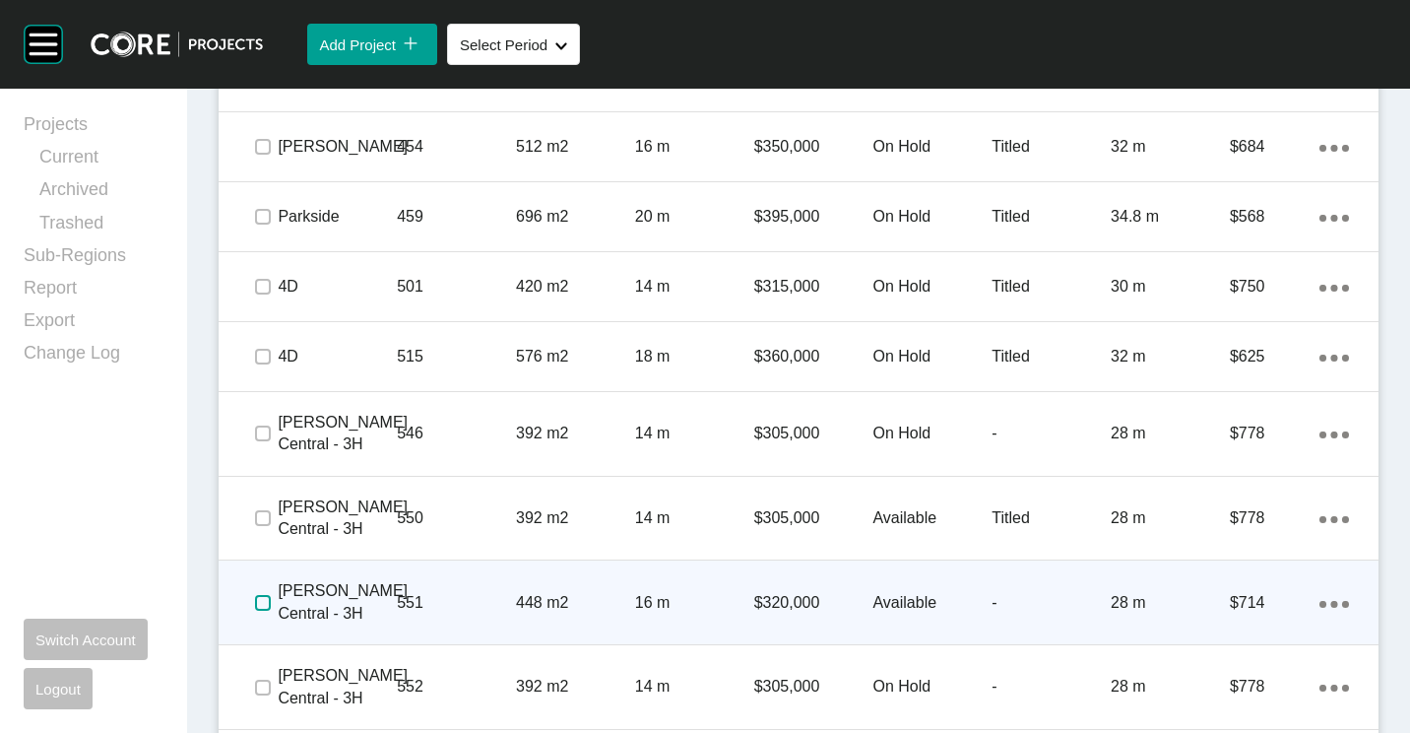
click at [258, 598] on label at bounding box center [263, 603] width 16 height 16
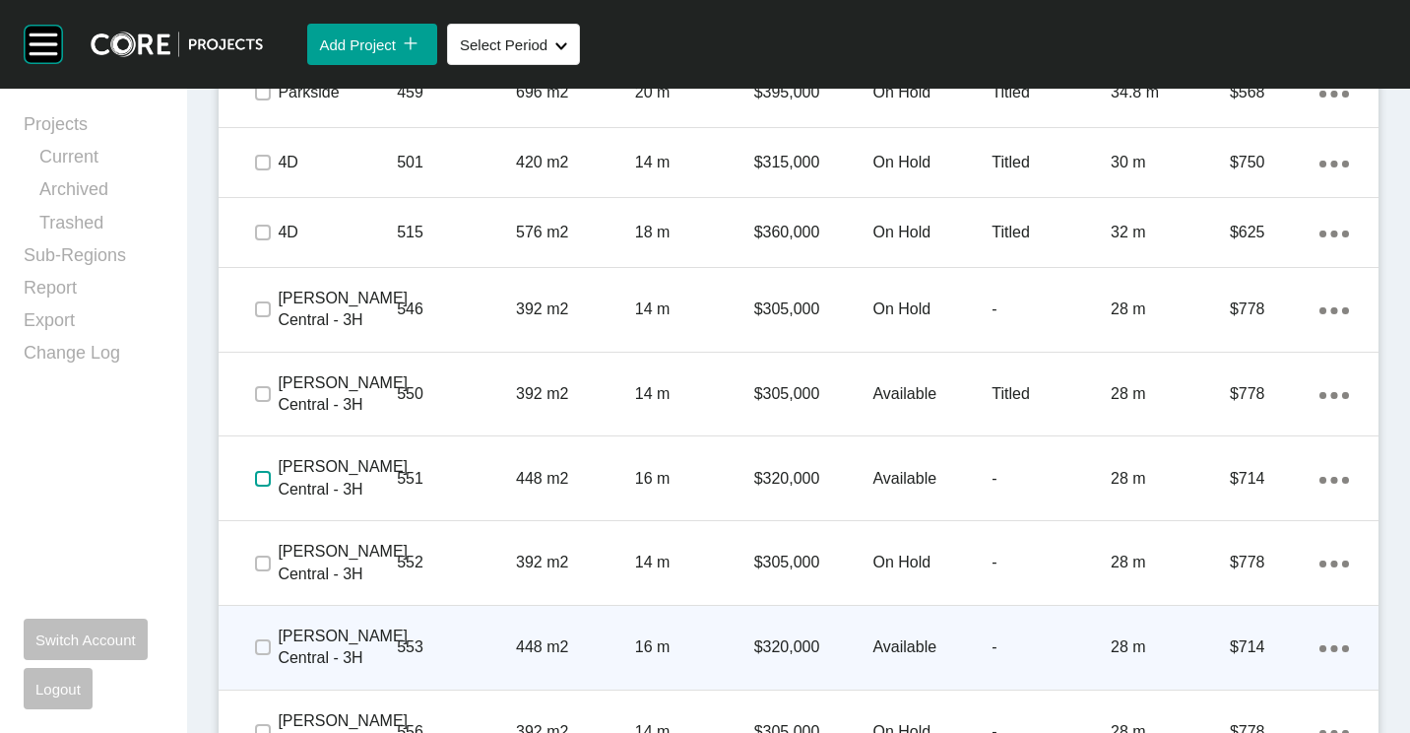
scroll to position [2424, 0]
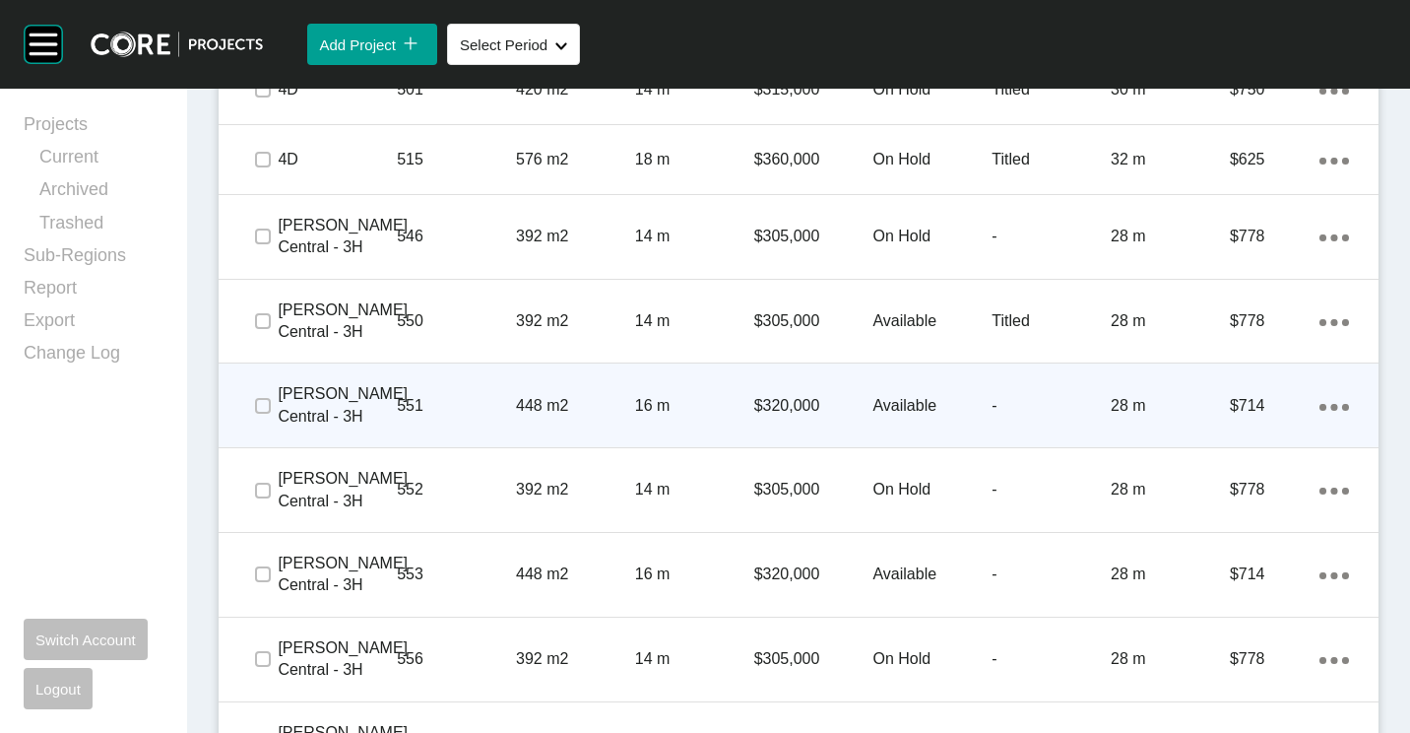
click at [589, 410] on p "448 m2" at bounding box center [575, 406] width 119 height 22
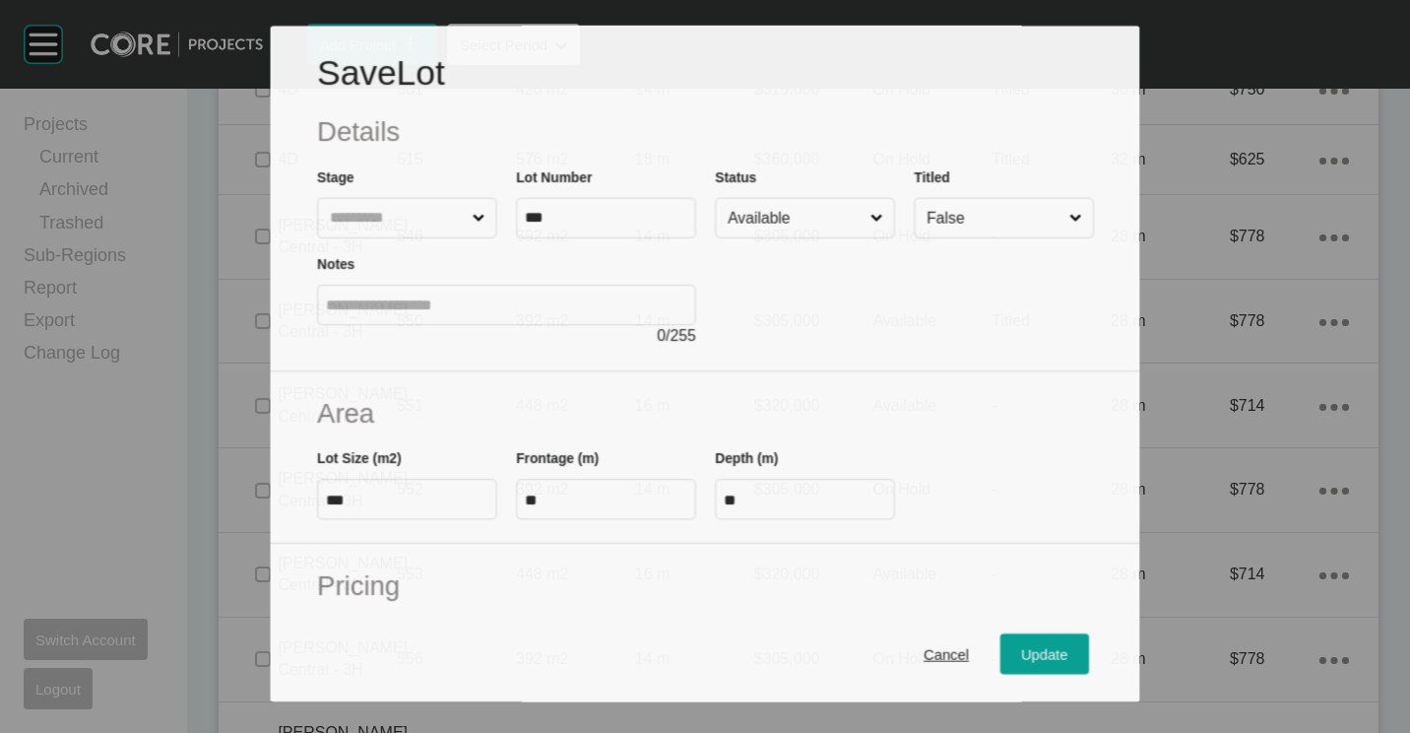
click at [773, 235] on label "Available" at bounding box center [804, 218] width 179 height 40
click at [773, 235] on input "Available" at bounding box center [795, 218] width 143 height 38
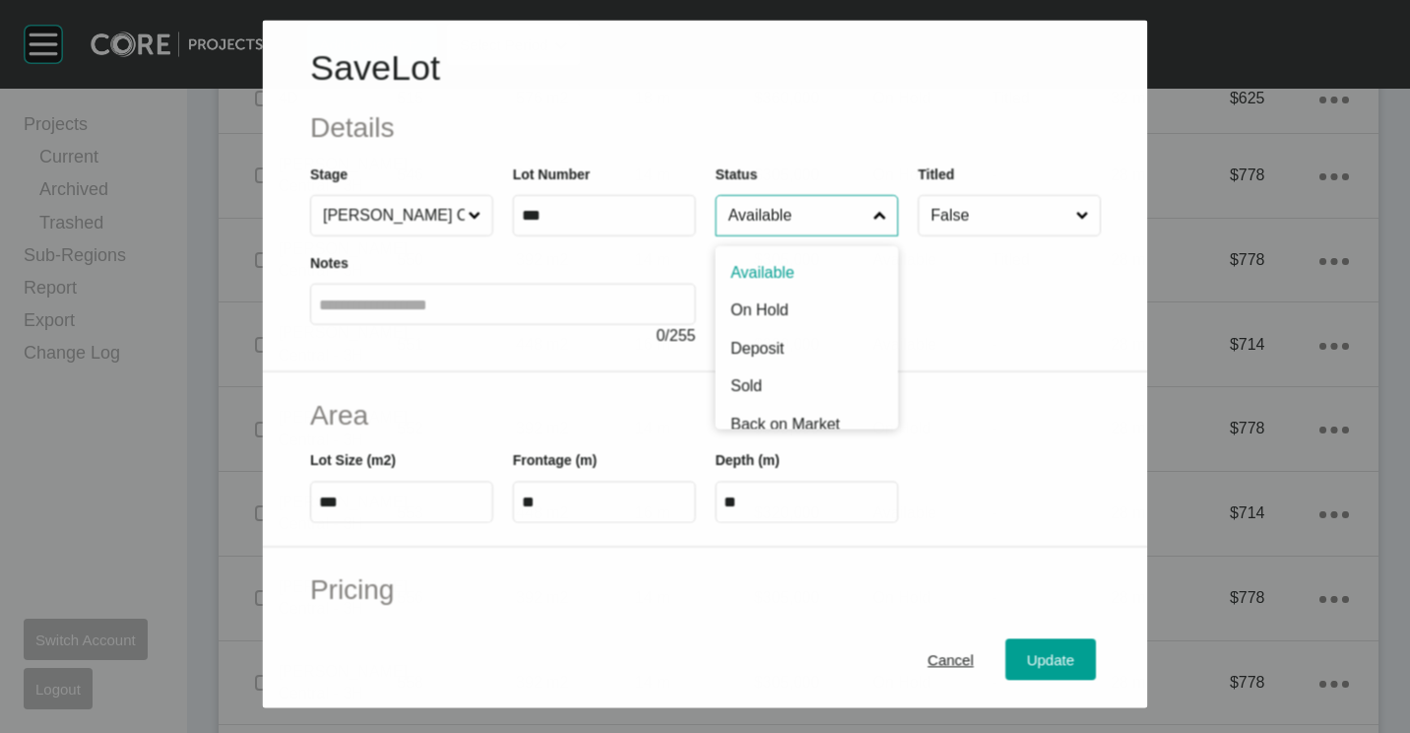
scroll to position [2363, 0]
click at [785, 217] on input "Available" at bounding box center [796, 215] width 145 height 39
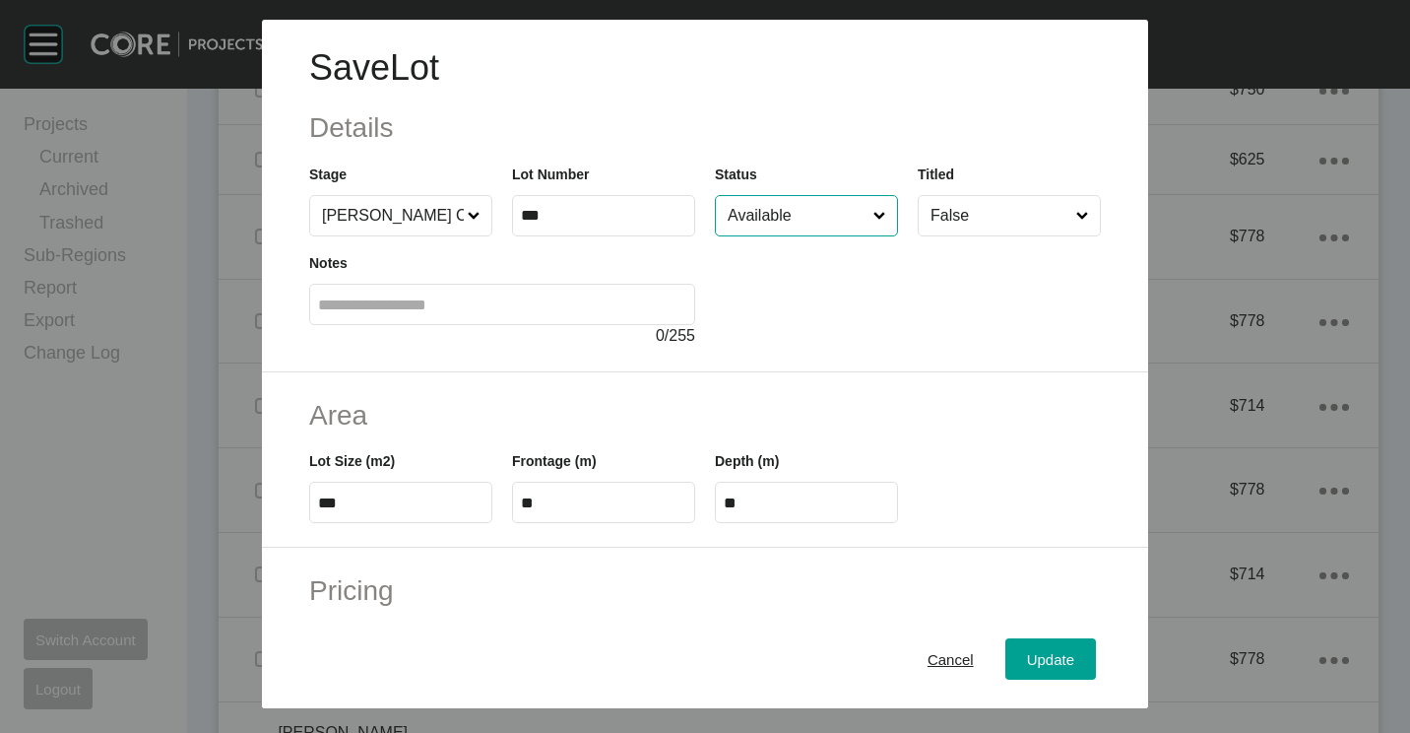
click at [766, 247] on div at bounding box center [908, 291] width 386 height 111
click at [772, 231] on input "Available" at bounding box center [797, 215] width 146 height 39
drag, startPoint x: 1029, startPoint y: 649, endPoint x: 439, endPoint y: 425, distance: 630.8
click at [1028, 649] on div "Update" at bounding box center [1050, 659] width 57 height 27
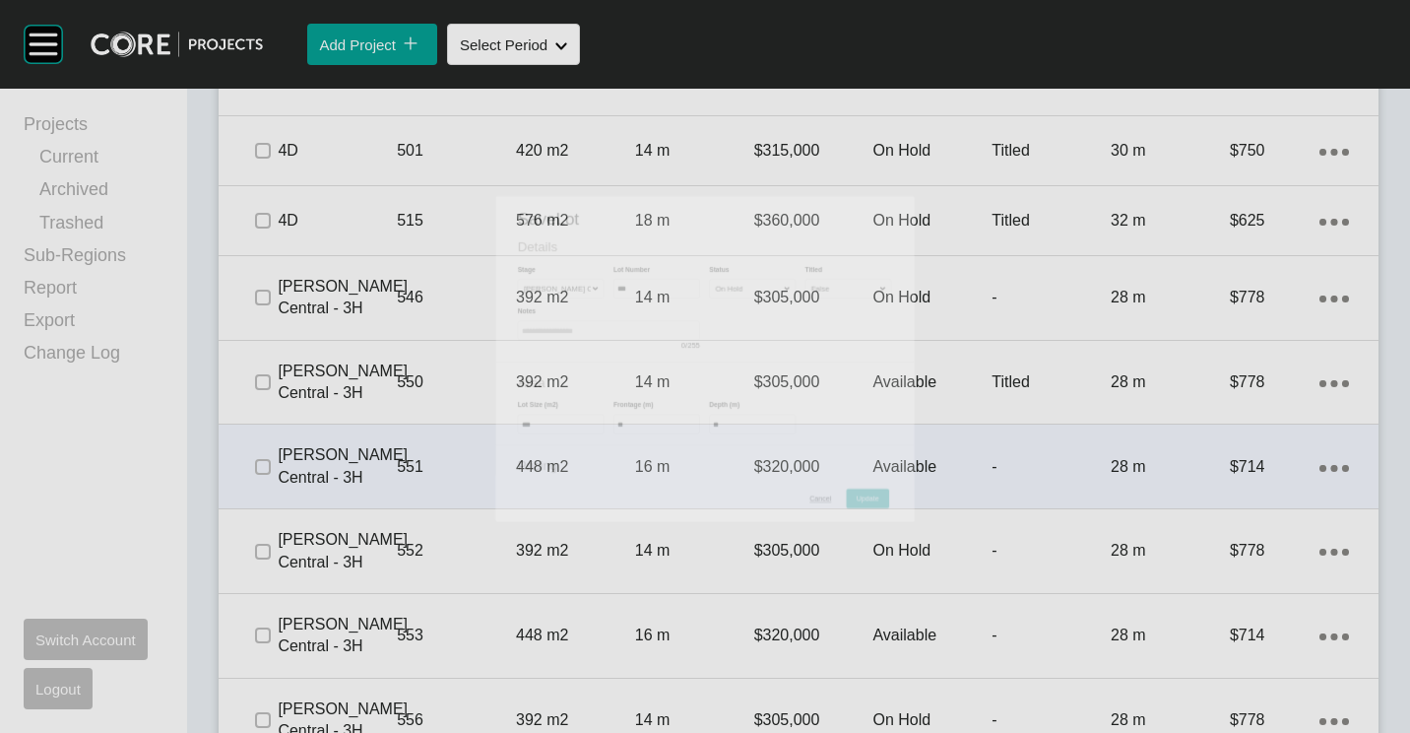
scroll to position [2424, 0]
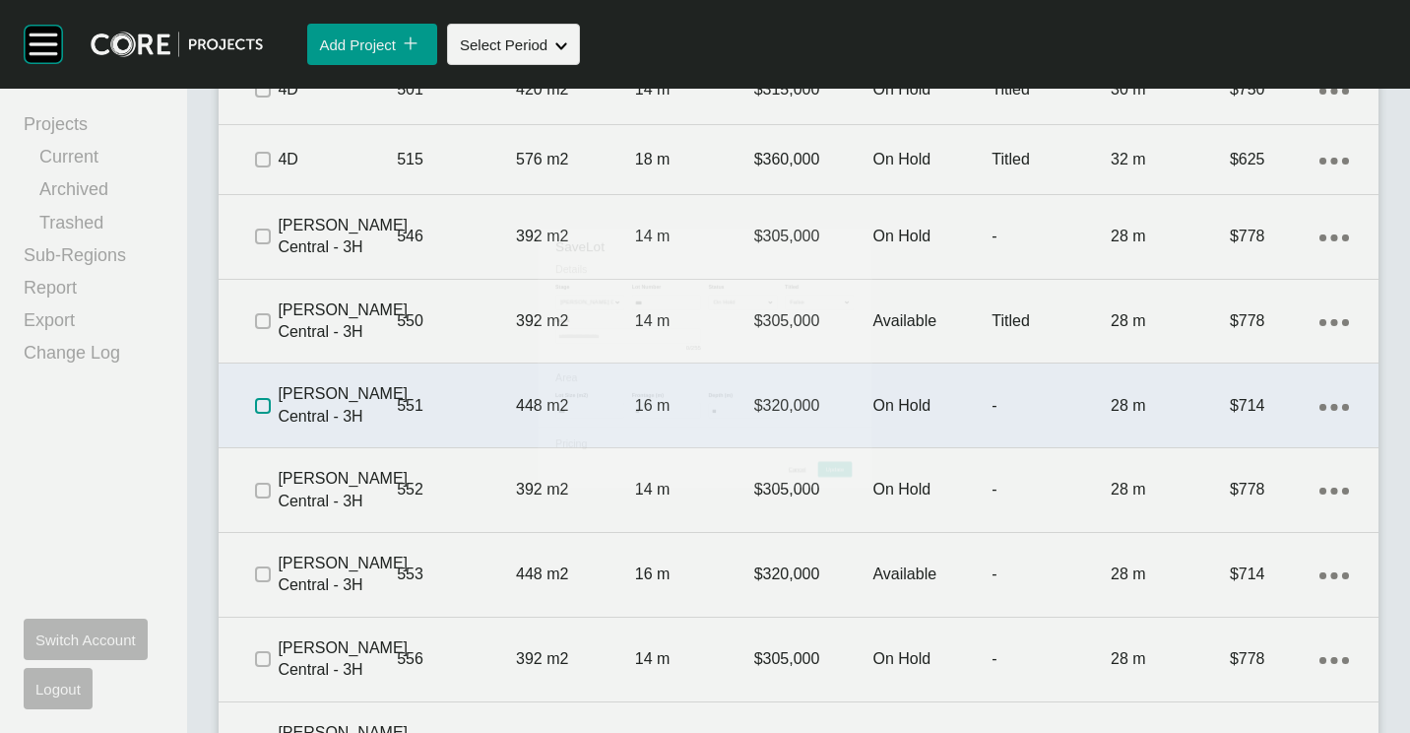
click at [263, 407] on label at bounding box center [263, 406] width 16 height 16
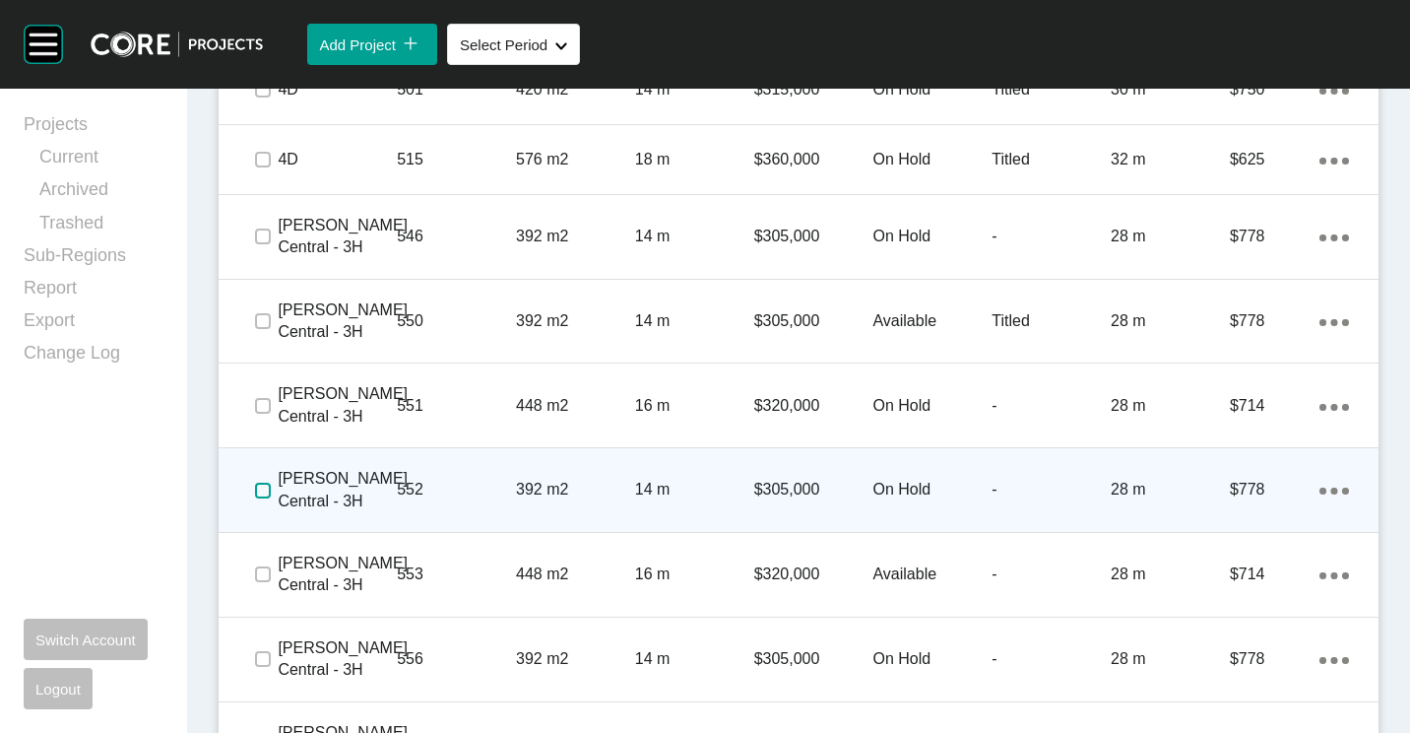
click at [261, 487] on label at bounding box center [263, 490] width 16 height 16
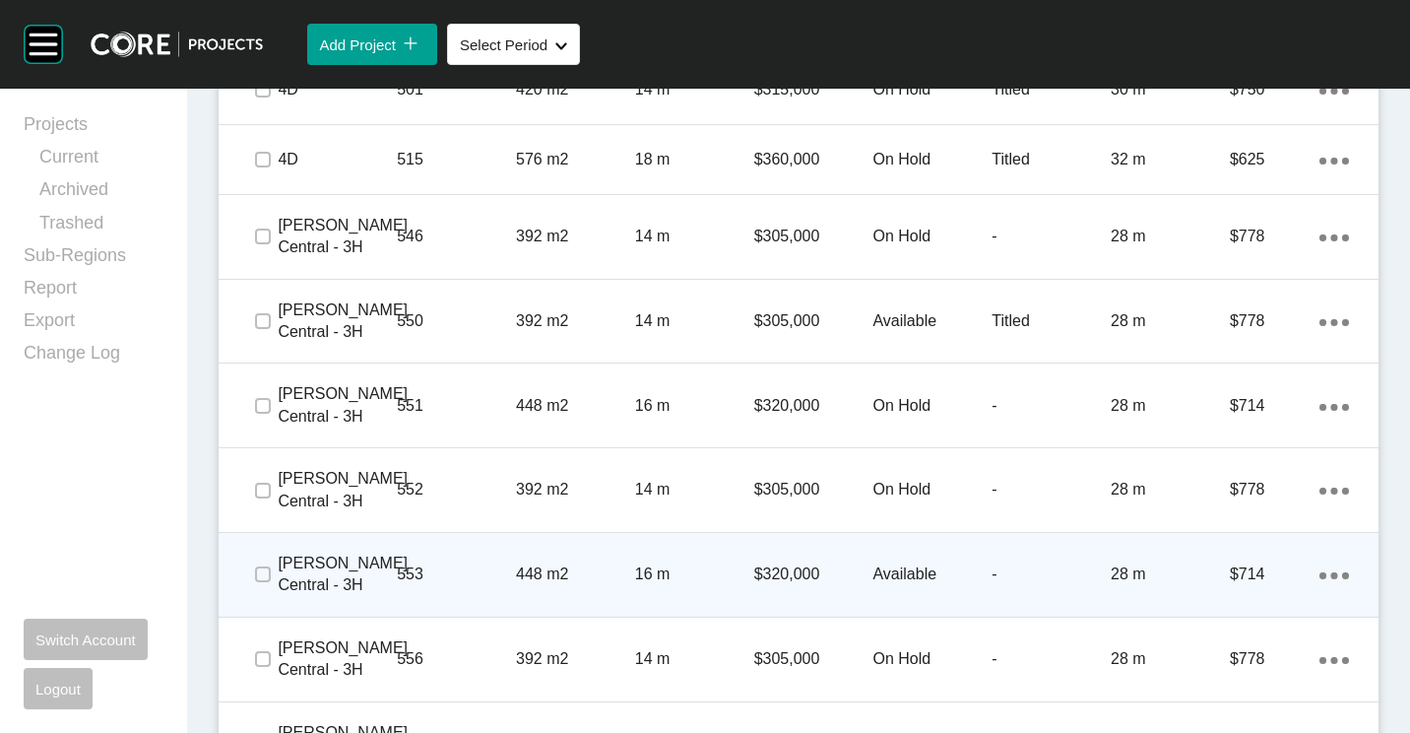
click at [521, 569] on p "448 m2" at bounding box center [575, 574] width 119 height 22
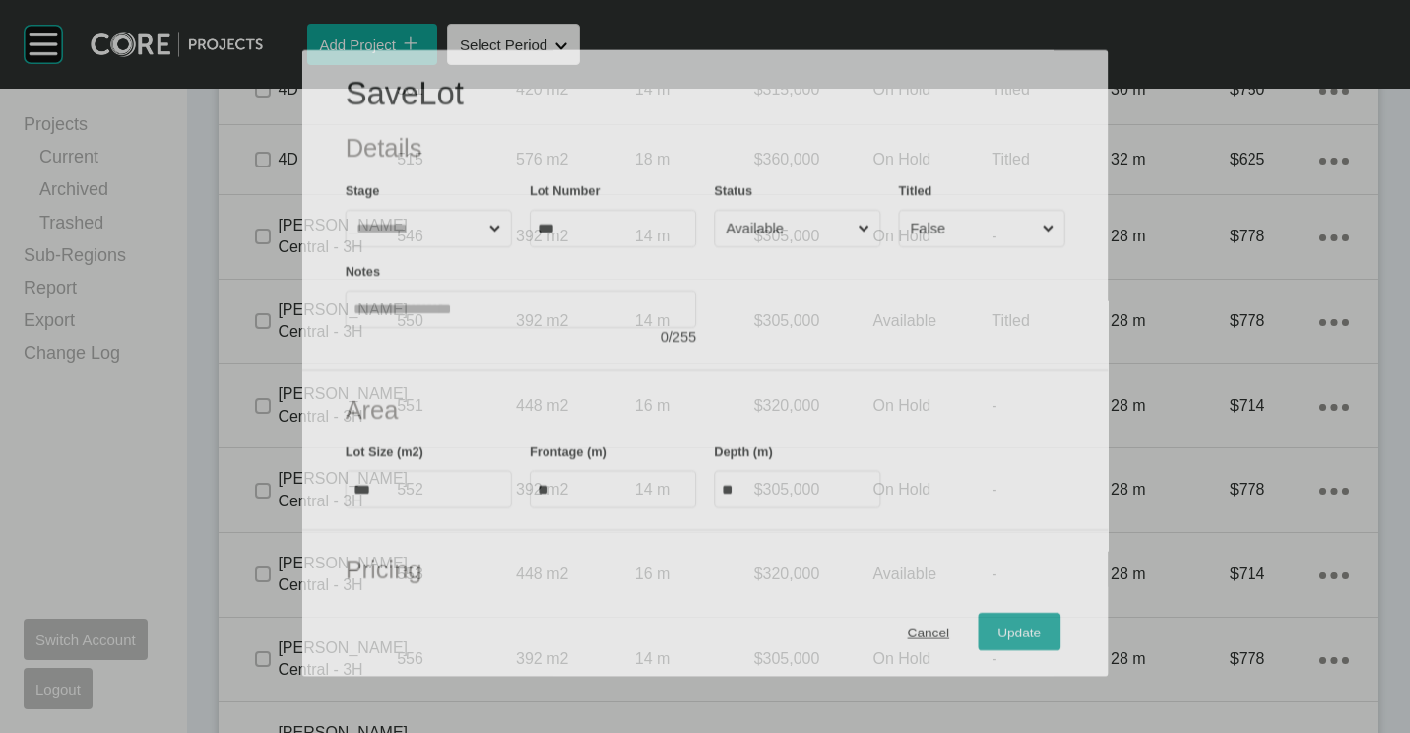
scroll to position [2363, 0]
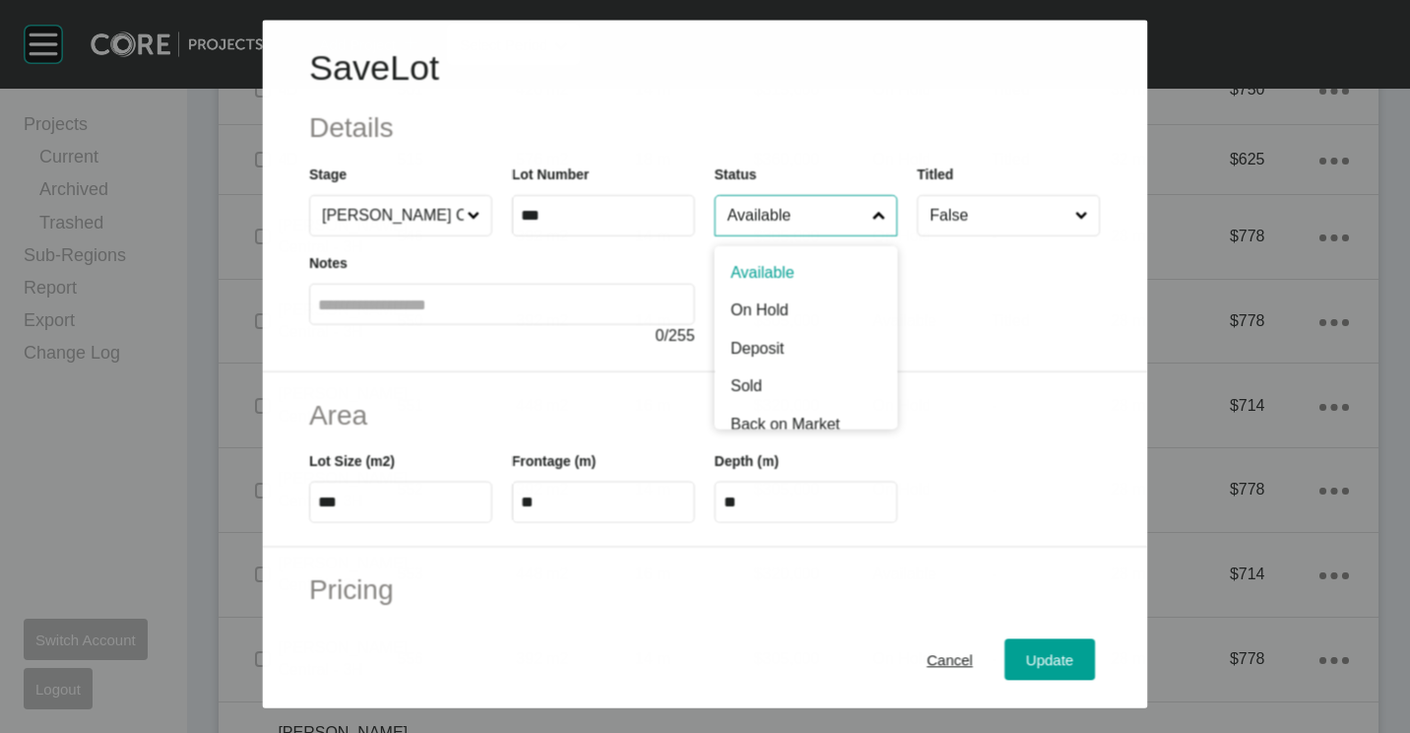
drag, startPoint x: 779, startPoint y: 202, endPoint x: 753, endPoint y: 289, distance: 90.4
click at [779, 205] on input "Available" at bounding box center [796, 215] width 145 height 39
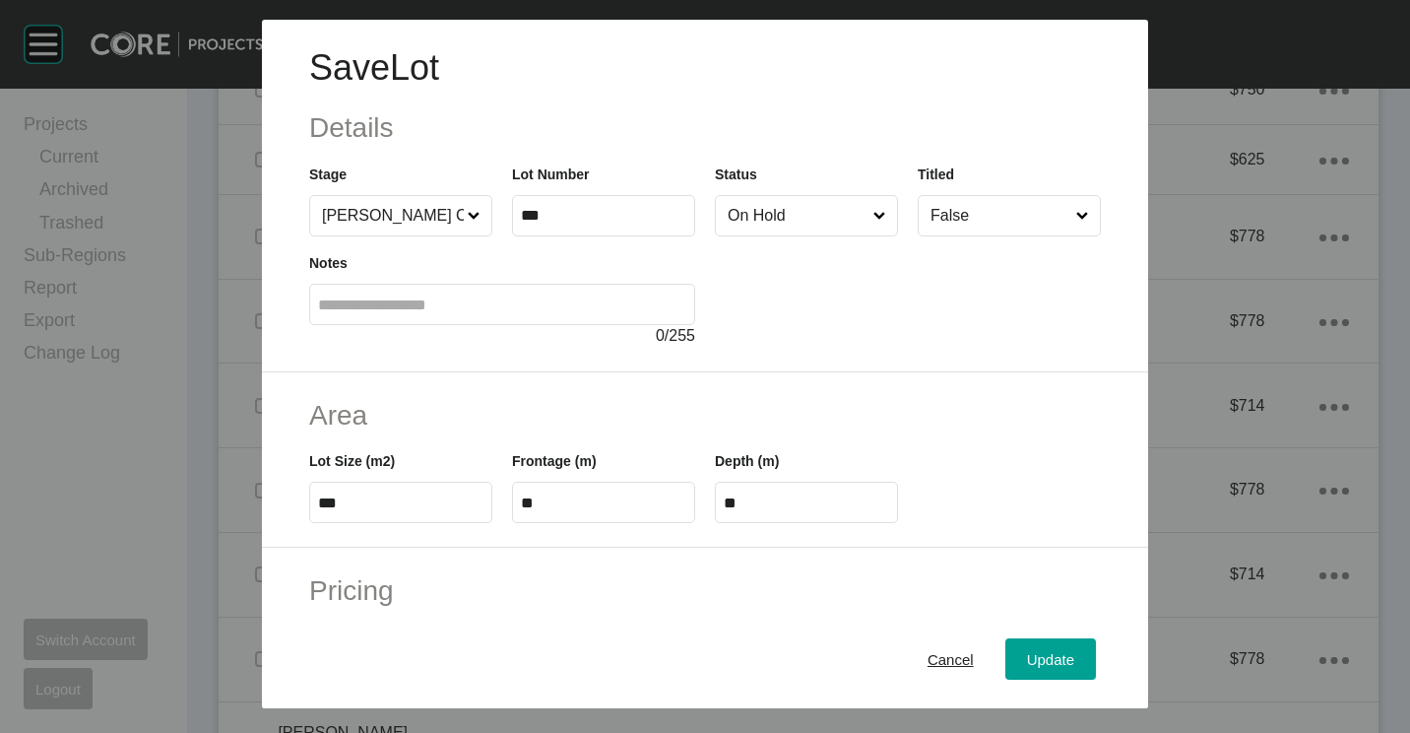
drag, startPoint x: 1021, startPoint y: 661, endPoint x: 989, endPoint y: 627, distance: 46.7
click at [1027, 661] on span "Update" at bounding box center [1050, 659] width 47 height 17
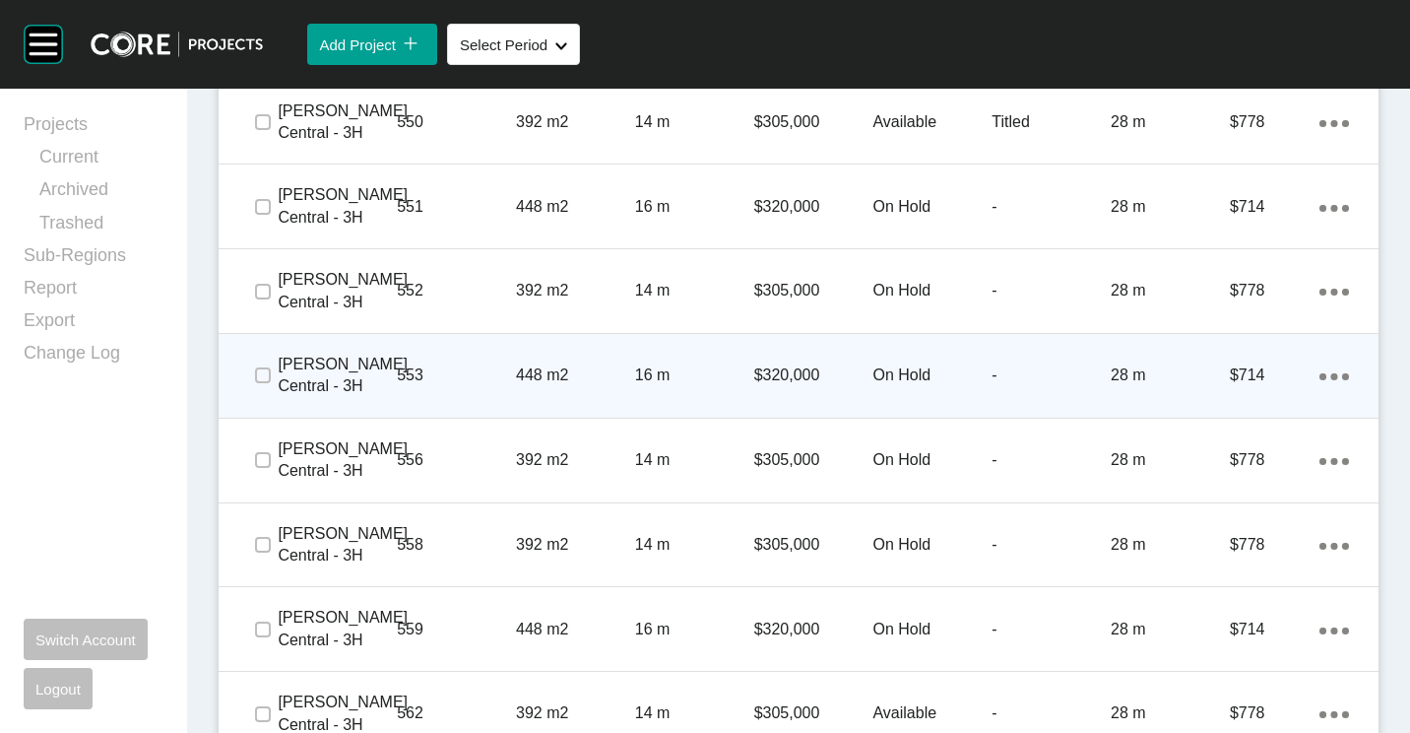
scroll to position [2720, 0]
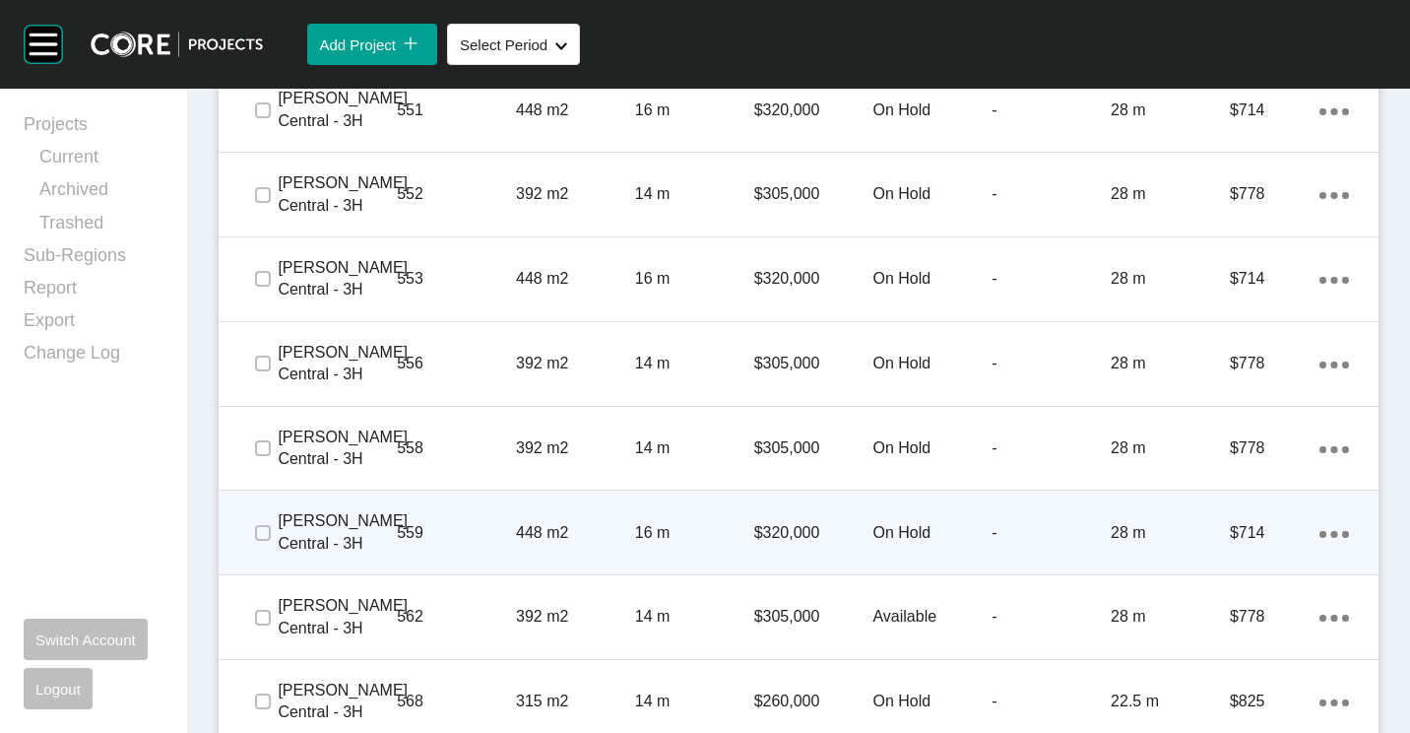
click at [539, 539] on p "448 m2" at bounding box center [575, 533] width 119 height 22
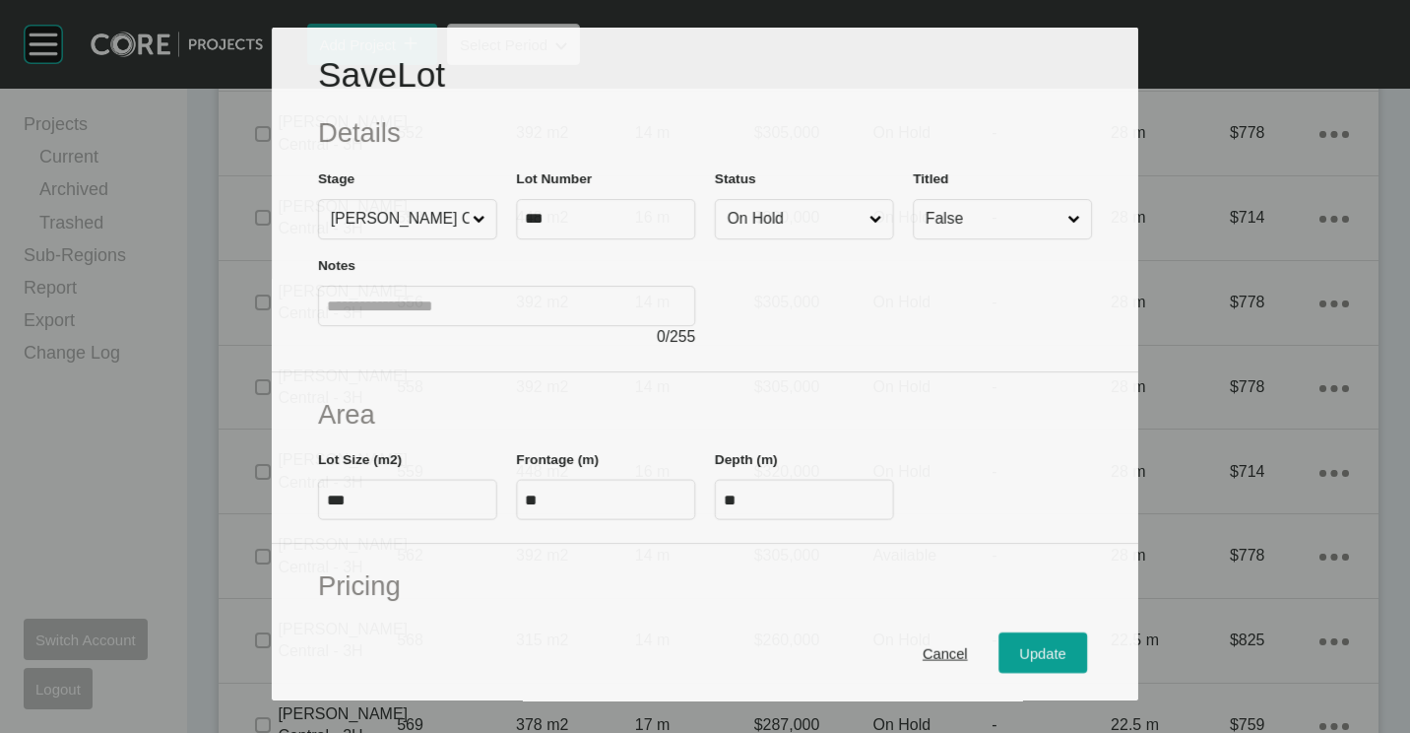
scroll to position [2659, 0]
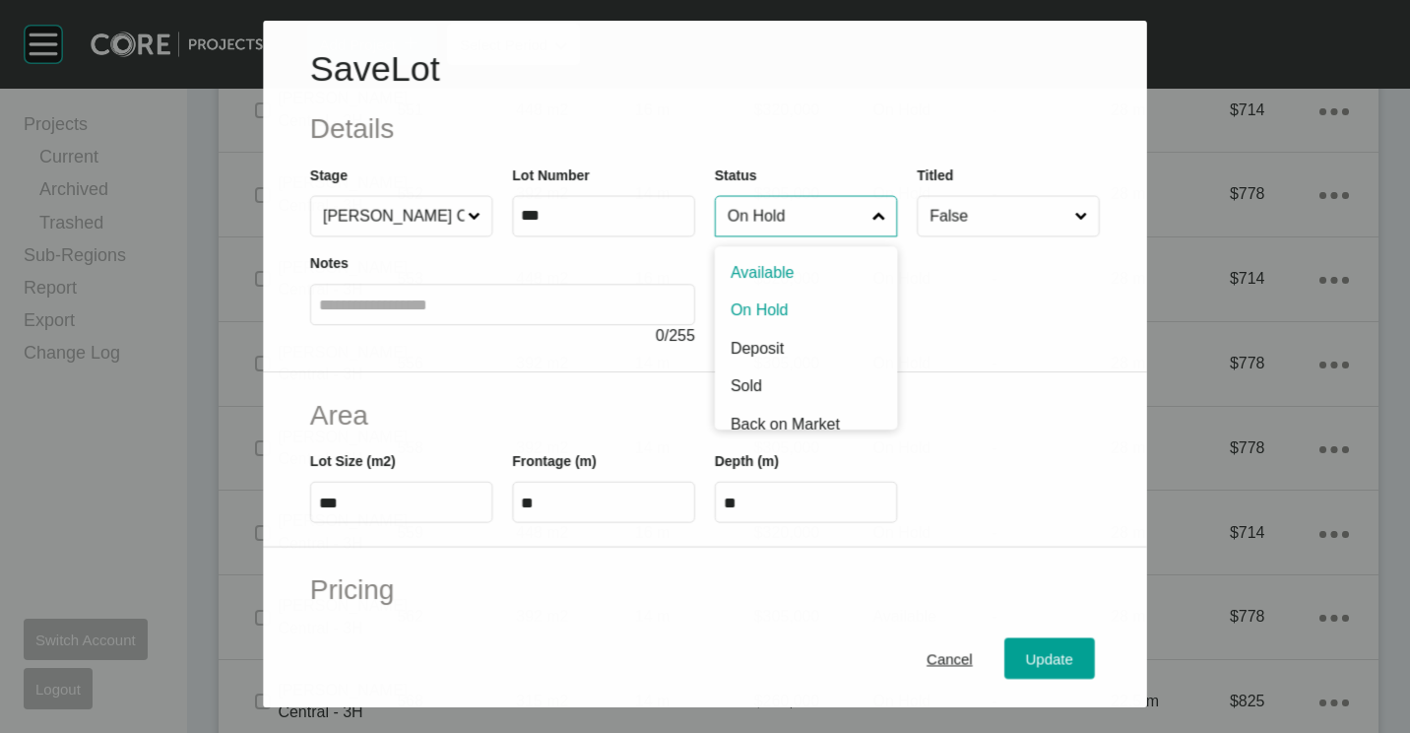
click at [830, 208] on input "On Hold" at bounding box center [796, 215] width 145 height 39
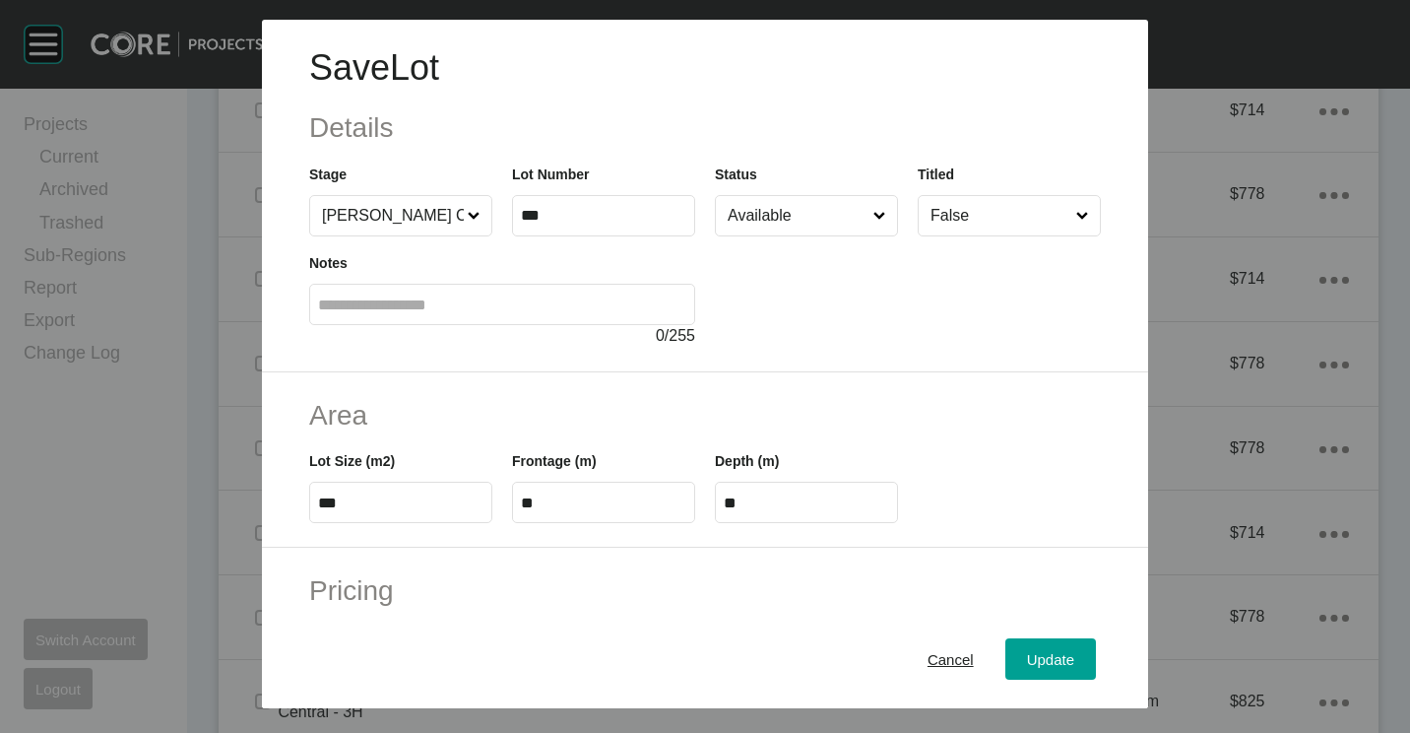
scroll to position [197, 0]
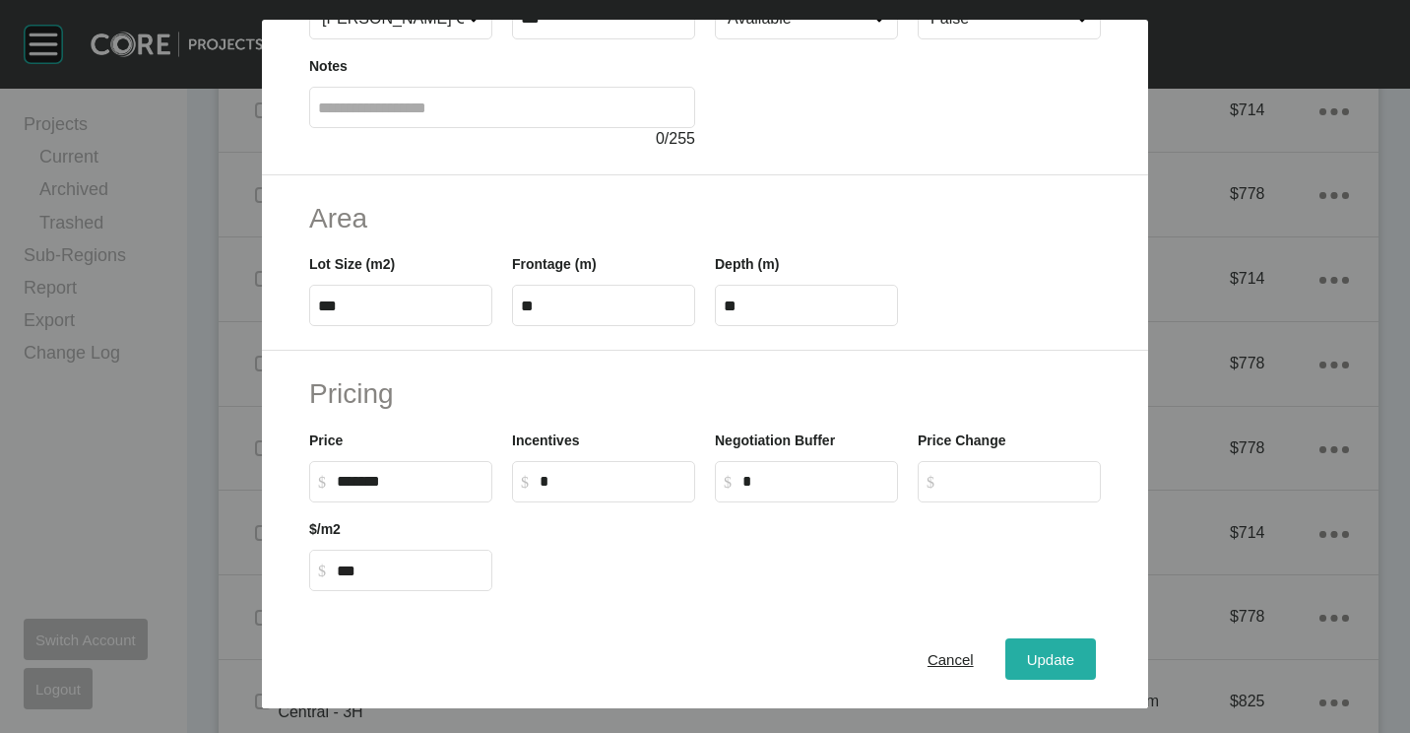
click at [1027, 658] on span "Update" at bounding box center [1050, 659] width 47 height 17
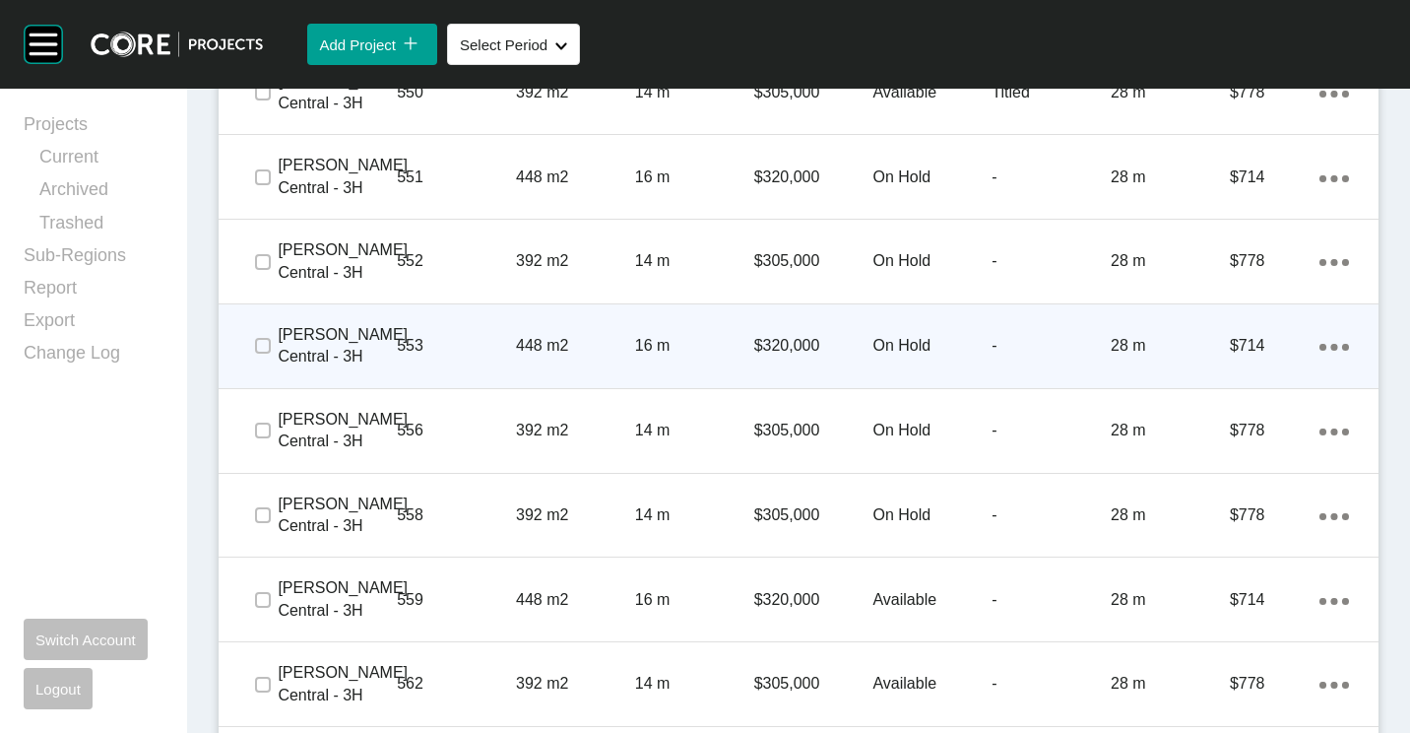
scroll to position [2523, 0]
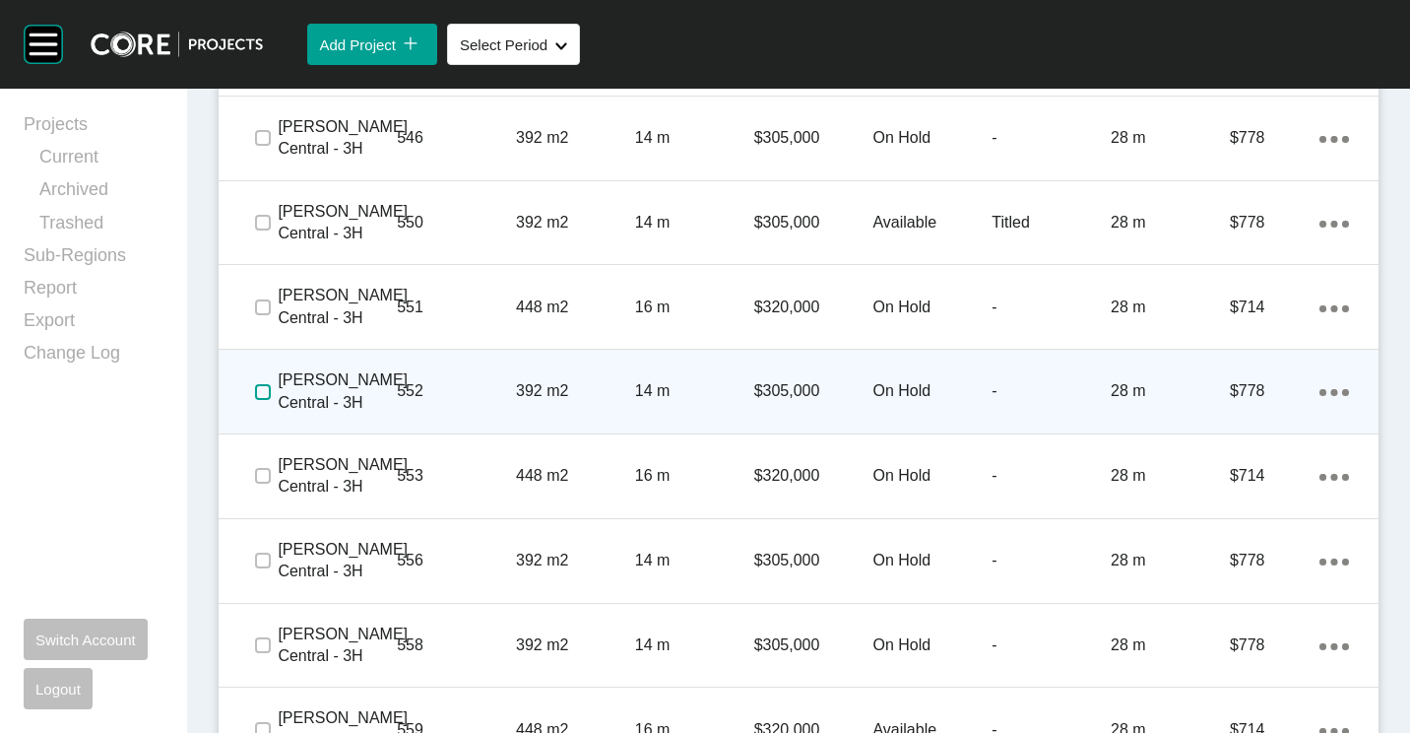
click at [262, 392] on label at bounding box center [263, 392] width 16 height 16
click at [504, 392] on p "552" at bounding box center [456, 391] width 119 height 22
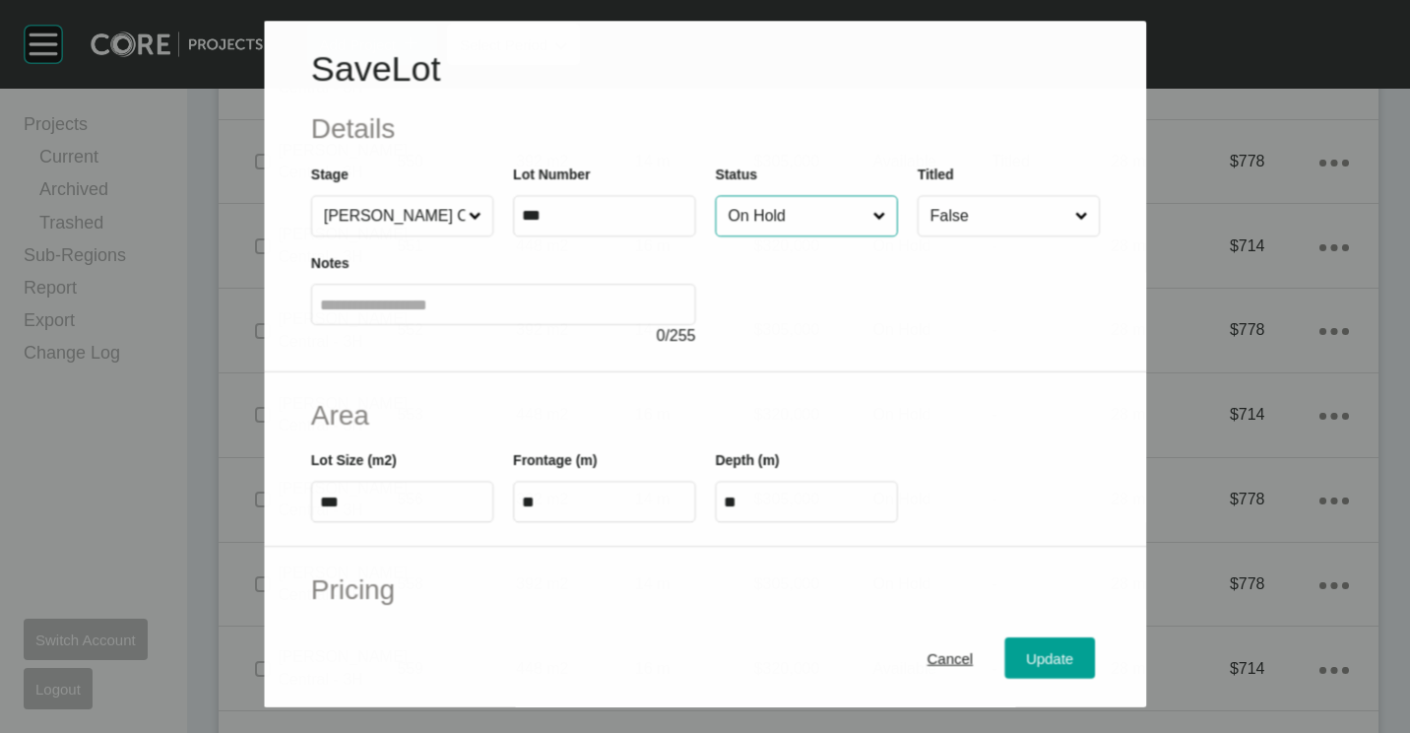
click at [804, 198] on input "On Hold" at bounding box center [796, 216] width 145 height 39
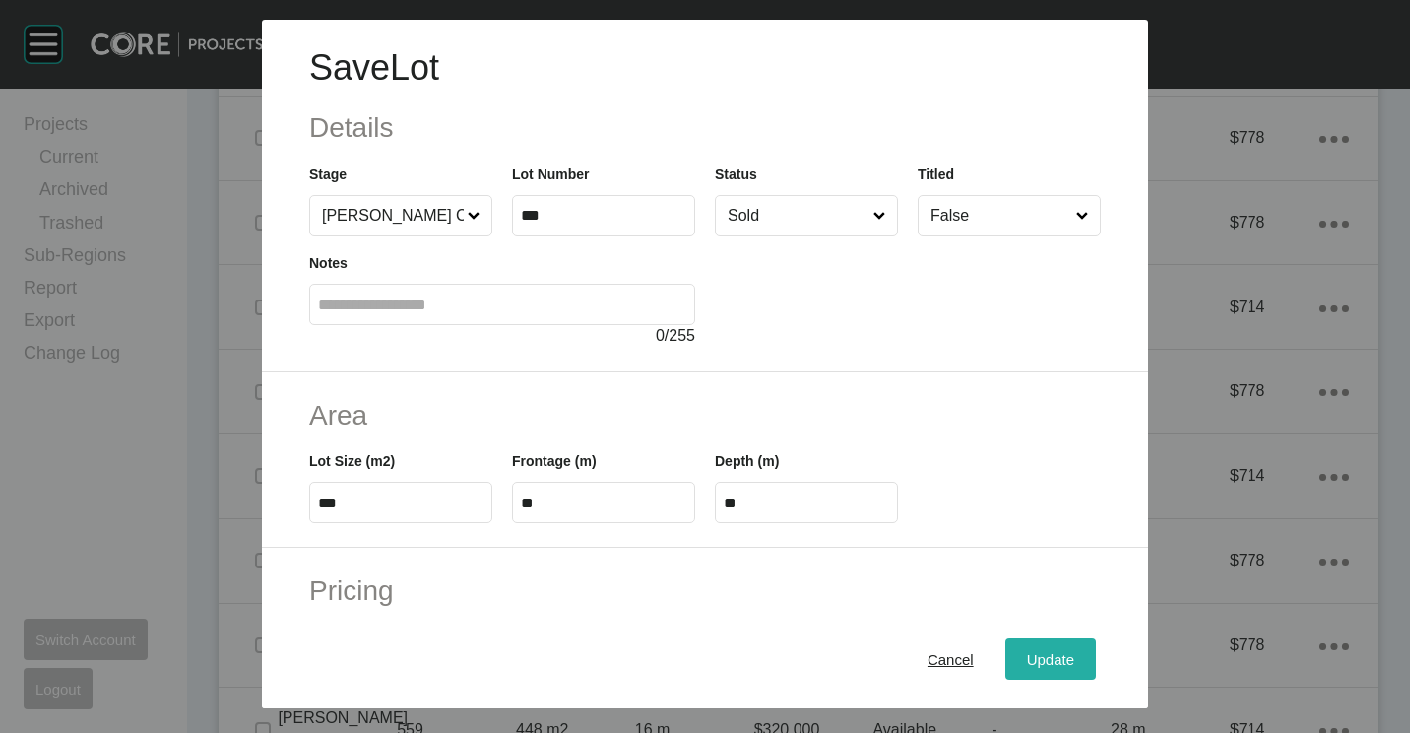
drag, startPoint x: 1061, startPoint y: 653, endPoint x: 982, endPoint y: 579, distance: 108.0
click at [1060, 653] on div "Update" at bounding box center [1050, 659] width 57 height 27
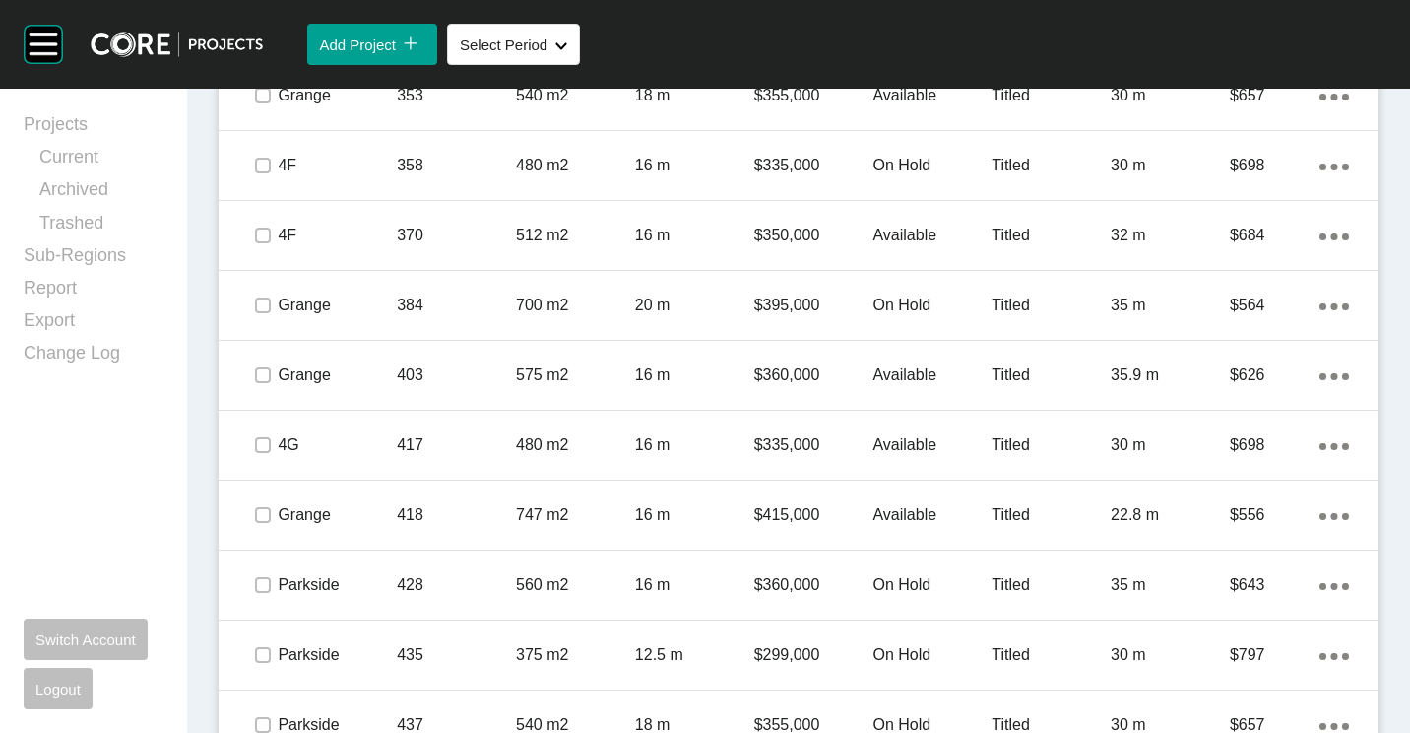
scroll to position [1243, 0]
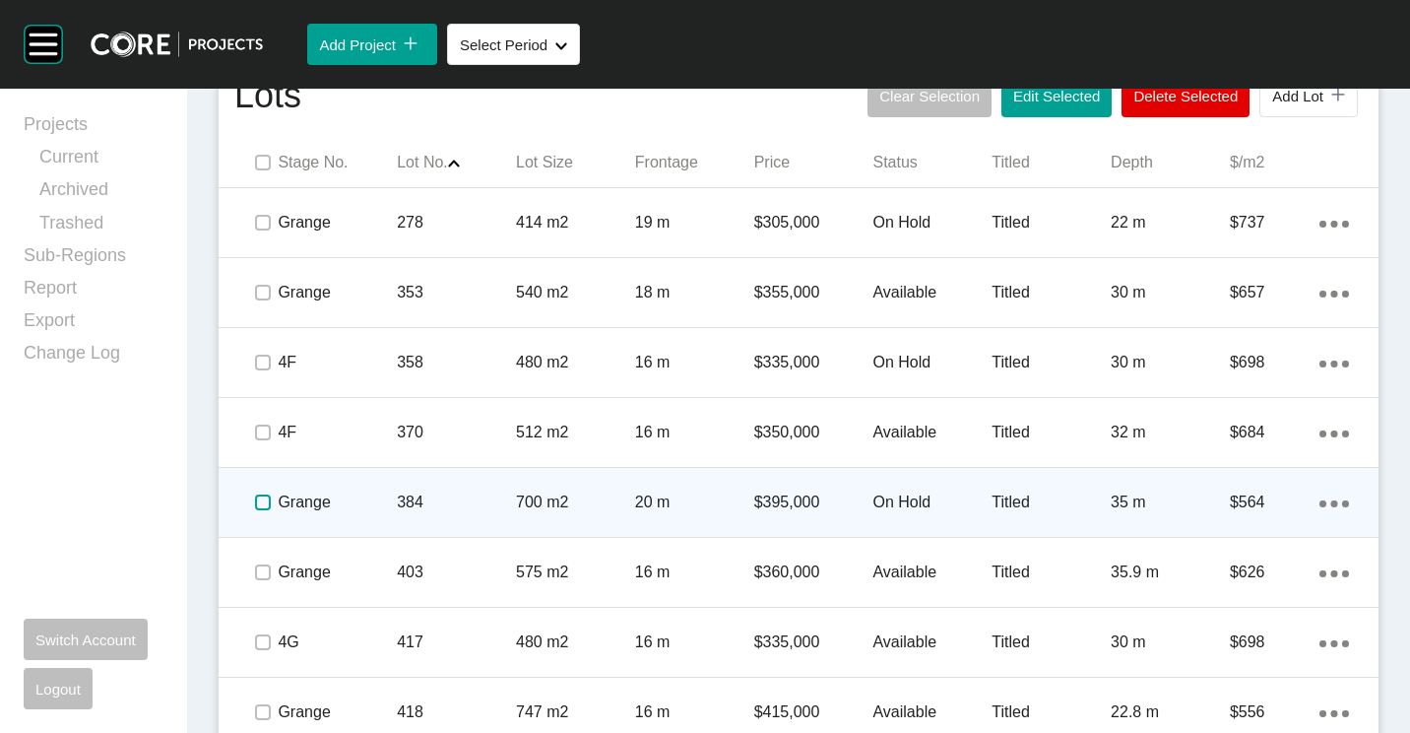
drag, startPoint x: 266, startPoint y: 507, endPoint x: 310, endPoint y: 500, distance: 44.8
click at [267, 507] on label at bounding box center [263, 502] width 16 height 16
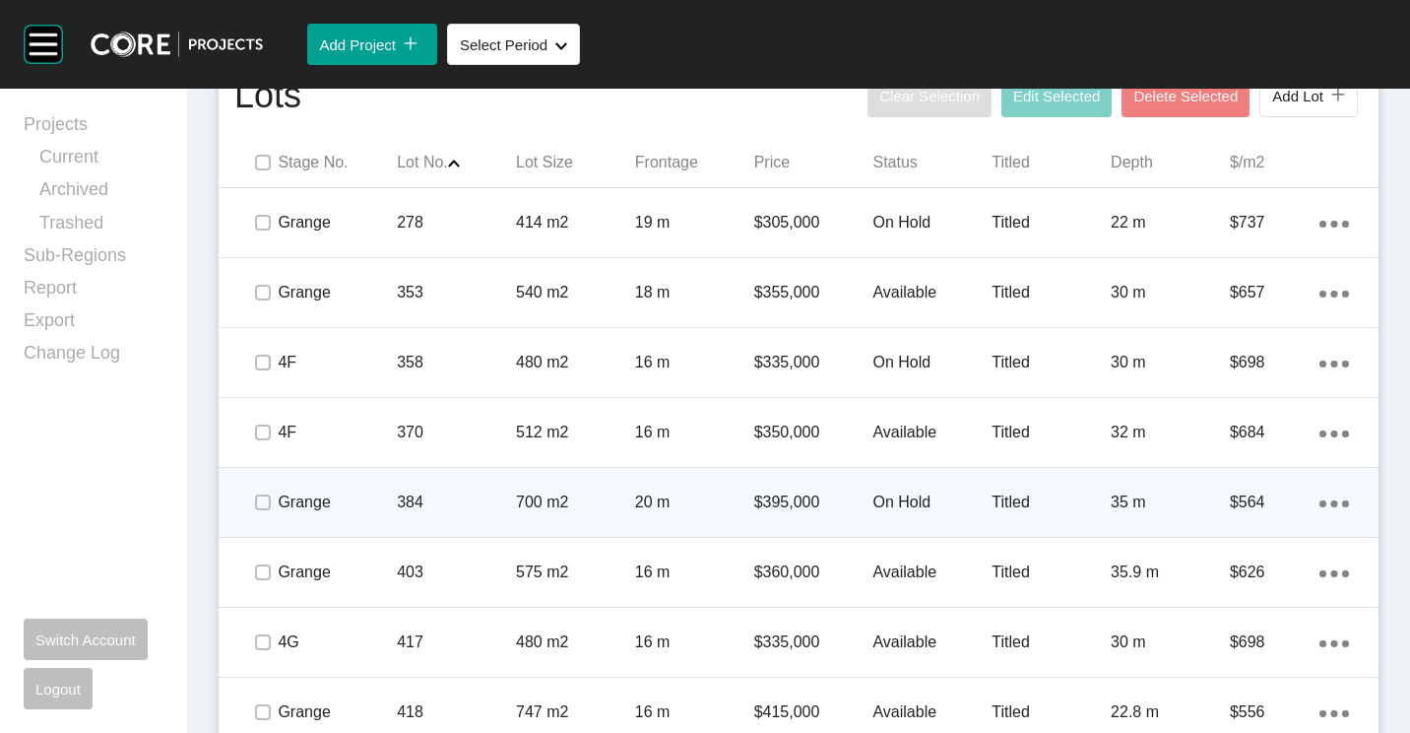
click at [447, 498] on p "384" at bounding box center [456, 502] width 119 height 22
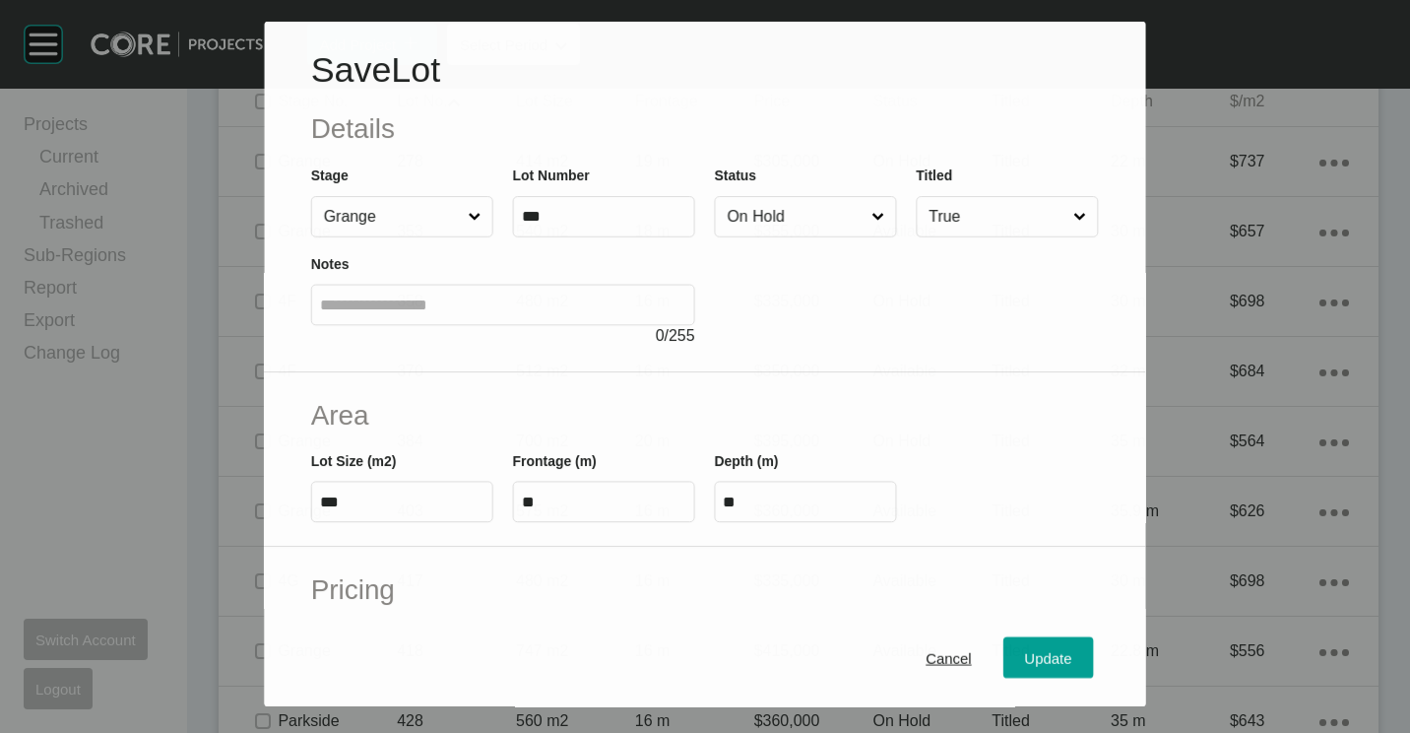
click at [814, 225] on input "On Hold" at bounding box center [796, 216] width 145 height 39
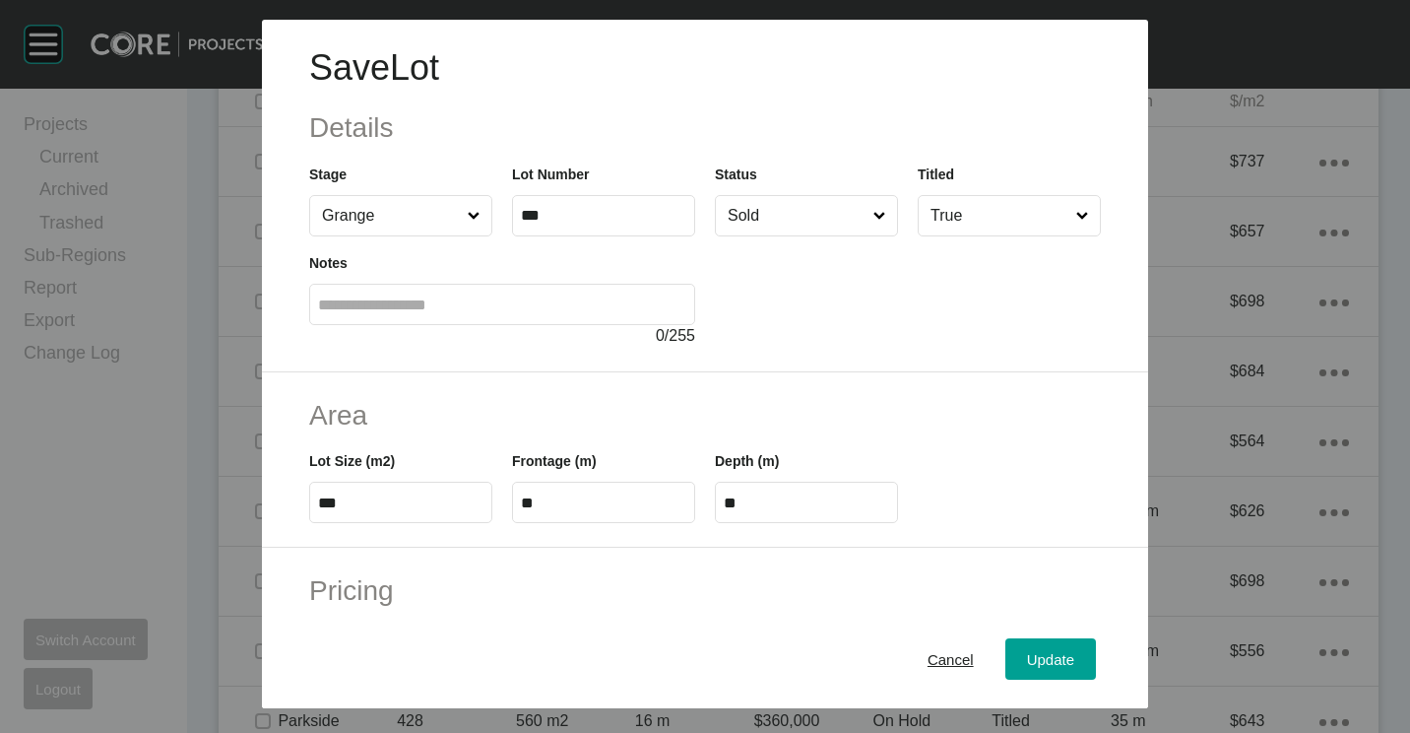
drag, startPoint x: 1025, startPoint y: 655, endPoint x: 1083, endPoint y: 654, distance: 58.1
click at [1027, 655] on span "Update" at bounding box center [1050, 659] width 47 height 17
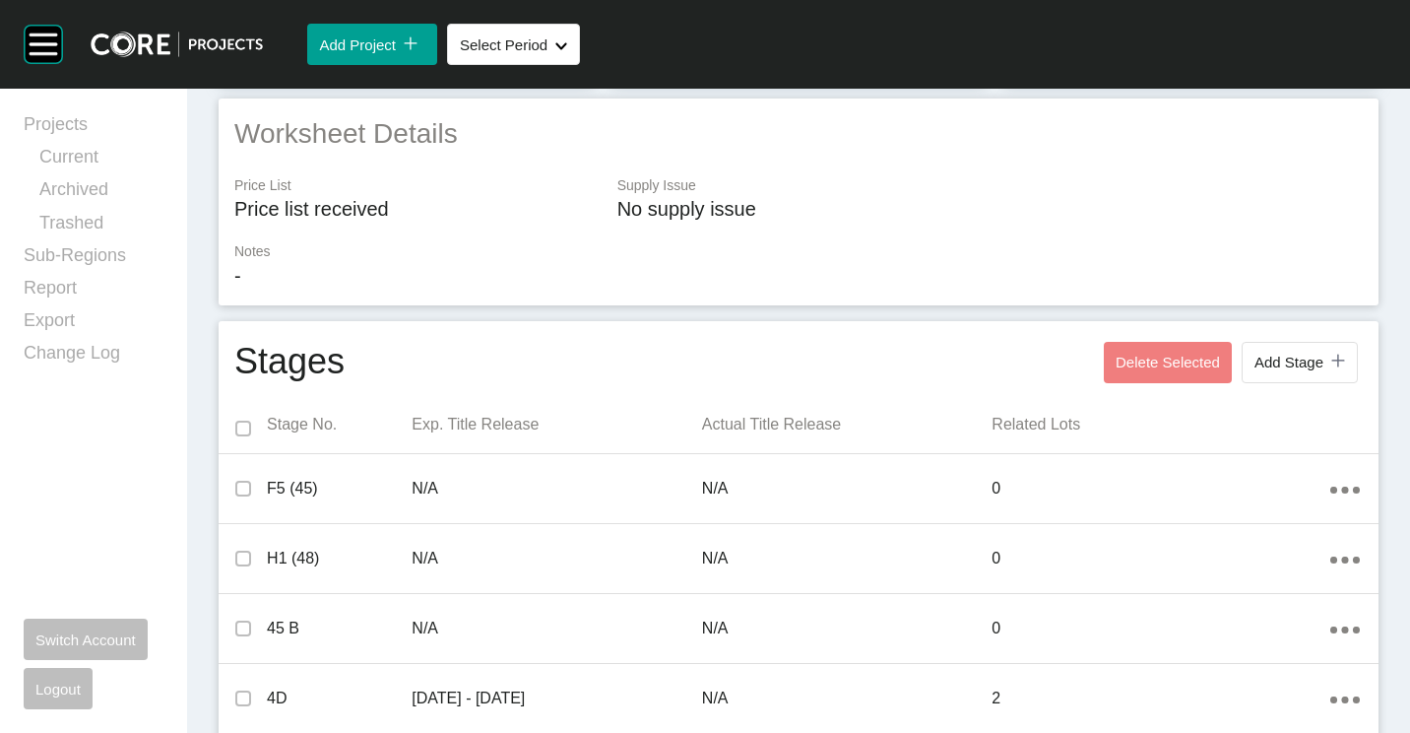
scroll to position [0, 0]
